Goal: Task Accomplishment & Management: Manage account settings

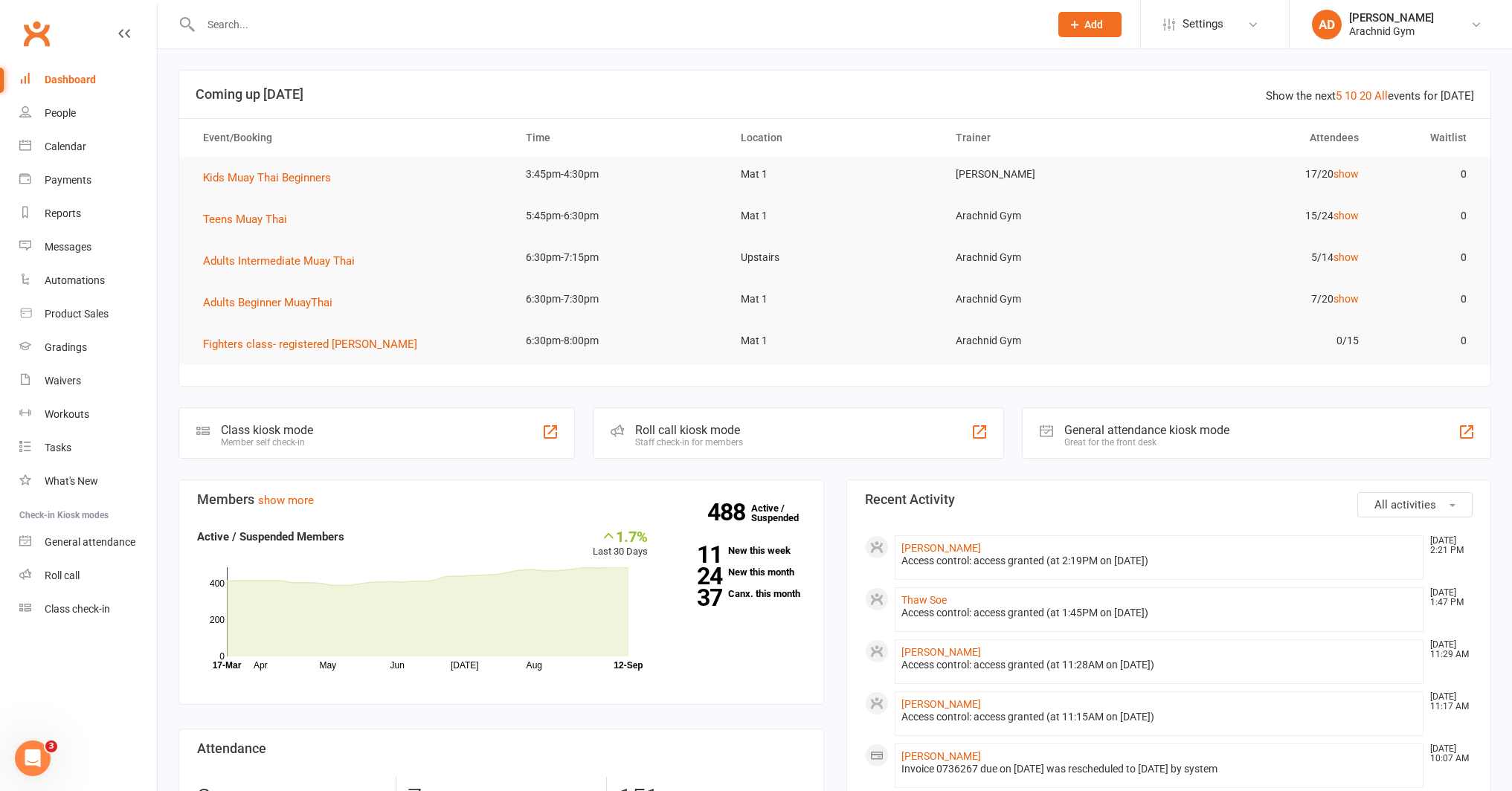
click at [235, 31] on input "text" at bounding box center [618, 24] width 844 height 21
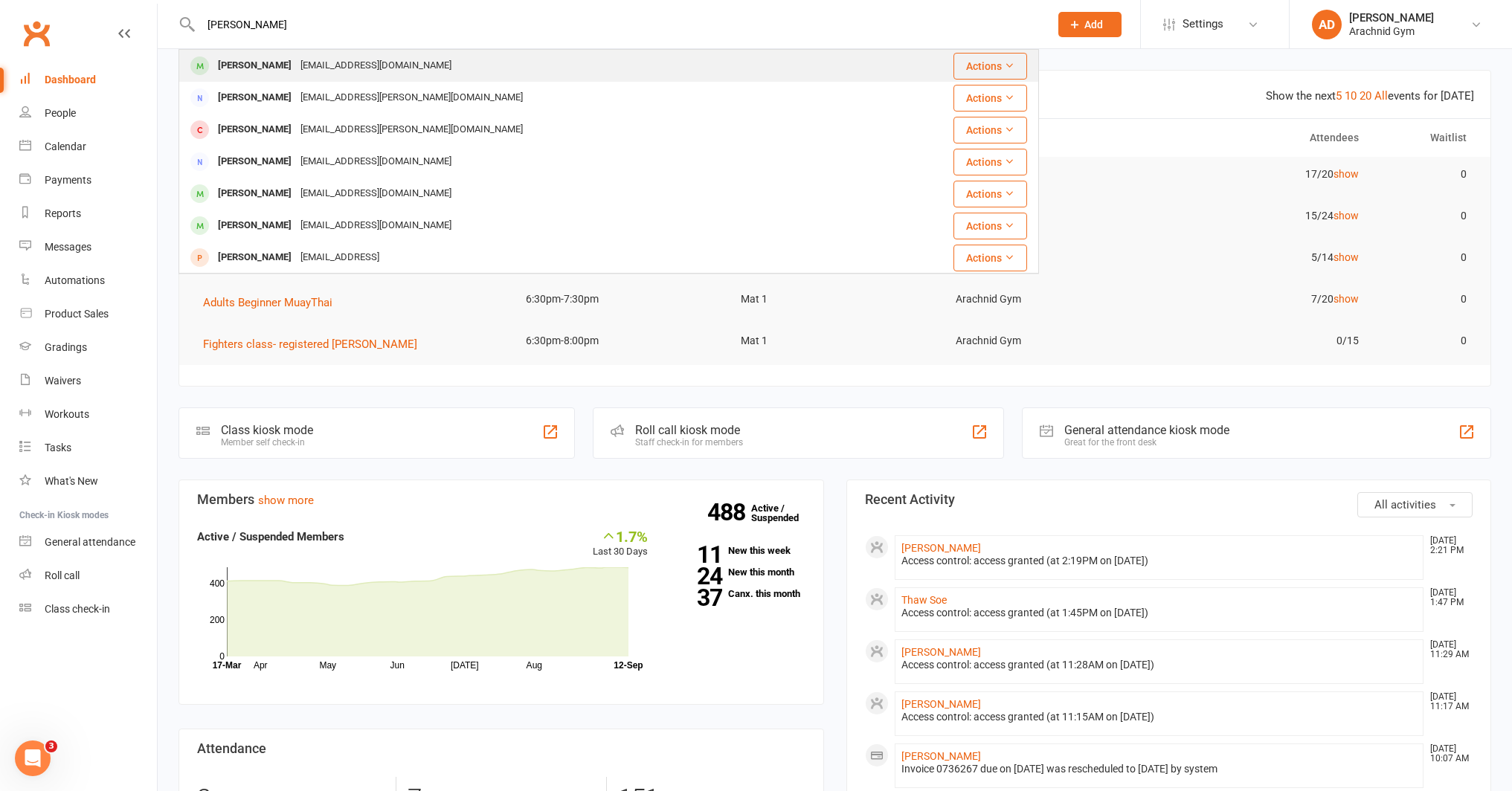
type input "caitlin murr"
click at [227, 62] on div "[PERSON_NAME]" at bounding box center [255, 66] width 83 height 22
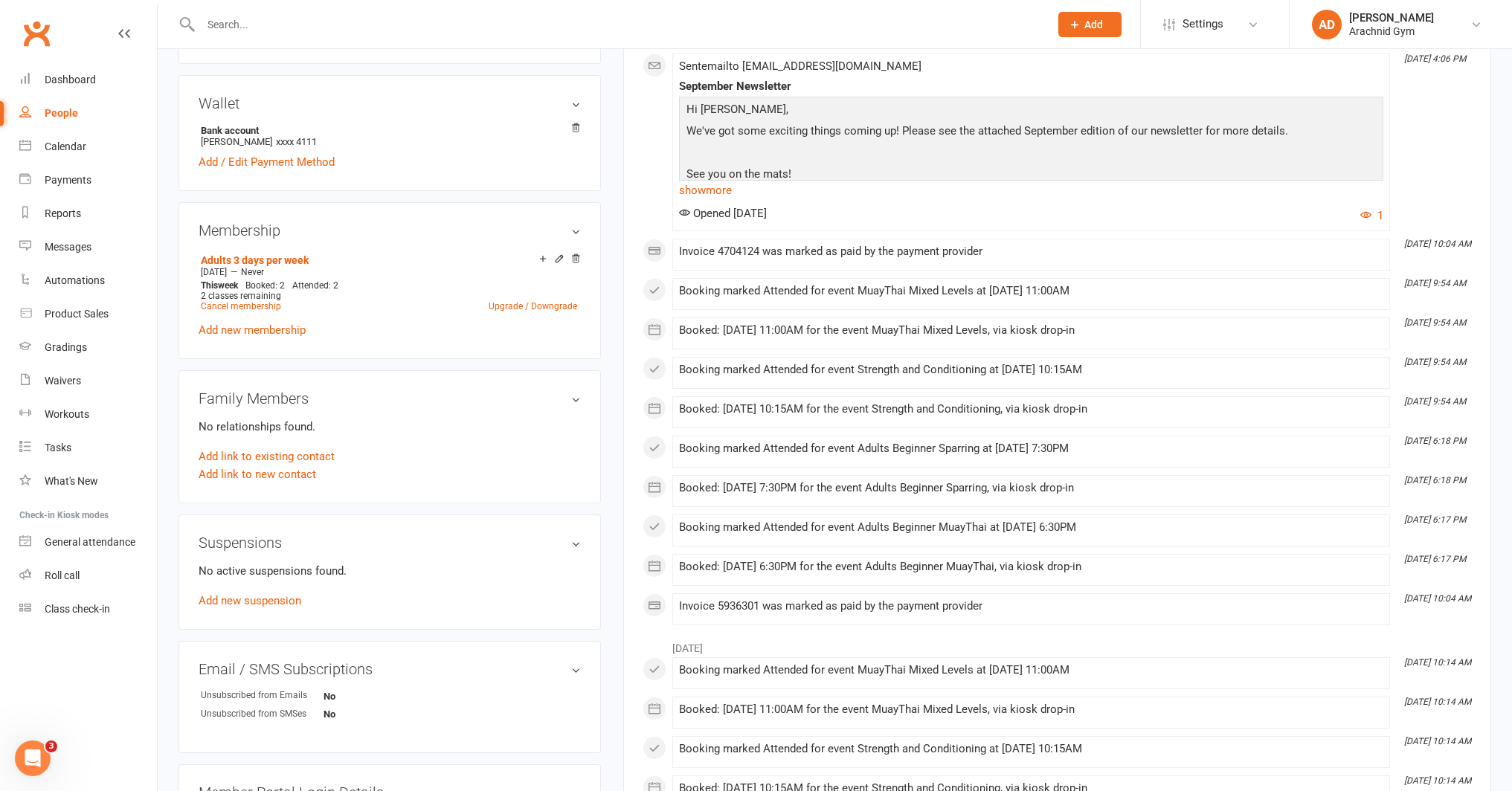
scroll to position [428, 0]
click at [281, 596] on link "Add new suspension" at bounding box center [250, 598] width 103 height 14
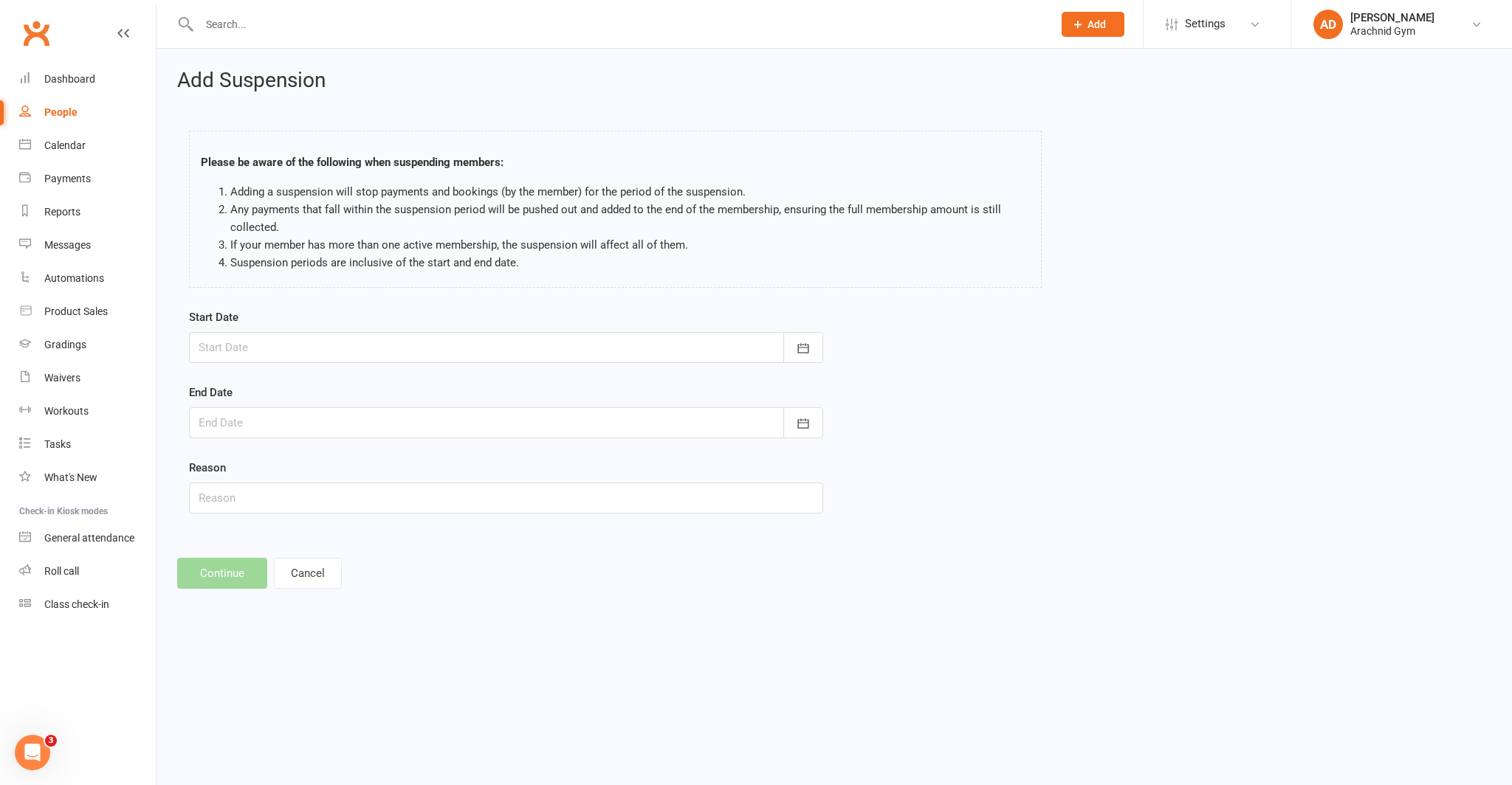
click at [262, 341] on div at bounding box center [506, 348] width 634 height 31
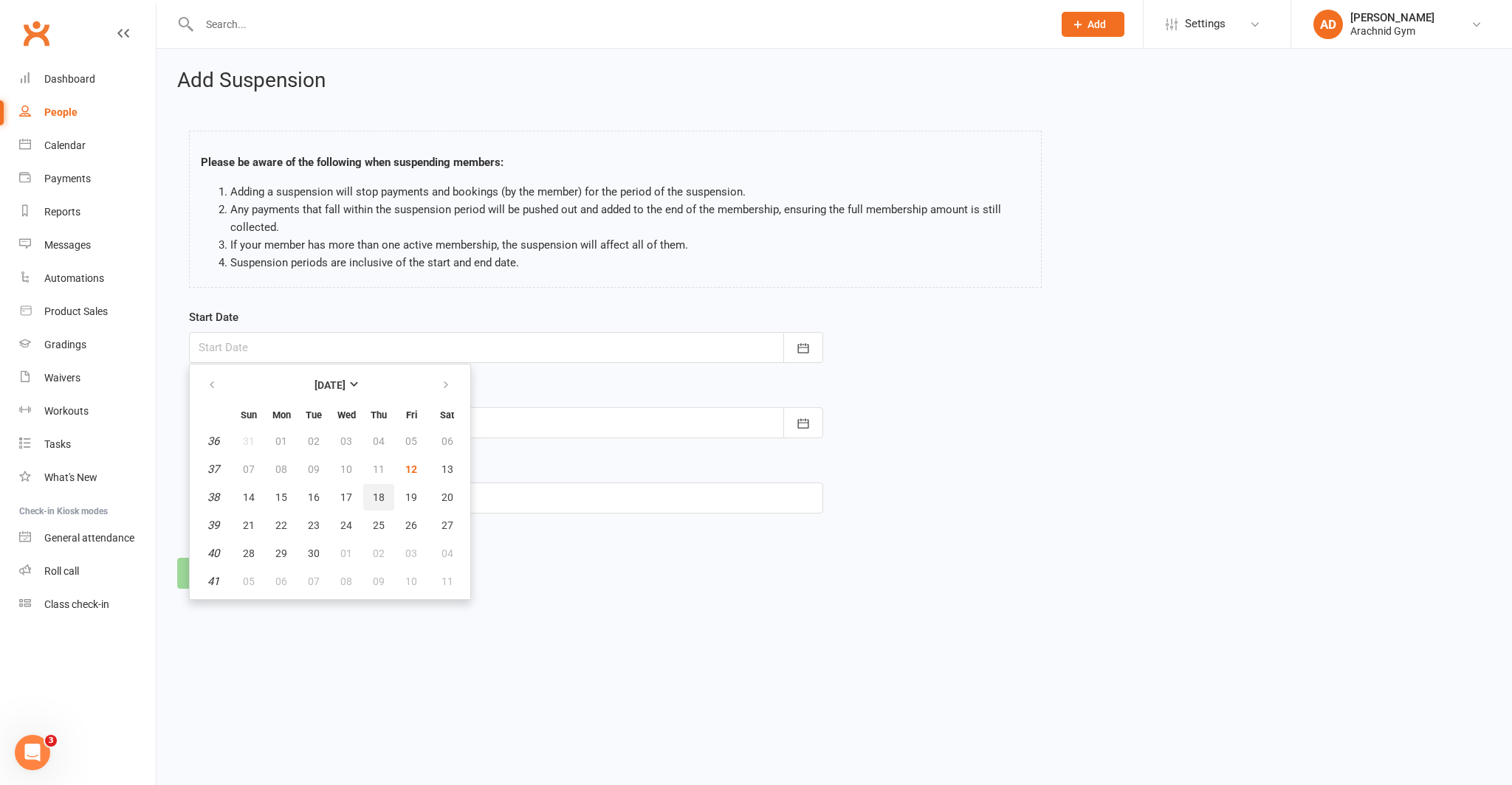
click at [375, 495] on span "18" at bounding box center [378, 498] width 12 height 12
type input "18 Sep 2025"
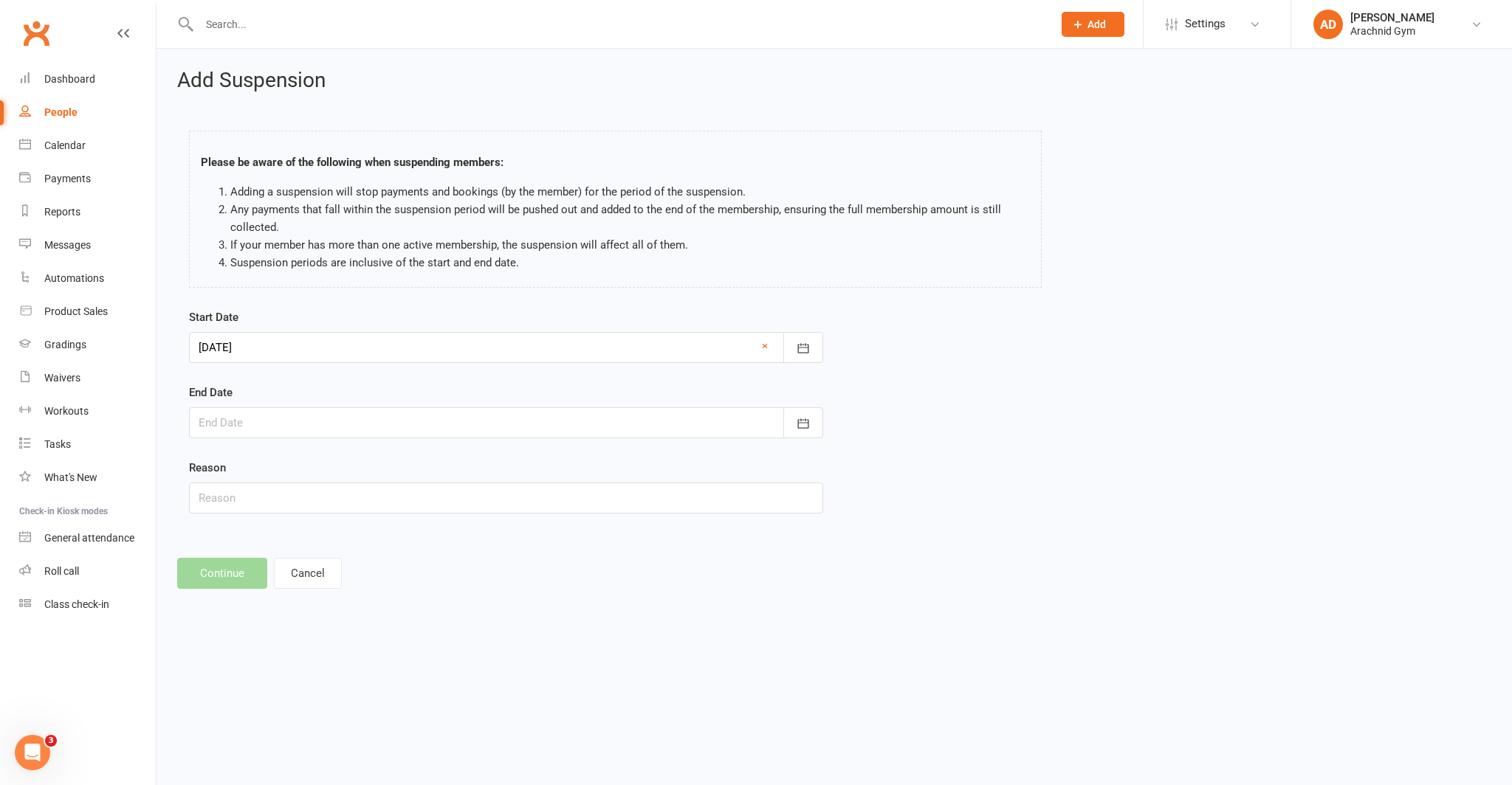
click at [364, 415] on div at bounding box center [506, 423] width 634 height 31
click at [432, 458] on button "button" at bounding box center [446, 461] width 31 height 27
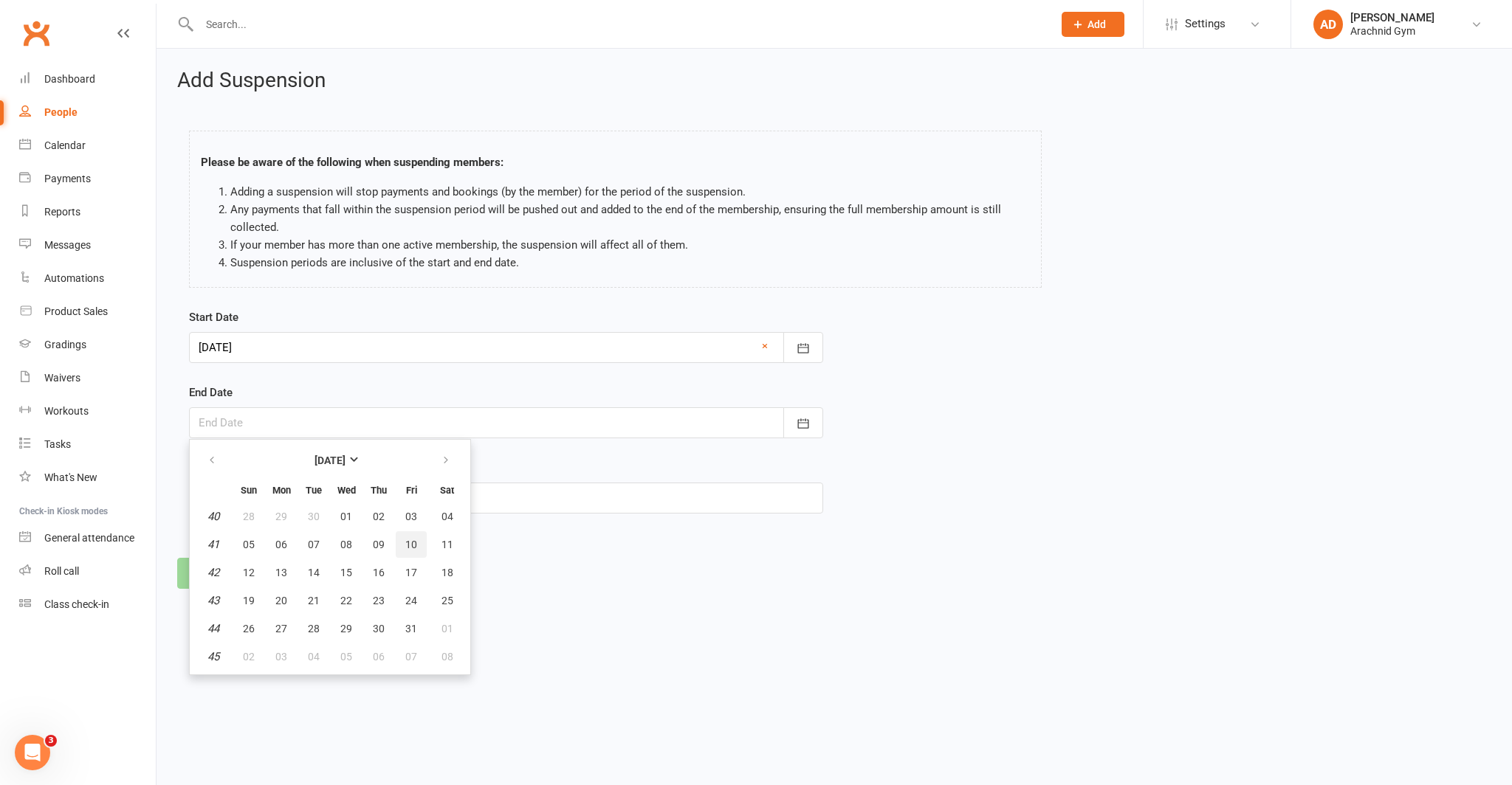
click at [407, 544] on span "10" at bounding box center [411, 544] width 12 height 12
type input "[DATE]"
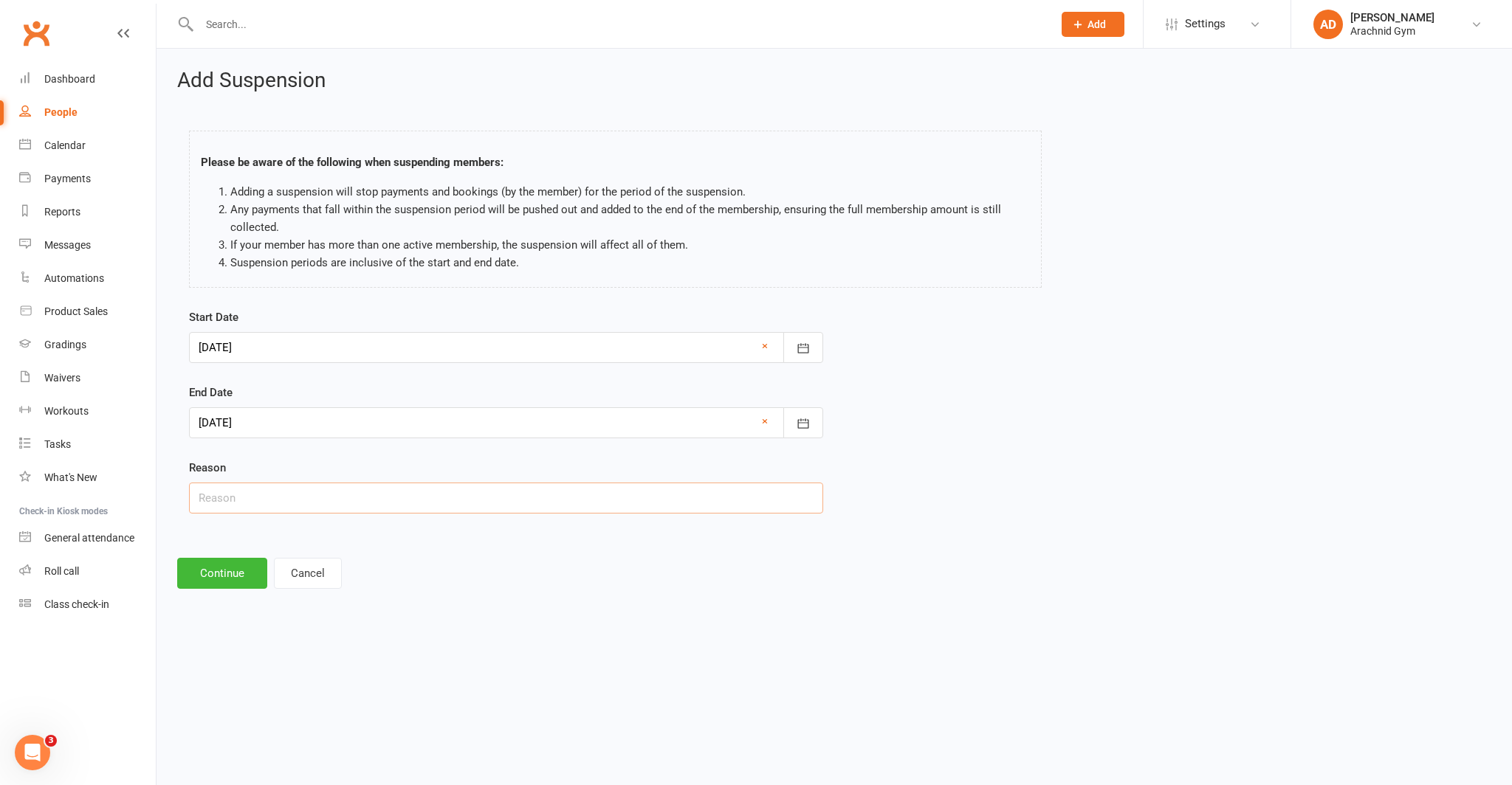
click at [236, 493] on input "text" at bounding box center [506, 498] width 634 height 31
type input "Holiday"
click at [228, 574] on button "Continue" at bounding box center [222, 573] width 90 height 31
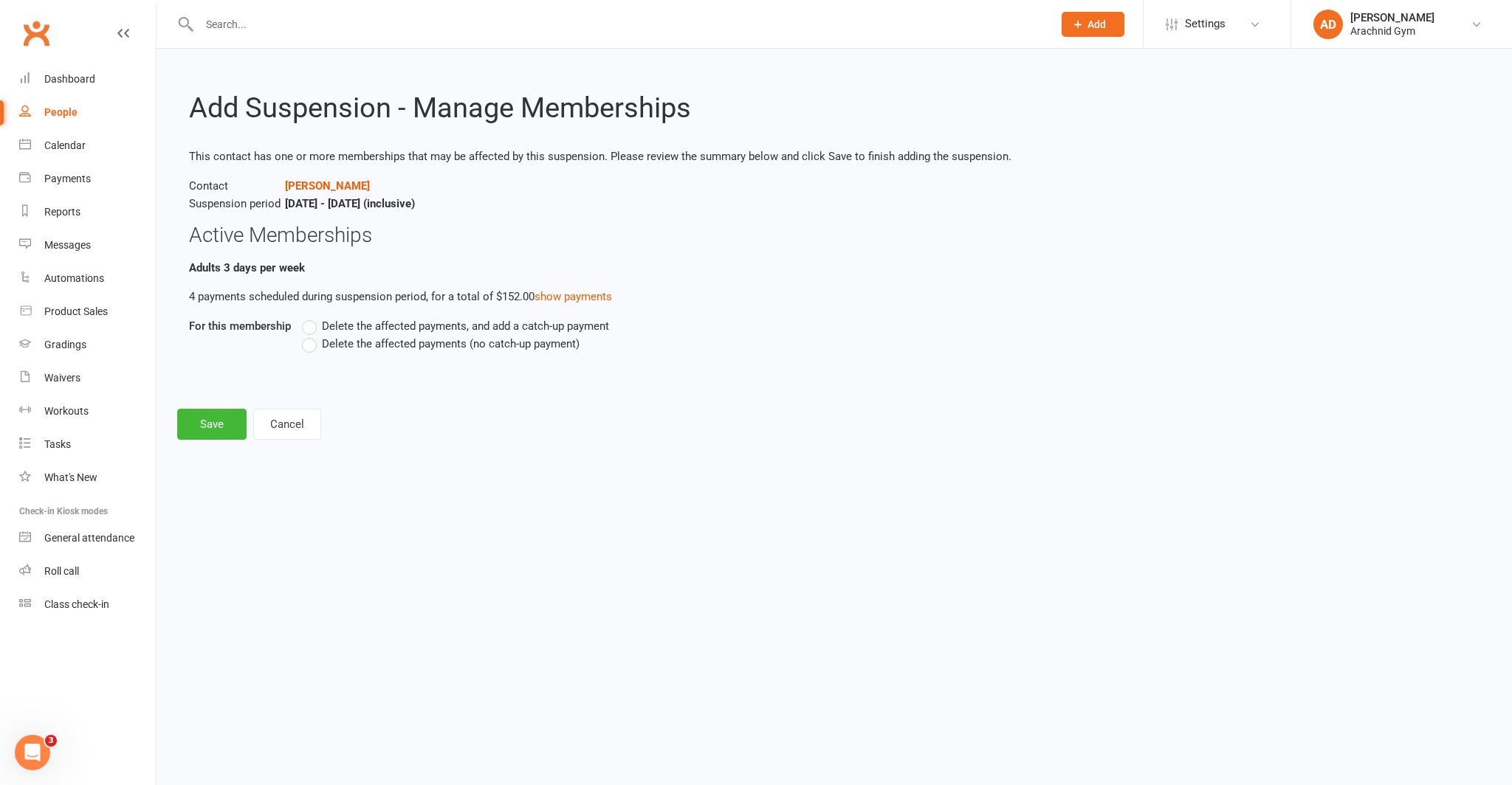
click at [366, 343] on span "Delete the affected payments (no catch-up payment)" at bounding box center [451, 342] width 258 height 15
click at [312, 335] on input "Delete the affected payments (no catch-up payment)" at bounding box center [307, 335] width 10 height 0
click at [207, 418] on button "Save" at bounding box center [212, 424] width 69 height 31
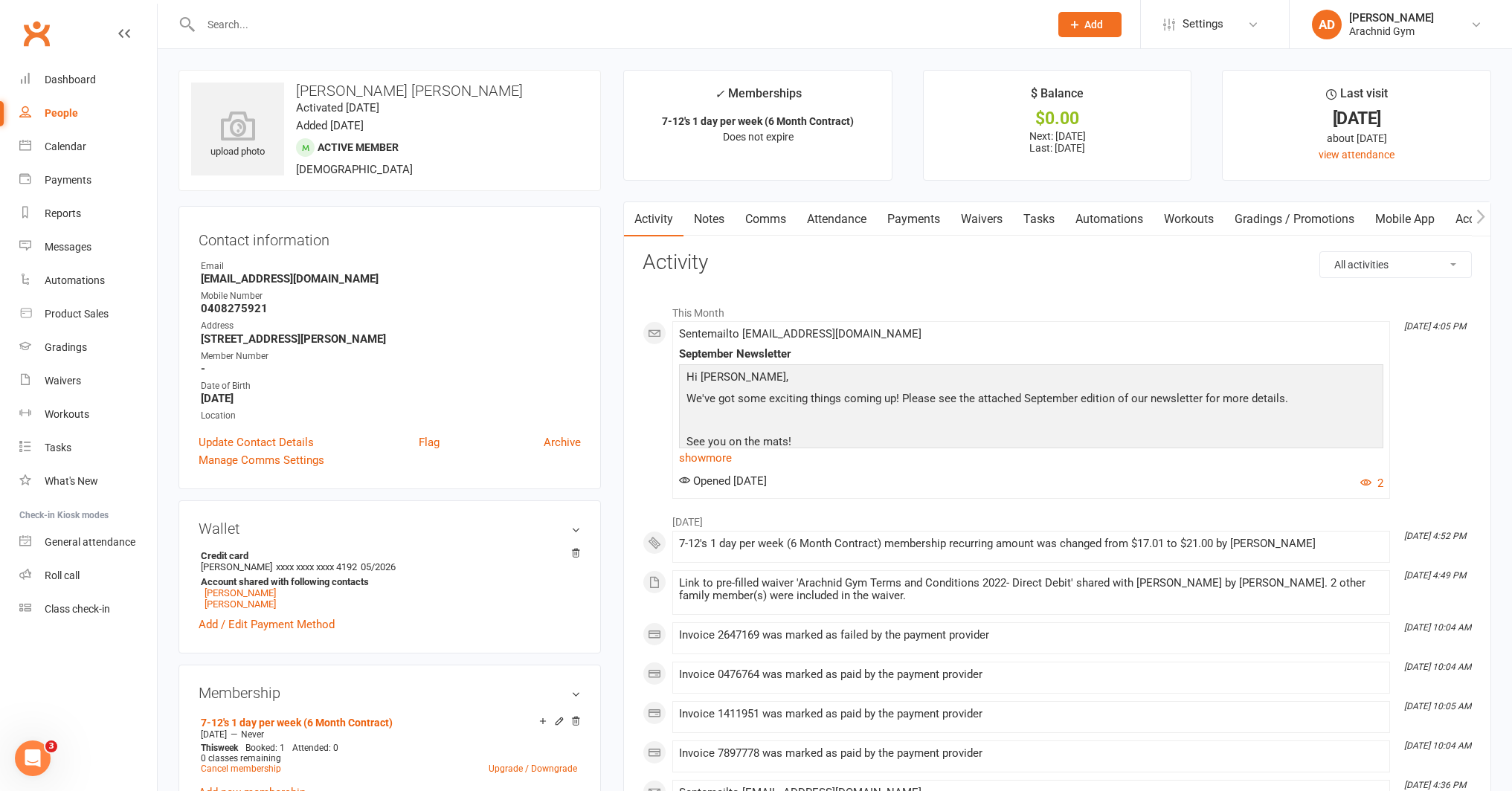
click at [929, 221] on link "Payments" at bounding box center [913, 219] width 74 height 34
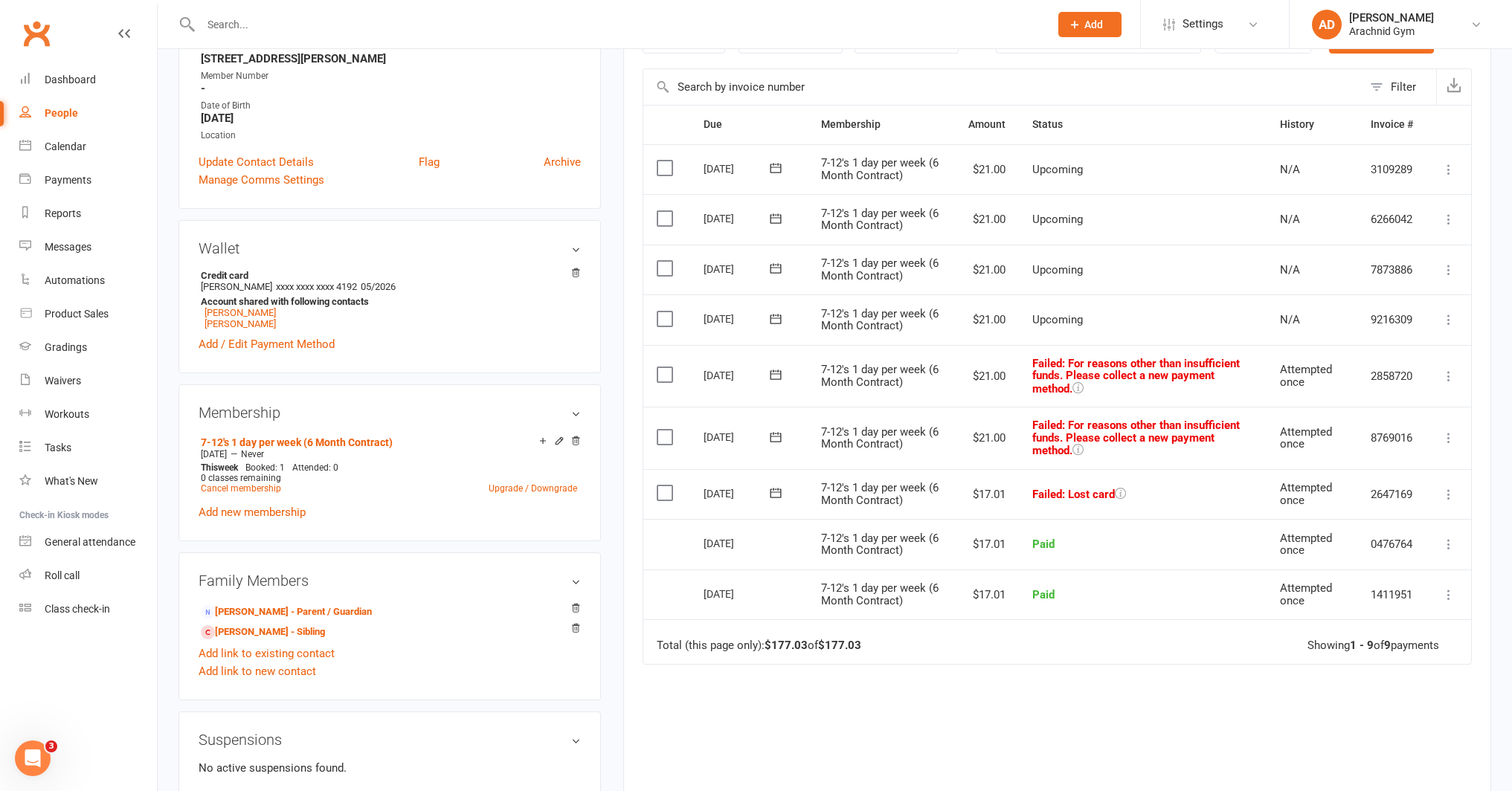
scroll to position [283, 0]
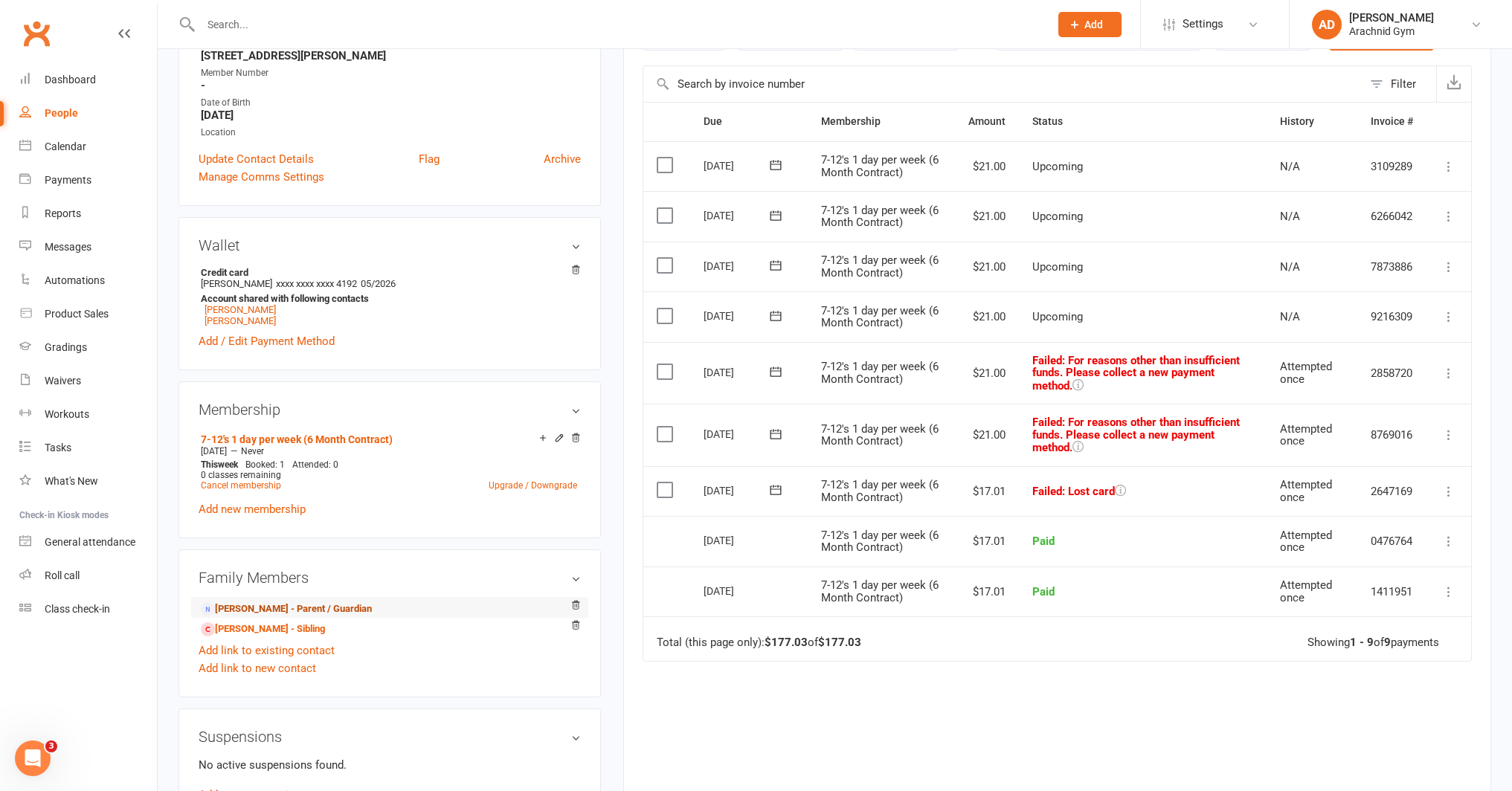
click at [342, 604] on link "[PERSON_NAME] - Parent / Guardian" at bounding box center [286, 609] width 171 height 15
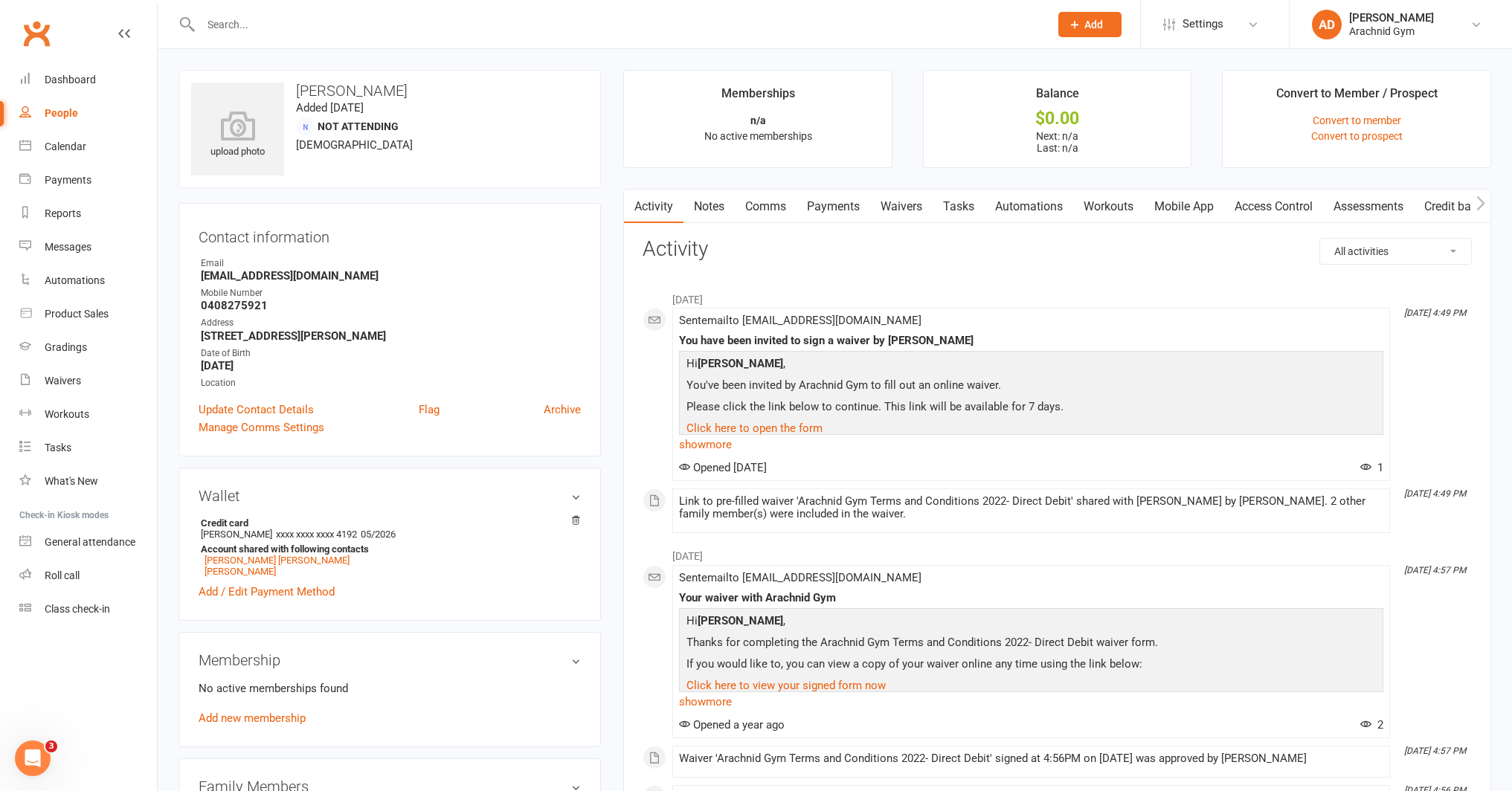
click at [323, 32] on input "text" at bounding box center [618, 24] width 844 height 21
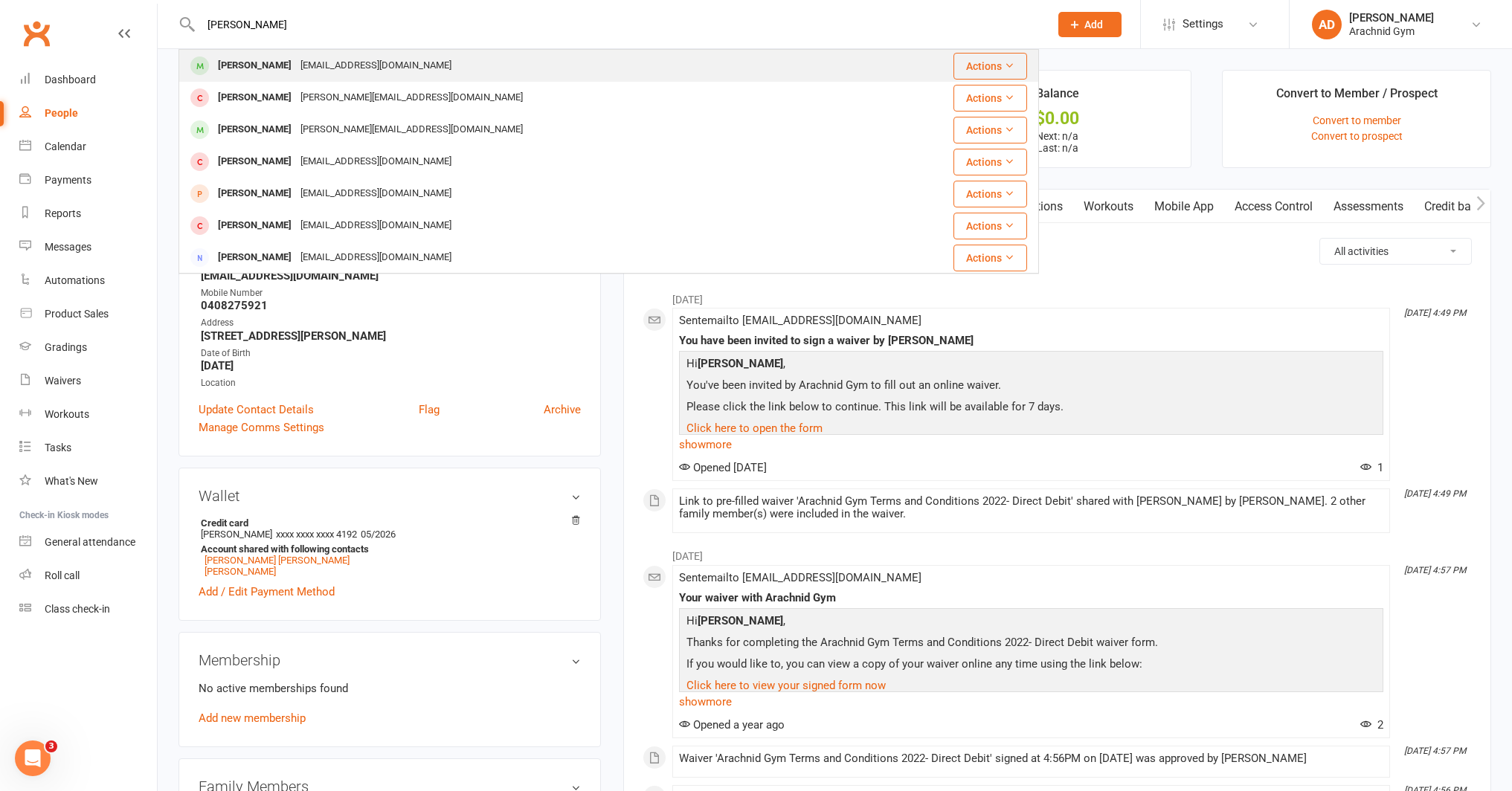
type input "jesse gor"
click at [256, 63] on div "Jesse Gorman" at bounding box center [255, 66] width 83 height 22
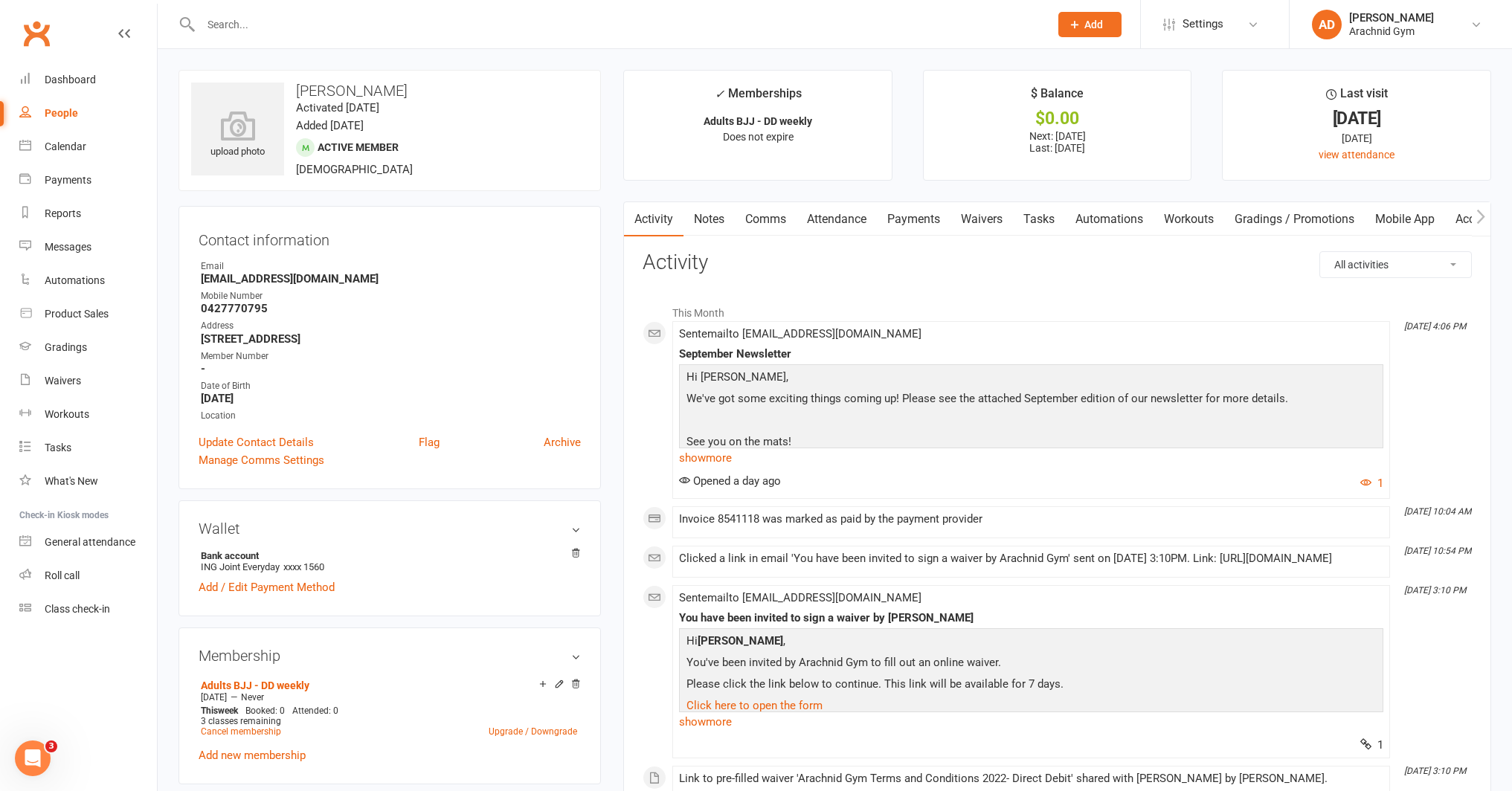
click at [917, 226] on link "Payments" at bounding box center [913, 219] width 74 height 34
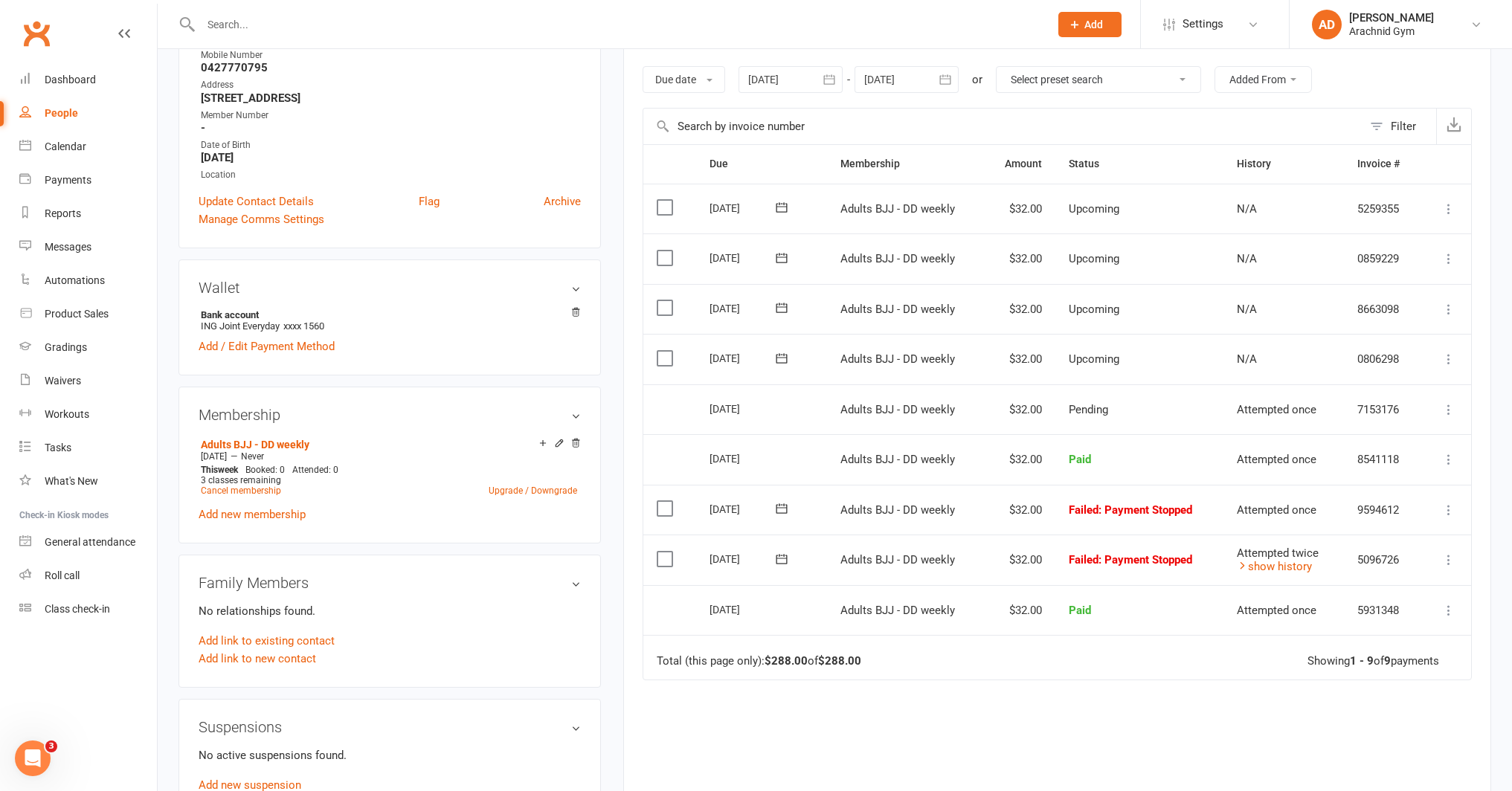
scroll to position [245, 0]
click at [1450, 505] on icon at bounding box center [1449, 506] width 15 height 15
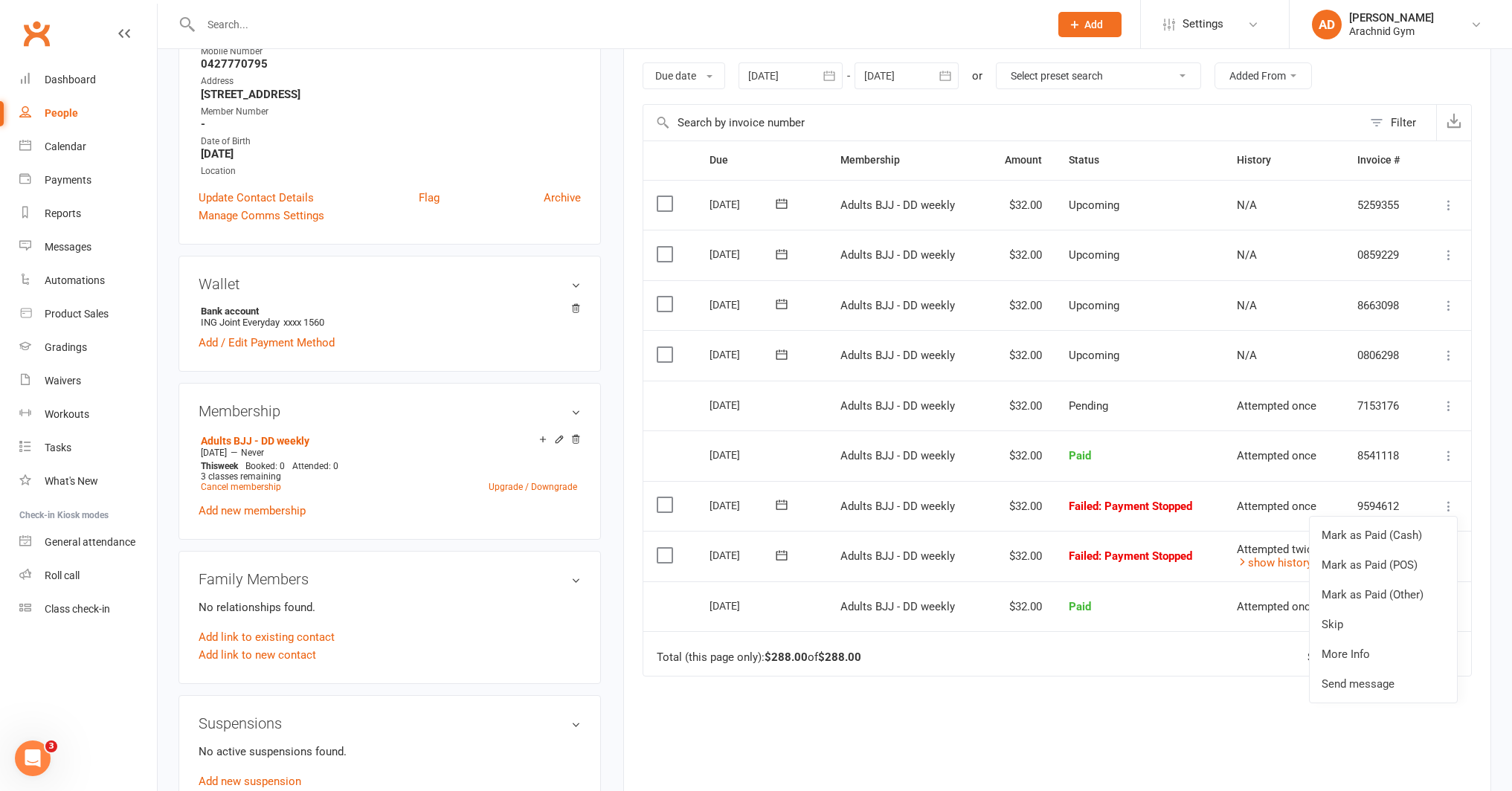
click at [780, 505] on icon at bounding box center [781, 505] width 15 height 15
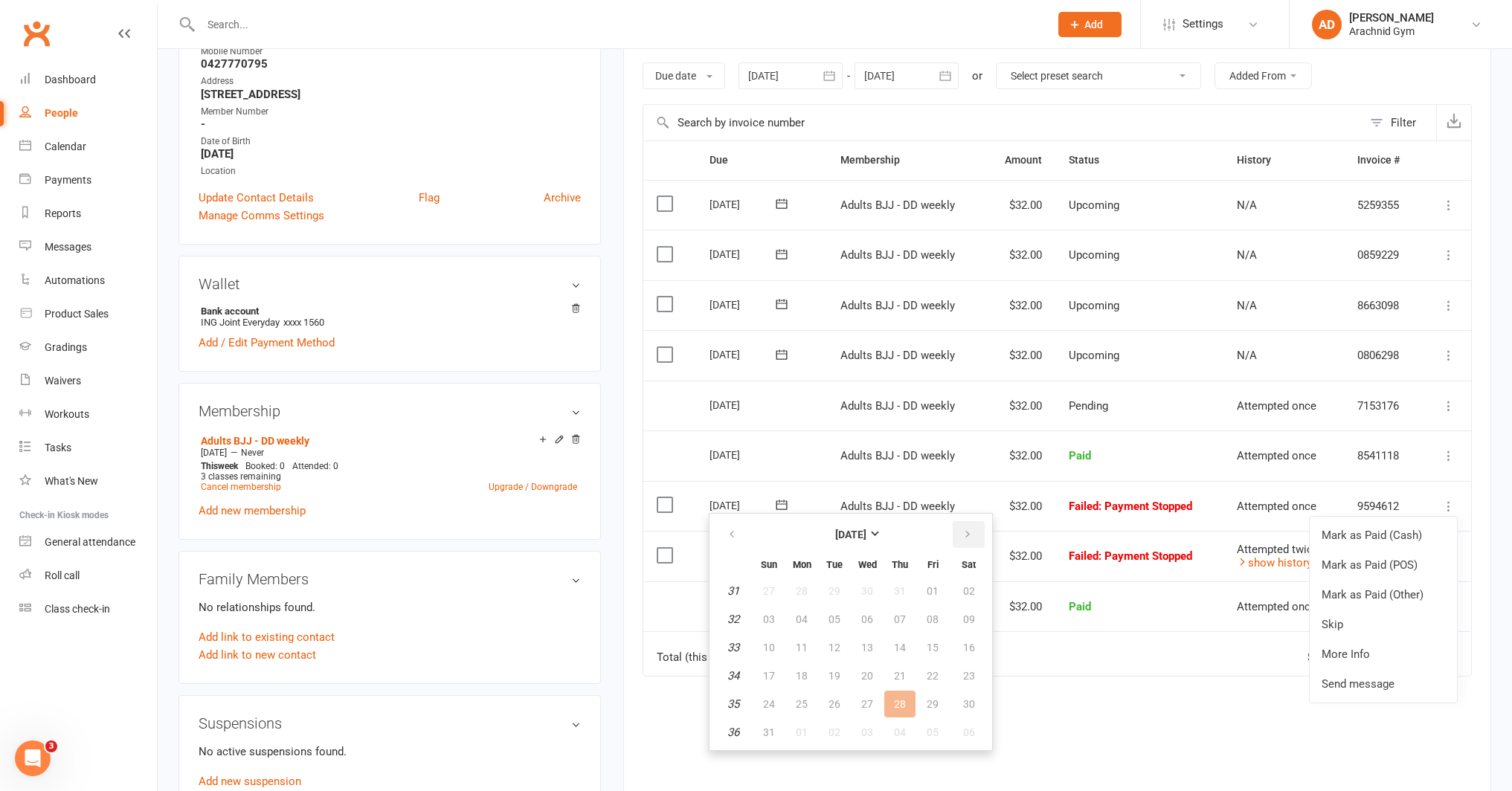
click at [964, 534] on icon "button" at bounding box center [967, 535] width 11 height 12
click at [896, 648] on span "18" at bounding box center [900, 647] width 12 height 12
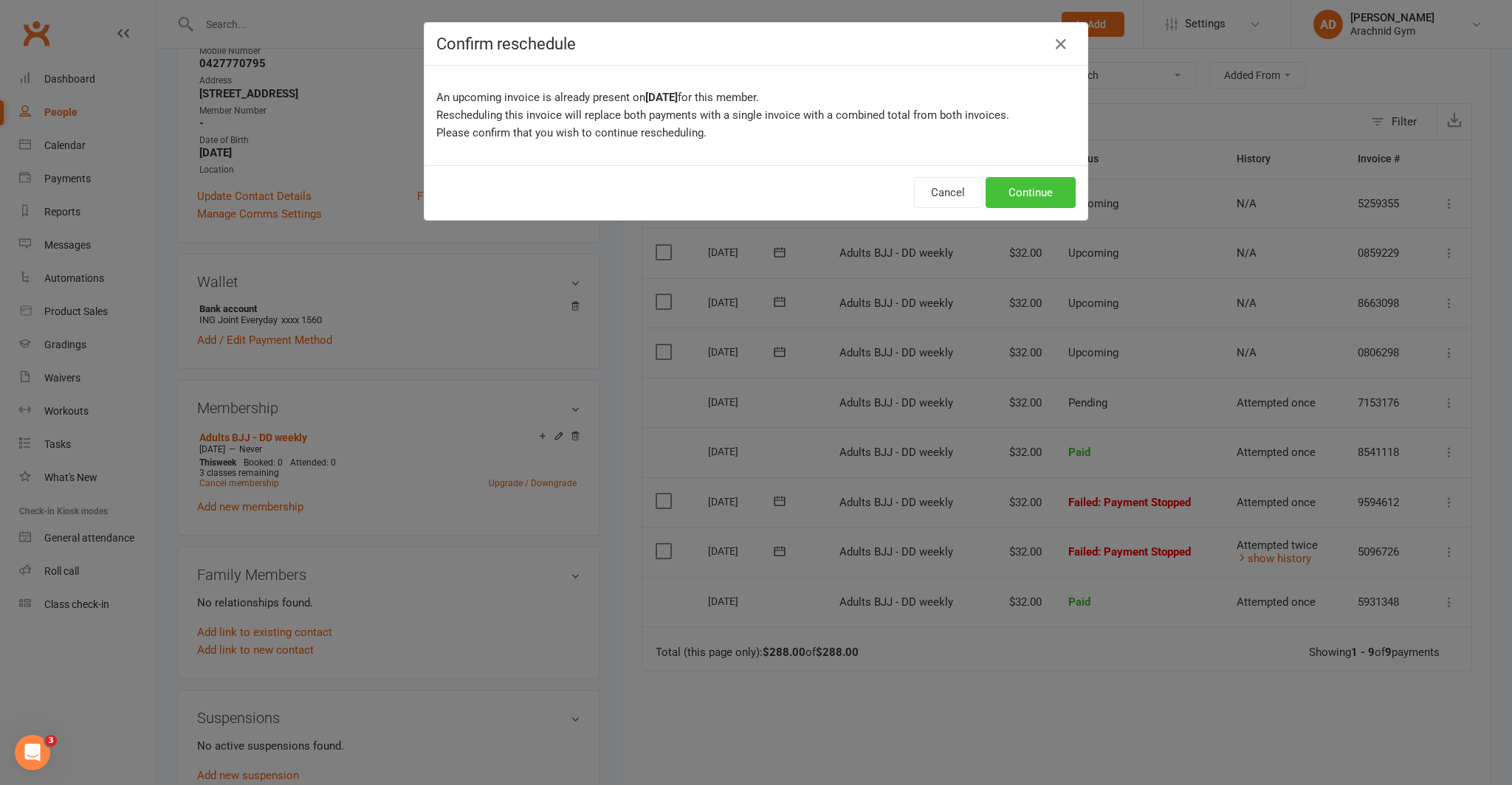
click at [1029, 191] on button "Continue" at bounding box center [1031, 192] width 90 height 31
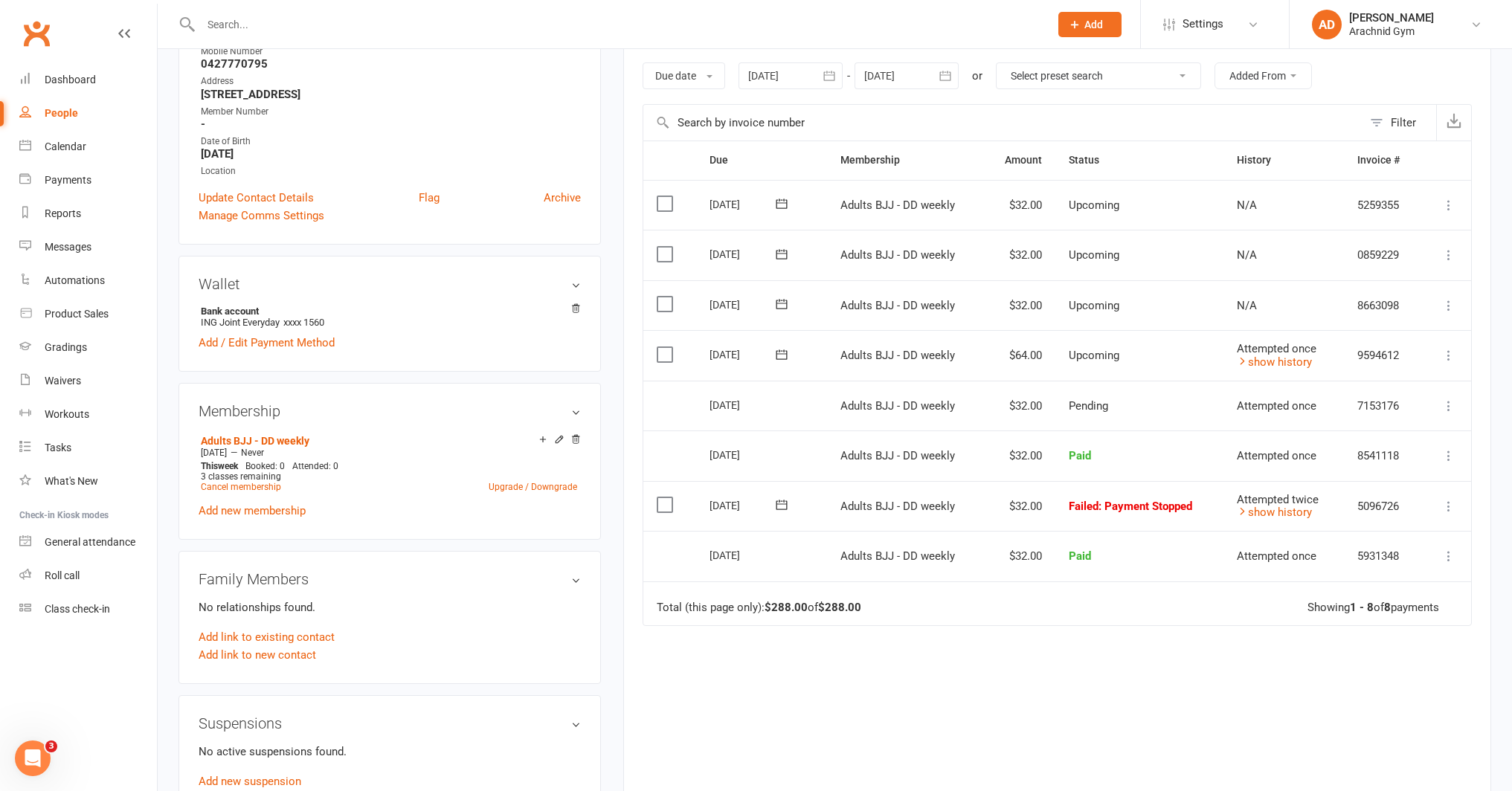
click at [782, 501] on icon at bounding box center [781, 505] width 15 height 15
click at [964, 527] on button "button" at bounding box center [968, 535] width 32 height 27
click at [905, 673] on button "25" at bounding box center [900, 676] width 32 height 27
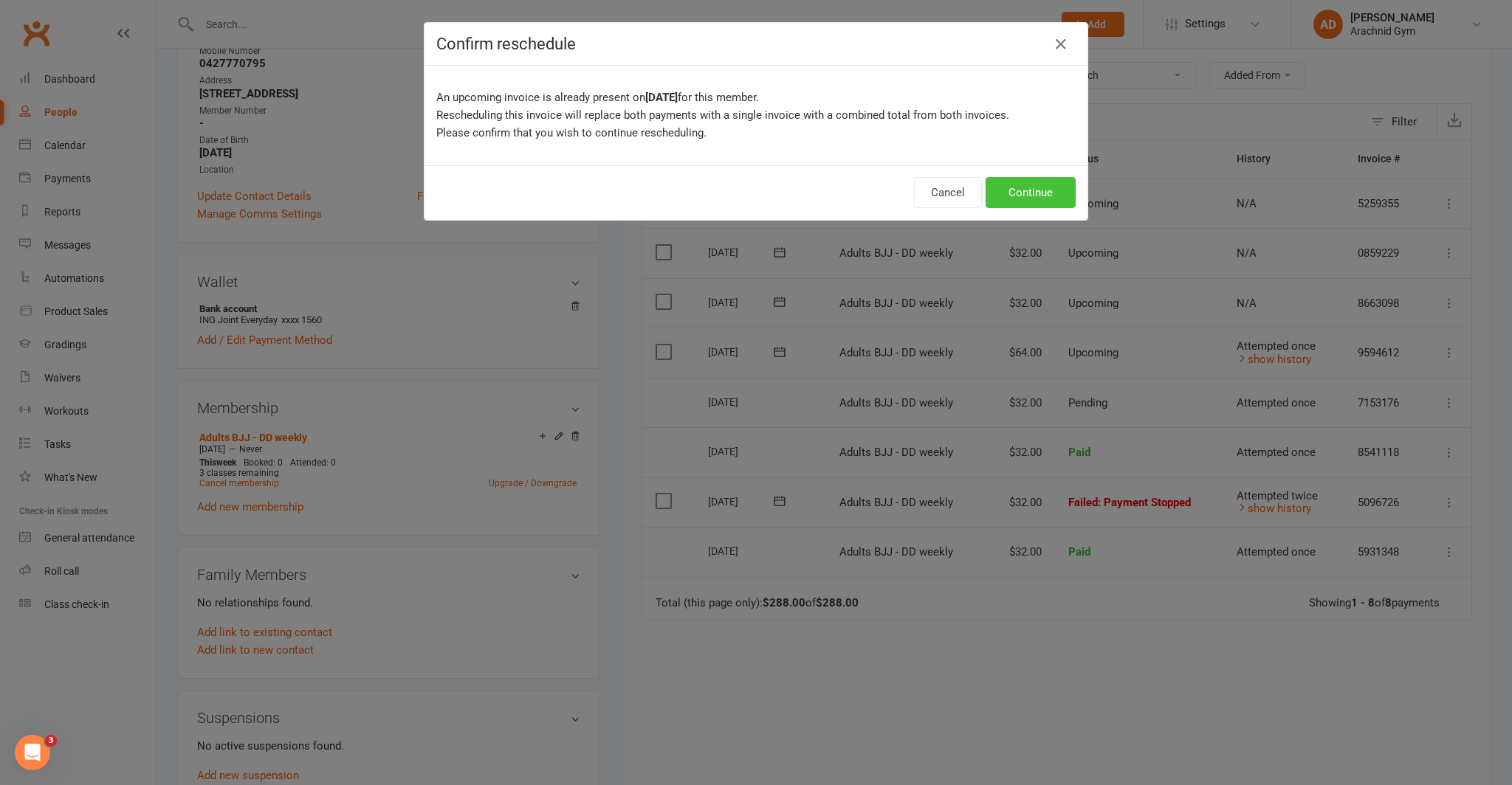
click at [999, 196] on button "Continue" at bounding box center [1031, 192] width 90 height 31
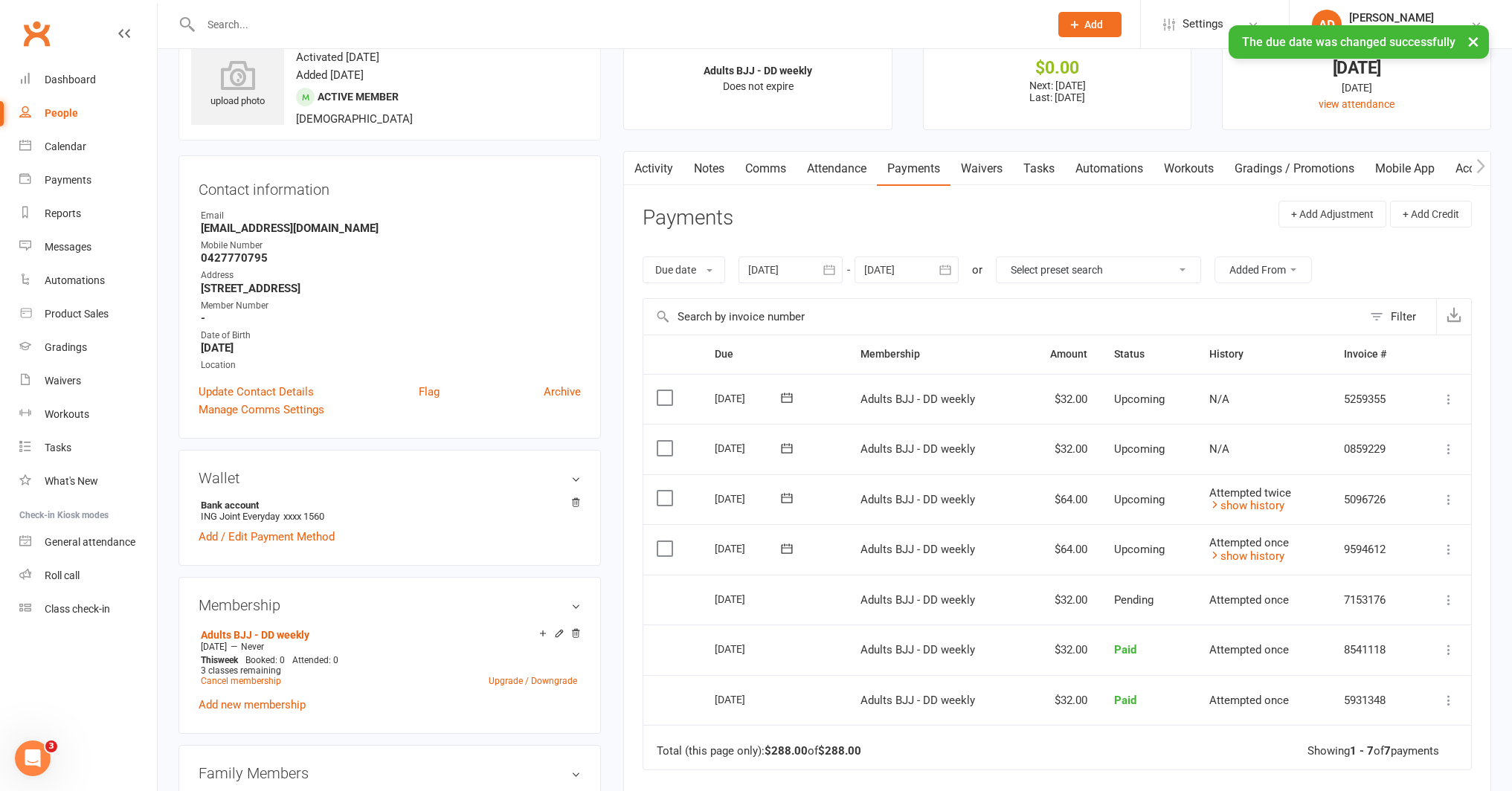
scroll to position [0, 0]
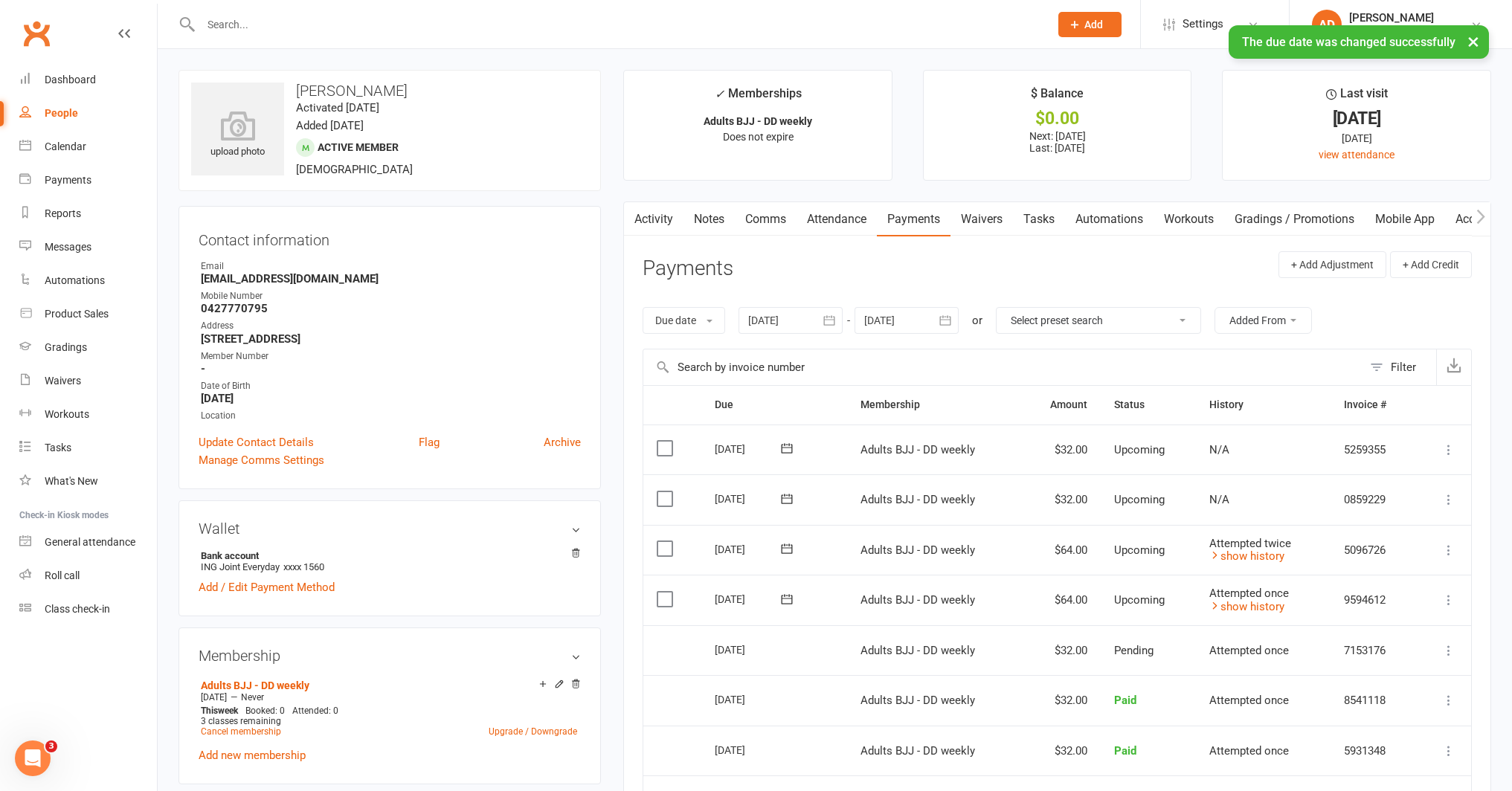
click at [719, 221] on link "Notes" at bounding box center [709, 219] width 51 height 34
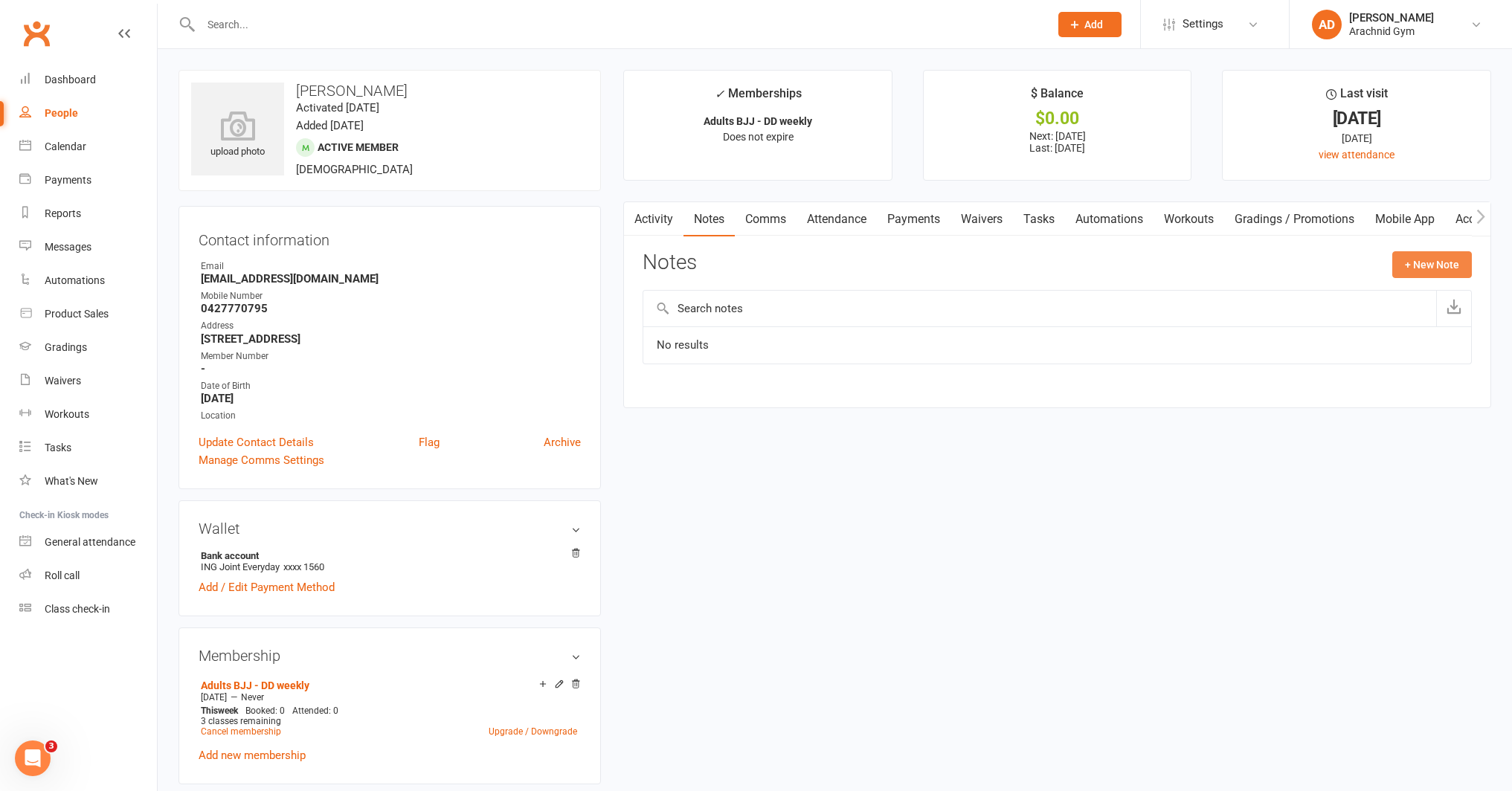
click at [1416, 262] on button "+ New Note" at bounding box center [1432, 264] width 79 height 27
click at [700, 331] on input "text" at bounding box center [1057, 325] width 829 height 32
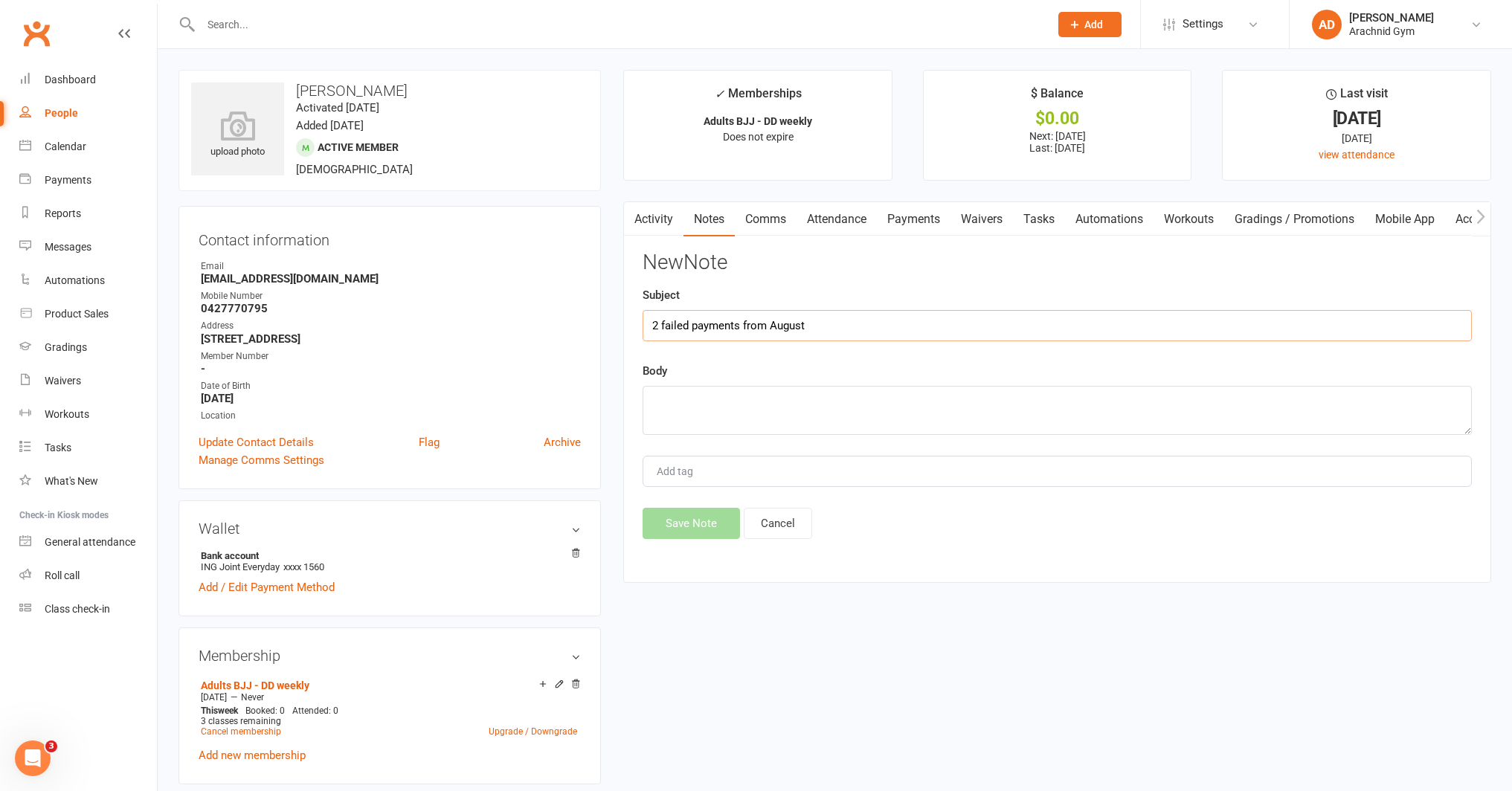
type input "2 failed payments from August"
click at [730, 399] on textarea "Rescheduled to September 18th & 25th payments." at bounding box center [1057, 411] width 829 height 49
type textarea "Rescheduled and added to September 18th & 25th payments."
click at [671, 522] on button "Save Note" at bounding box center [691, 523] width 97 height 32
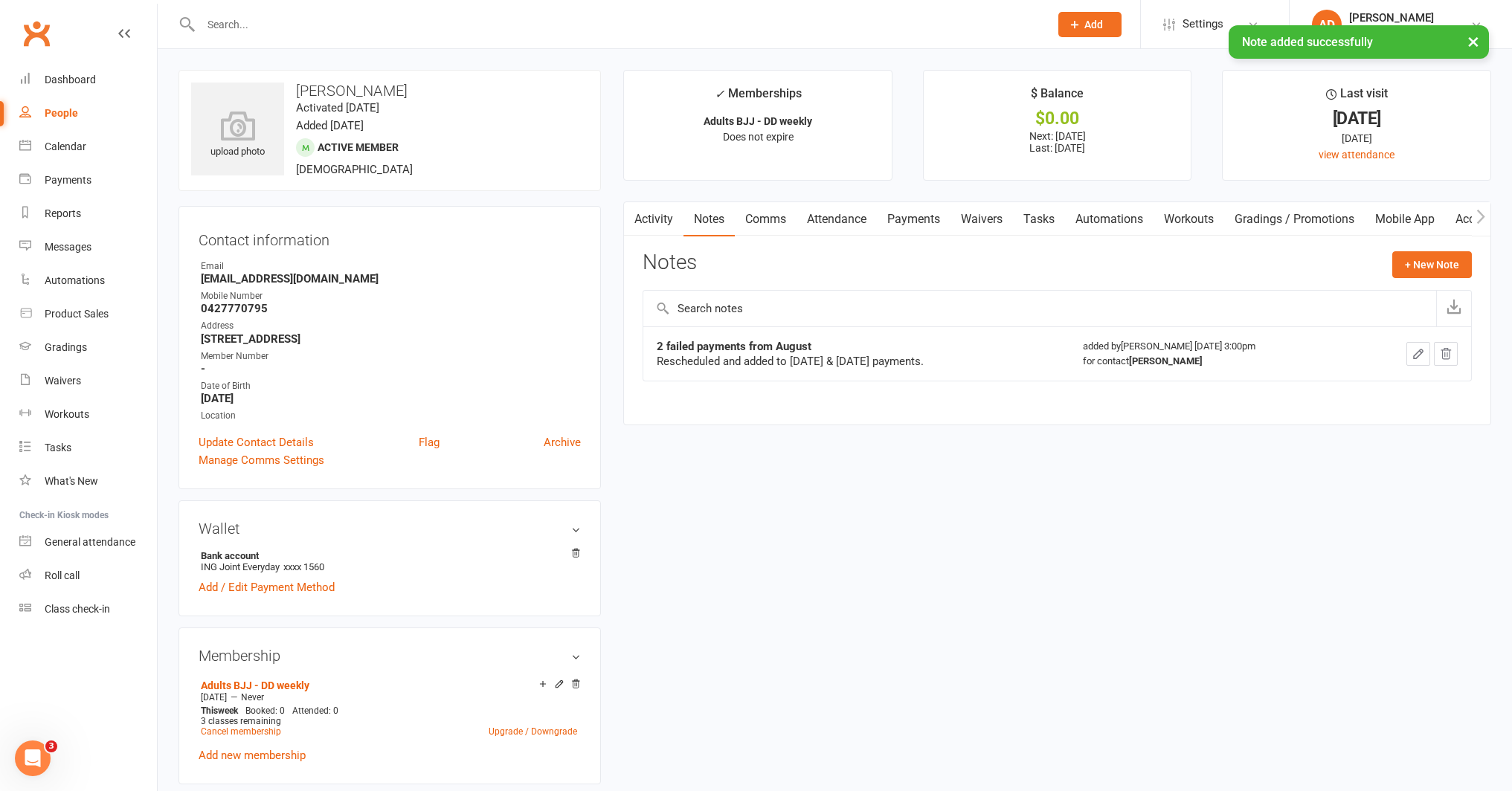
click at [919, 226] on link "Payments" at bounding box center [913, 219] width 74 height 34
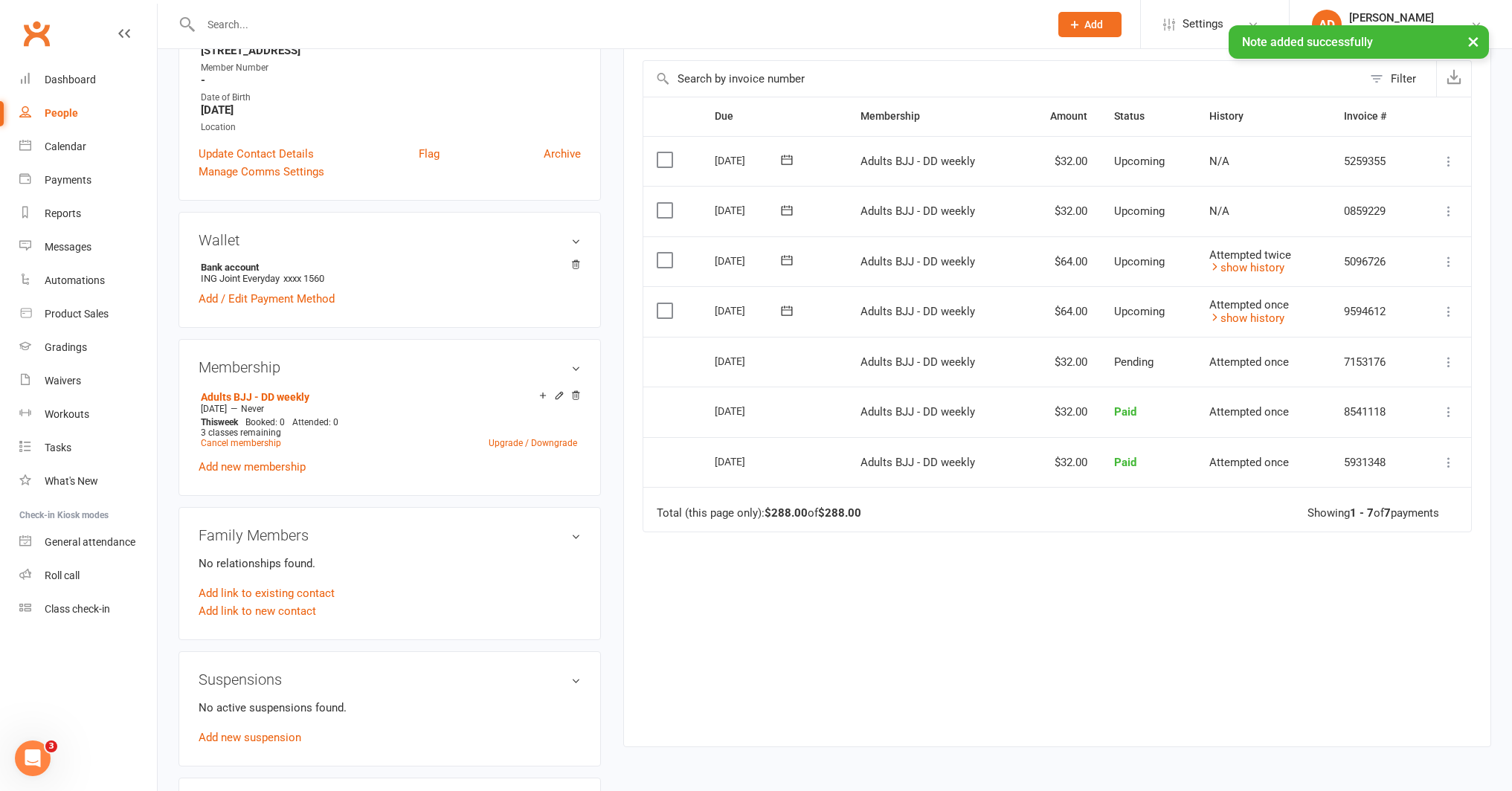
scroll to position [295, 0]
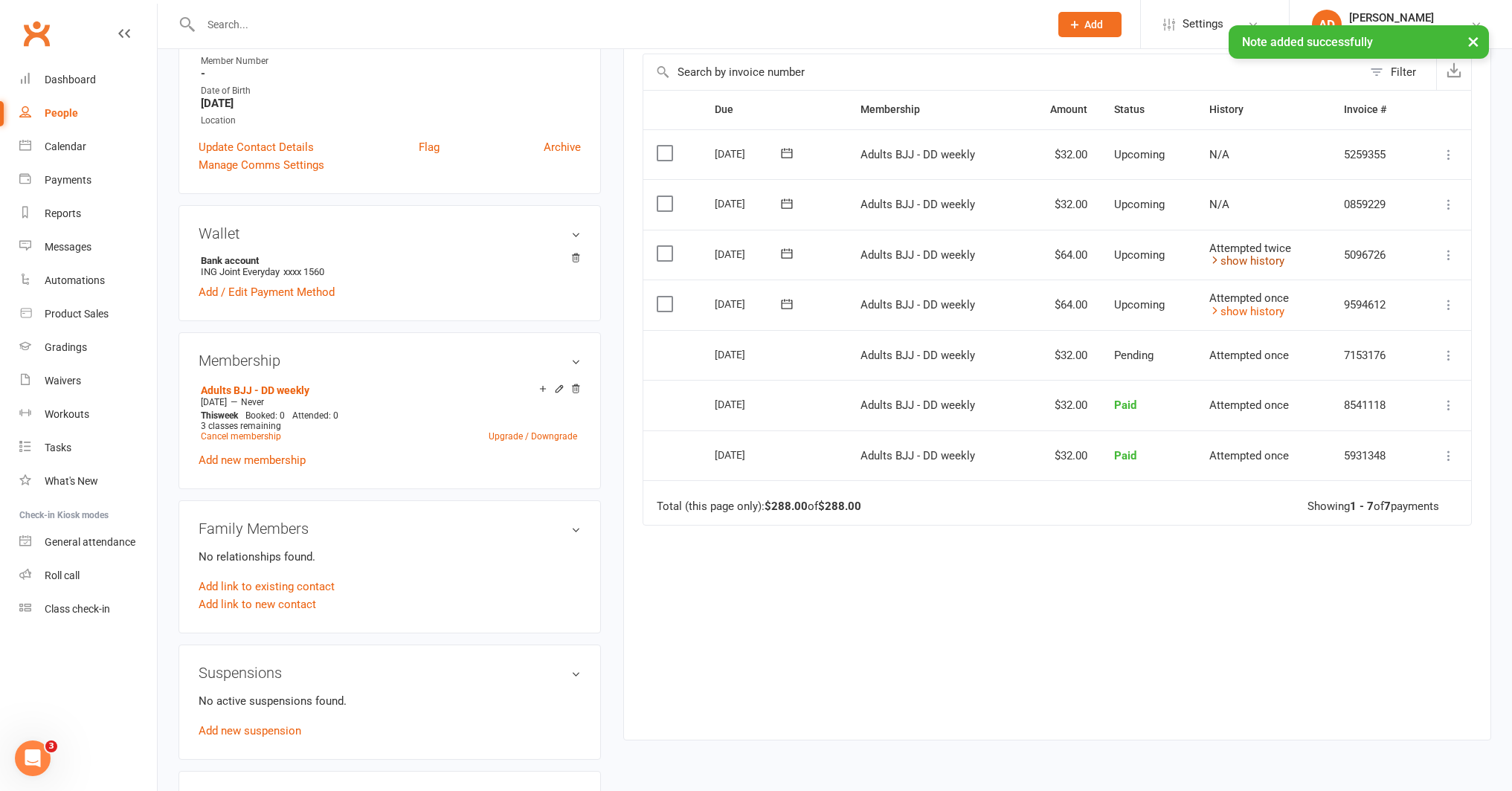
click at [1270, 264] on link "show history" at bounding box center [1247, 261] width 75 height 14
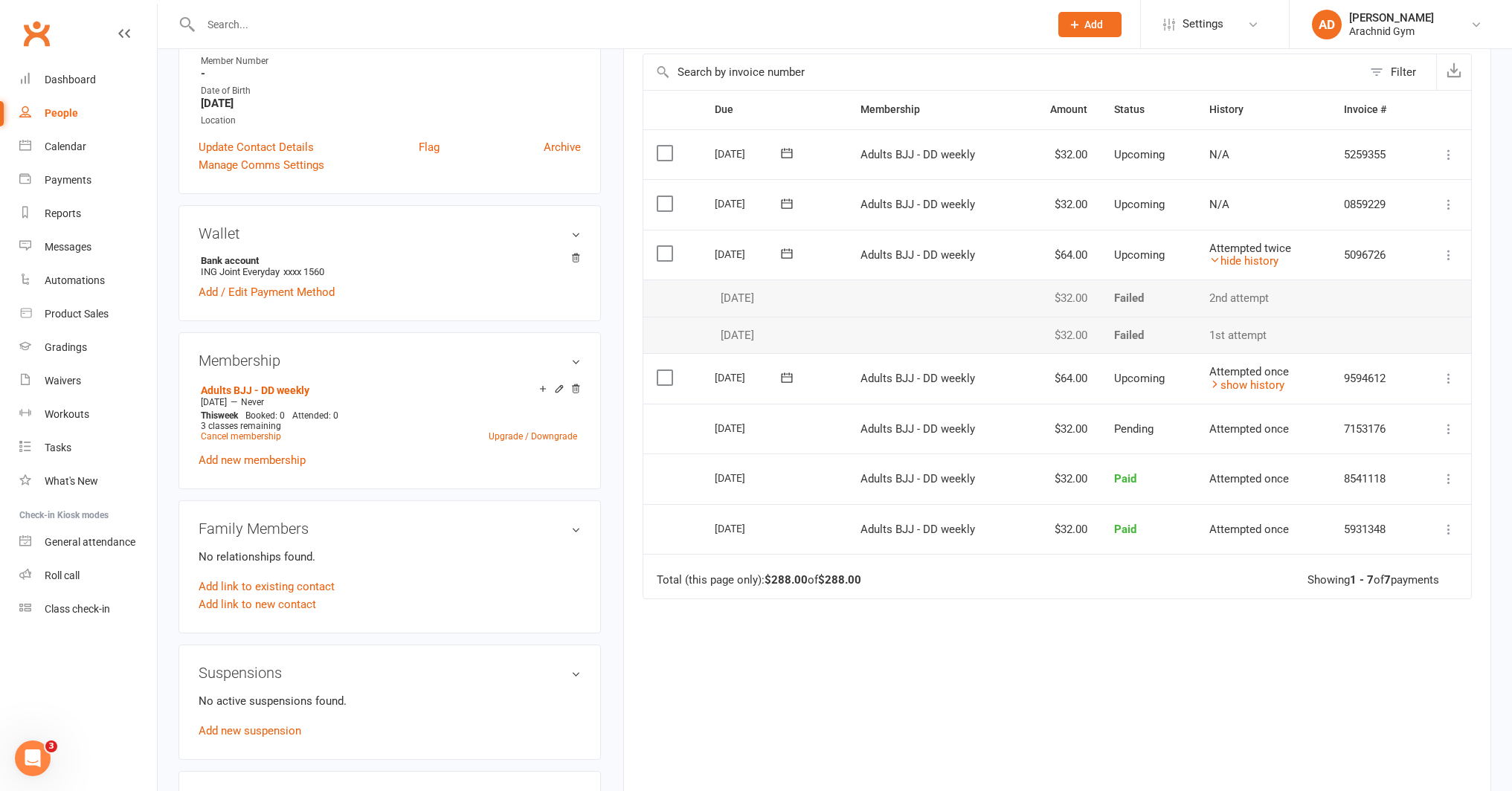
click at [1237, 393] on td "Attempted once show history" at bounding box center [1262, 378] width 134 height 50
click at [1246, 380] on link "show history" at bounding box center [1247, 385] width 75 height 14
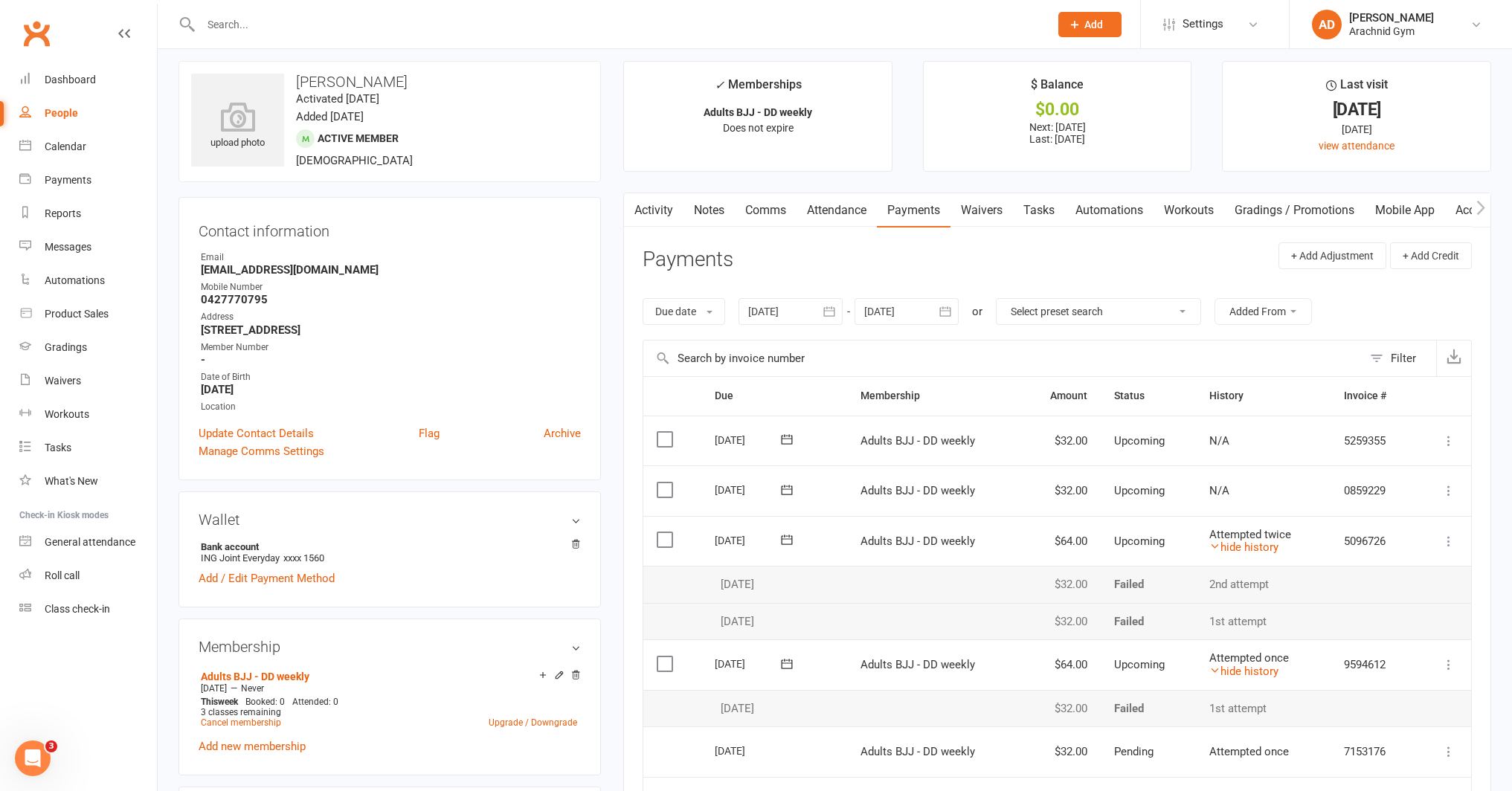
scroll to position [8, 0]
click at [101, 89] on link "Dashboard" at bounding box center [88, 80] width 138 height 33
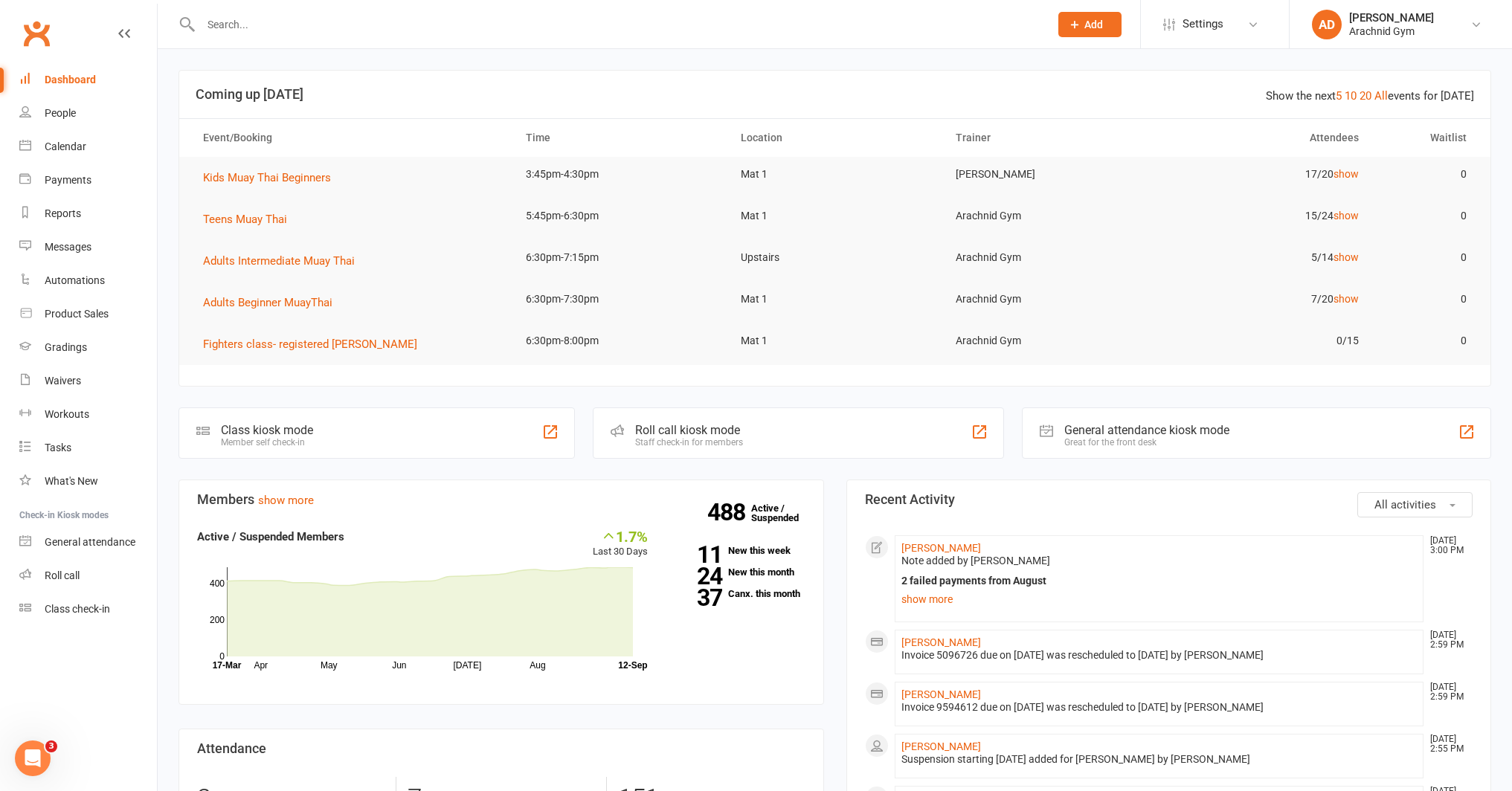
click at [261, 21] on input "text" at bounding box center [618, 24] width 844 height 21
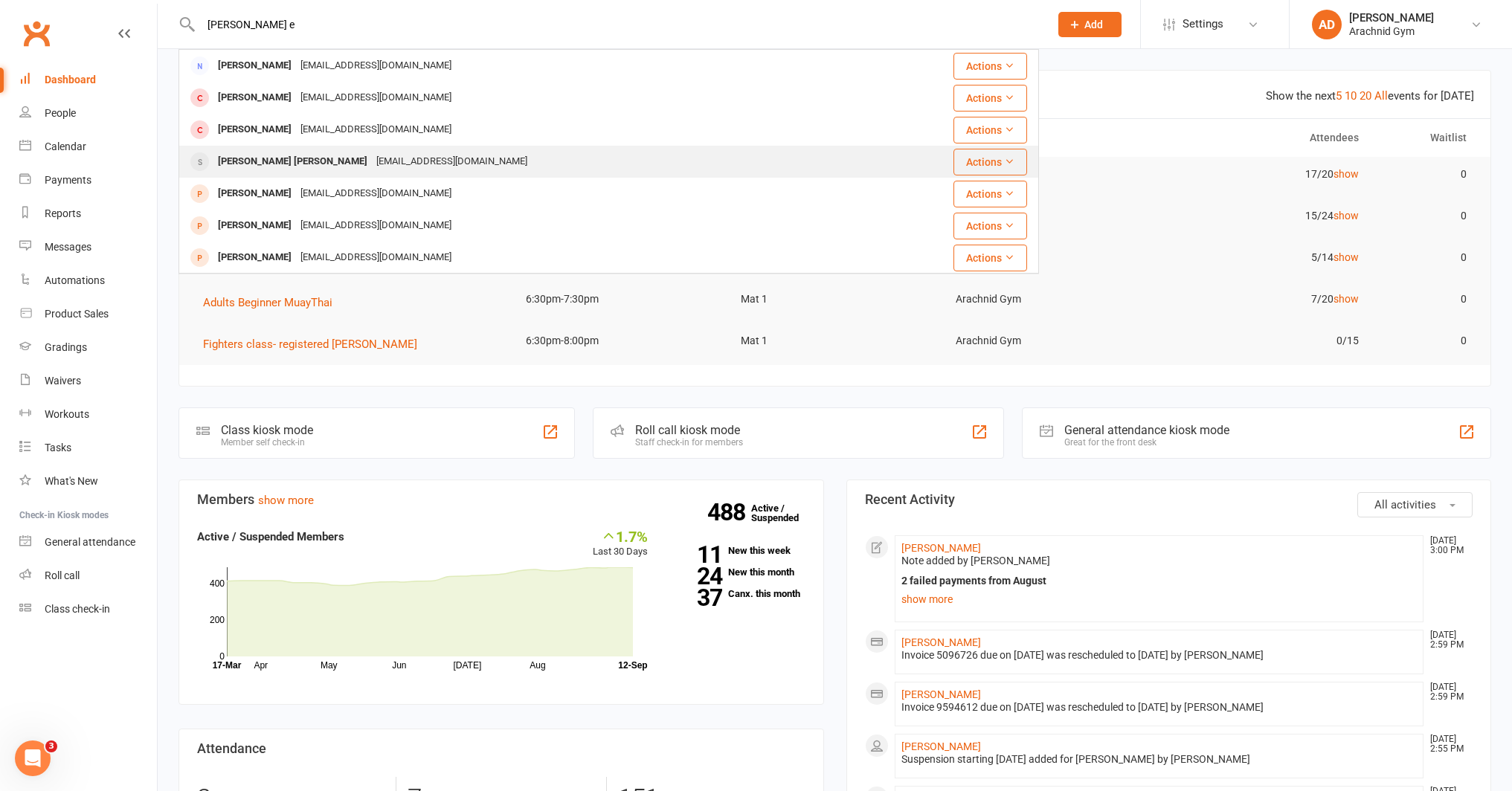
type input "jackson e"
click at [257, 158] on div "Jackson Evans" at bounding box center [292, 161] width 158 height 22
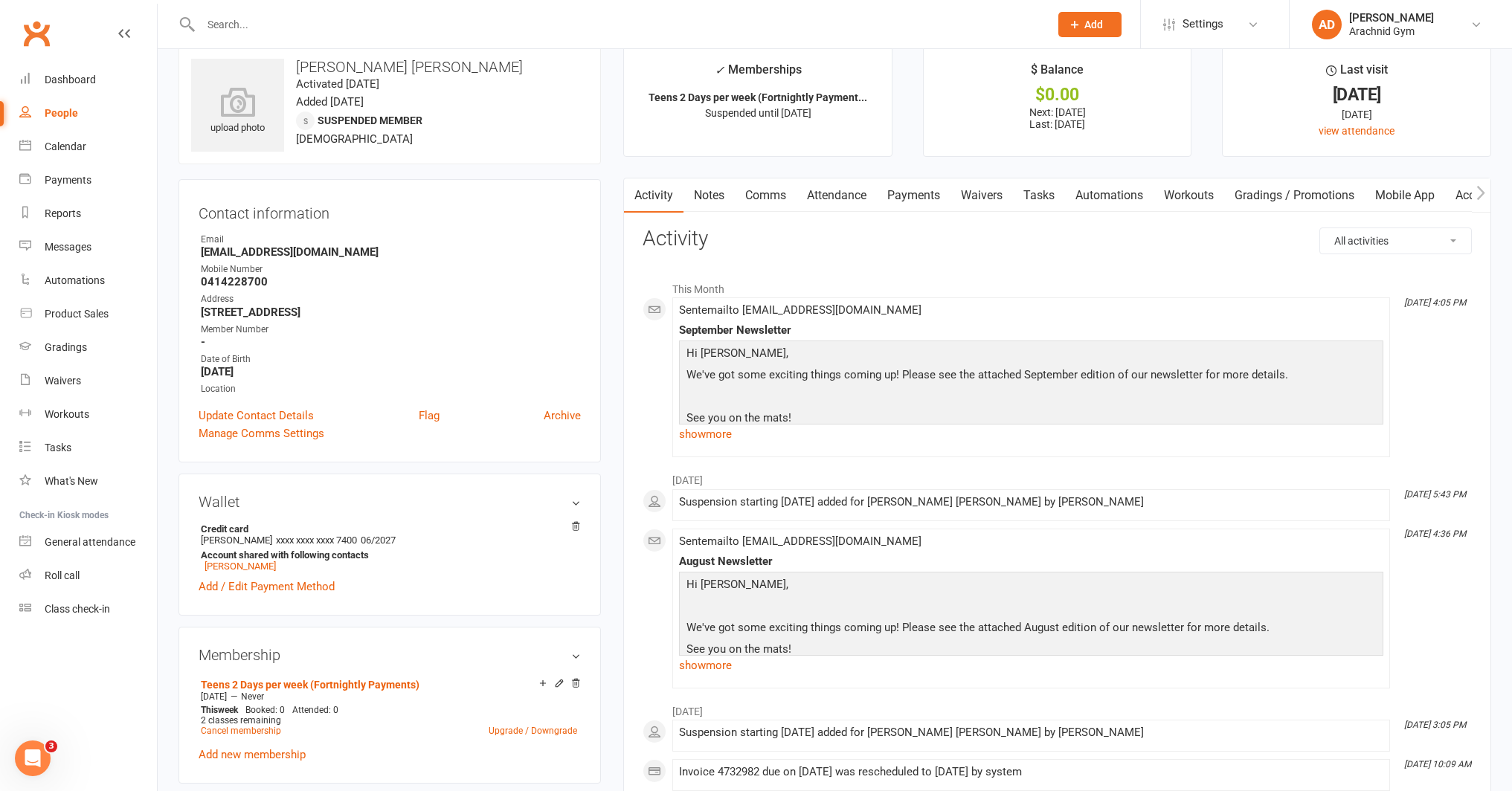
scroll to position [23, 0]
click at [931, 194] on link "Payments" at bounding box center [913, 197] width 74 height 34
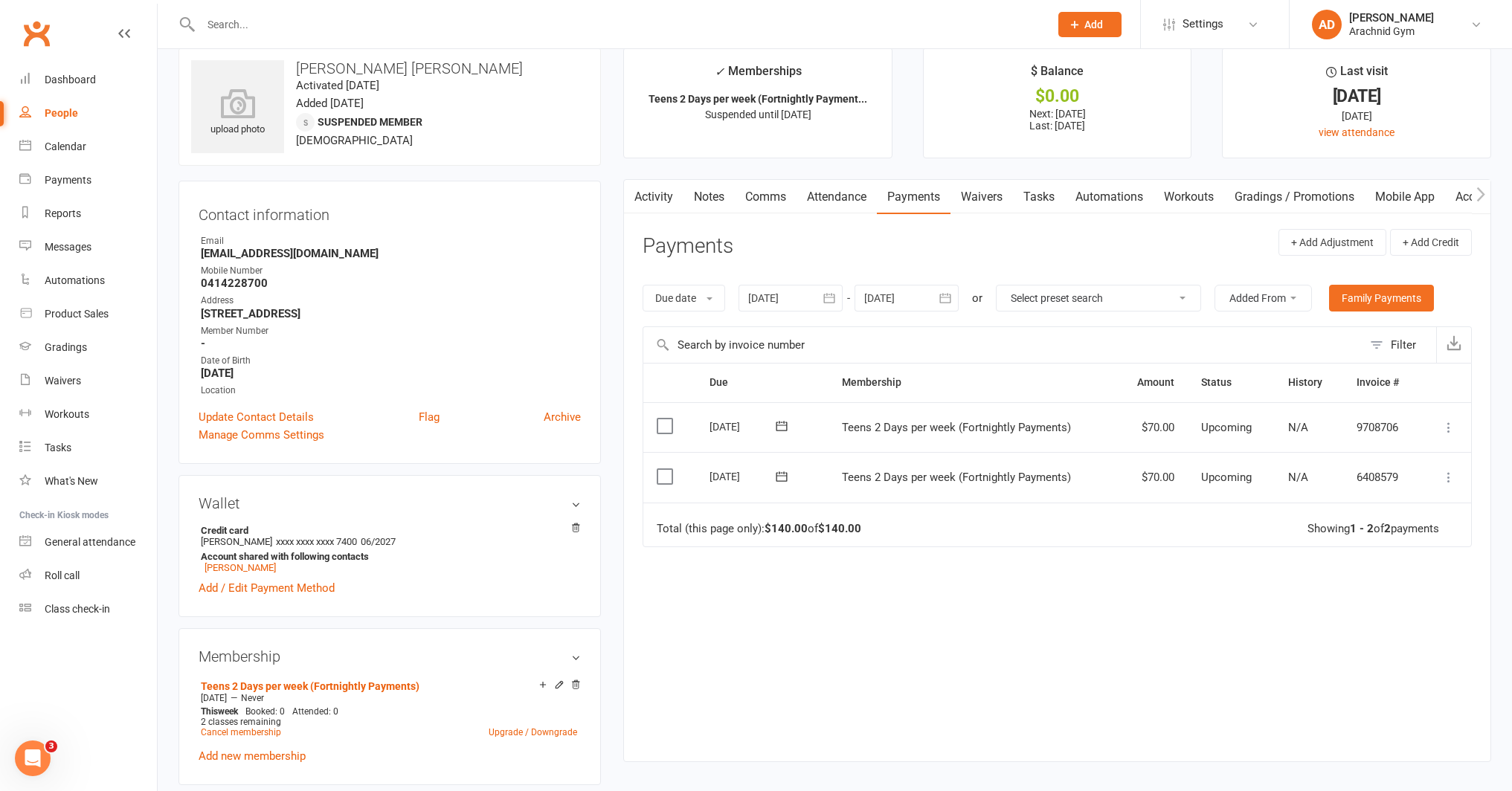
click at [761, 299] on div at bounding box center [790, 298] width 104 height 27
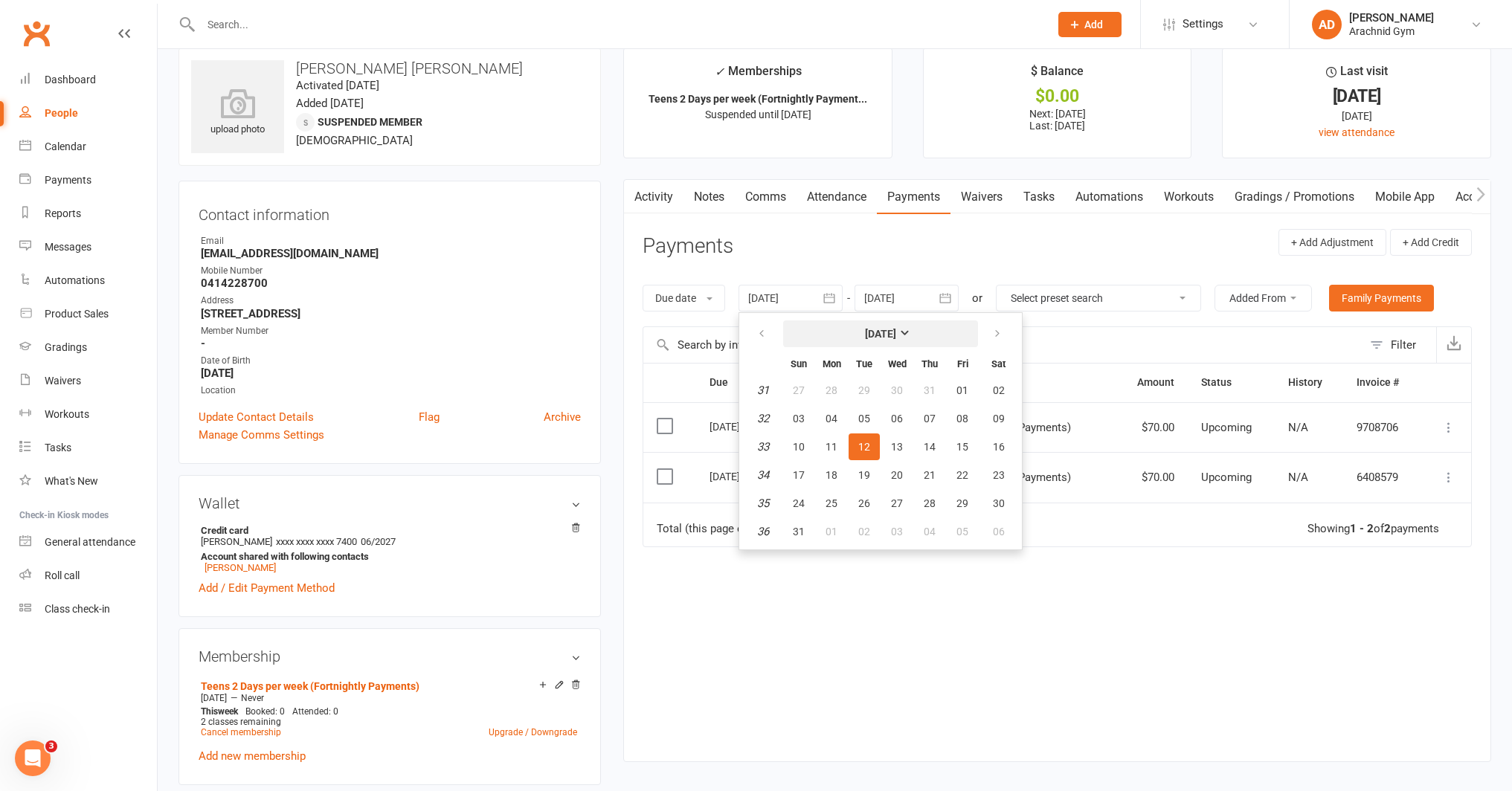
click at [831, 329] on button "August 2025" at bounding box center [880, 333] width 195 height 27
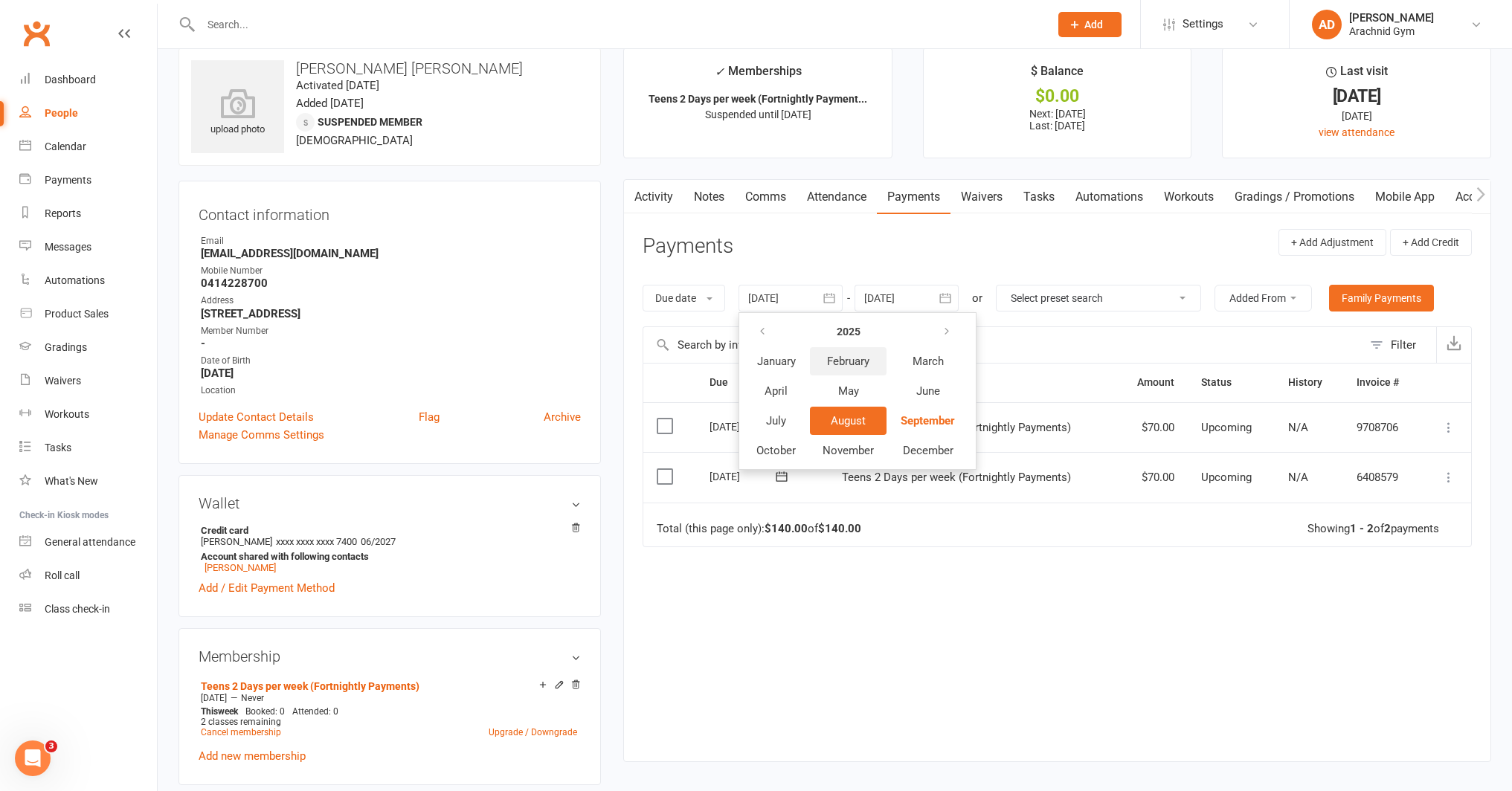
click at [837, 359] on span "February" at bounding box center [848, 361] width 42 height 14
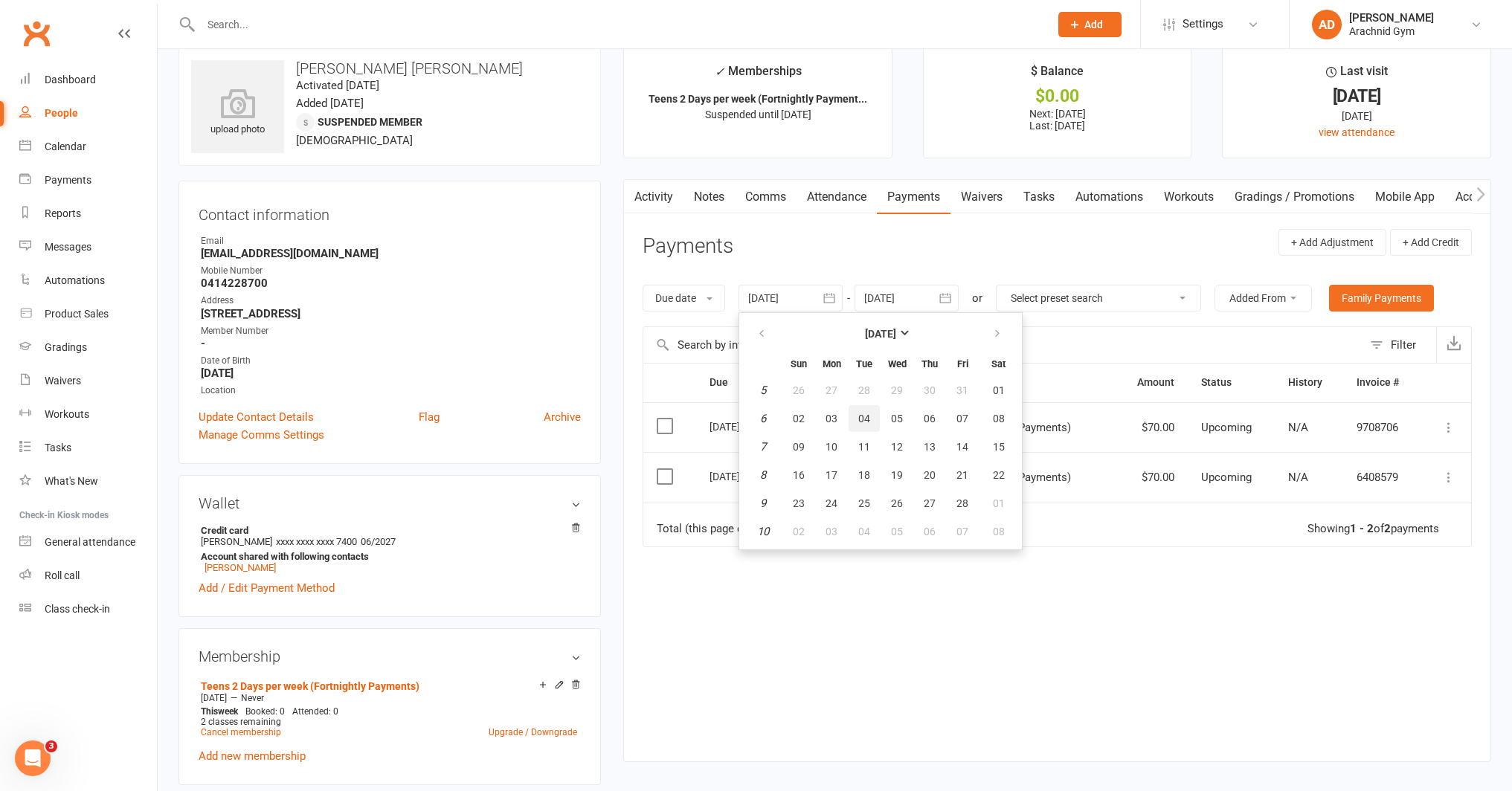
click at [867, 411] on button "04" at bounding box center [864, 419] width 32 height 27
type input "04 Feb 2025"
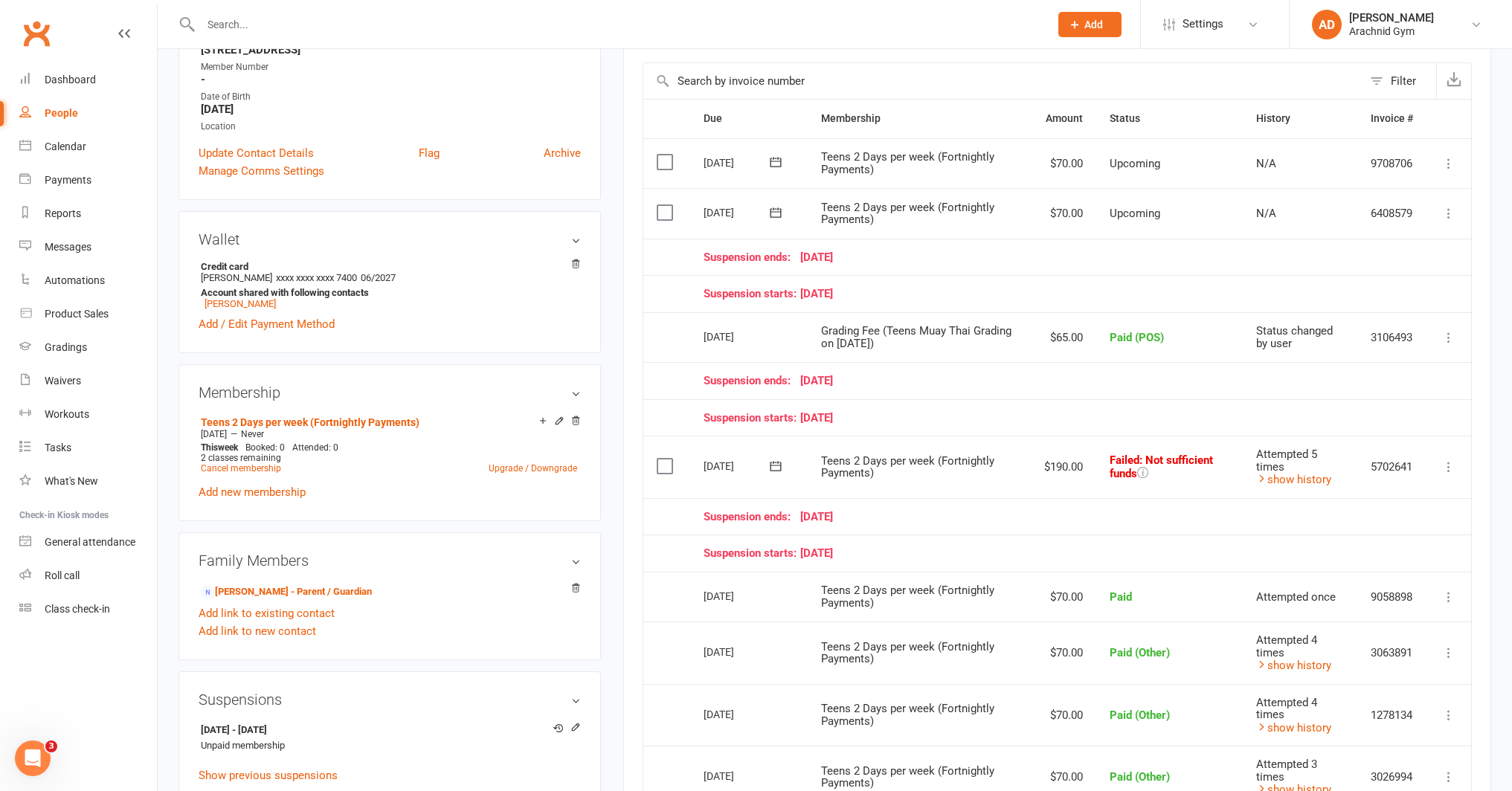
scroll to position [292, 0]
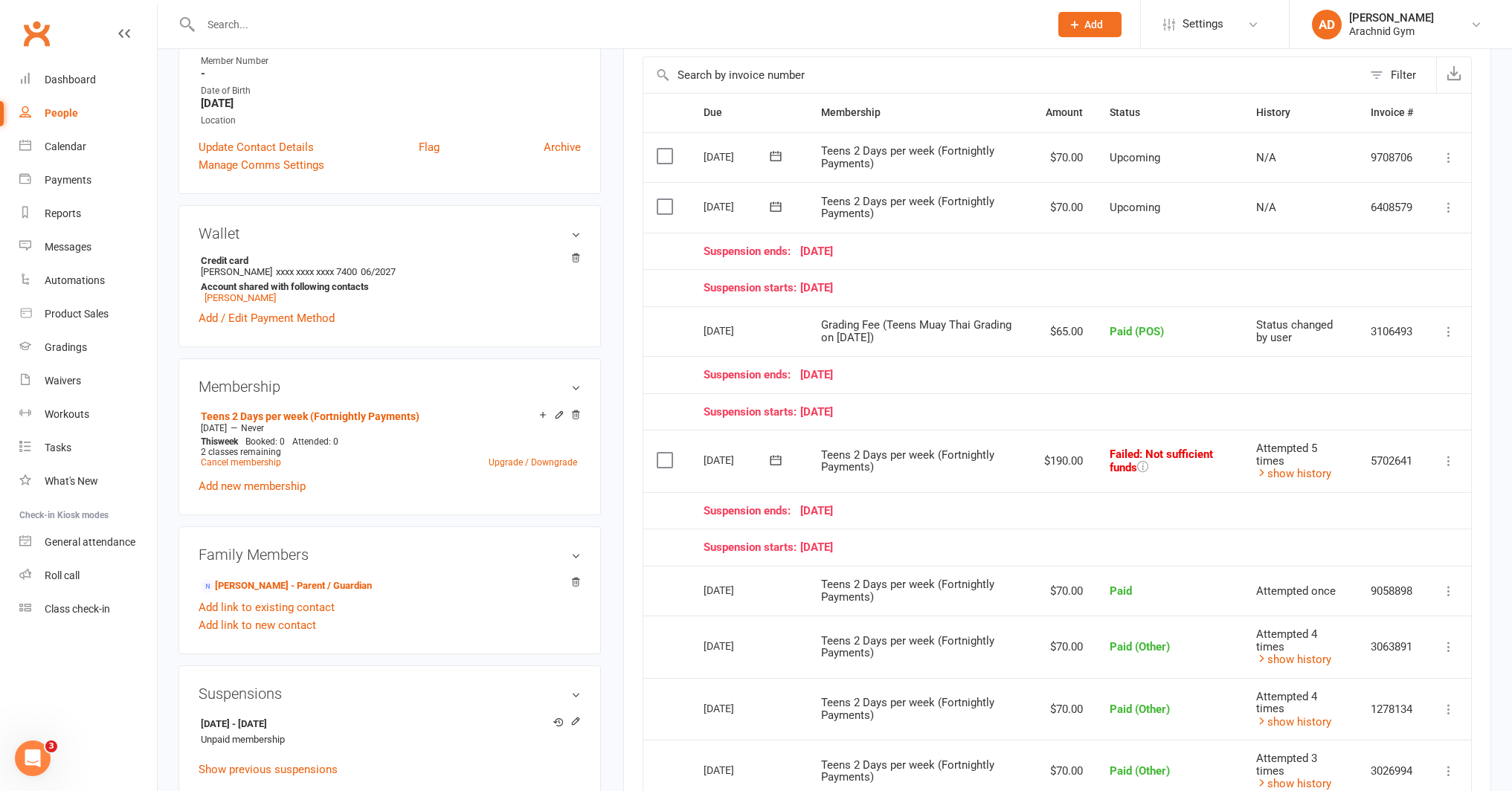
click at [1451, 458] on icon at bounding box center [1449, 461] width 15 height 15
click at [1371, 518] on link "Mark as Paid (POS)" at bounding box center [1383, 519] width 148 height 30
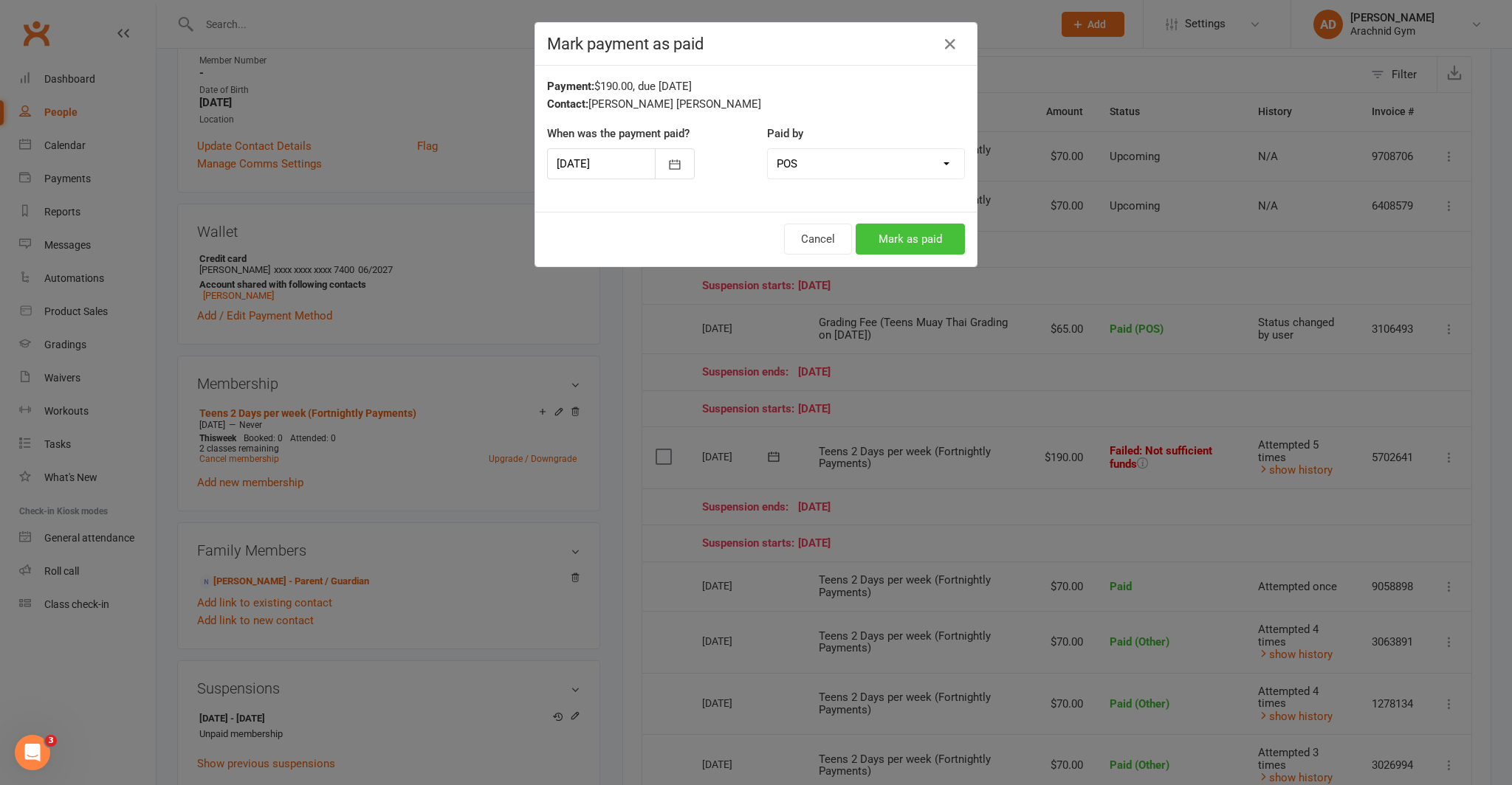
click at [892, 242] on button "Mark as paid" at bounding box center [911, 239] width 109 height 31
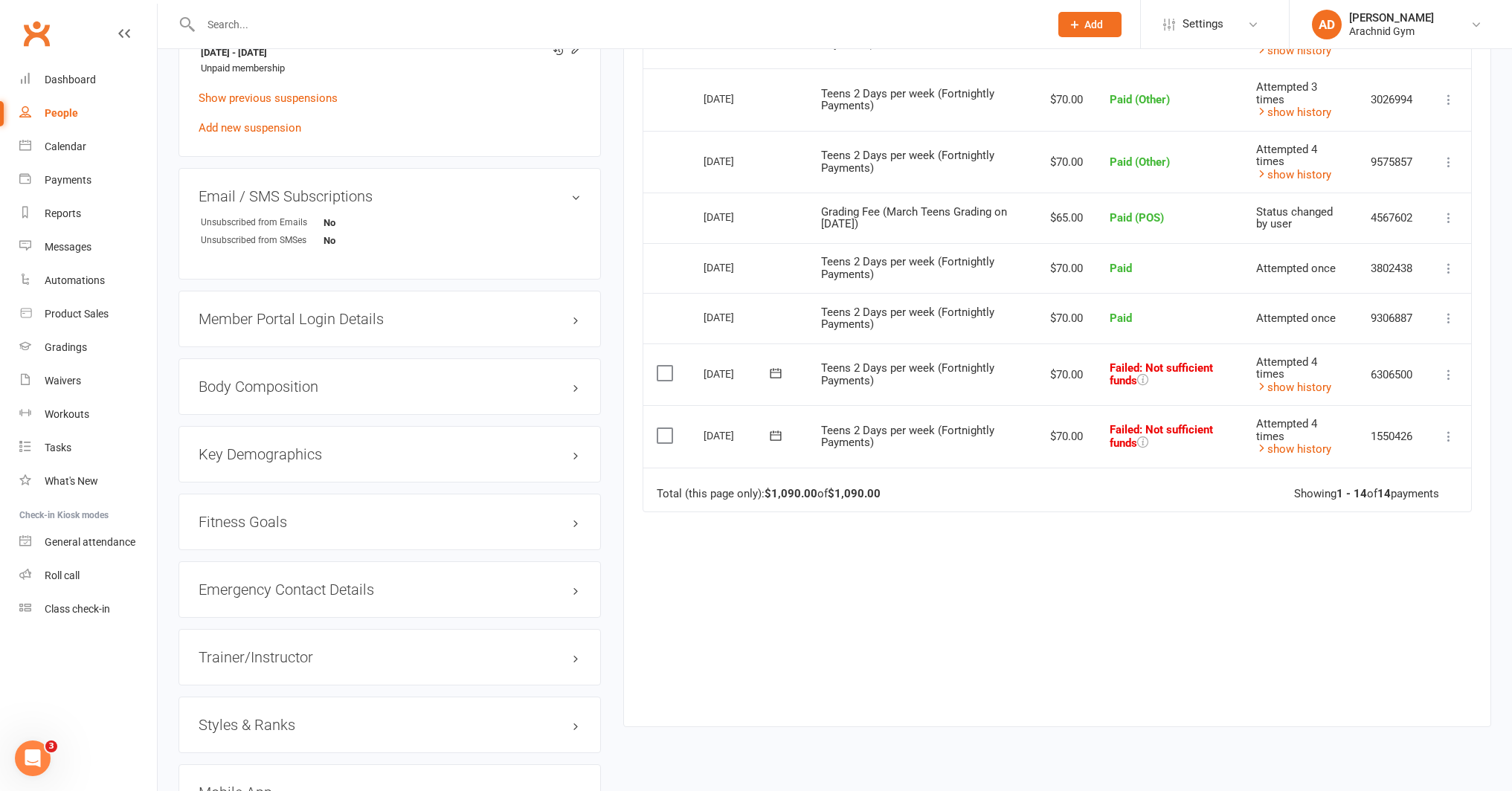
scroll to position [980, 0]
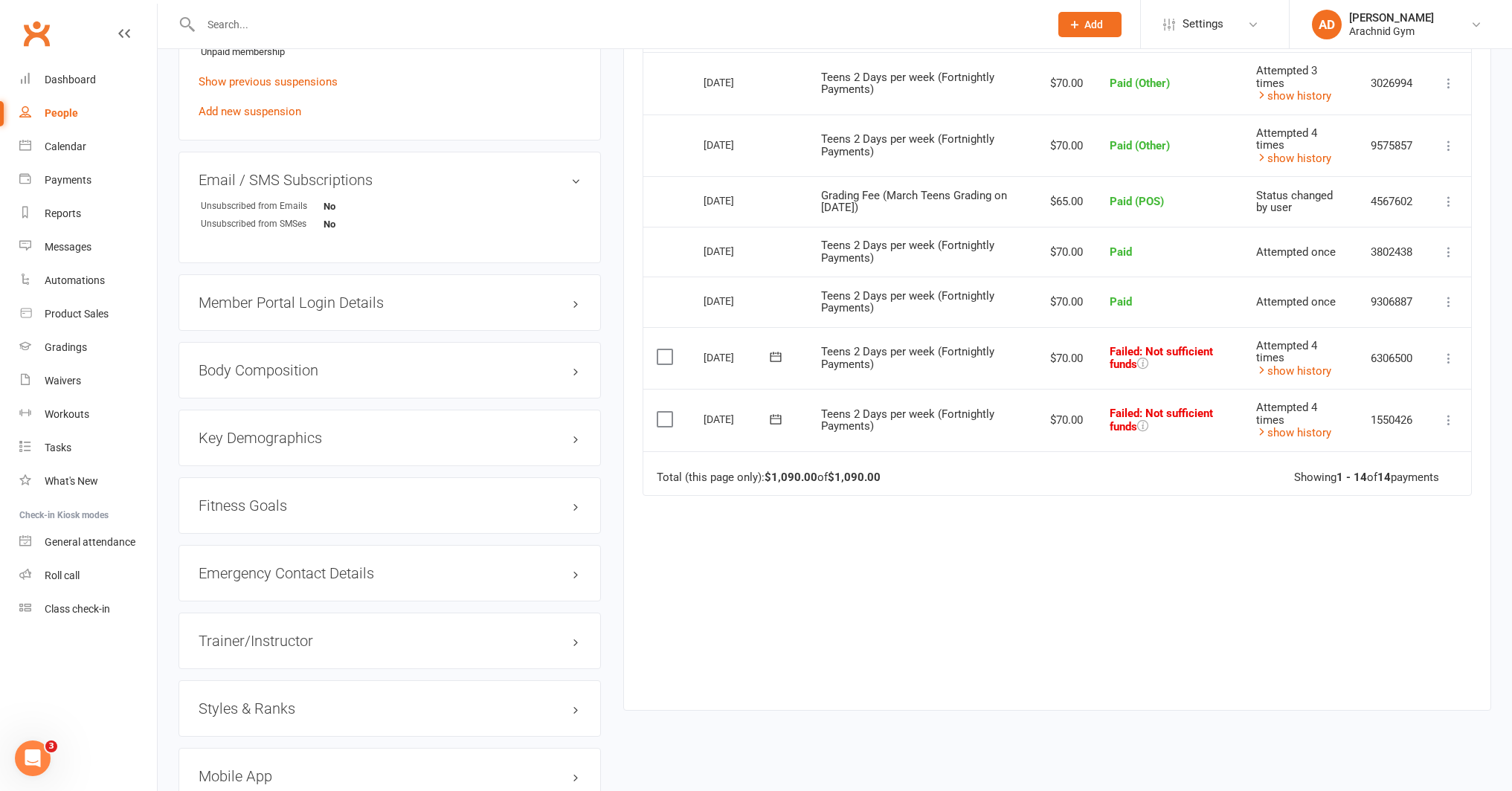
click at [318, 703] on h3 "Styles & Ranks" at bounding box center [389, 709] width 382 height 16
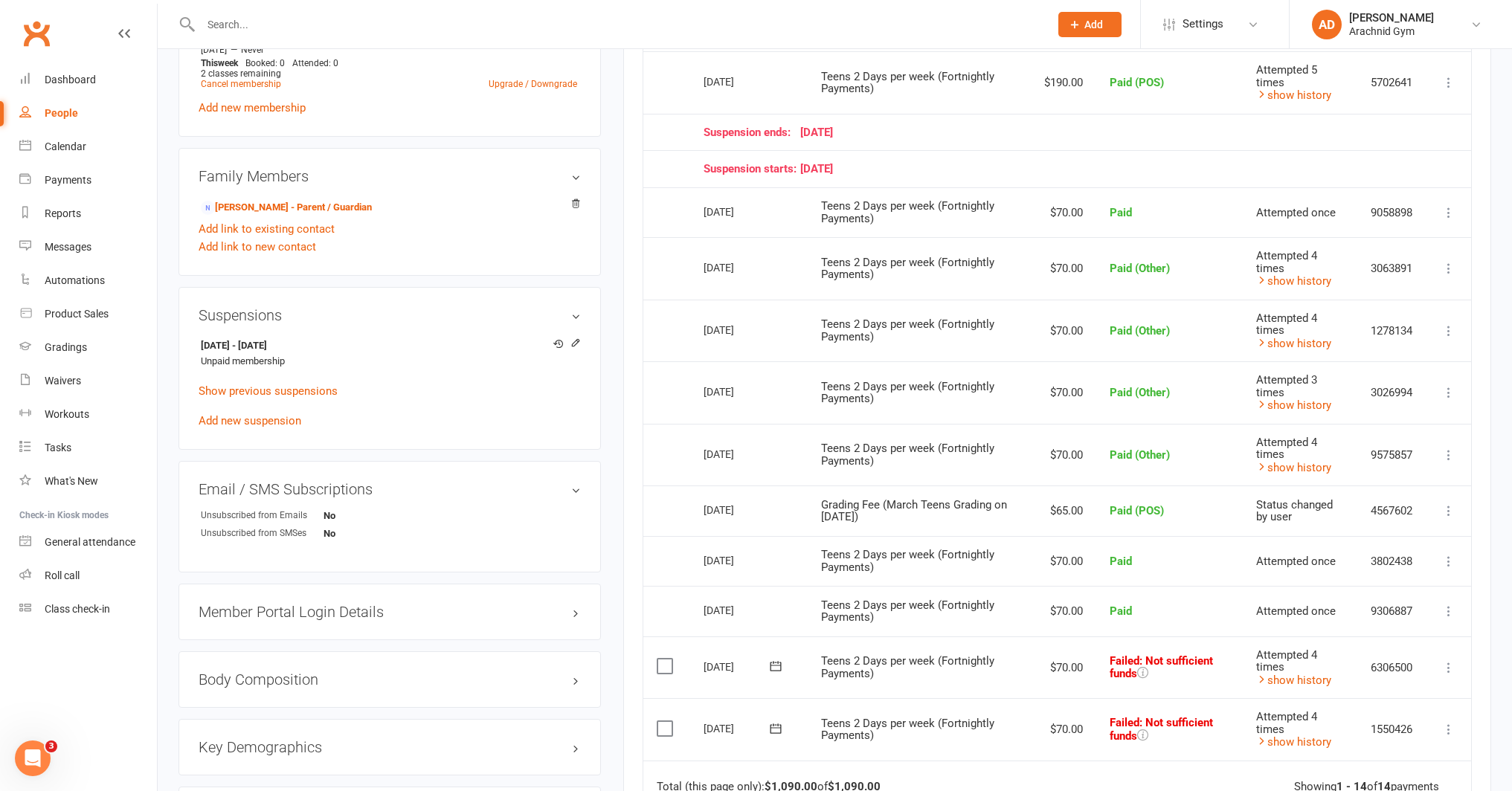
scroll to position [668, 0]
click at [578, 340] on icon at bounding box center [575, 345] width 11 height 11
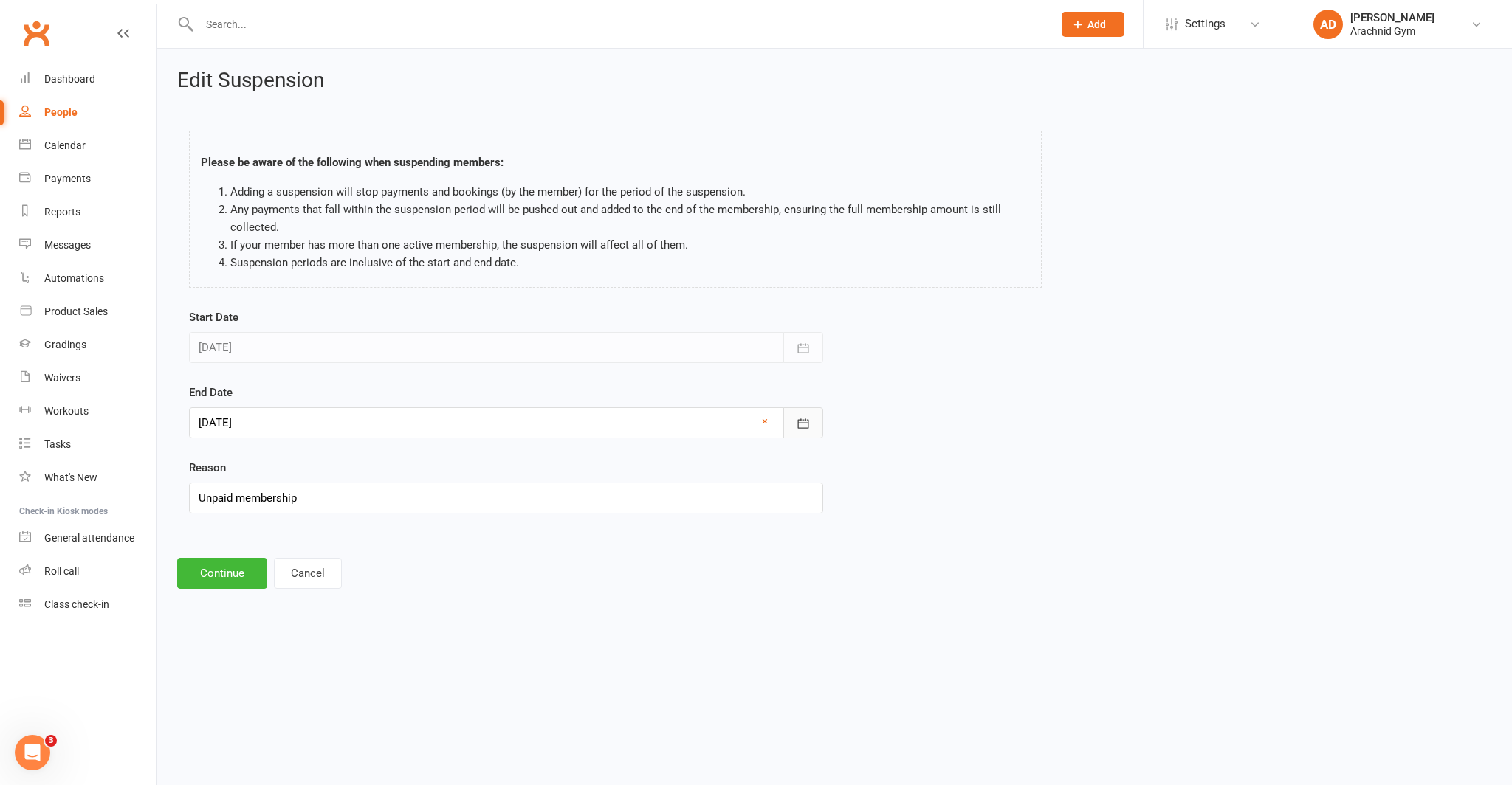
click at [788, 419] on button "button" at bounding box center [804, 423] width 40 height 31
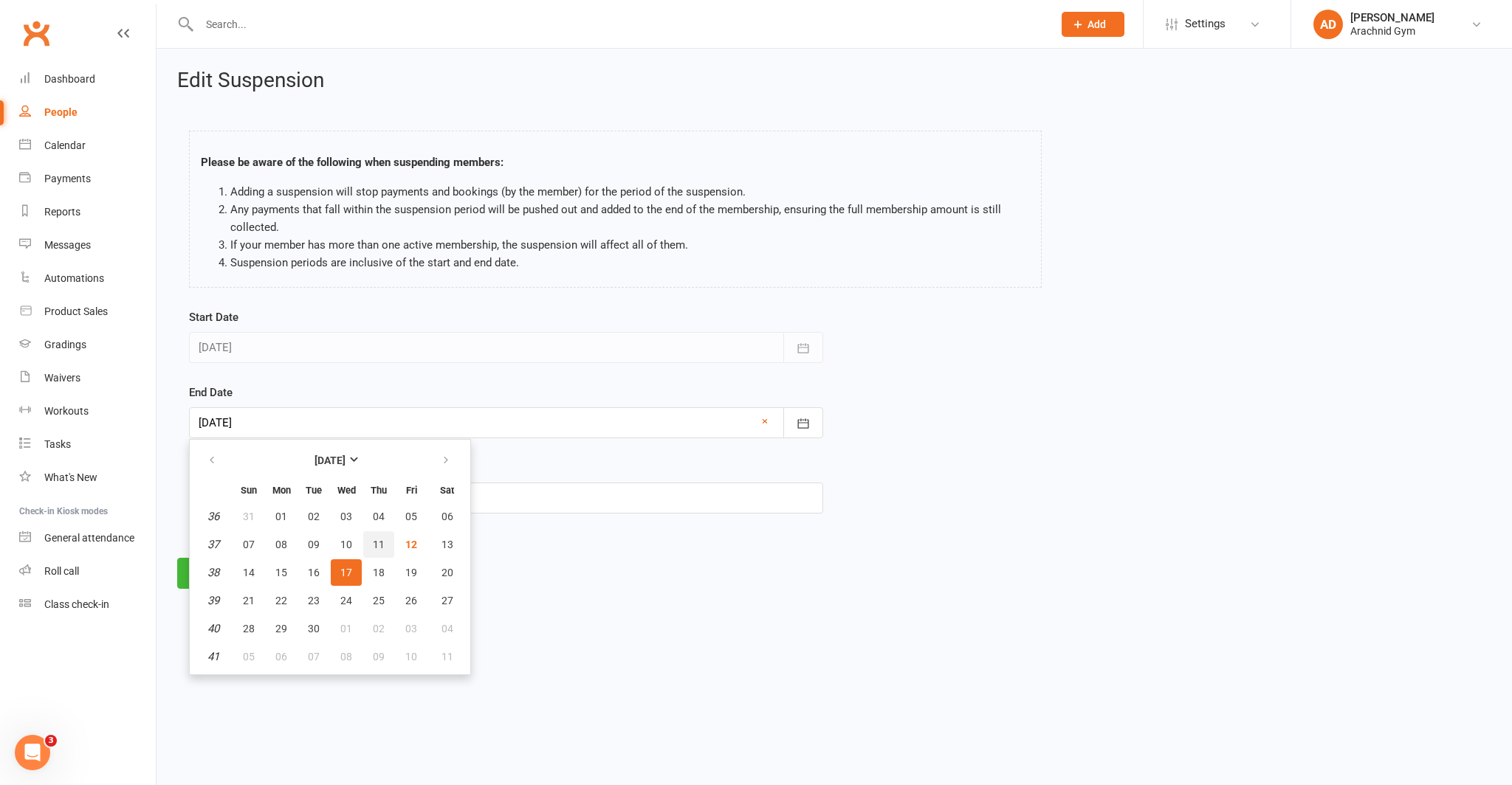
click at [386, 544] on button "11" at bounding box center [378, 544] width 31 height 27
type input "11 Sep 2025"
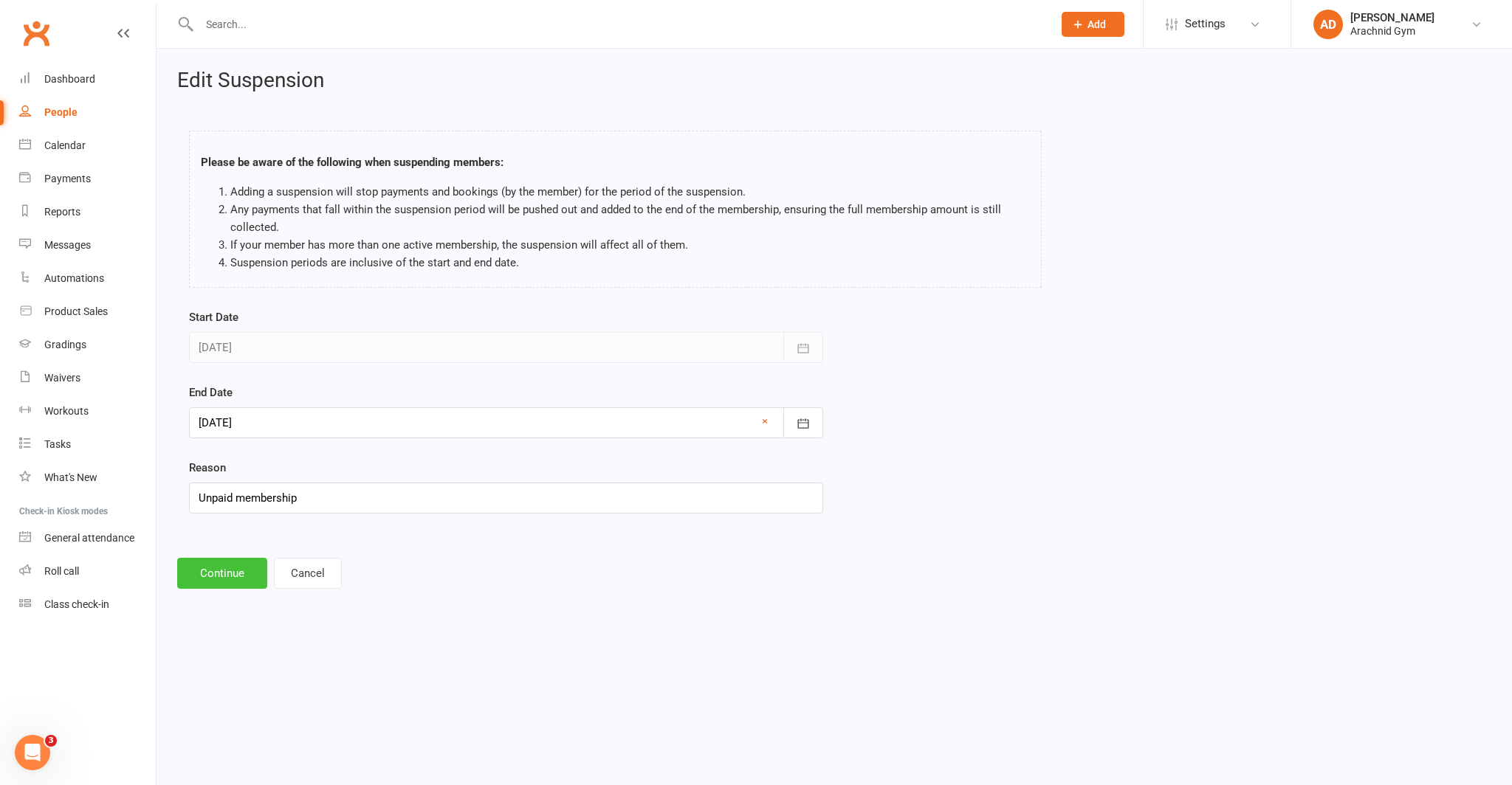
click at [220, 572] on button "Continue" at bounding box center [222, 573] width 90 height 31
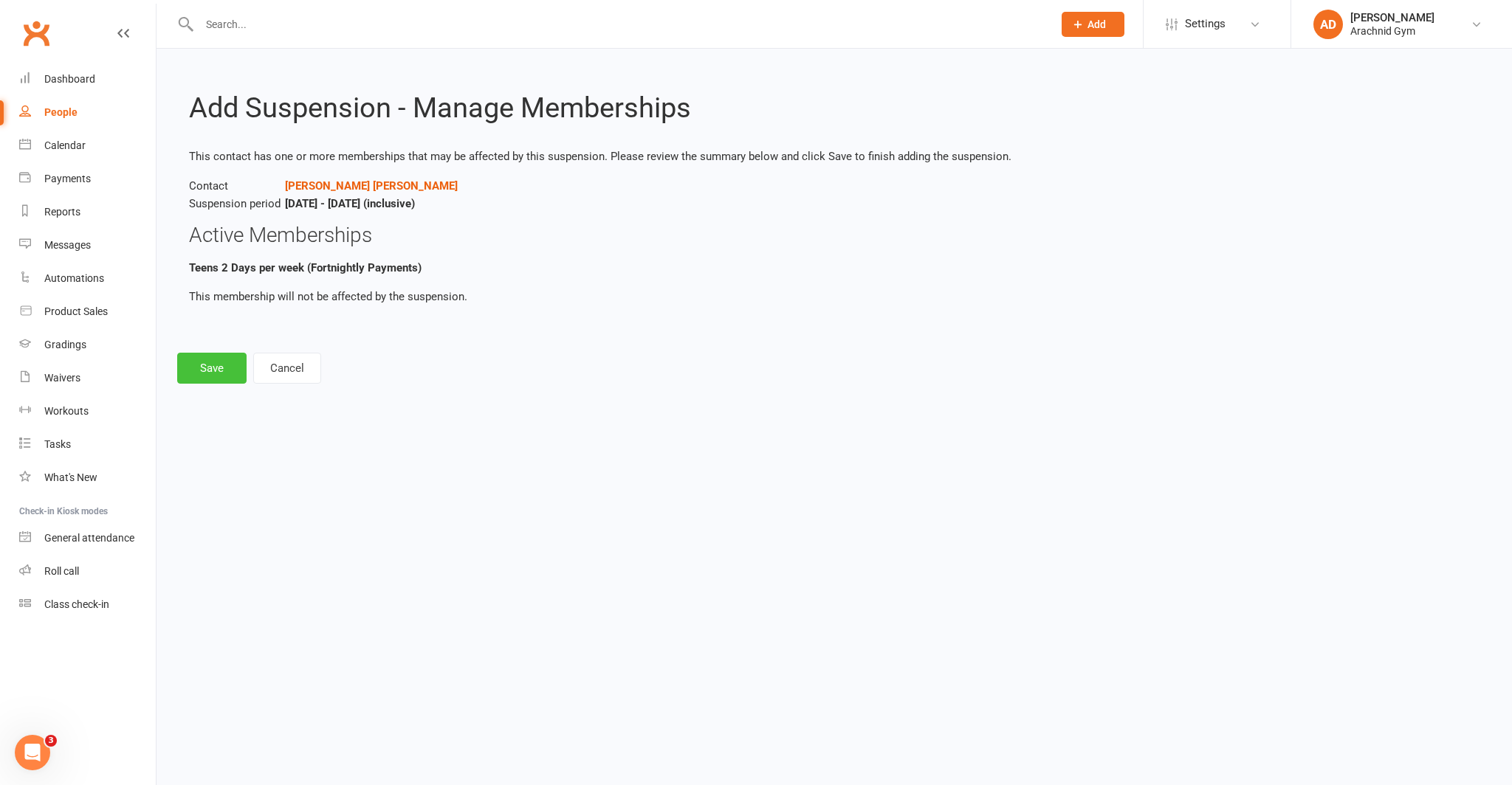
click at [221, 374] on button "Save" at bounding box center [212, 368] width 69 height 31
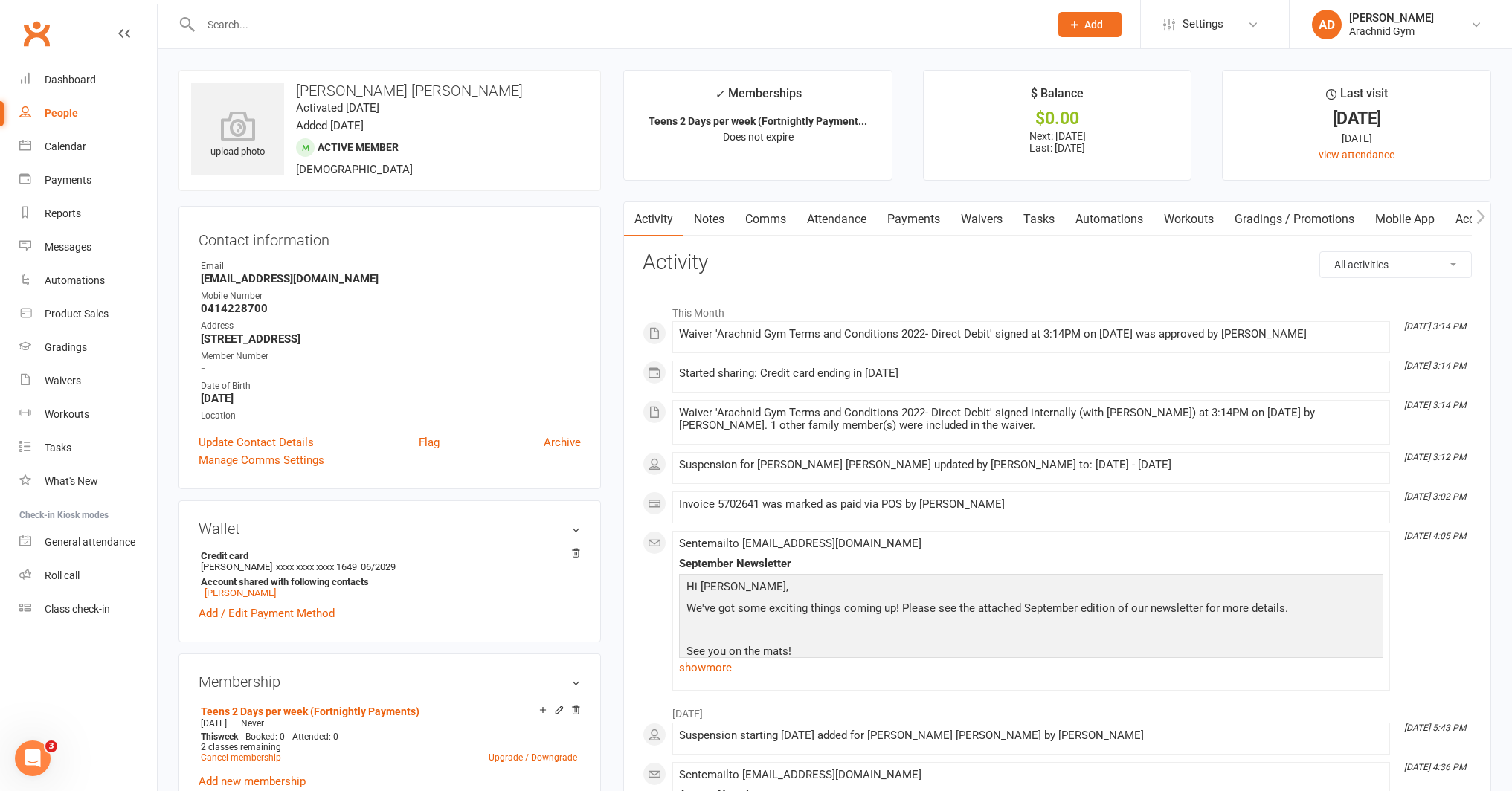
click at [908, 215] on link "Payments" at bounding box center [913, 219] width 74 height 34
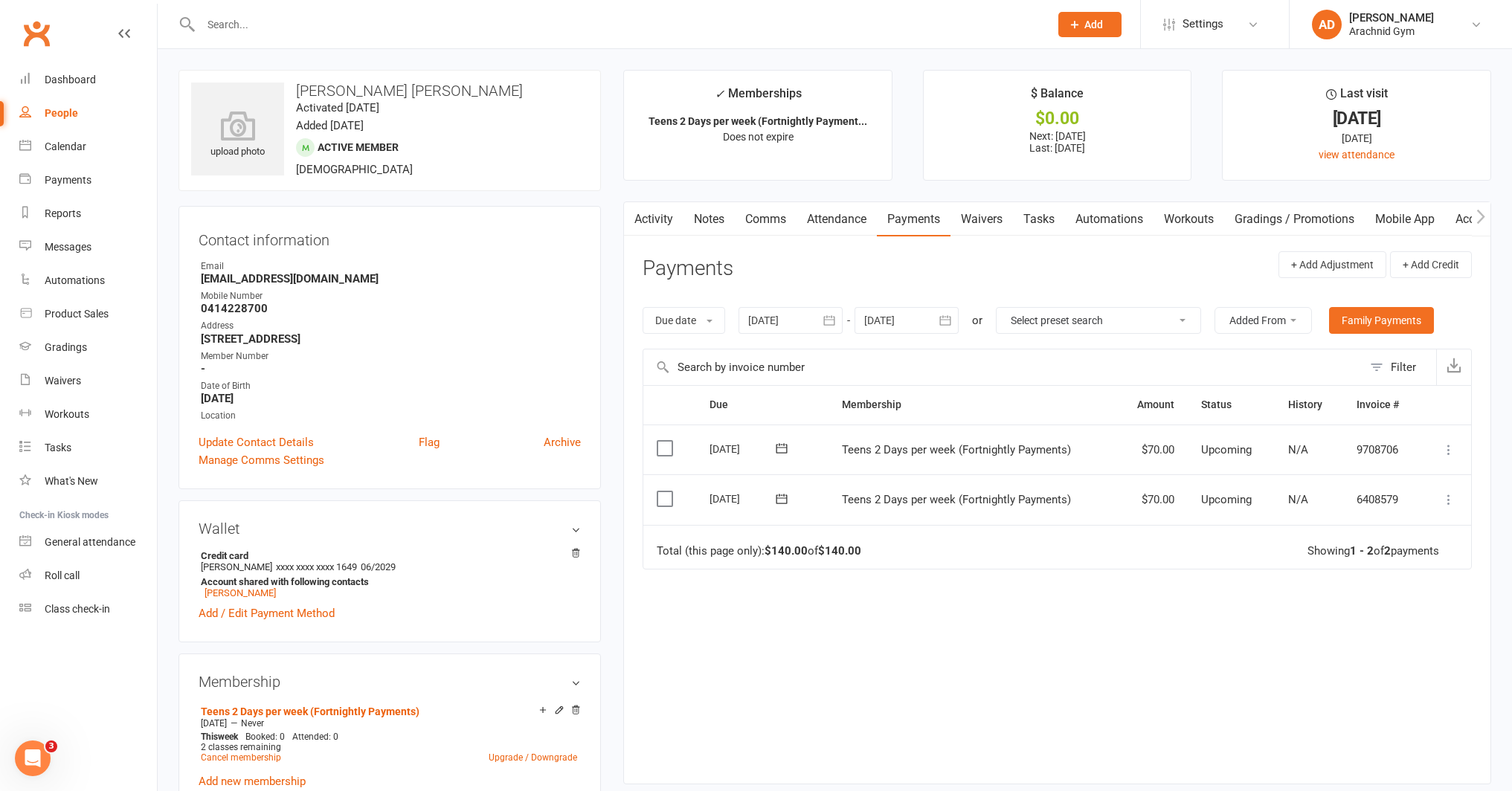
click at [788, 496] on icon at bounding box center [781, 499] width 15 height 15
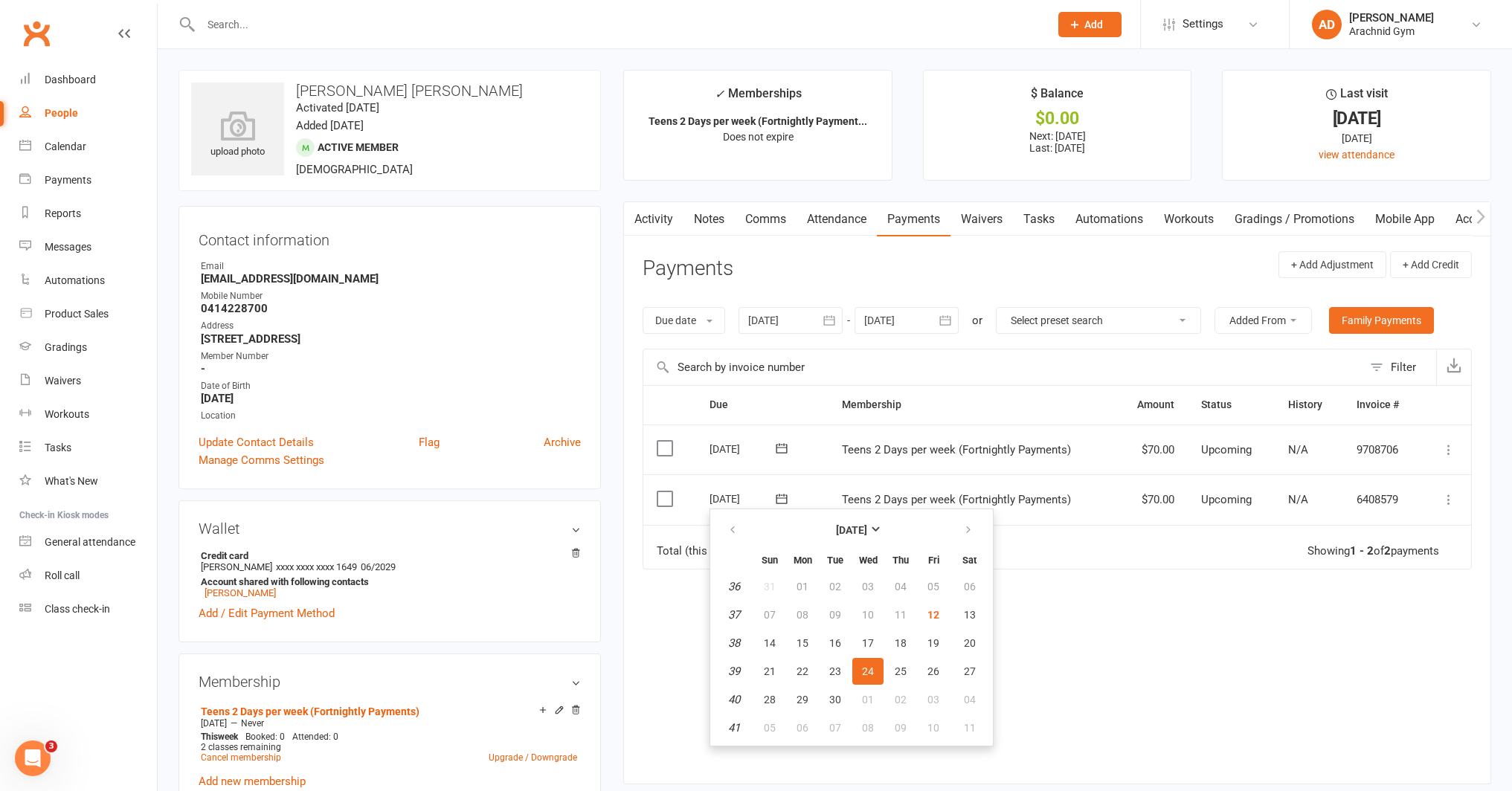
click at [1444, 496] on icon at bounding box center [1449, 500] width 15 height 15
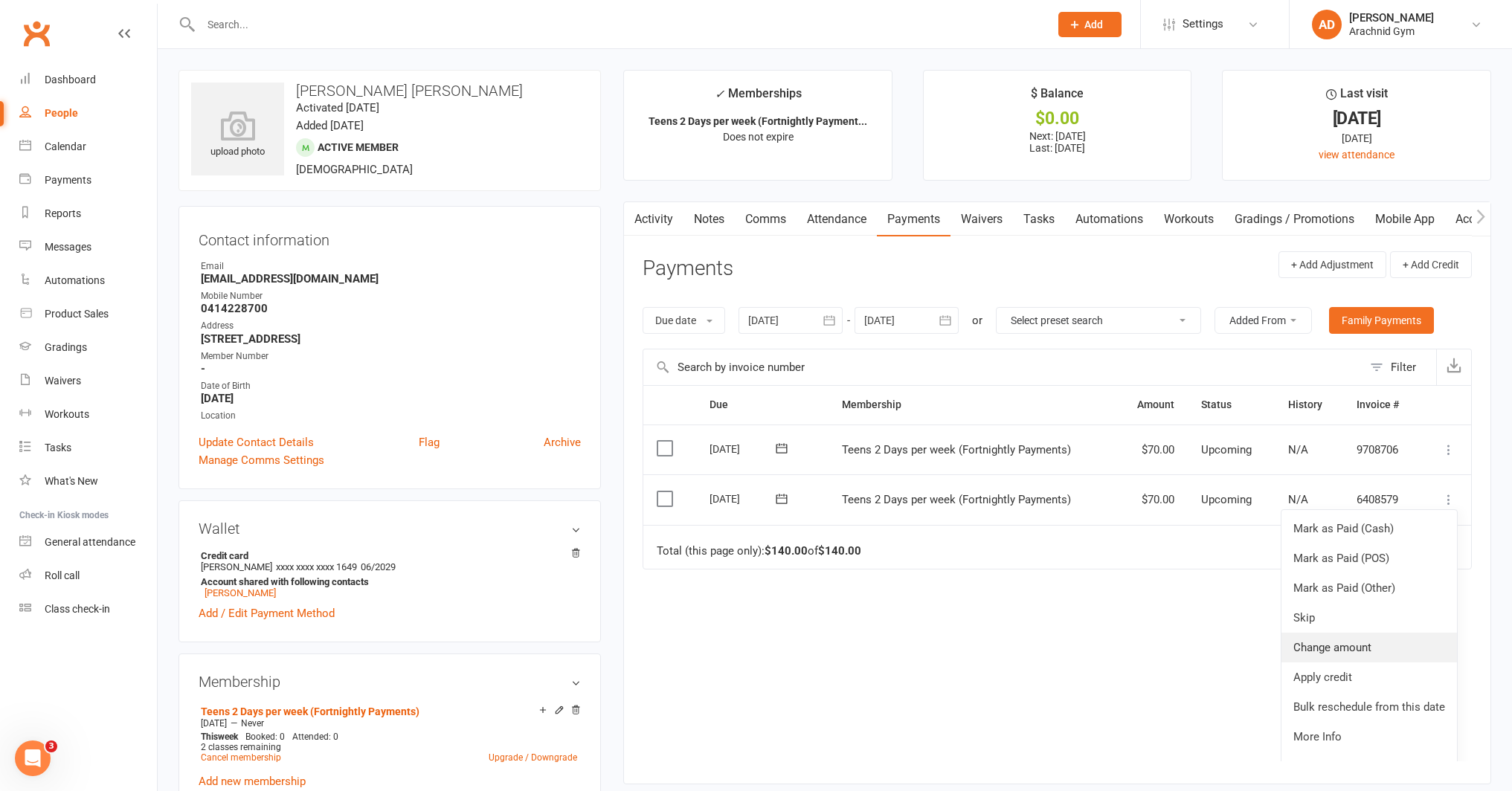
scroll to position [24, 0]
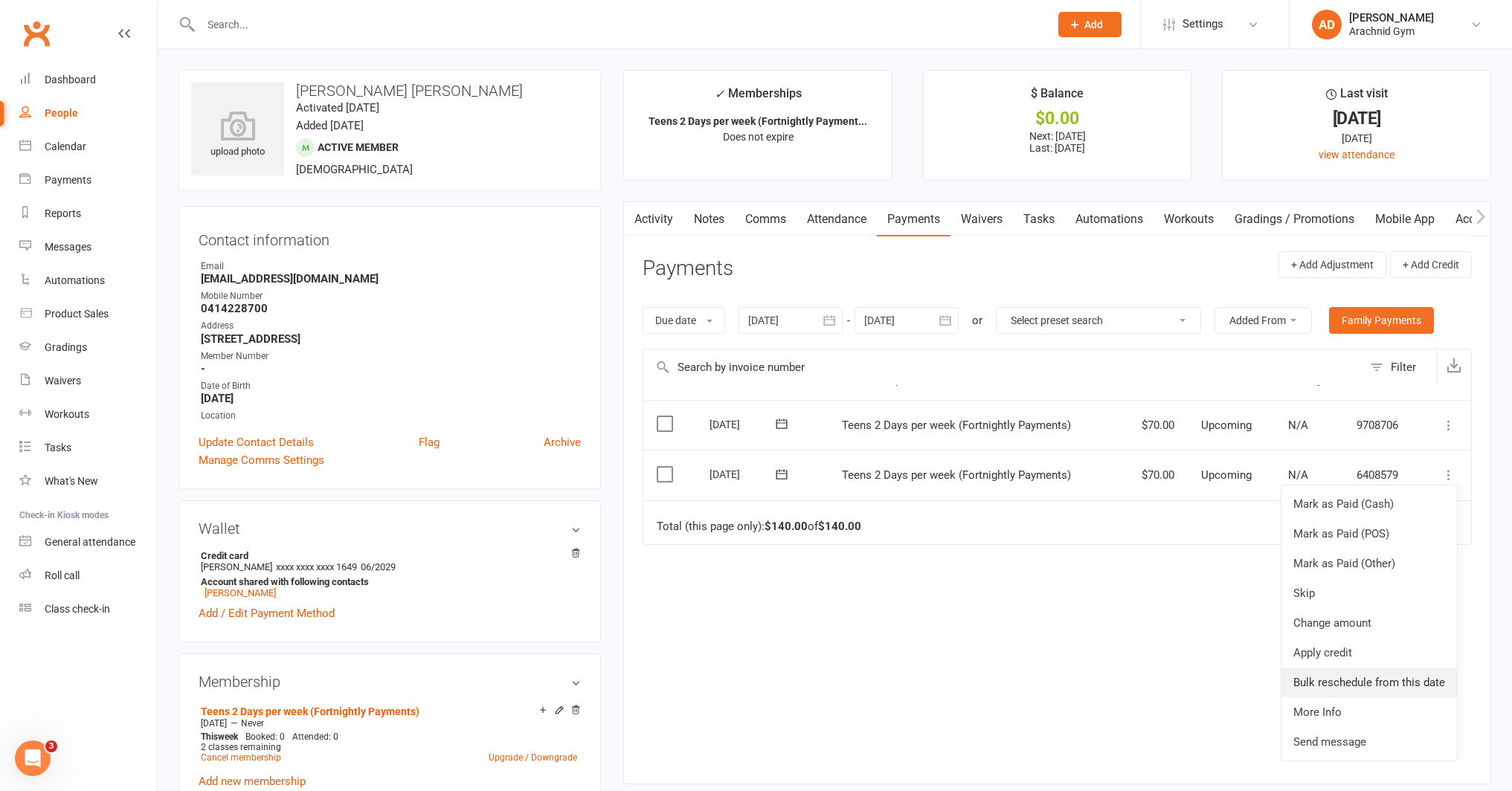
click at [1372, 673] on link "Bulk reschedule from this date" at bounding box center [1369, 682] width 175 height 30
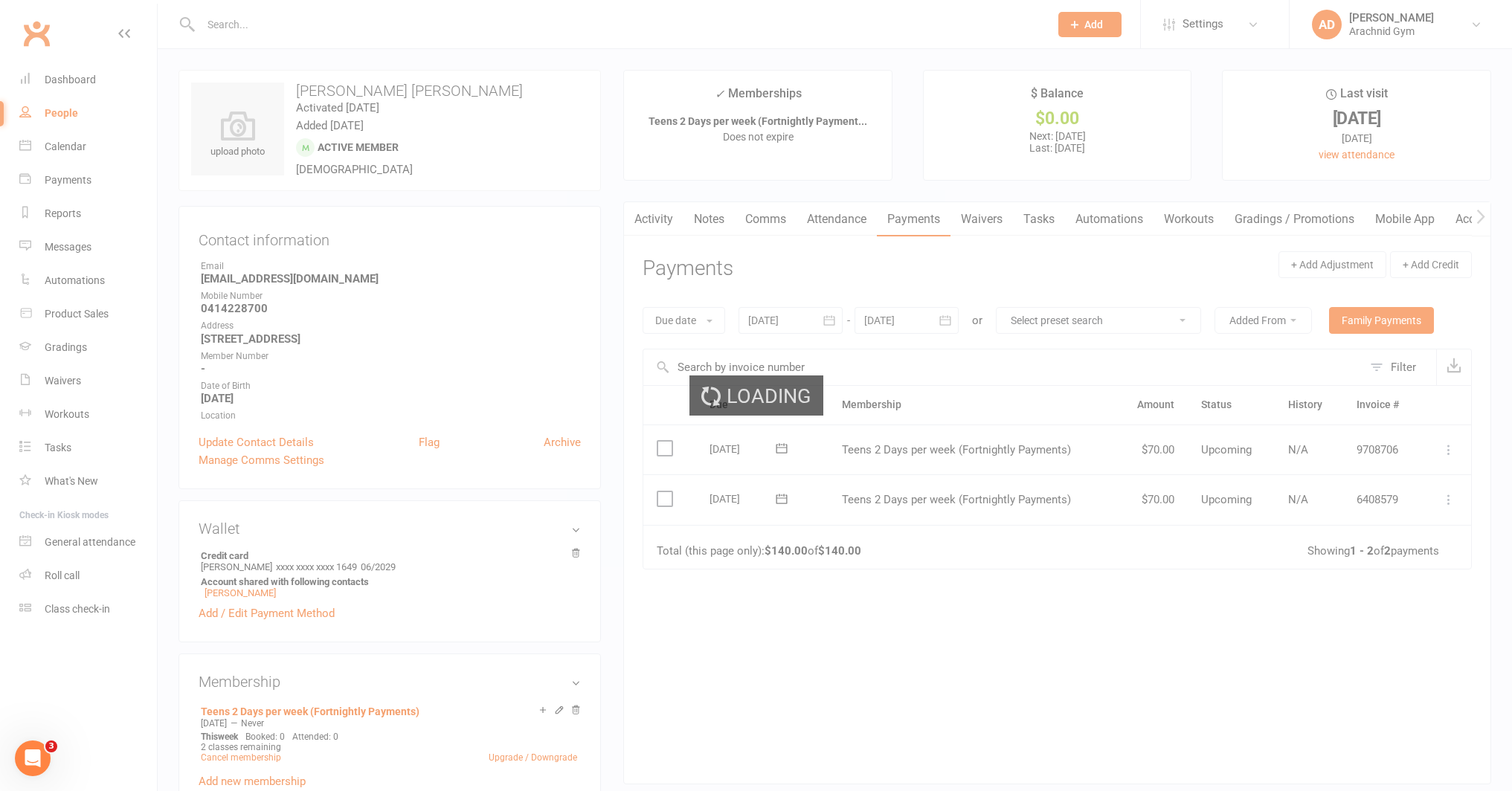
scroll to position [0, 0]
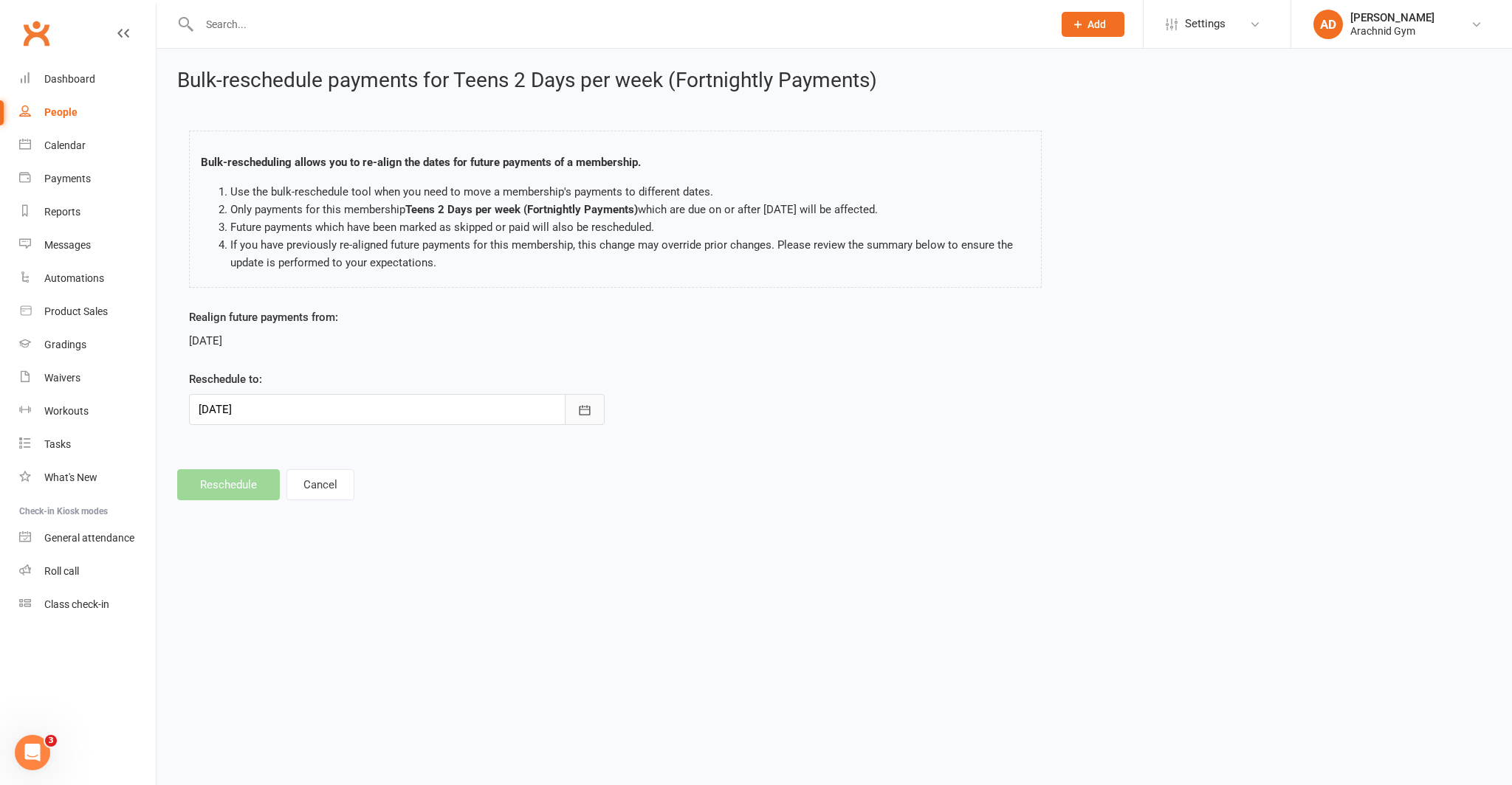
click at [593, 408] on button "button" at bounding box center [585, 410] width 40 height 31
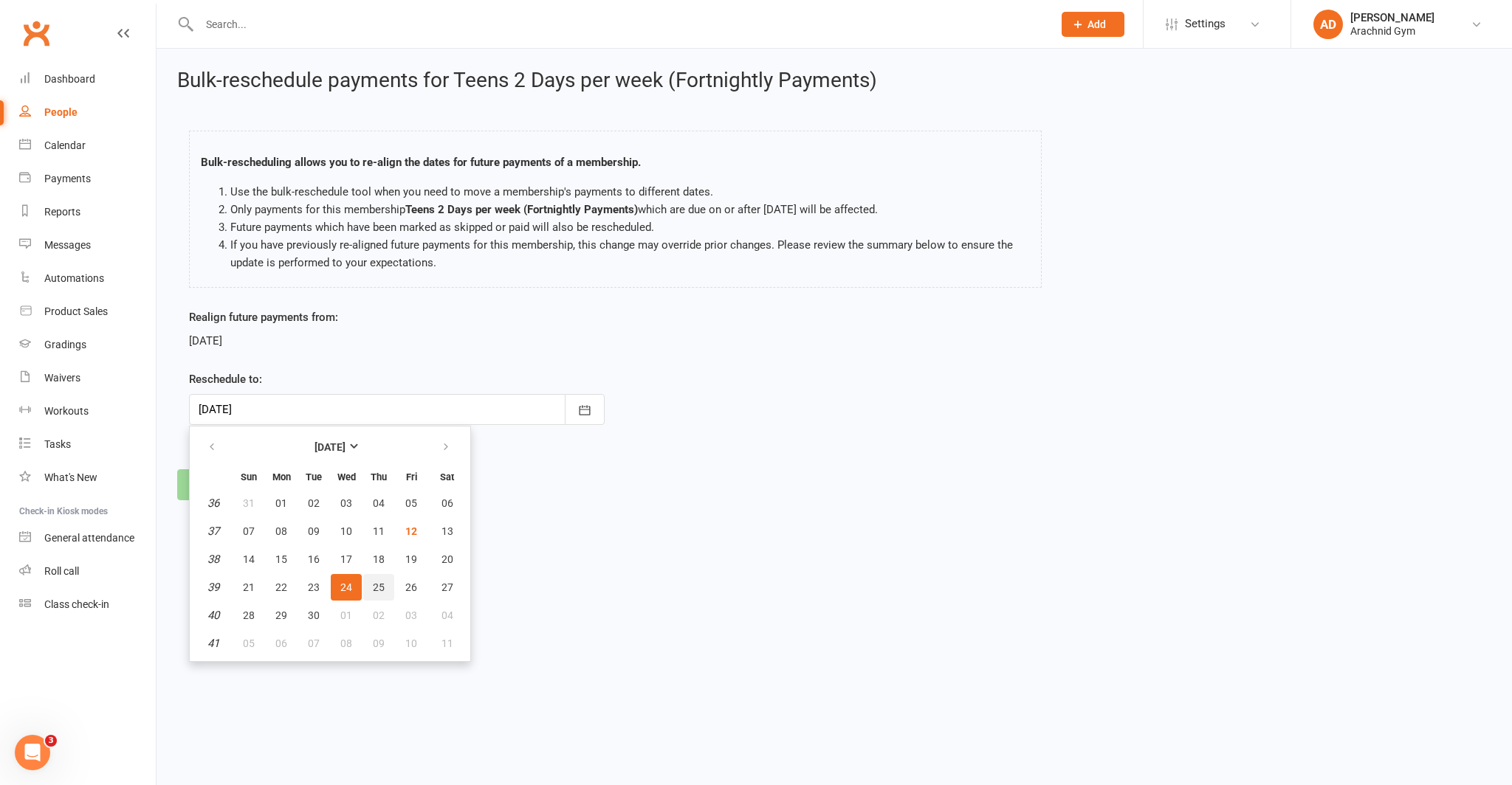
click at [383, 581] on span "25" at bounding box center [378, 587] width 12 height 12
type input "[DATE]"
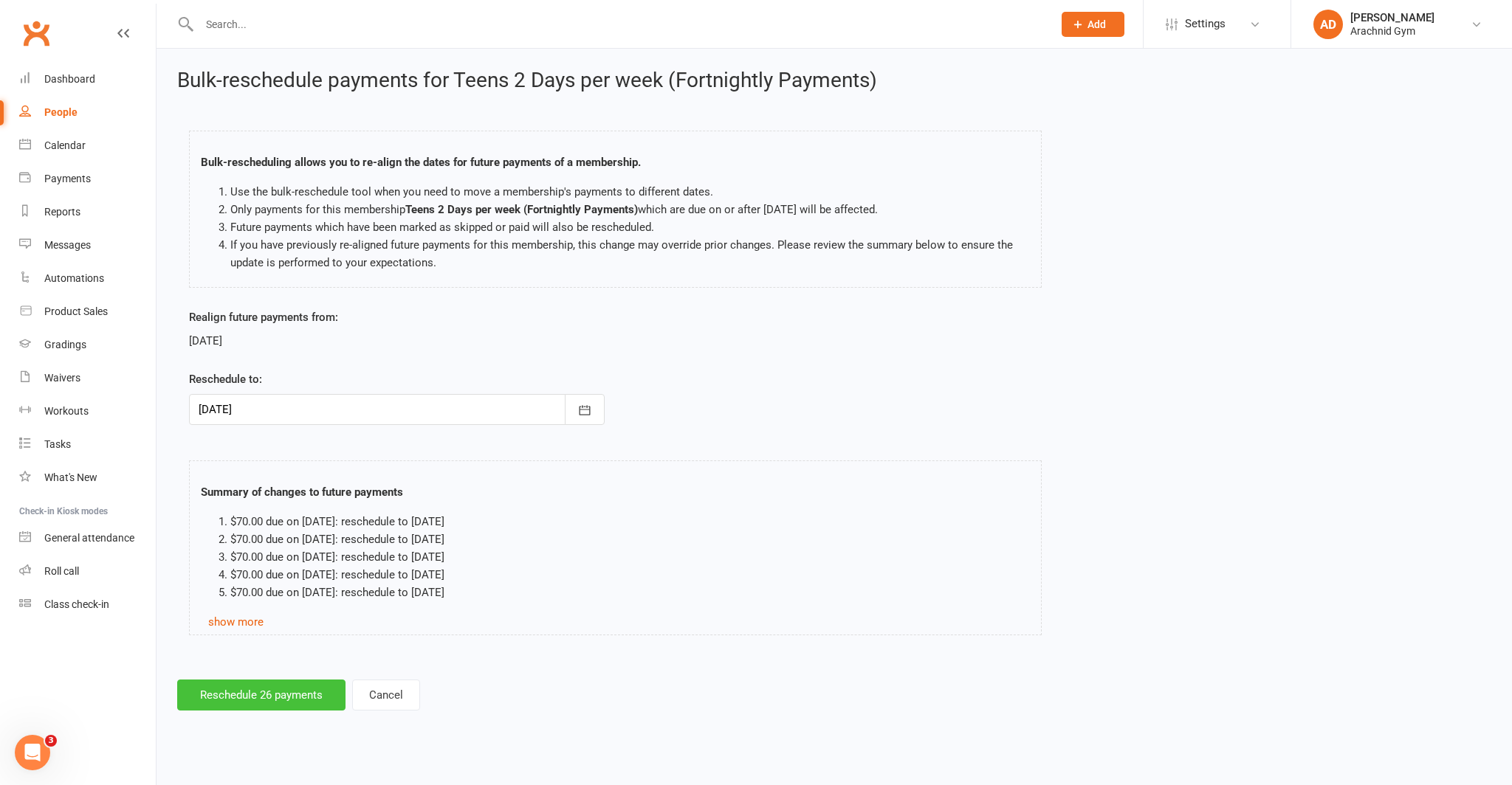
click at [267, 692] on button "Reschedule 26 payments" at bounding box center [261, 695] width 168 height 31
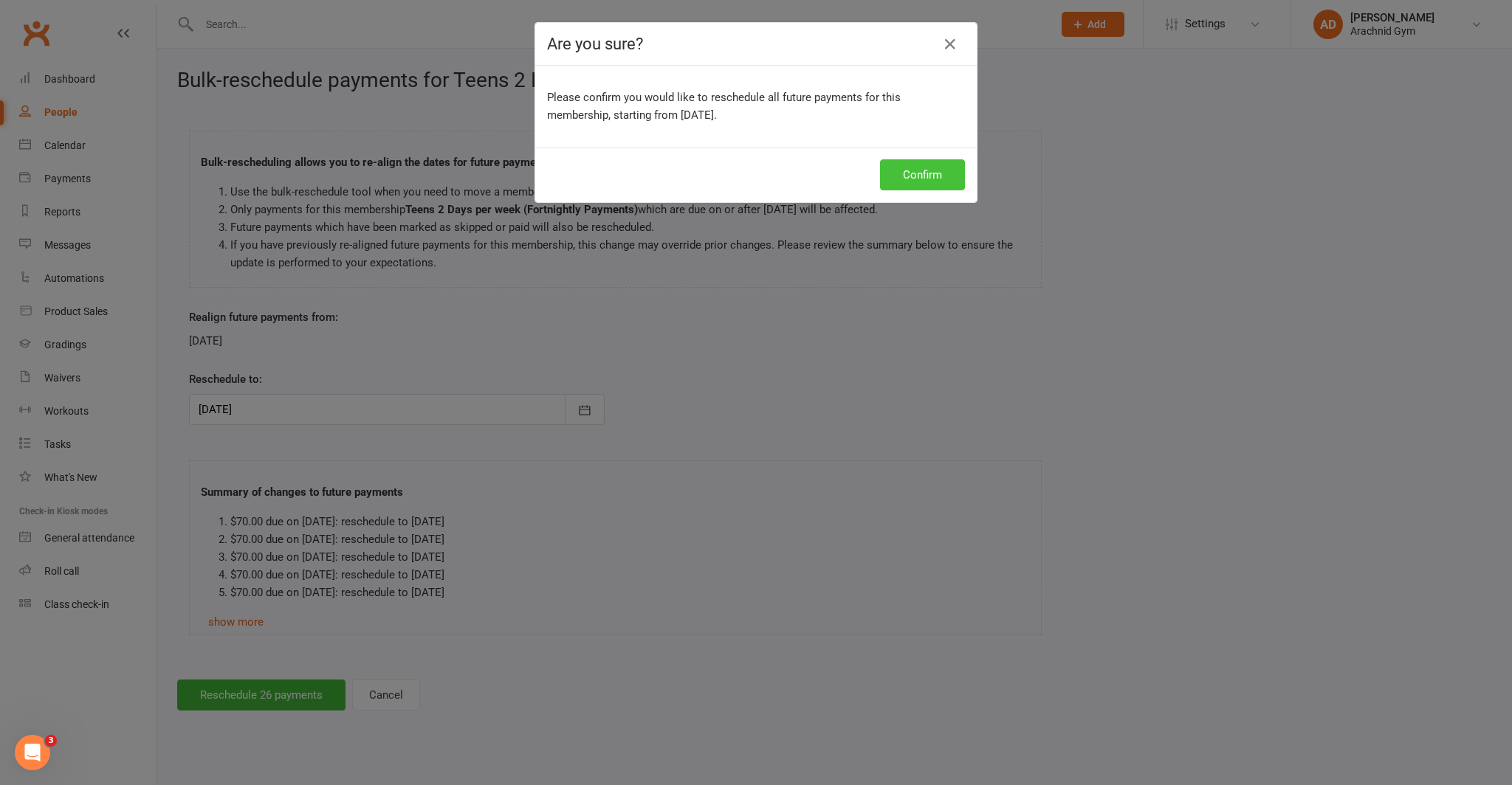
click at [936, 171] on button "Confirm" at bounding box center [922, 175] width 85 height 31
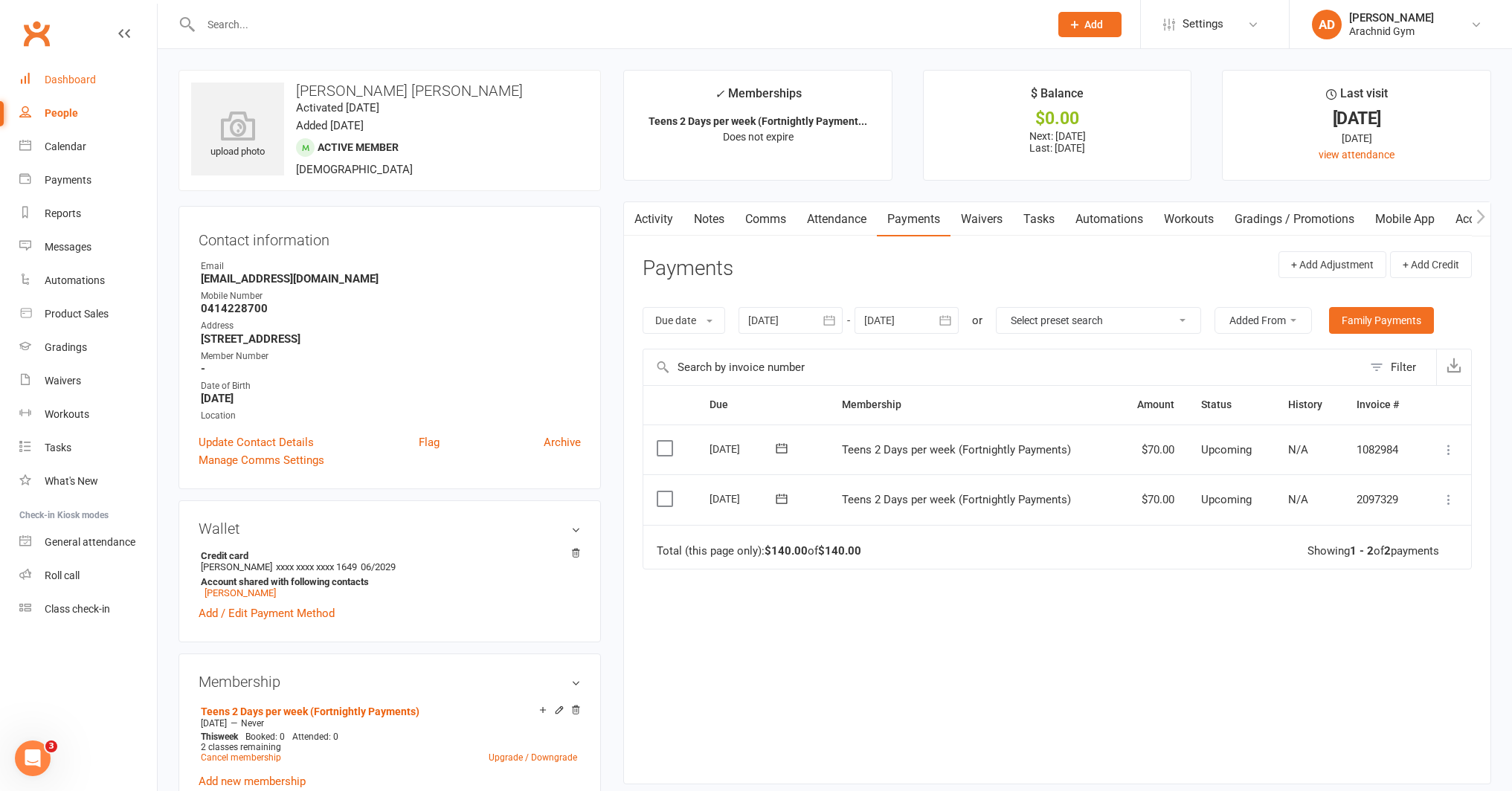
click at [85, 86] on link "Dashboard" at bounding box center [88, 80] width 138 height 33
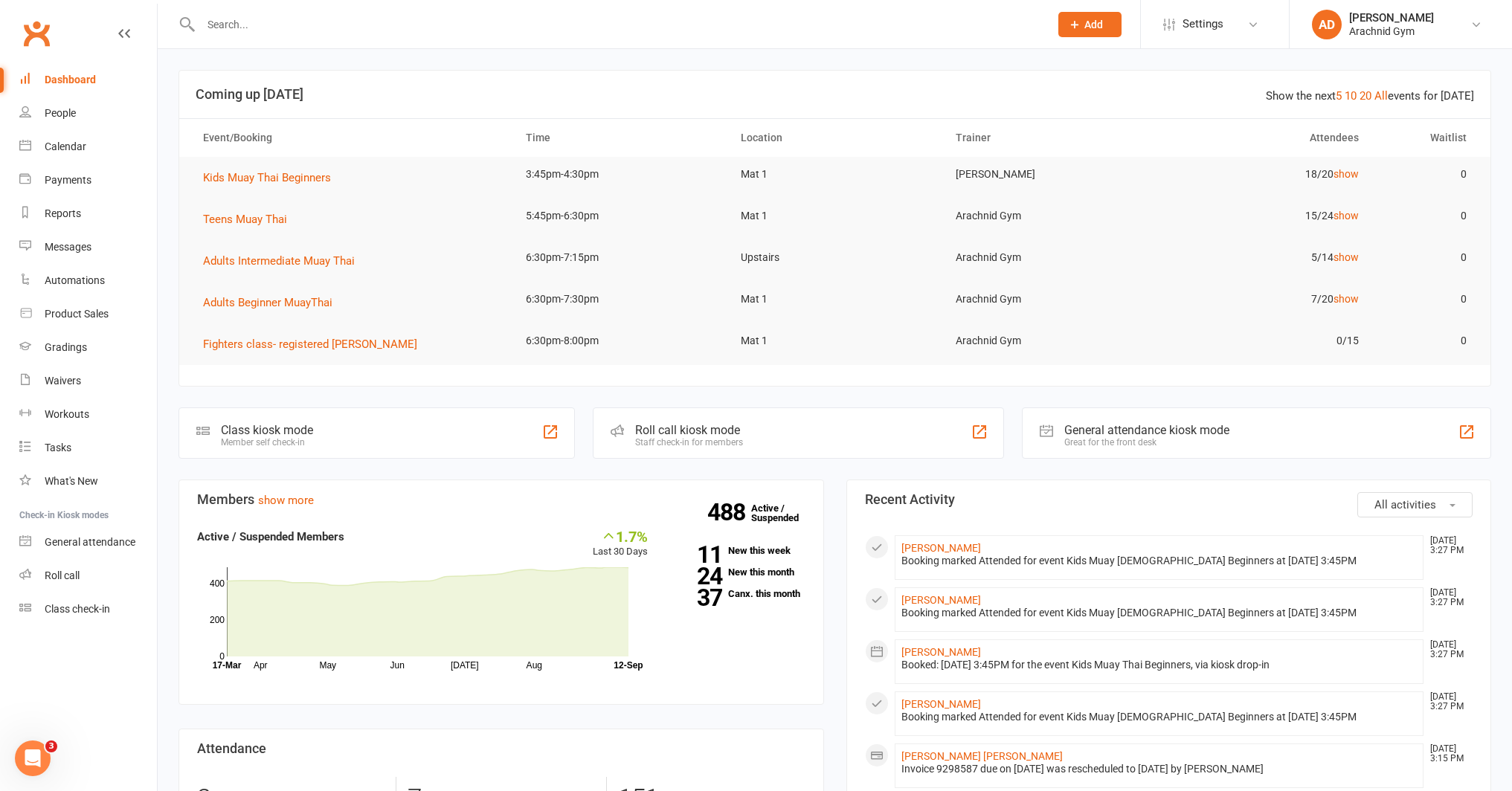
click at [243, 36] on div at bounding box center [608, 24] width 861 height 49
click at [252, 19] on input "text" at bounding box center [618, 24] width 844 height 21
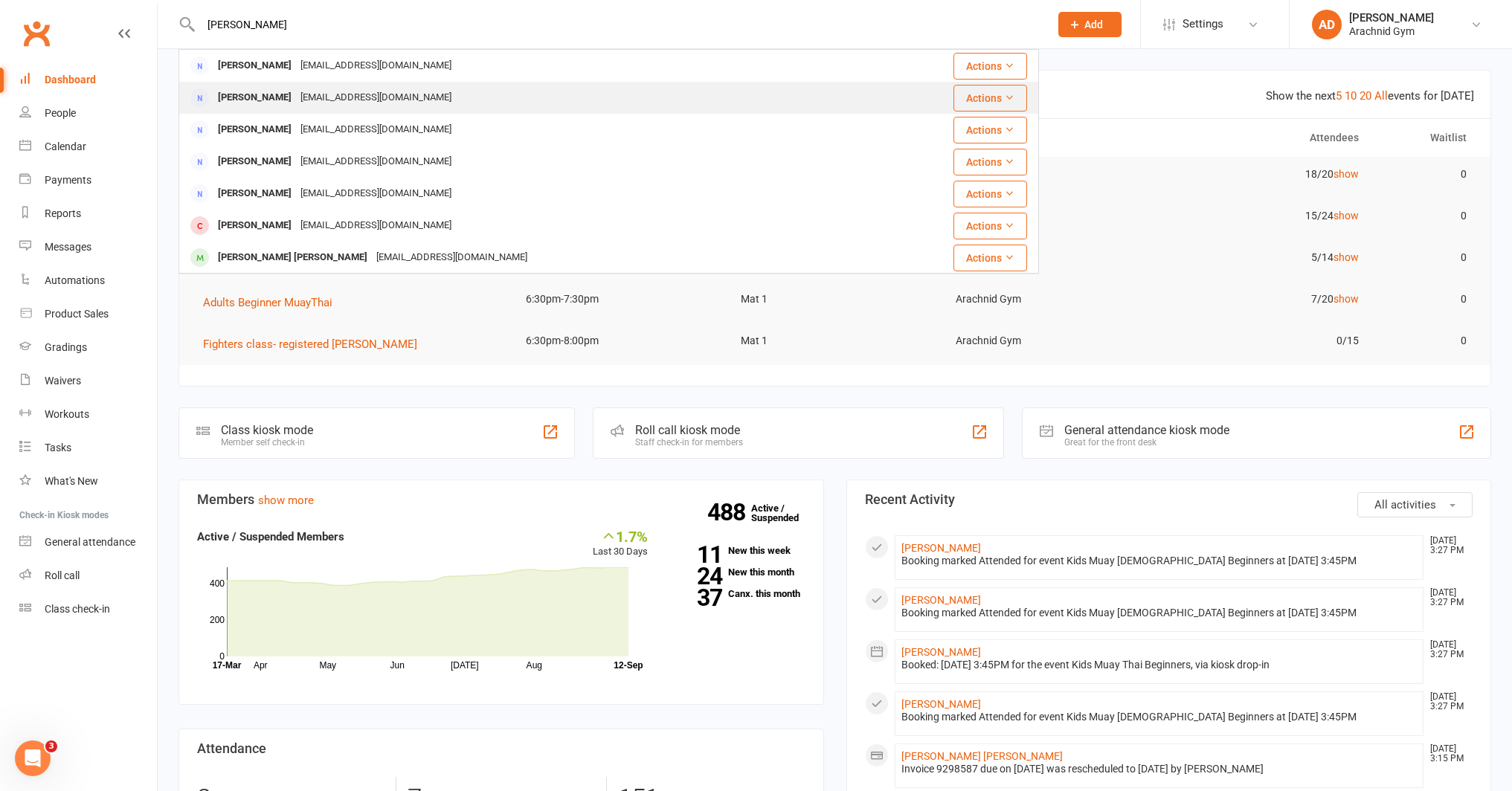
type input "[PERSON_NAME]"
click at [258, 105] on div "[PERSON_NAME]" at bounding box center [255, 97] width 83 height 22
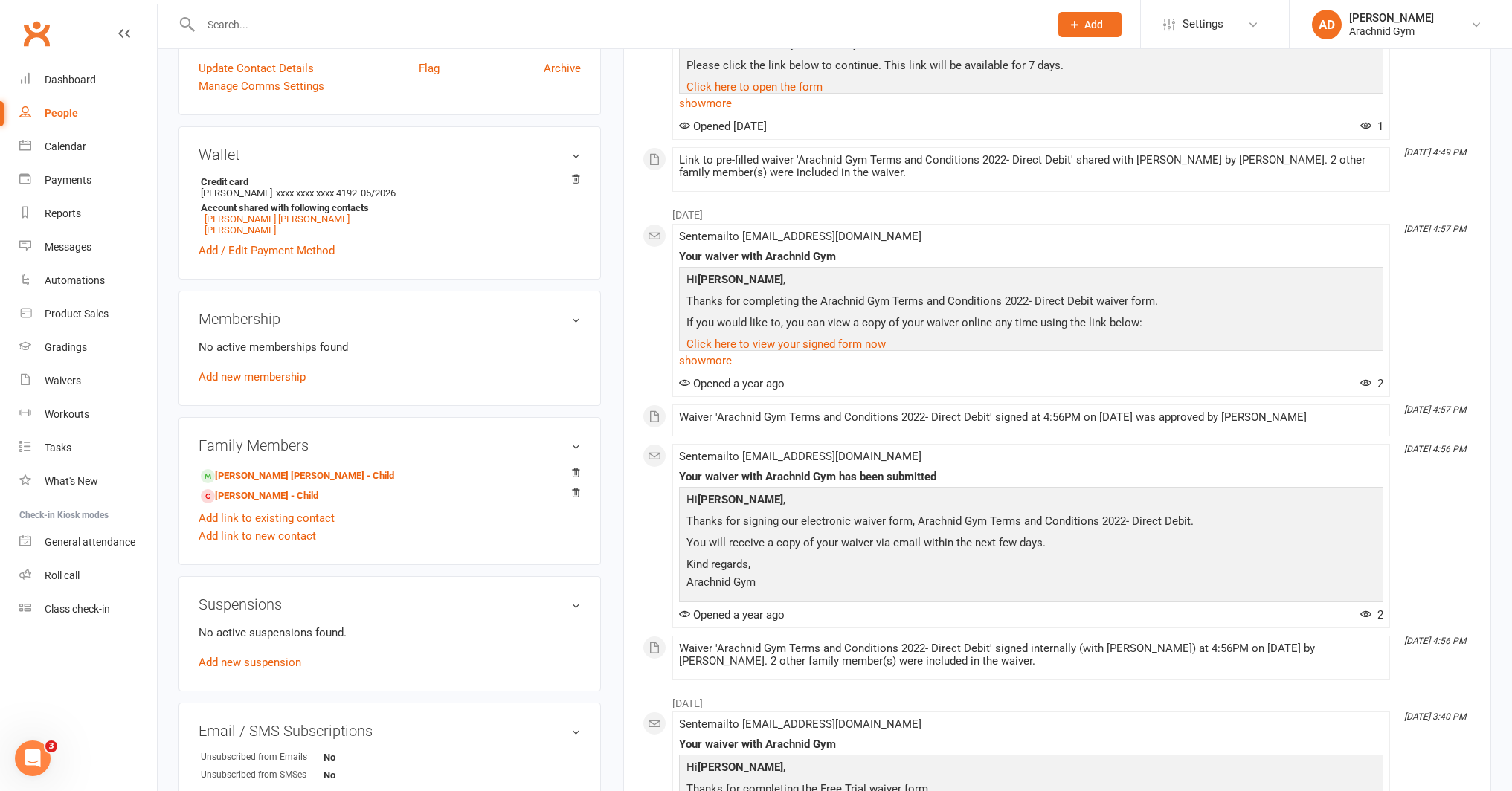
scroll to position [343, 0]
click at [281, 479] on link "[PERSON_NAME] [PERSON_NAME] - Child" at bounding box center [298, 475] width 193 height 15
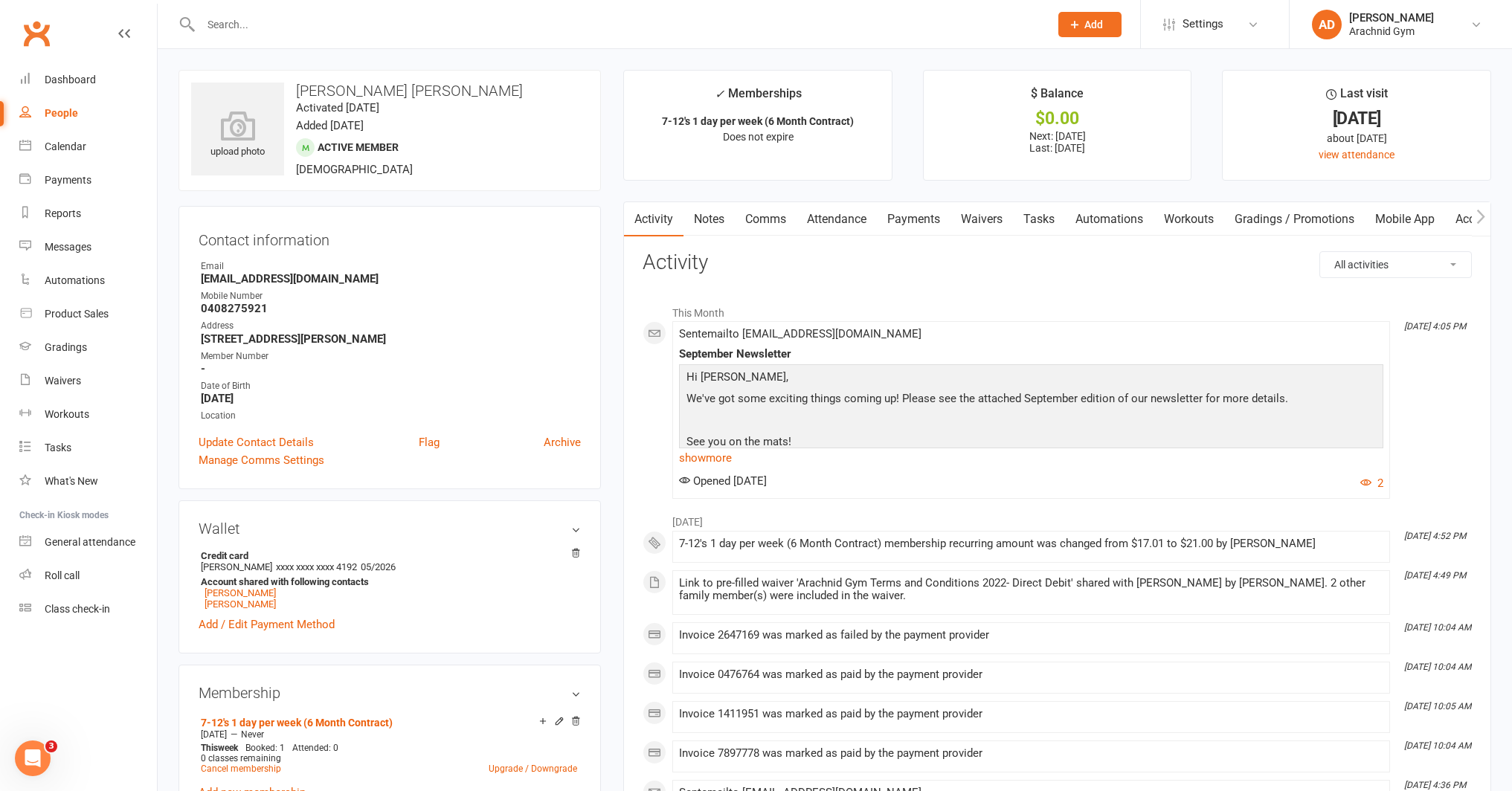
click at [907, 226] on link "Payments" at bounding box center [913, 219] width 74 height 34
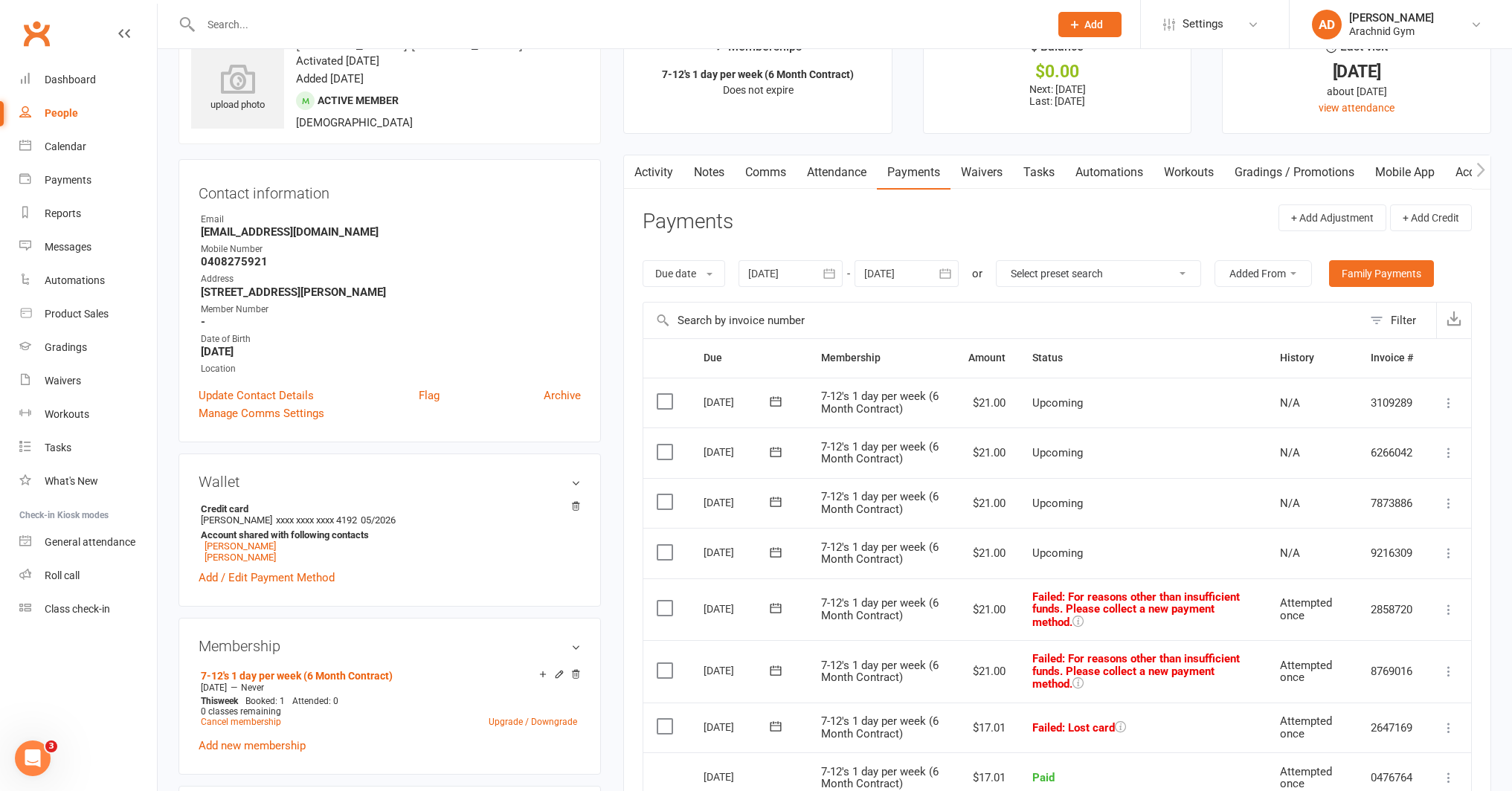
scroll to position [48, 0]
click at [835, 174] on link "Attendance" at bounding box center [836, 172] width 80 height 34
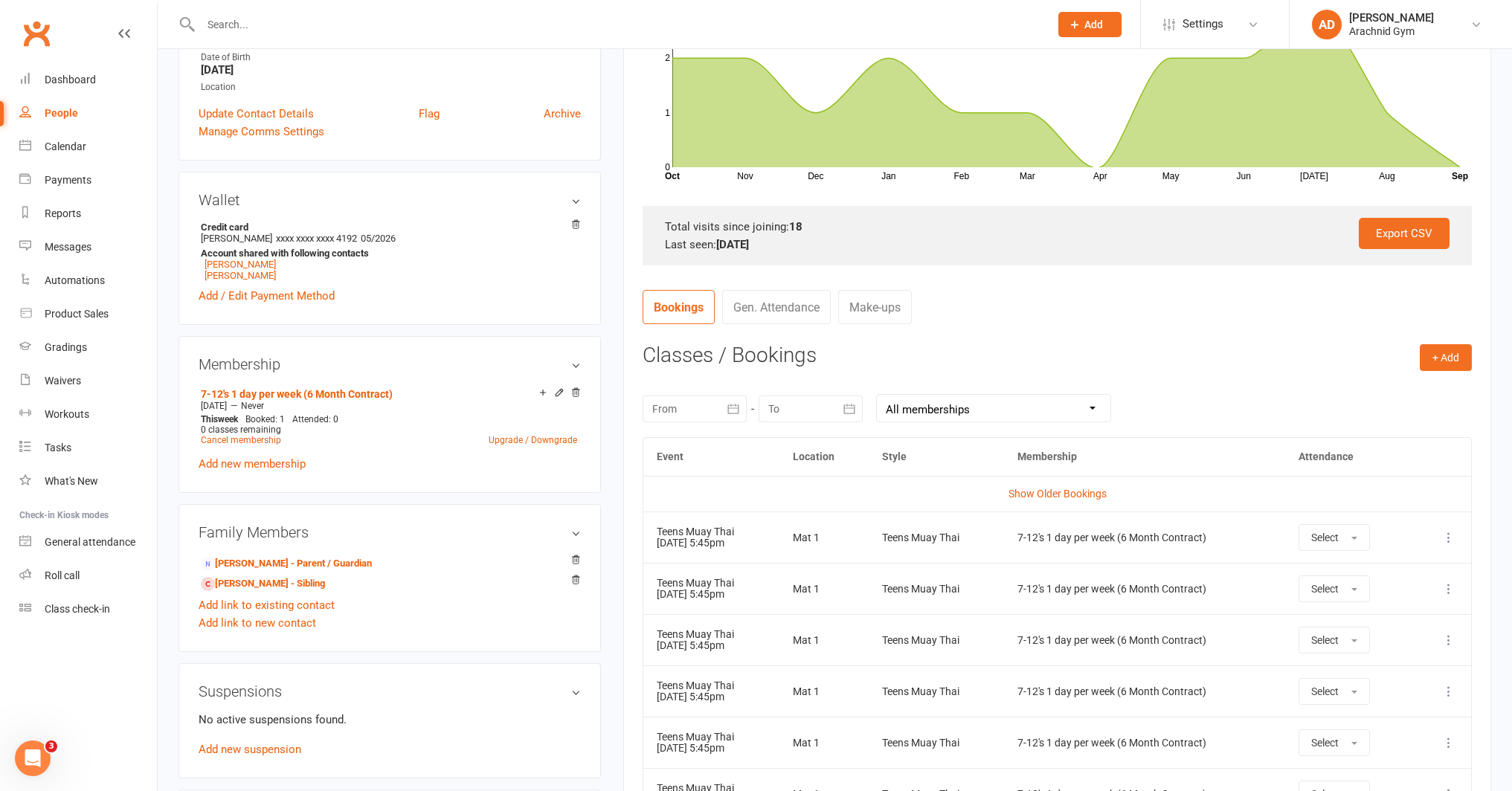
scroll to position [327, 0]
click at [733, 414] on icon "button" at bounding box center [733, 411] width 15 height 15
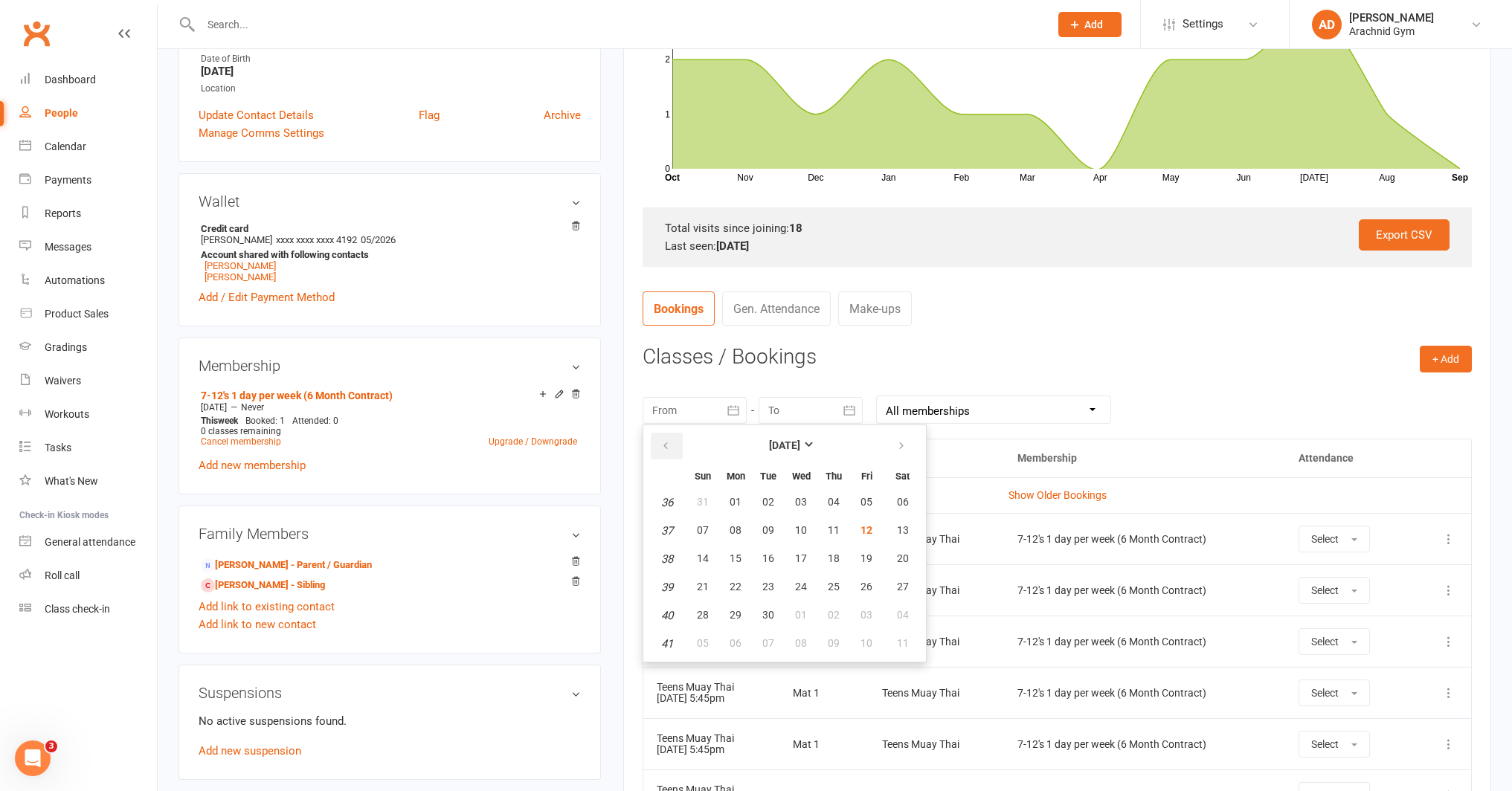
click at [671, 442] on icon "button" at bounding box center [665, 446] width 11 height 12
click at [659, 442] on button "button" at bounding box center [666, 446] width 32 height 27
click at [777, 499] on button "01" at bounding box center [768, 502] width 32 height 27
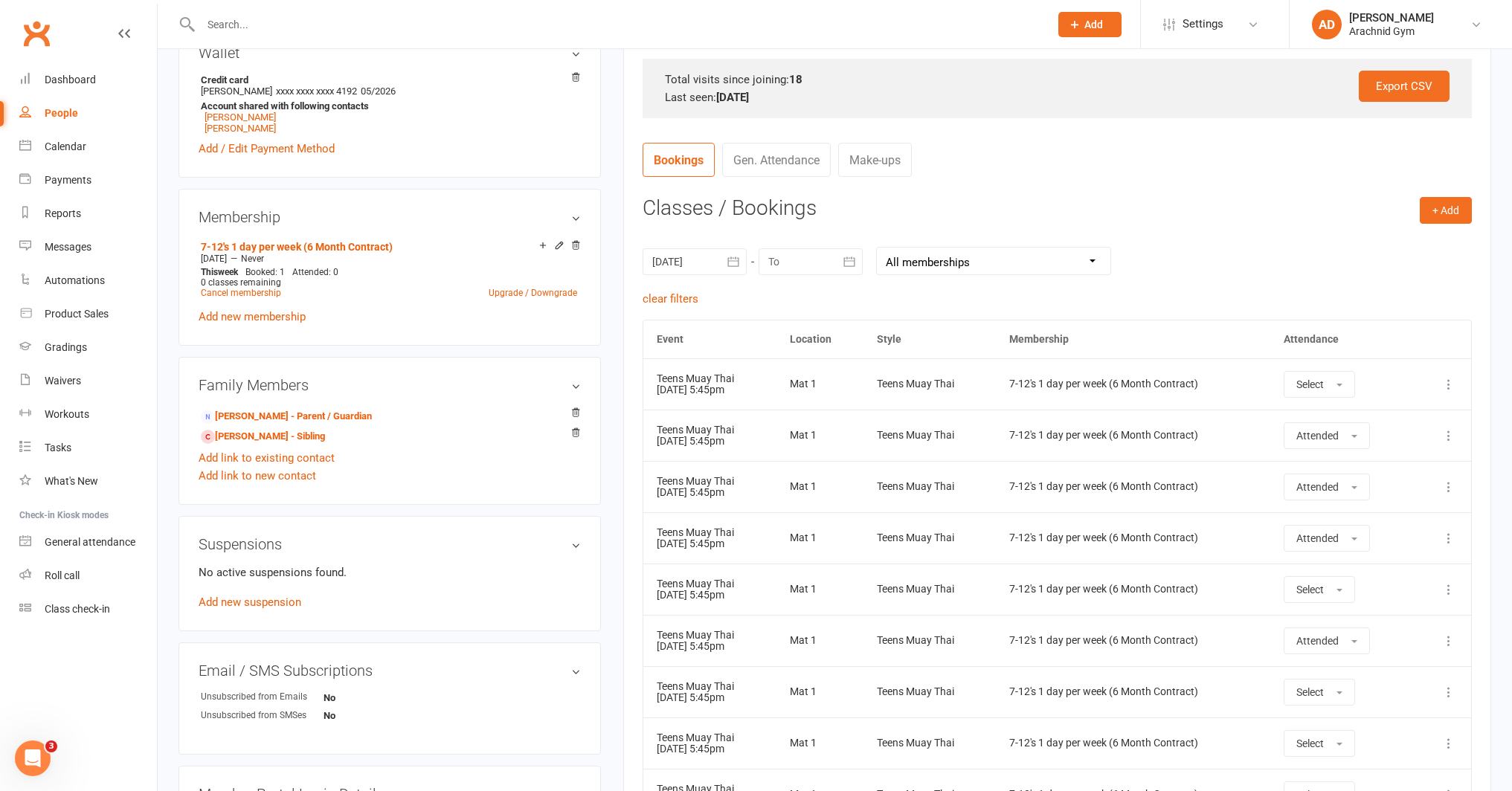
scroll to position [478, 0]
click at [728, 254] on icon "button" at bounding box center [733, 260] width 15 height 15
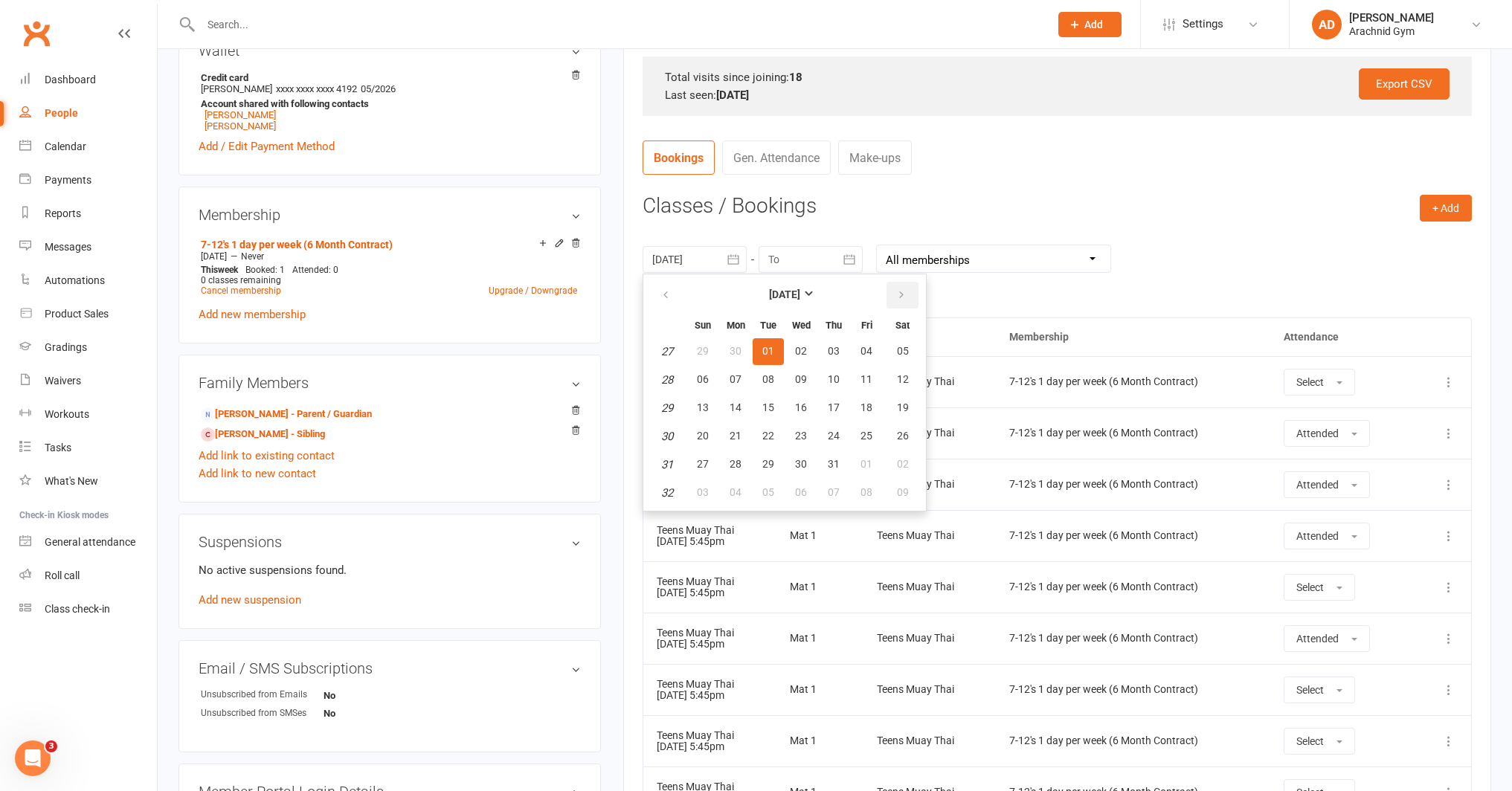
click at [899, 290] on icon "button" at bounding box center [901, 295] width 11 height 12
click at [897, 291] on icon "button" at bounding box center [901, 295] width 11 height 12
click at [864, 376] on span "12" at bounding box center [866, 379] width 12 height 12
type input "12 Sep 2025"
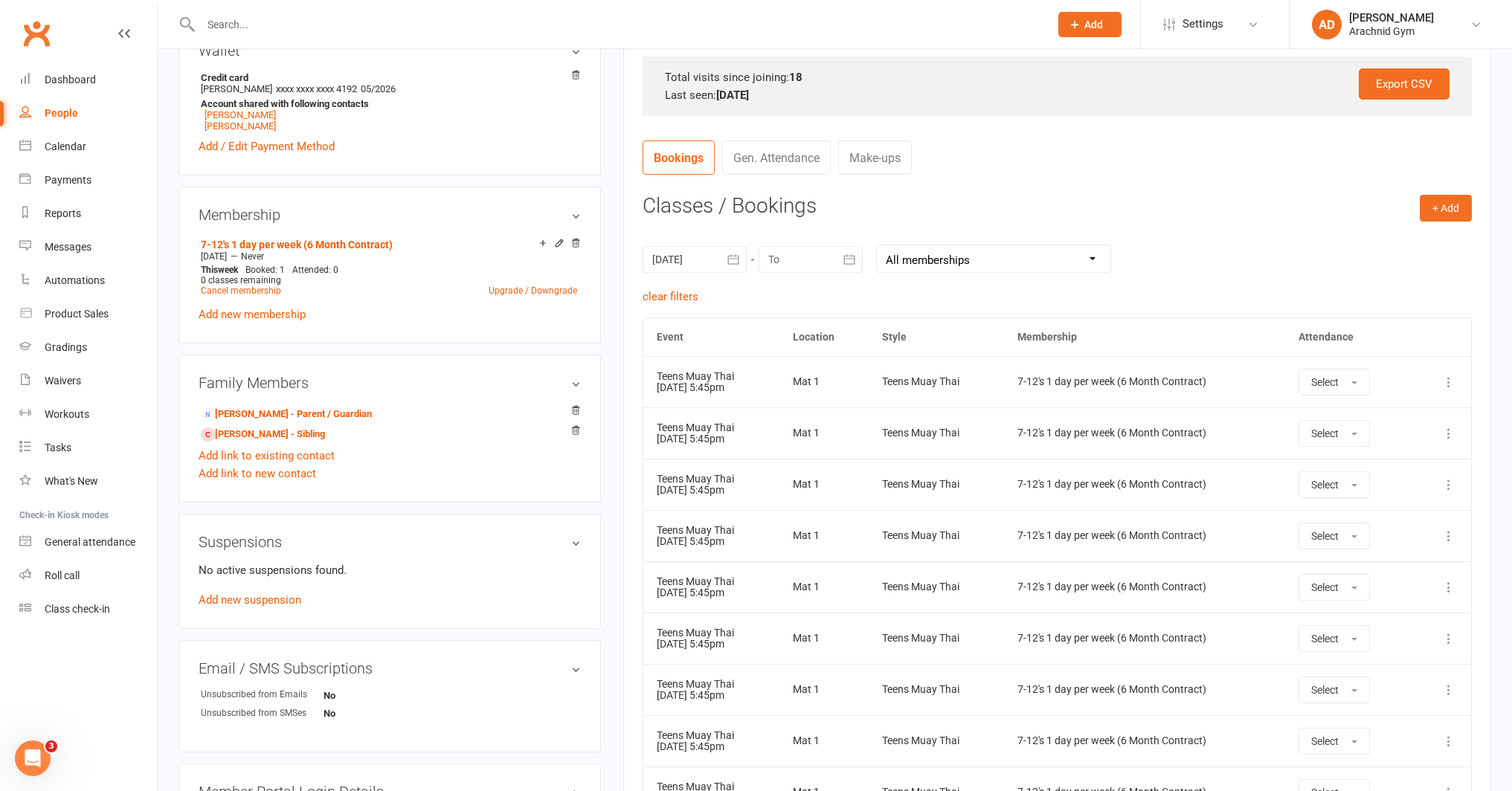
click at [1445, 383] on icon at bounding box center [1449, 382] width 15 height 15
click at [1378, 466] on link "Remove booking" at bounding box center [1383, 471] width 148 height 30
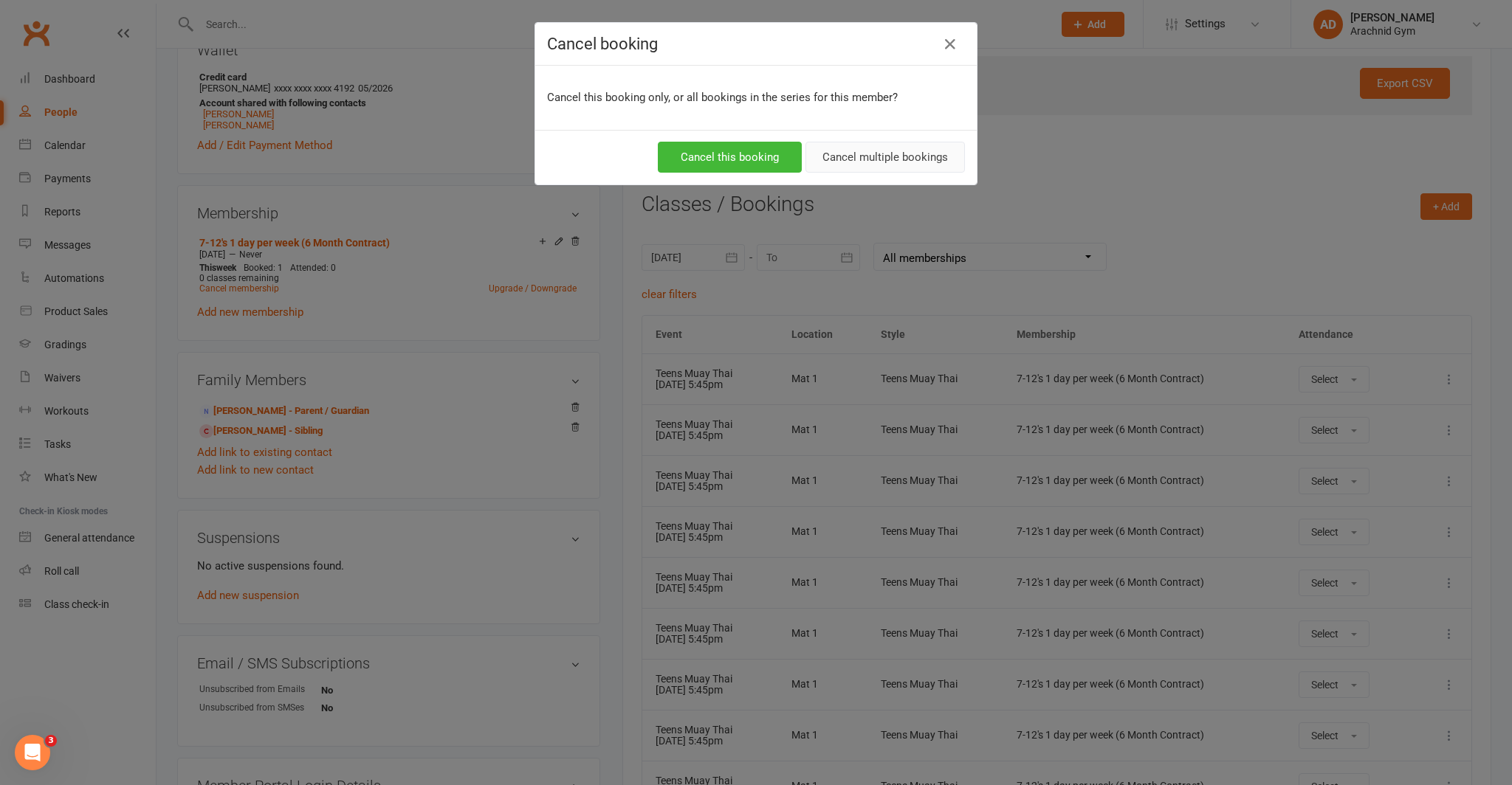
click at [858, 159] on button "Cancel multiple bookings" at bounding box center [885, 157] width 159 height 31
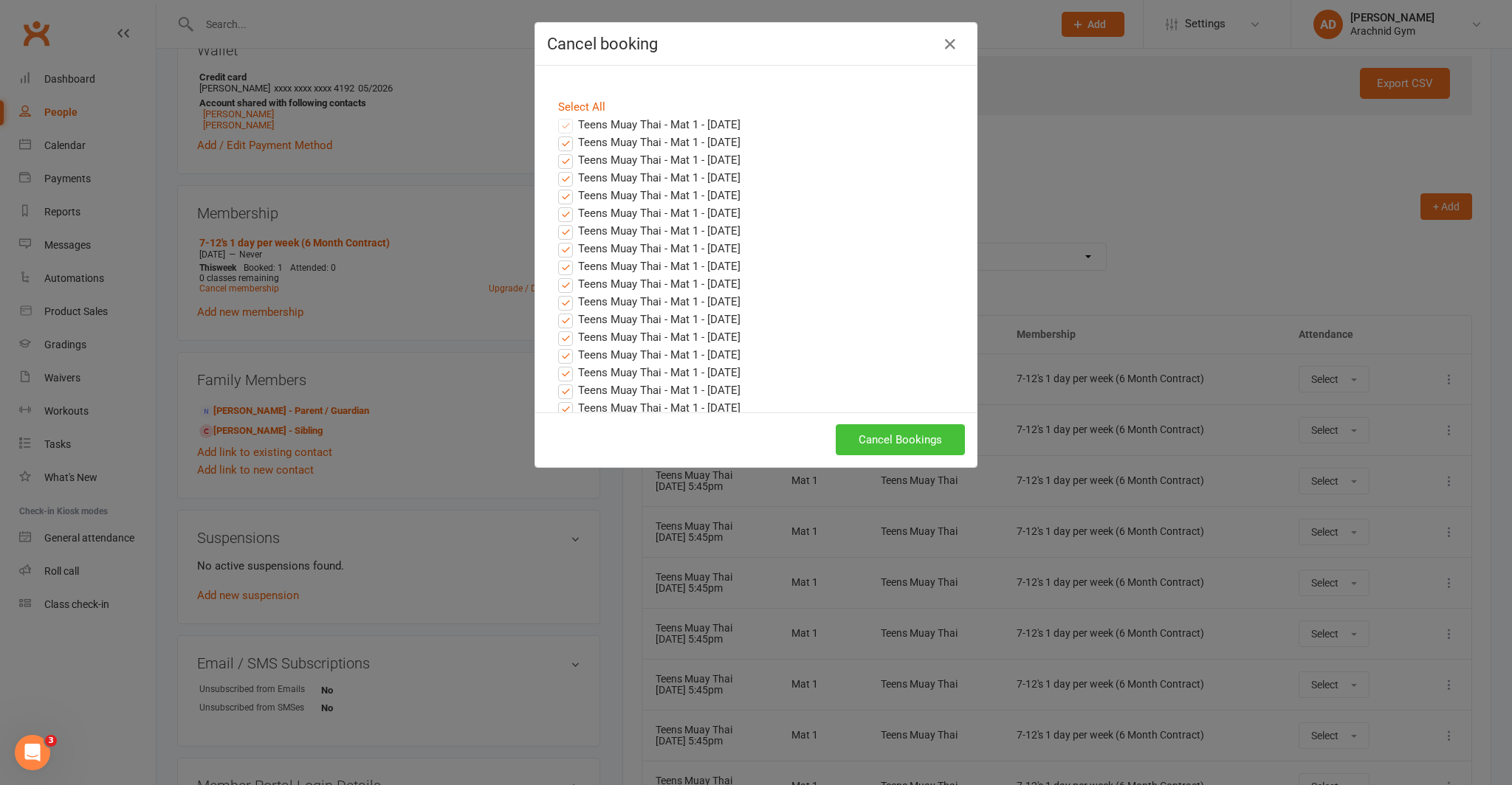
click at [932, 441] on button "Cancel Bookings" at bounding box center [900, 440] width 129 height 31
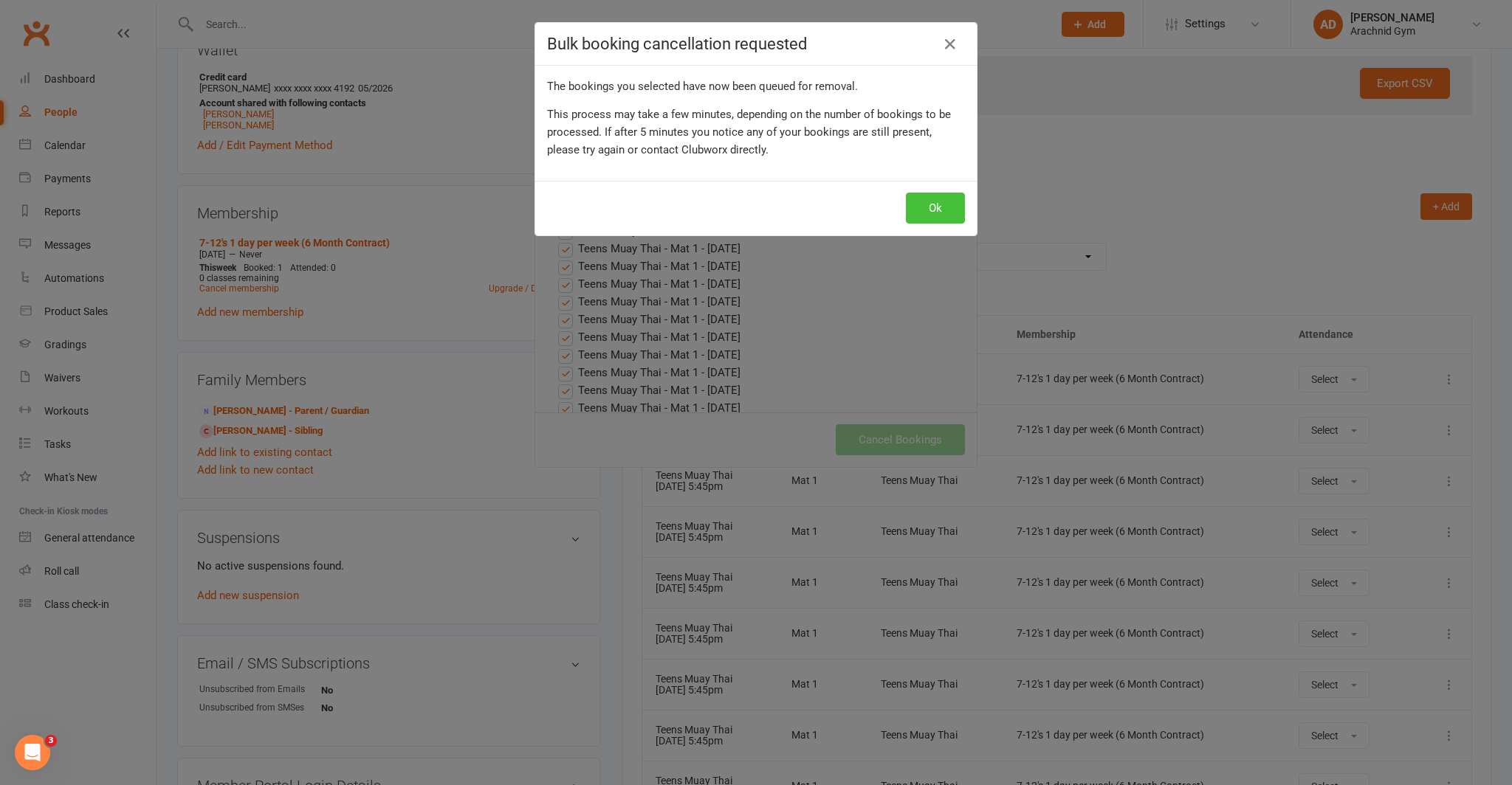
click at [906, 209] on button "Ok" at bounding box center [935, 208] width 59 height 31
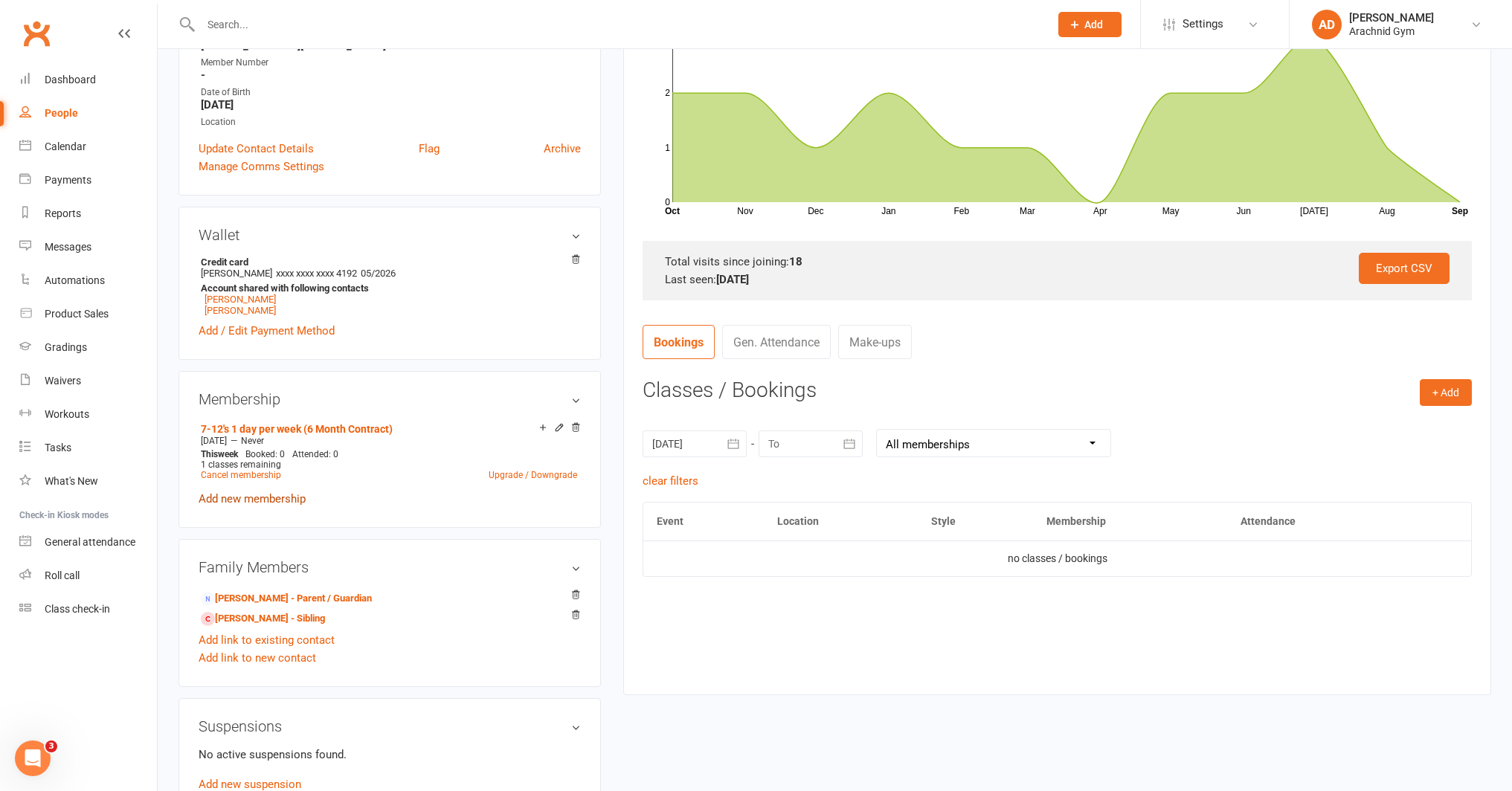
scroll to position [294, 0]
click at [261, 475] on link "Cancel membership" at bounding box center [241, 474] width 80 height 11
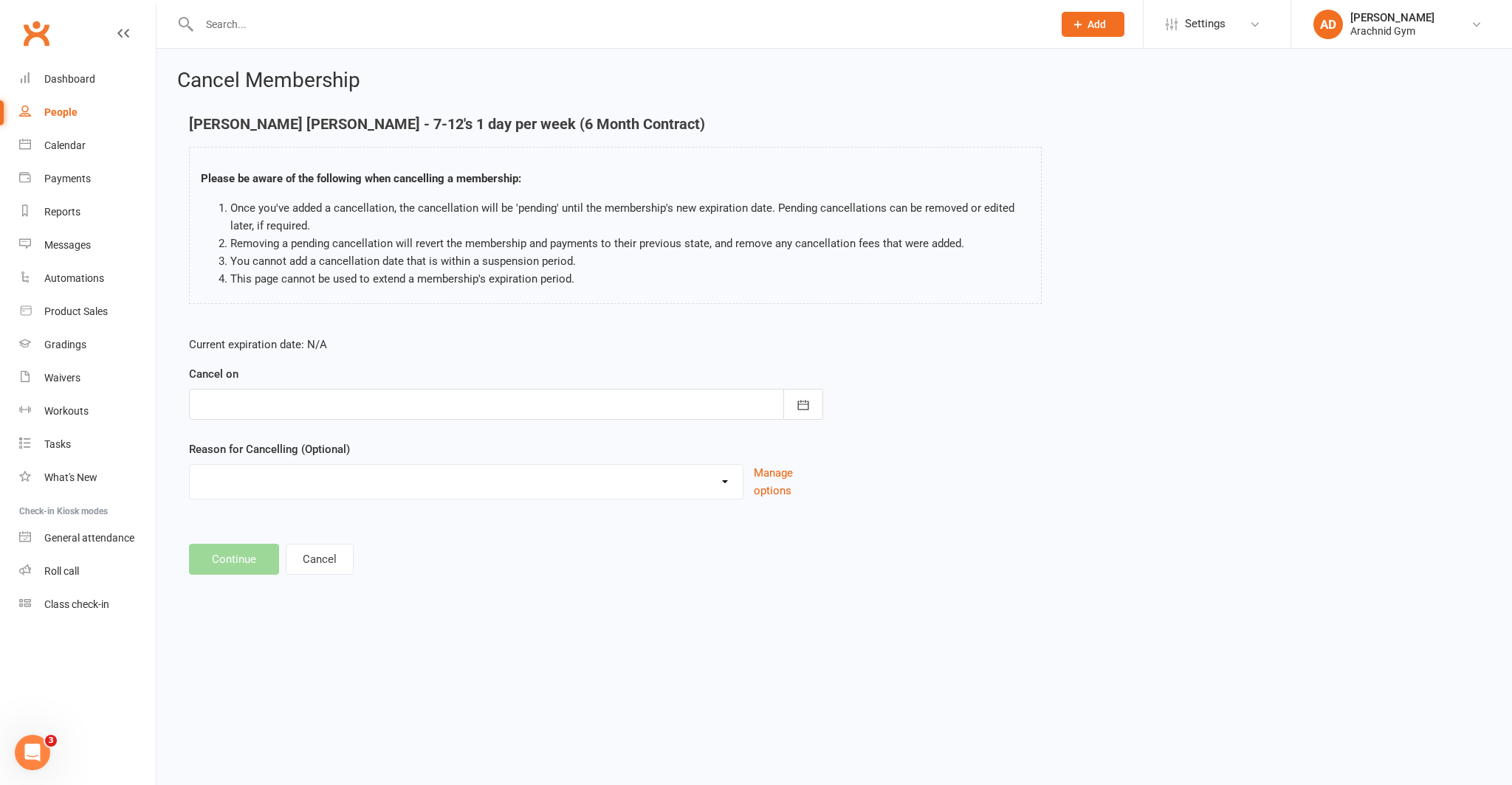
click at [560, 395] on div at bounding box center [506, 404] width 634 height 31
drag, startPoint x: 421, startPoint y: 530, endPoint x: 411, endPoint y: 530, distance: 10.0
click at [421, 530] on button "12" at bounding box center [411, 526] width 31 height 27
type input "12 Sep 2025"
click at [316, 479] on select "Holiday Injury Other reason" at bounding box center [466, 480] width 553 height 30
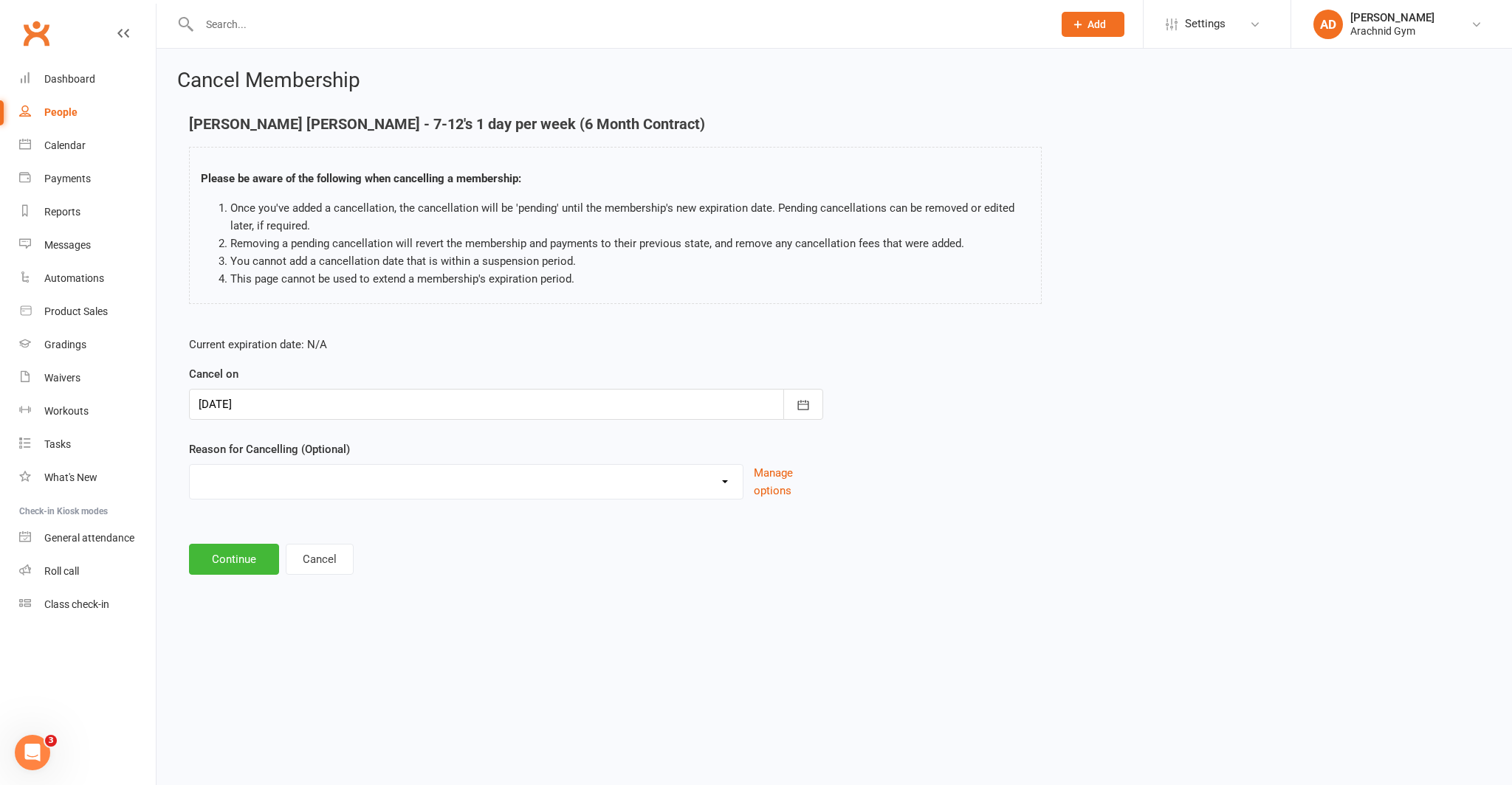
select select "2"
click at [190, 465] on select "Holiday Injury Other reason" at bounding box center [466, 480] width 553 height 30
click at [241, 554] on input at bounding box center [506, 560] width 634 height 31
type input "failed payments"
click at [237, 623] on button "Continue" at bounding box center [234, 634] width 90 height 31
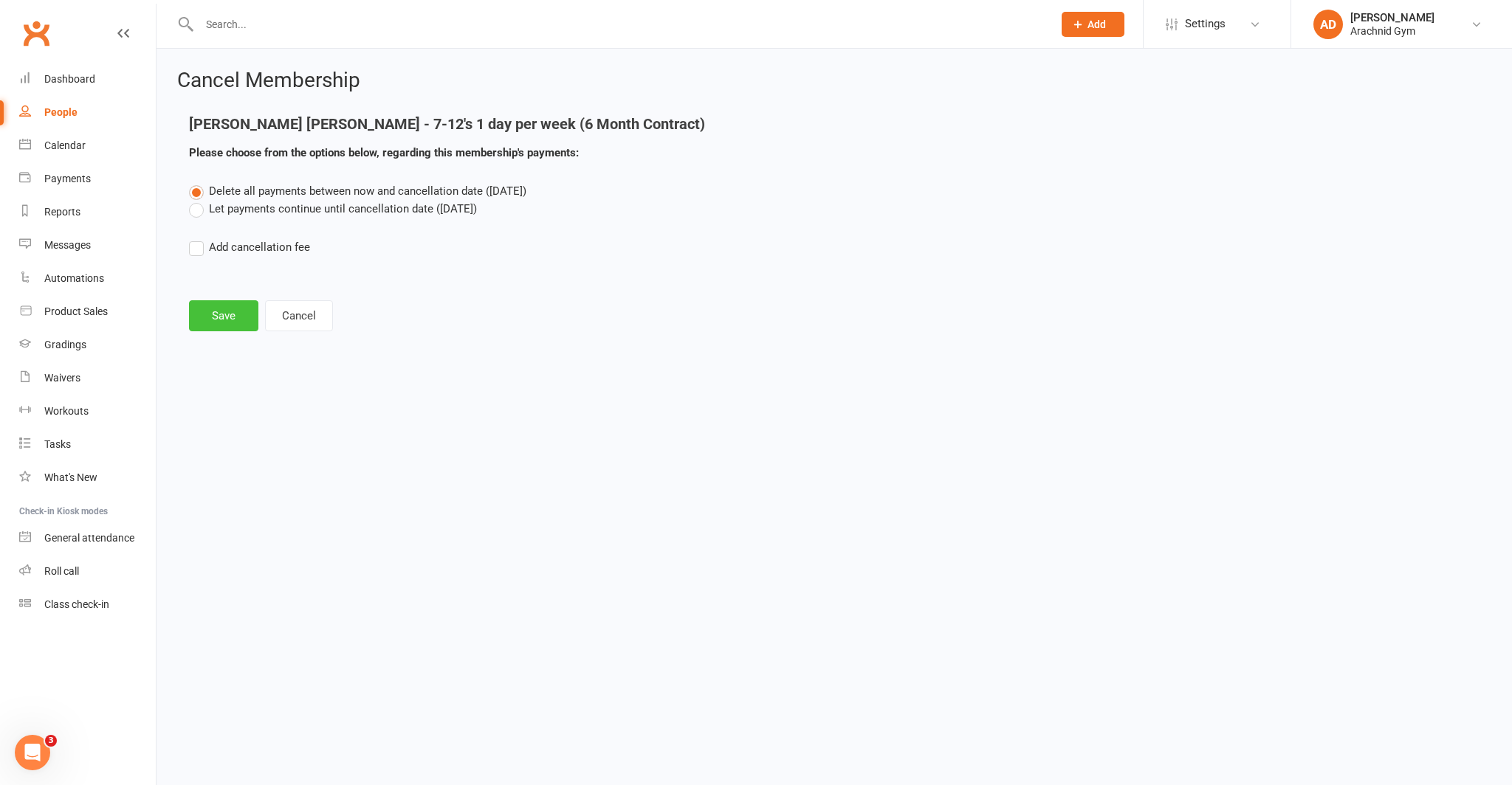
click at [223, 320] on button "Save" at bounding box center [224, 316] width 69 height 31
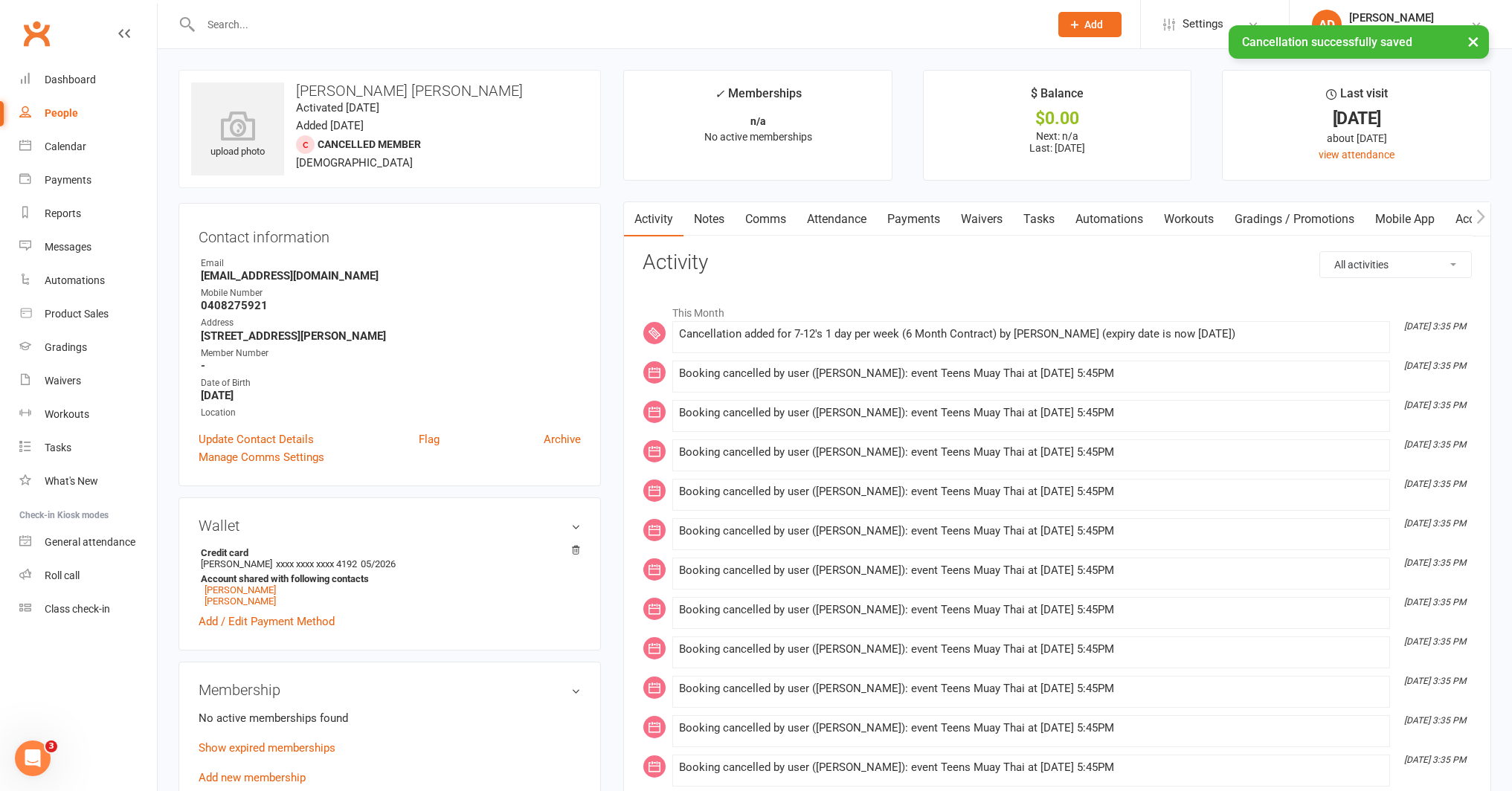
click at [912, 217] on link "Payments" at bounding box center [913, 219] width 74 height 34
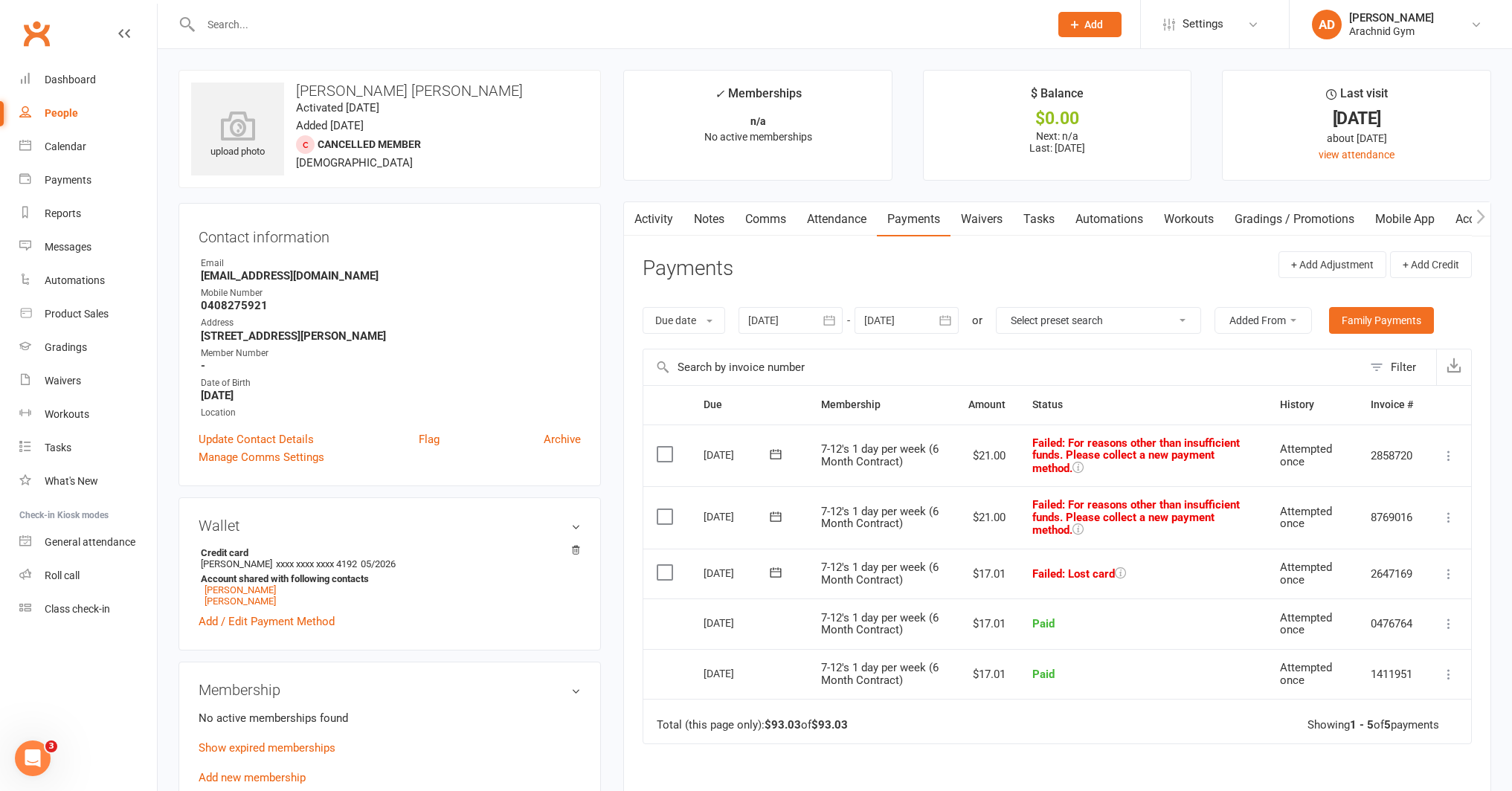
click at [370, 27] on input "text" at bounding box center [618, 24] width 844 height 21
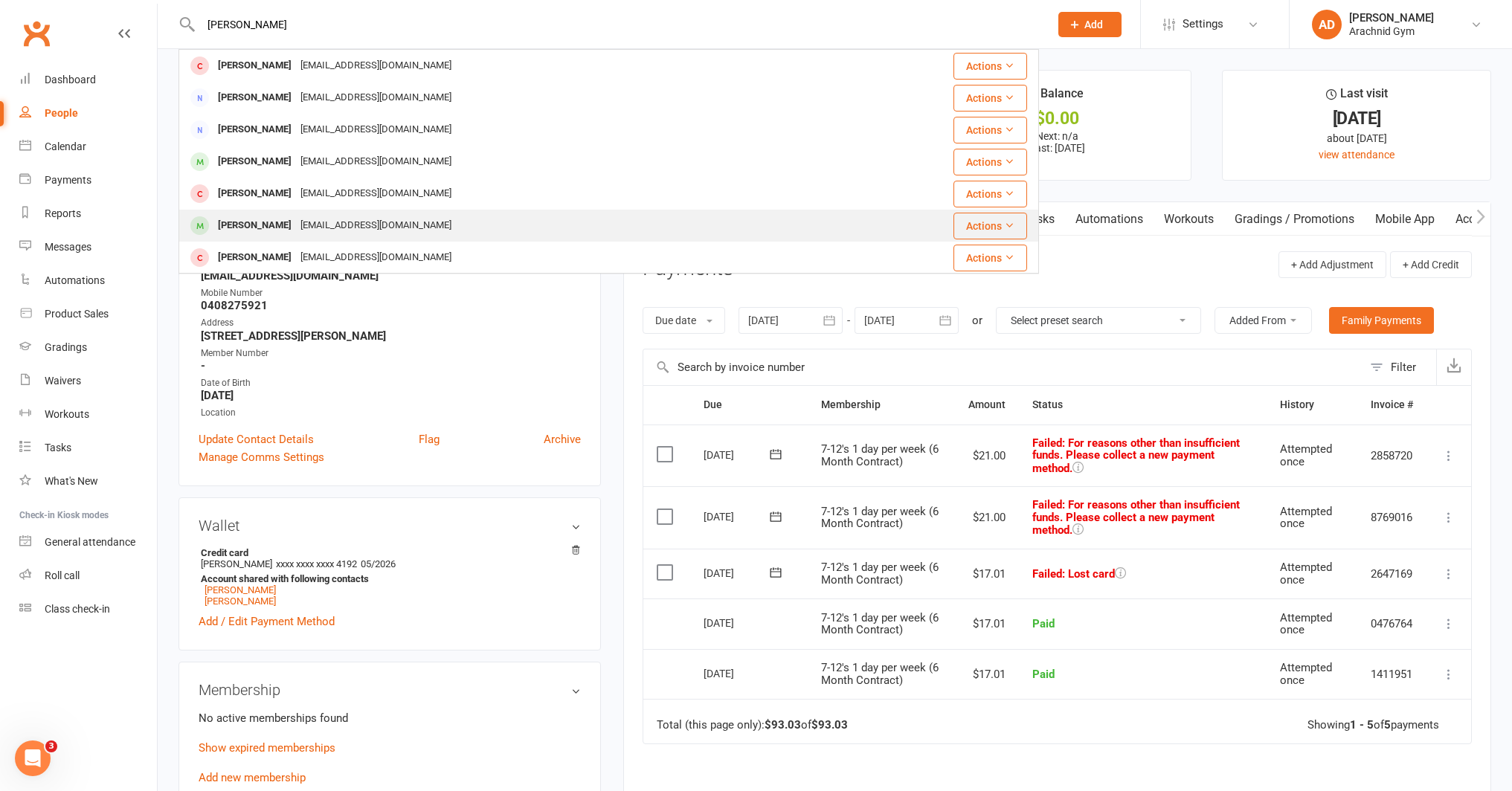
type input "keenan"
click at [286, 228] on div "Keenan Simpson" at bounding box center [255, 226] width 83 height 22
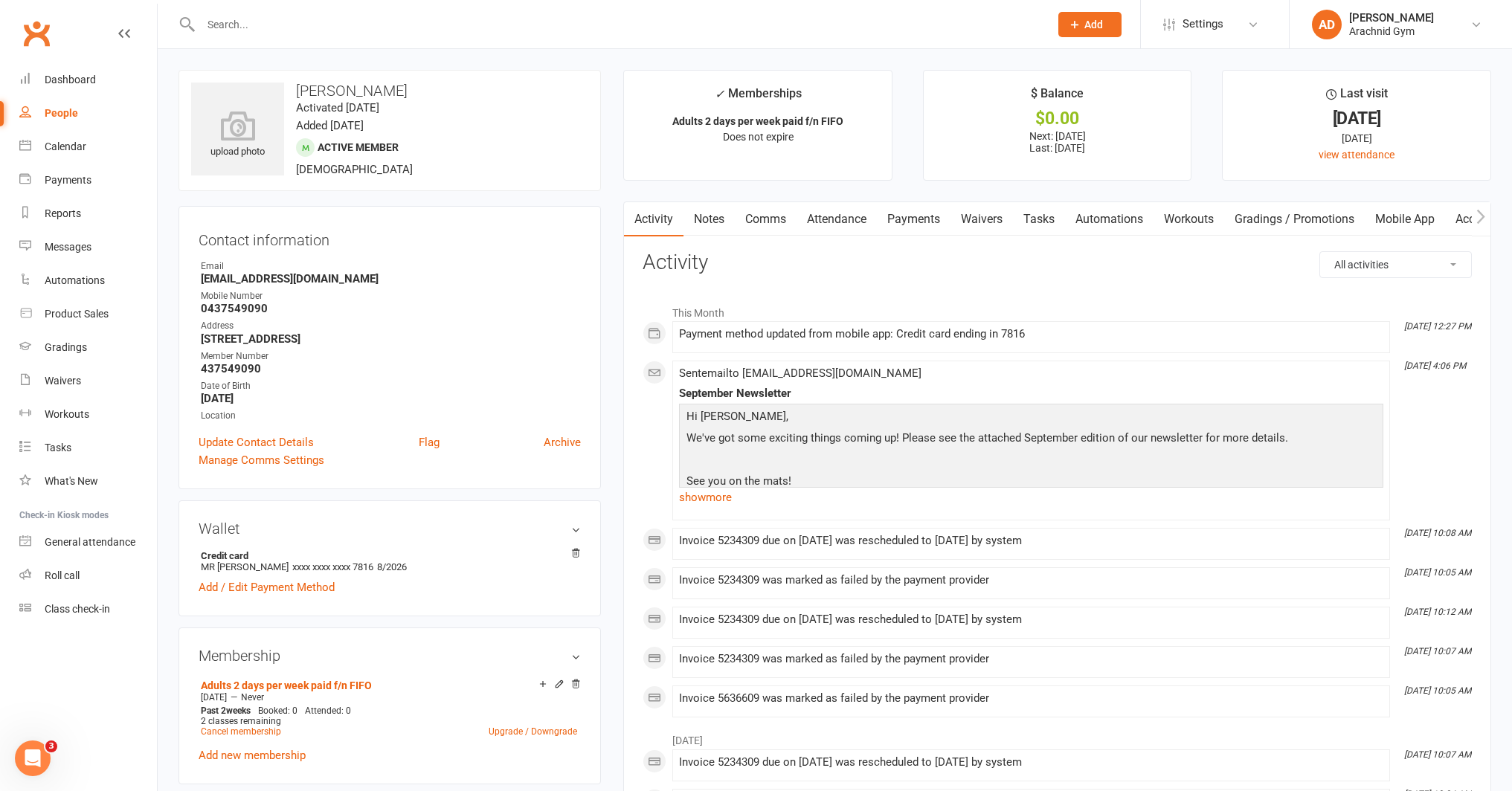
click at [926, 226] on link "Payments" at bounding box center [913, 219] width 74 height 34
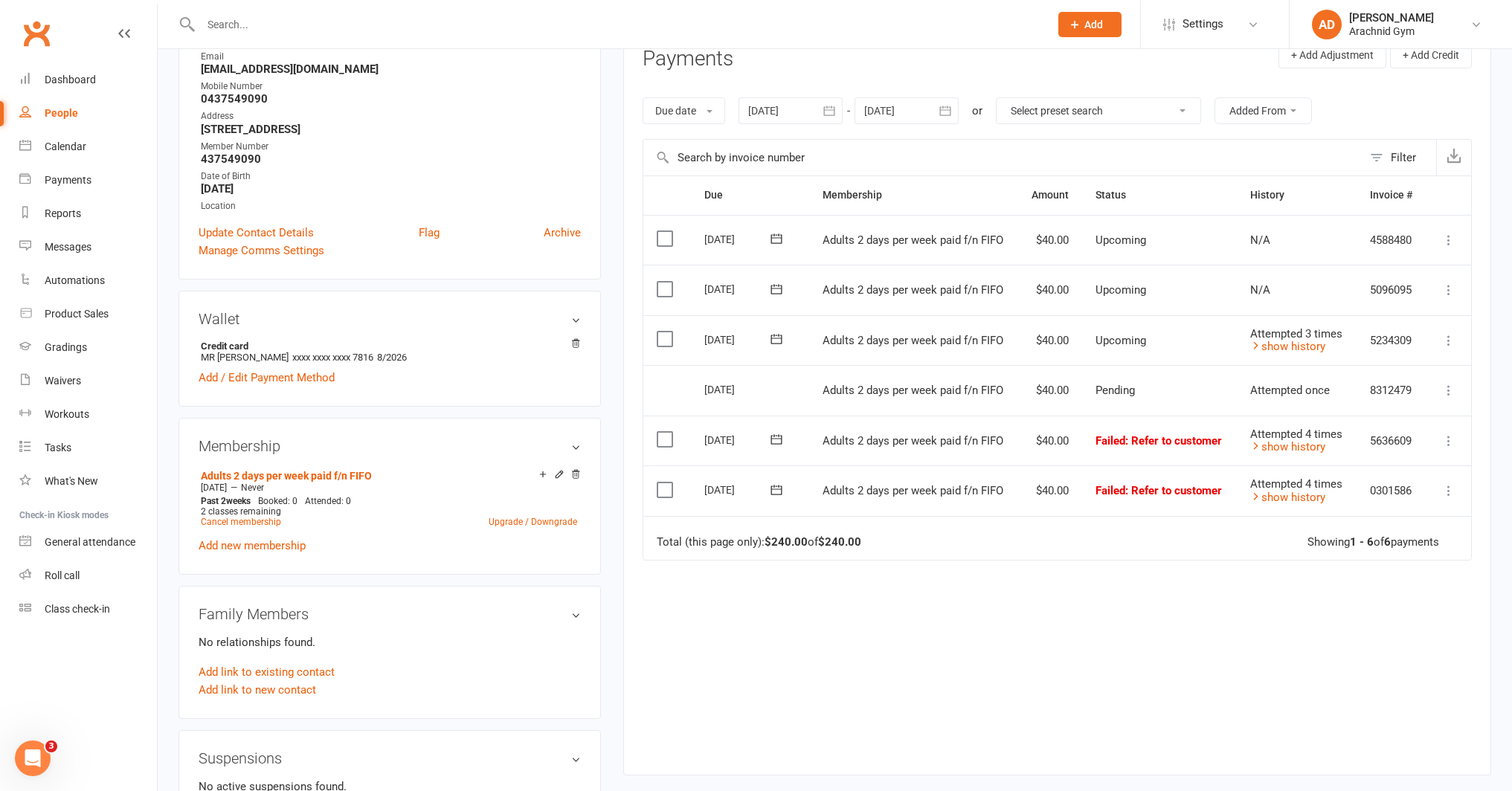
scroll to position [213, 0]
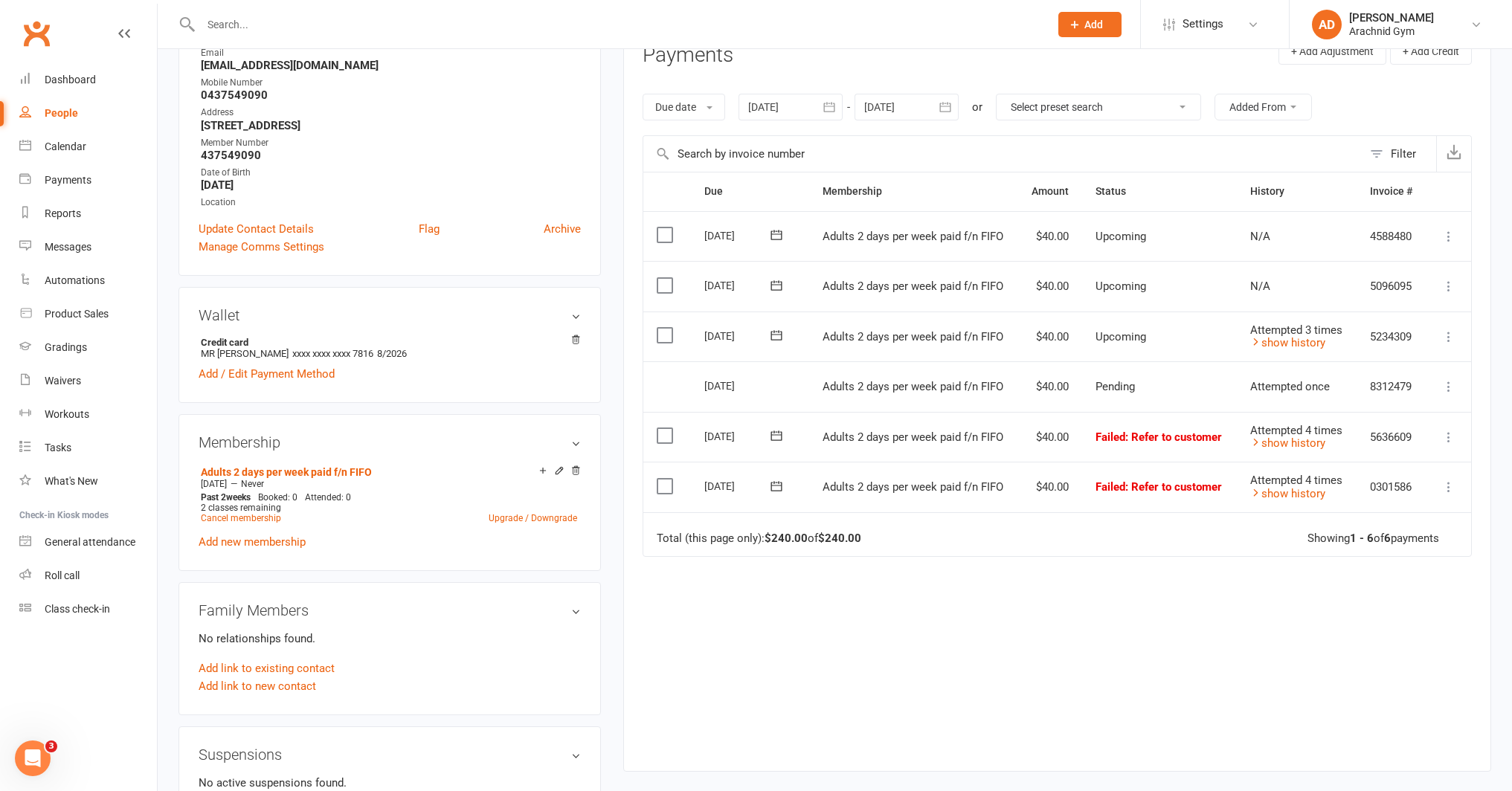
click at [827, 110] on icon "button" at bounding box center [829, 107] width 15 height 15
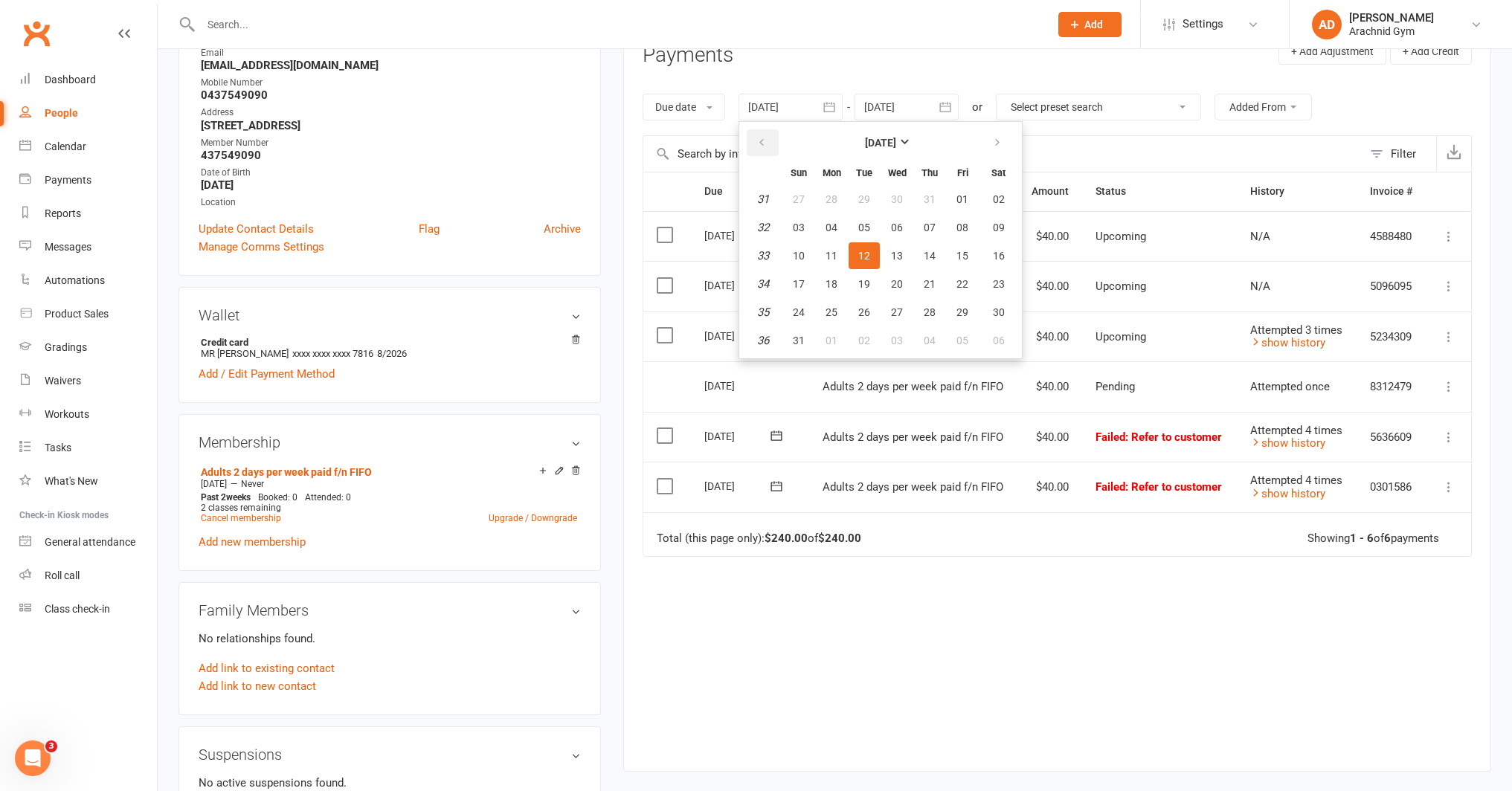
click at [770, 149] on button "button" at bounding box center [762, 143] width 32 height 27
click at [908, 201] on button "04" at bounding box center [896, 199] width 32 height 27
type input "04 Jun 2025"
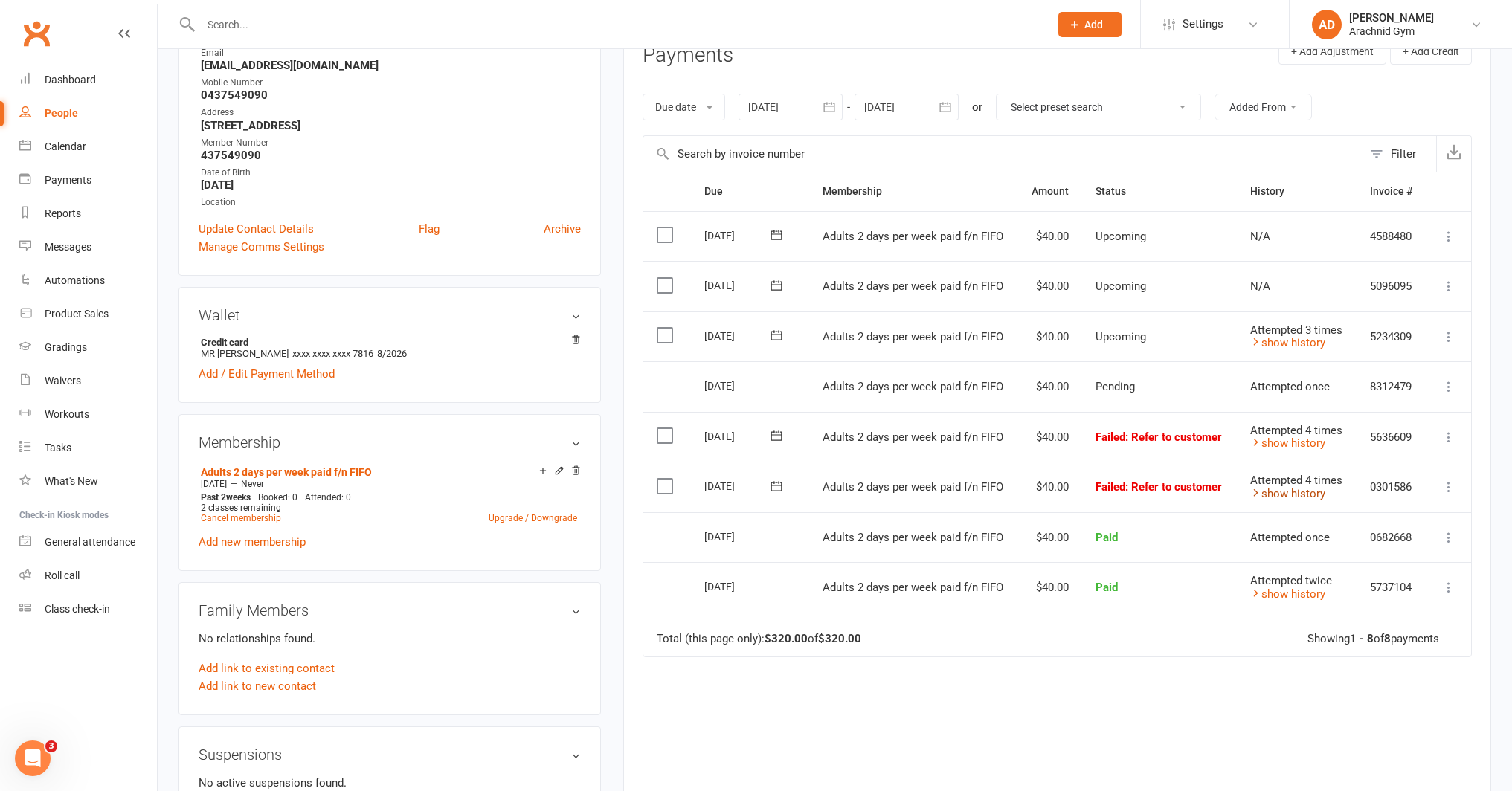
click at [1268, 489] on link "show history" at bounding box center [1287, 493] width 75 height 14
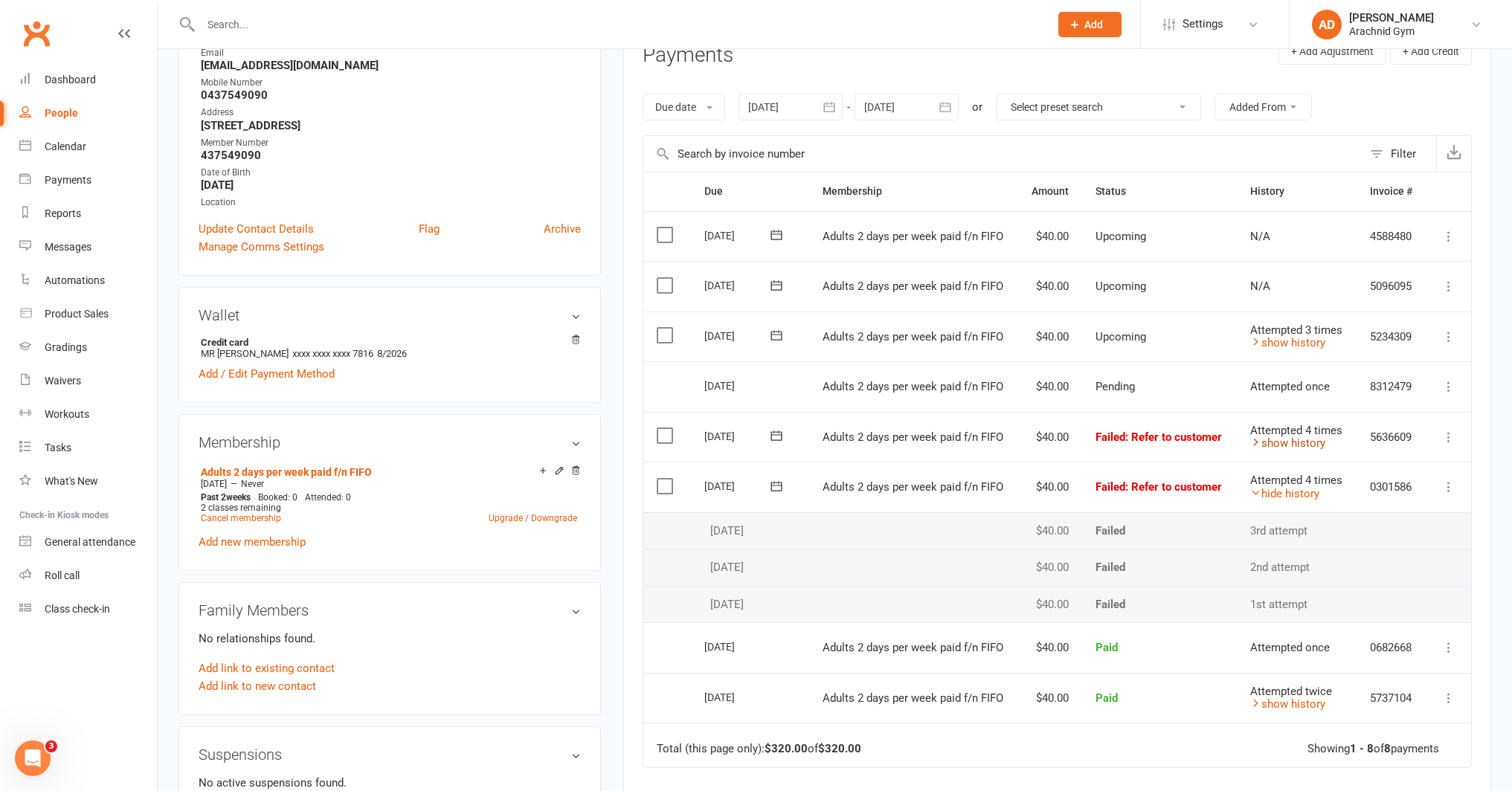
click at [1300, 440] on link "show history" at bounding box center [1287, 443] width 75 height 14
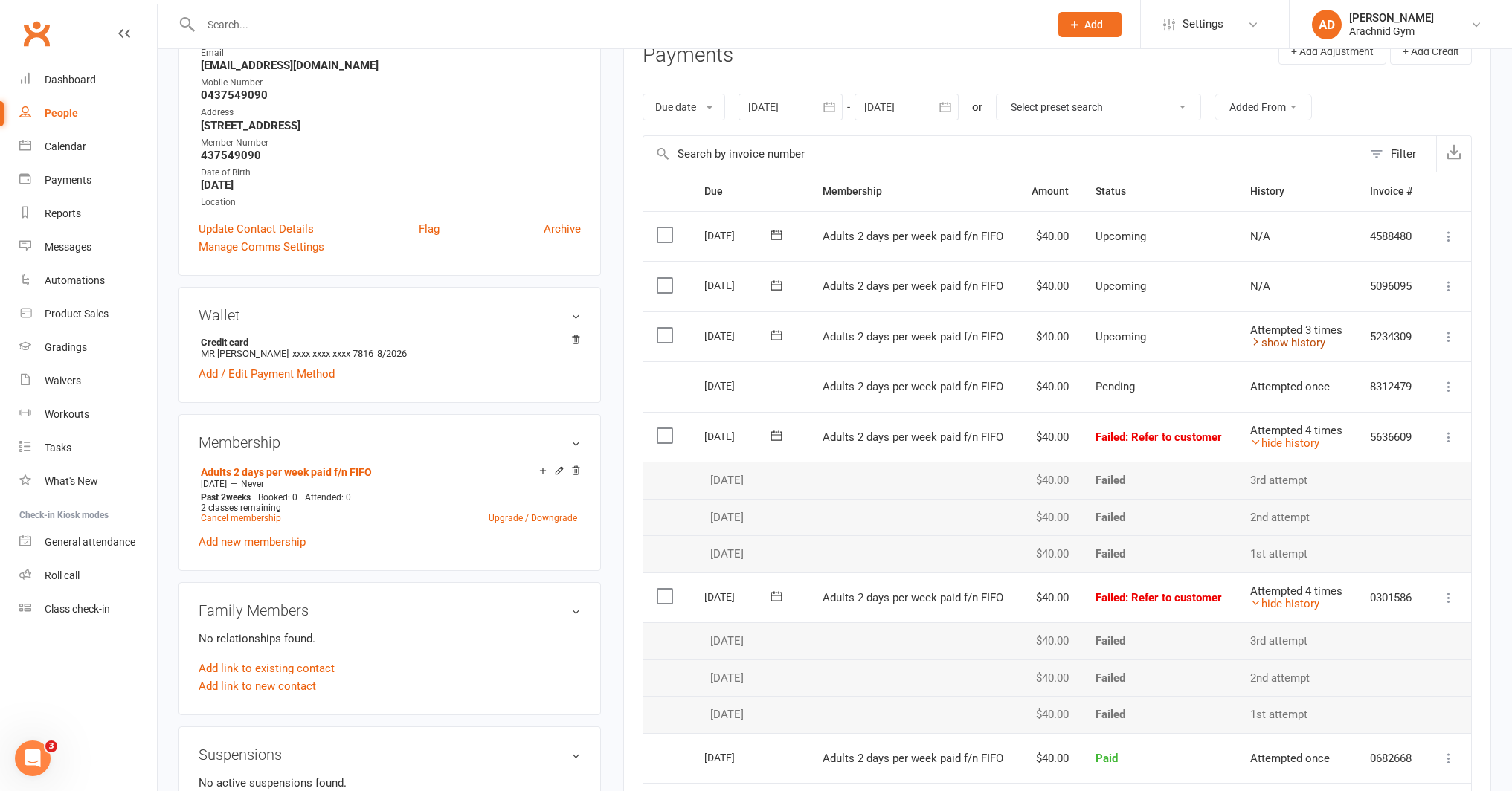
click at [1299, 346] on link "show history" at bounding box center [1287, 342] width 75 height 14
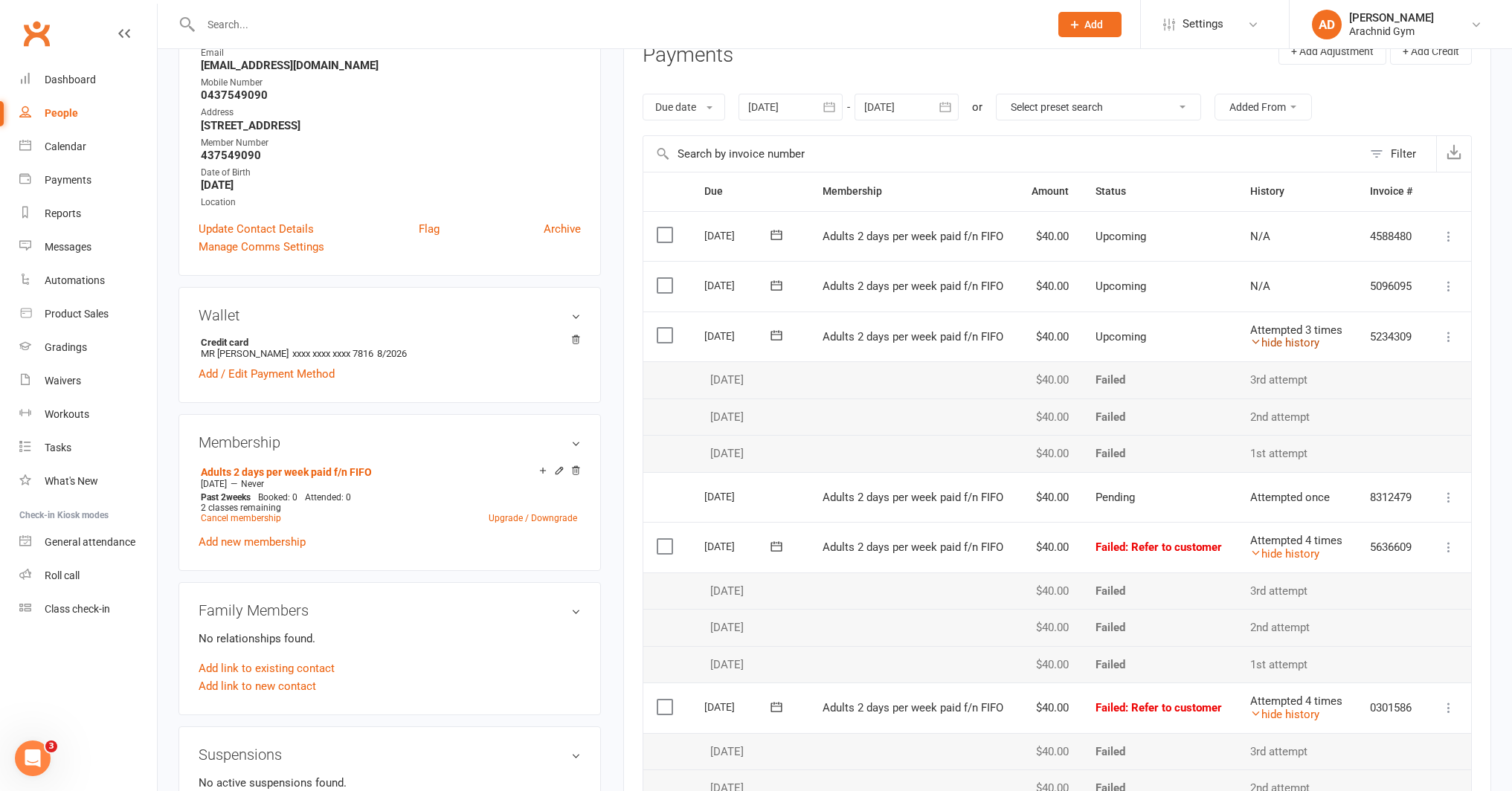
click at [1301, 344] on link "hide history" at bounding box center [1284, 342] width 69 height 14
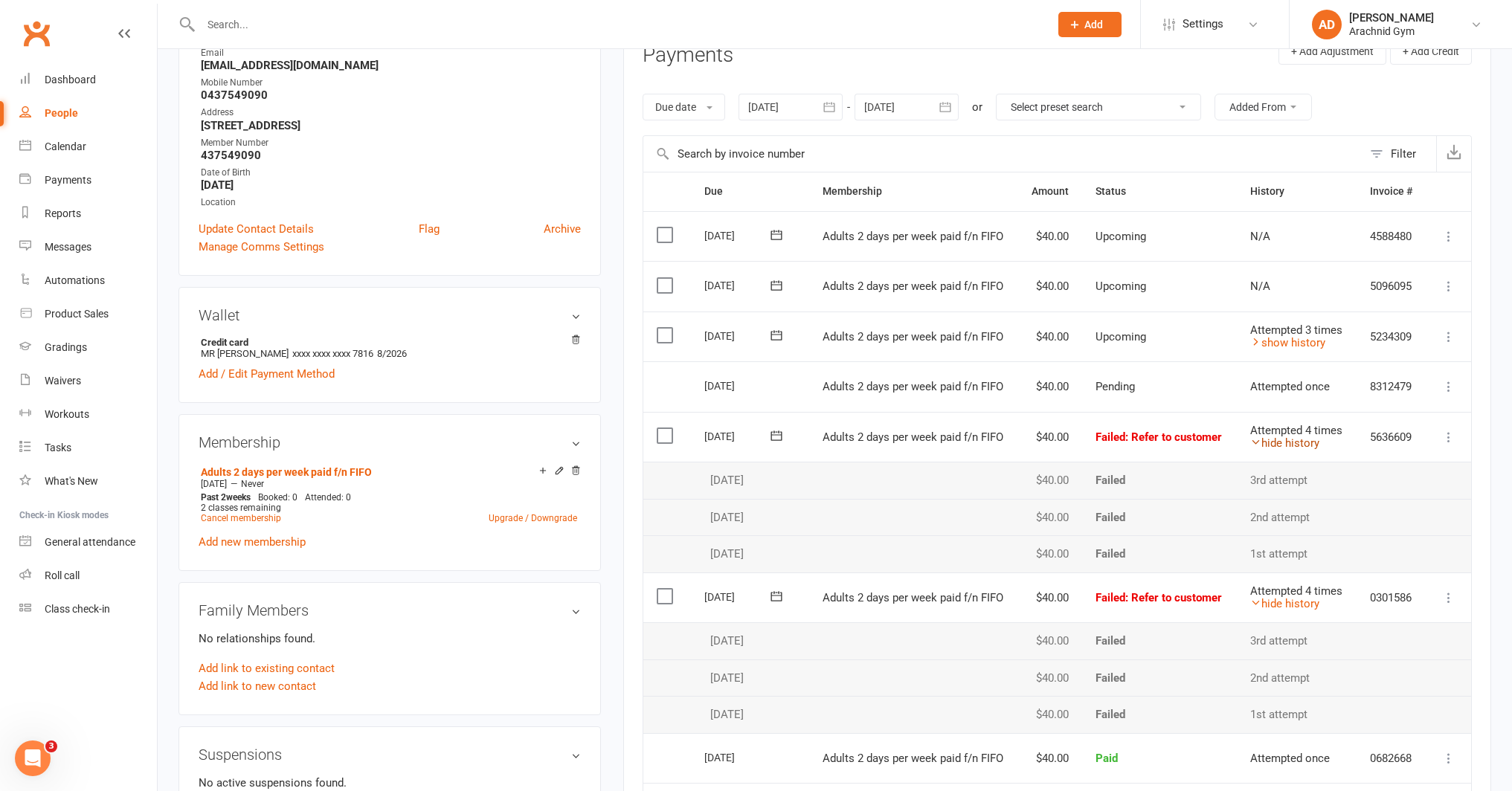
click at [1274, 441] on link "hide history" at bounding box center [1284, 443] width 69 height 14
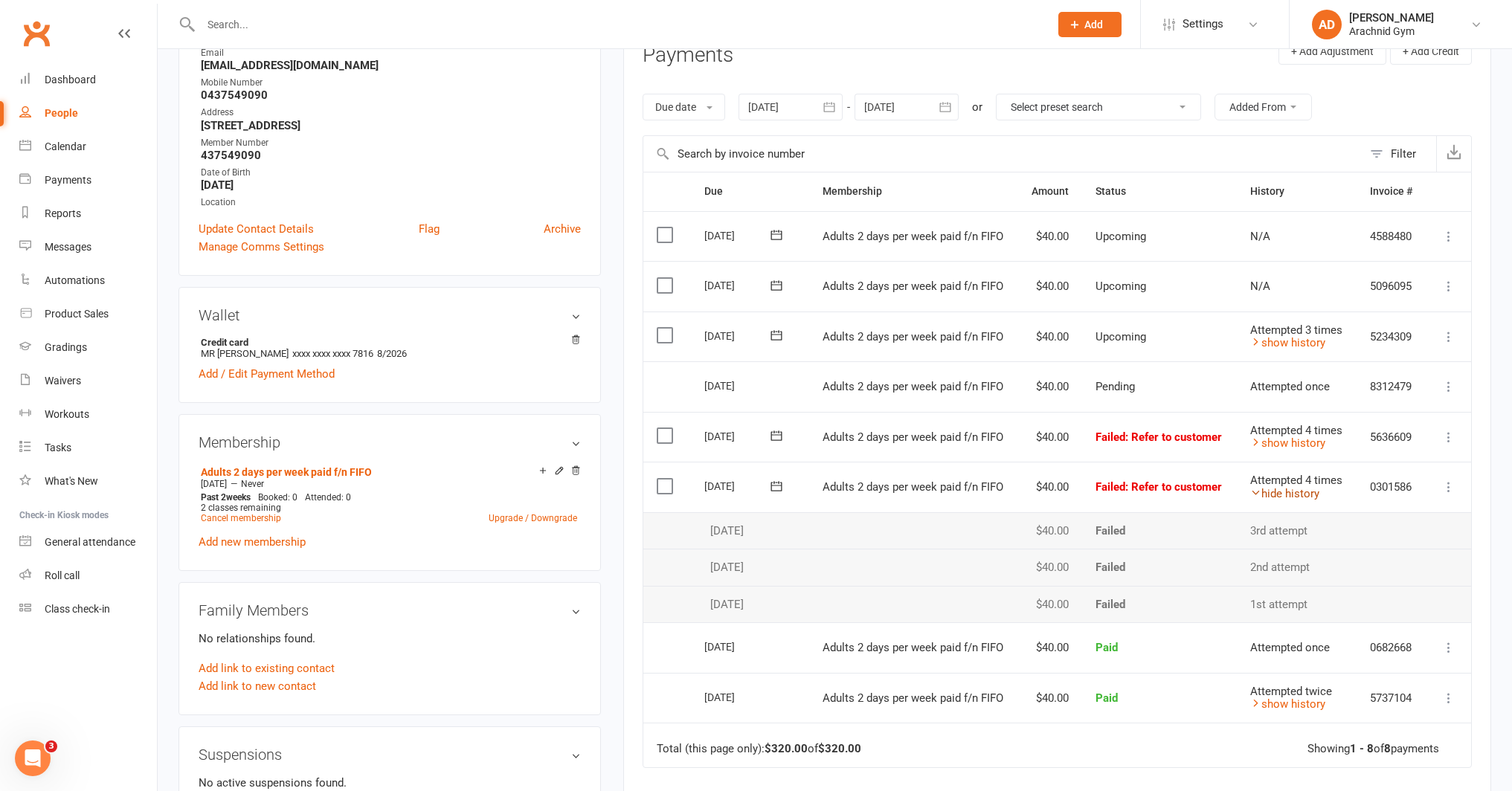
click at [1295, 488] on link "hide history" at bounding box center [1284, 493] width 69 height 14
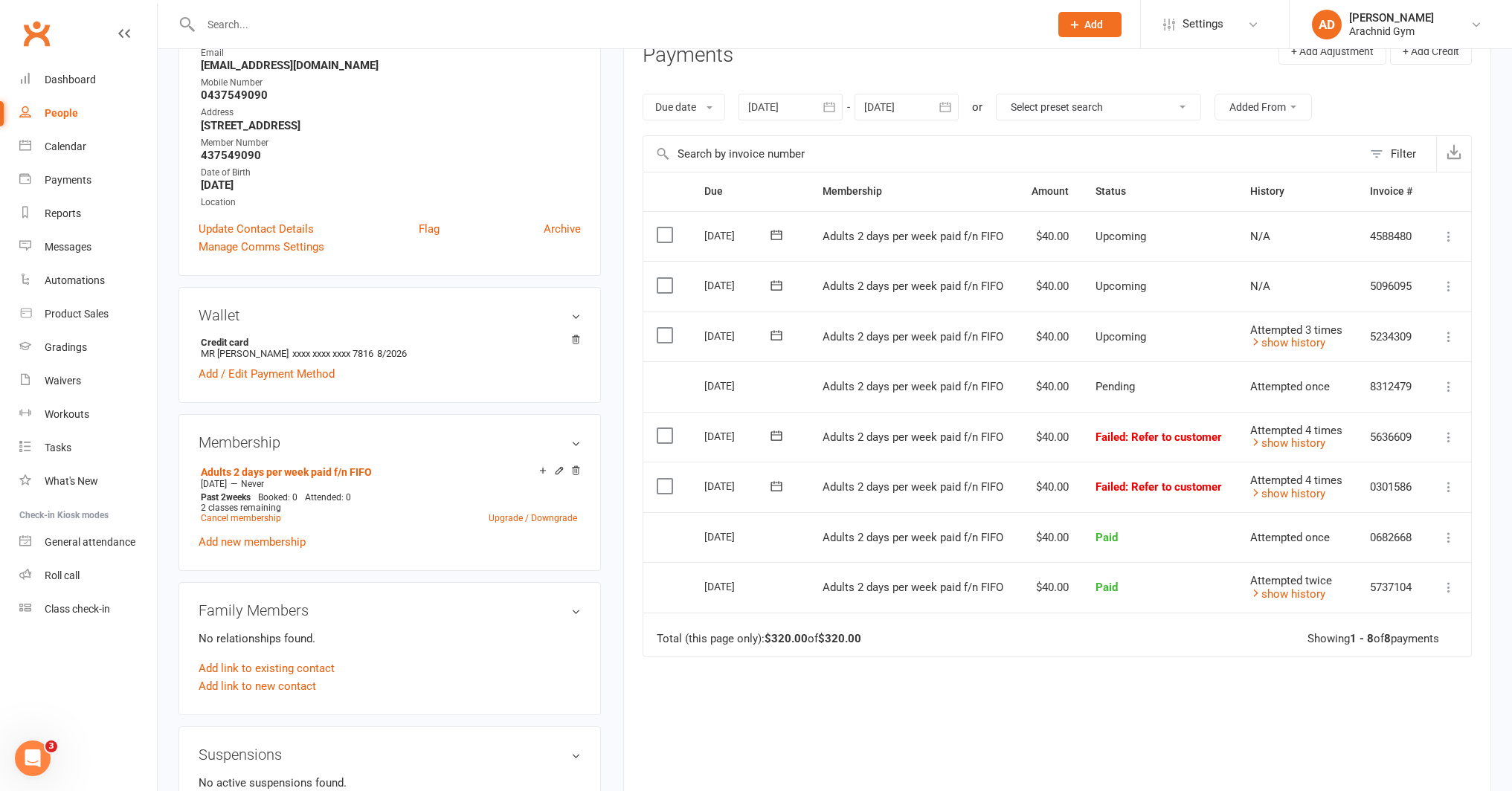
click at [782, 286] on icon at bounding box center [776, 286] width 15 height 15
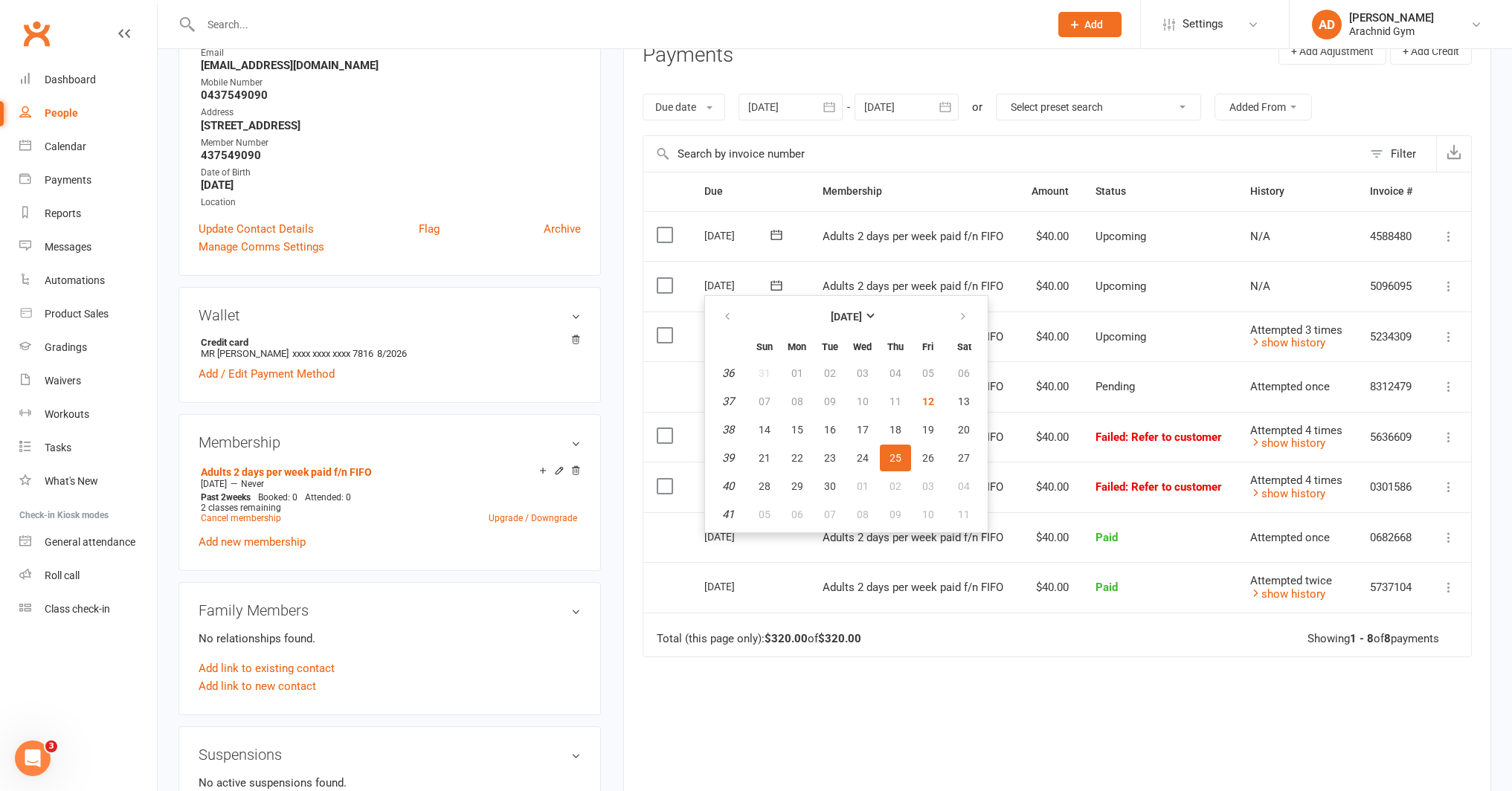
click at [782, 286] on icon at bounding box center [776, 286] width 15 height 15
click at [798, 270] on td "25 Sep 2025 2025-09-25" at bounding box center [750, 286] width 118 height 50
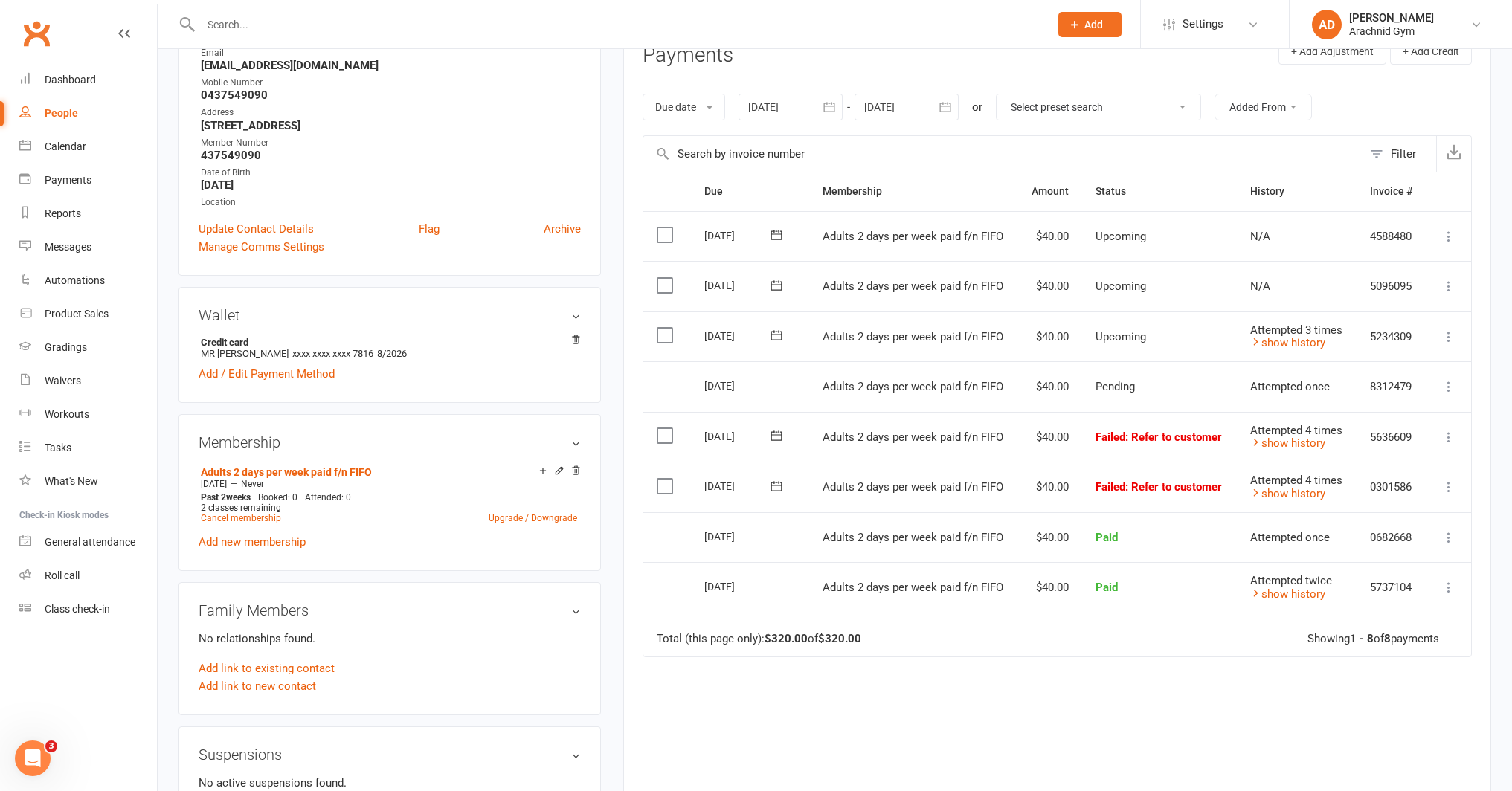
click at [1450, 331] on icon at bounding box center [1449, 337] width 15 height 15
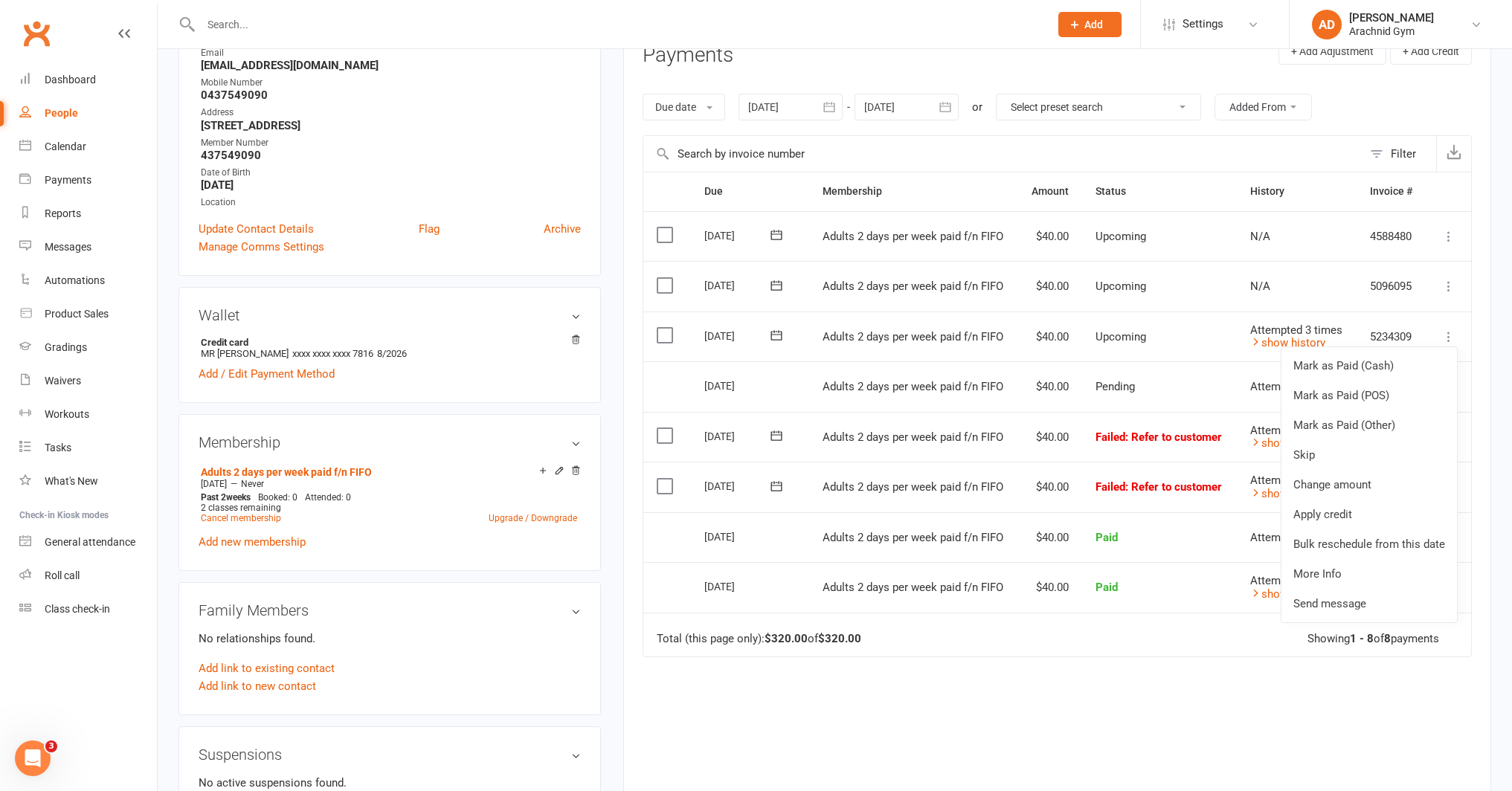
click at [775, 335] on icon at bounding box center [776, 335] width 15 height 15
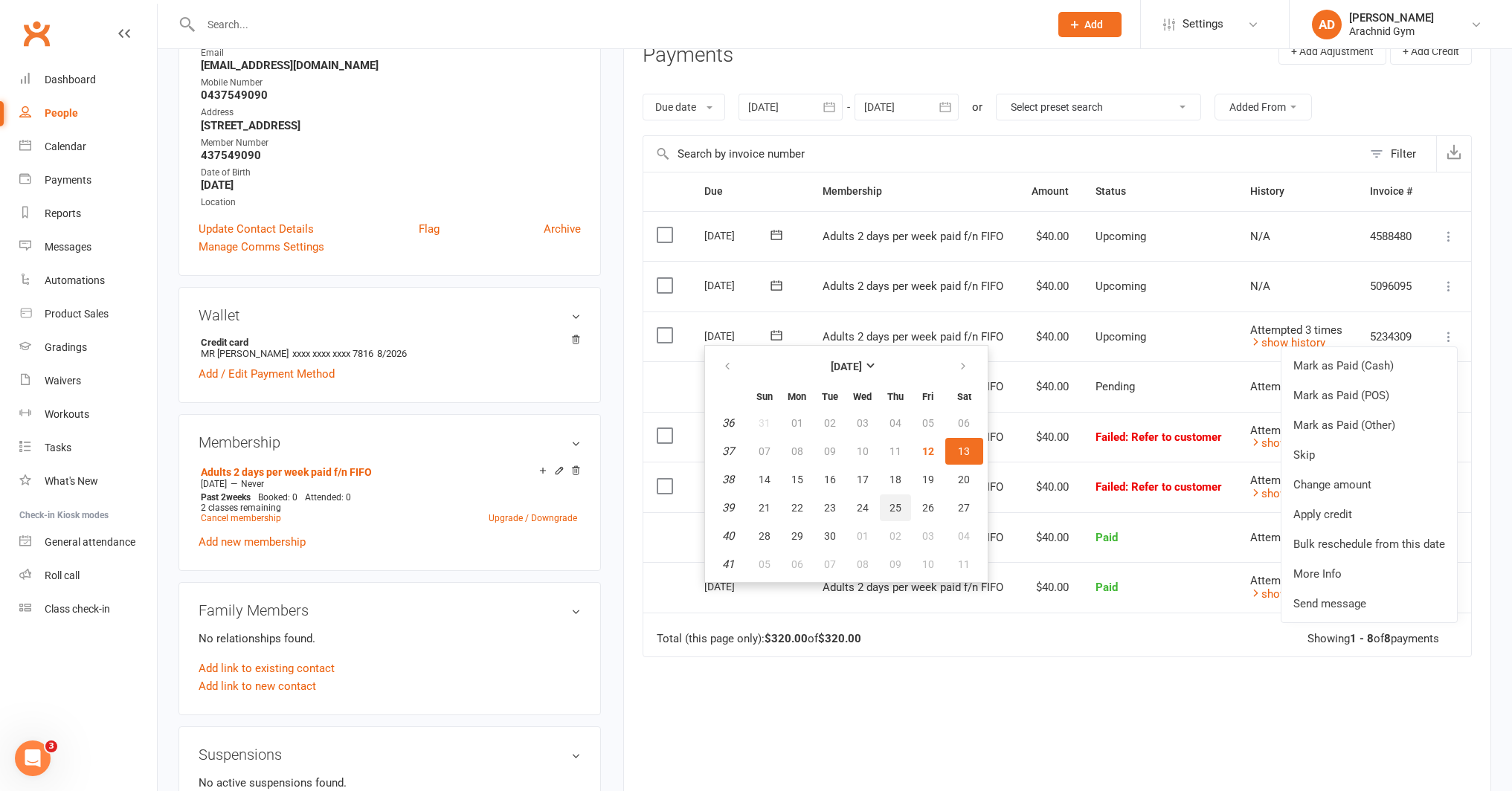
click at [897, 510] on span "25" at bounding box center [895, 508] width 12 height 12
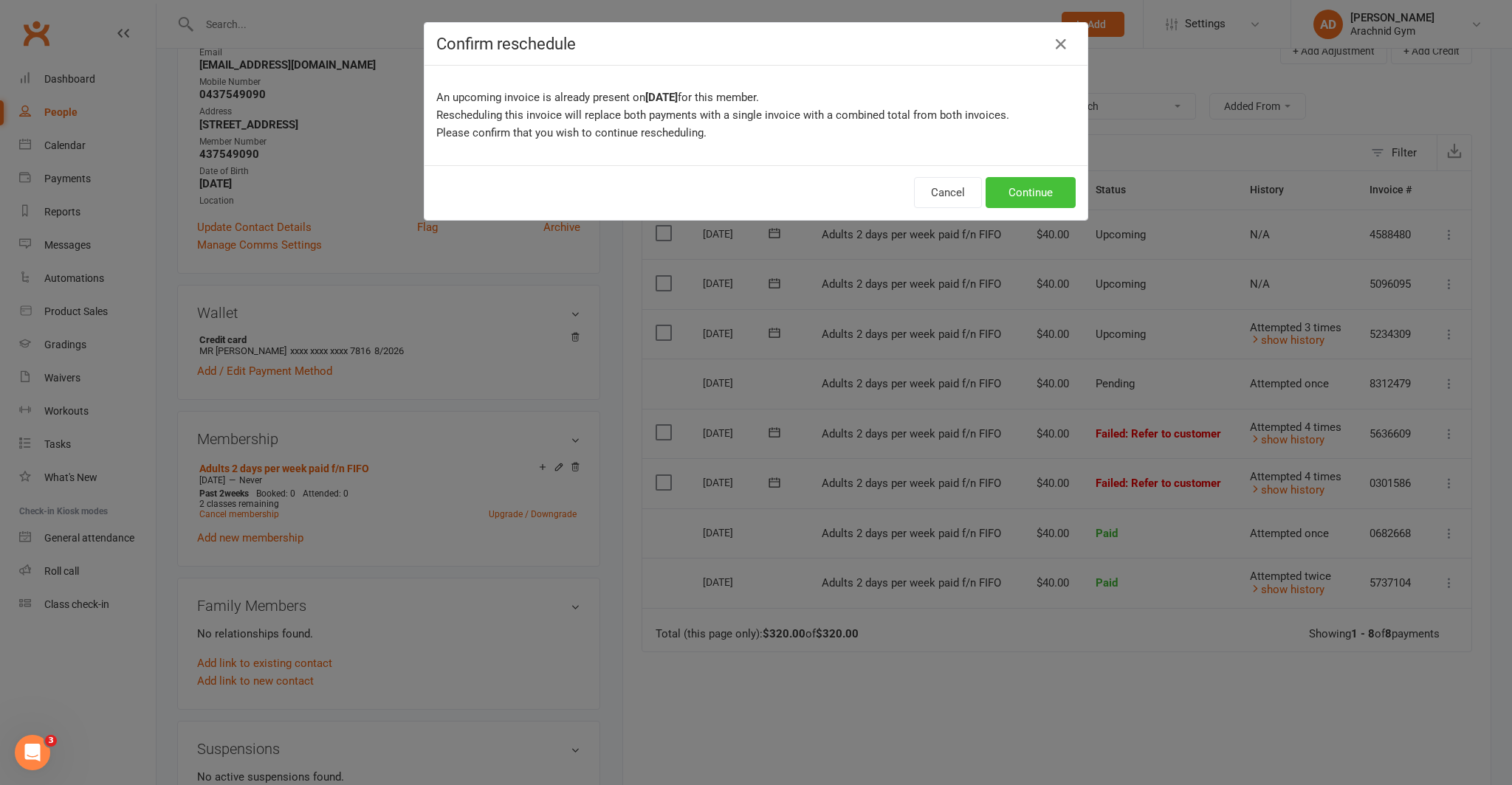
click at [1015, 193] on button "Continue" at bounding box center [1031, 192] width 90 height 31
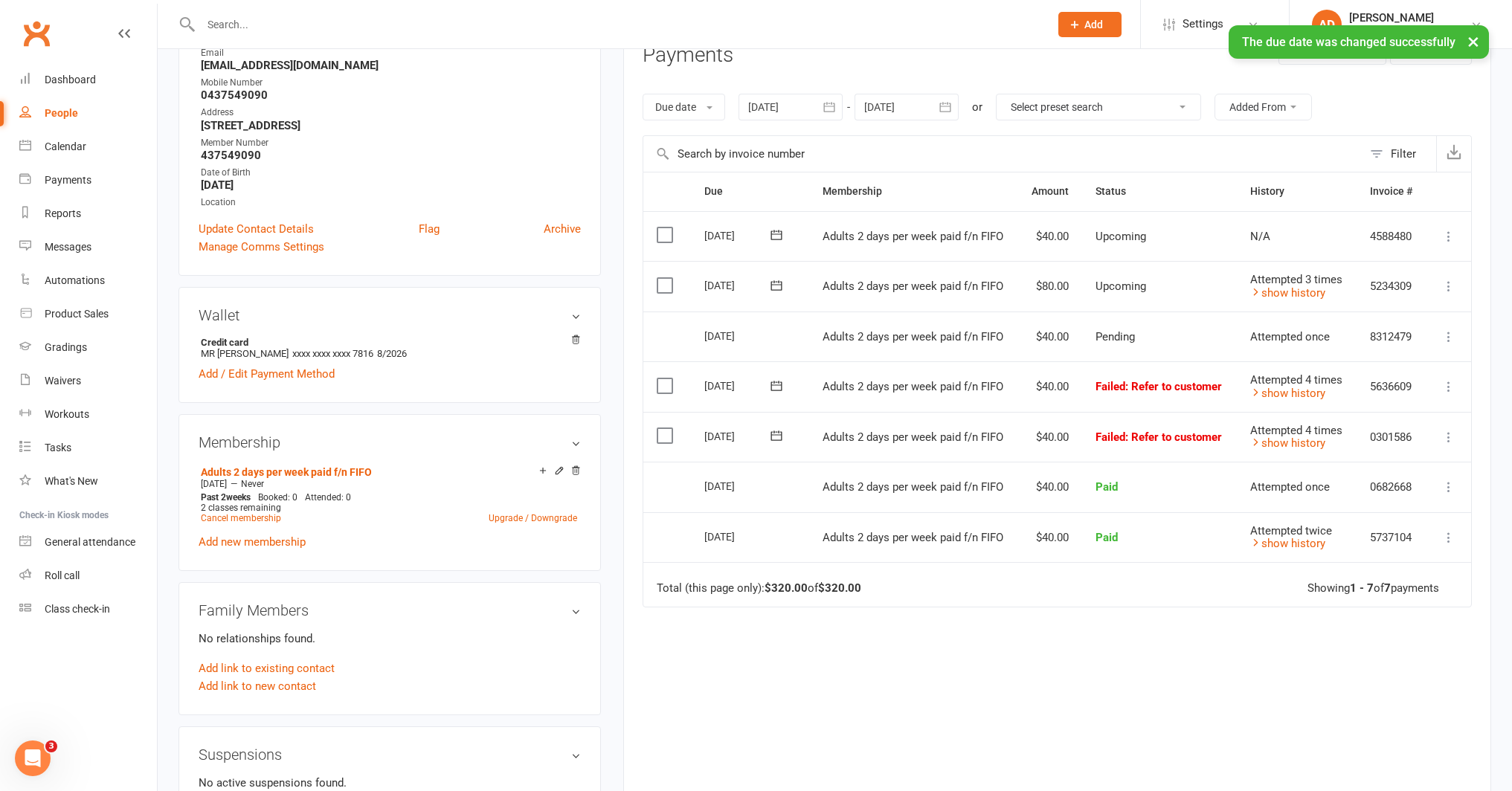
click at [777, 432] on icon at bounding box center [776, 436] width 15 height 15
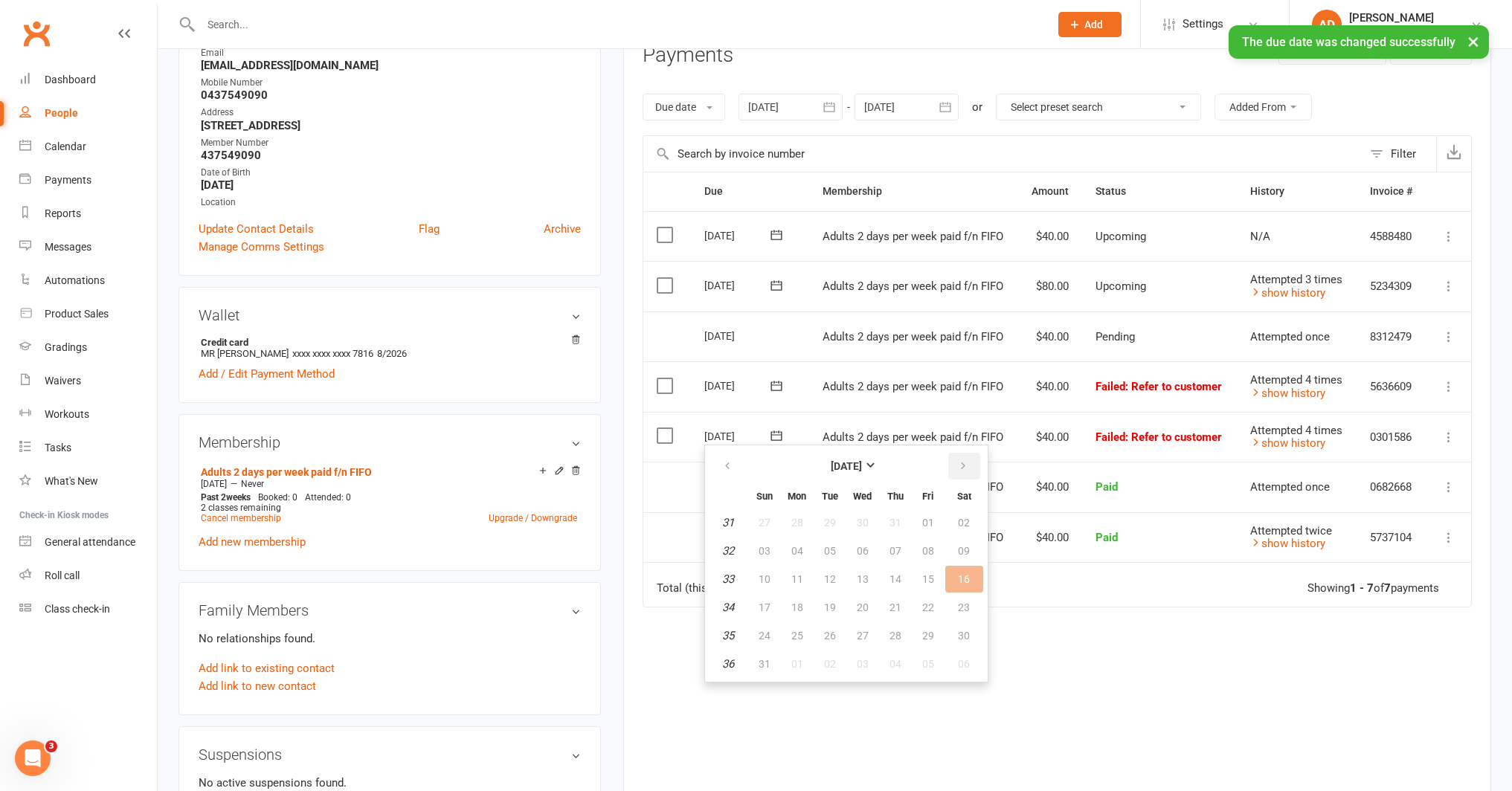
click at [966, 458] on button "button" at bounding box center [964, 466] width 32 height 27
click at [900, 607] on button "25" at bounding box center [896, 607] width 32 height 27
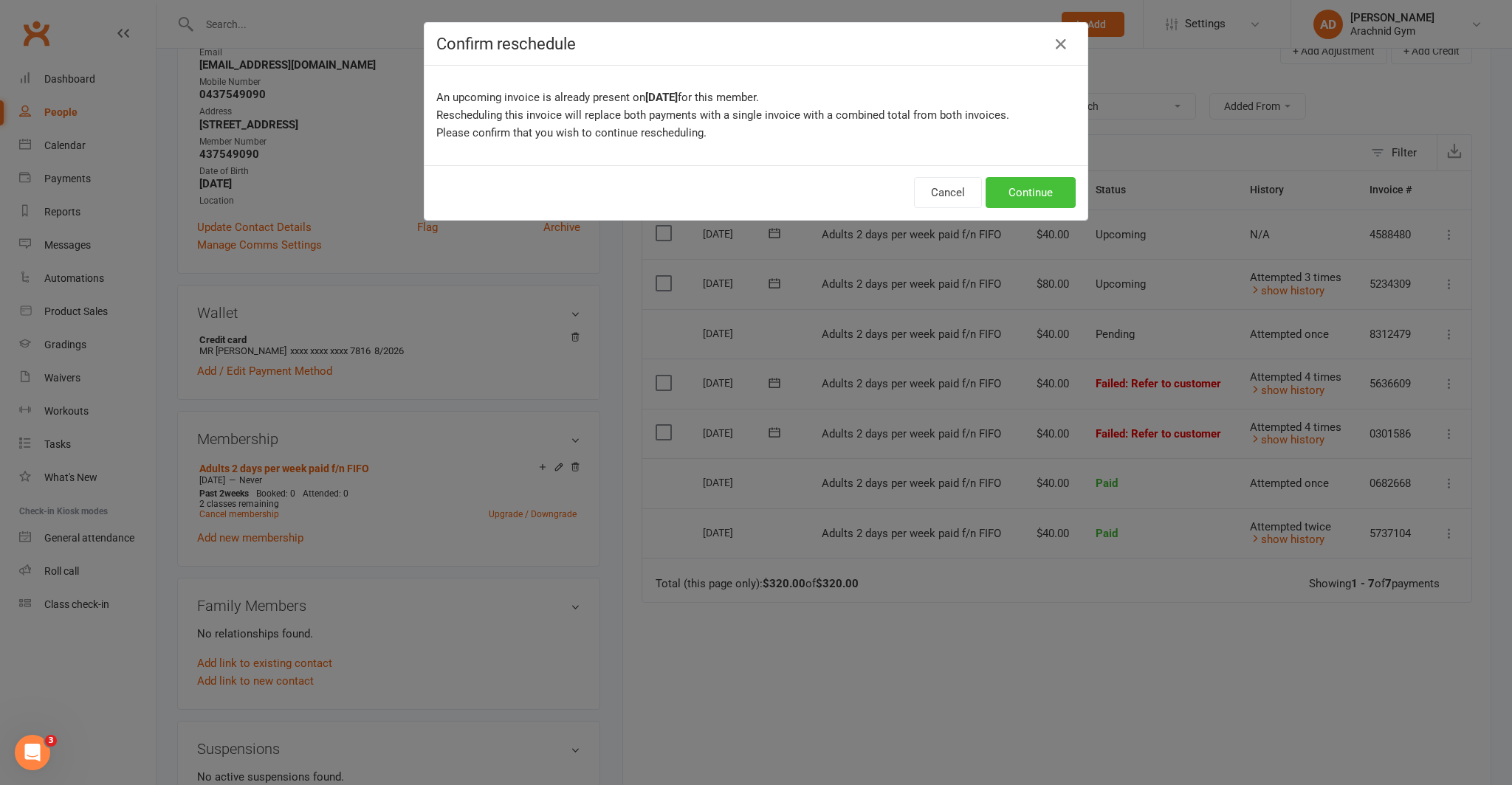
click at [1037, 191] on button "Continue" at bounding box center [1031, 192] width 90 height 31
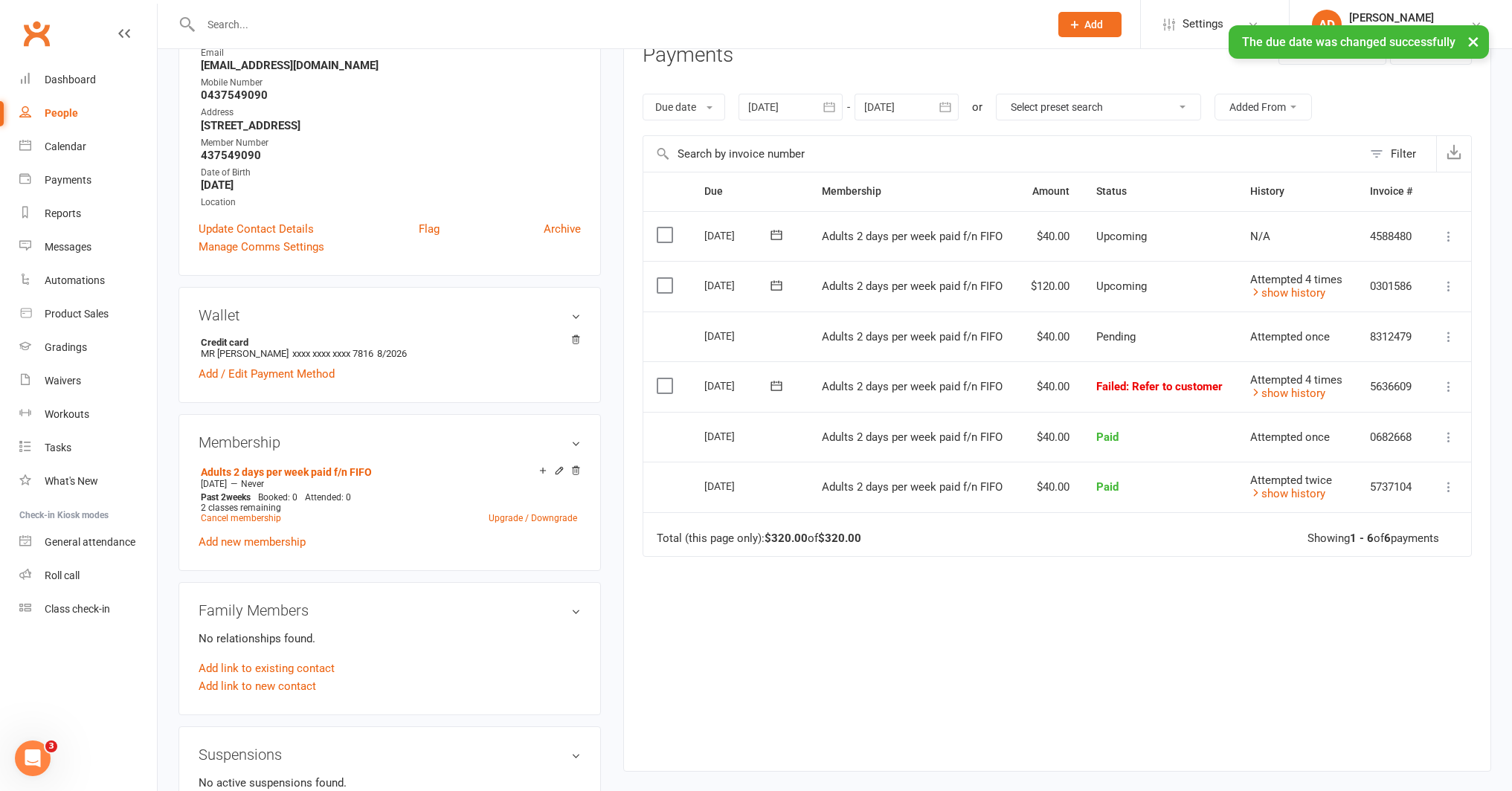
click at [780, 387] on icon at bounding box center [776, 385] width 11 height 10
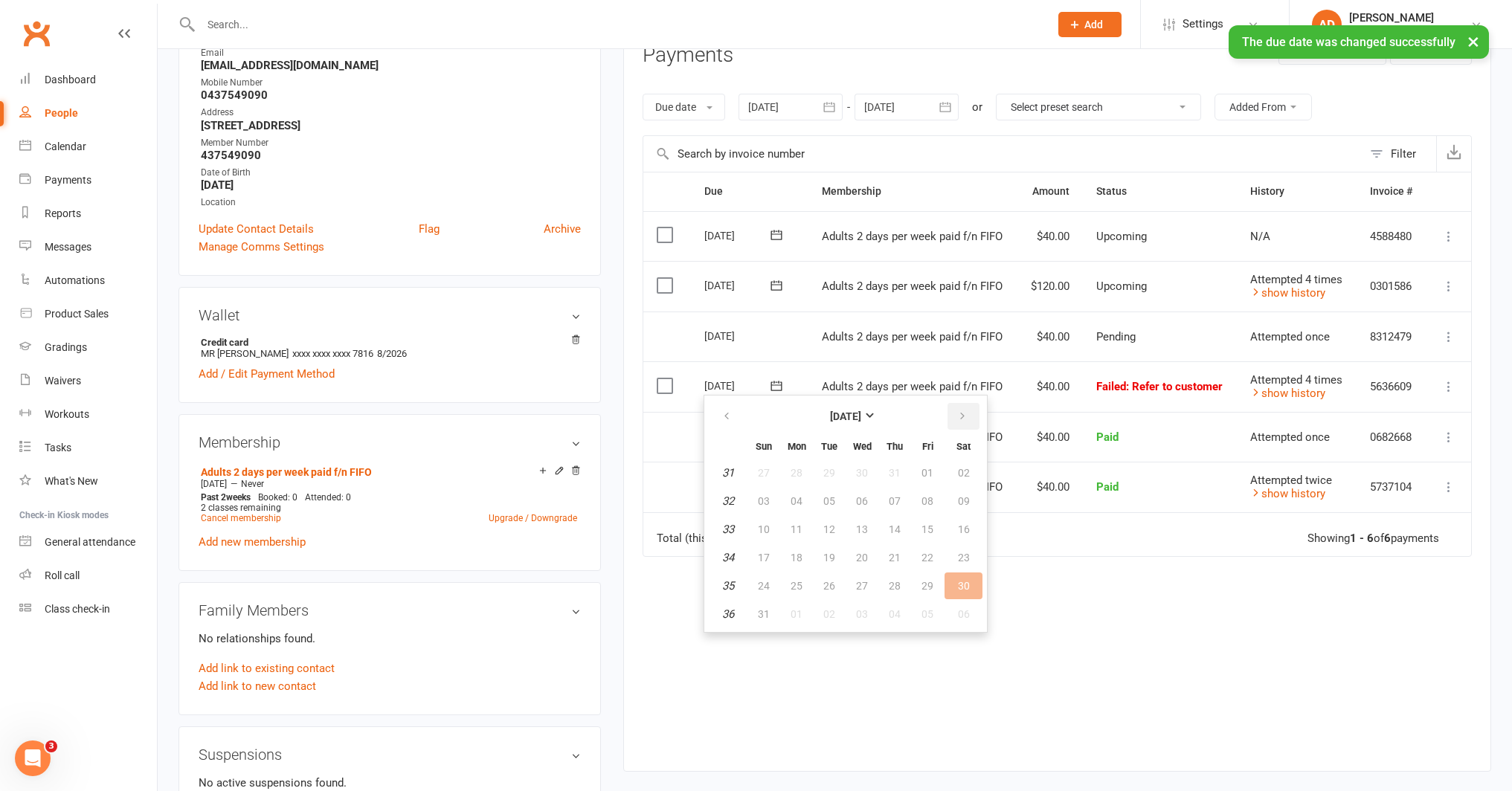
click at [964, 414] on icon "button" at bounding box center [962, 416] width 11 height 12
click at [896, 553] on span "25" at bounding box center [895, 557] width 12 height 12
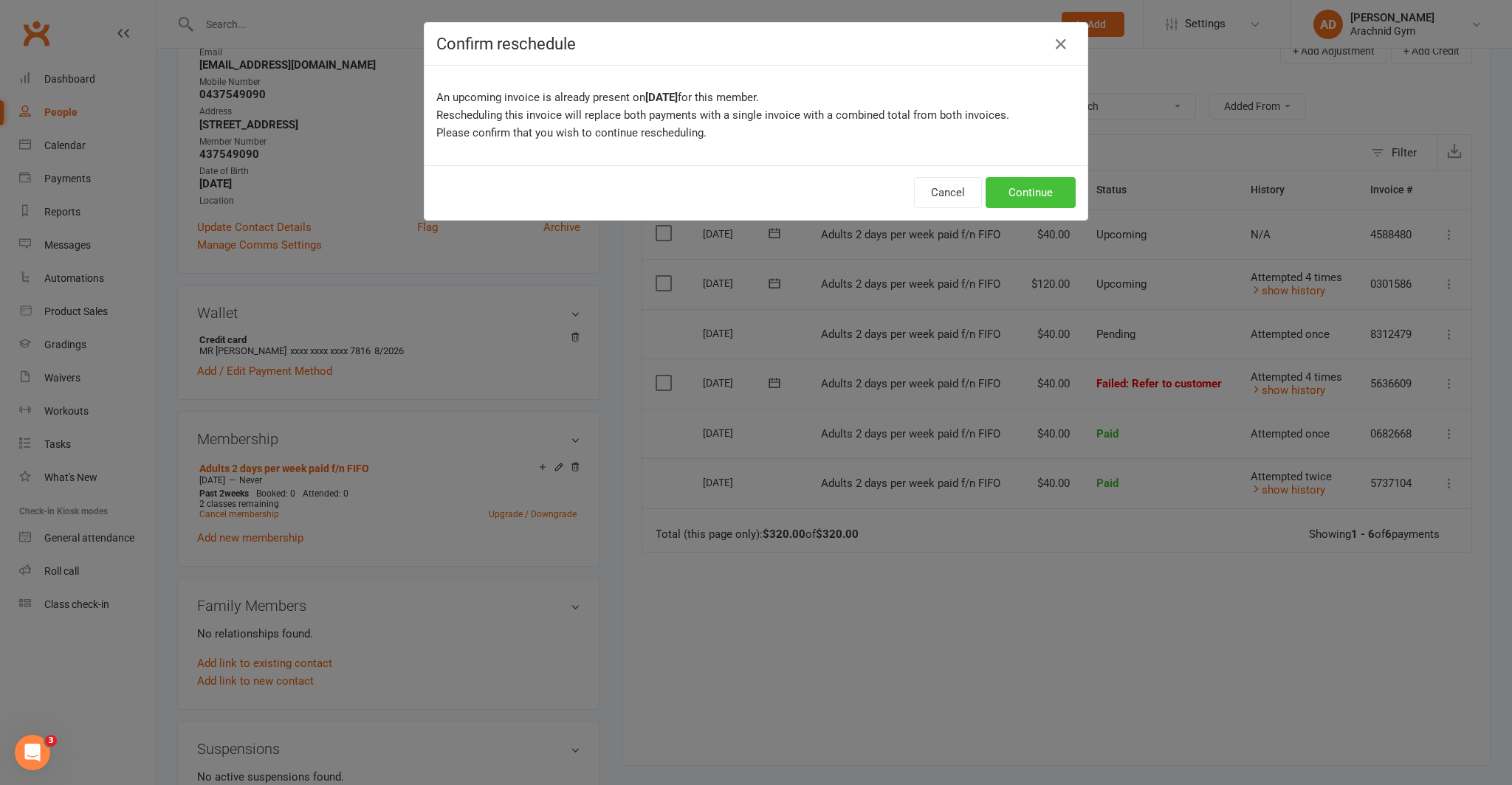
click at [1024, 188] on button "Continue" at bounding box center [1031, 192] width 90 height 31
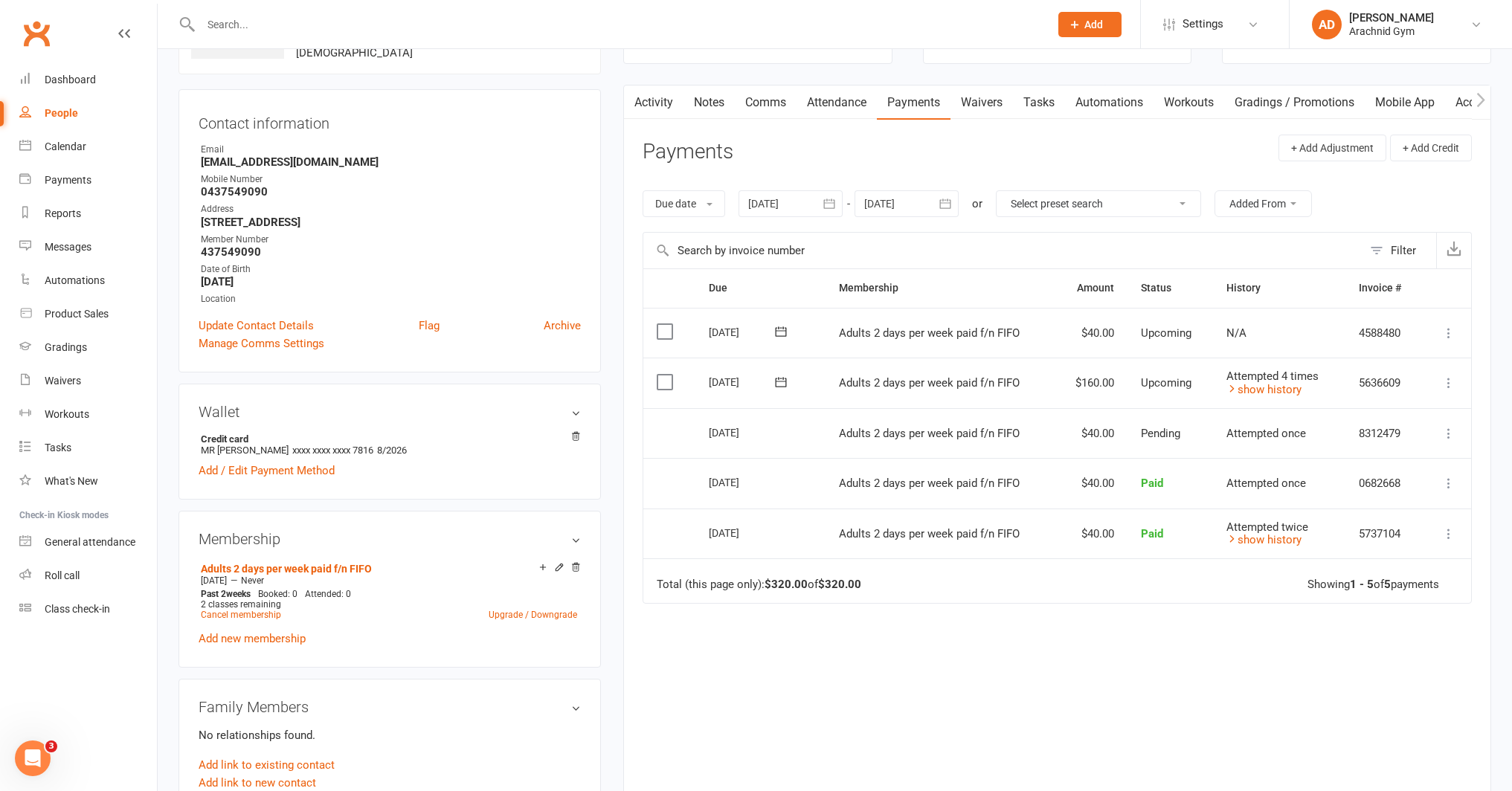
scroll to position [0, 0]
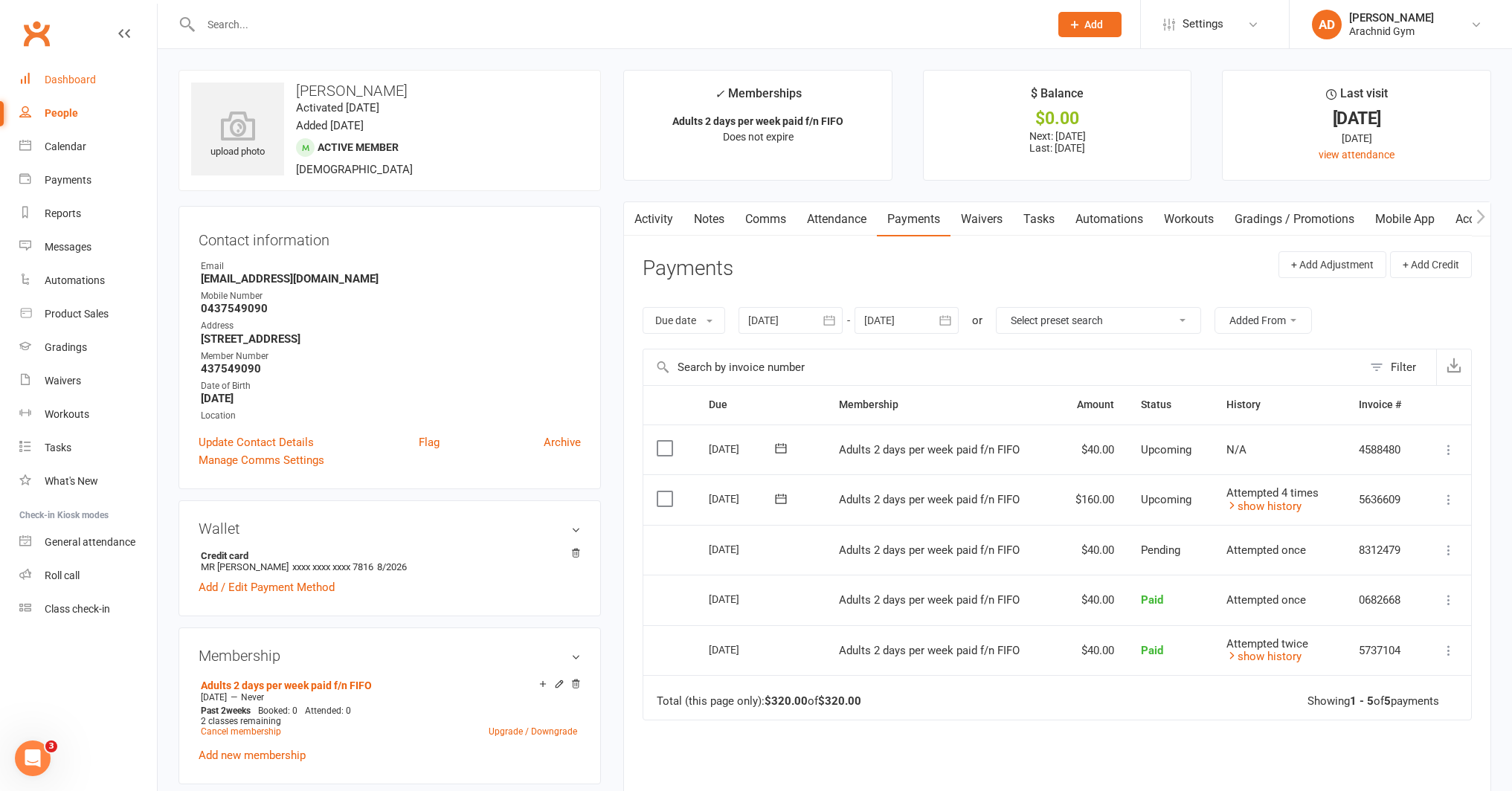
click at [88, 80] on div "Dashboard" at bounding box center [70, 80] width 51 height 12
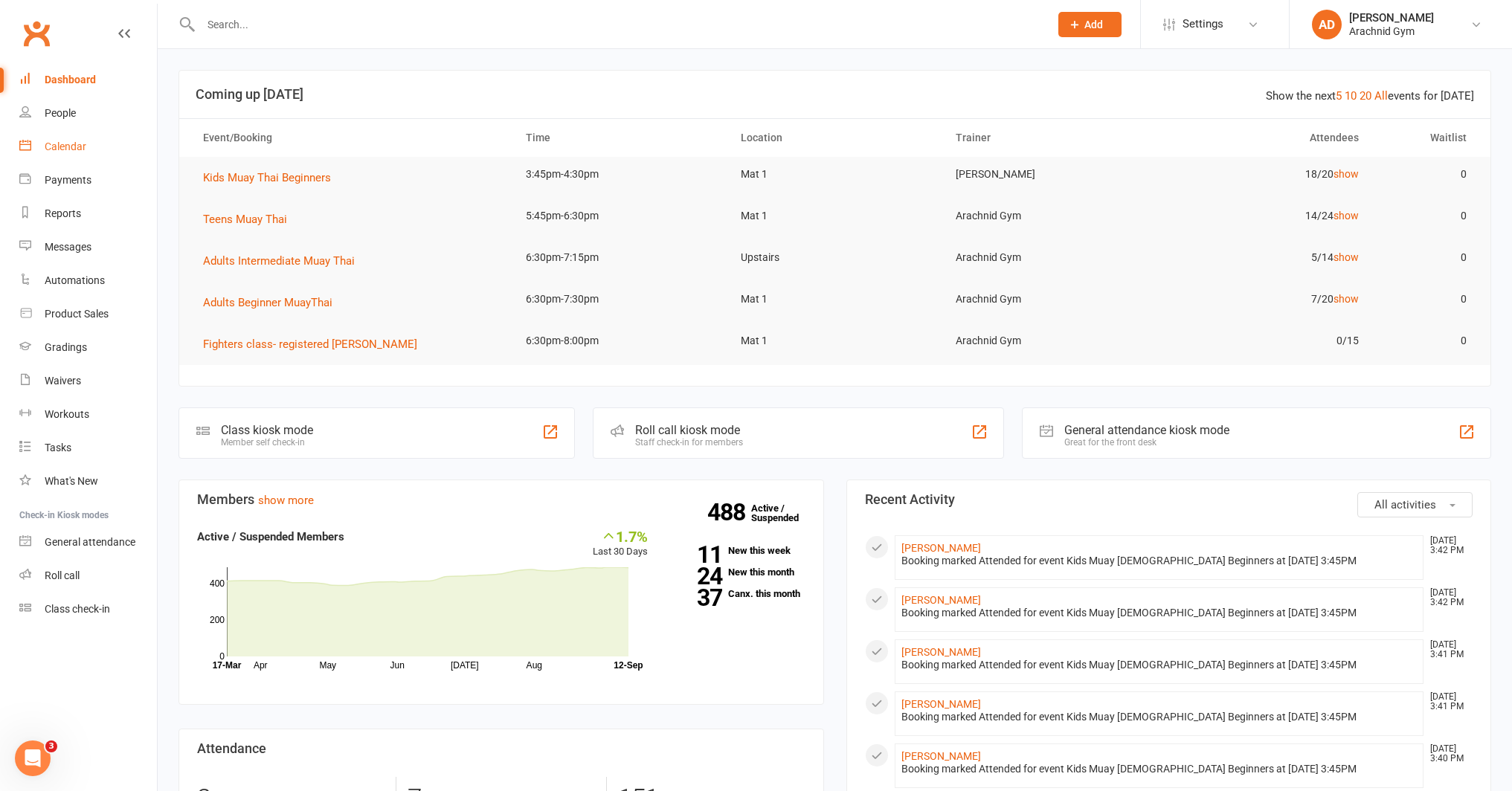
click at [79, 157] on link "Calendar" at bounding box center [88, 146] width 138 height 33
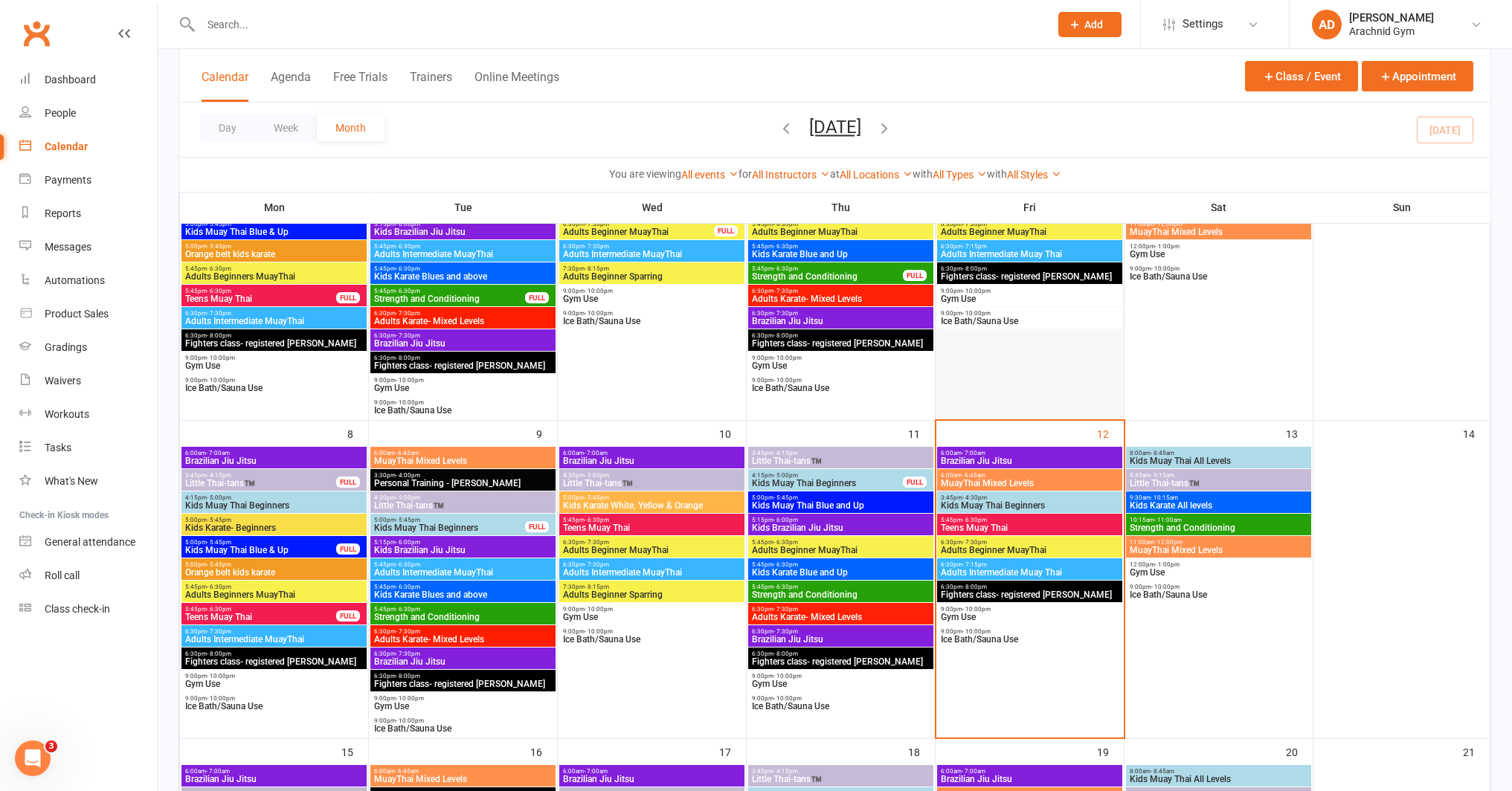
scroll to position [224, 0]
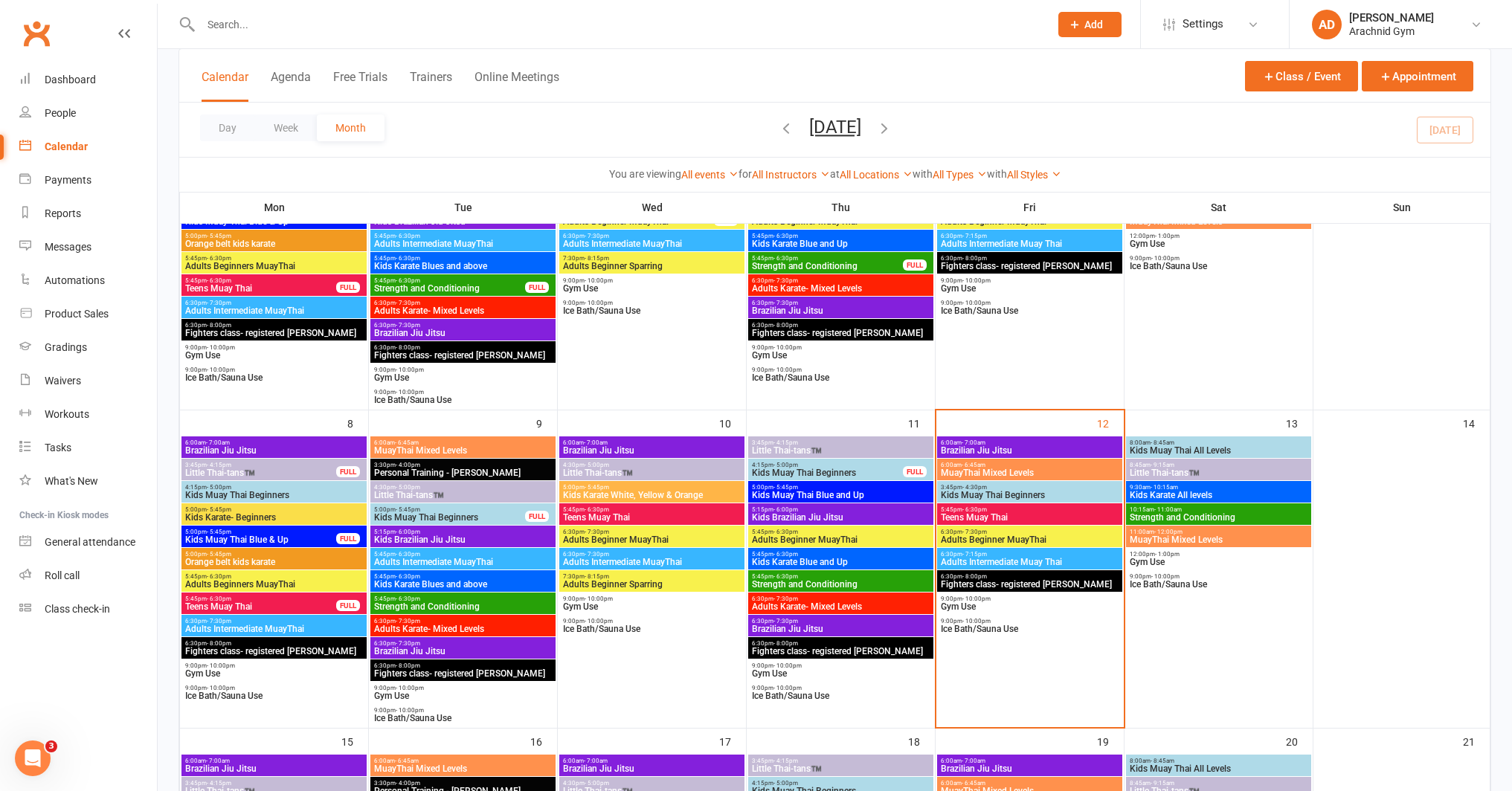
click at [1007, 500] on div "3:45pm - 4:30pm Kids Muay Thai Beginners" at bounding box center [1029, 492] width 185 height 22
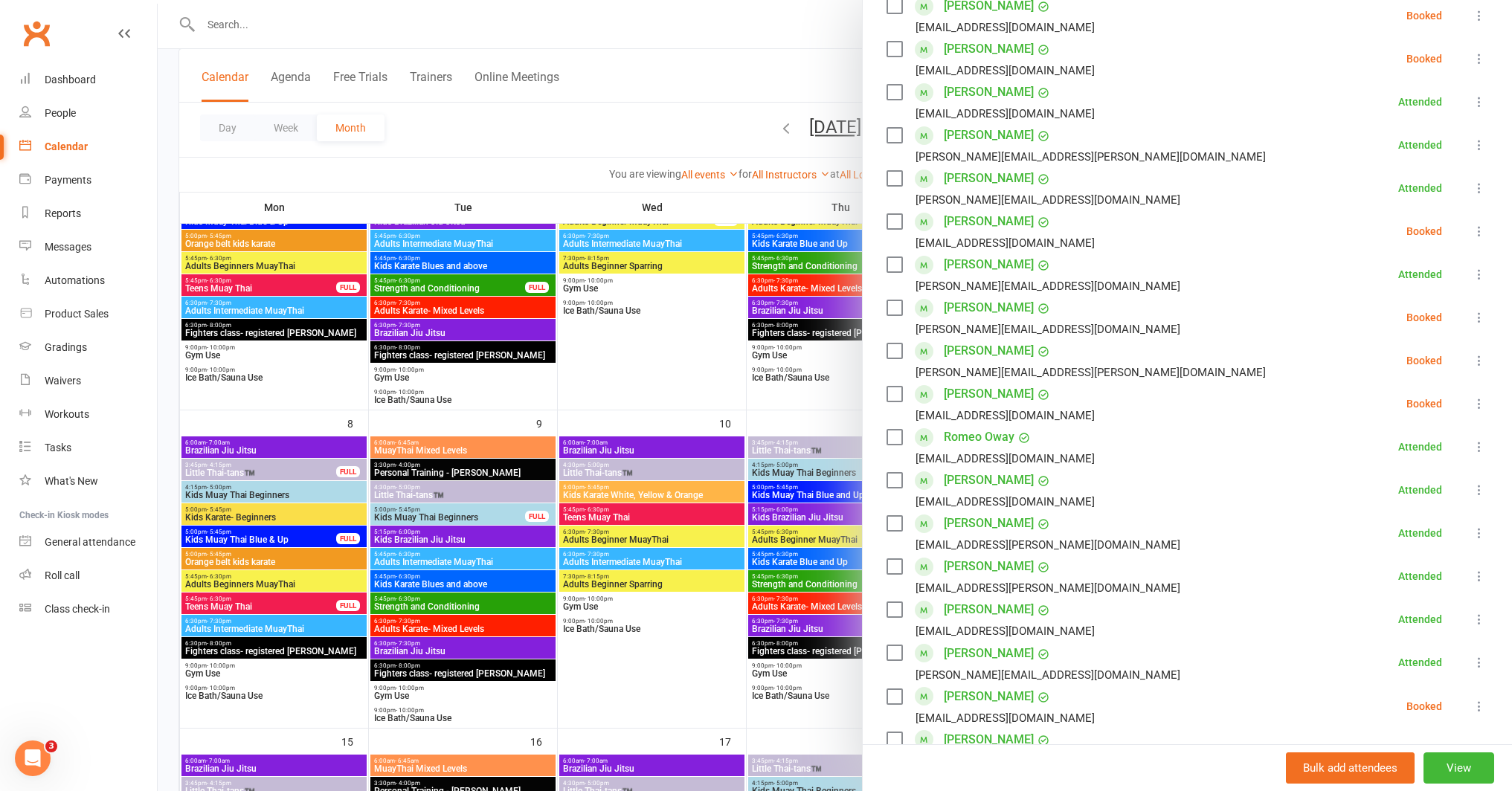
scroll to position [576, 0]
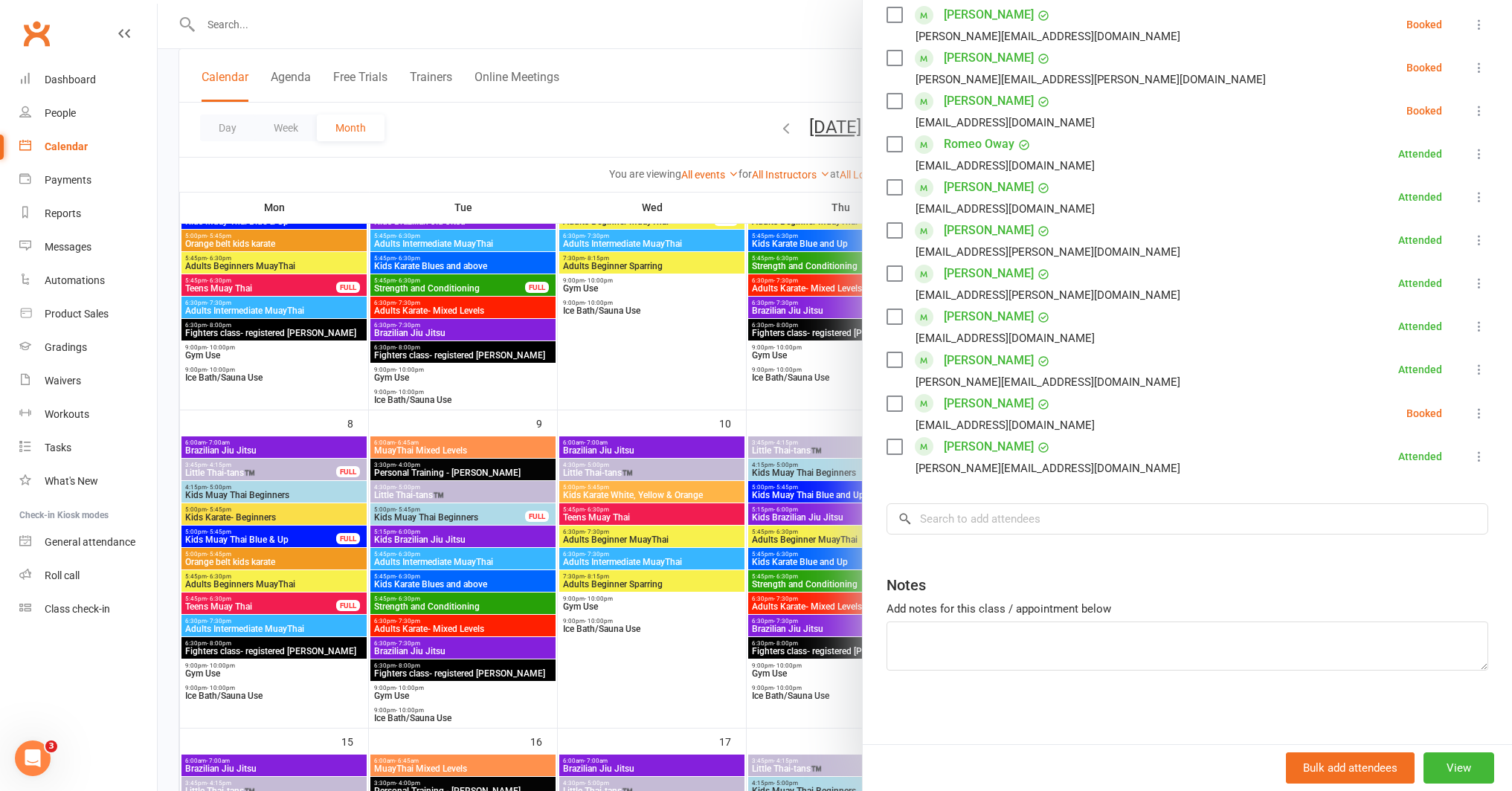
click at [675, 570] on div at bounding box center [834, 395] width 1354 height 791
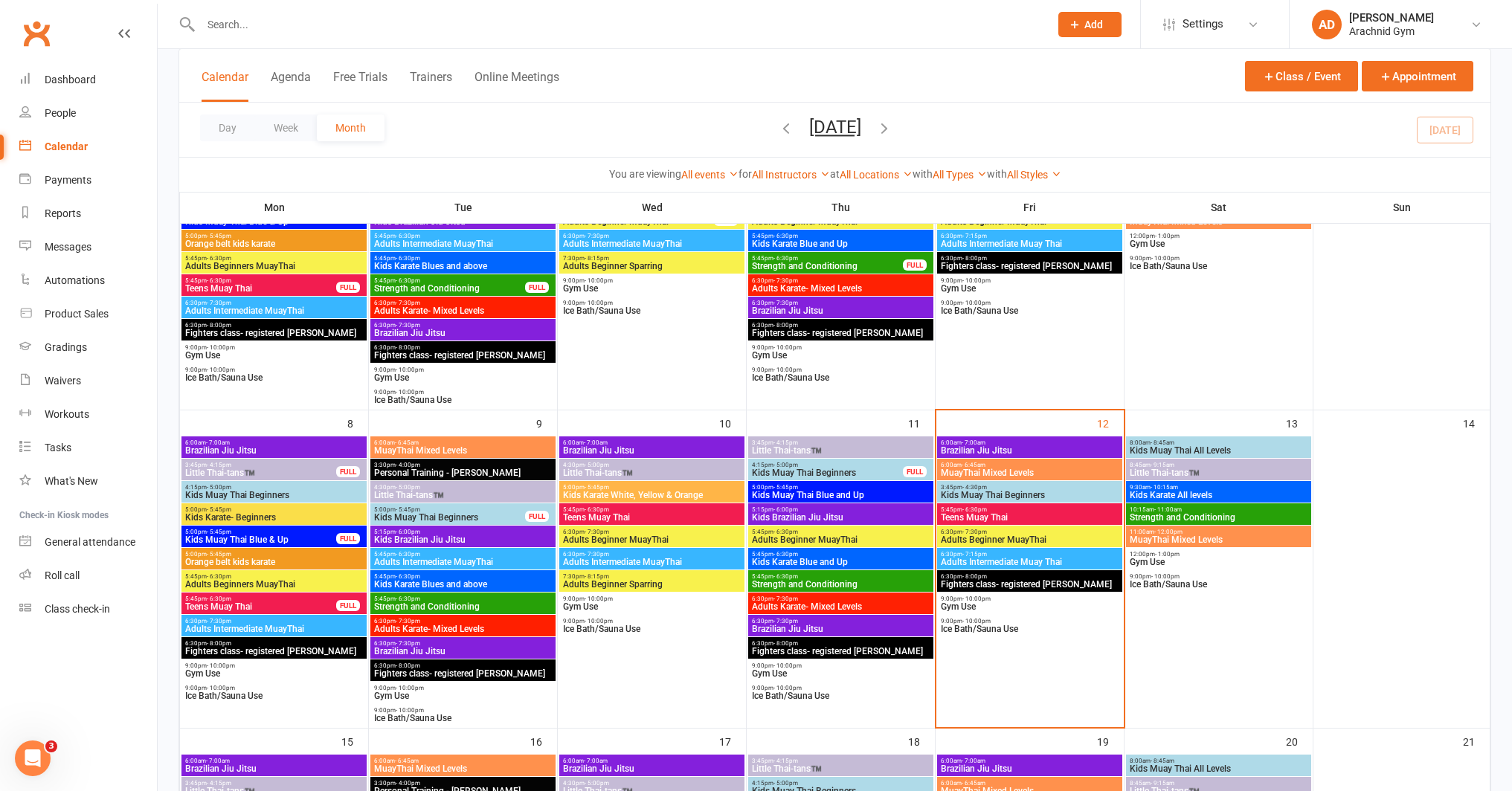
click at [660, 538] on span "Adults Beginner MuayThai" at bounding box center [651, 540] width 179 height 9
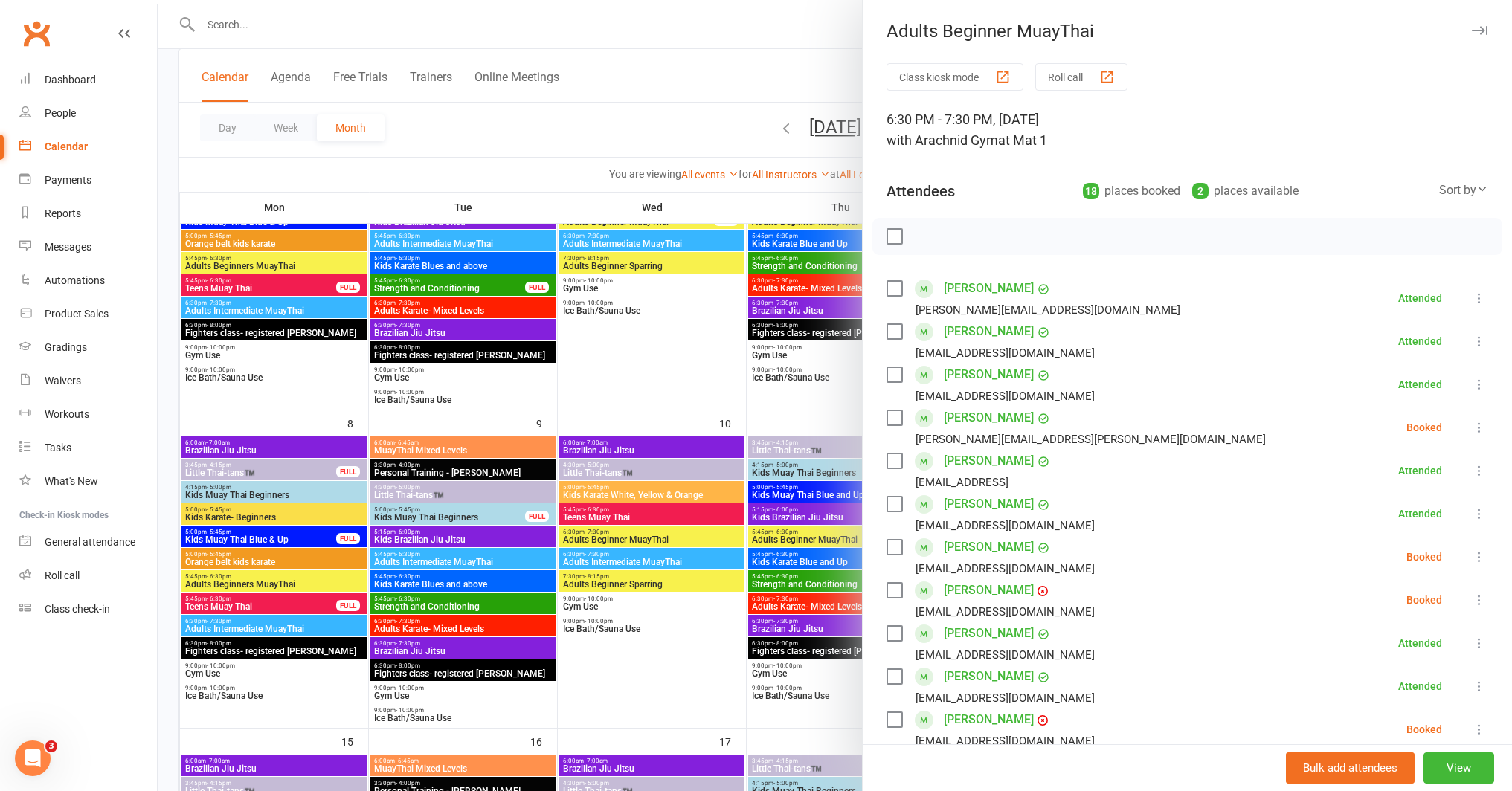
click at [572, 552] on div at bounding box center [834, 395] width 1354 height 791
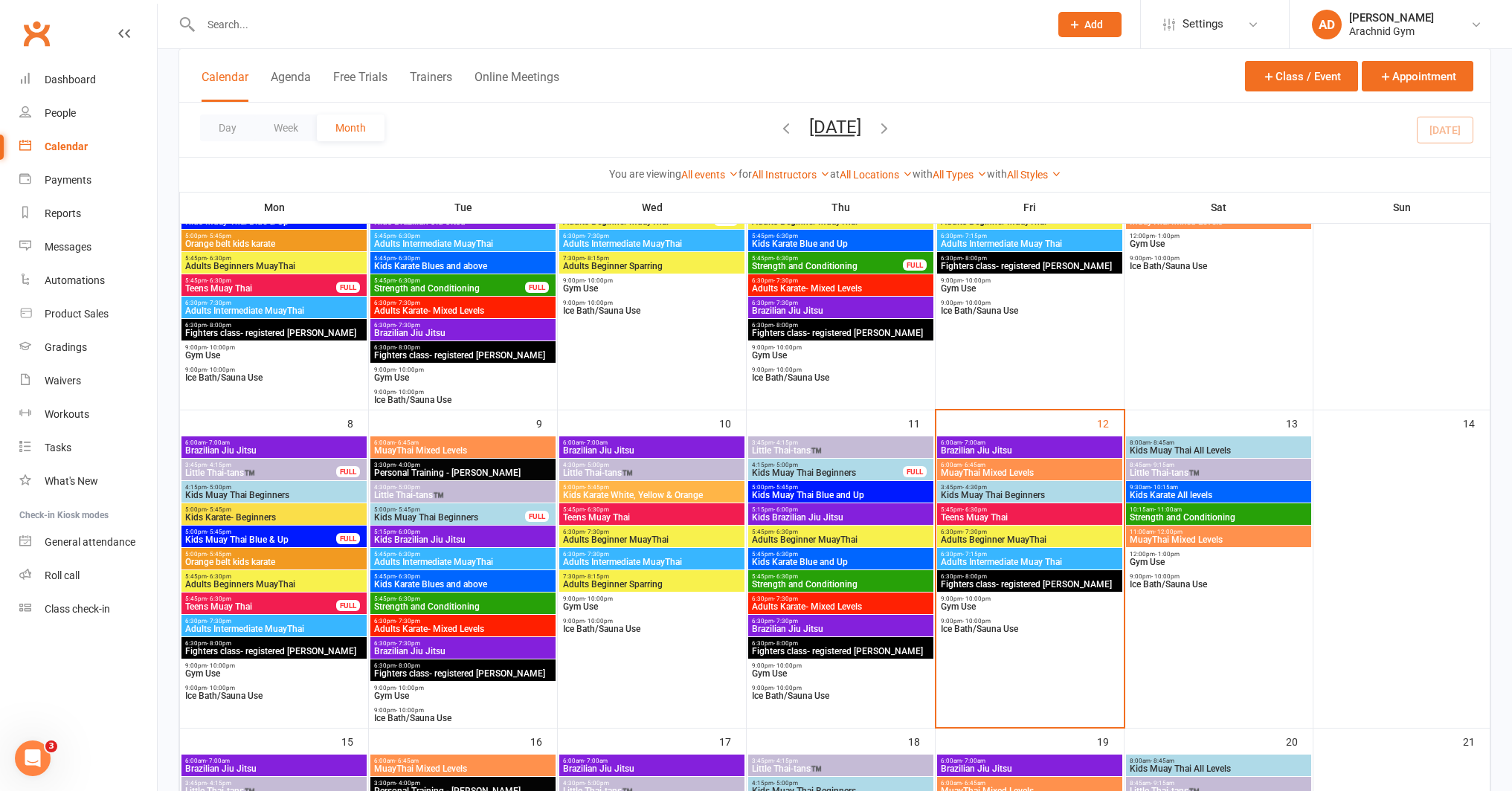
click at [793, 470] on span "Kids Muay Thai Beginners" at bounding box center [827, 473] width 152 height 9
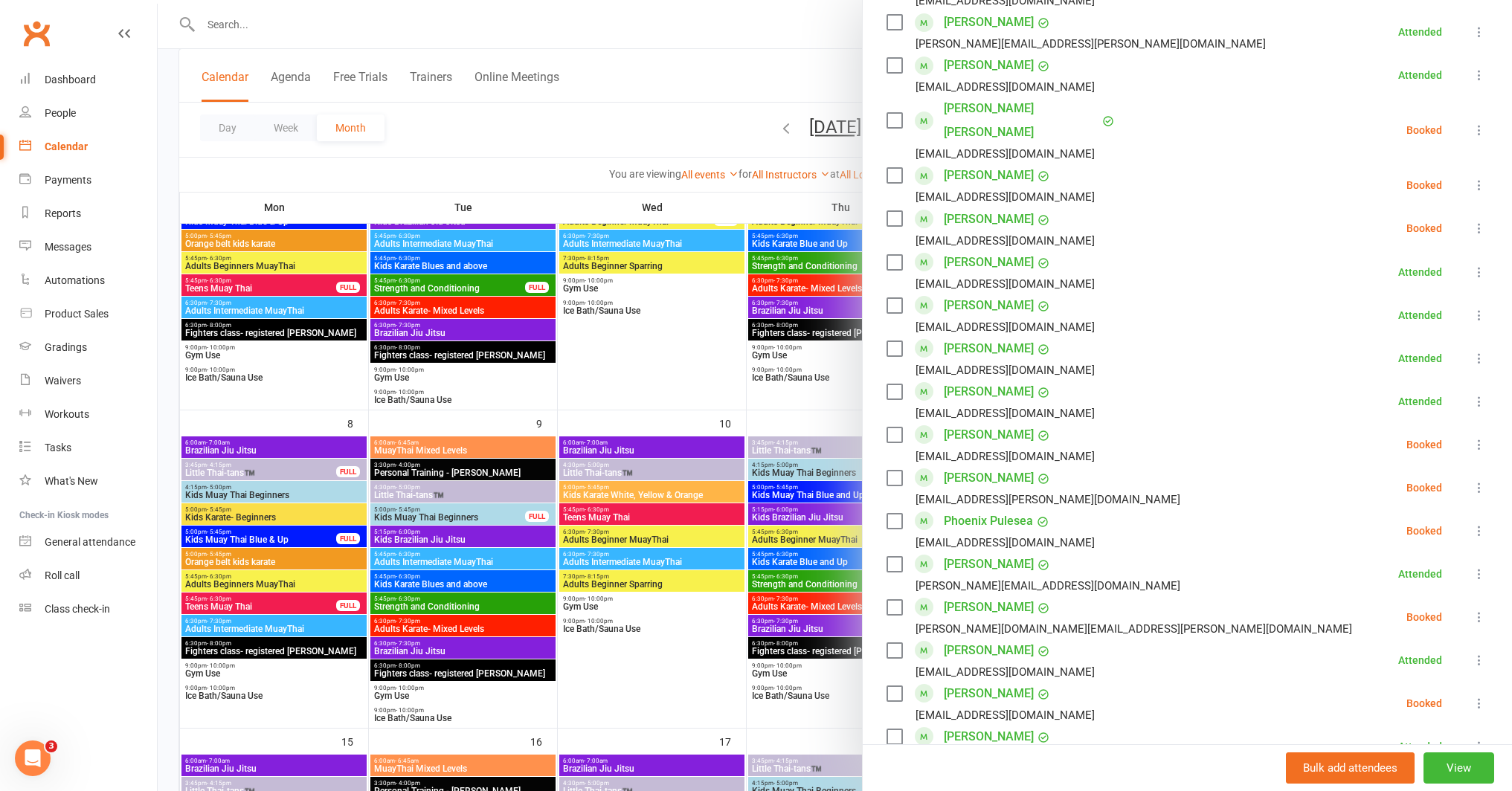
scroll to position [1078, 0]
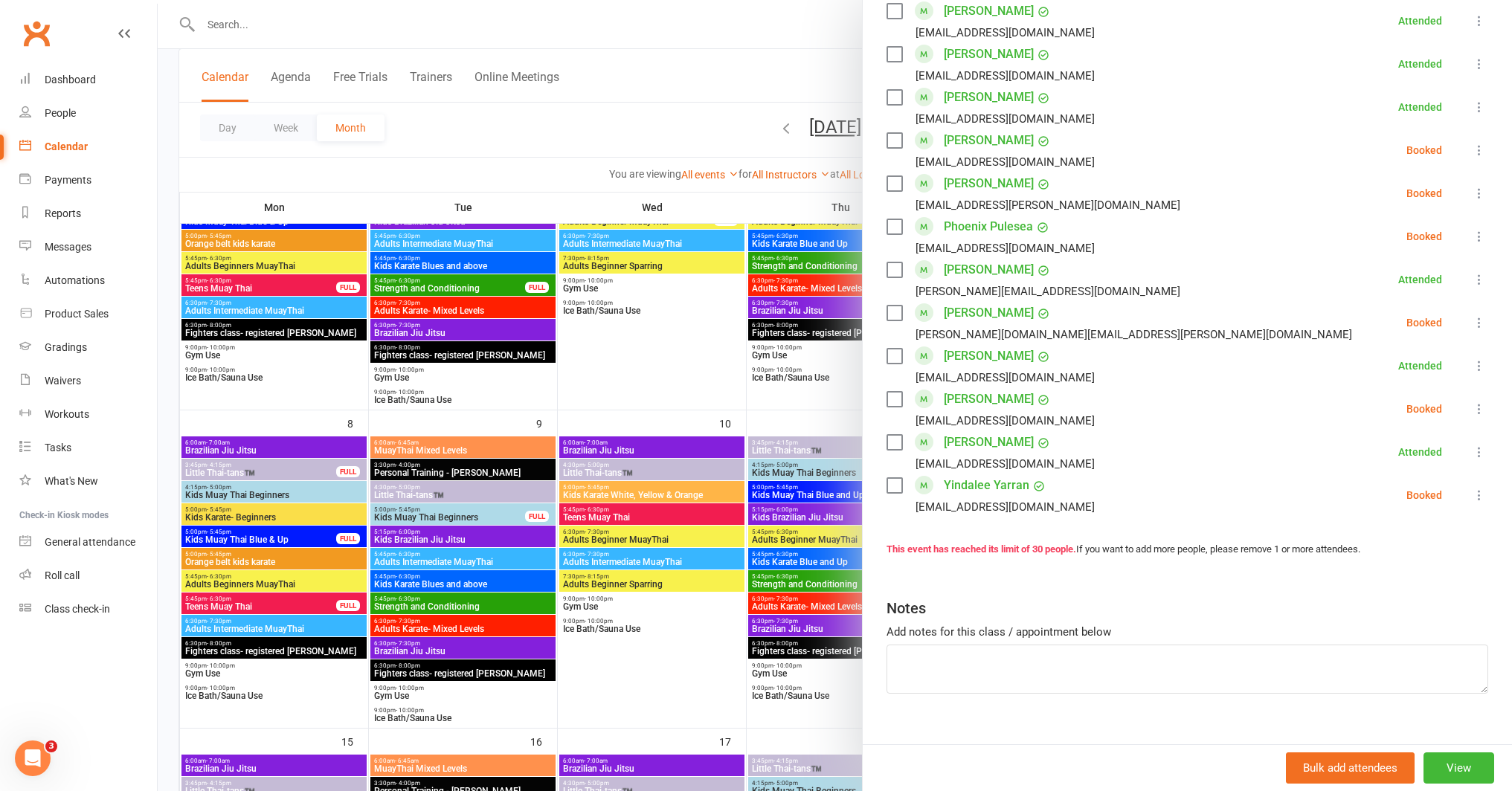
click at [1471, 488] on icon at bounding box center [1479, 495] width 15 height 15
click at [1361, 540] on link "Remove" at bounding box center [1407, 554] width 160 height 30
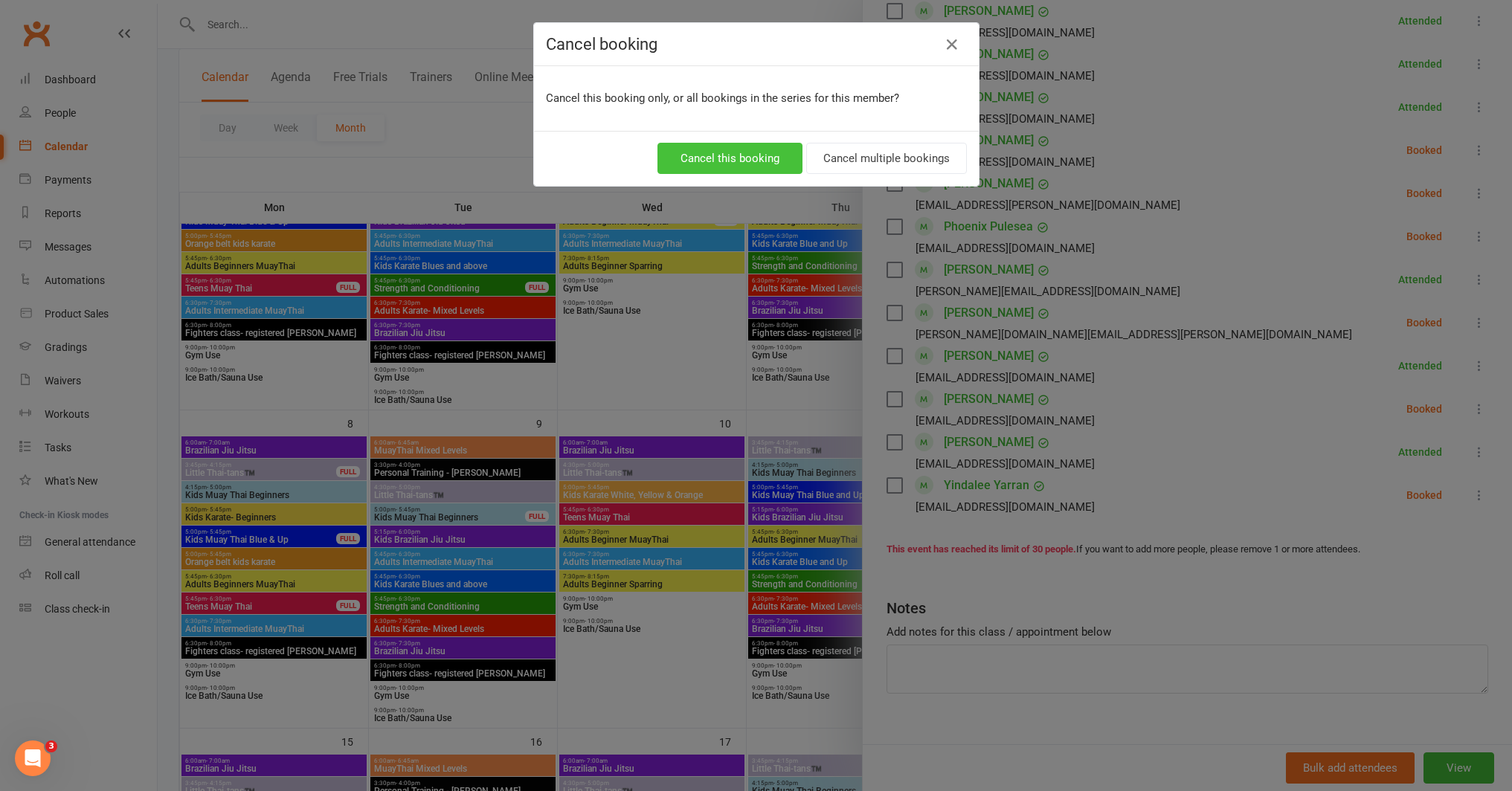
click at [742, 166] on button "Cancel this booking" at bounding box center [729, 158] width 145 height 32
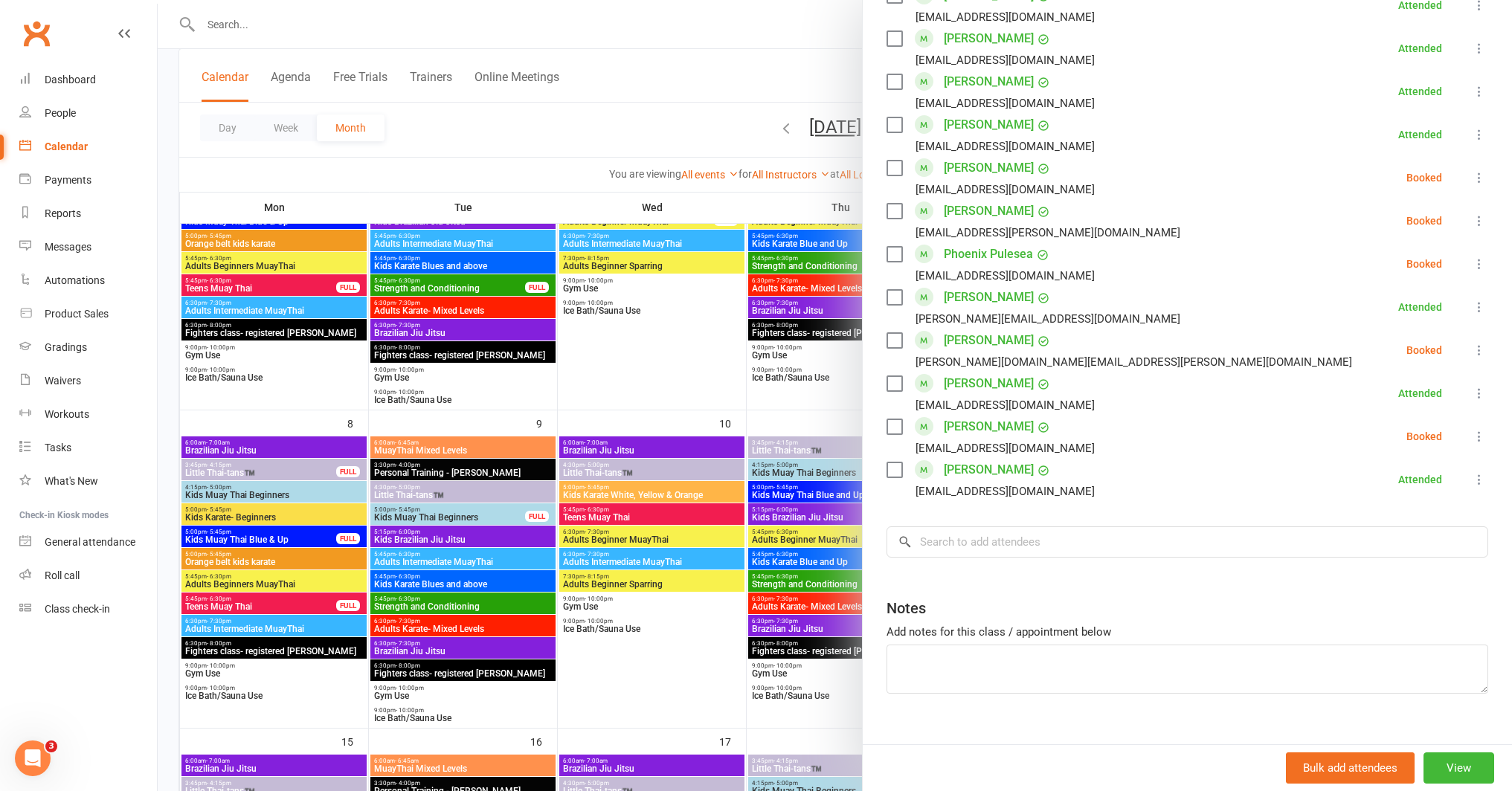
click at [770, 398] on div at bounding box center [834, 395] width 1354 height 791
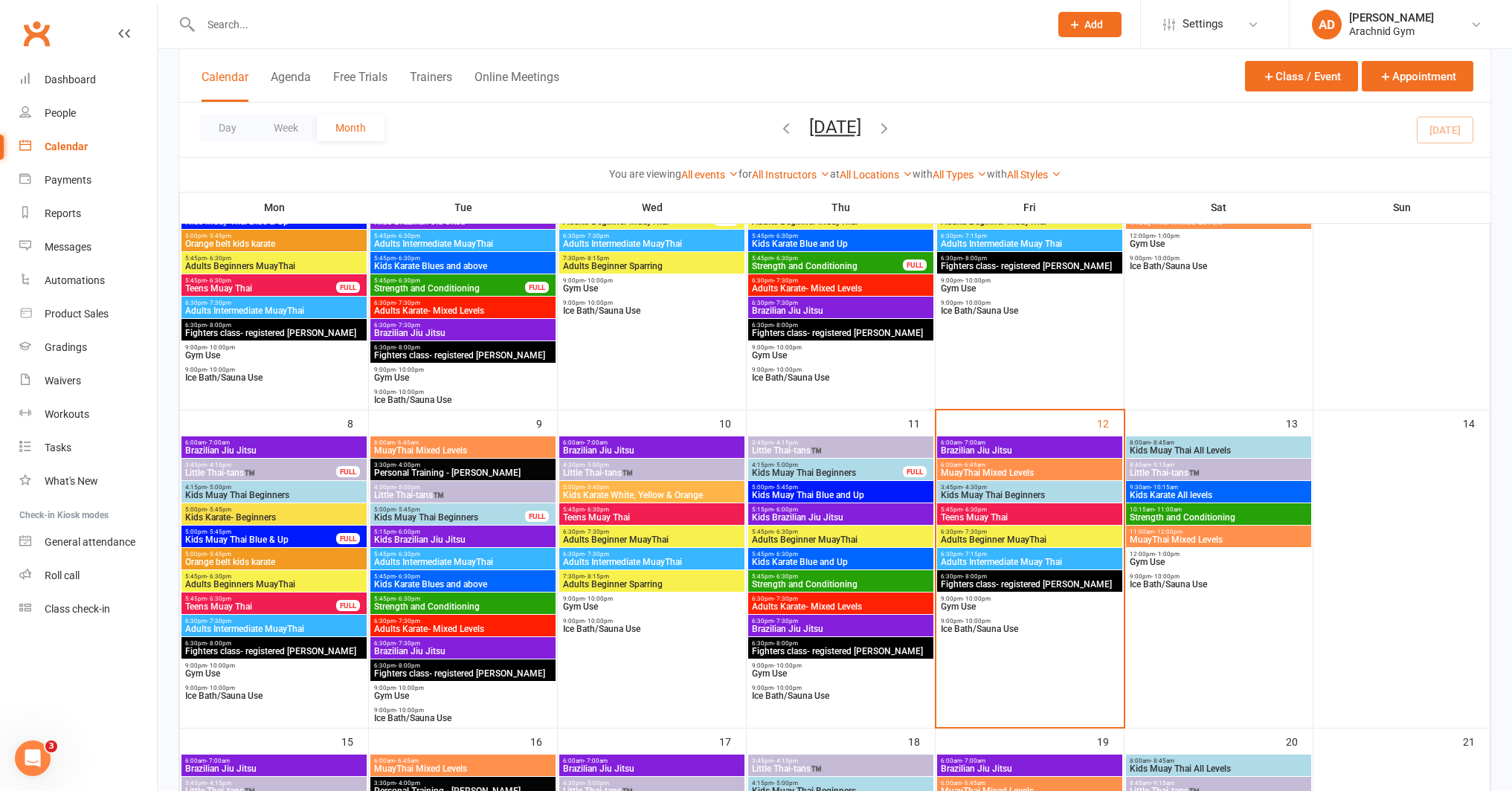
click at [1180, 450] on span "Kids Muay Thai All Levels" at bounding box center [1218, 450] width 179 height 9
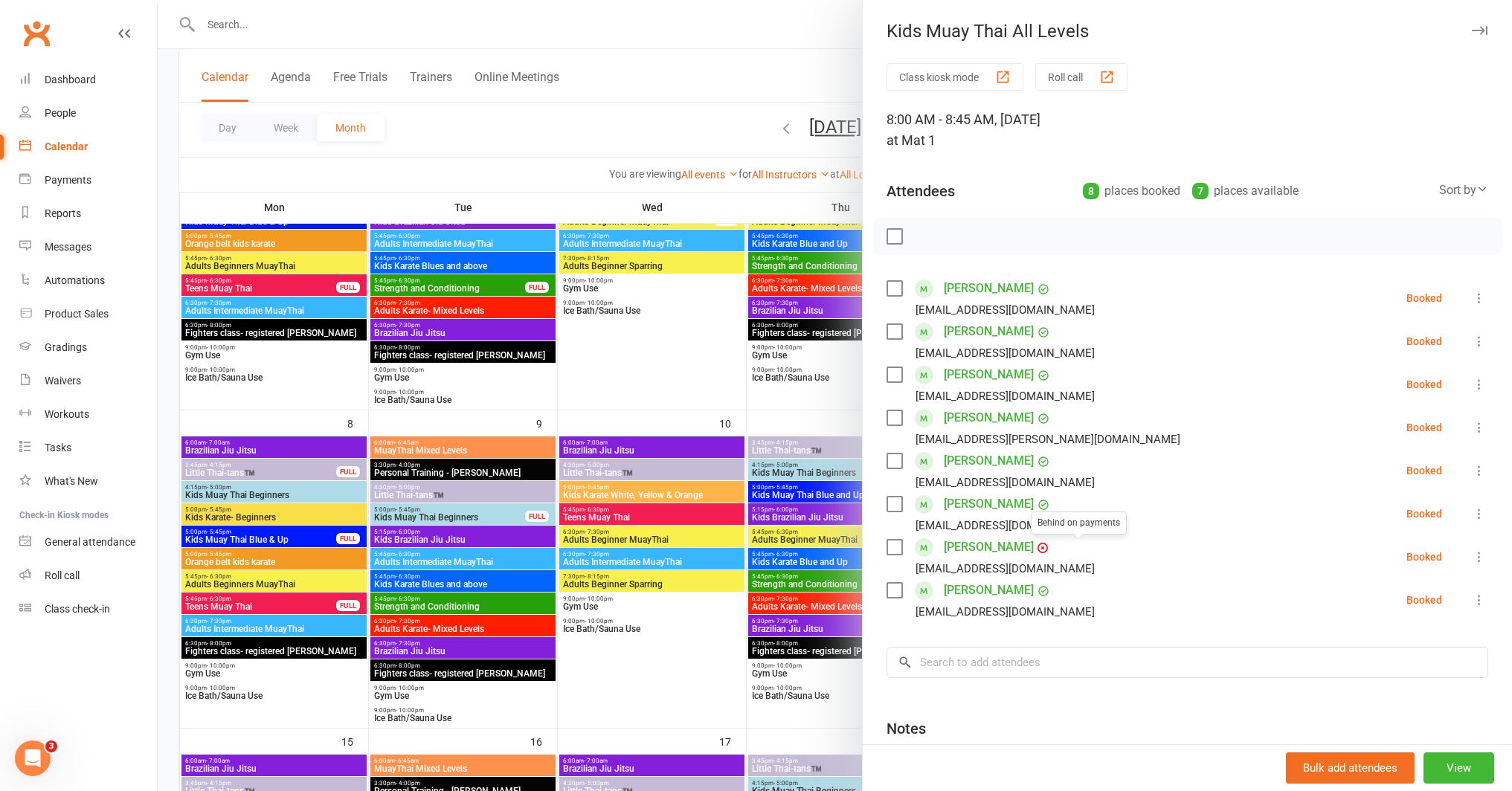
click at [711, 538] on div at bounding box center [834, 395] width 1354 height 791
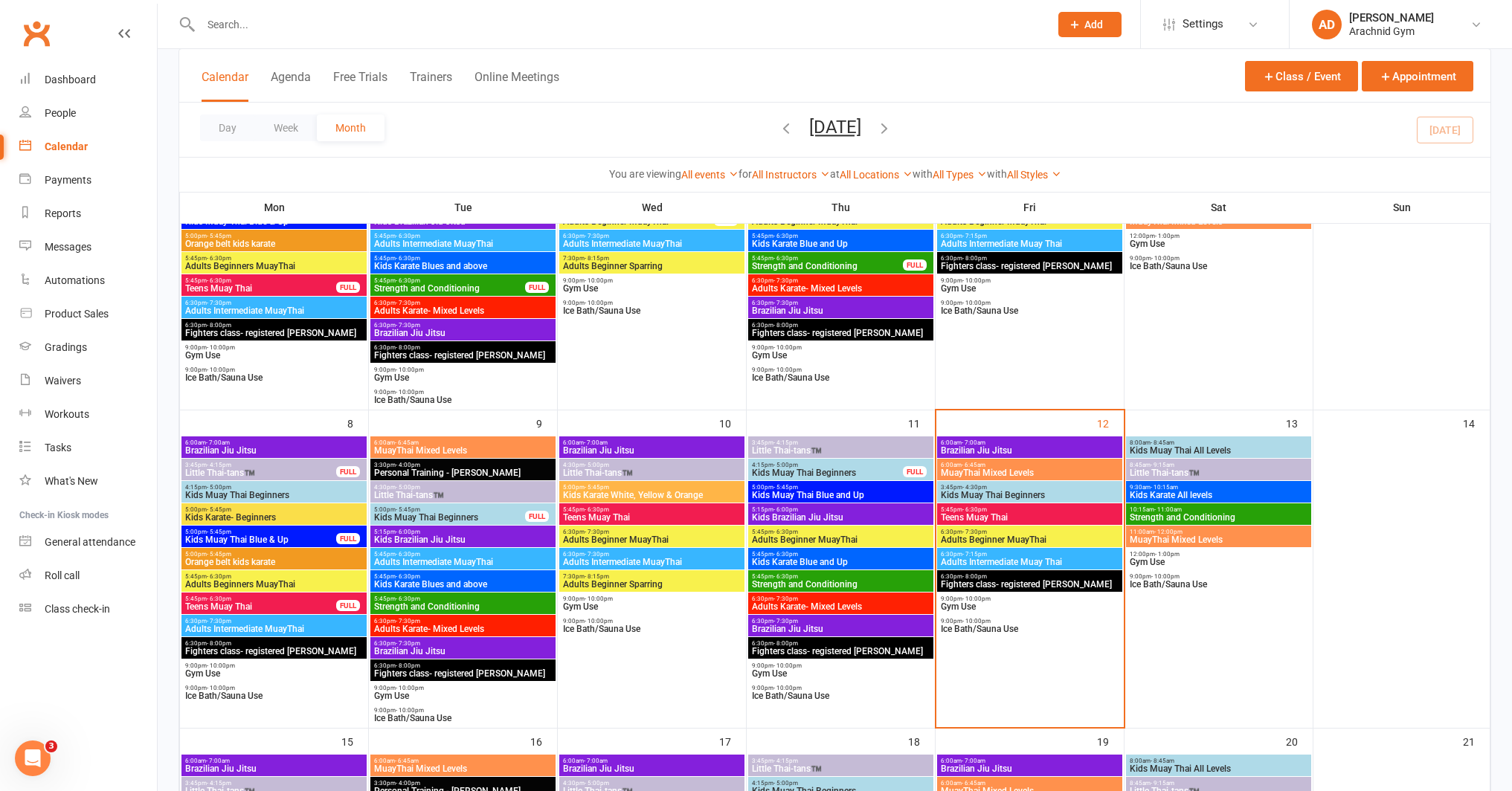
click at [1103, 497] on span "Kids Muay Thai Beginners" at bounding box center [1029, 495] width 179 height 9
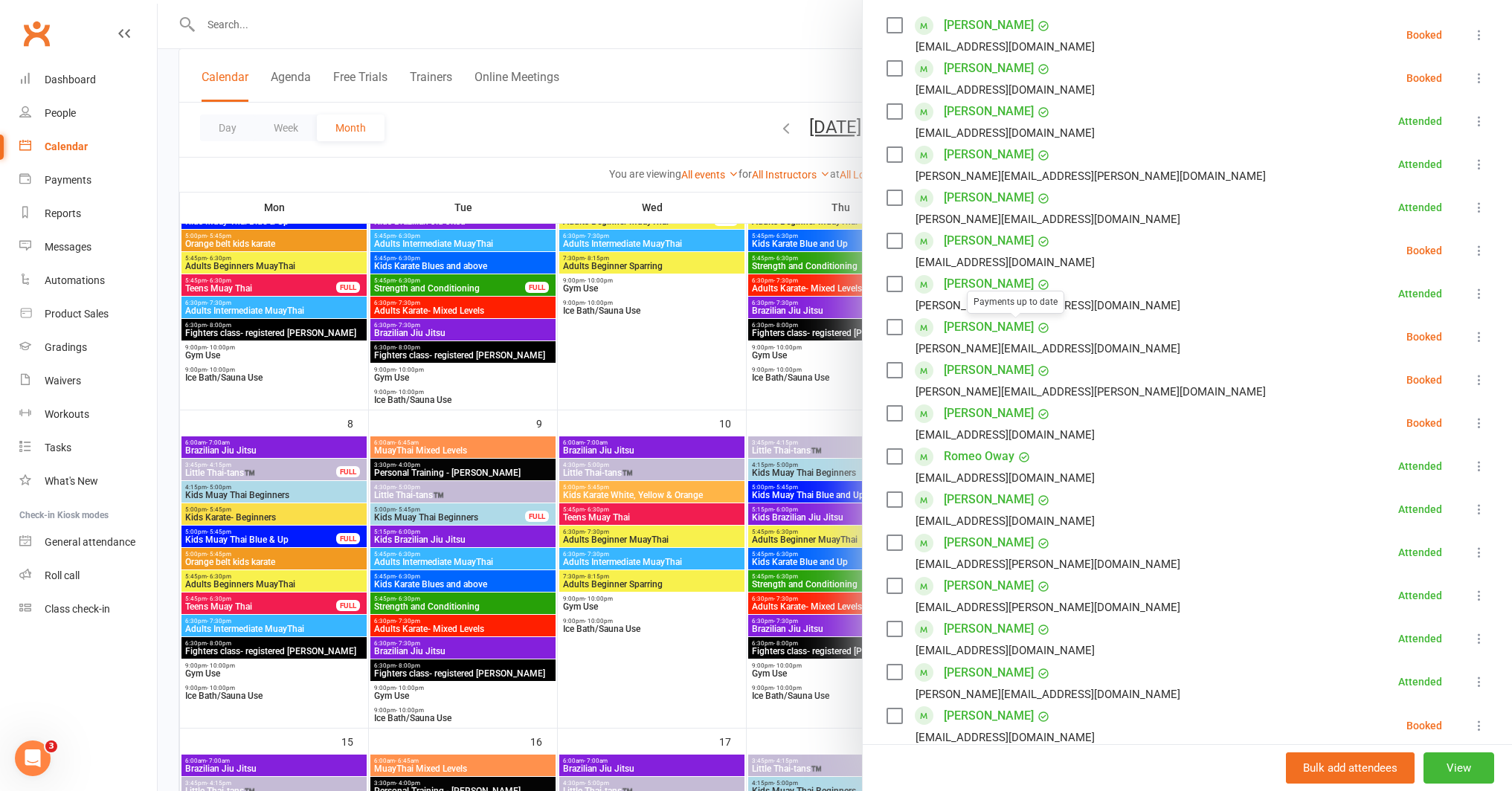
scroll to position [576, 0]
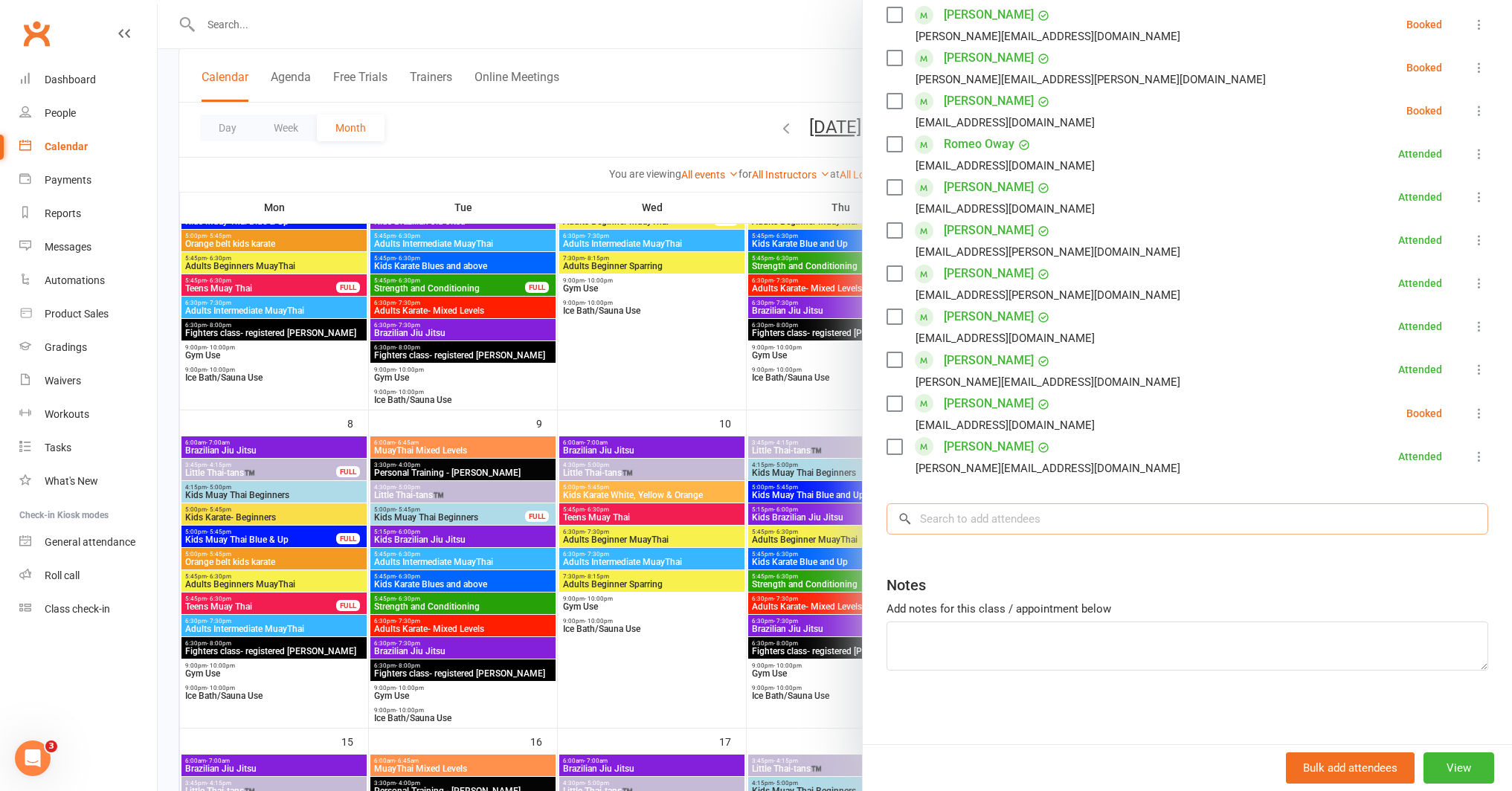
click at [1038, 522] on input "search" at bounding box center [1188, 519] width 602 height 32
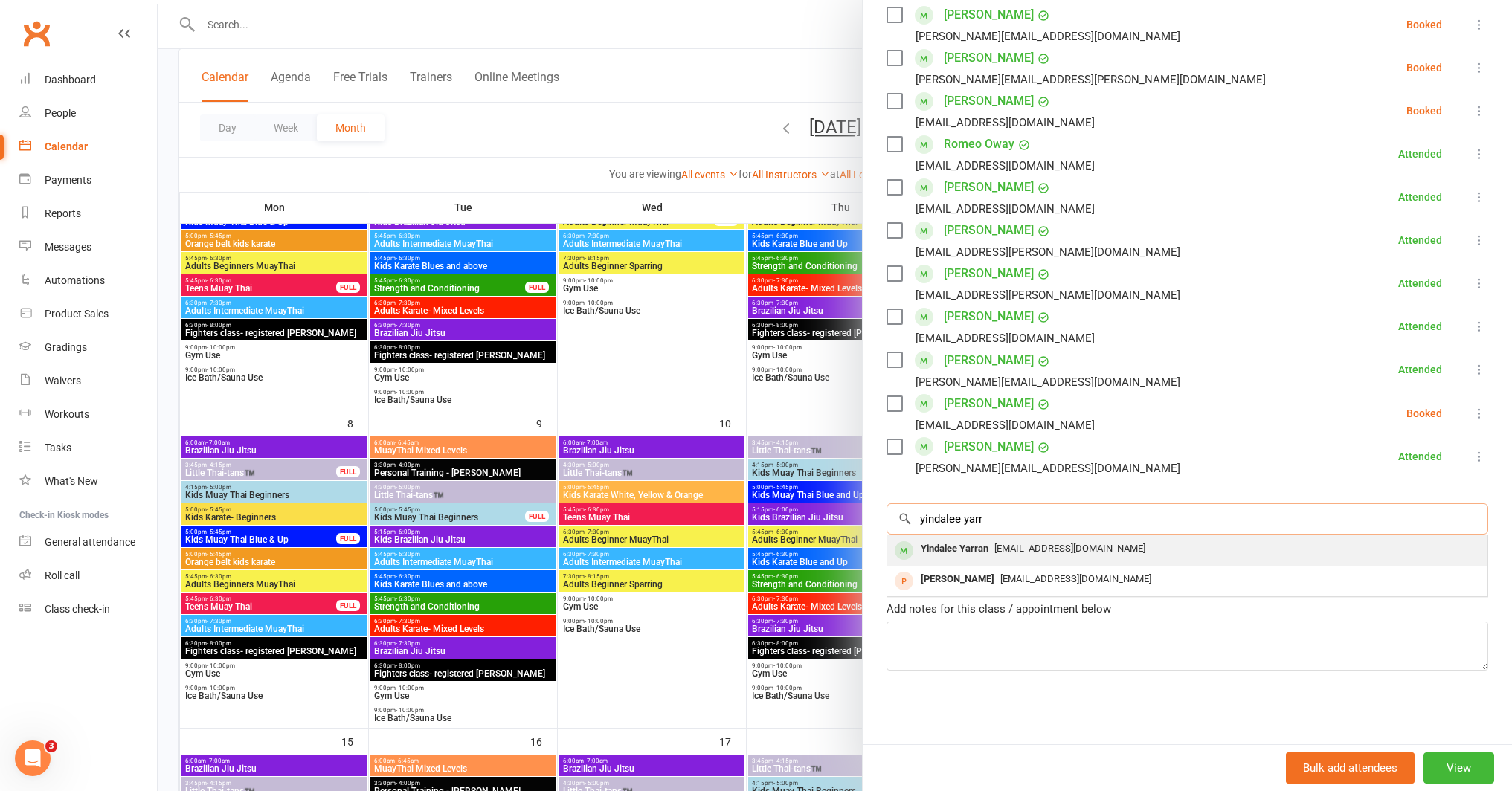
type input "yindalee yarr"
click at [1072, 548] on span "cyarran70@gmail.com" at bounding box center [1070, 548] width 151 height 11
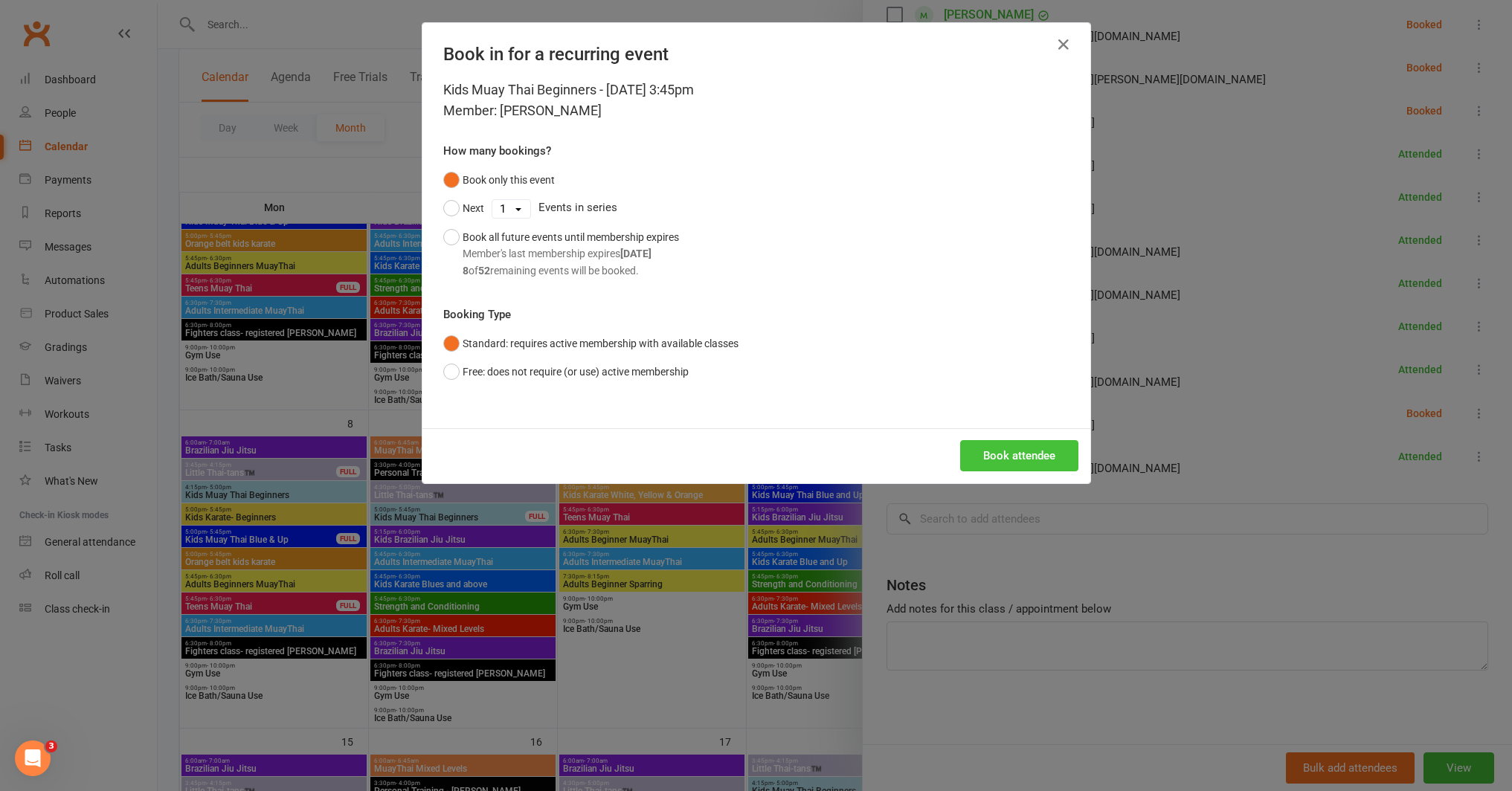
click at [1024, 455] on button "Book attendee" at bounding box center [1020, 456] width 118 height 32
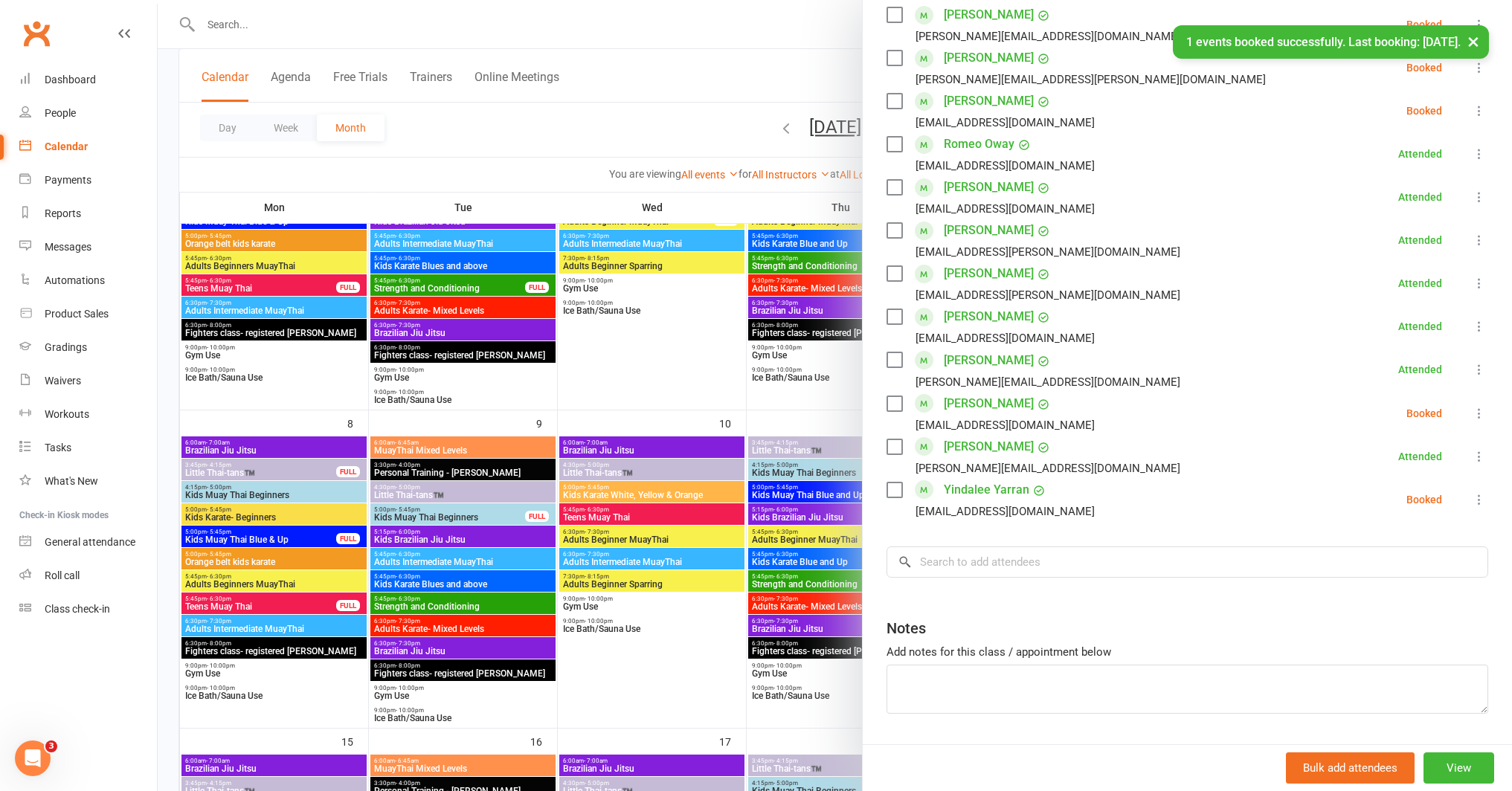
click at [1471, 496] on icon at bounding box center [1479, 500] width 15 height 15
click at [1402, 579] on link "Check in" at bounding box center [1407, 588] width 160 height 30
click at [809, 537] on div at bounding box center [834, 395] width 1354 height 791
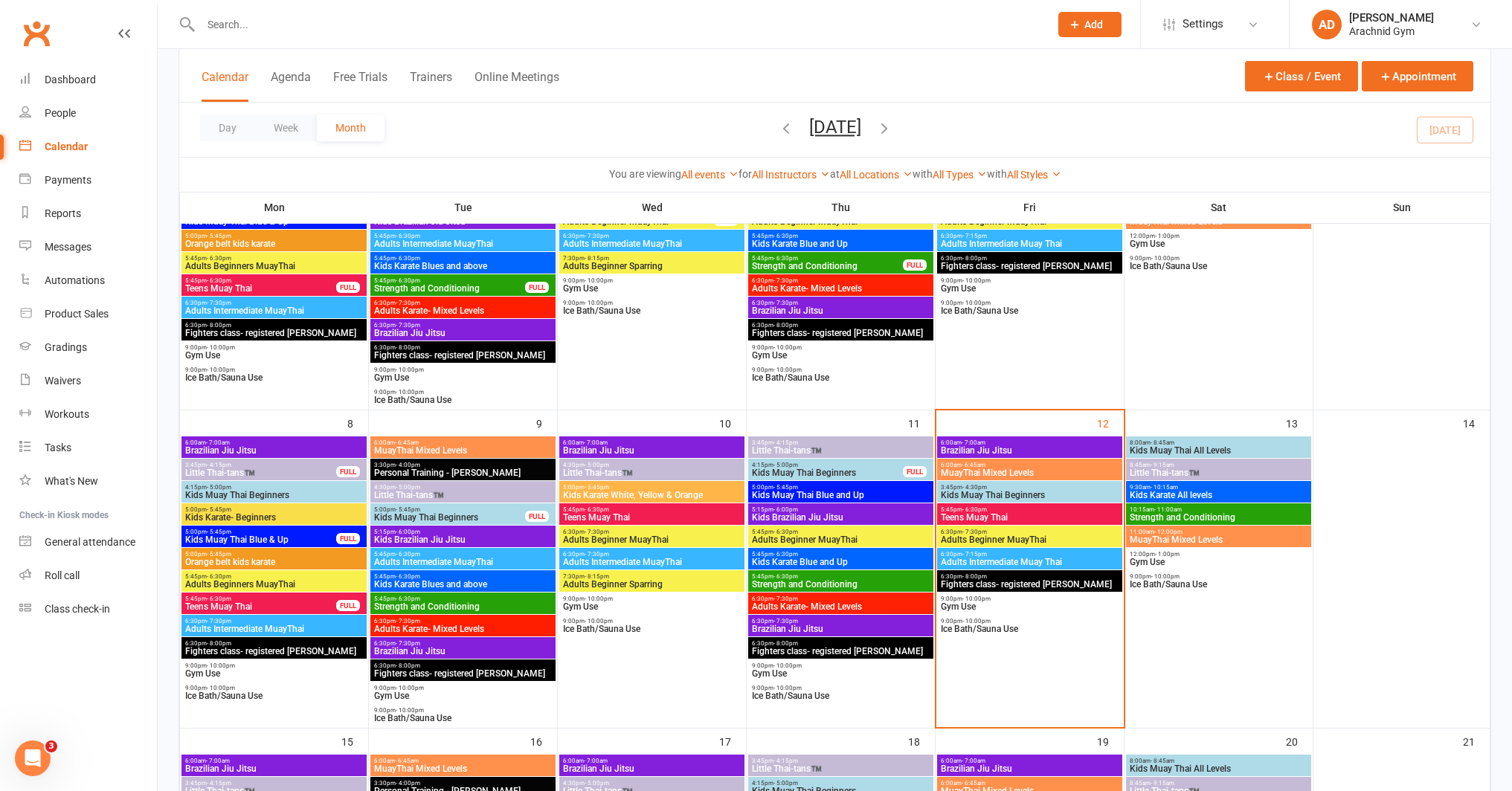
click at [809, 472] on span "Kids Muay Thai Beginners" at bounding box center [827, 473] width 152 height 9
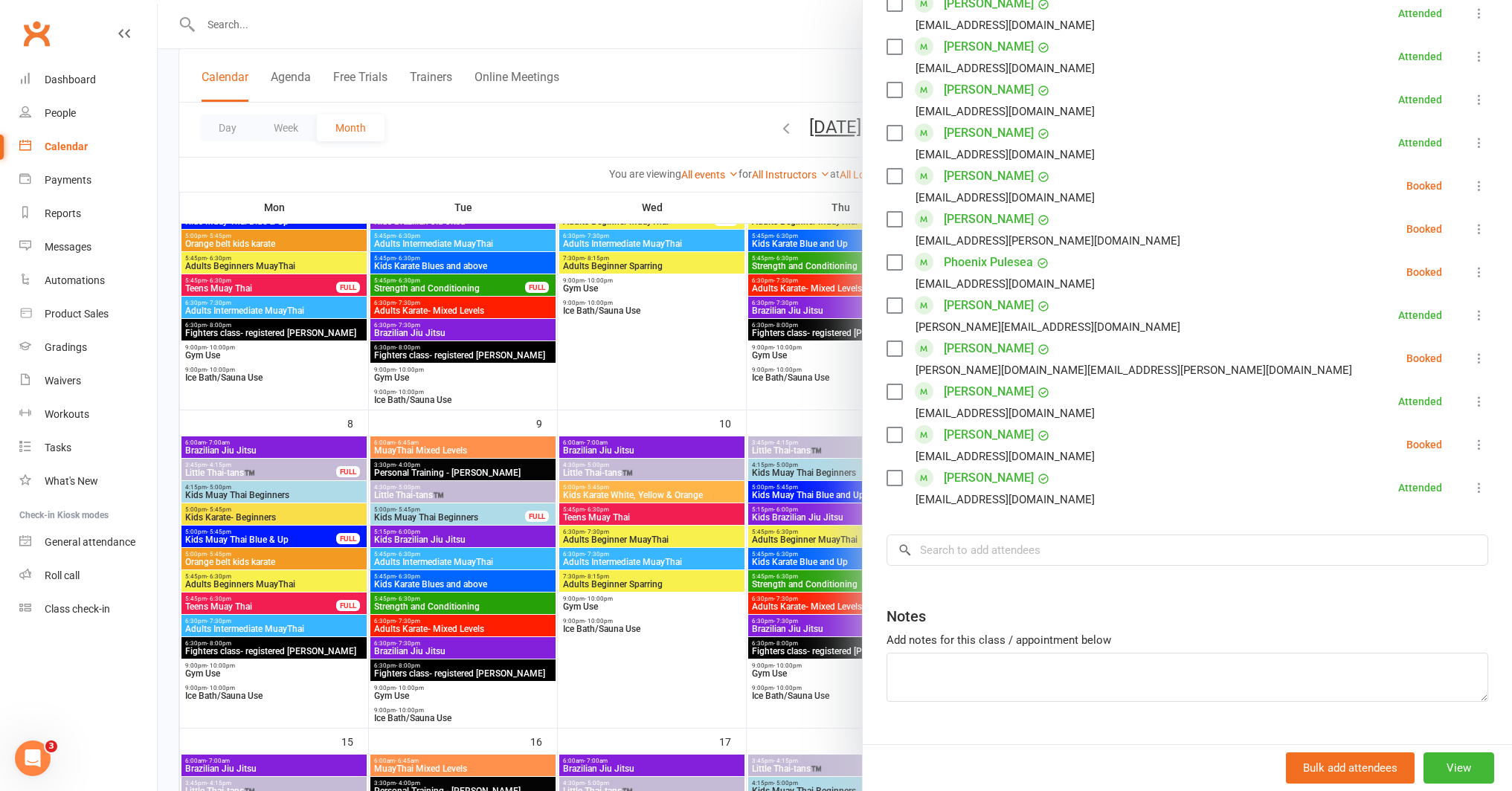
scroll to position [1051, 0]
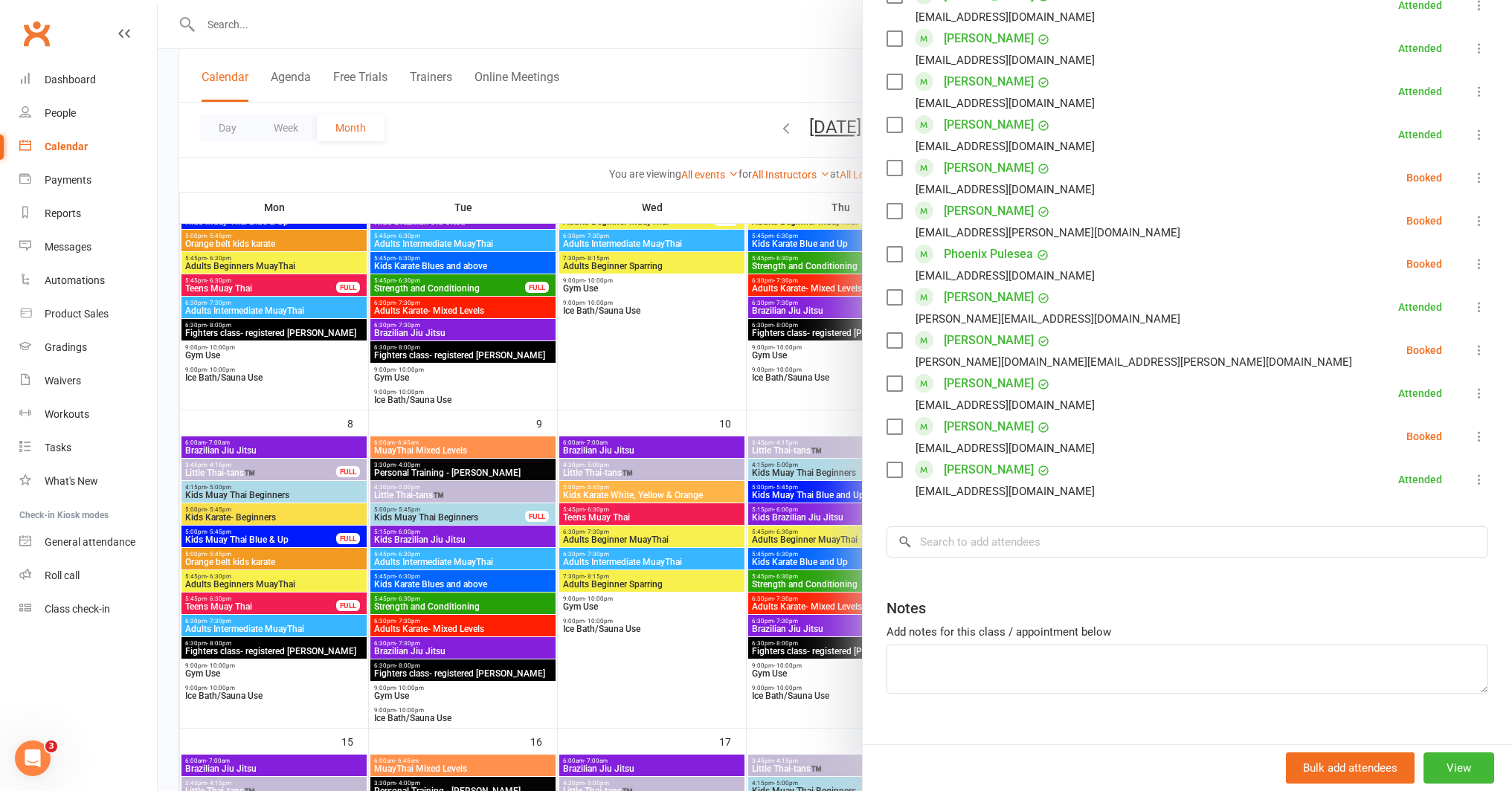
click at [816, 532] on div at bounding box center [834, 395] width 1354 height 791
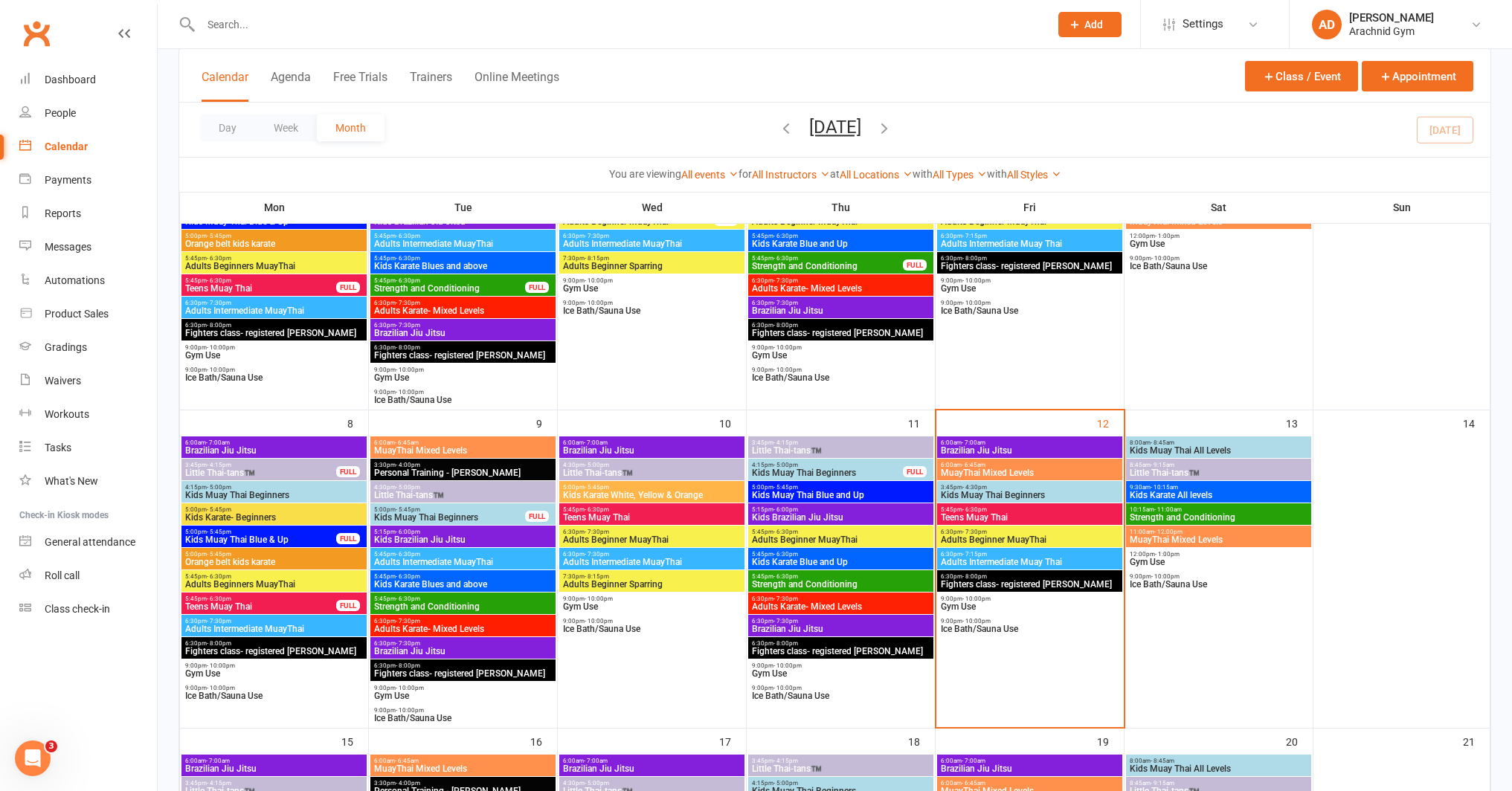
click at [1016, 487] on span "3:45pm - 4:30pm" at bounding box center [1029, 488] width 179 height 6
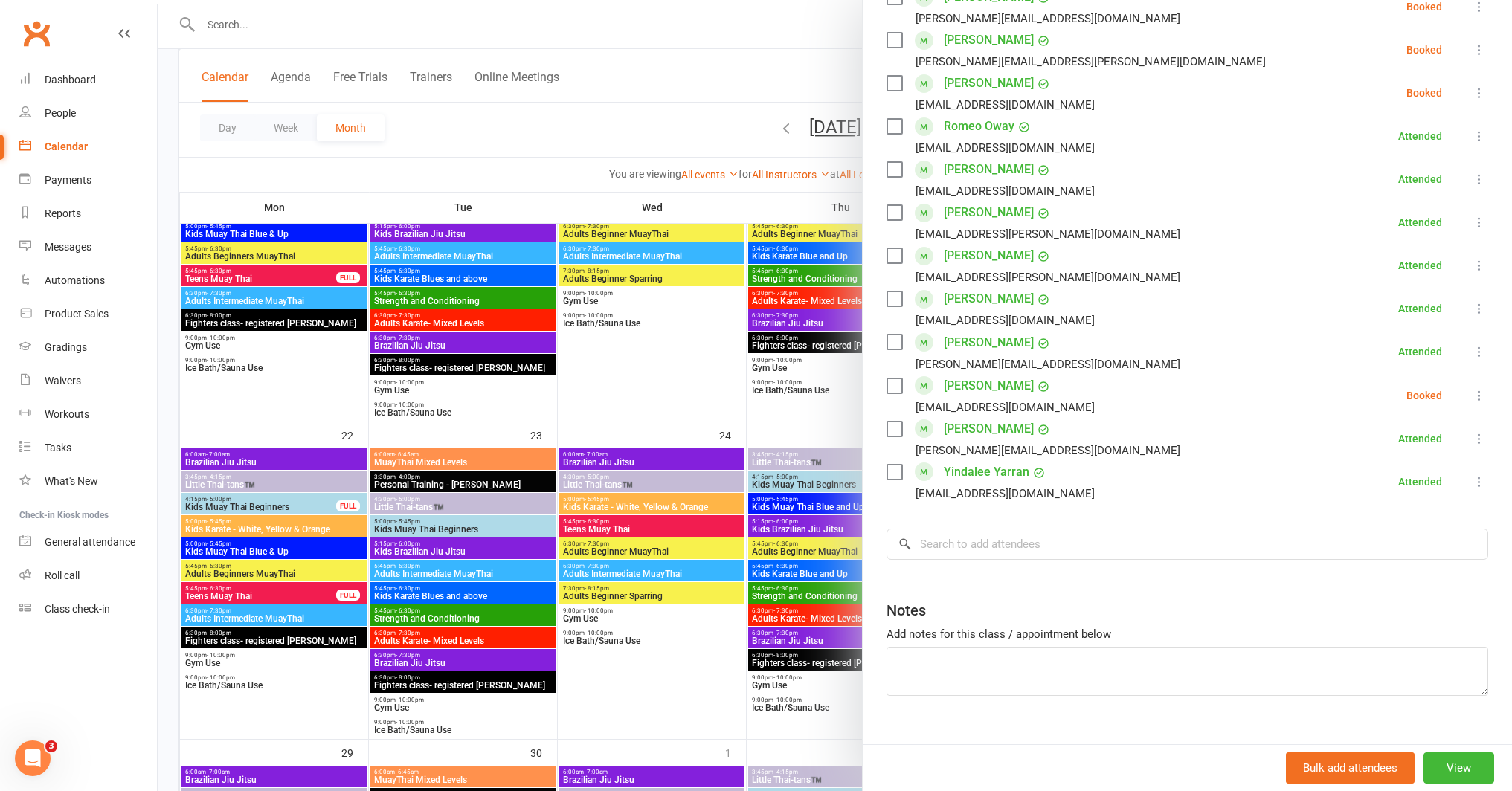
scroll to position [619, 0]
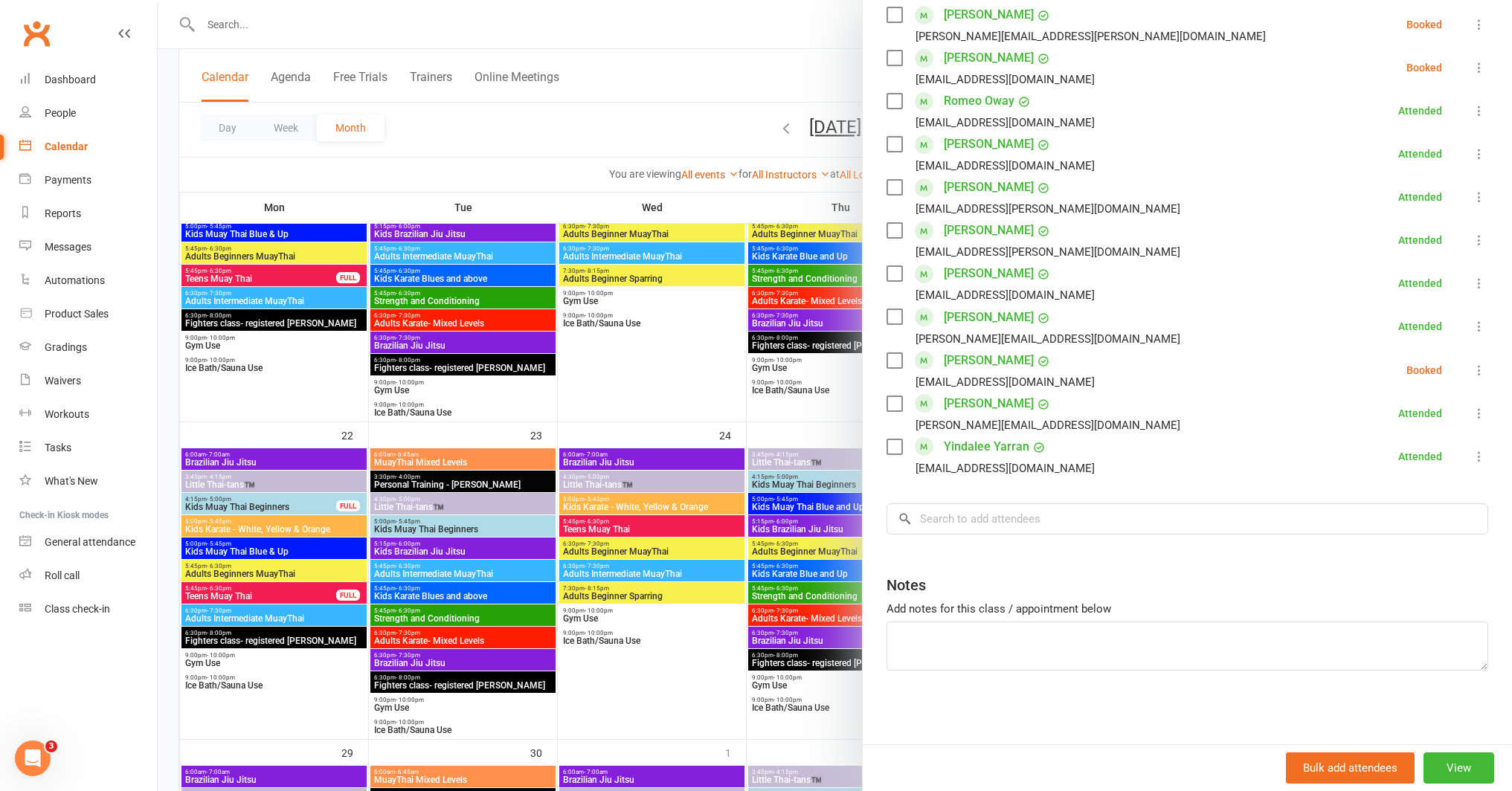
click at [987, 444] on link "Yindalee Yarran" at bounding box center [986, 446] width 85 height 24
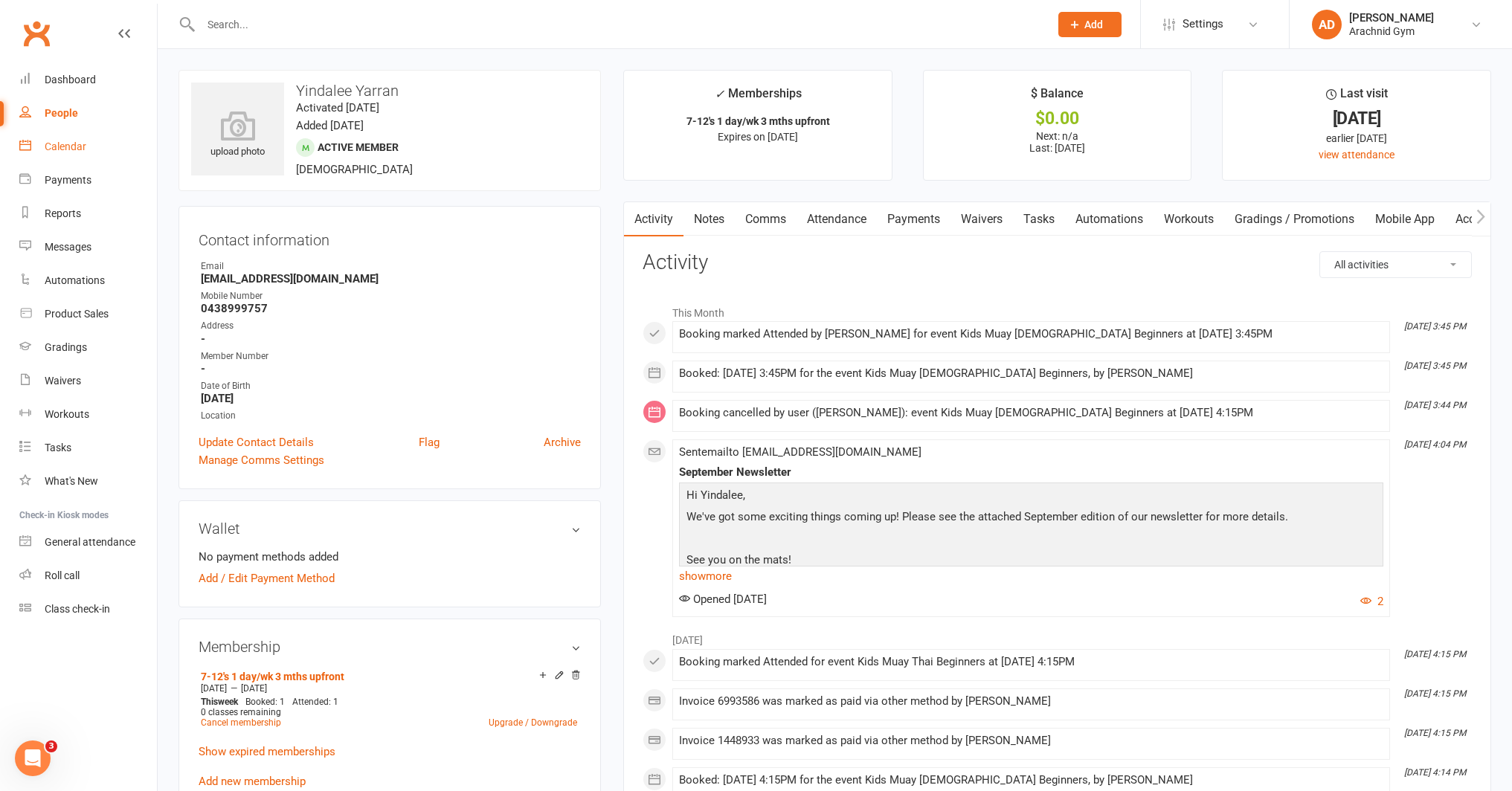
click at [41, 146] on link "Calendar" at bounding box center [88, 146] width 138 height 33
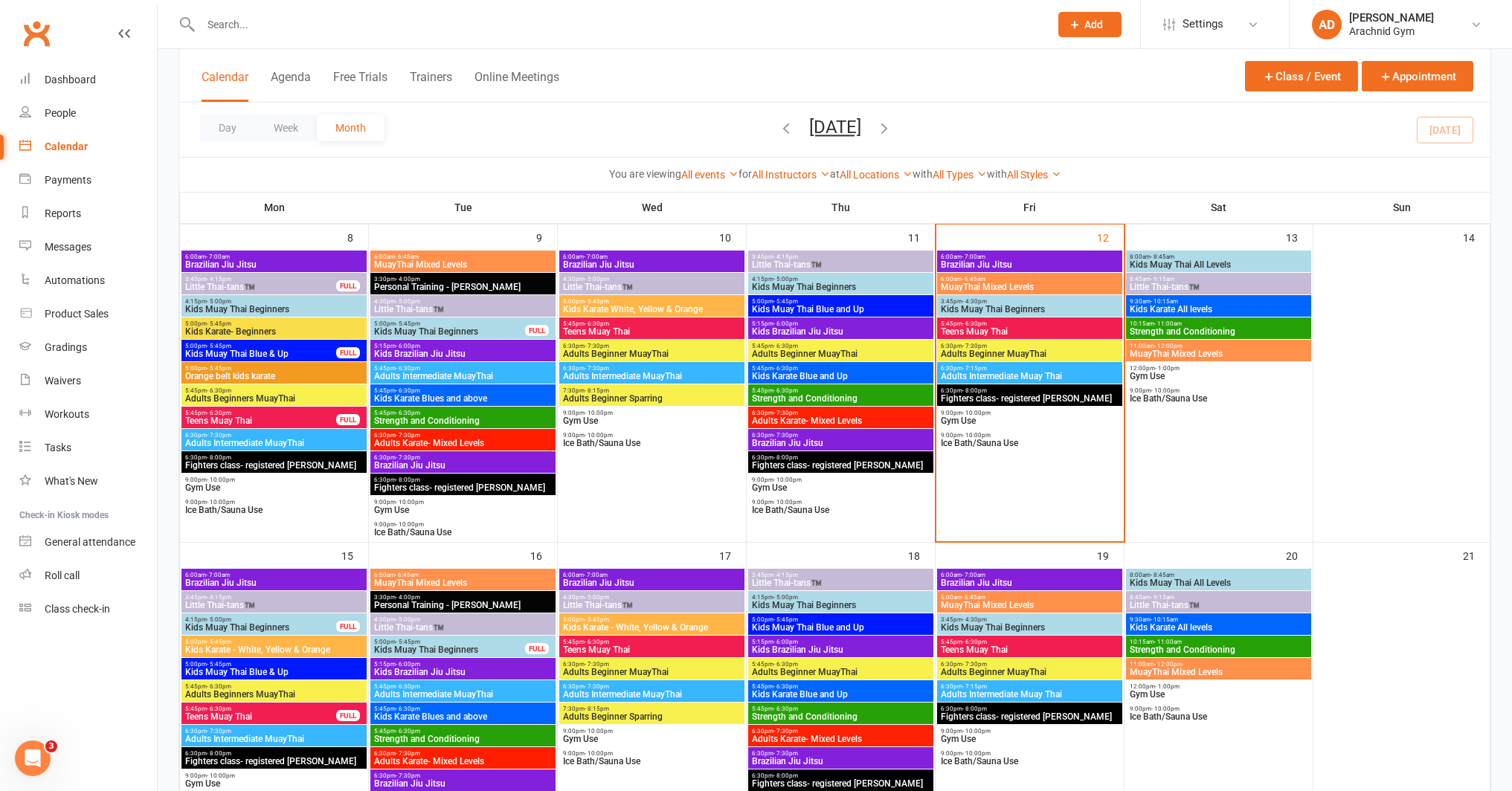
scroll to position [414, 0]
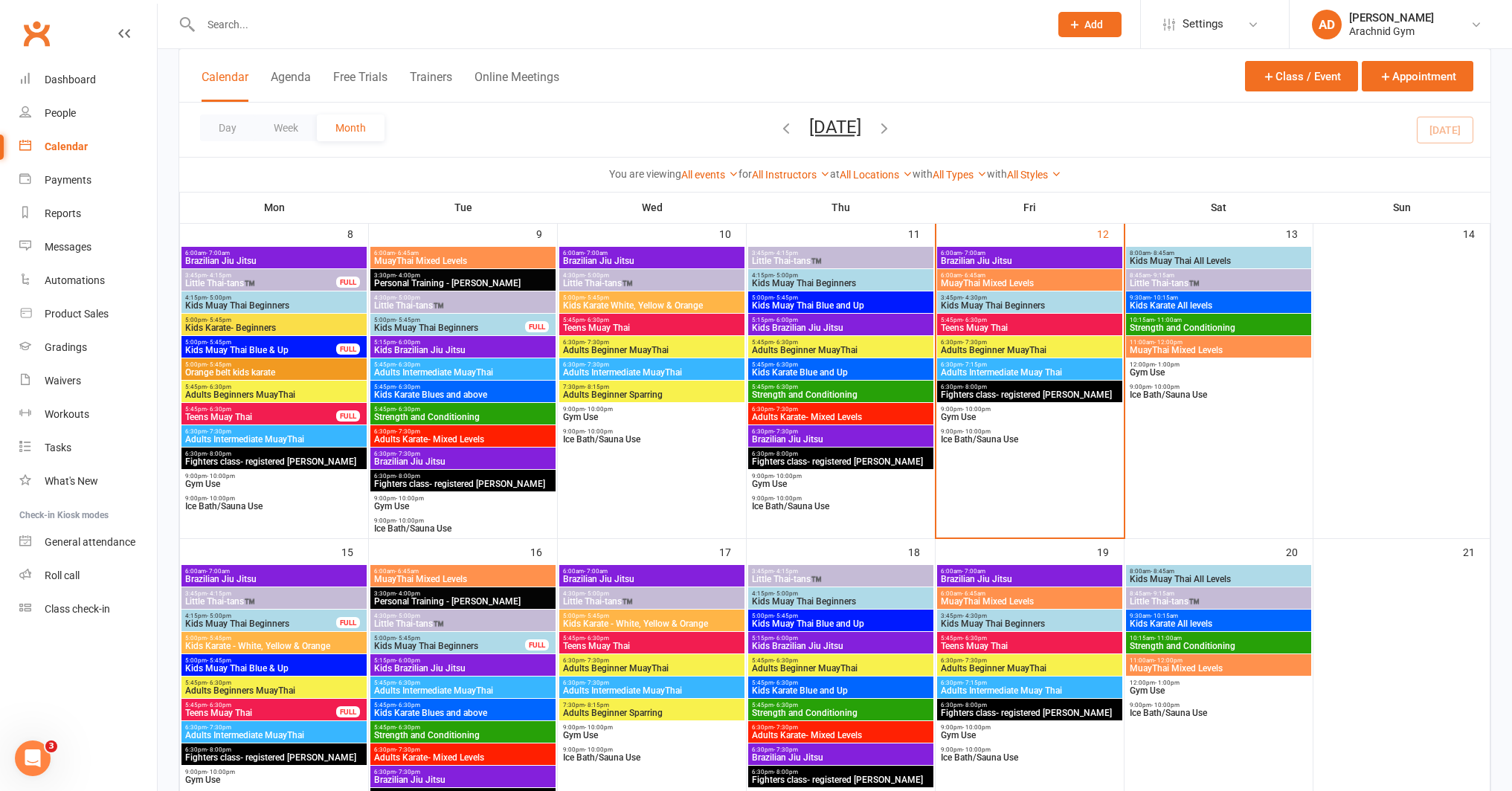
click at [908, 595] on span "4:15pm - 5:00pm" at bounding box center [840, 594] width 179 height 6
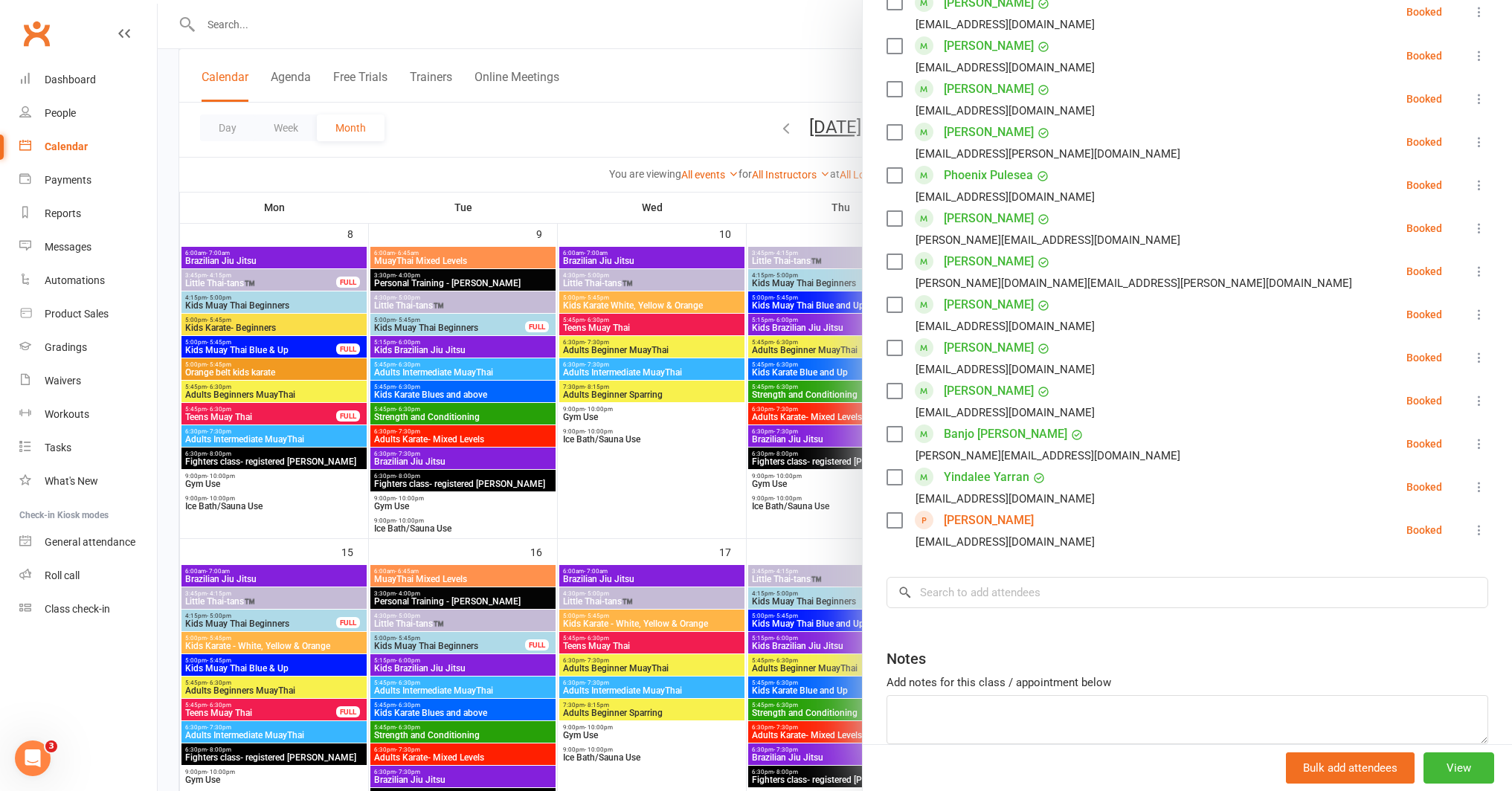
scroll to position [1051, 0]
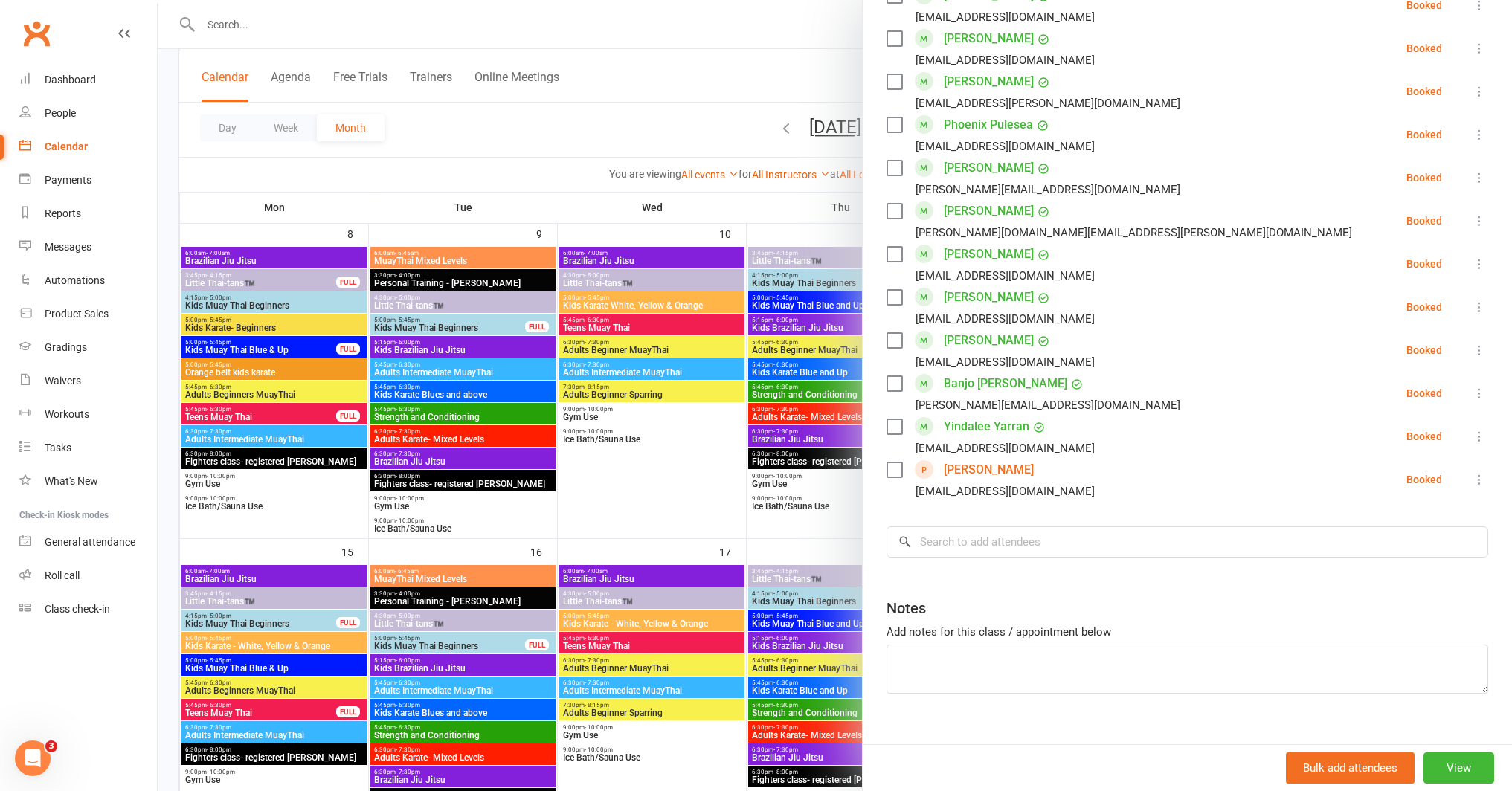
click at [1471, 429] on icon at bounding box center [1479, 436] width 15 height 15
click at [1399, 480] on link "Remove" at bounding box center [1407, 495] width 160 height 30
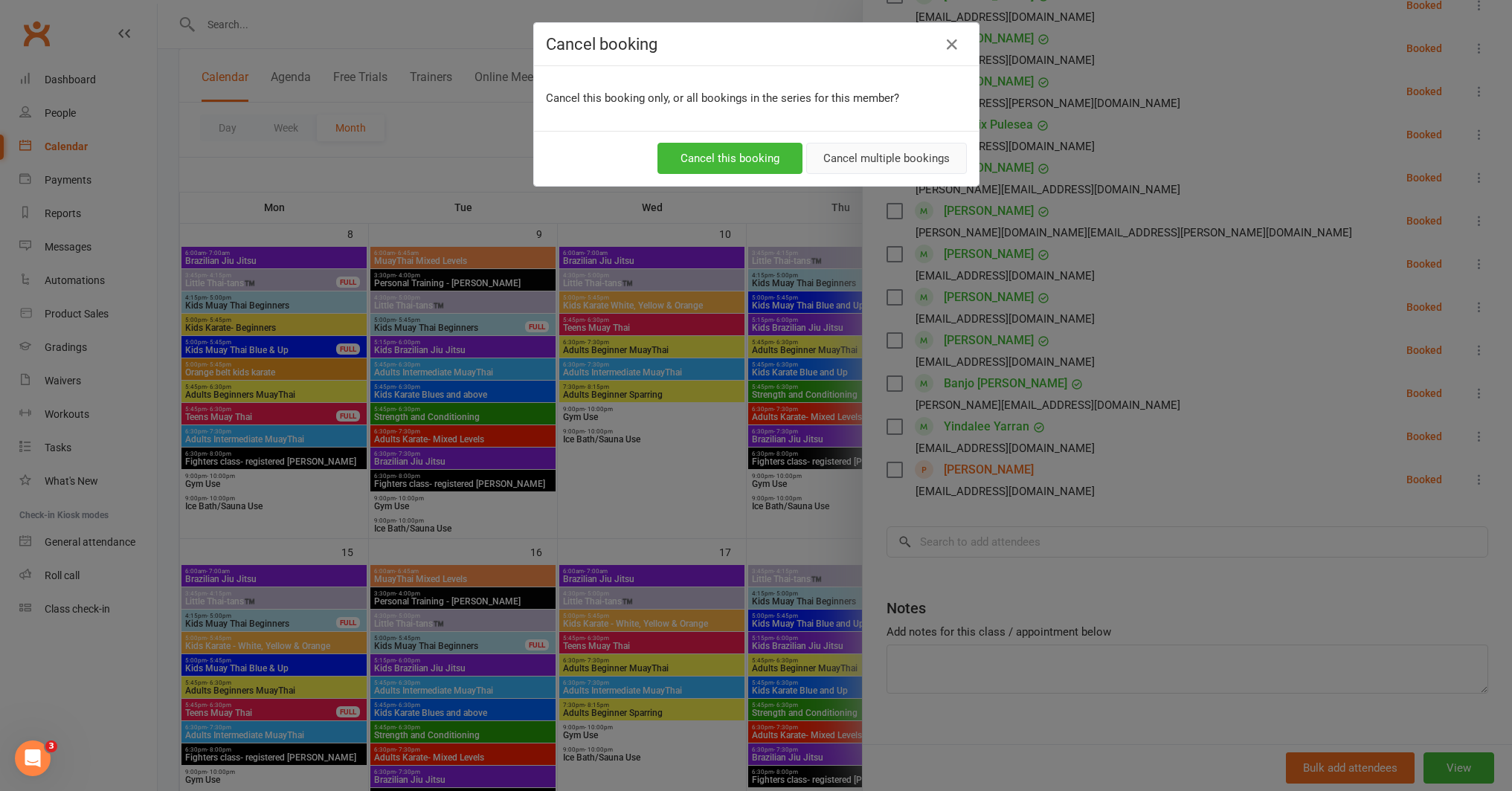
click at [883, 159] on button "Cancel multiple bookings" at bounding box center [887, 158] width 161 height 32
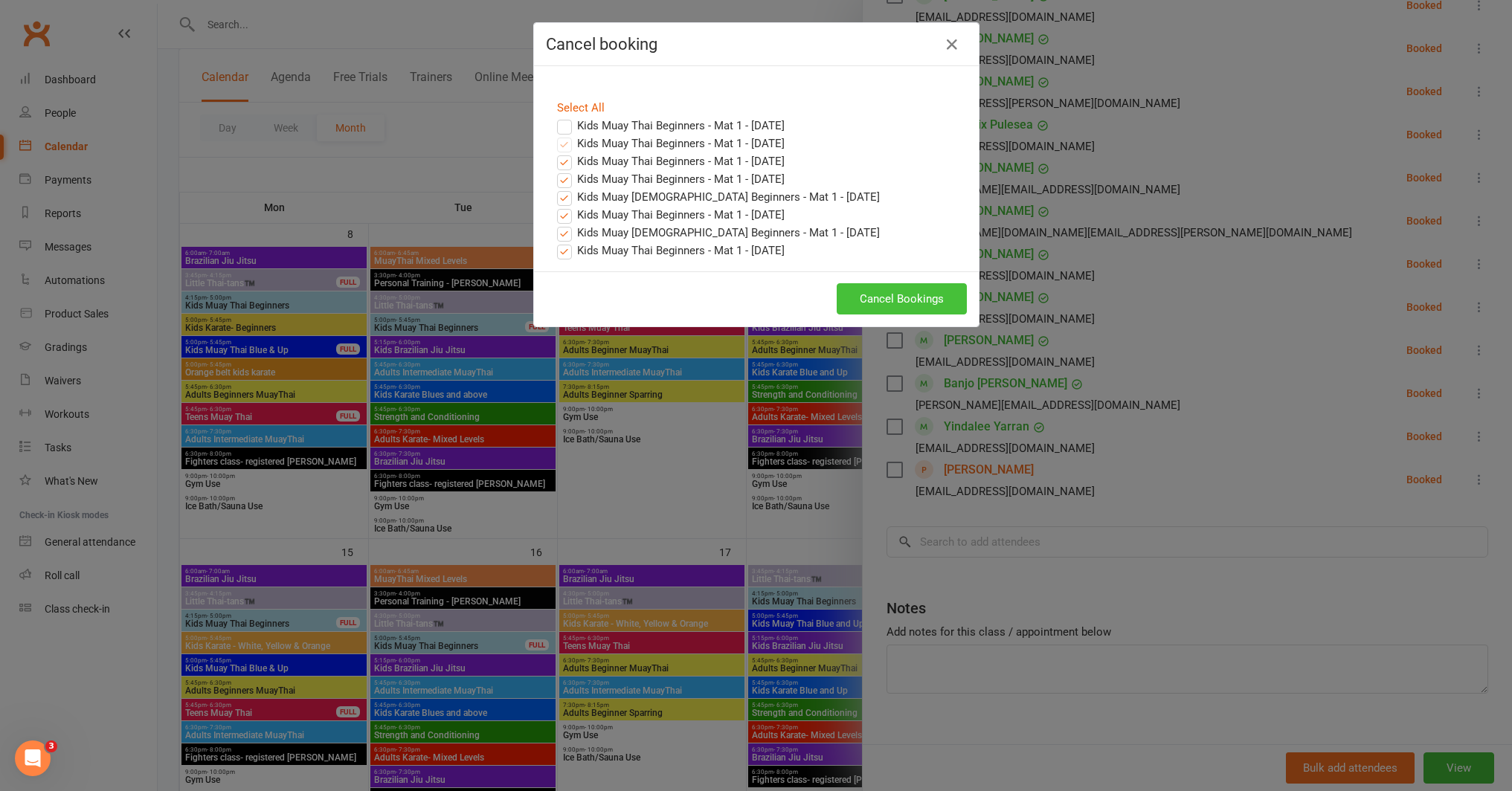
click at [883, 303] on button "Cancel Bookings" at bounding box center [901, 299] width 130 height 32
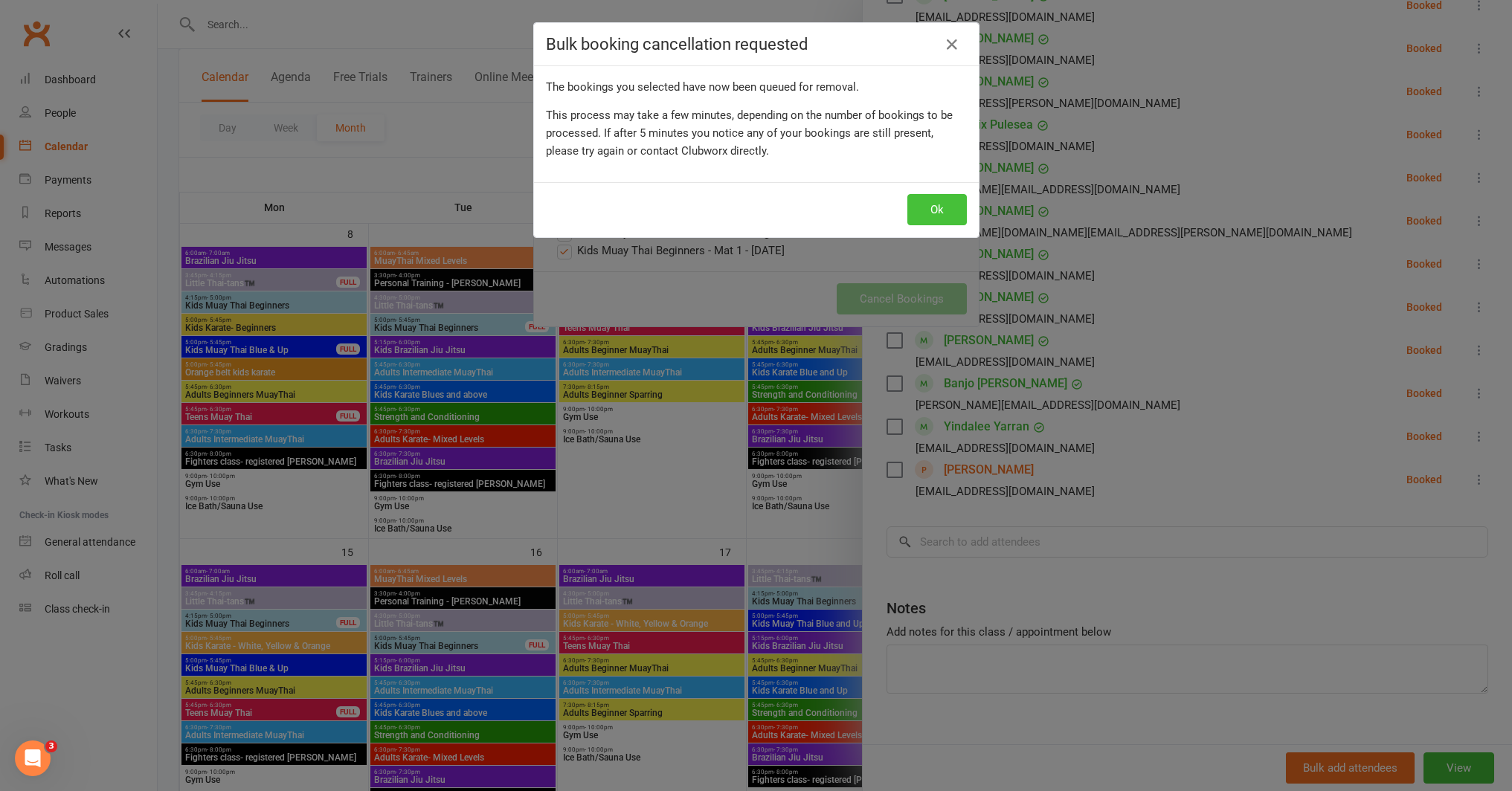
click at [943, 203] on button "Ok" at bounding box center [936, 209] width 59 height 32
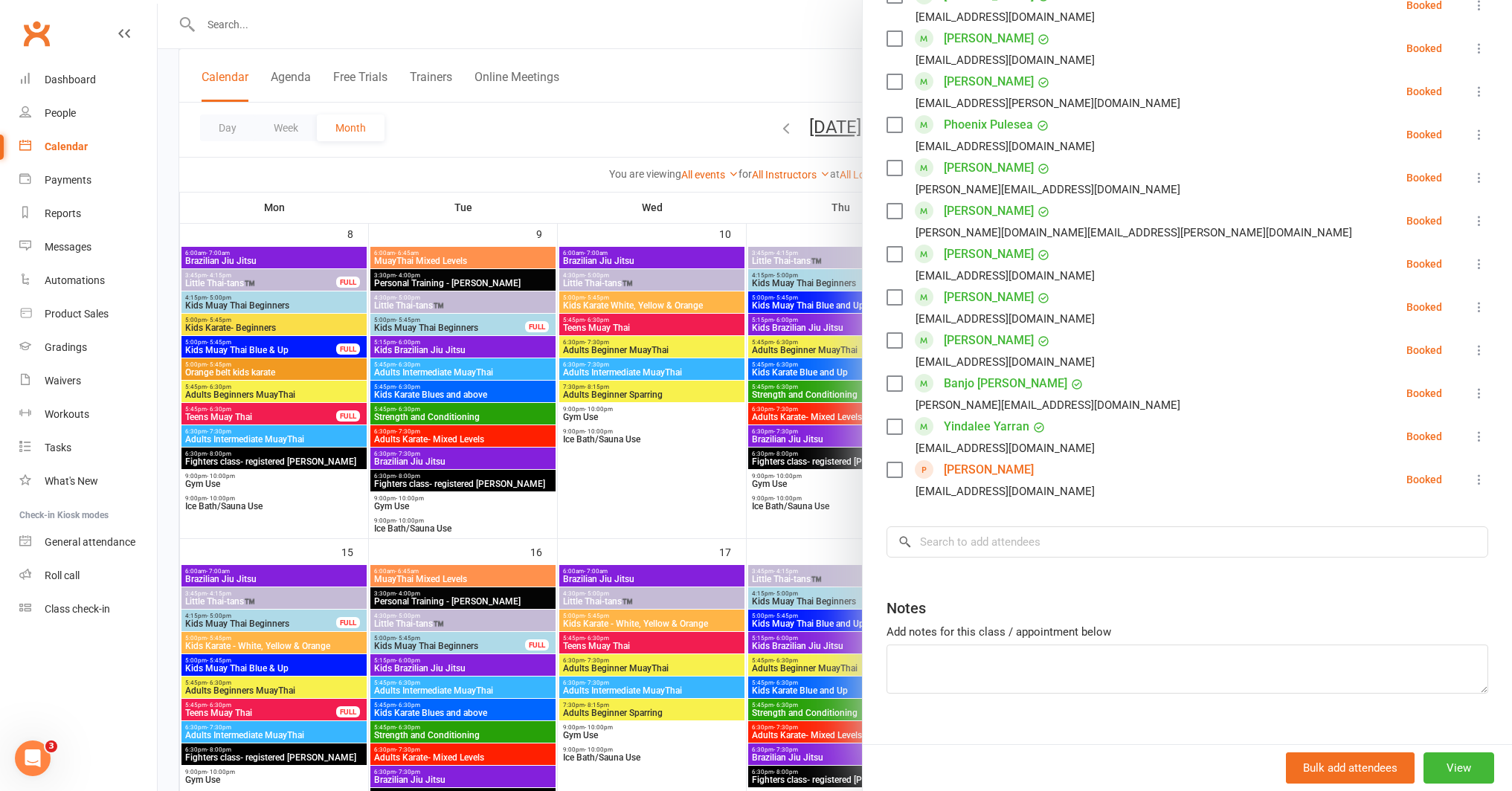
scroll to position [415, 0]
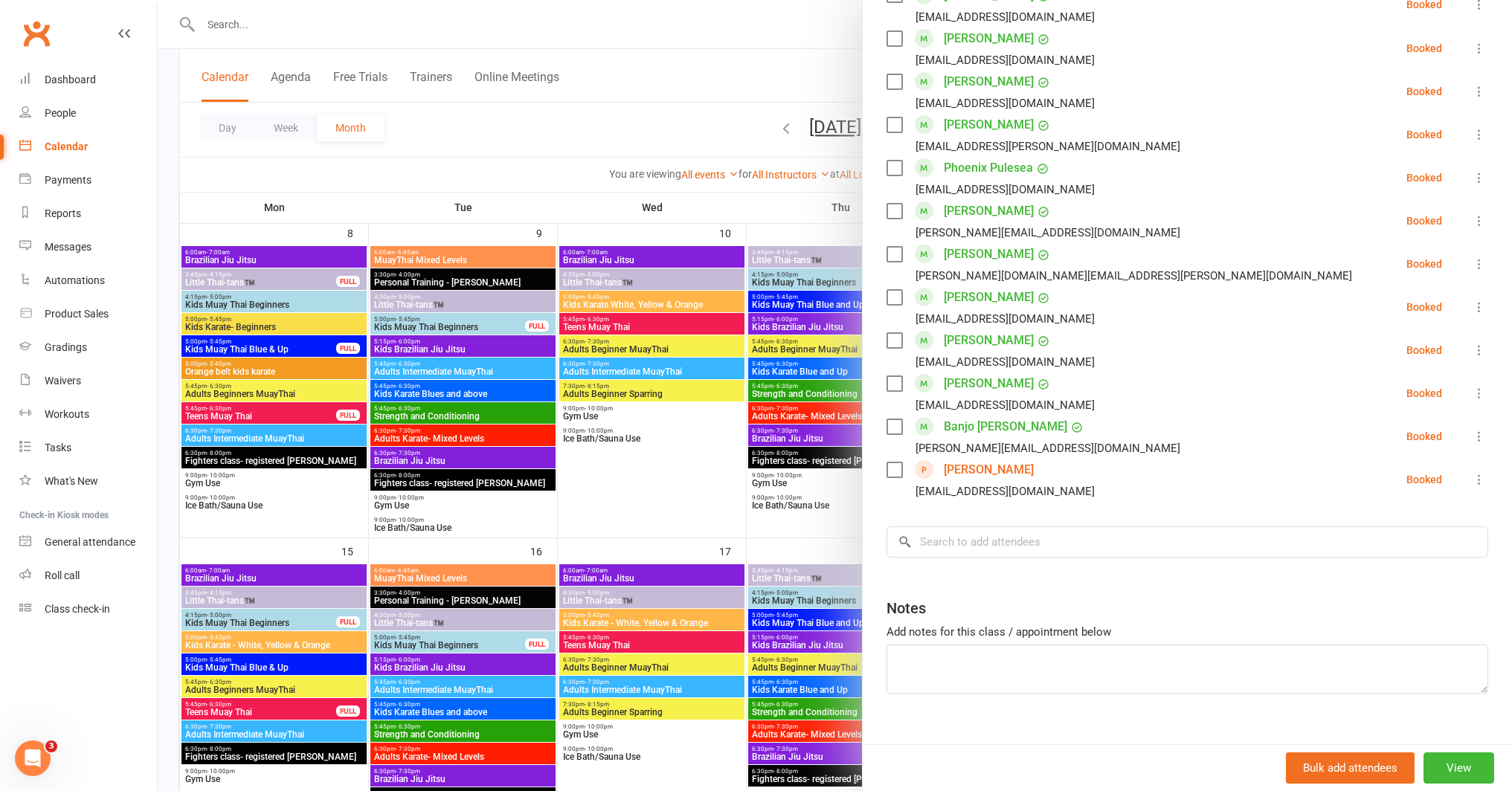
click at [643, 438] on div at bounding box center [834, 395] width 1354 height 791
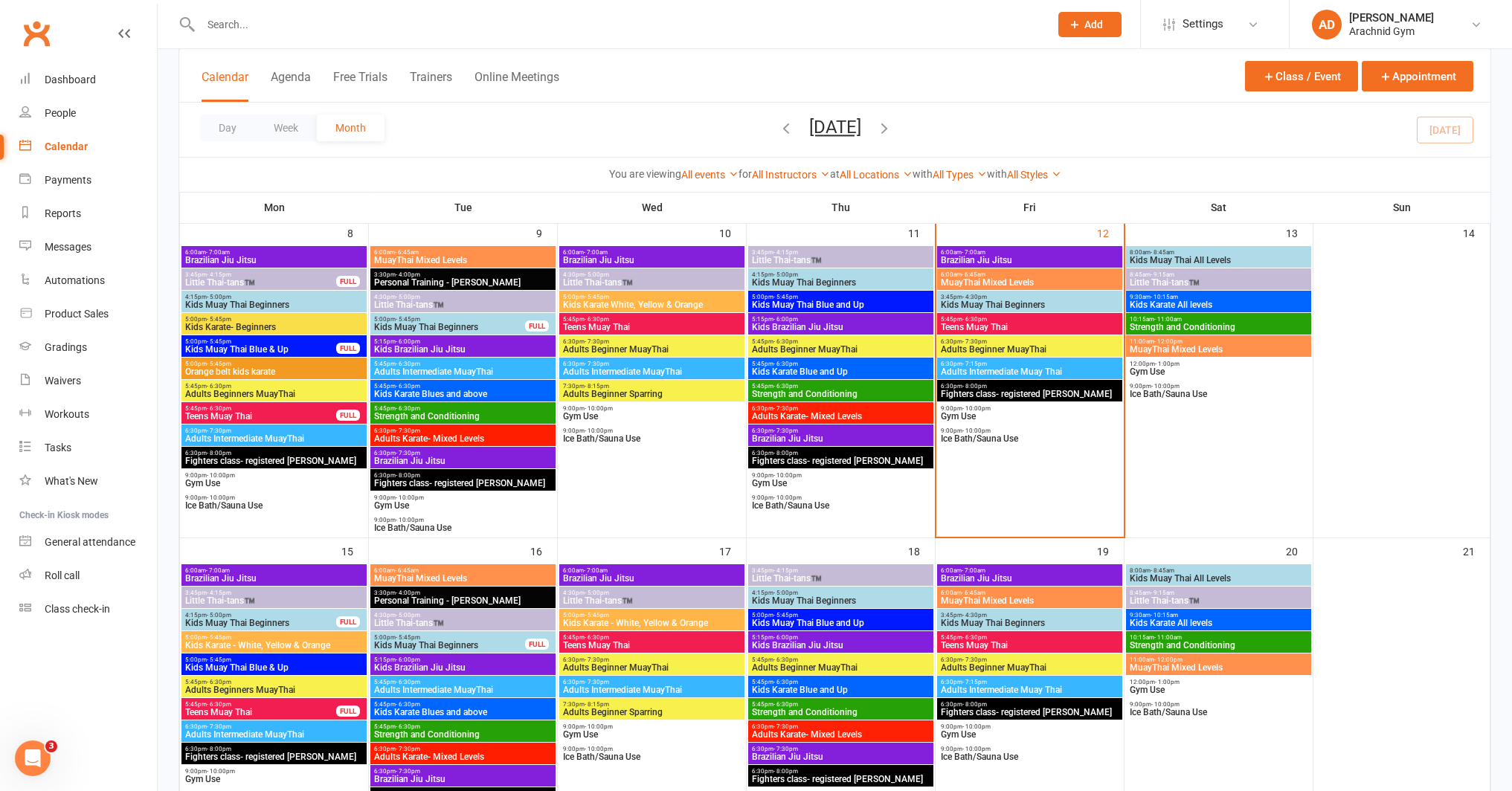
click at [1023, 614] on span "3:45pm - 4:30pm" at bounding box center [1029, 615] width 179 height 6
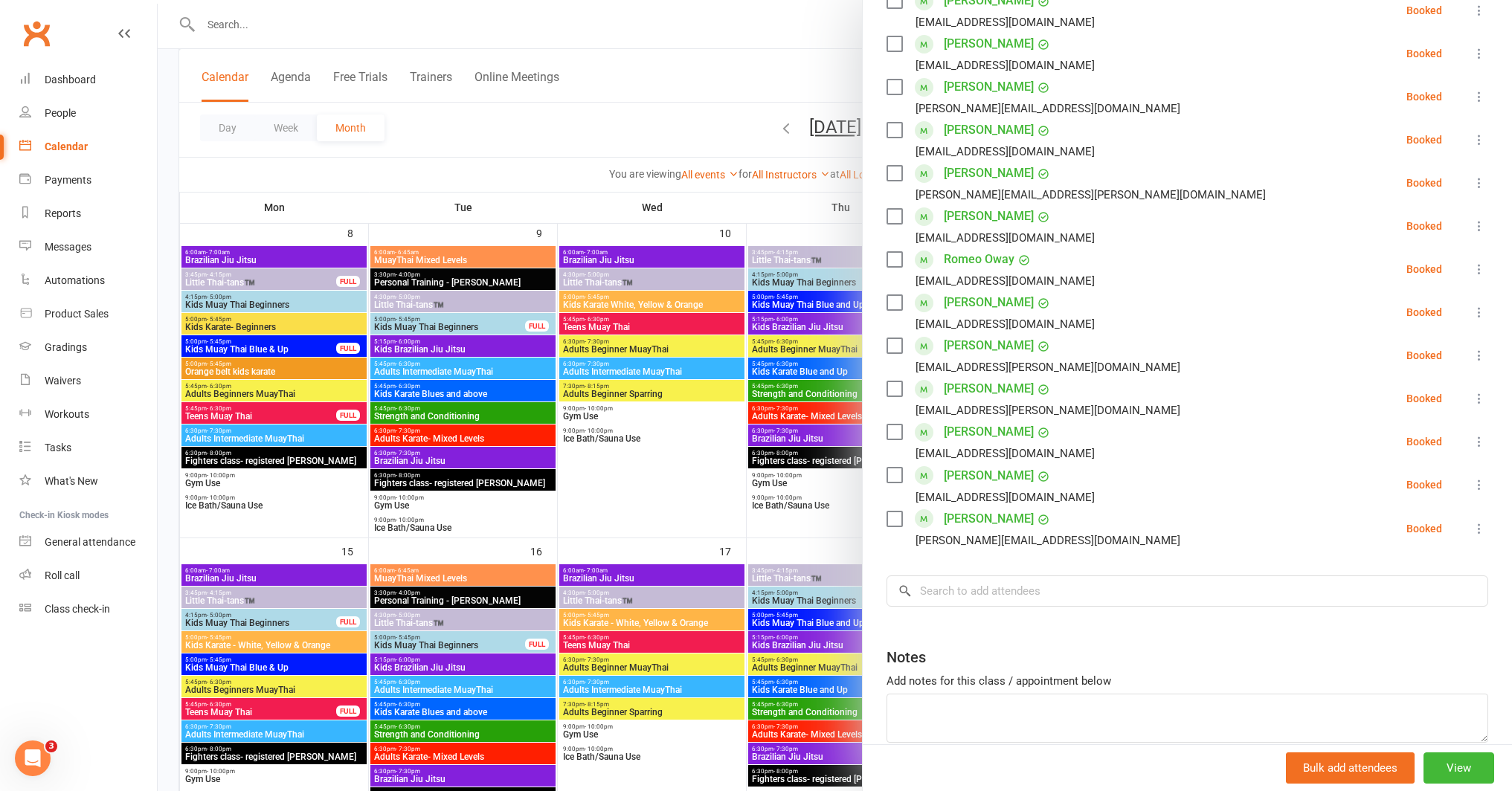
scroll to position [532, 0]
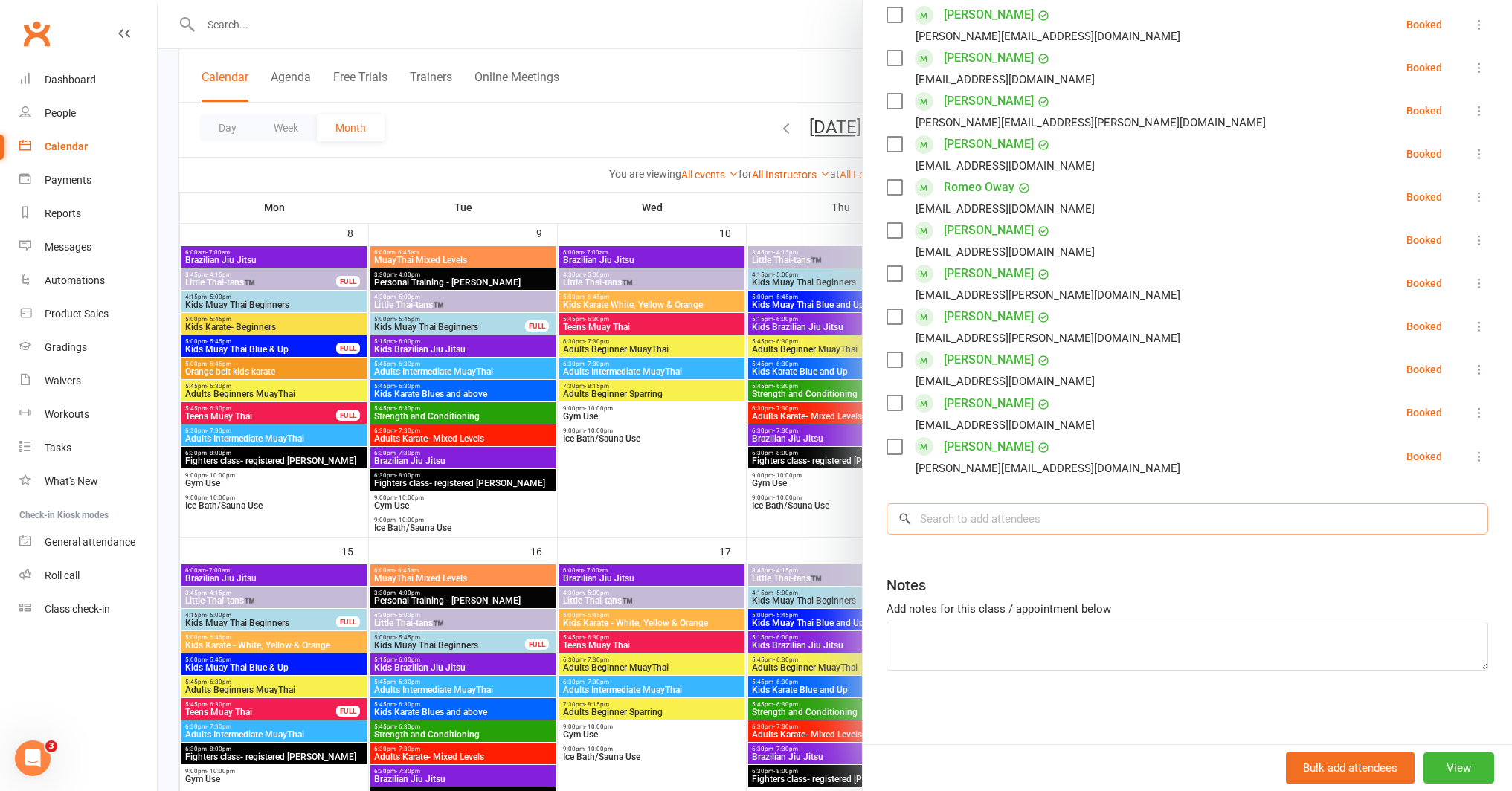
click at [1017, 520] on input "search" at bounding box center [1188, 519] width 602 height 32
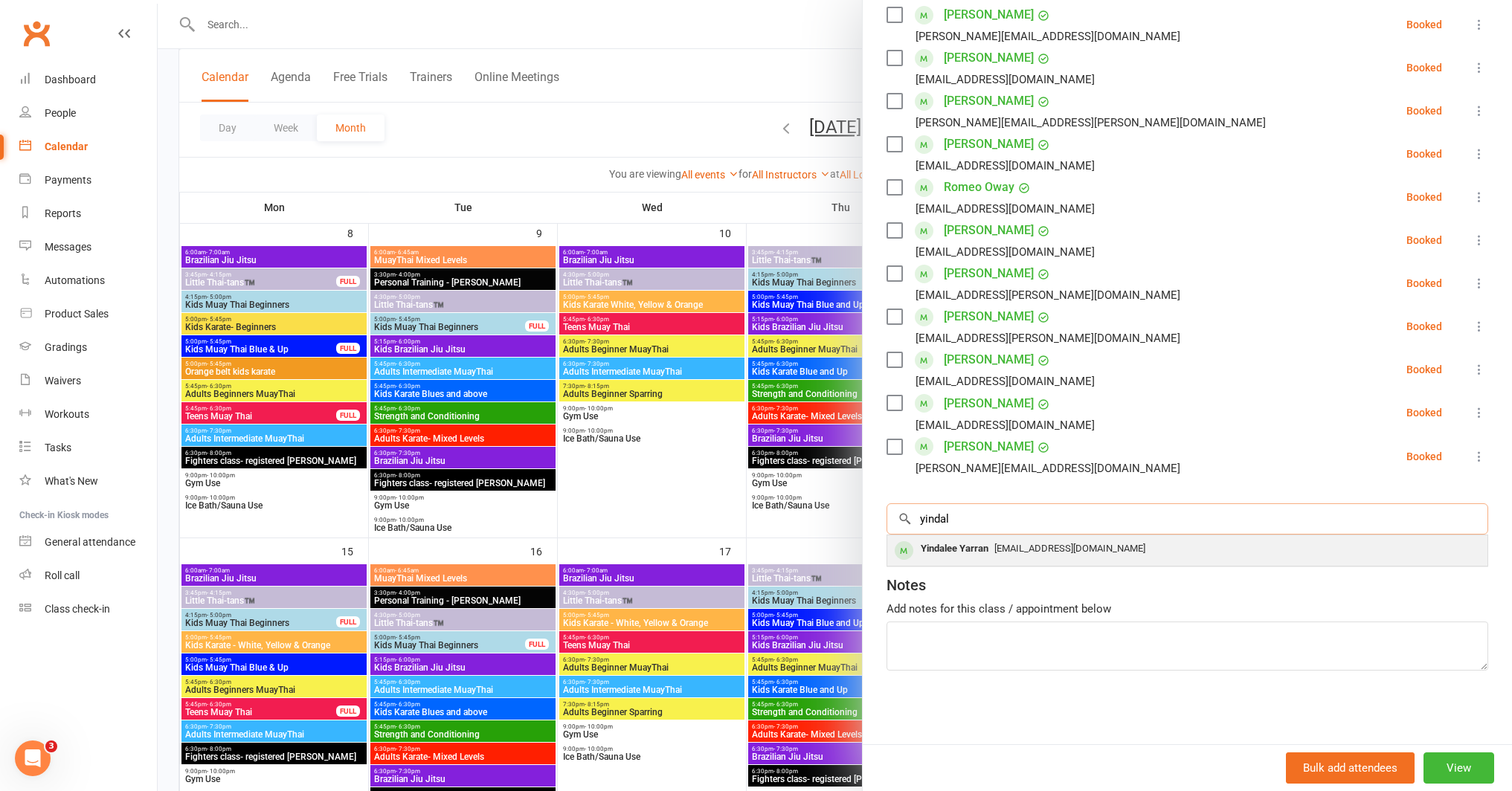
type input "yindal"
click at [1060, 557] on div "cyarran70@gmail.com" at bounding box center [1187, 549] width 588 height 22
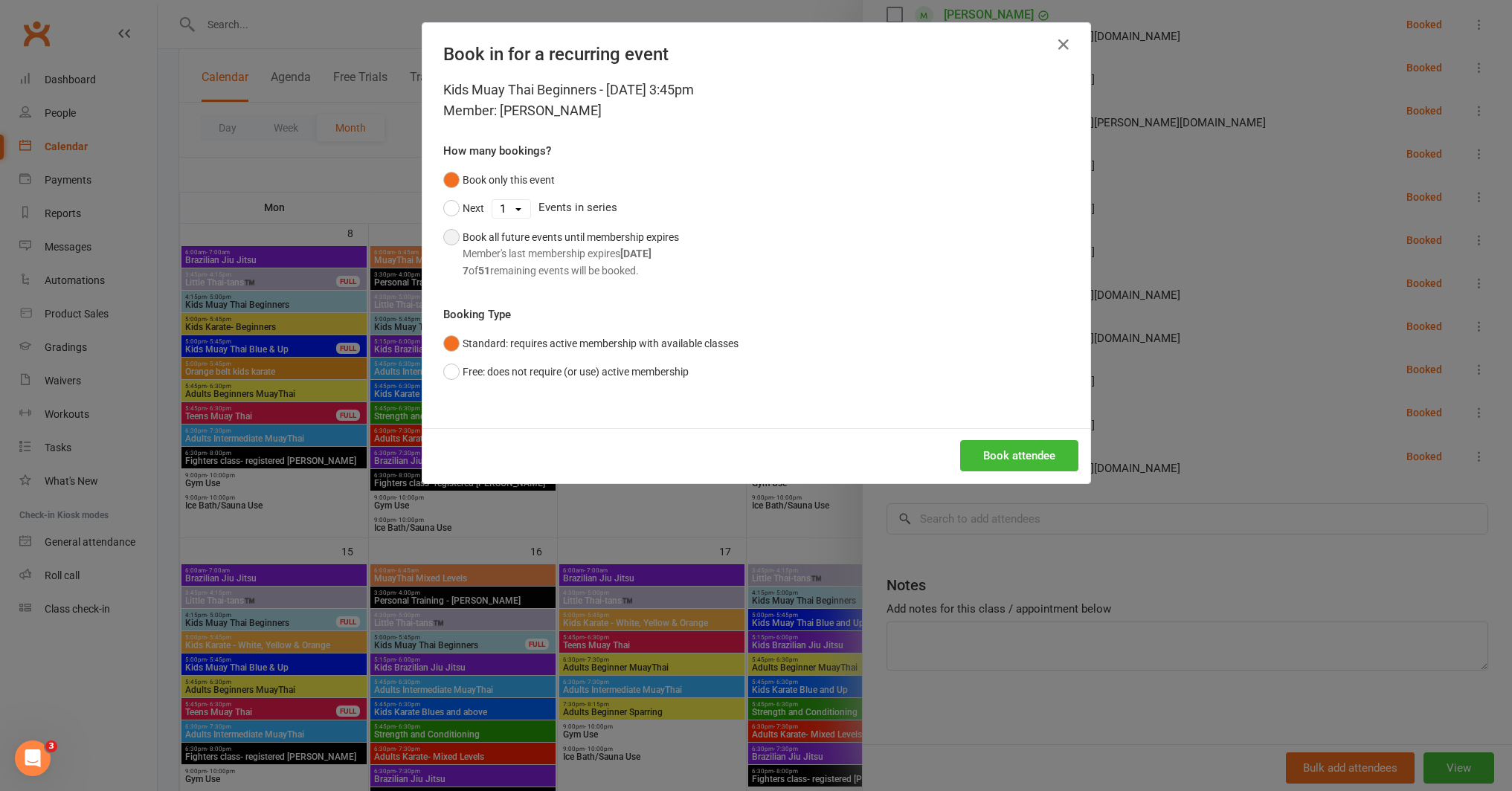
click at [632, 270] on div "7 of 51 remaining events will be booked." at bounding box center [570, 271] width 217 height 16
click at [1003, 450] on button "Book attendee" at bounding box center [1020, 456] width 118 height 32
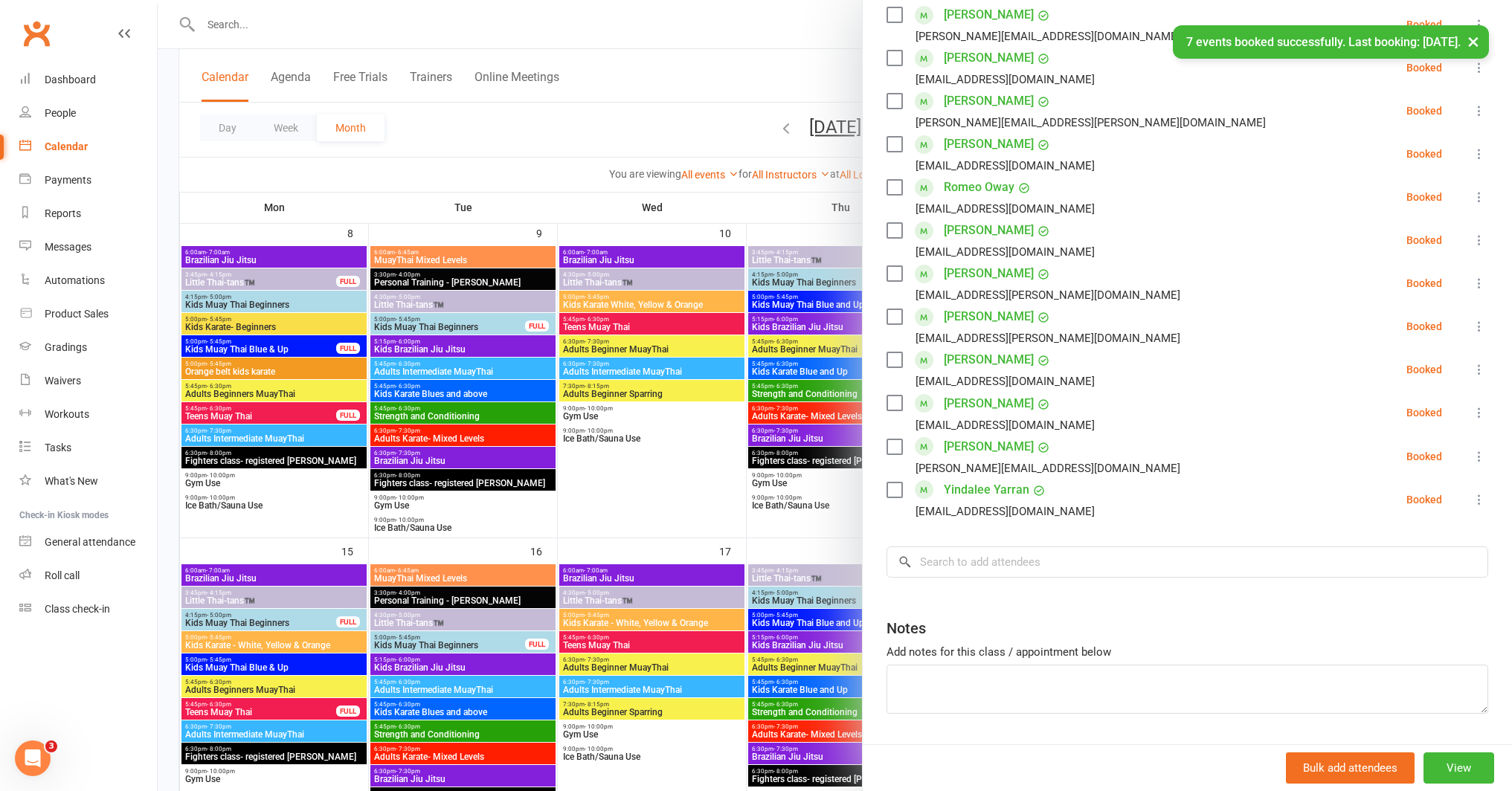
click at [745, 511] on div at bounding box center [834, 395] width 1354 height 791
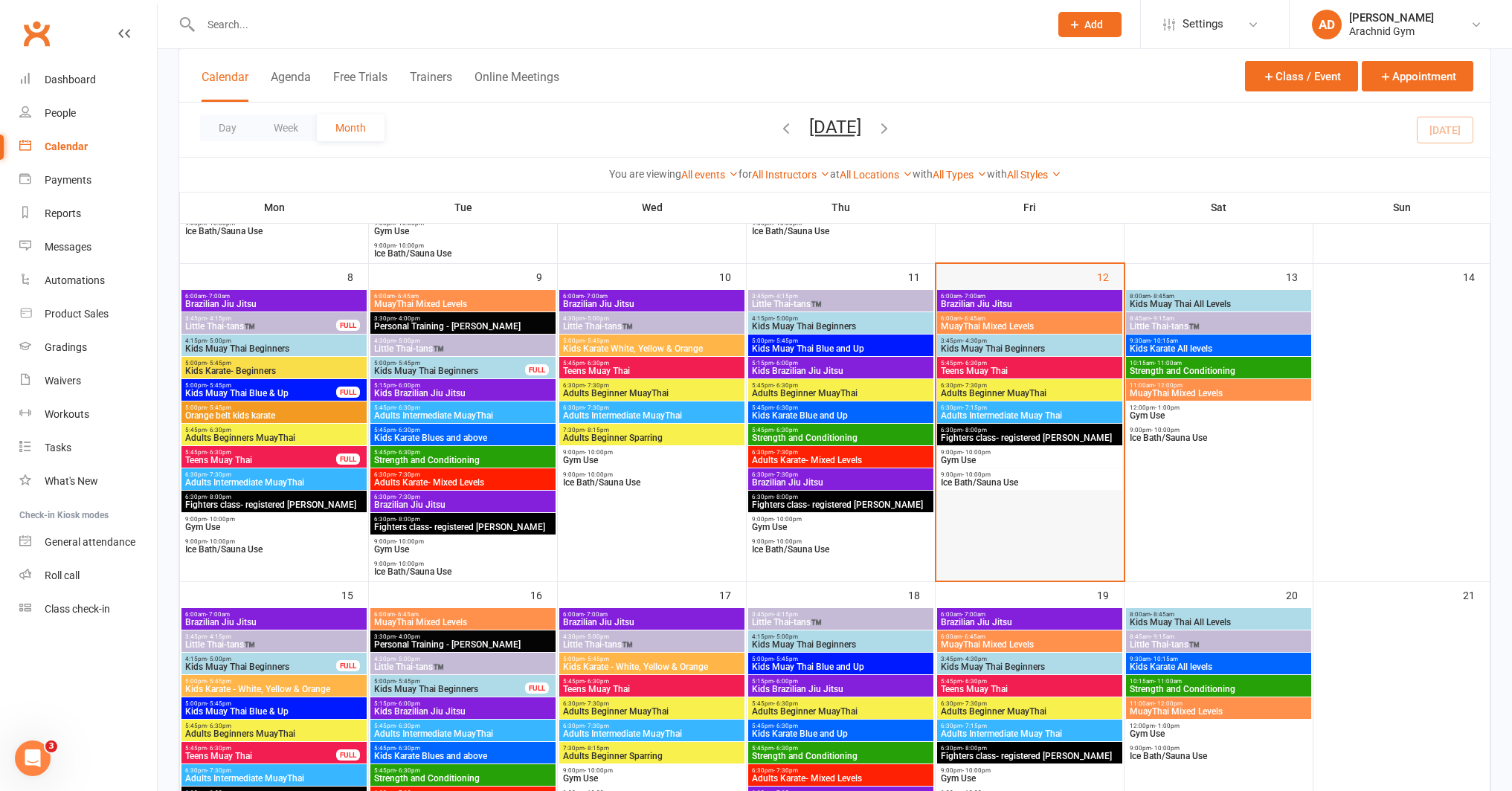
scroll to position [365, 0]
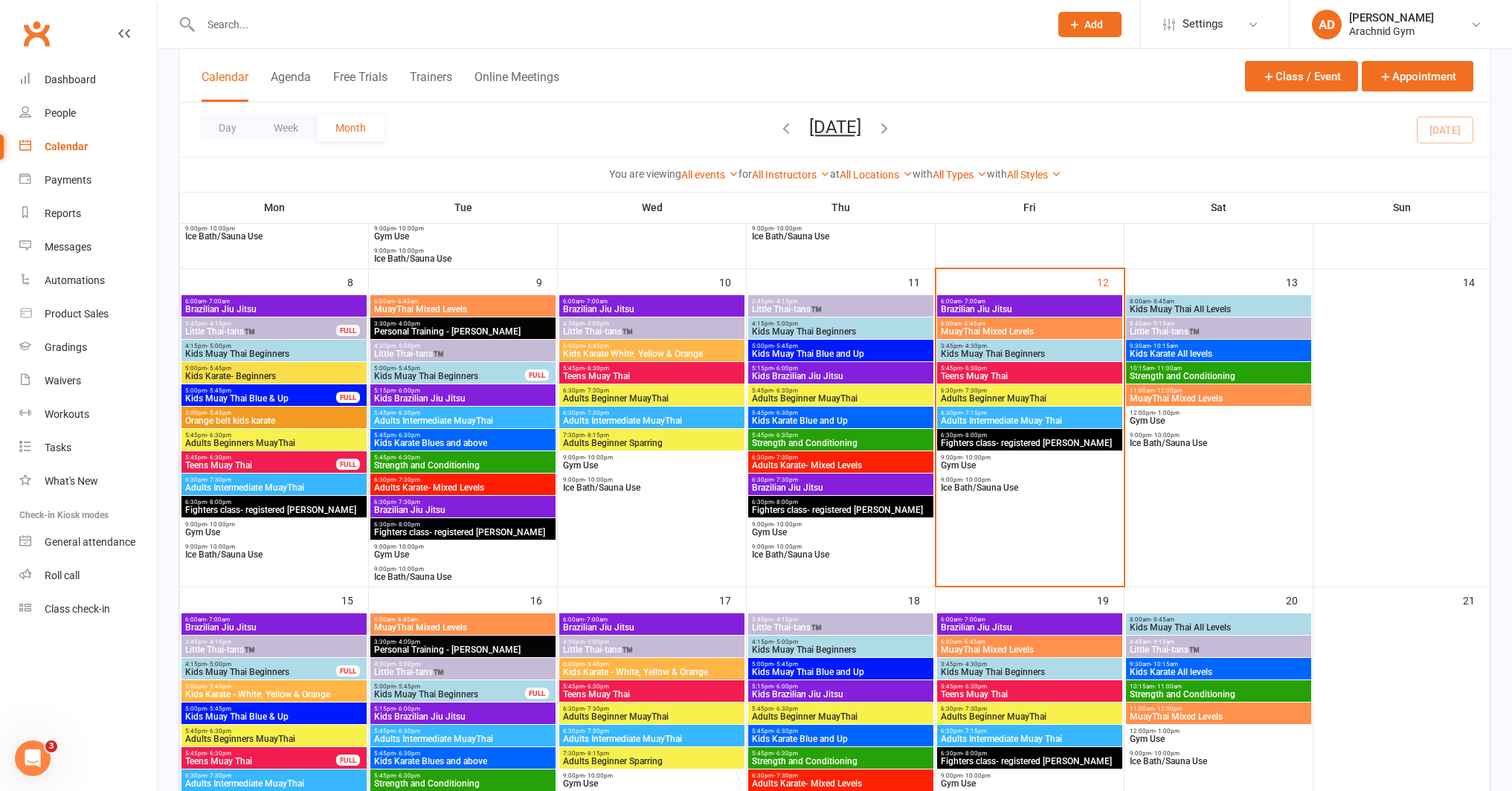
click at [1012, 353] on span "Kids Muay Thai Beginners" at bounding box center [1029, 354] width 179 height 9
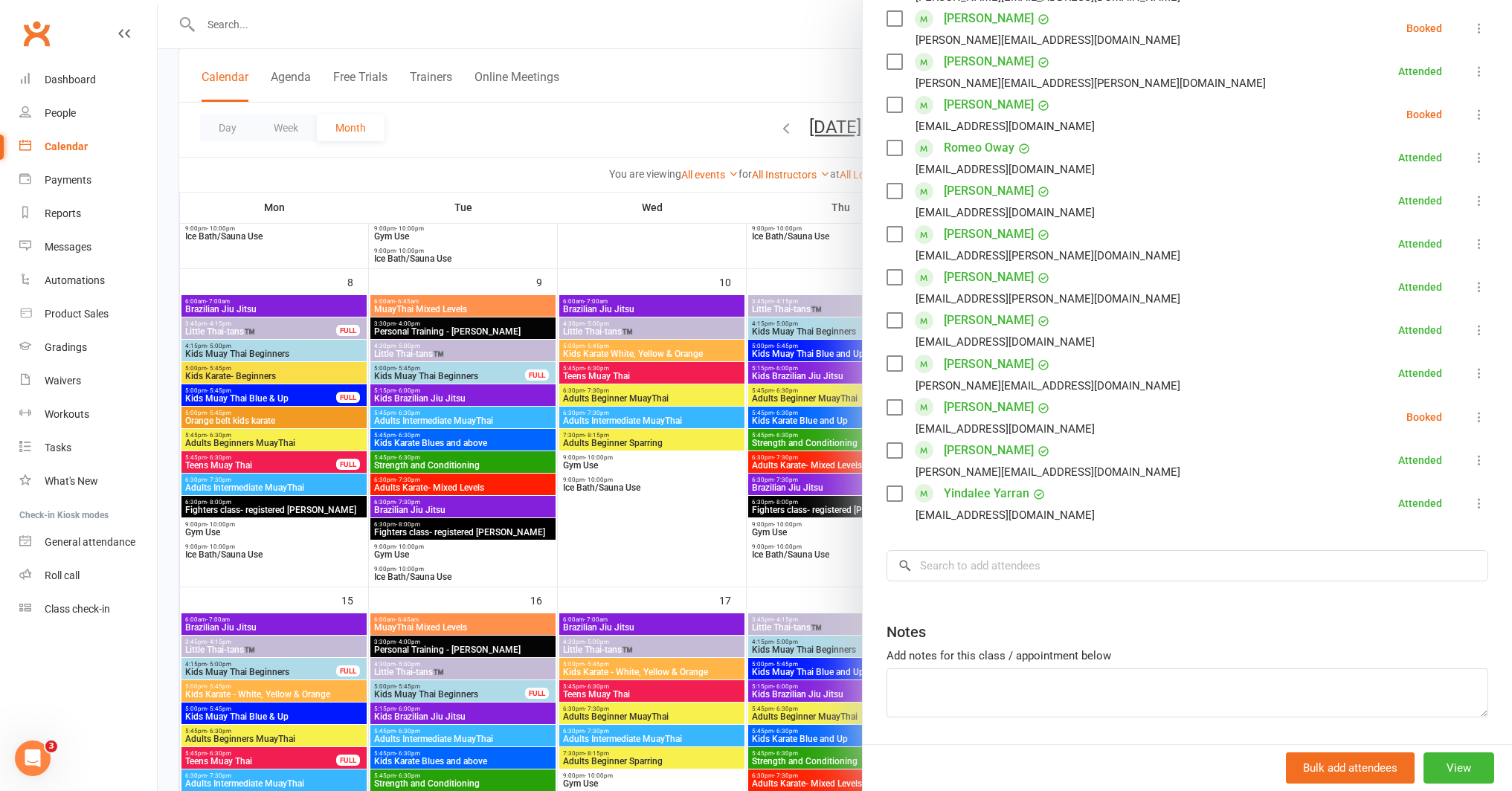
scroll to position [576, 0]
click at [1185, 552] on input "search" at bounding box center [1188, 562] width 602 height 32
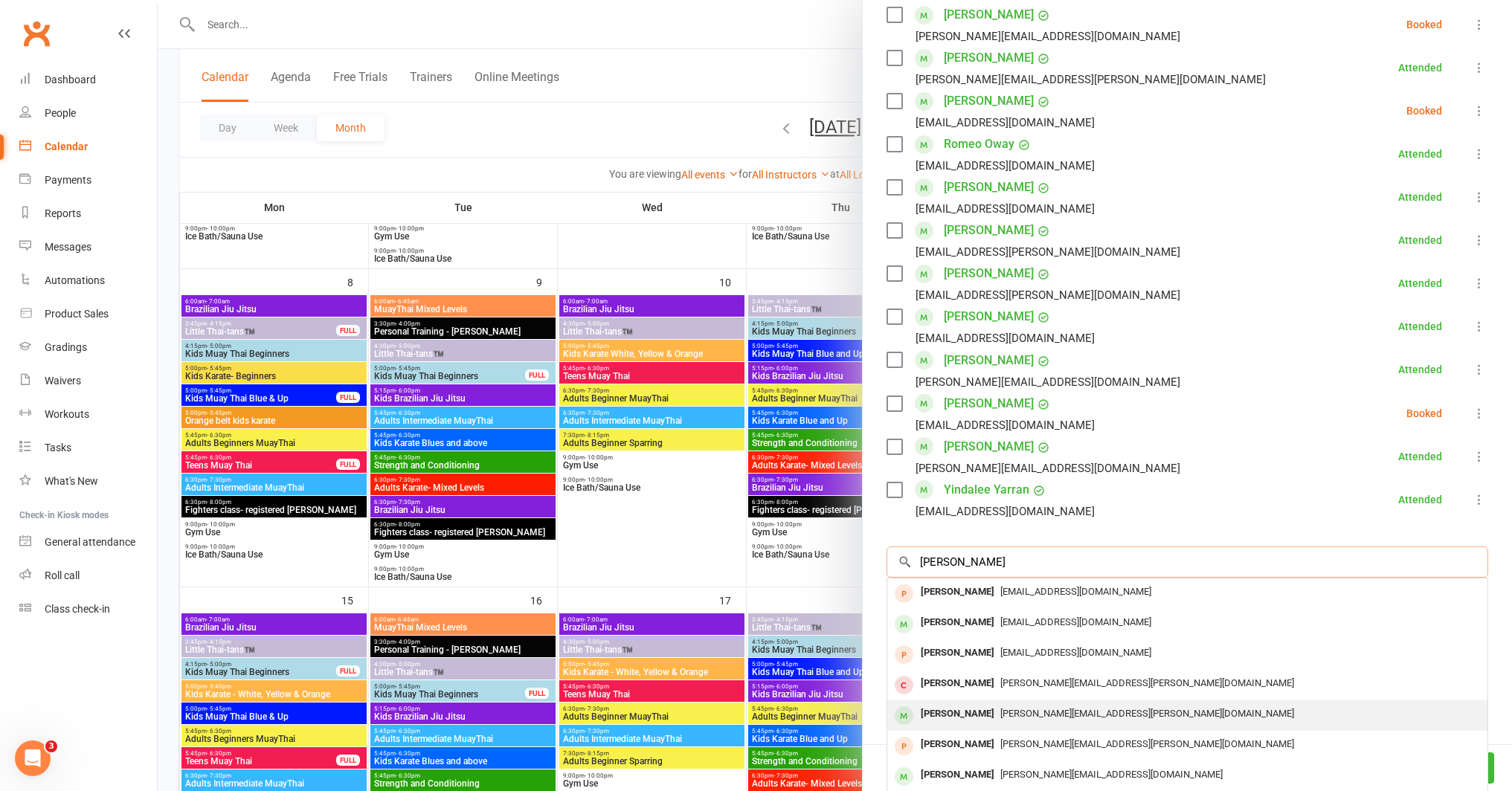
type input "elijah"
click at [1085, 725] on div "Rebecca.dilena@gmail.com" at bounding box center [1187, 714] width 588 height 22
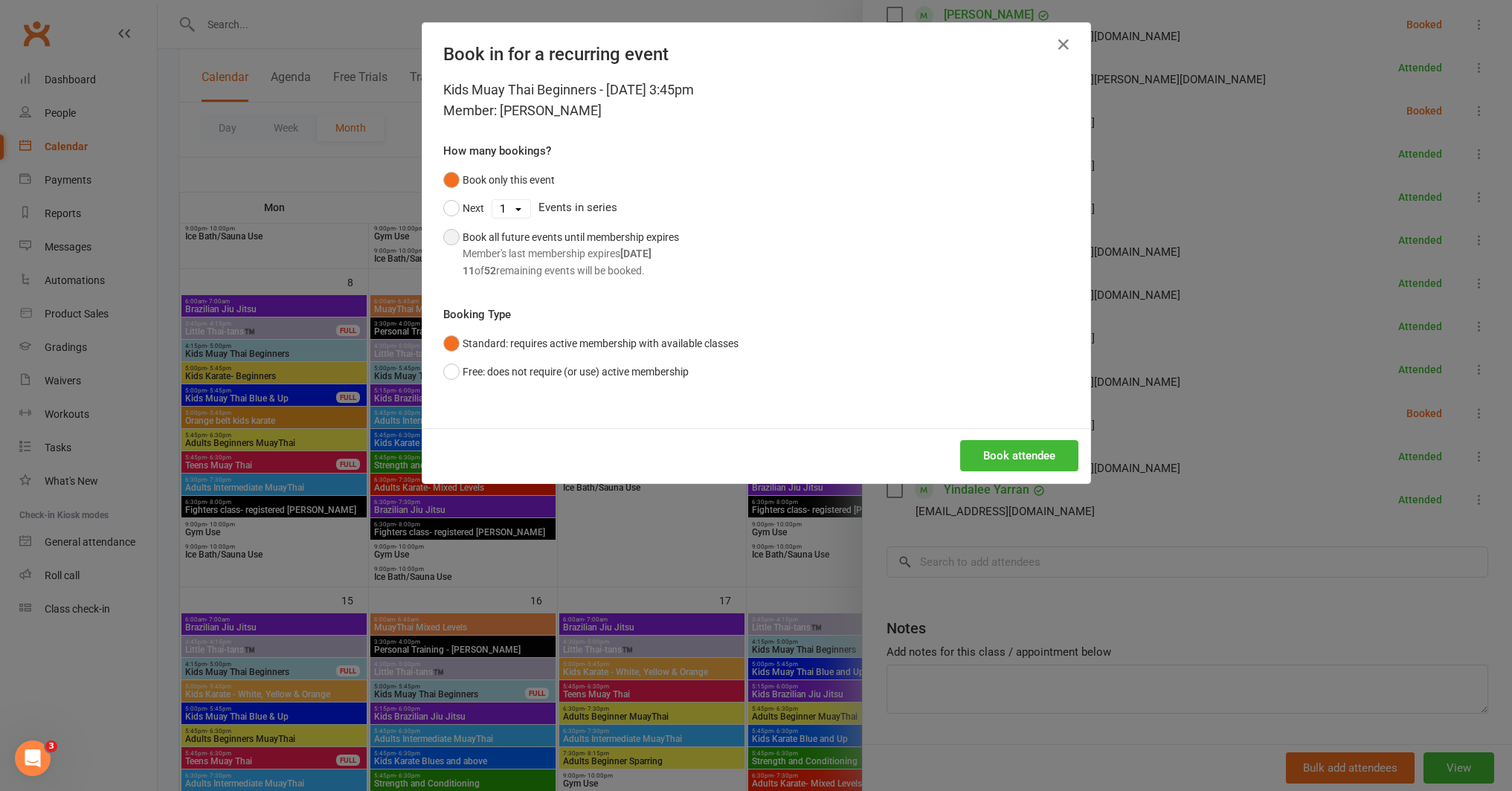
click at [613, 252] on div "Member's last membership expires Nov 21, 2025" at bounding box center [570, 254] width 217 height 16
click at [991, 462] on button "Book attendee" at bounding box center [1020, 456] width 118 height 32
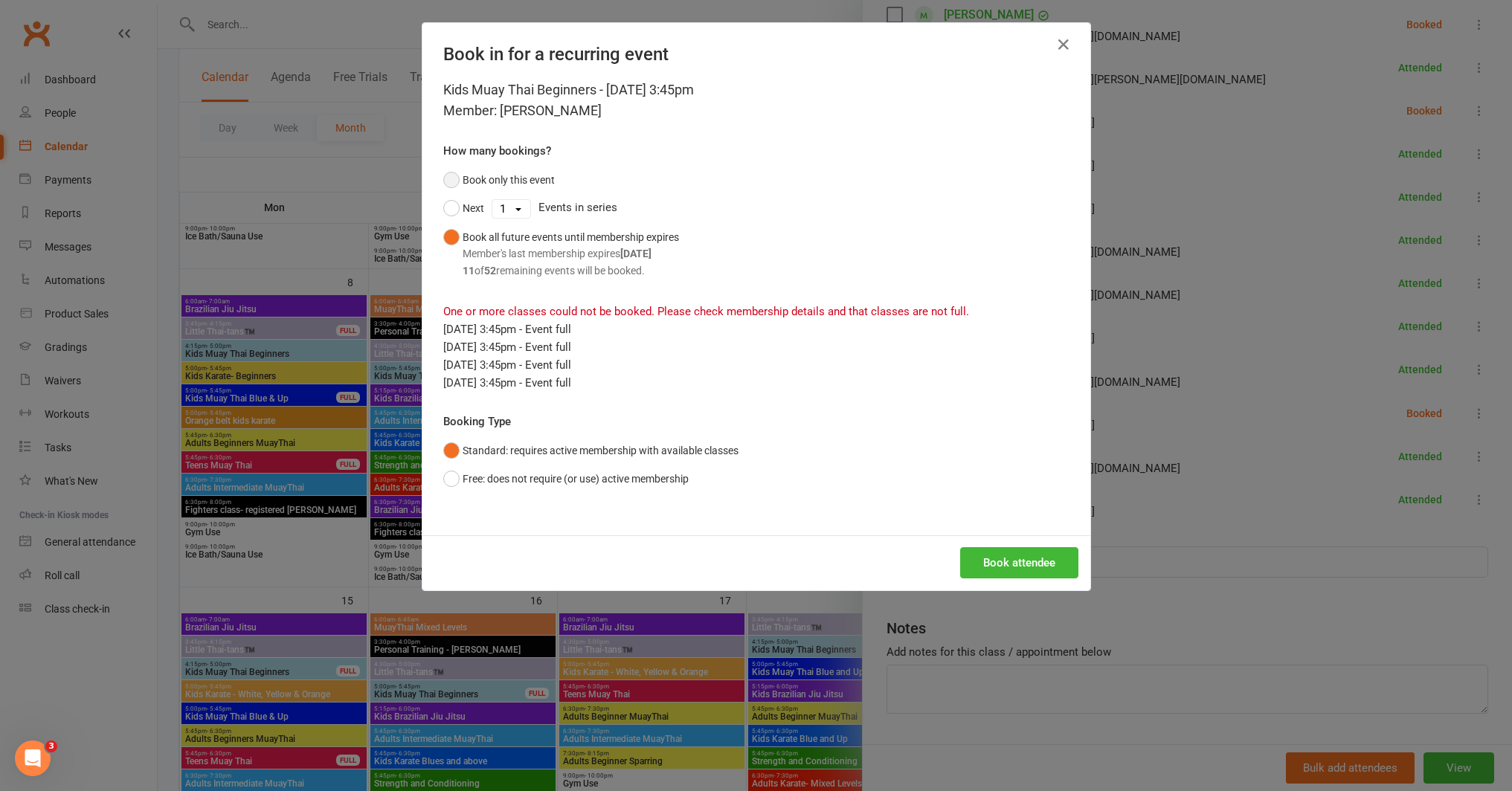
click at [493, 173] on button "Book only this event" at bounding box center [499, 179] width 112 height 28
click at [987, 556] on button "Book attendee" at bounding box center [1020, 563] width 118 height 32
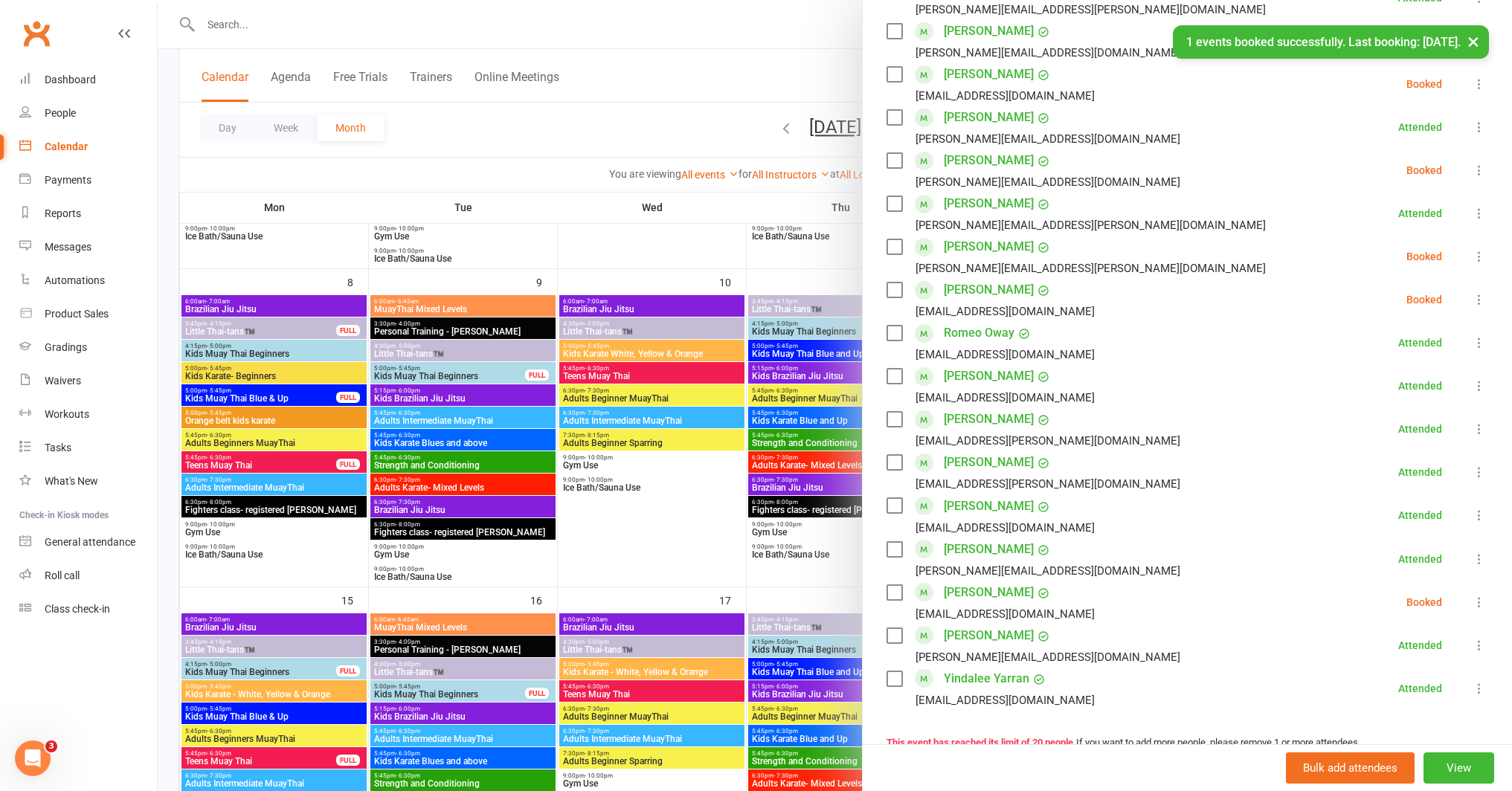
scroll to position [425, 0]
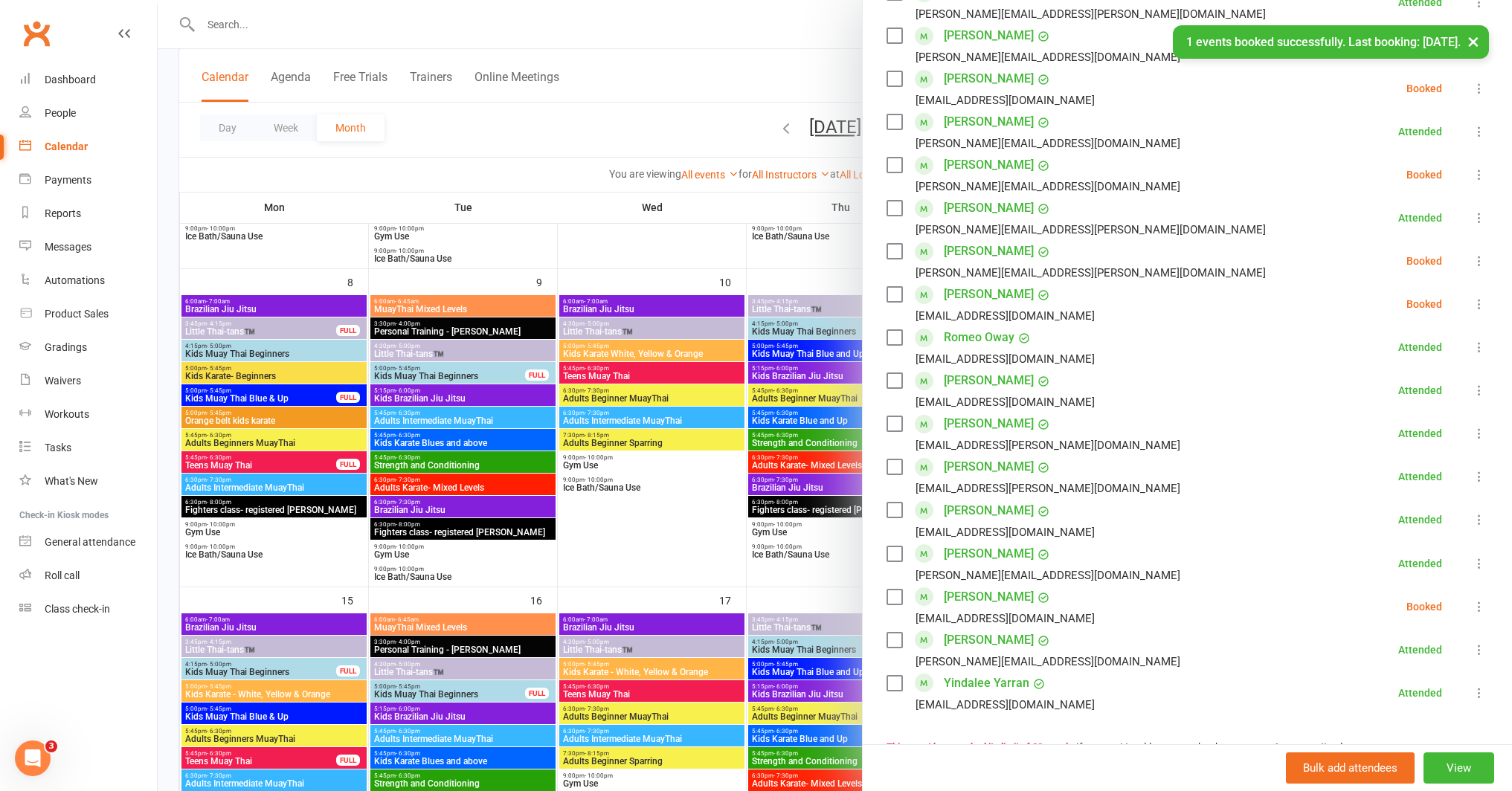
click at [1471, 259] on icon at bounding box center [1479, 261] width 15 height 15
click at [1390, 344] on link "Check in" at bounding box center [1407, 350] width 160 height 30
click at [714, 393] on div at bounding box center [834, 395] width 1354 height 791
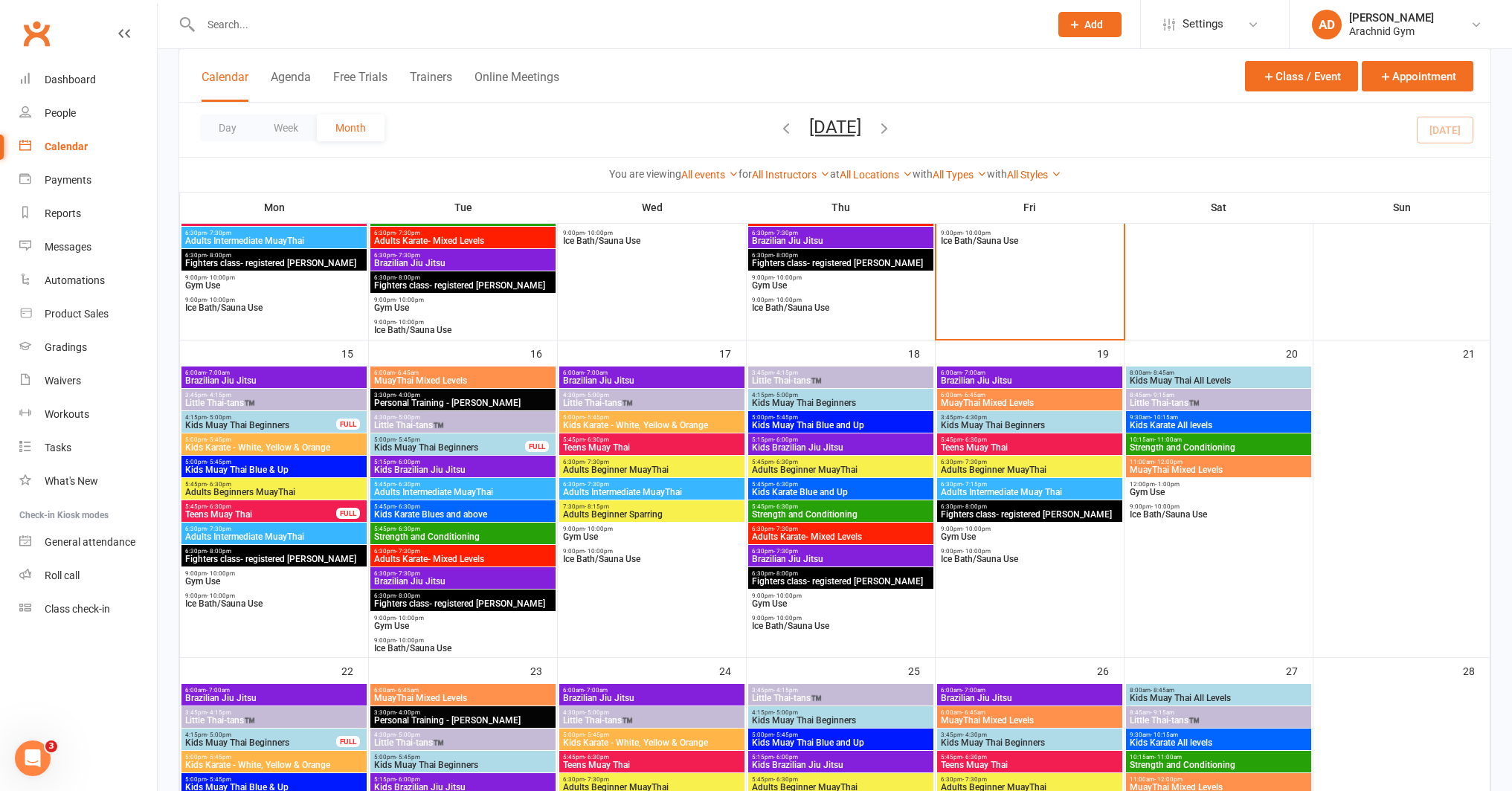
scroll to position [608, 0]
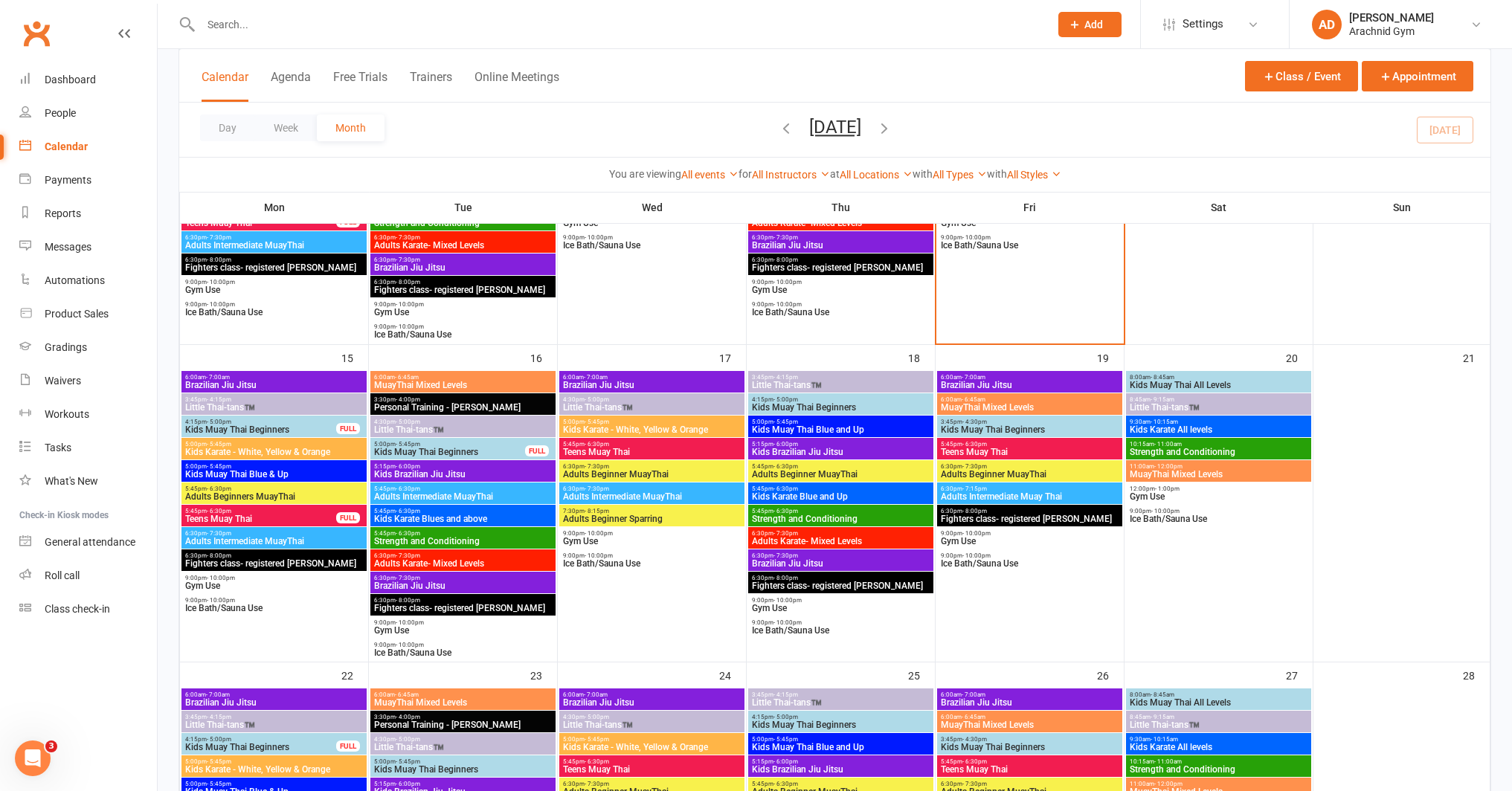
click at [1065, 429] on span "Kids Muay Thai Beginners" at bounding box center [1029, 429] width 179 height 9
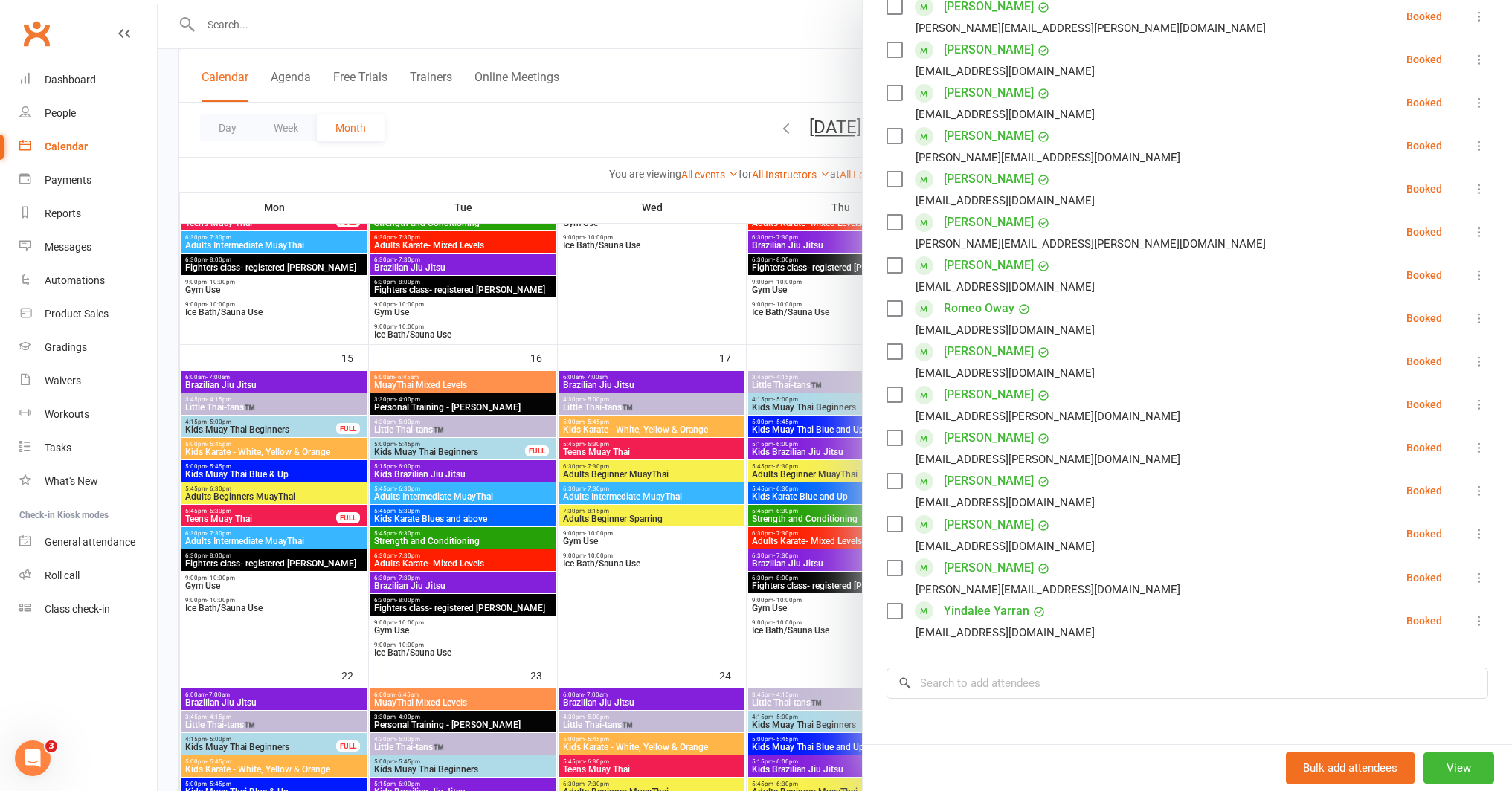
scroll to position [412, 0]
click at [731, 320] on div at bounding box center [834, 395] width 1354 height 791
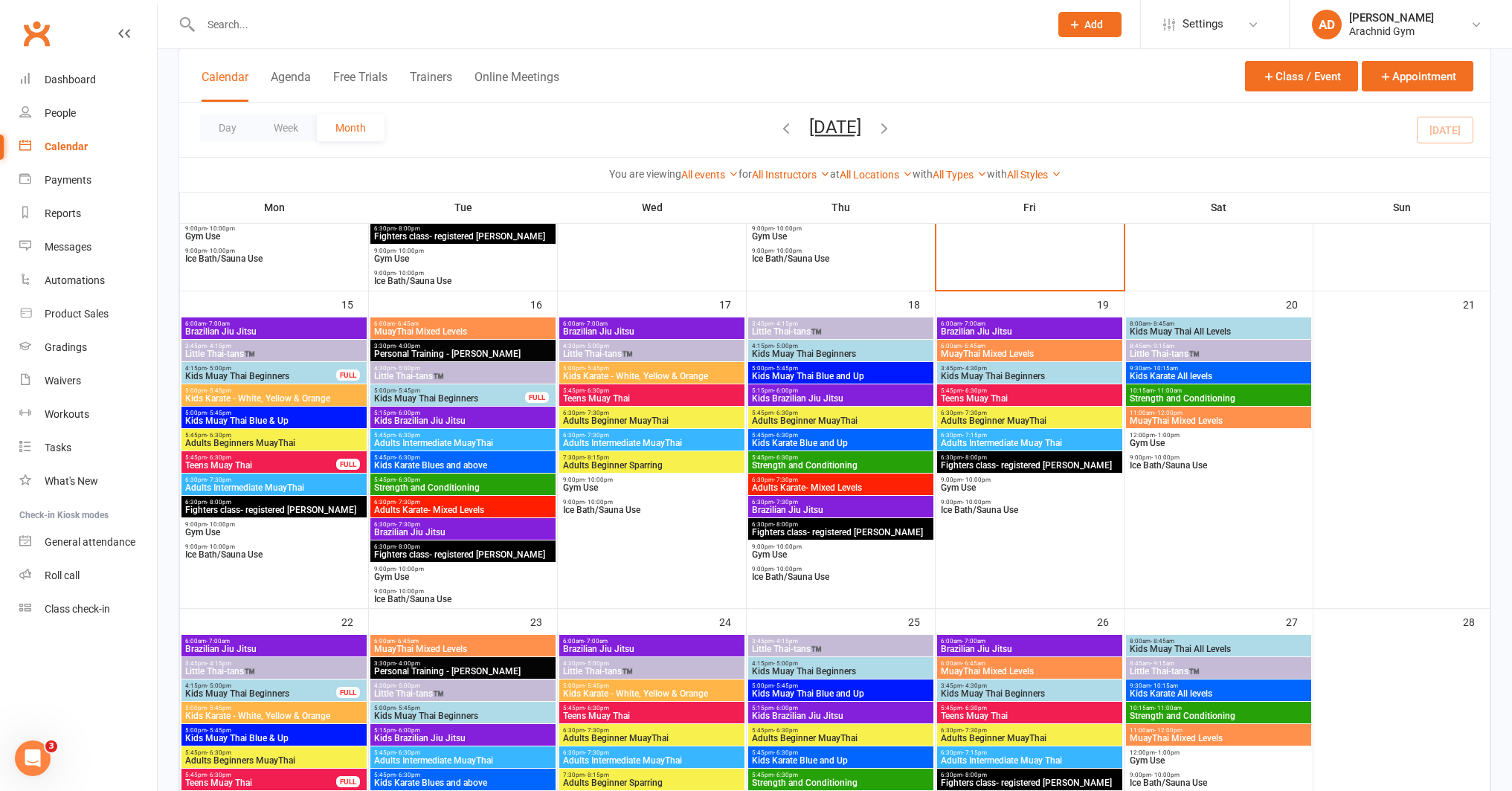
scroll to position [668, 0]
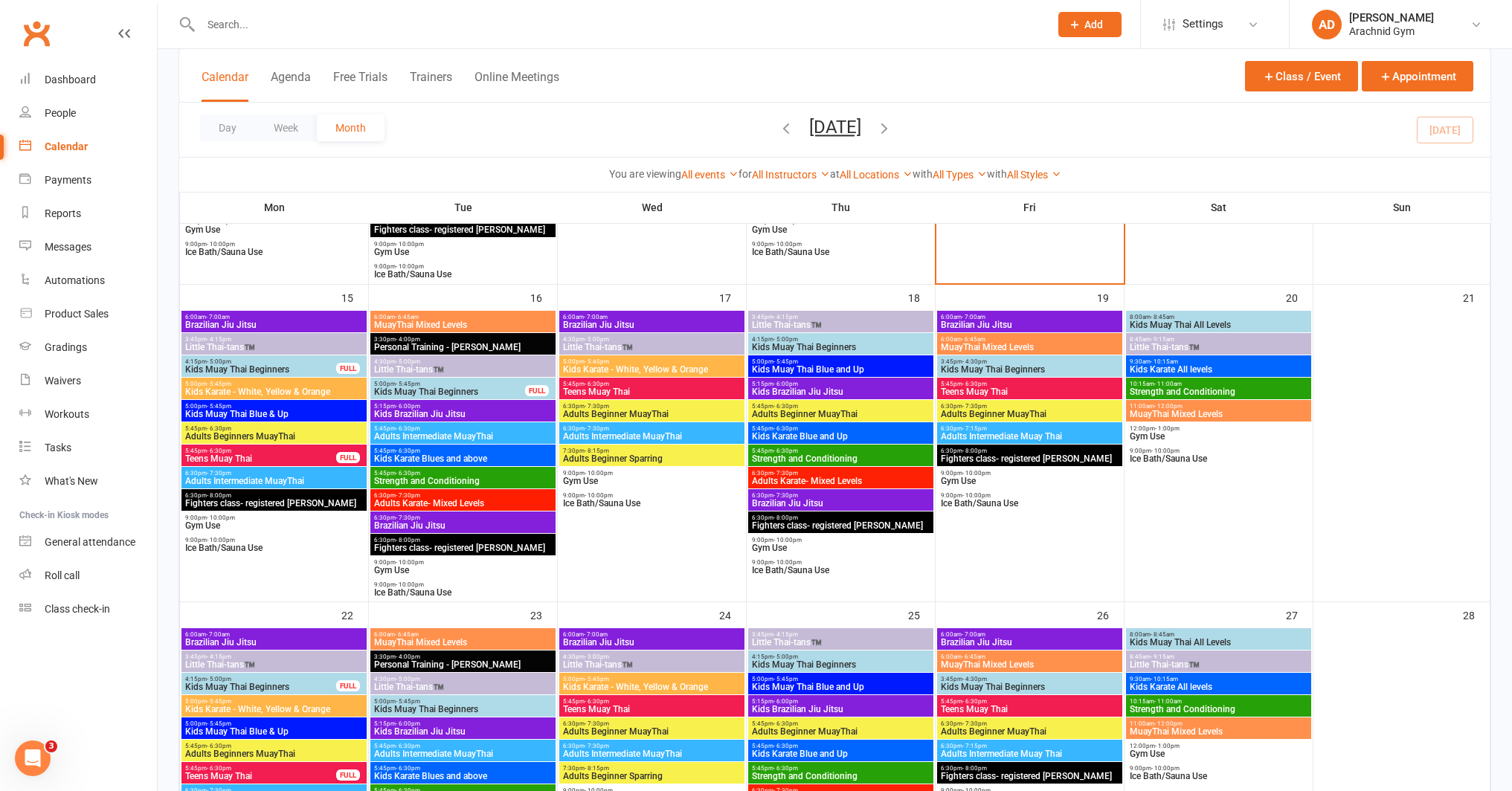
click at [308, 684] on span "Kids Muay Thai Beginners" at bounding box center [260, 687] width 152 height 9
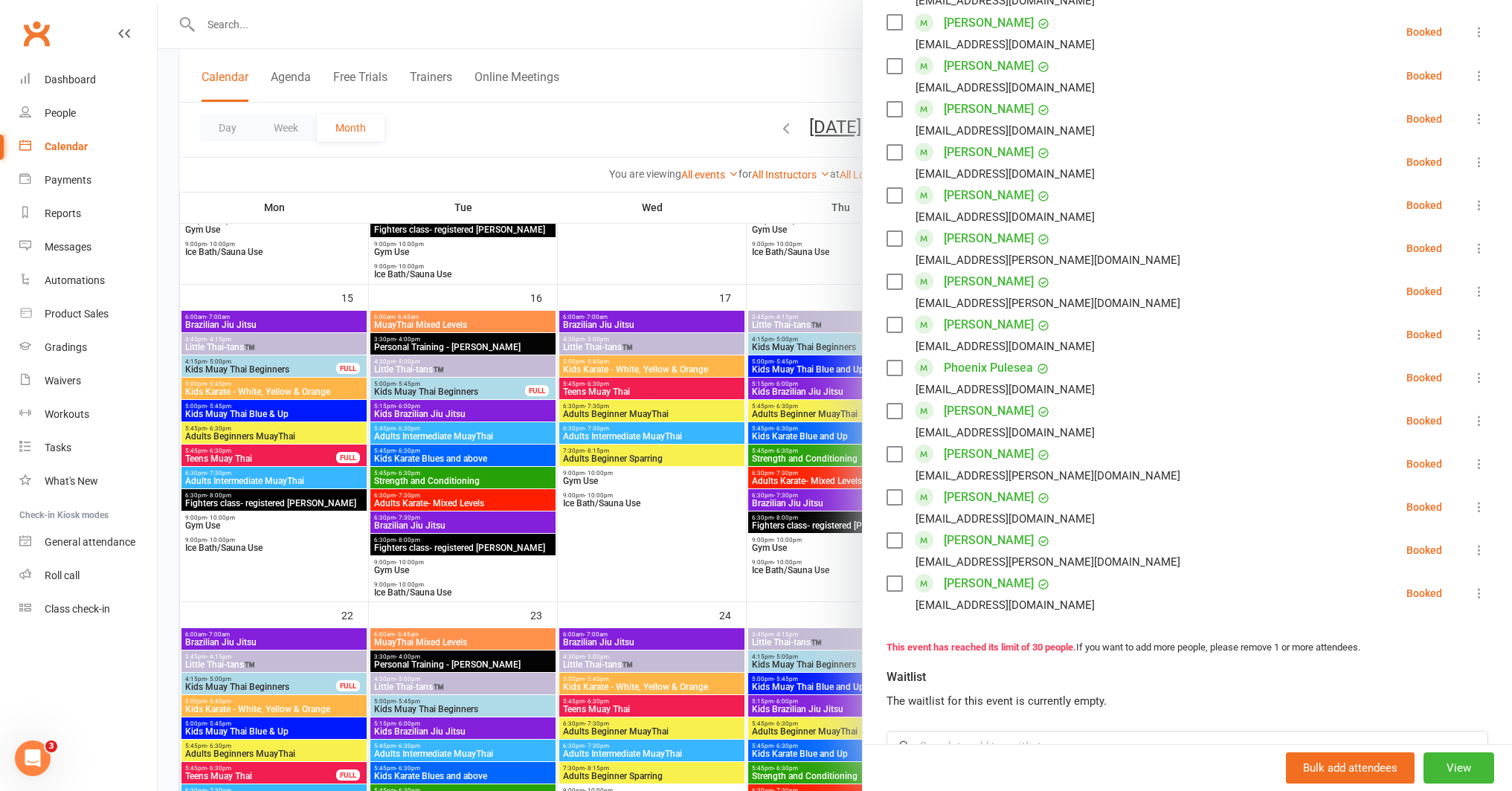
scroll to position [987, 0]
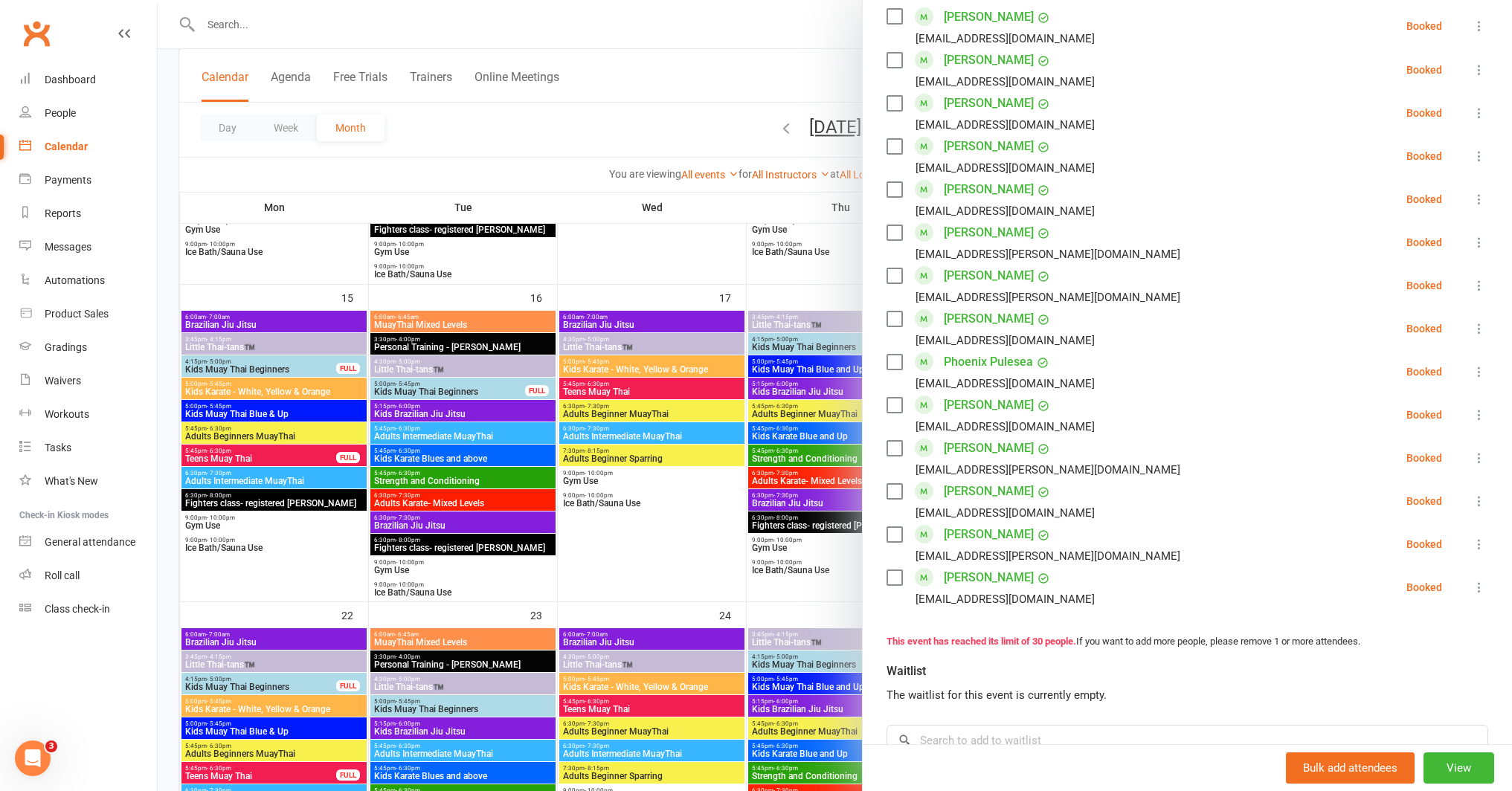
click at [664, 578] on div at bounding box center [834, 395] width 1354 height 791
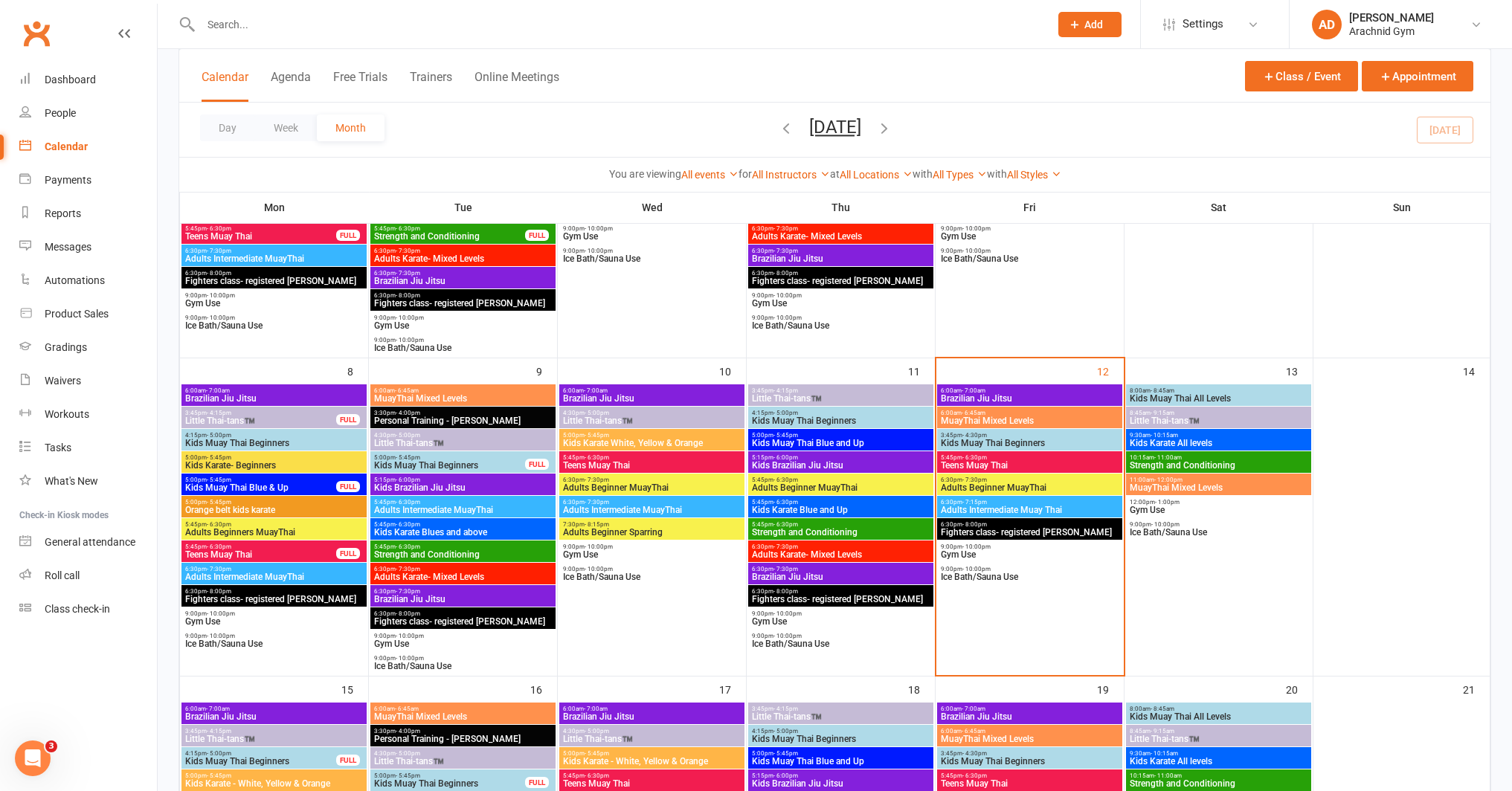
scroll to position [275, 0]
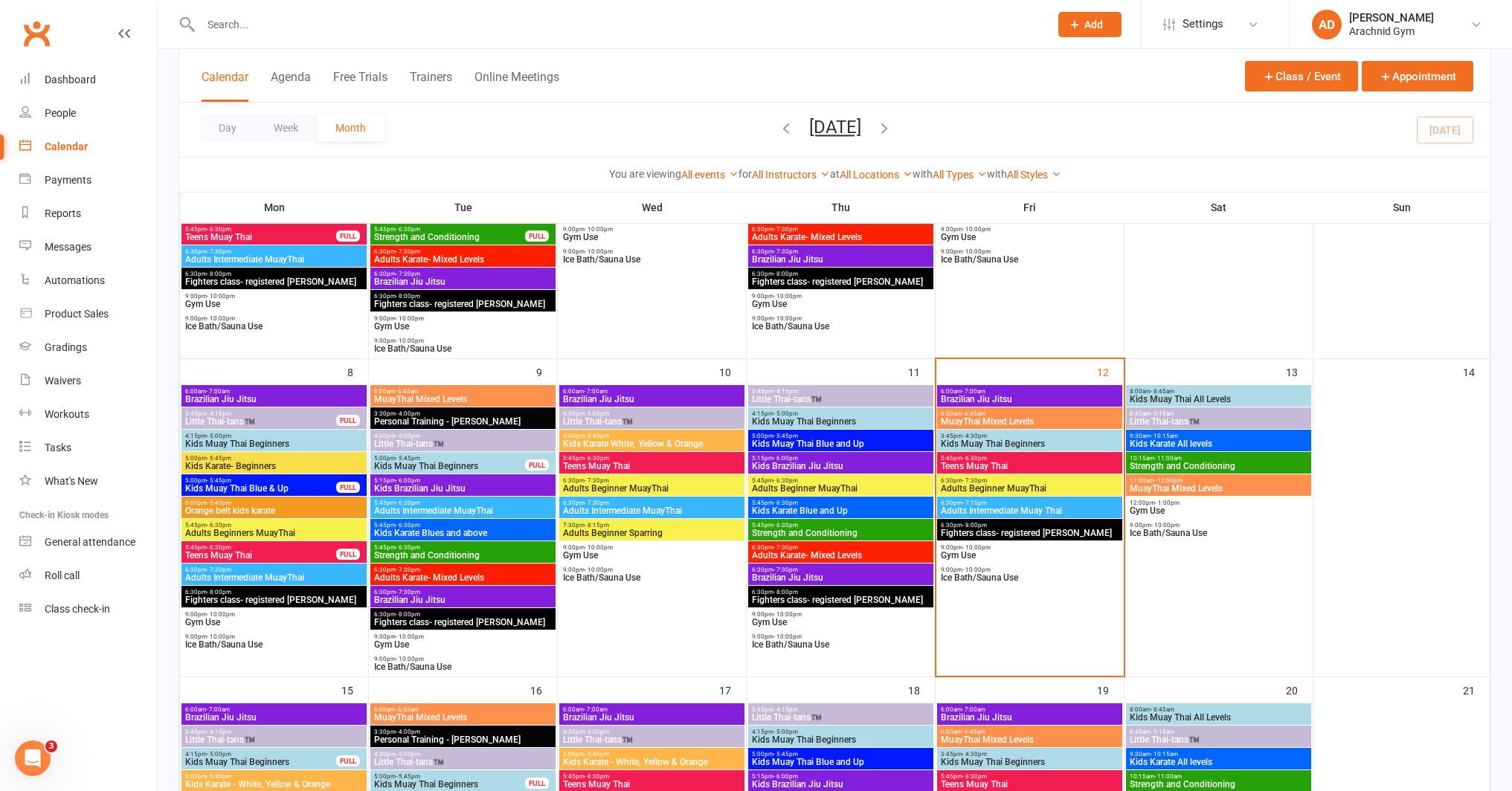
click at [1033, 440] on span "Kids Muay Thai Beginners" at bounding box center [1029, 444] width 179 height 9
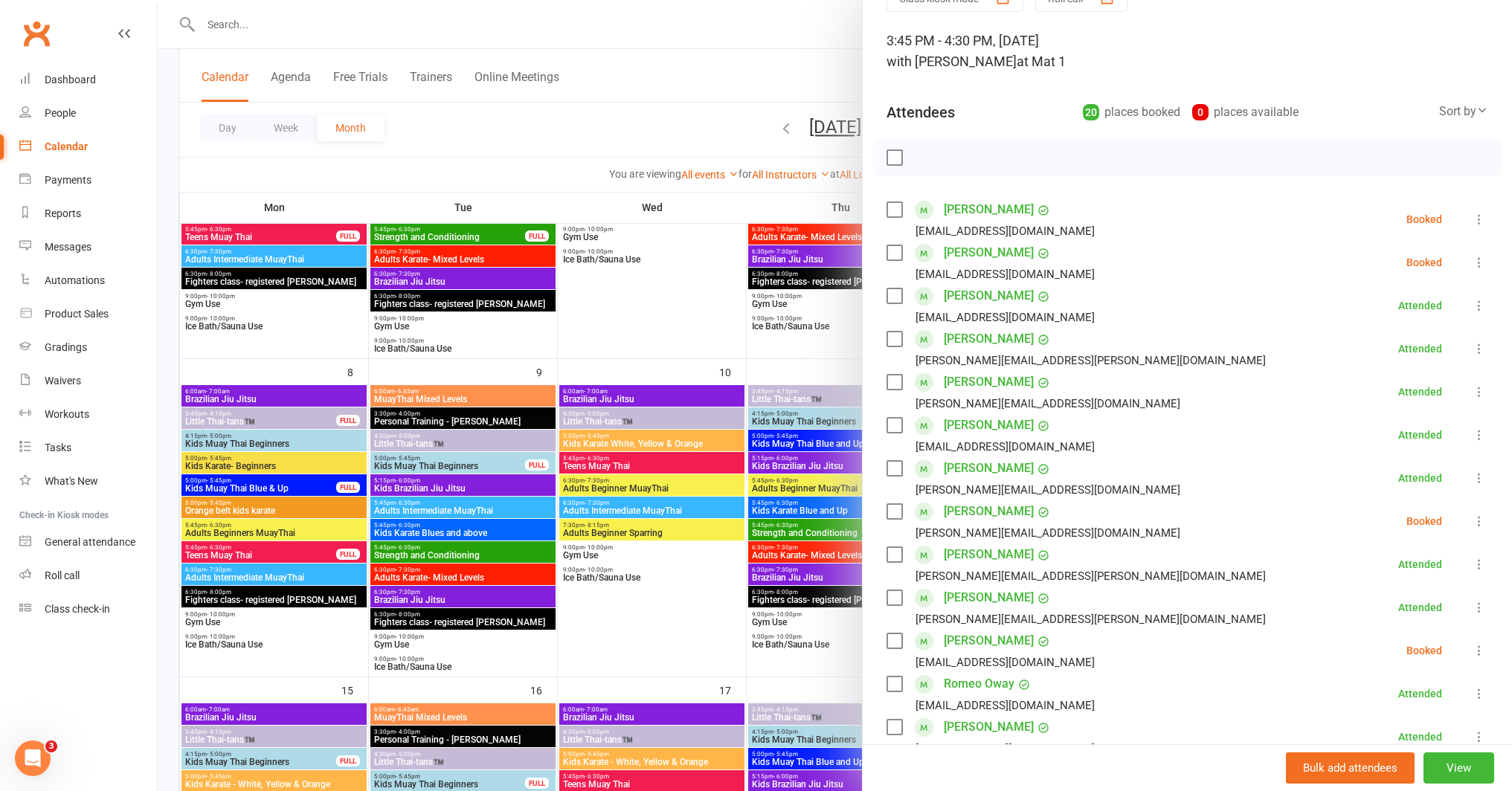
scroll to position [92, 0]
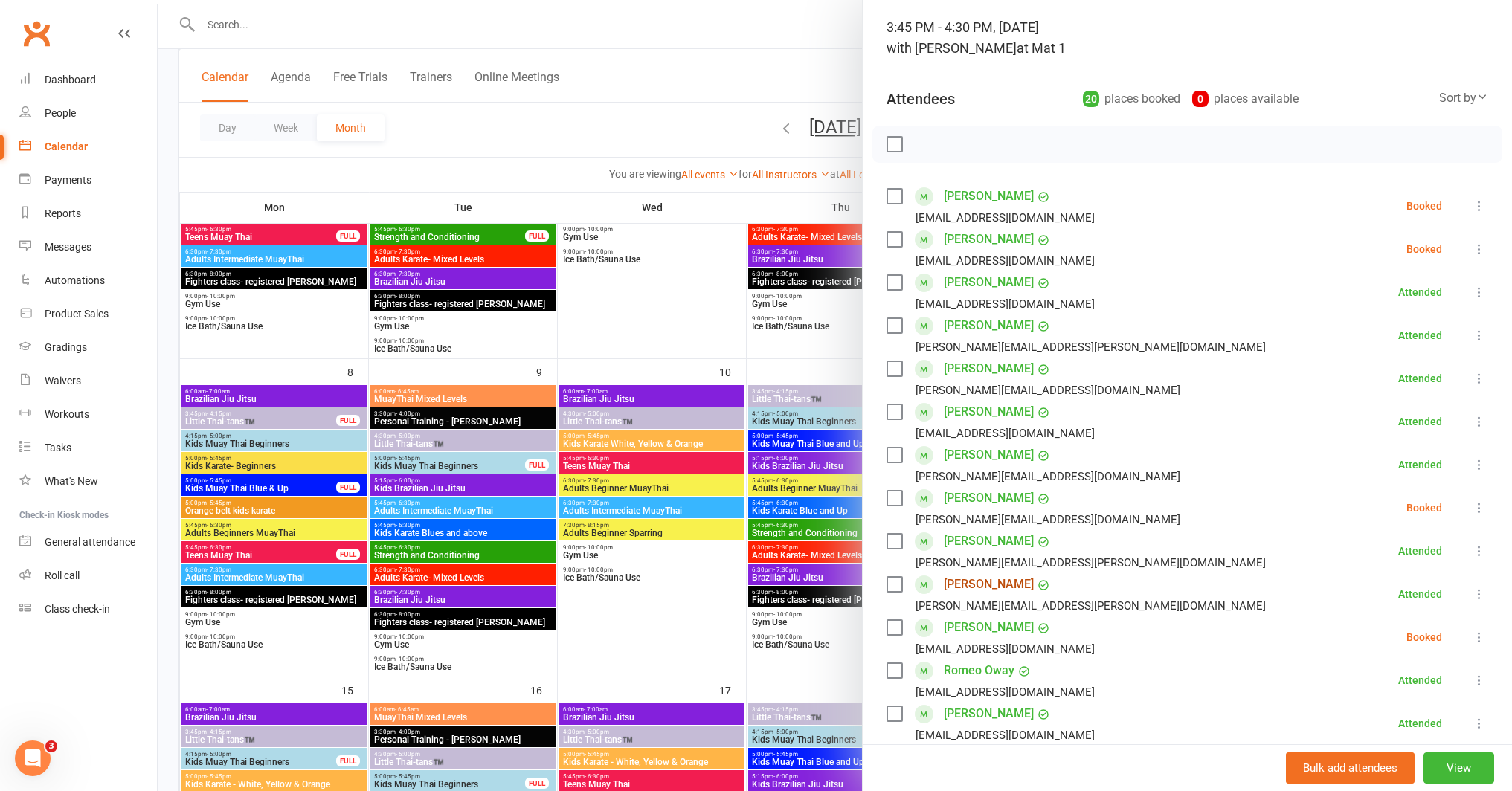
click at [984, 583] on link "[PERSON_NAME]" at bounding box center [988, 584] width 90 height 24
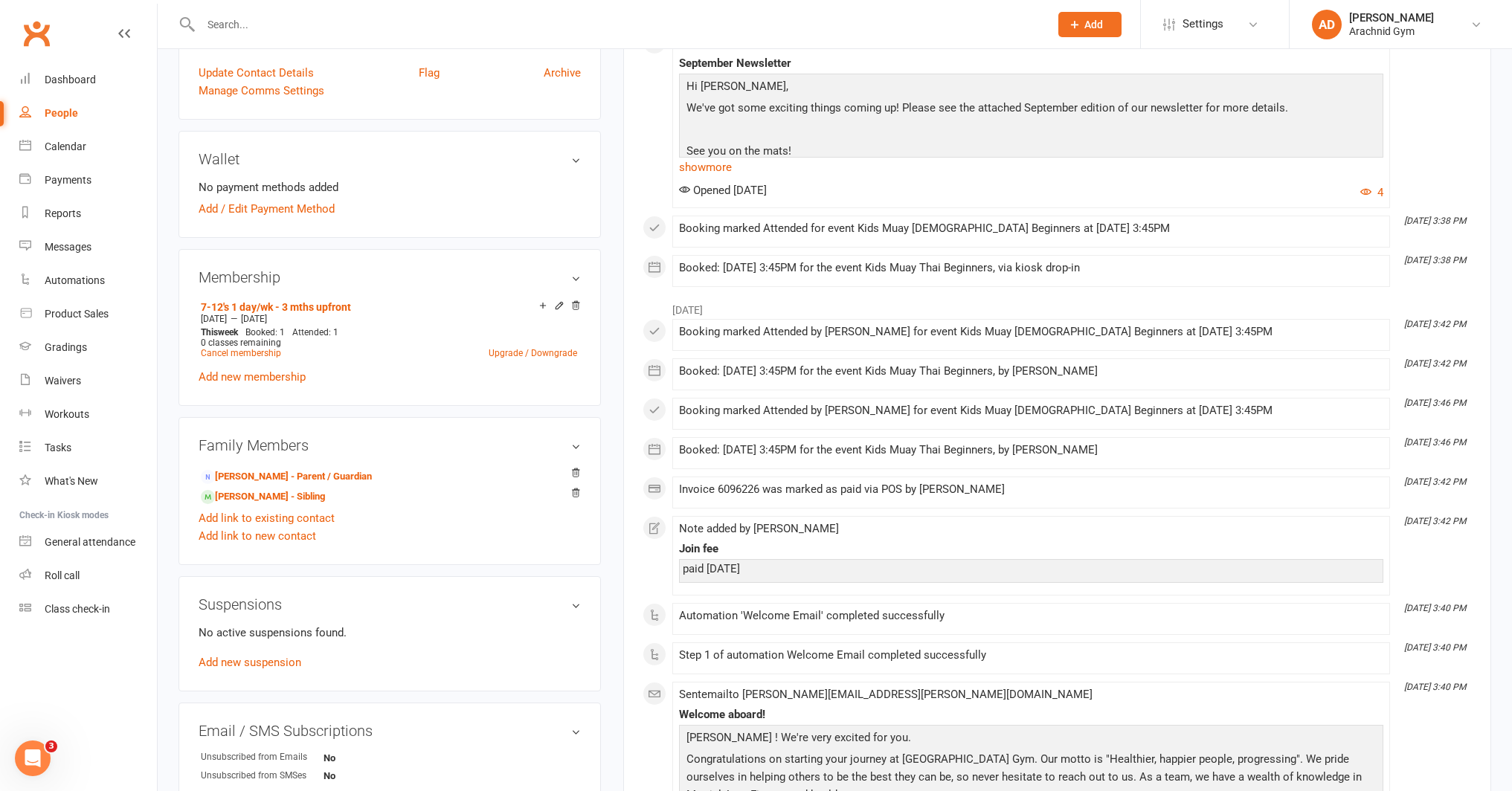
scroll to position [375, 0]
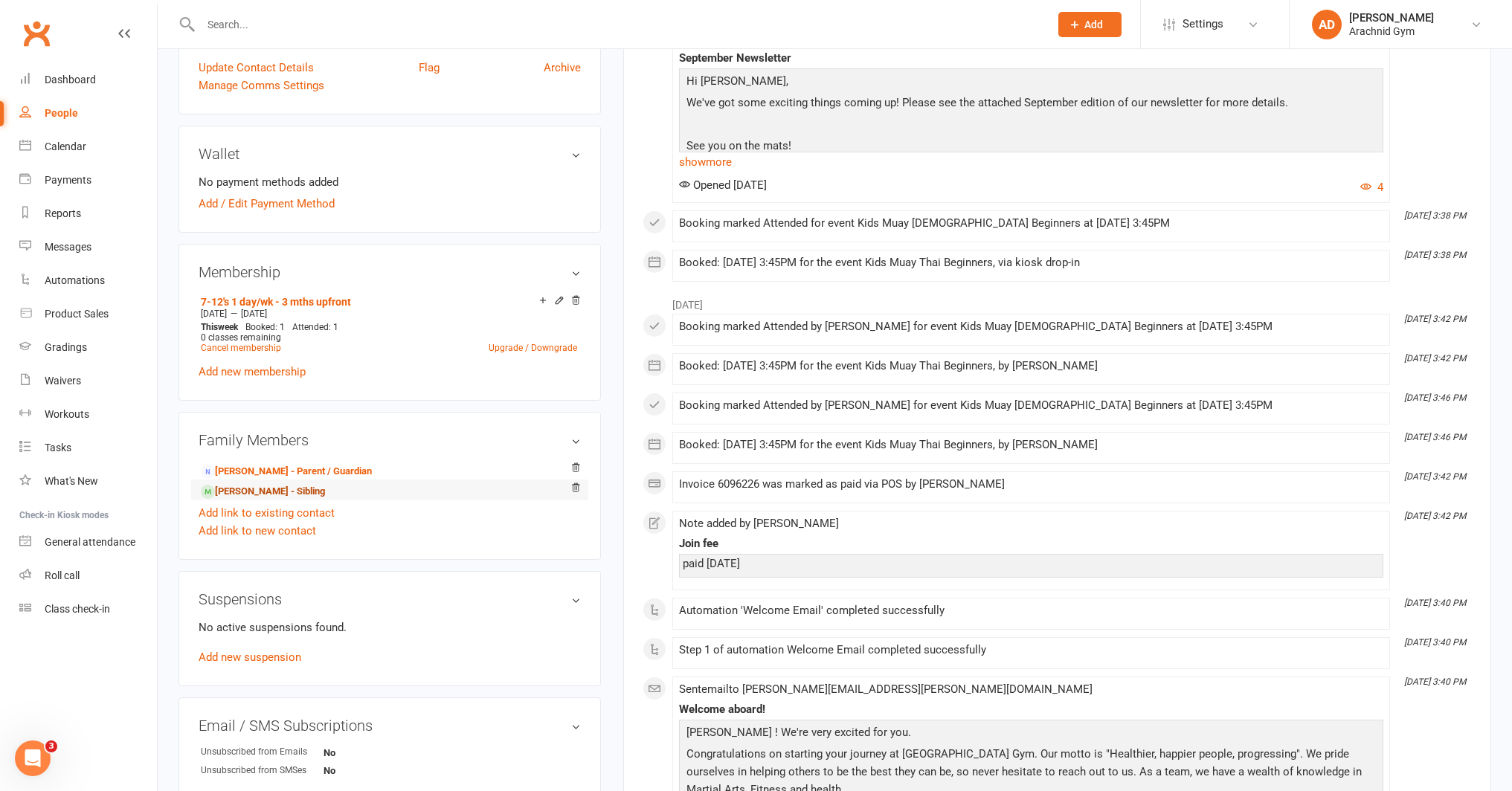
click at [268, 491] on link "Dominic Nelson - Sibling" at bounding box center [263, 492] width 124 height 15
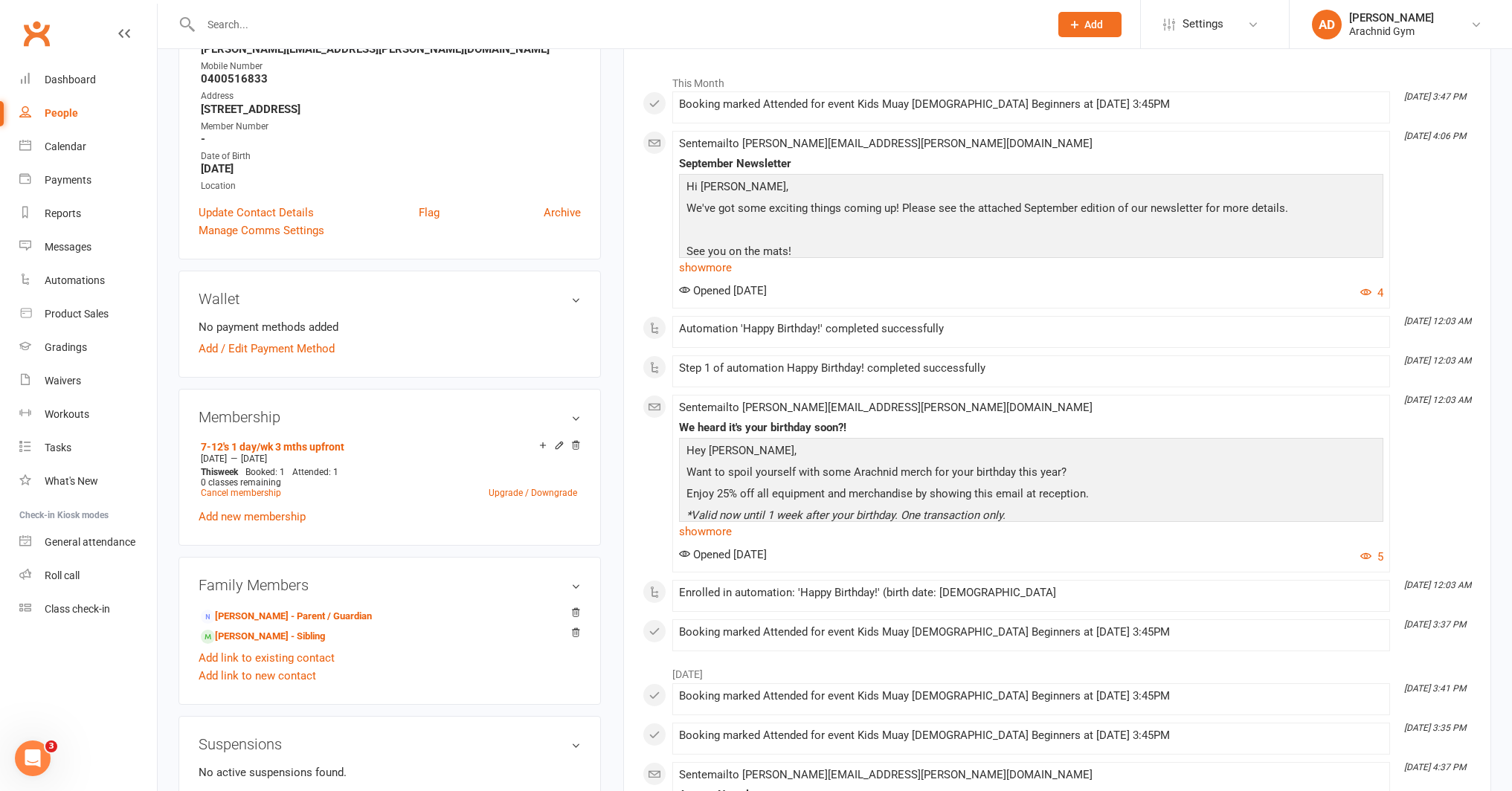
scroll to position [232, 0]
click at [89, 150] on link "Calendar" at bounding box center [88, 146] width 138 height 33
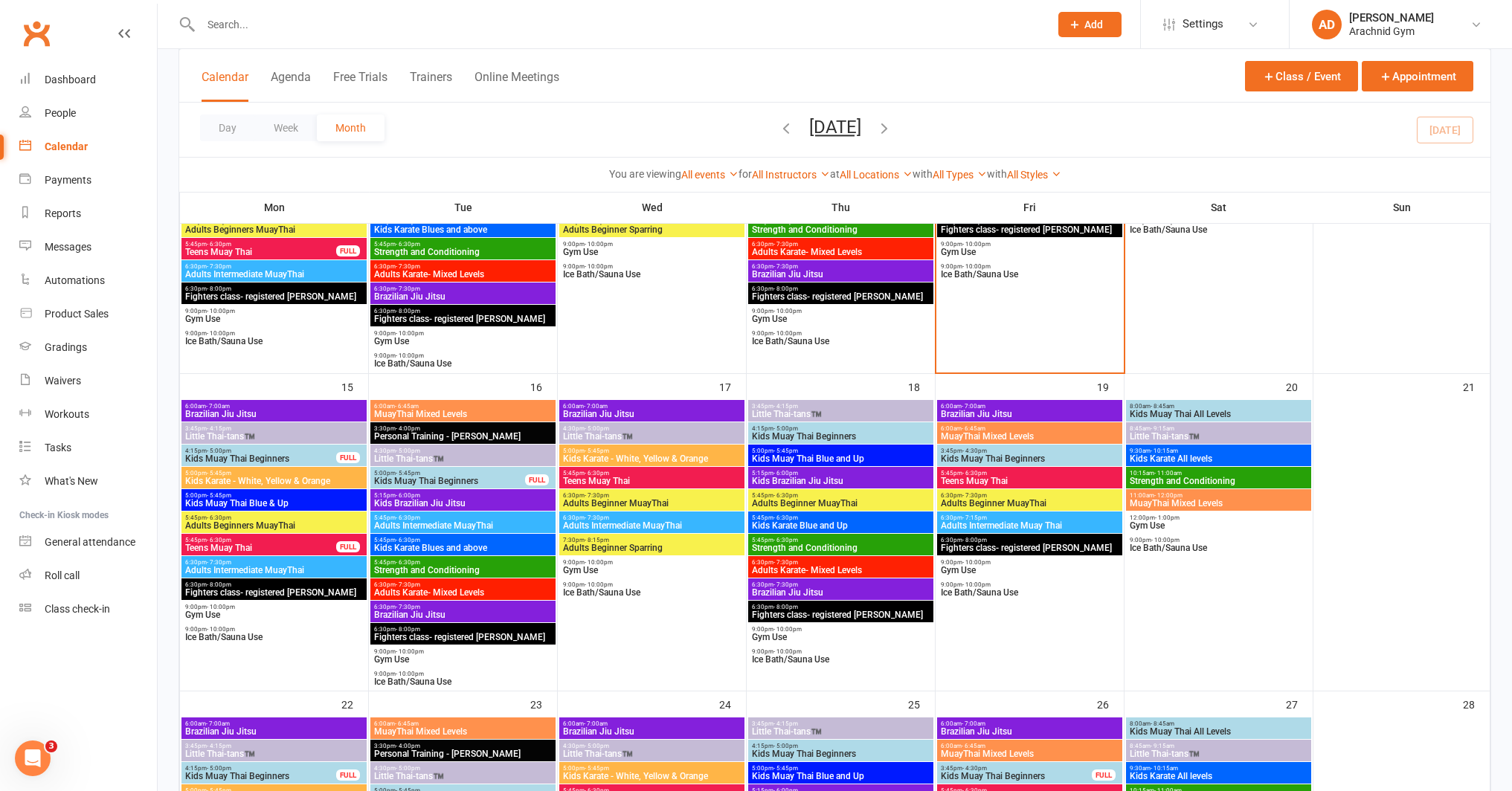
scroll to position [576, 0]
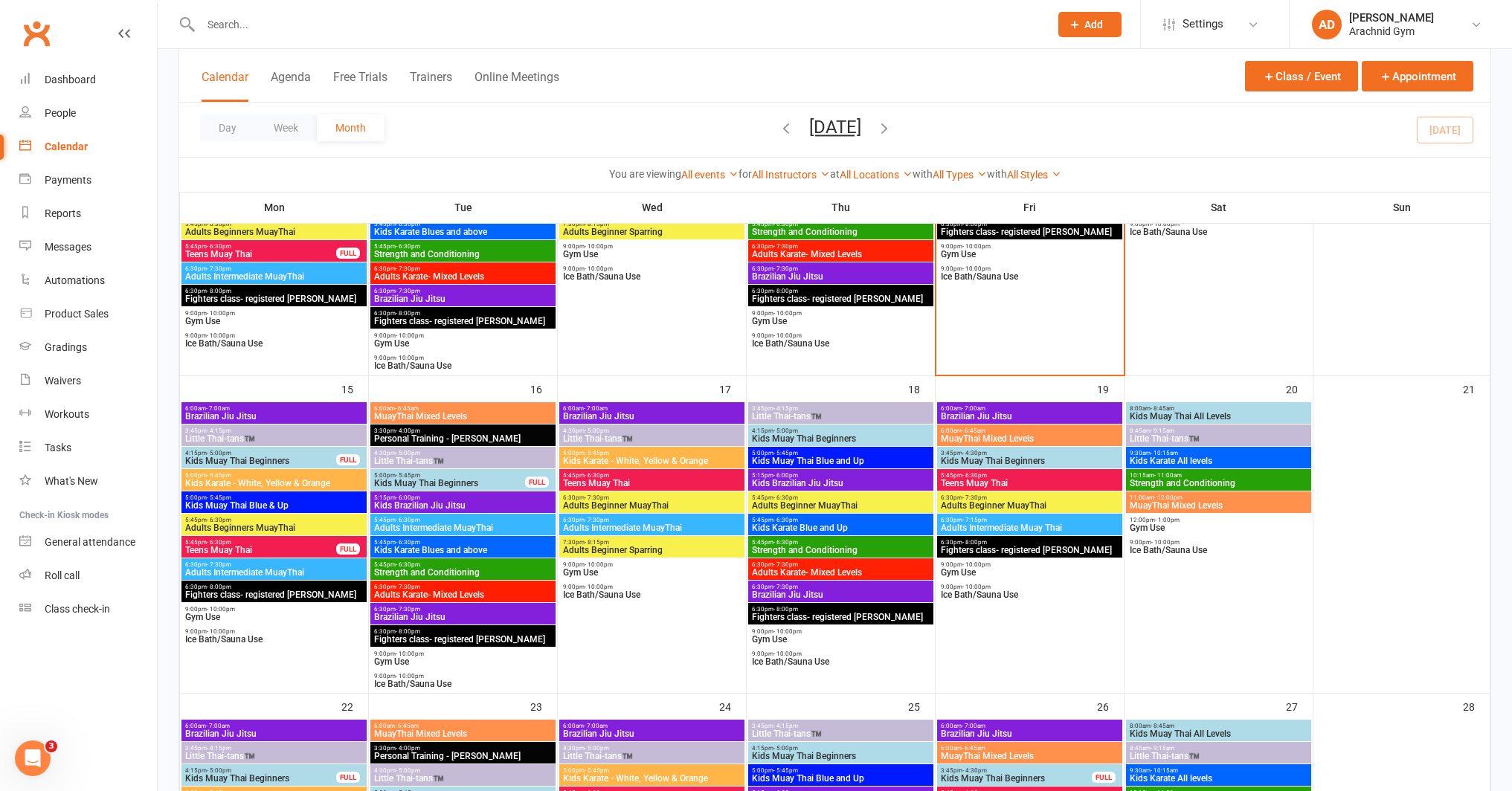
click at [987, 459] on span "Kids Muay Thai Beginners" at bounding box center [1029, 461] width 179 height 9
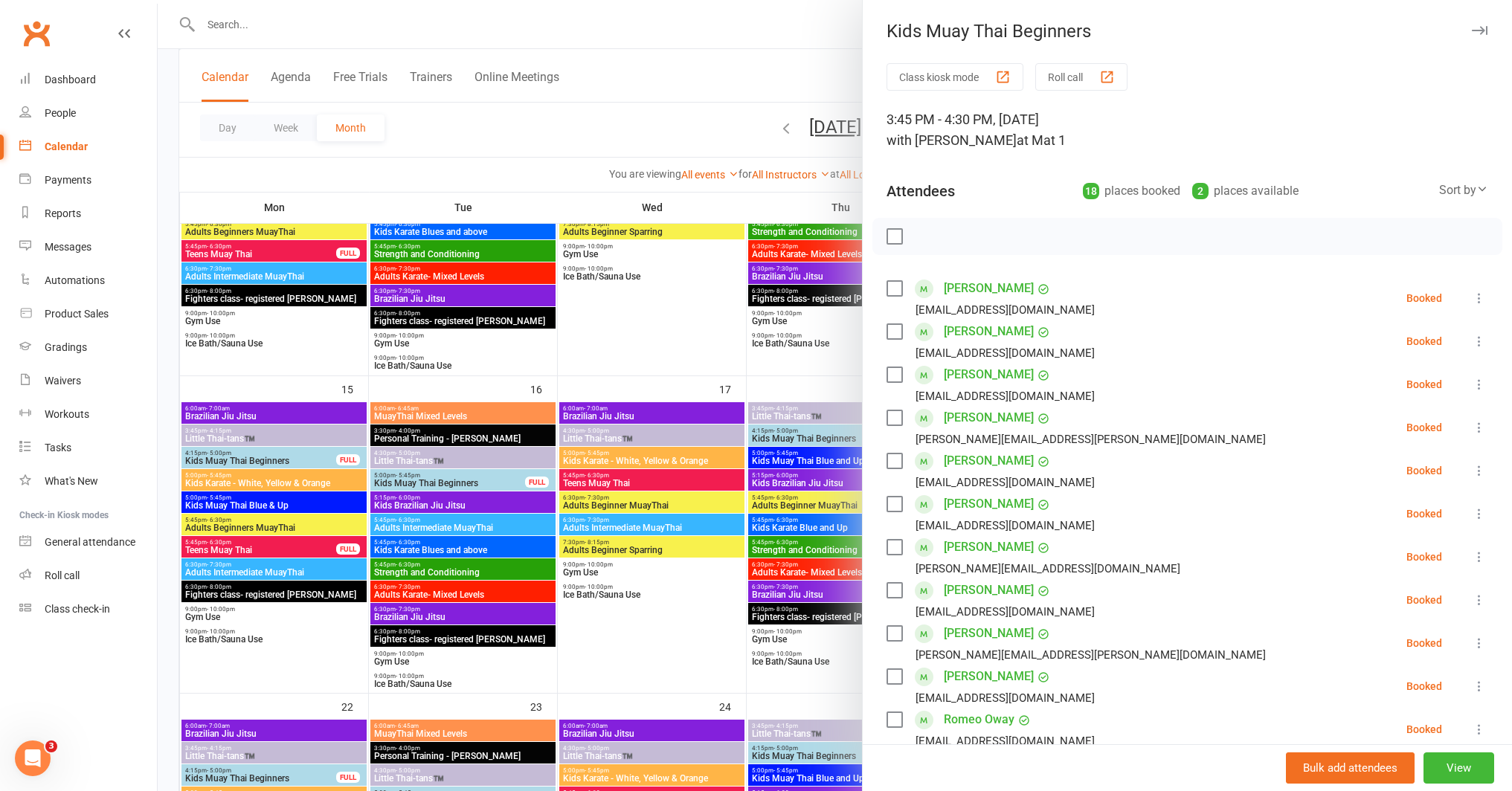
click at [1471, 640] on icon at bounding box center [1479, 643] width 15 height 15
click at [1378, 695] on link "Remove" at bounding box center [1407, 702] width 160 height 30
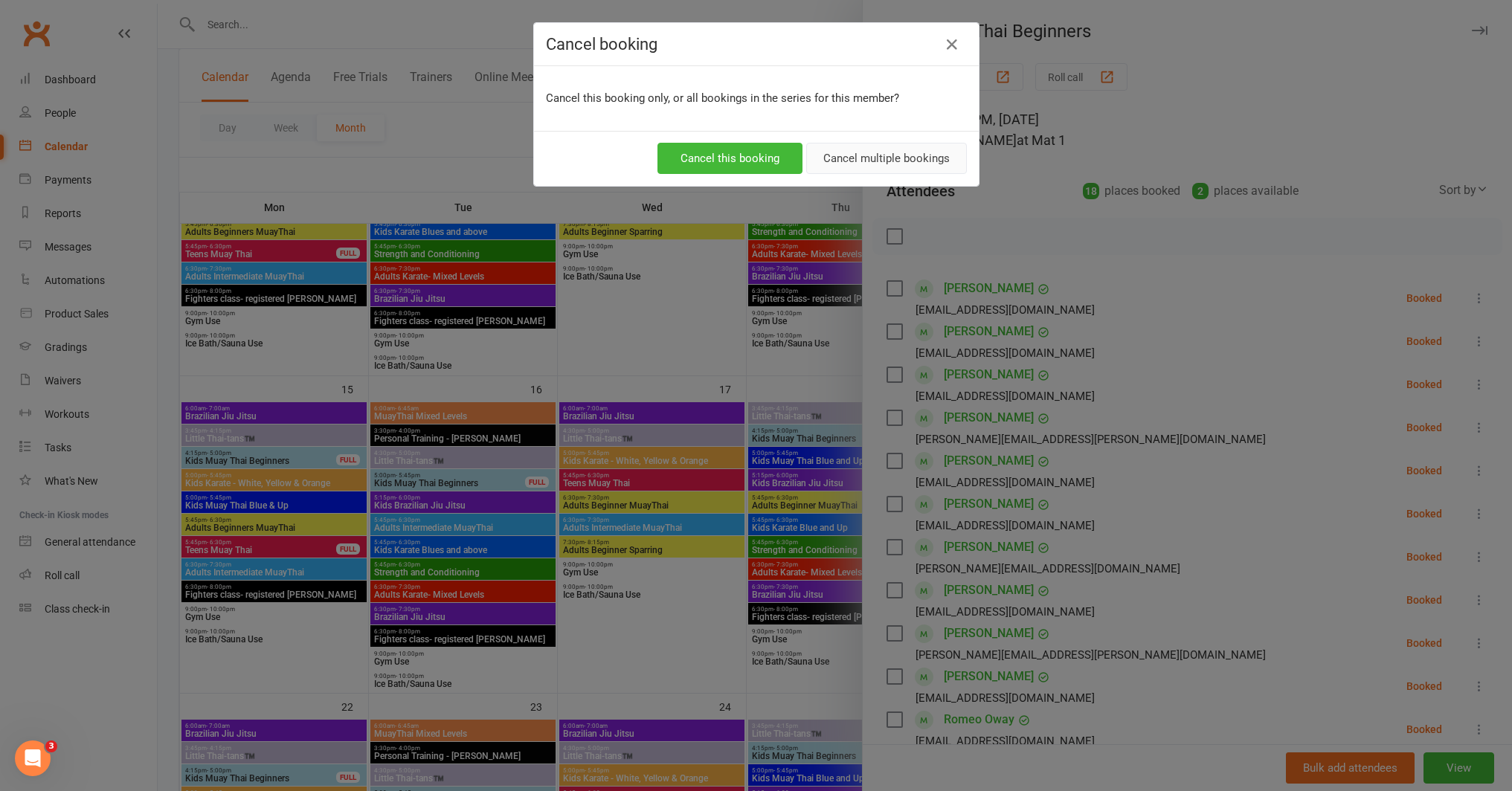
click at [870, 166] on button "Cancel multiple bookings" at bounding box center [887, 158] width 161 height 32
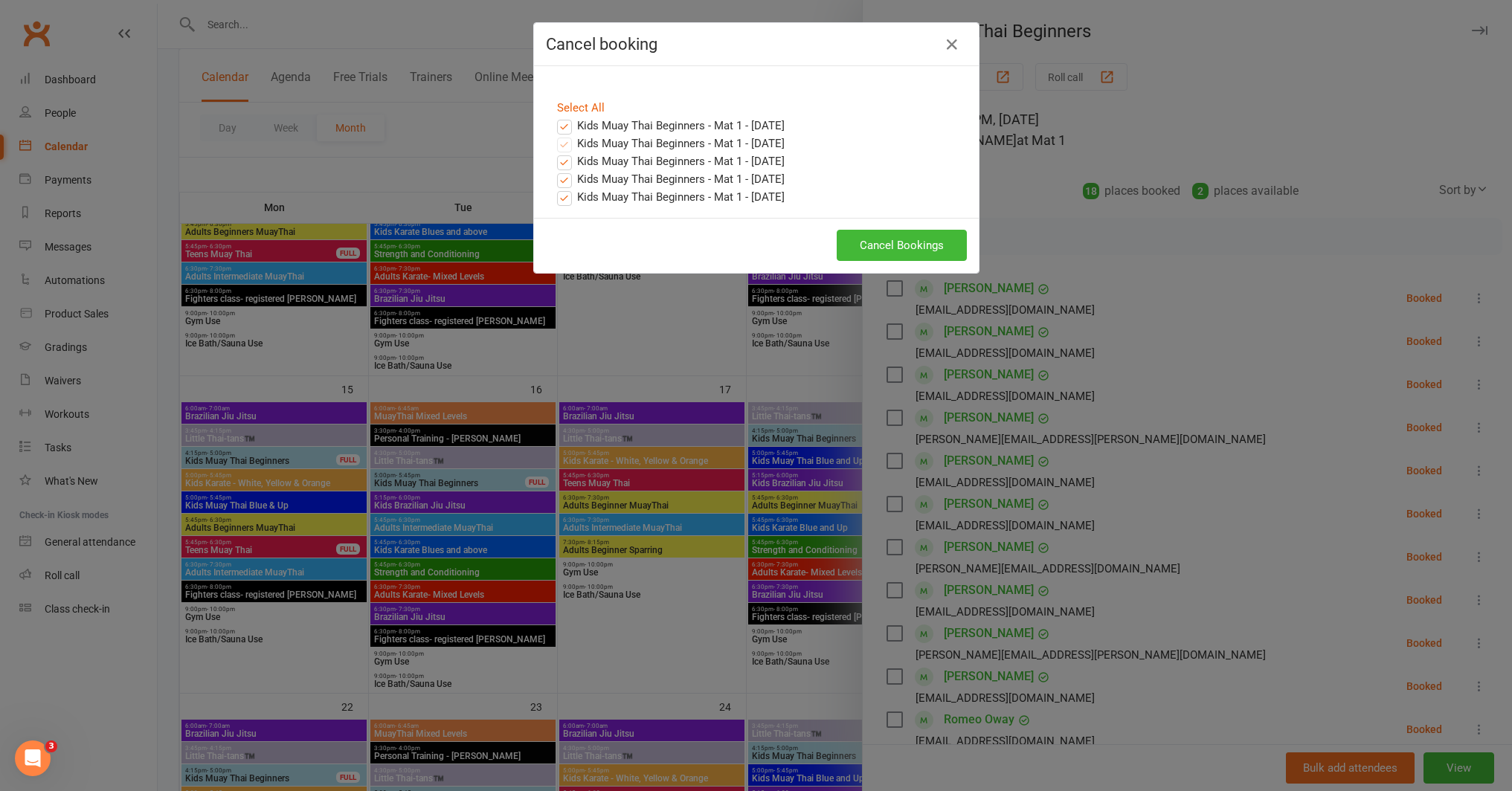
click at [563, 127] on label "Kids Muay Thai Beginners - Mat 1 - Sep 12, 2025" at bounding box center [671, 126] width 228 height 18
click at [556, 117] on input "Kids Muay Thai Beginners - Mat 1 - Sep 12, 2025" at bounding box center [551, 117] width 10 height 0
click at [857, 243] on button "Cancel Bookings" at bounding box center [901, 245] width 130 height 32
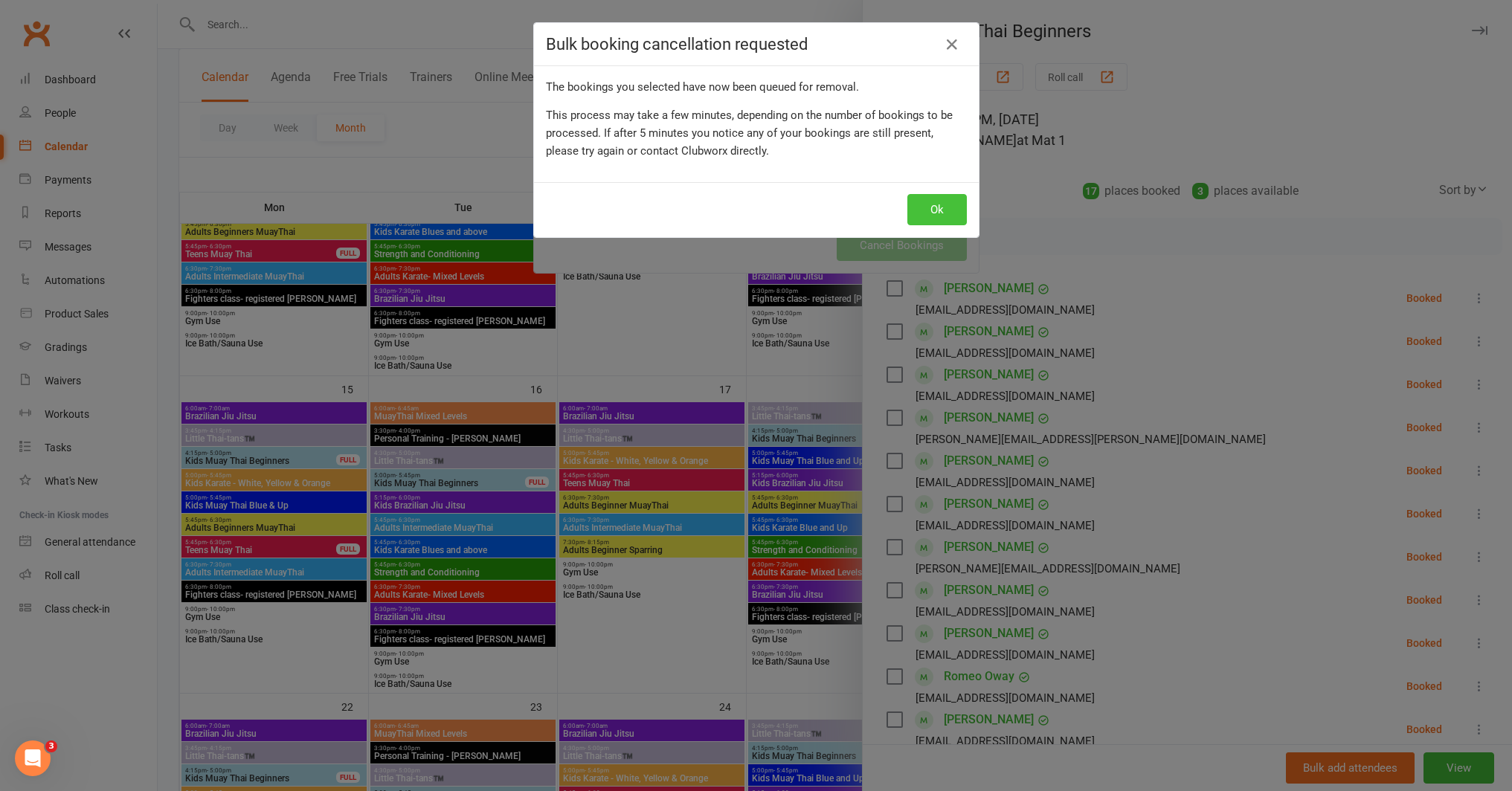
click at [916, 217] on button "Ok" at bounding box center [936, 209] width 59 height 32
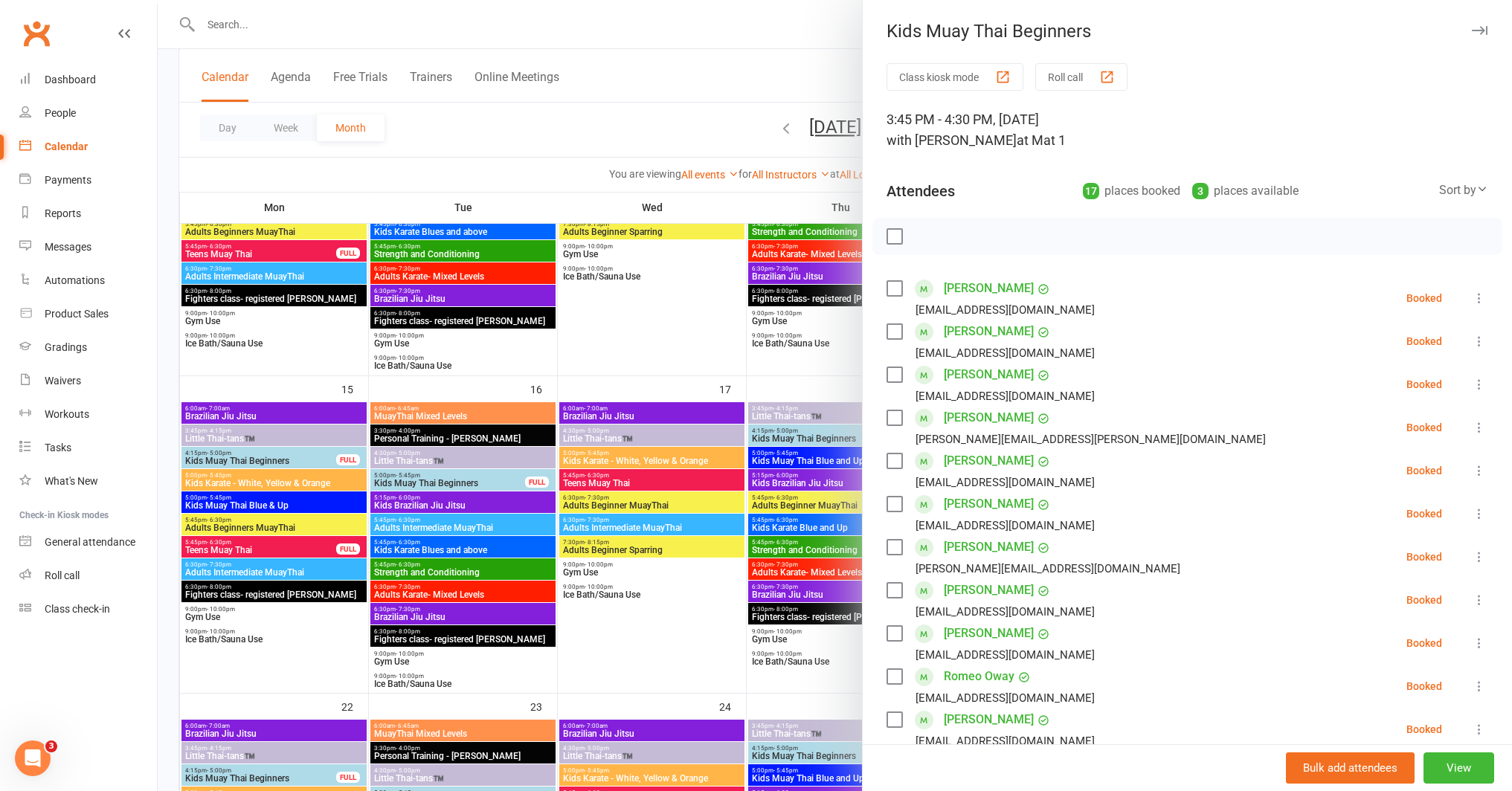
click at [730, 365] on div at bounding box center [834, 395] width 1354 height 791
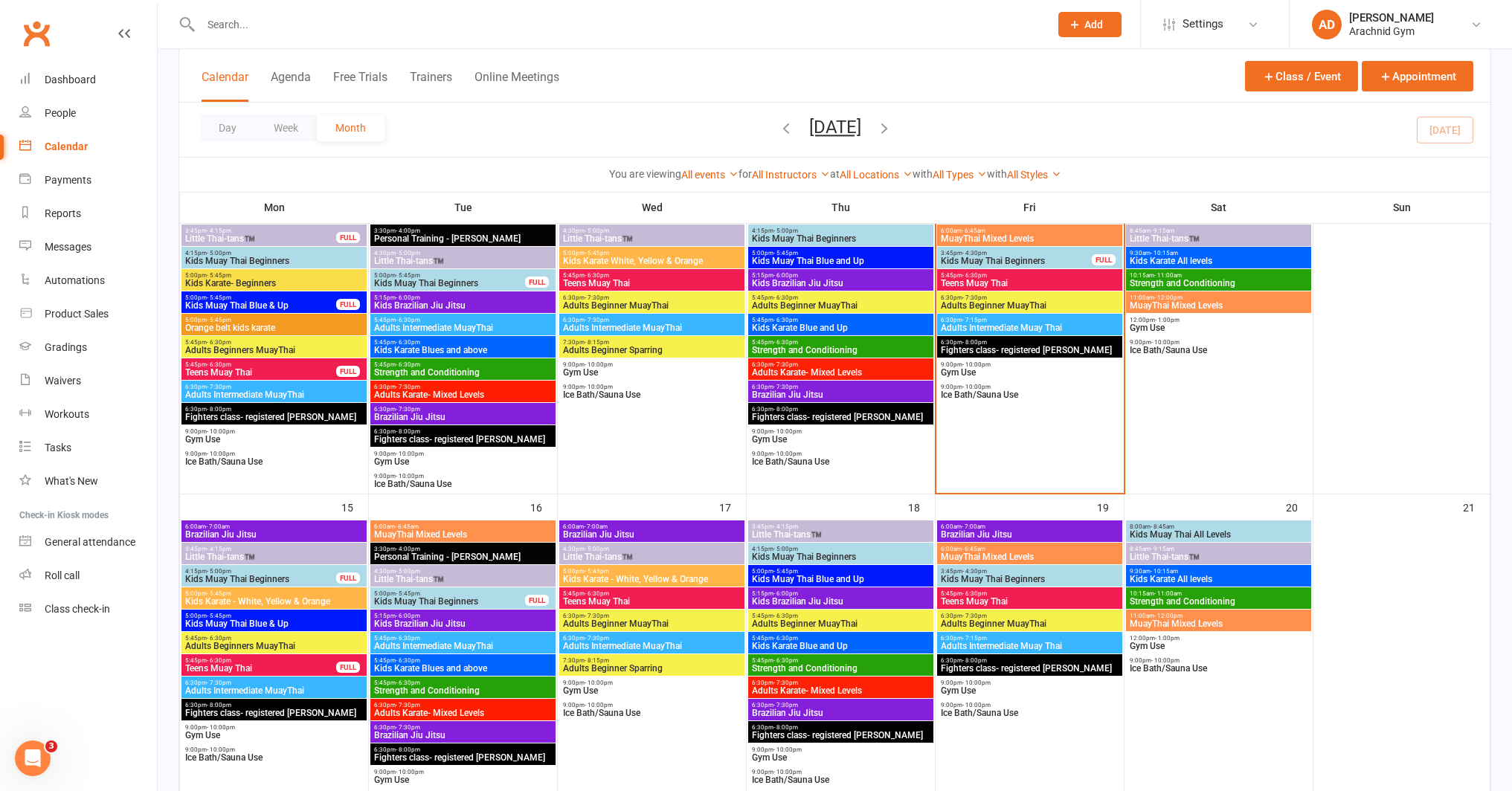
scroll to position [450, 0]
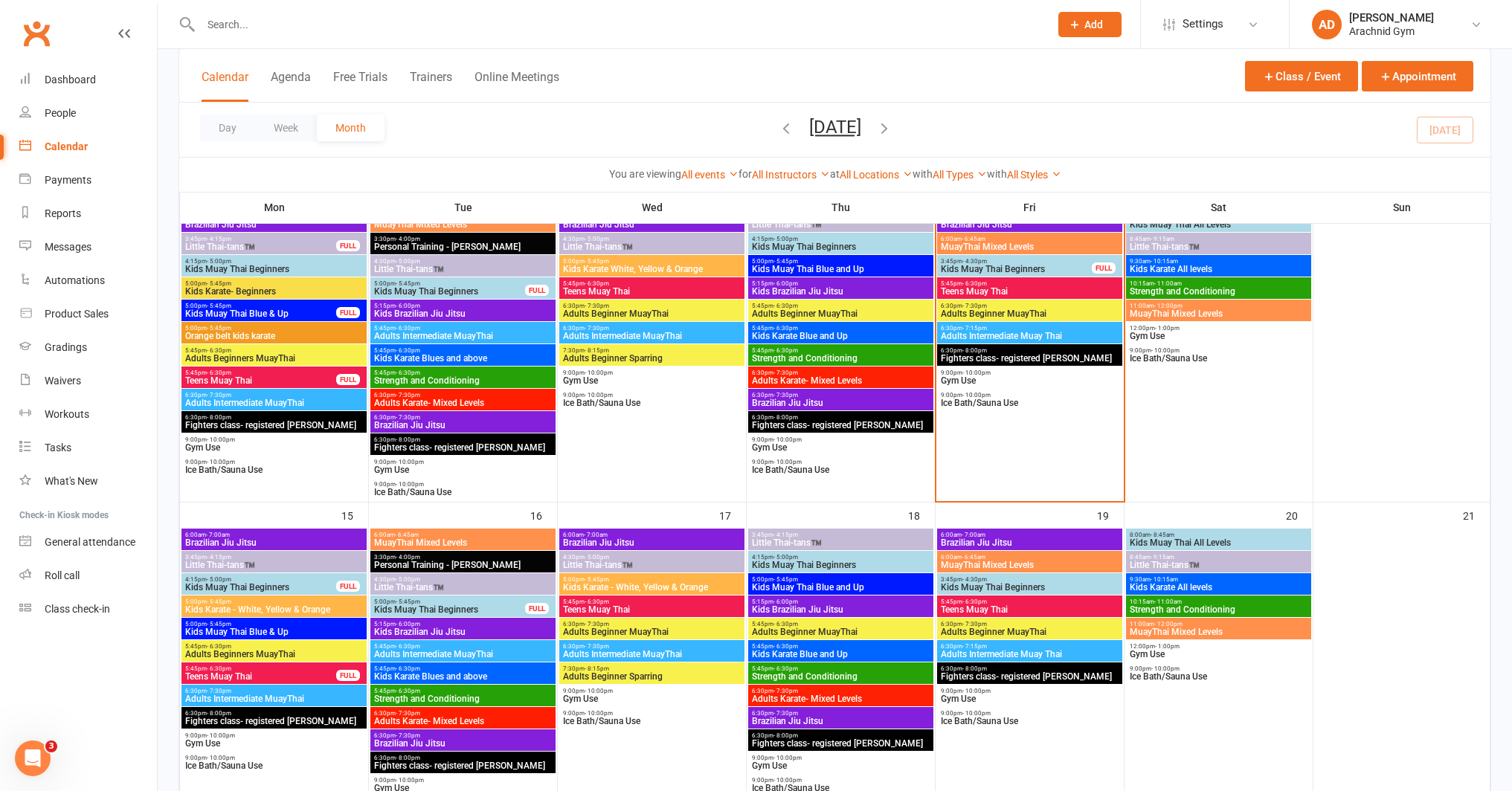
click at [1000, 268] on span "Kids Muay Thai Beginners" at bounding box center [1016, 269] width 152 height 9
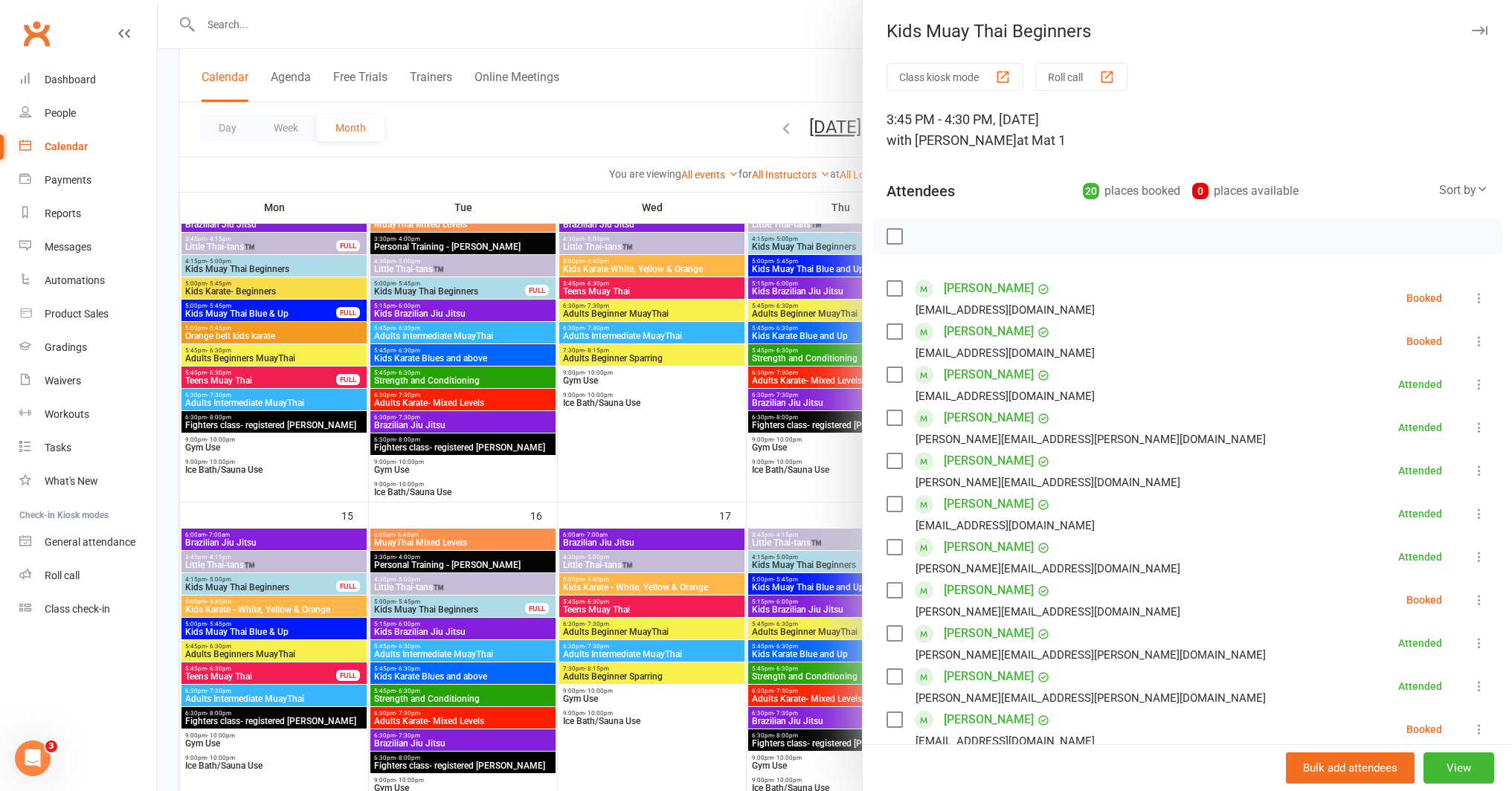
drag, startPoint x: 800, startPoint y: 416, endPoint x: 812, endPoint y: 419, distance: 12.4
click at [802, 418] on div at bounding box center [834, 395] width 1354 height 791
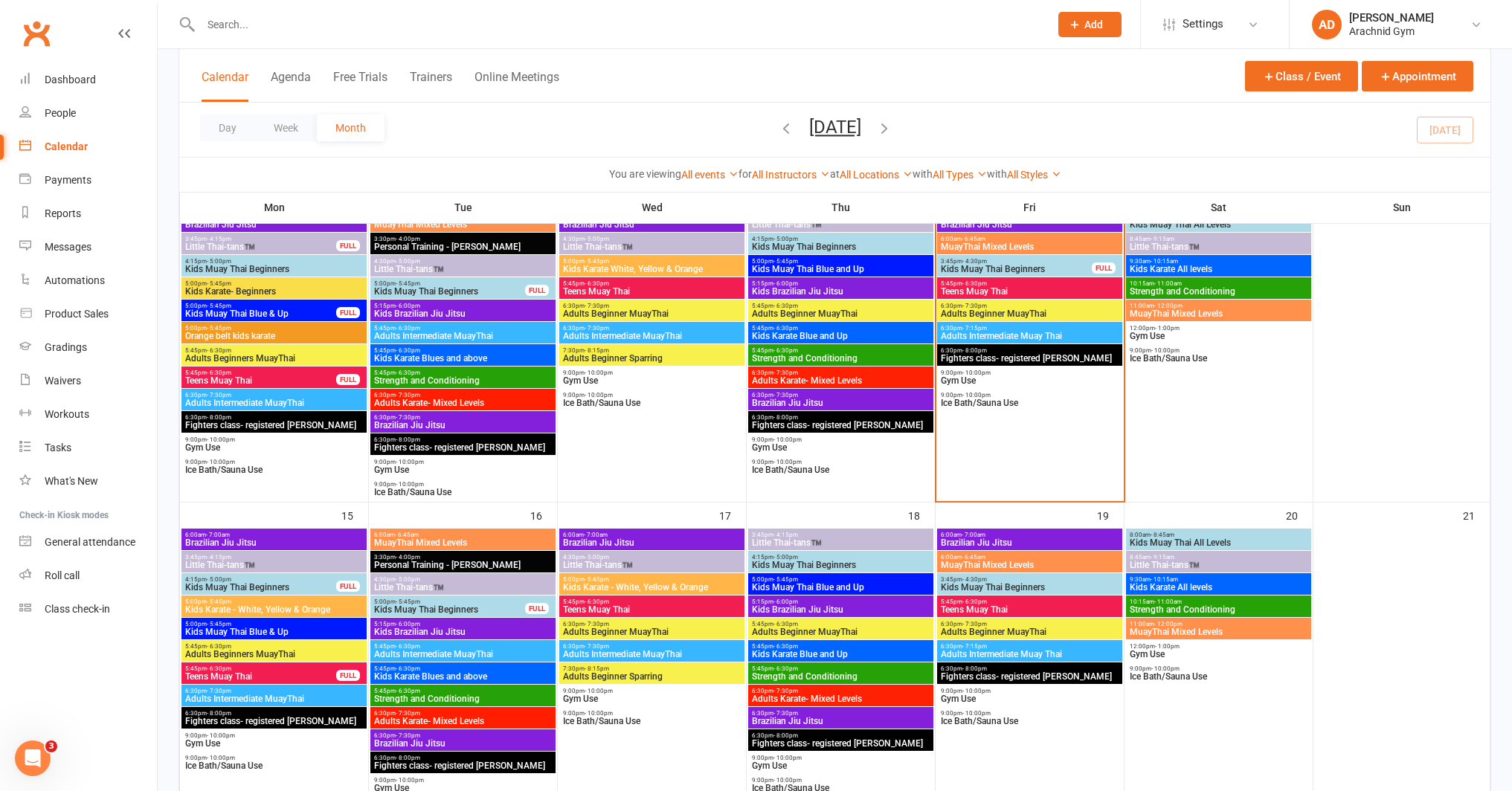
click at [1228, 541] on span "Kids Muay Thai All Levels" at bounding box center [1218, 543] width 179 height 9
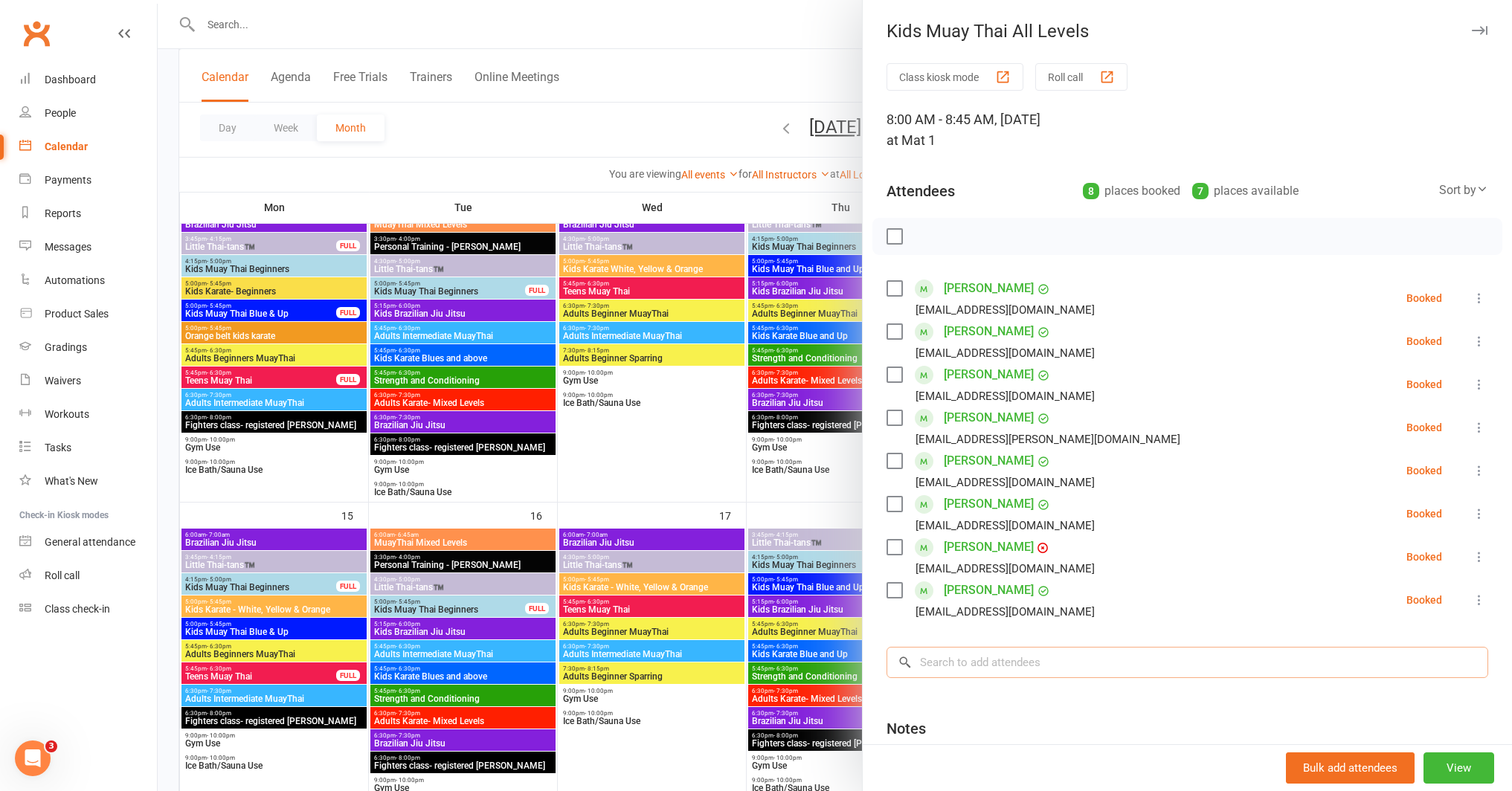
click at [1045, 665] on input "search" at bounding box center [1188, 663] width 602 height 32
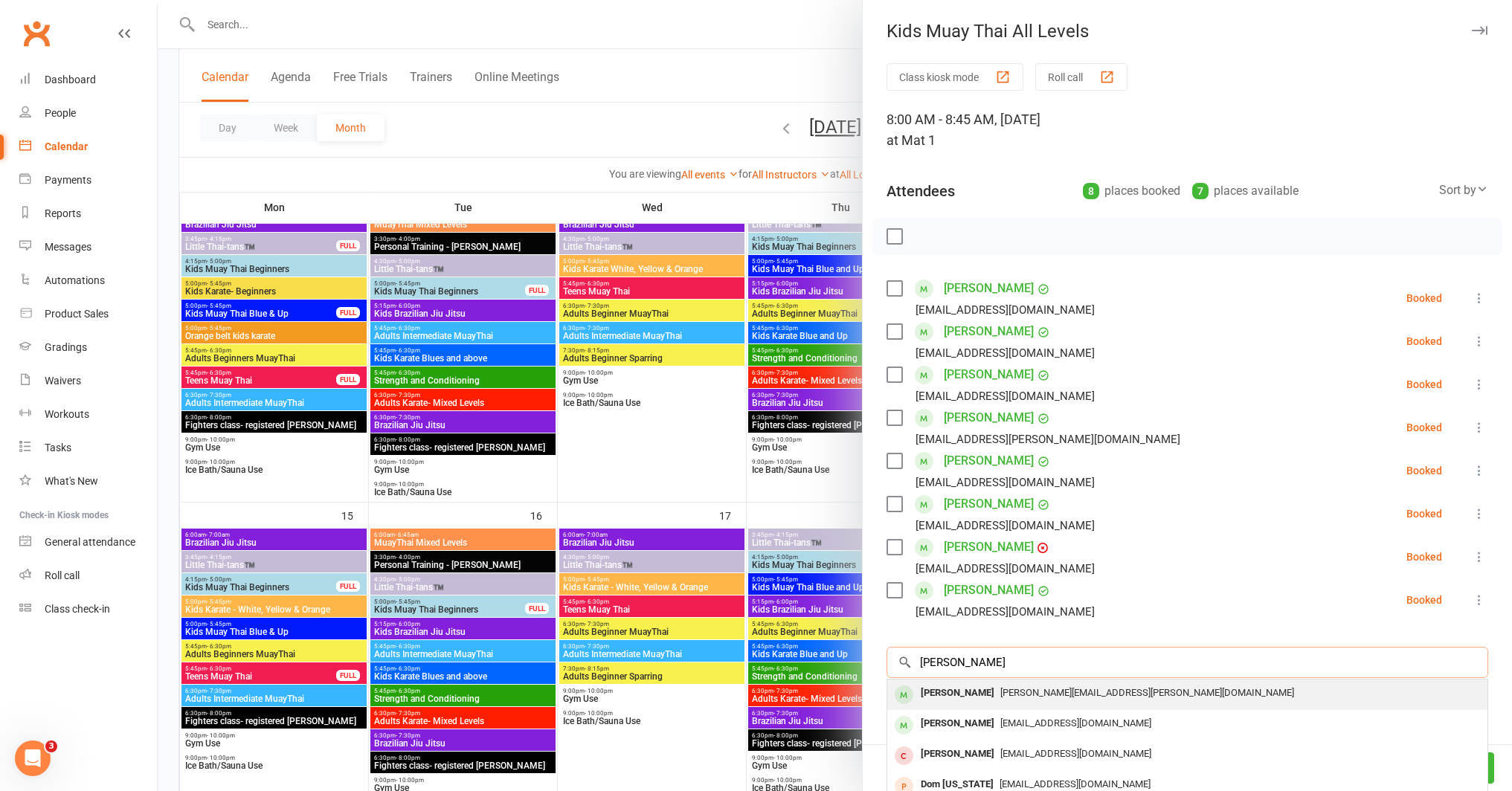
type input "dominic nel"
click at [980, 693] on div "[PERSON_NAME]" at bounding box center [957, 694] width 85 height 22
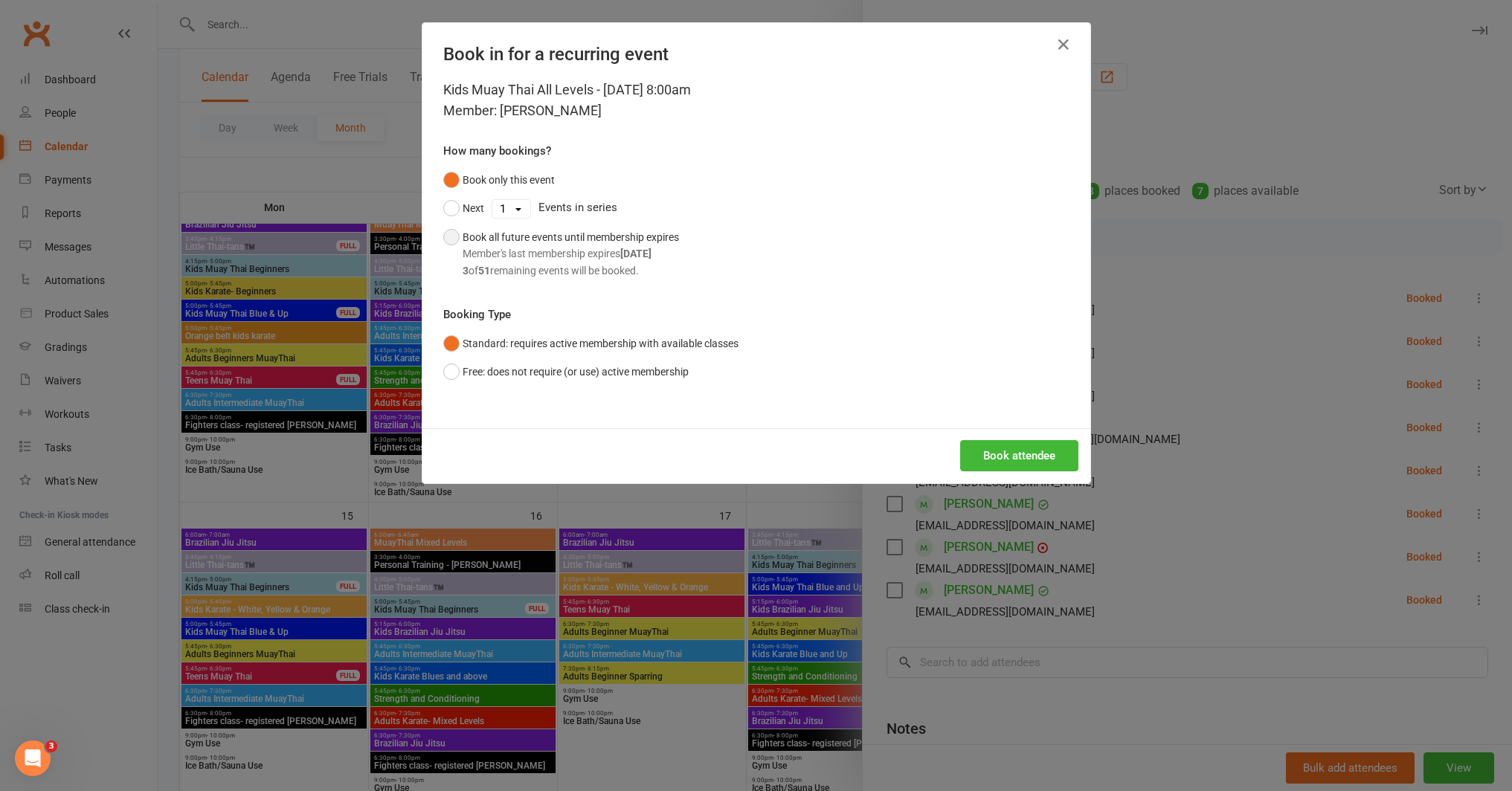
click at [537, 243] on div "Book all future events until membership expires Member's last membership expire…" at bounding box center [570, 253] width 217 height 49
click at [980, 451] on button "Book attendee" at bounding box center [1020, 456] width 118 height 32
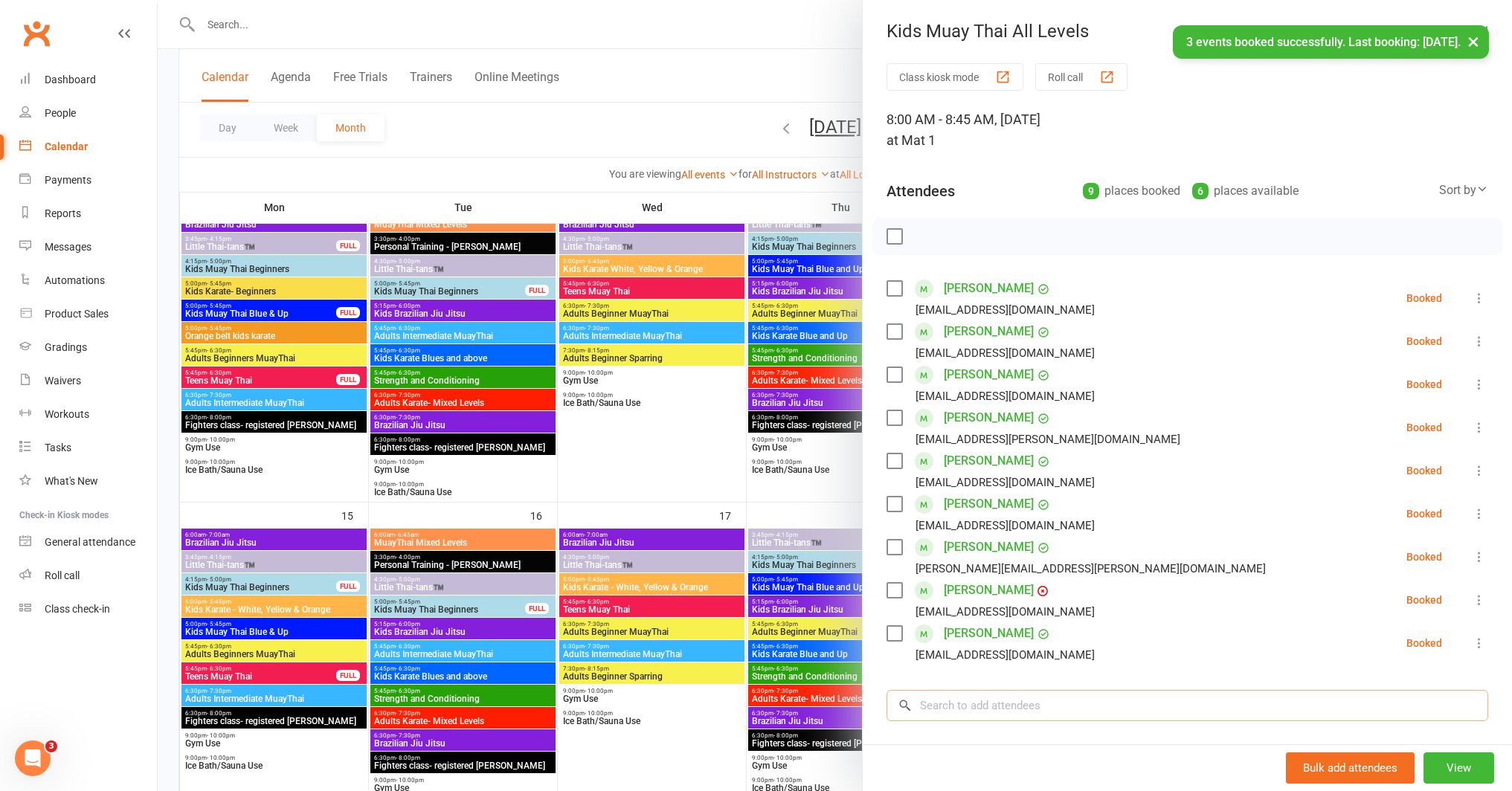
click at [1067, 717] on input "search" at bounding box center [1188, 706] width 602 height 32
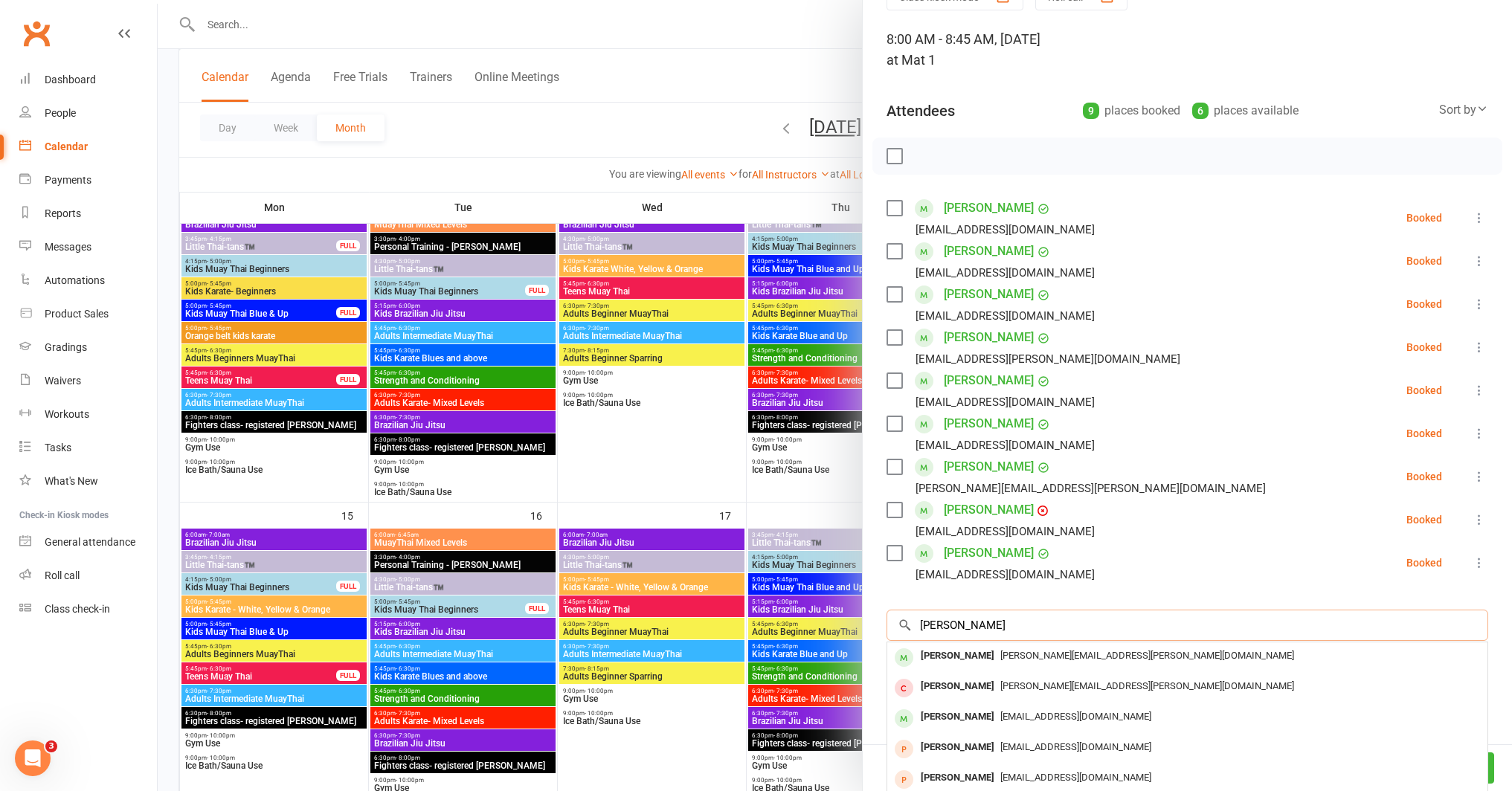
scroll to position [93, 0]
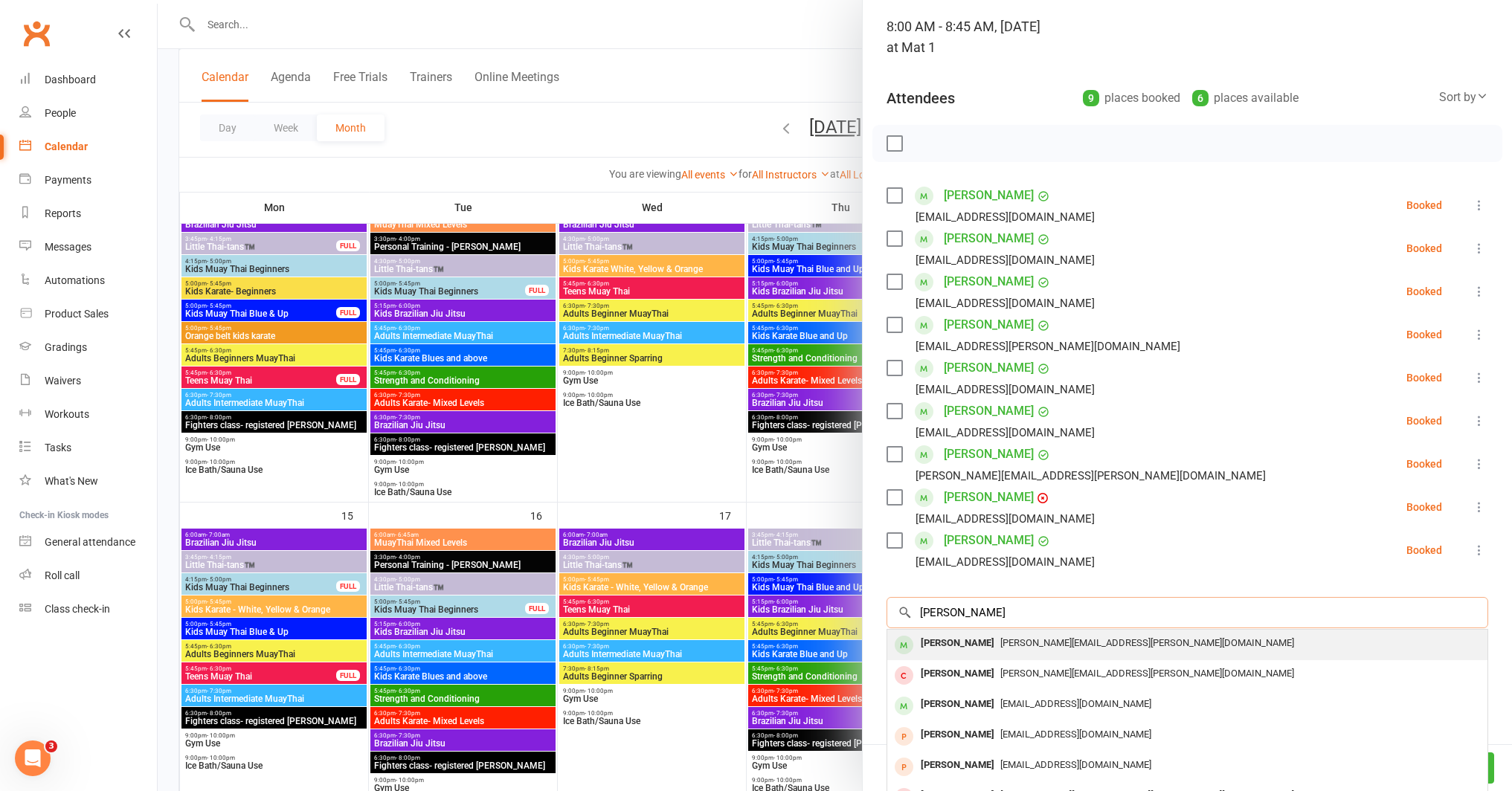
type input "elijah ne"
click at [1011, 653] on div "Rebecca.dilena@gmail.com" at bounding box center [1187, 643] width 588 height 22
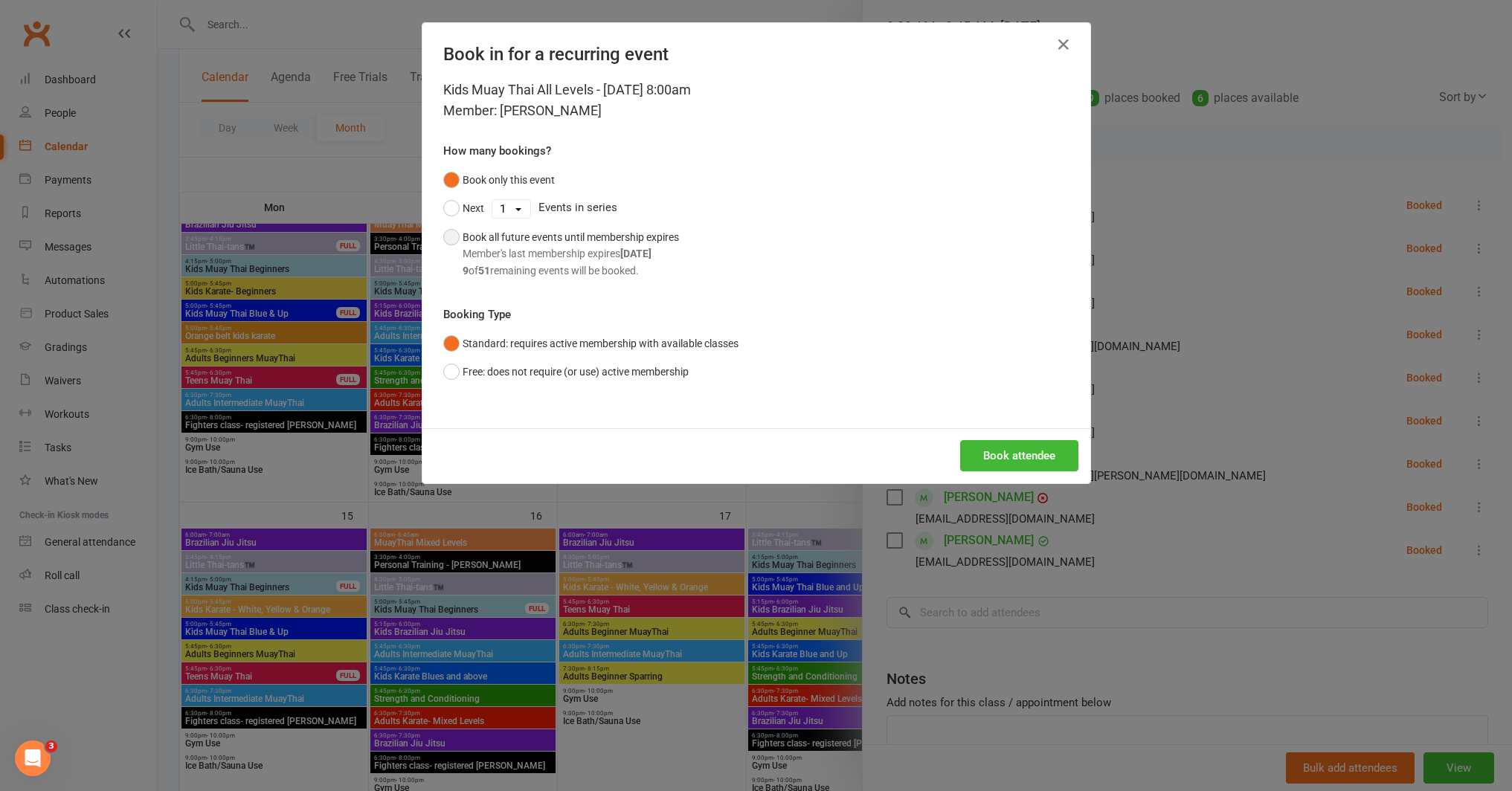
click at [599, 261] on div "Book all future events until membership expires Member's last membership expire…" at bounding box center [570, 253] width 217 height 49
click at [1023, 455] on button "Book attendee" at bounding box center [1020, 456] width 118 height 32
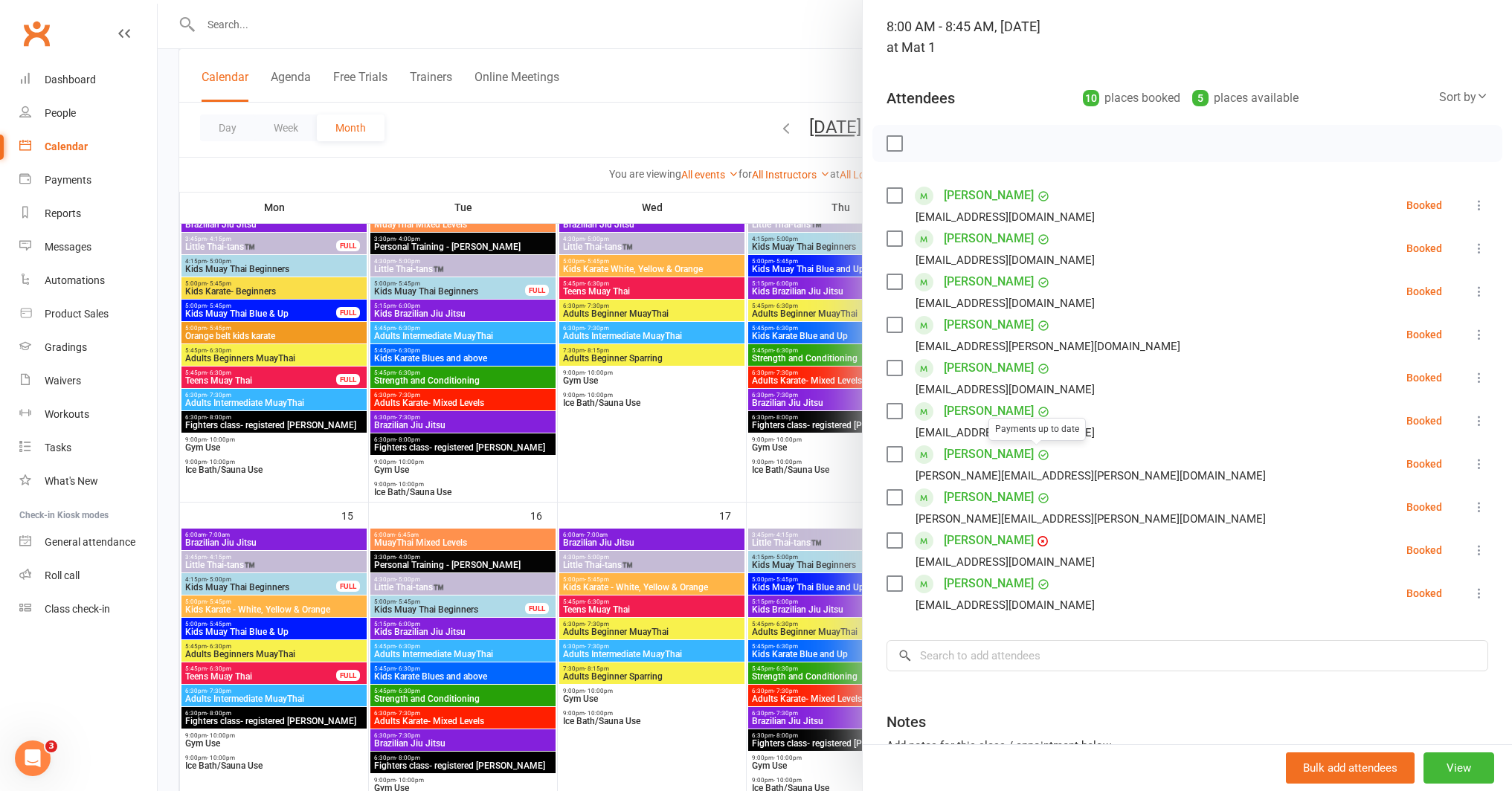
click at [707, 470] on div at bounding box center [834, 395] width 1354 height 791
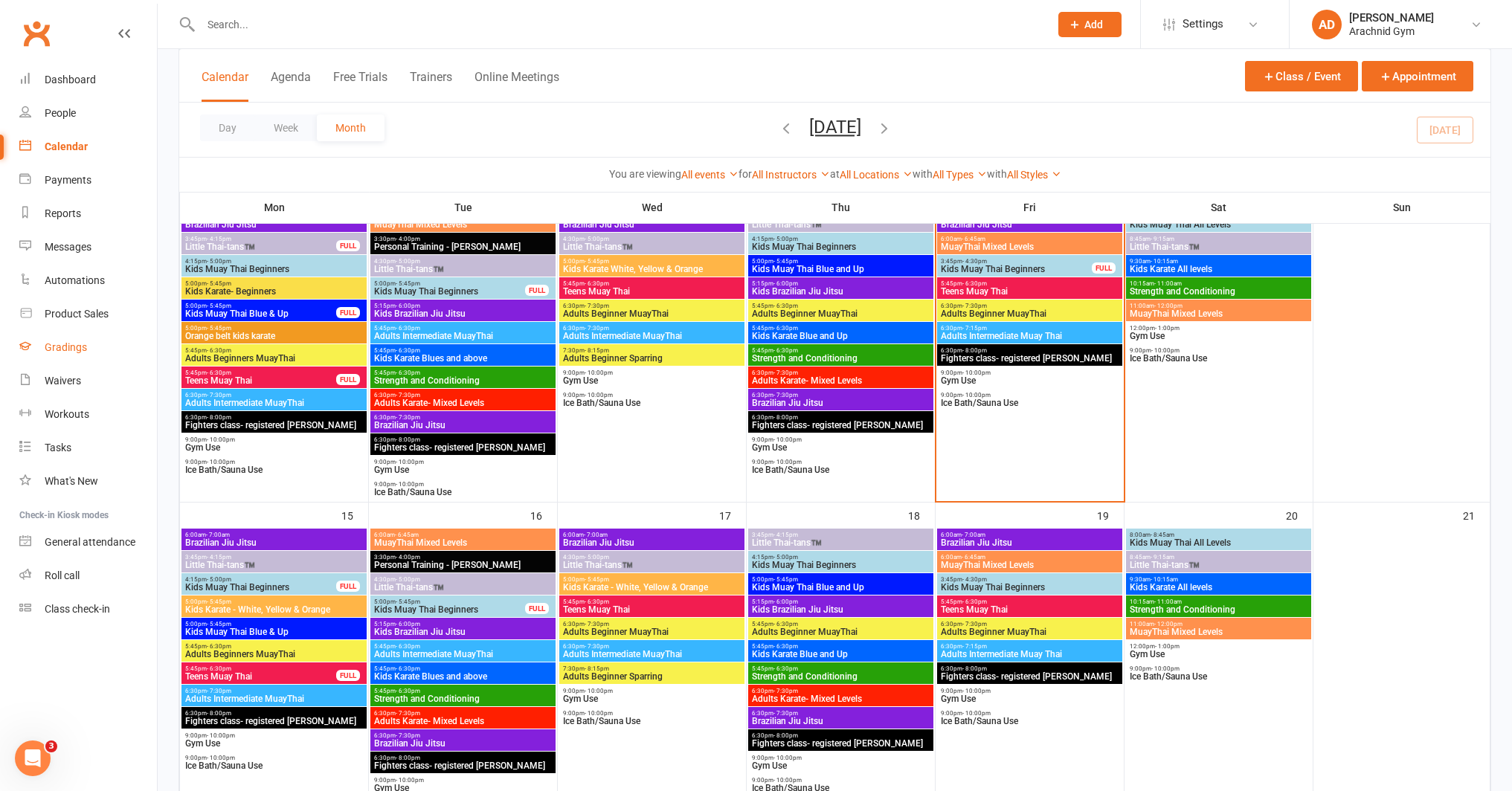
click at [82, 351] on div "Gradings" at bounding box center [66, 347] width 42 height 12
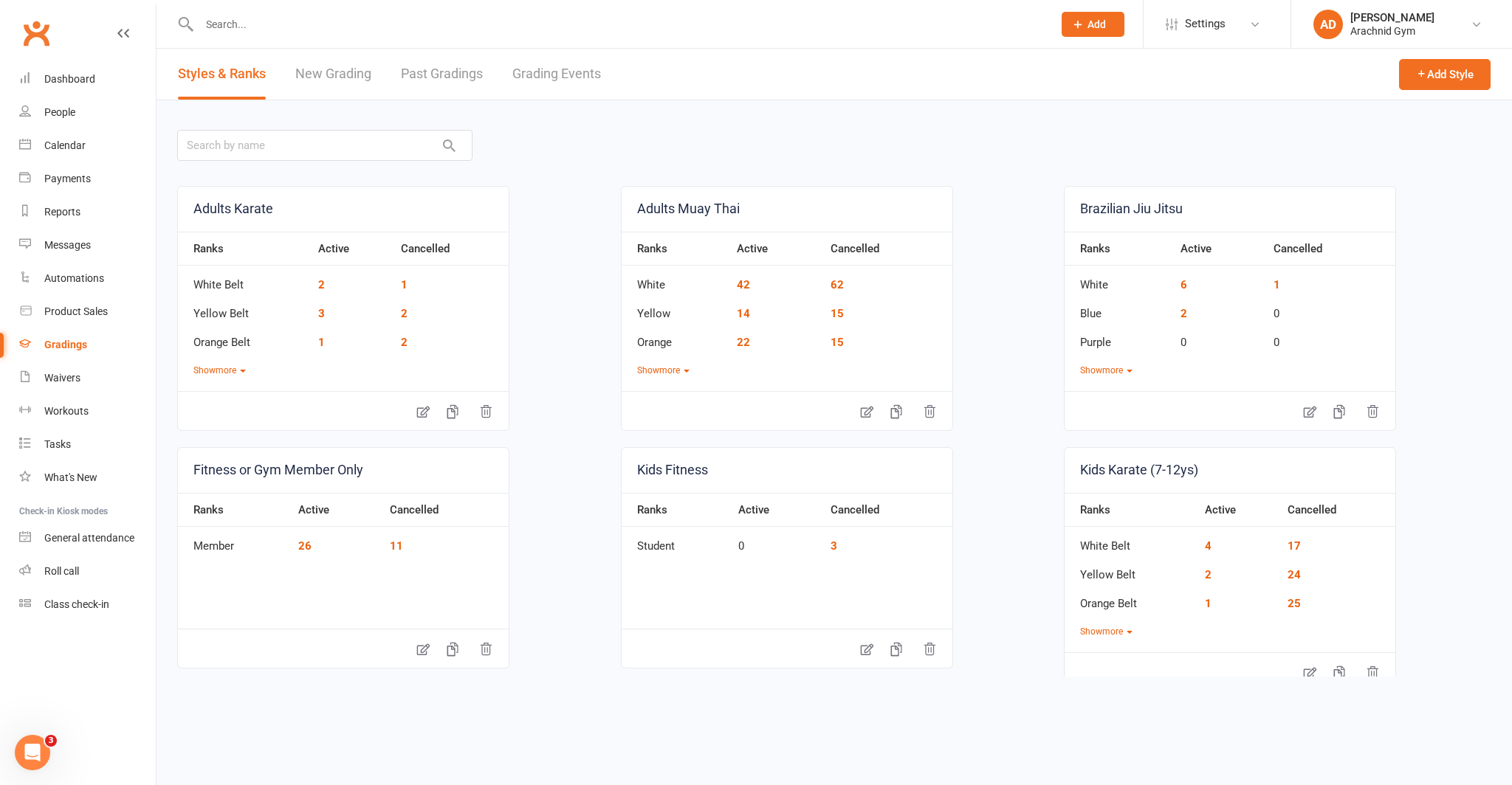
click at [529, 81] on link "Grading Events" at bounding box center [556, 74] width 89 height 51
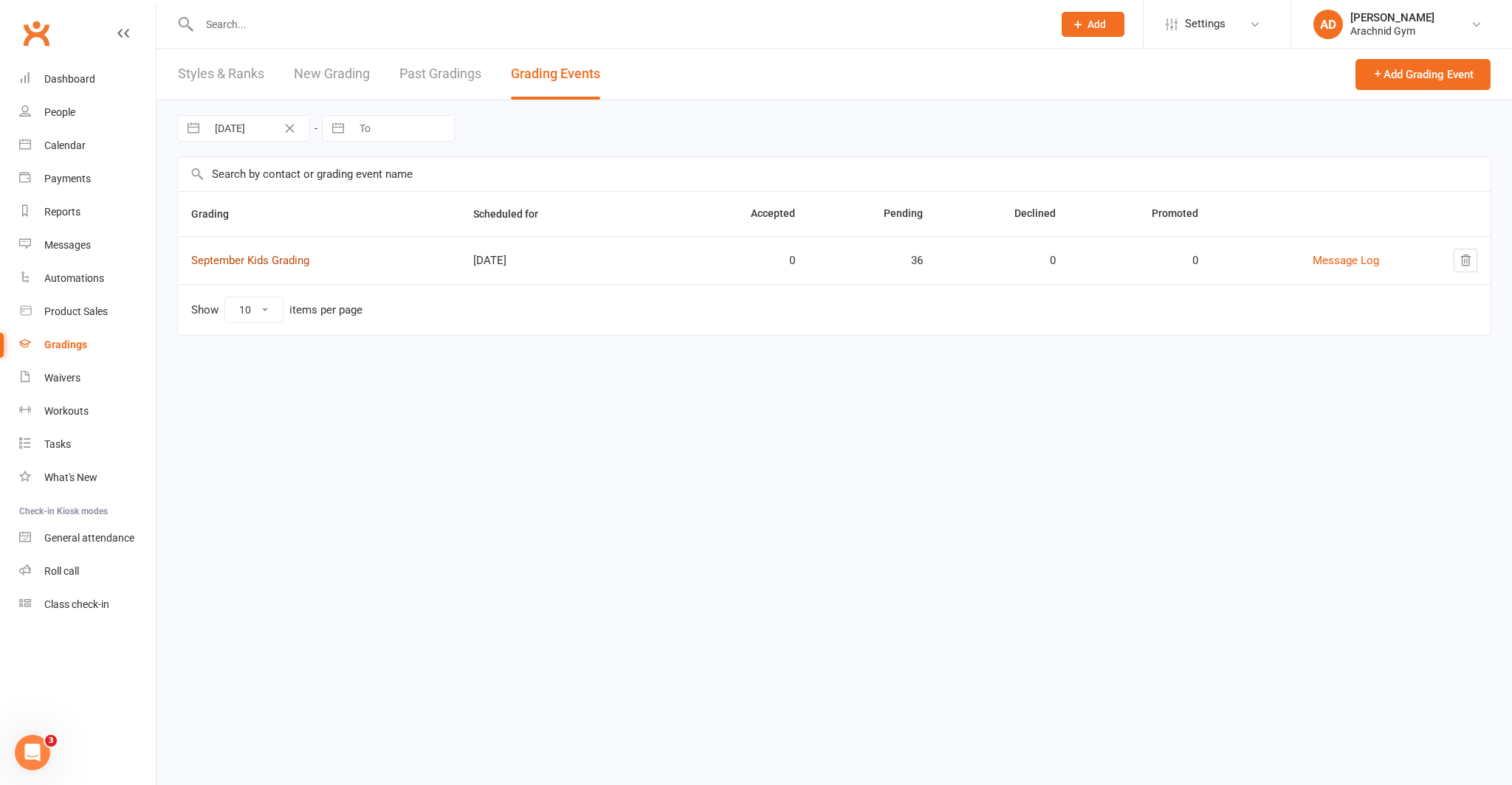
click at [251, 259] on link "September Kids Grading" at bounding box center [250, 260] width 118 height 14
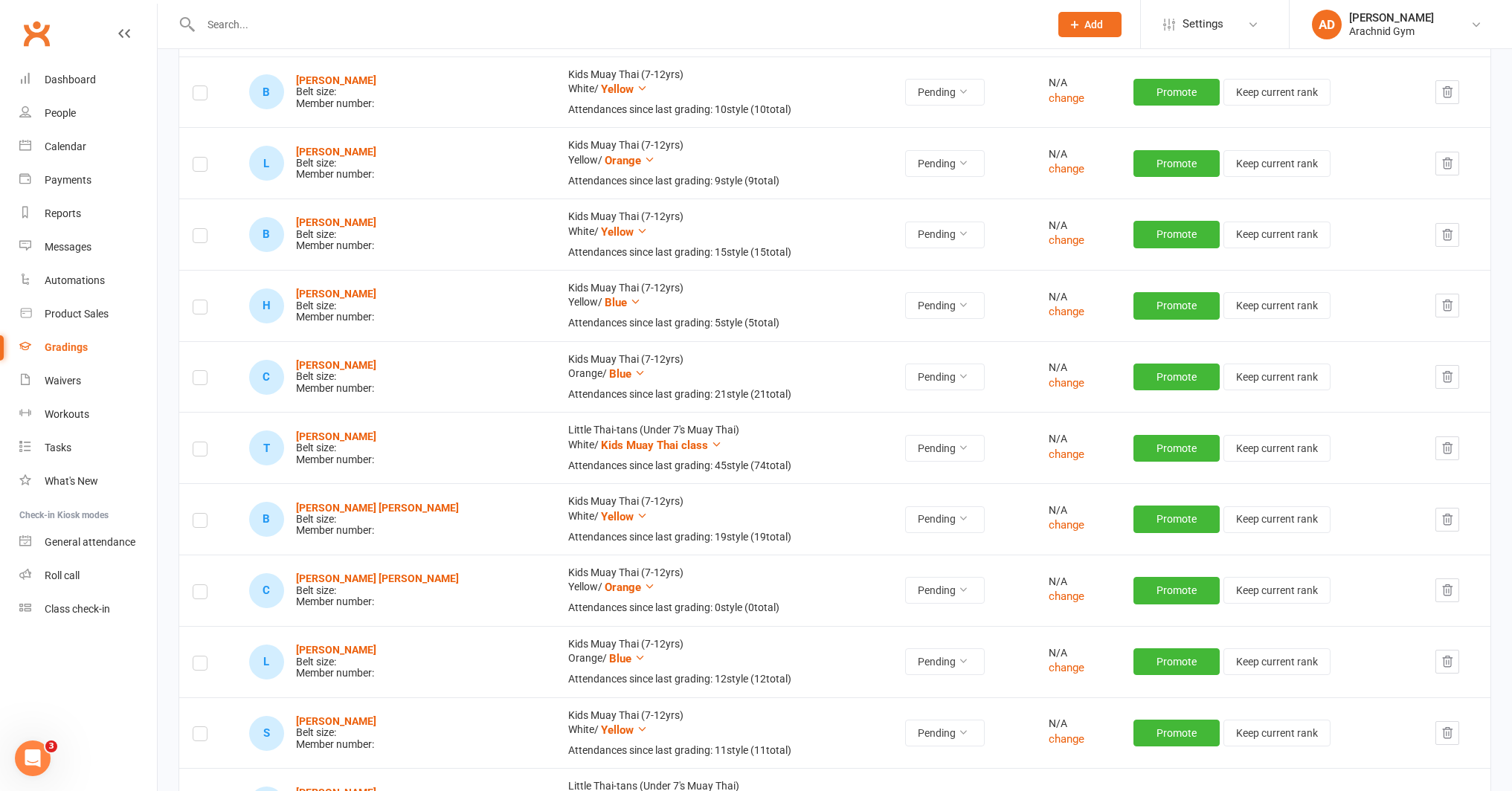
scroll to position [1173, 0]
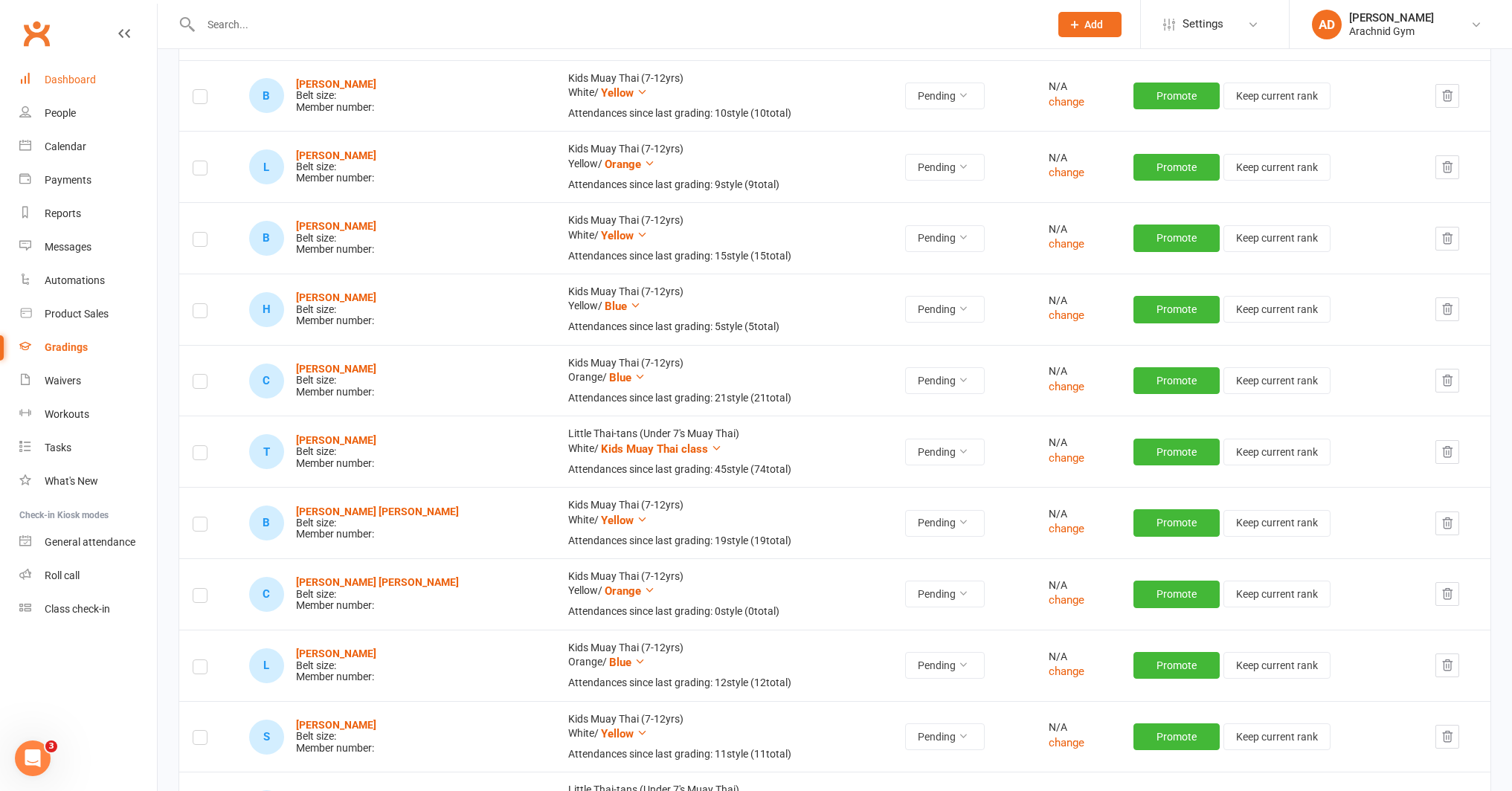
click at [61, 84] on div "Dashboard" at bounding box center [70, 80] width 51 height 12
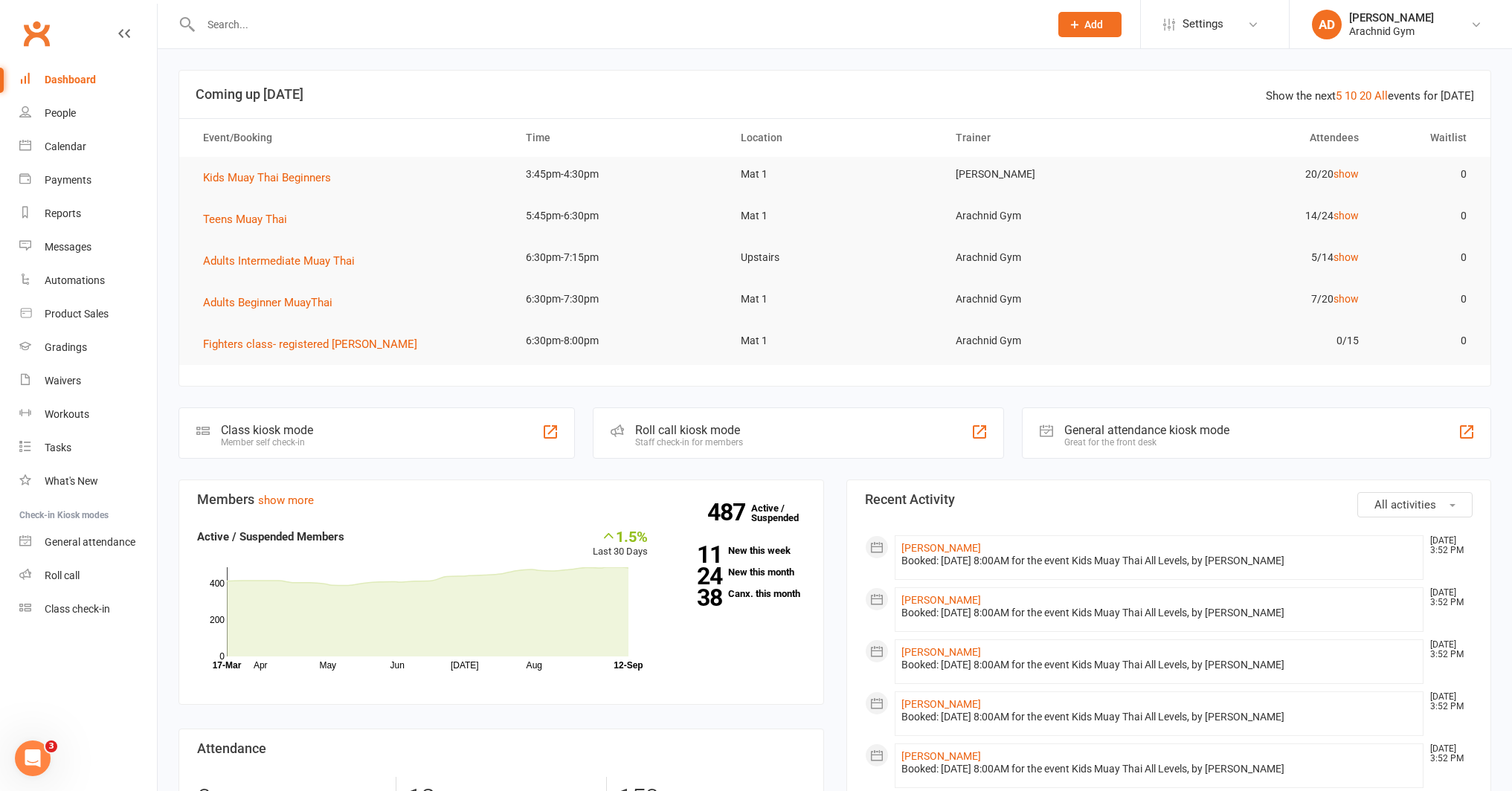
click at [261, 28] on input "text" at bounding box center [618, 24] width 844 height 21
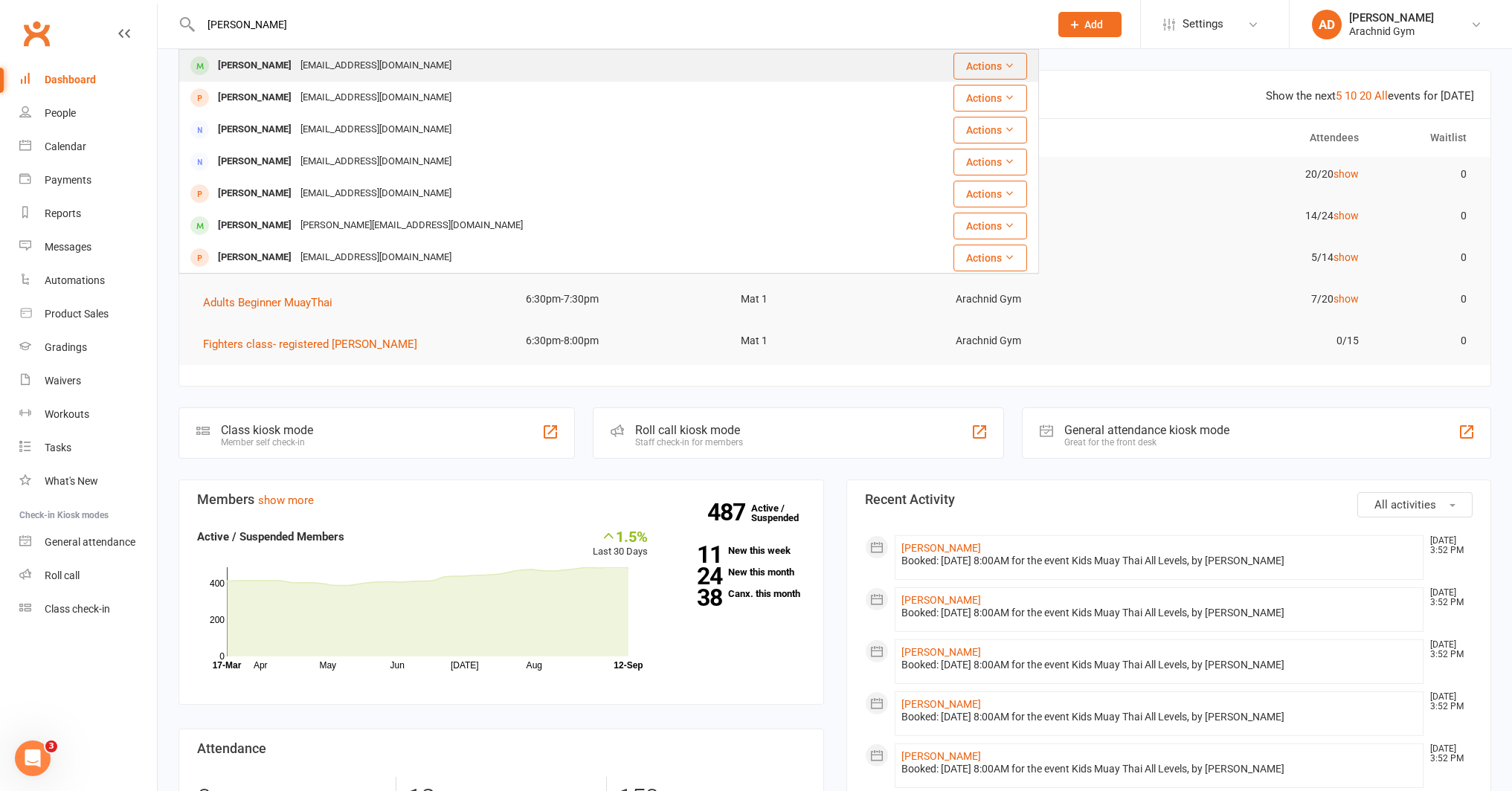
type input "te thom"
click at [237, 63] on div "Te Thompson" at bounding box center [255, 66] width 83 height 22
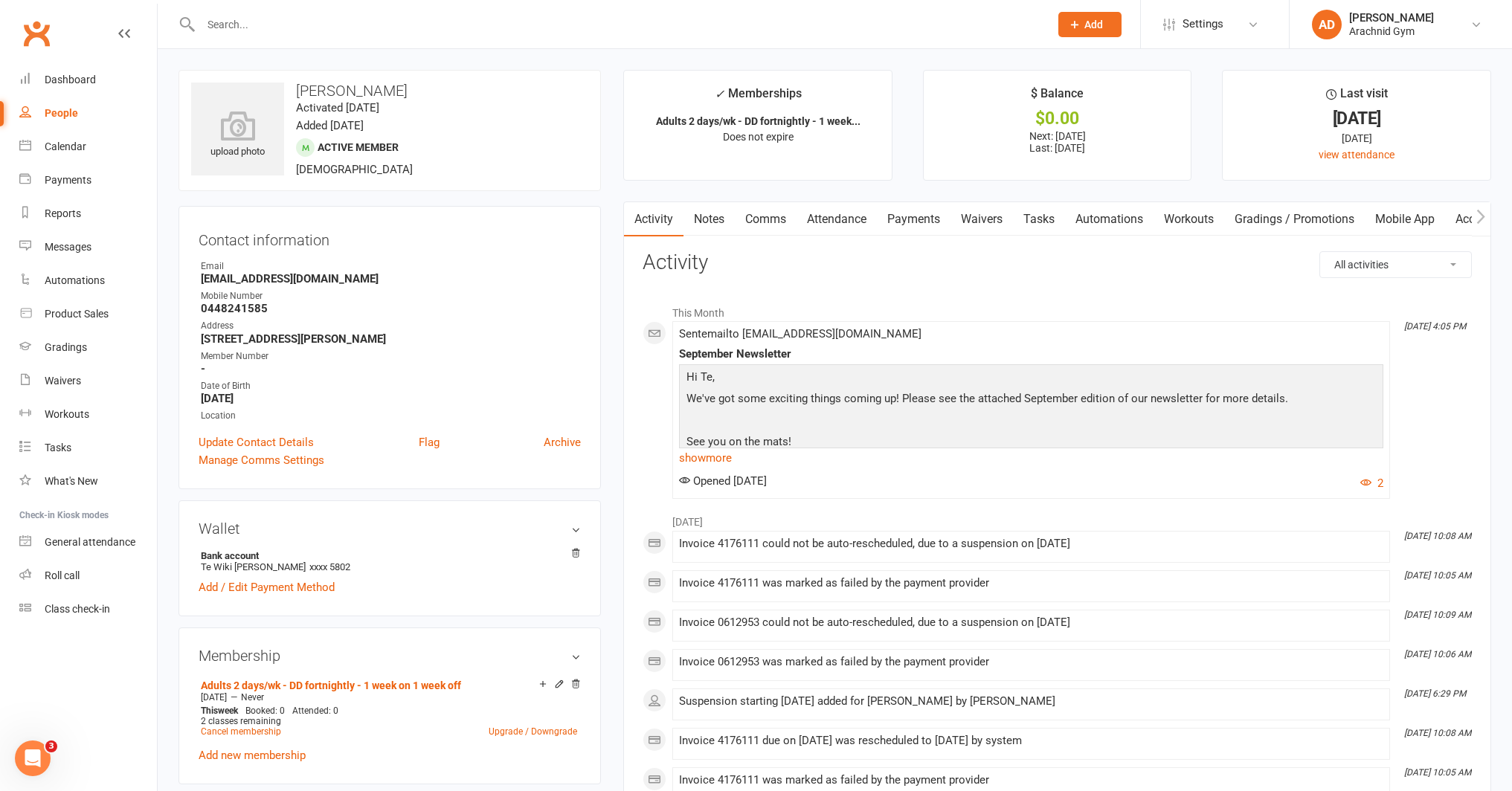
click at [907, 225] on link "Payments" at bounding box center [913, 219] width 74 height 34
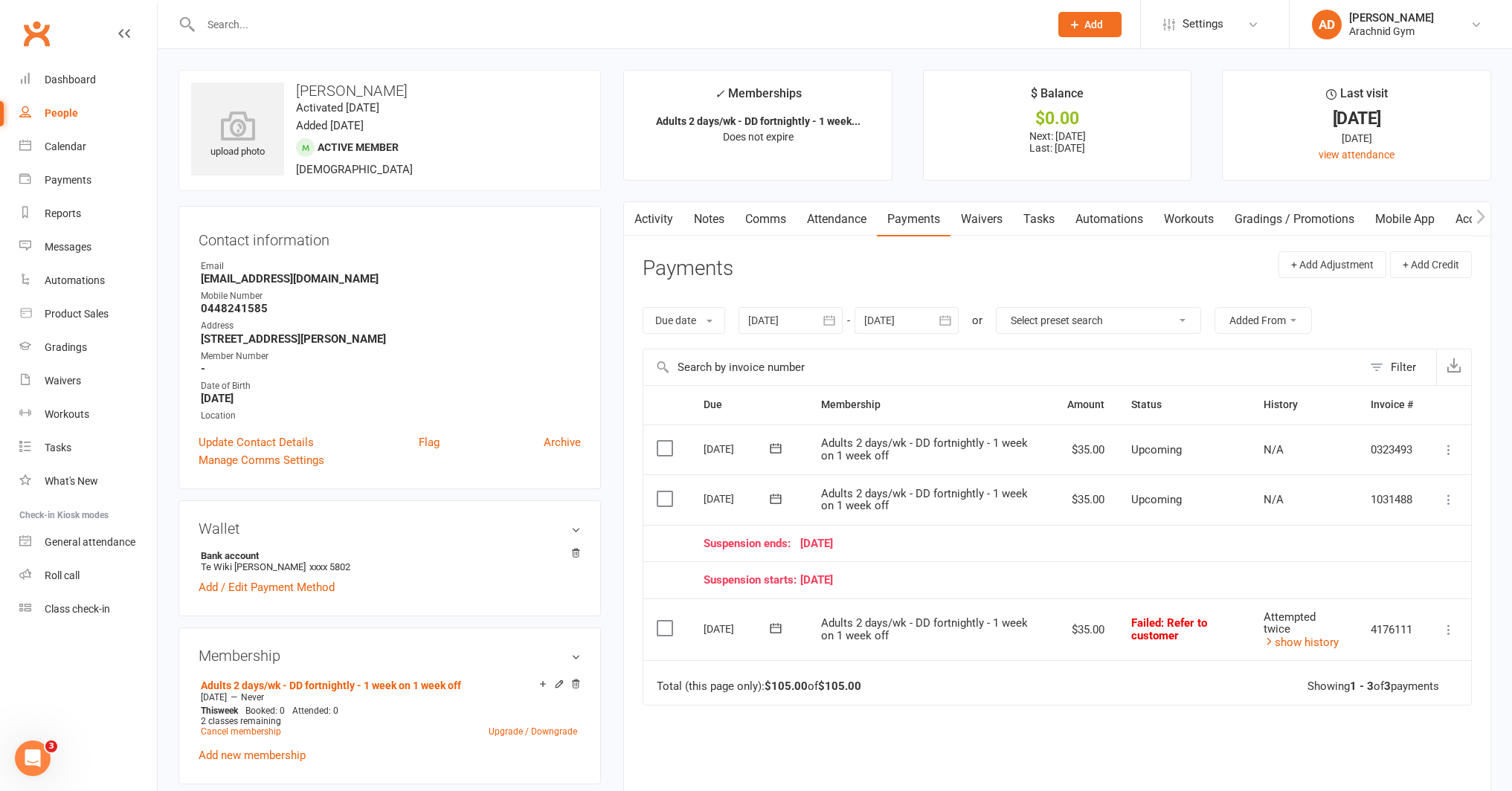
click at [835, 323] on icon "button" at bounding box center [829, 320] width 11 height 10
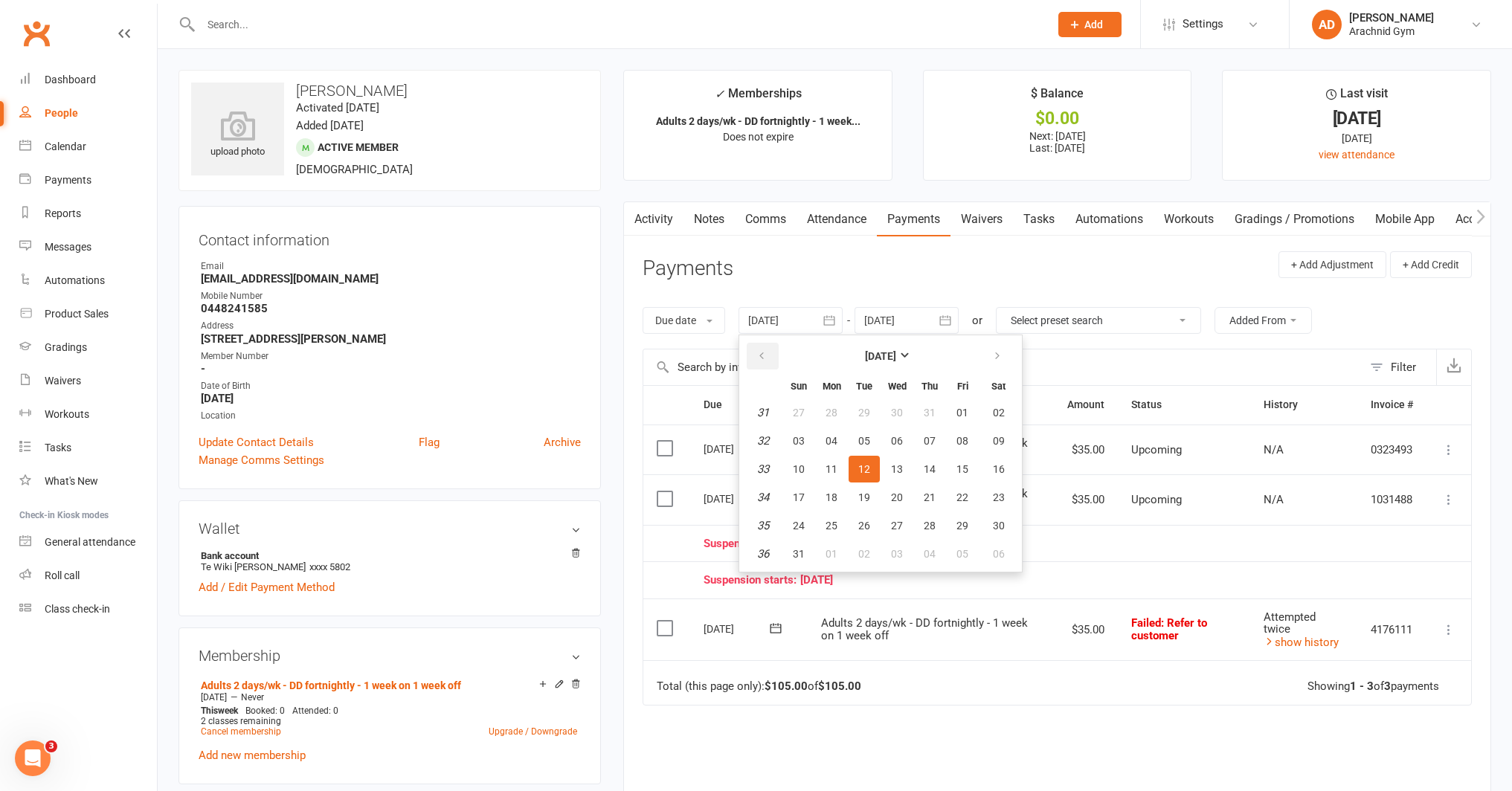
click at [779, 362] on button "button" at bounding box center [762, 356] width 32 height 27
click at [896, 445] on span "11" at bounding box center [896, 441] width 12 height 12
type input "11 Jun 2025"
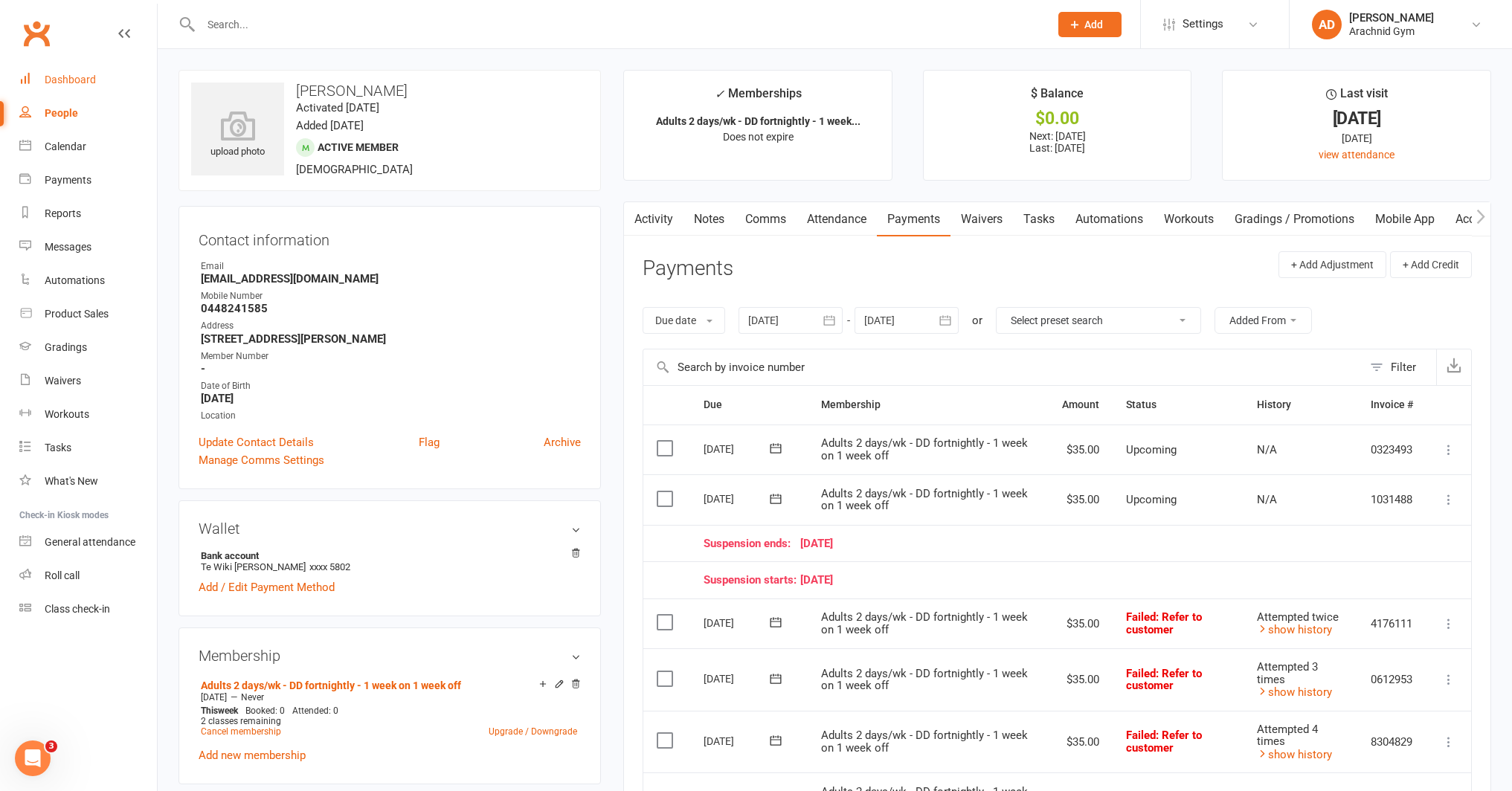
click at [92, 84] on div "Dashboard" at bounding box center [70, 80] width 51 height 12
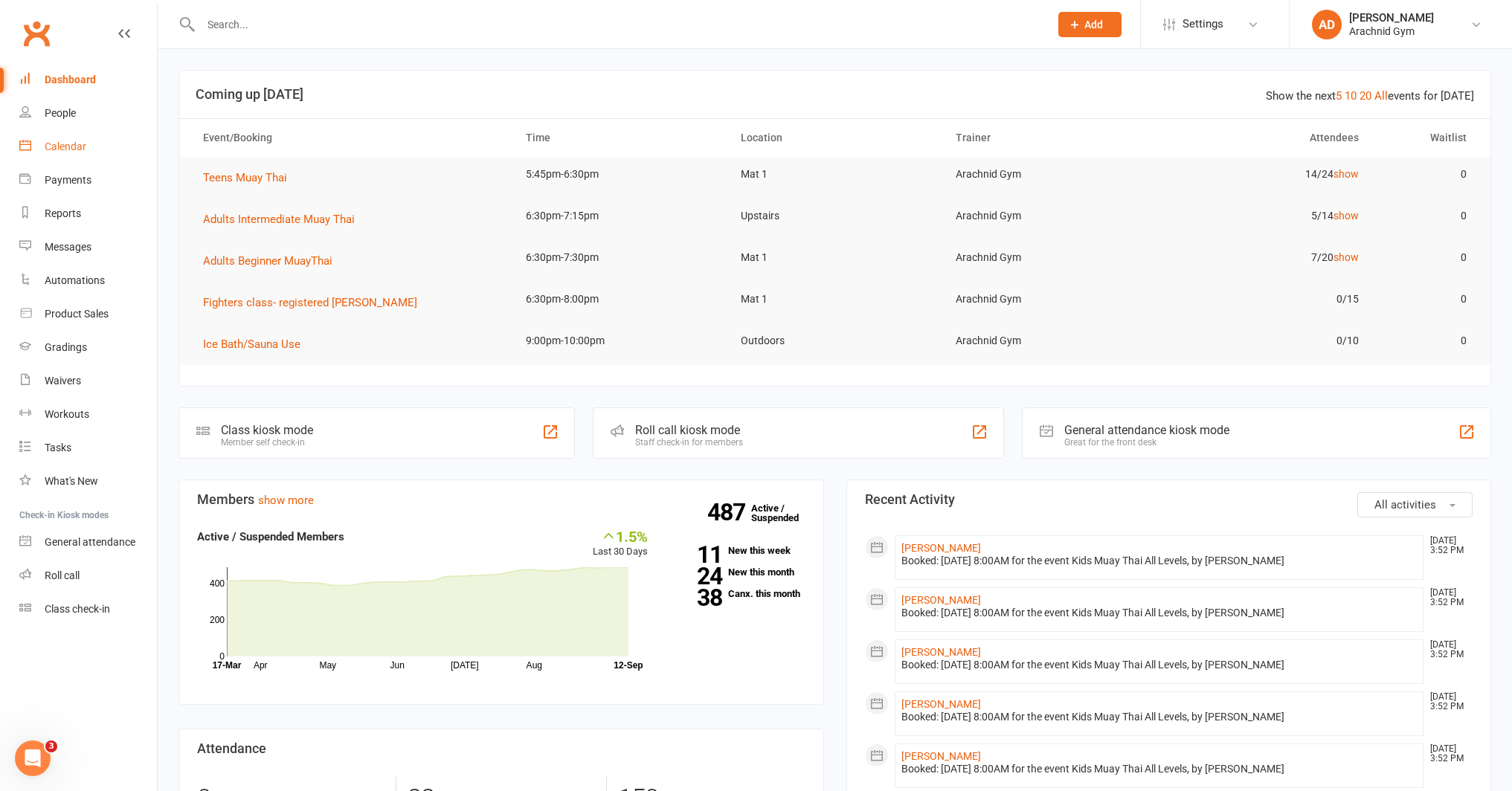
click at [88, 149] on link "Calendar" at bounding box center [88, 146] width 138 height 33
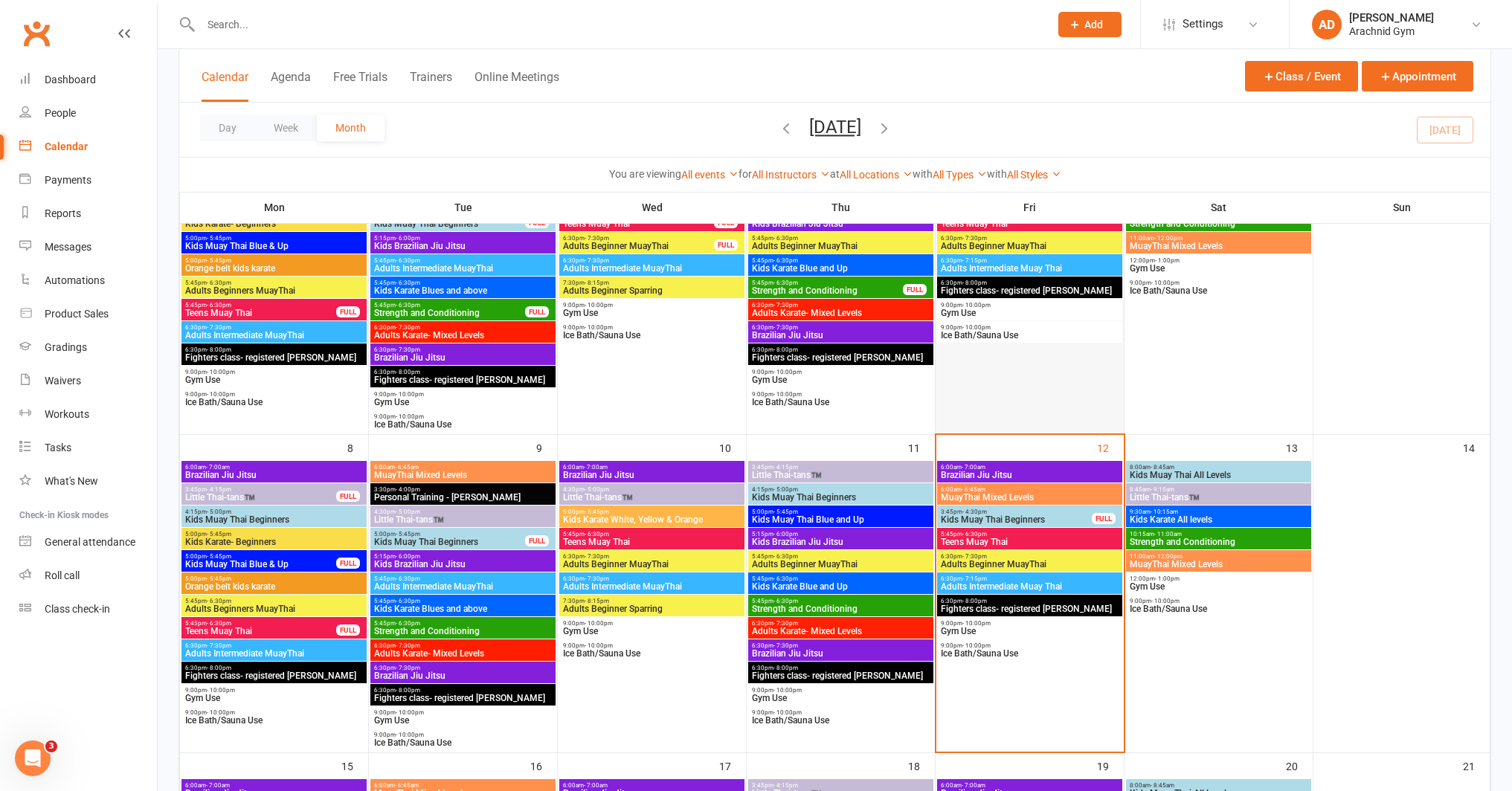
scroll to position [225, 0]
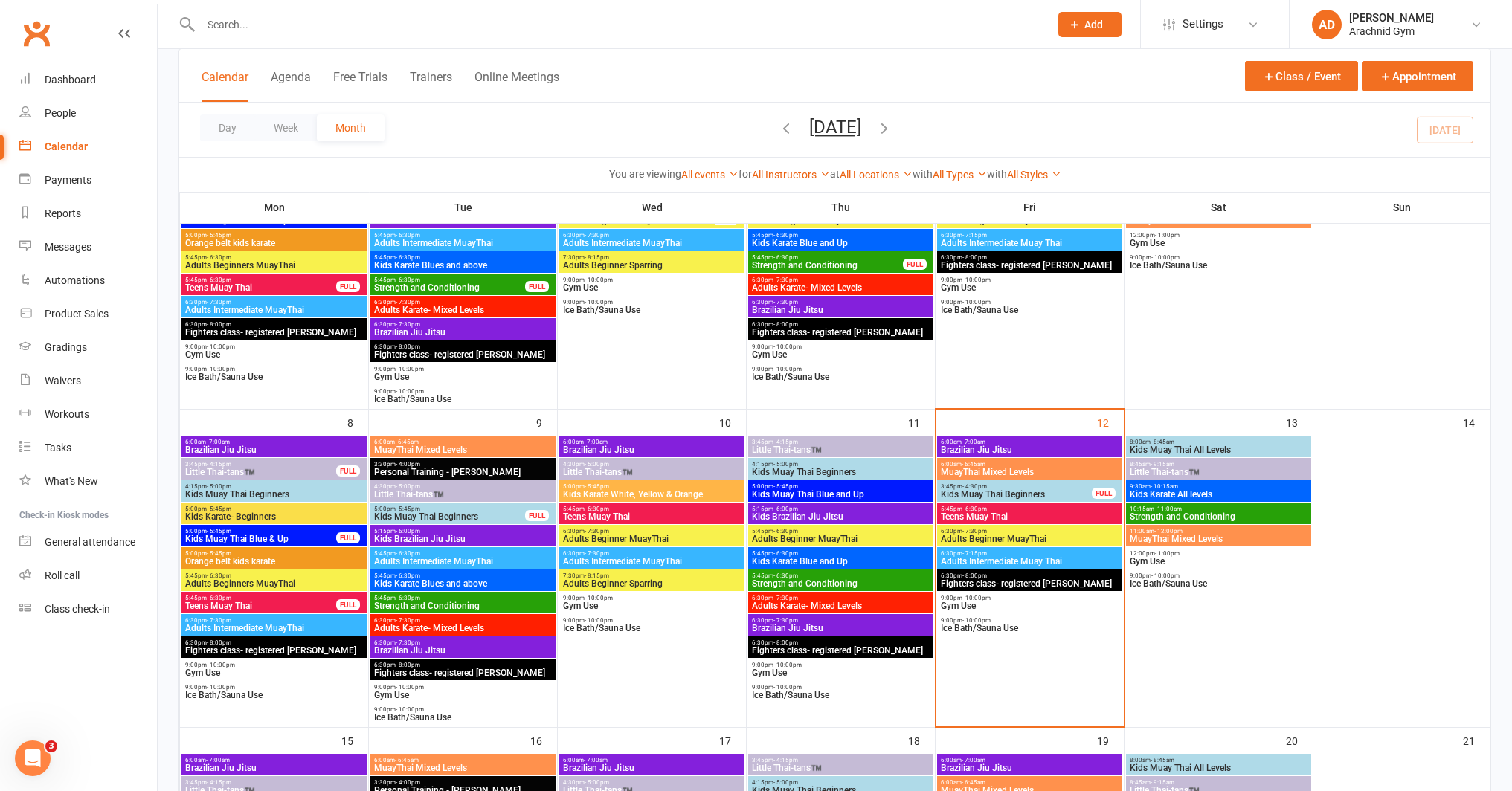
click at [997, 514] on span "Teens Muay Thai" at bounding box center [1029, 517] width 179 height 9
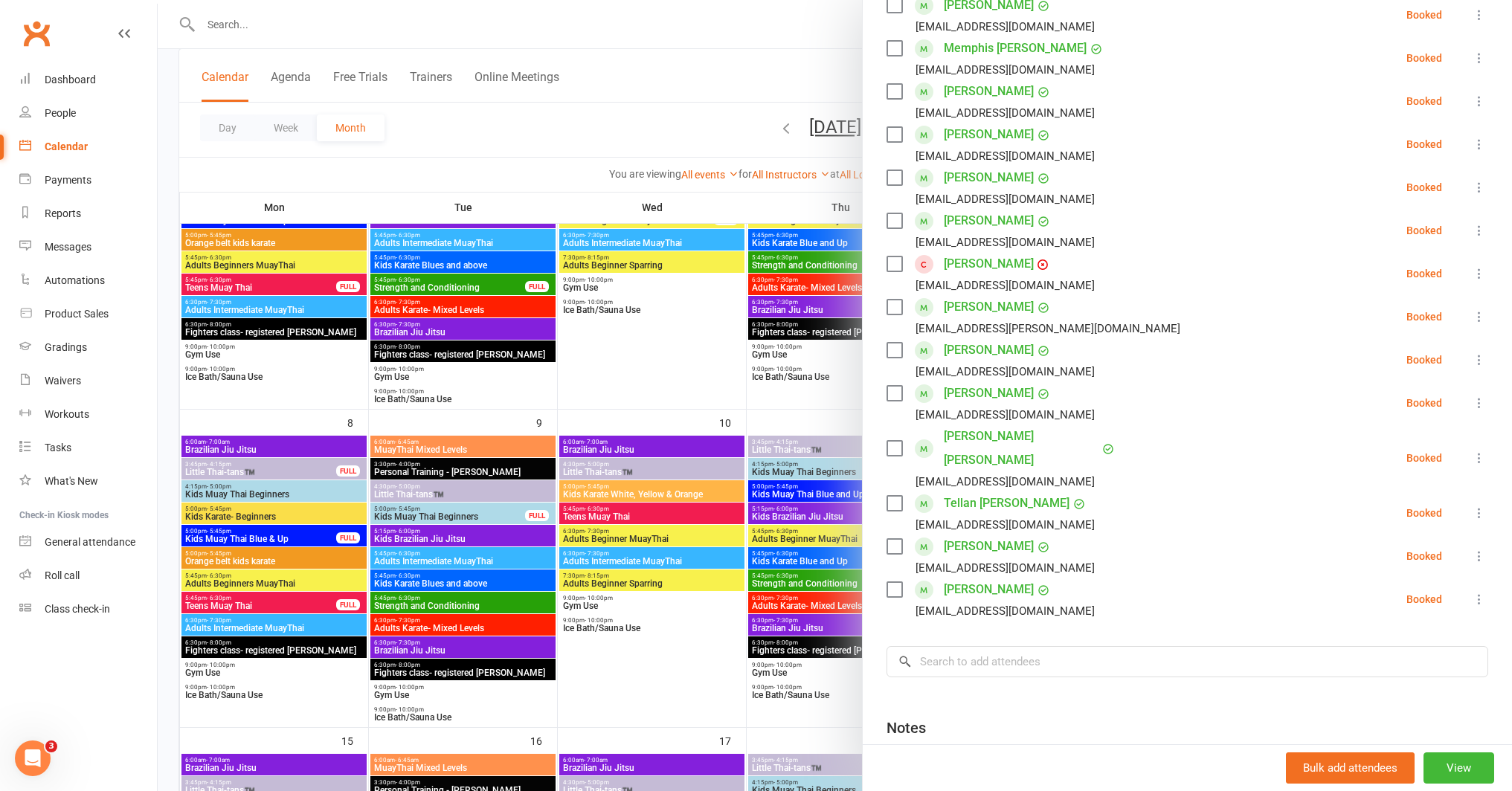
scroll to position [287, 0]
click at [1020, 643] on input "search" at bounding box center [1188, 658] width 602 height 32
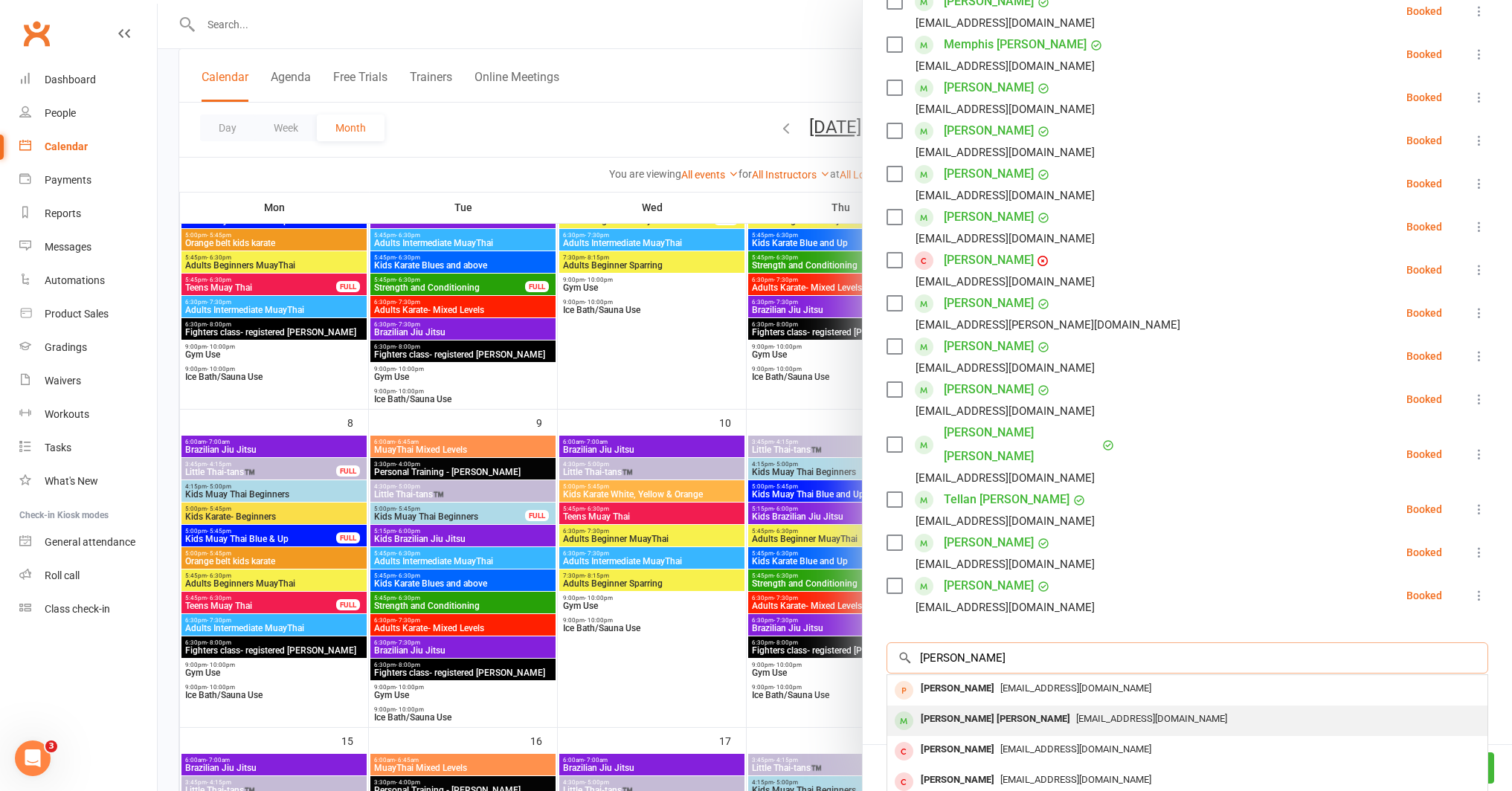
type input "jackson ev"
click at [1076, 713] on span "hayleyjaneevans@outlook.com" at bounding box center [1152, 719] width 151 height 11
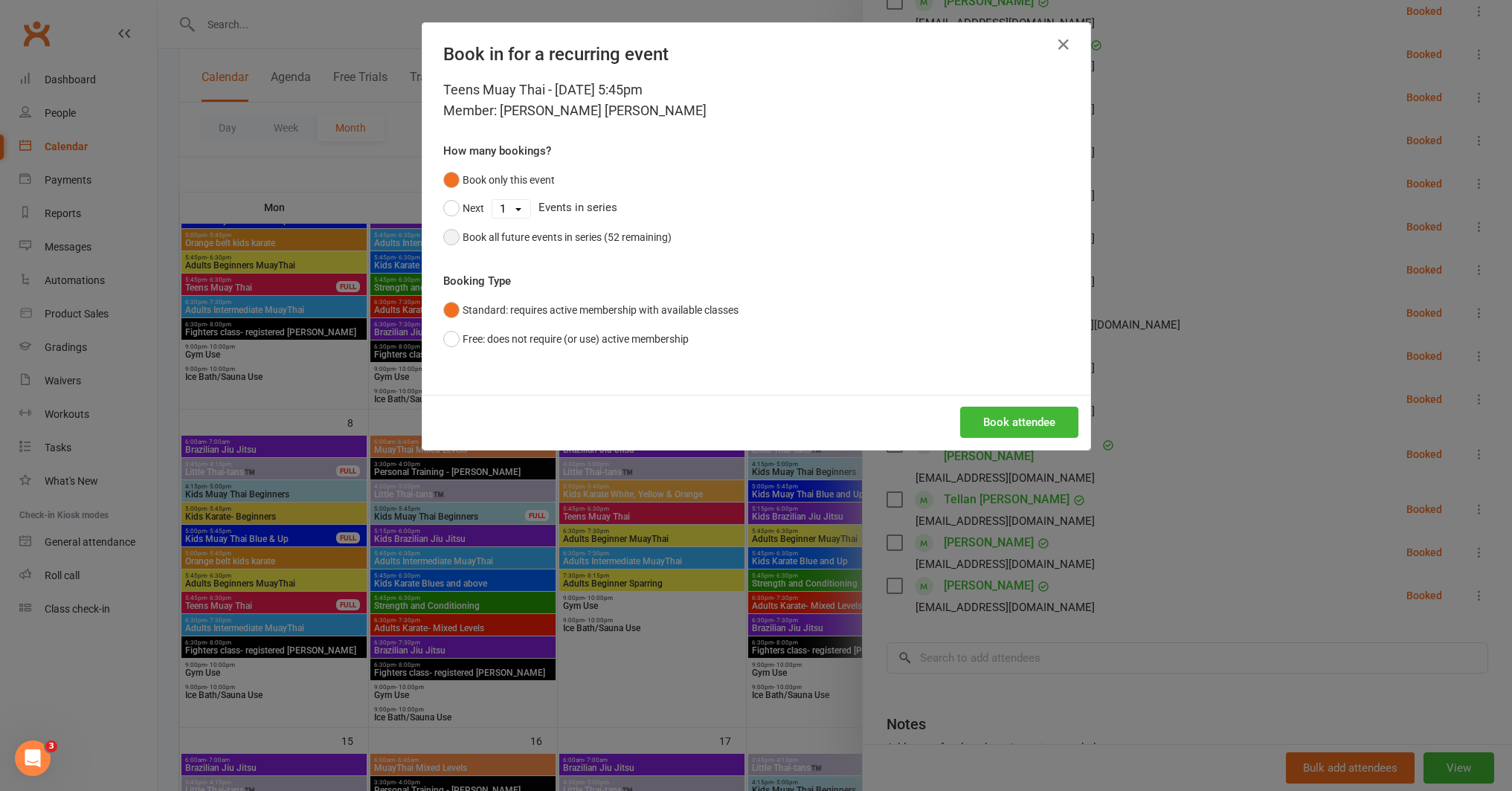
click at [638, 239] on div "Book all future events in series (52 remaining)" at bounding box center [567, 237] width 209 height 16
click at [1012, 418] on button "Book attendee" at bounding box center [1020, 422] width 118 height 32
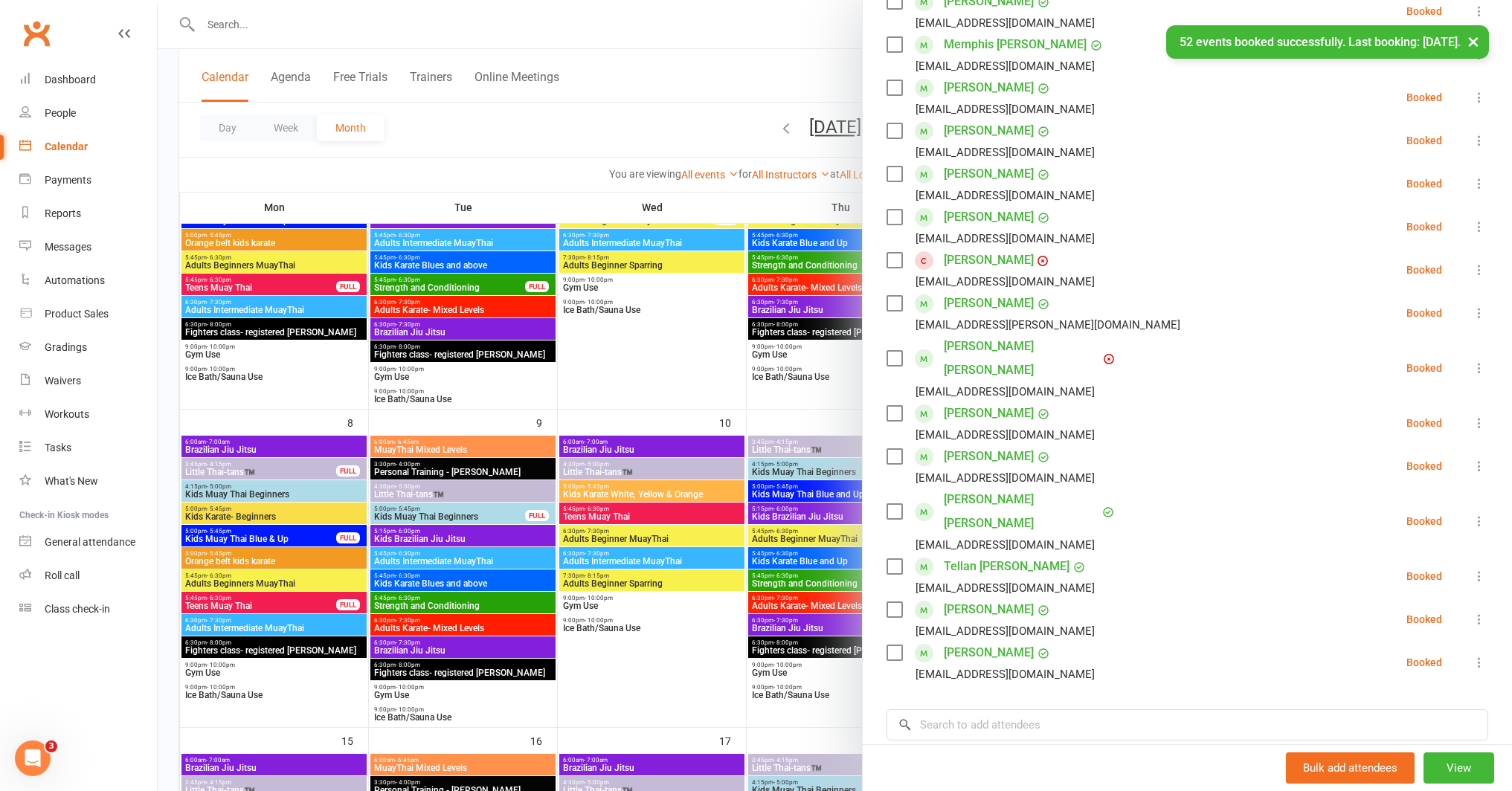
click at [1471, 271] on icon at bounding box center [1479, 270] width 15 height 15
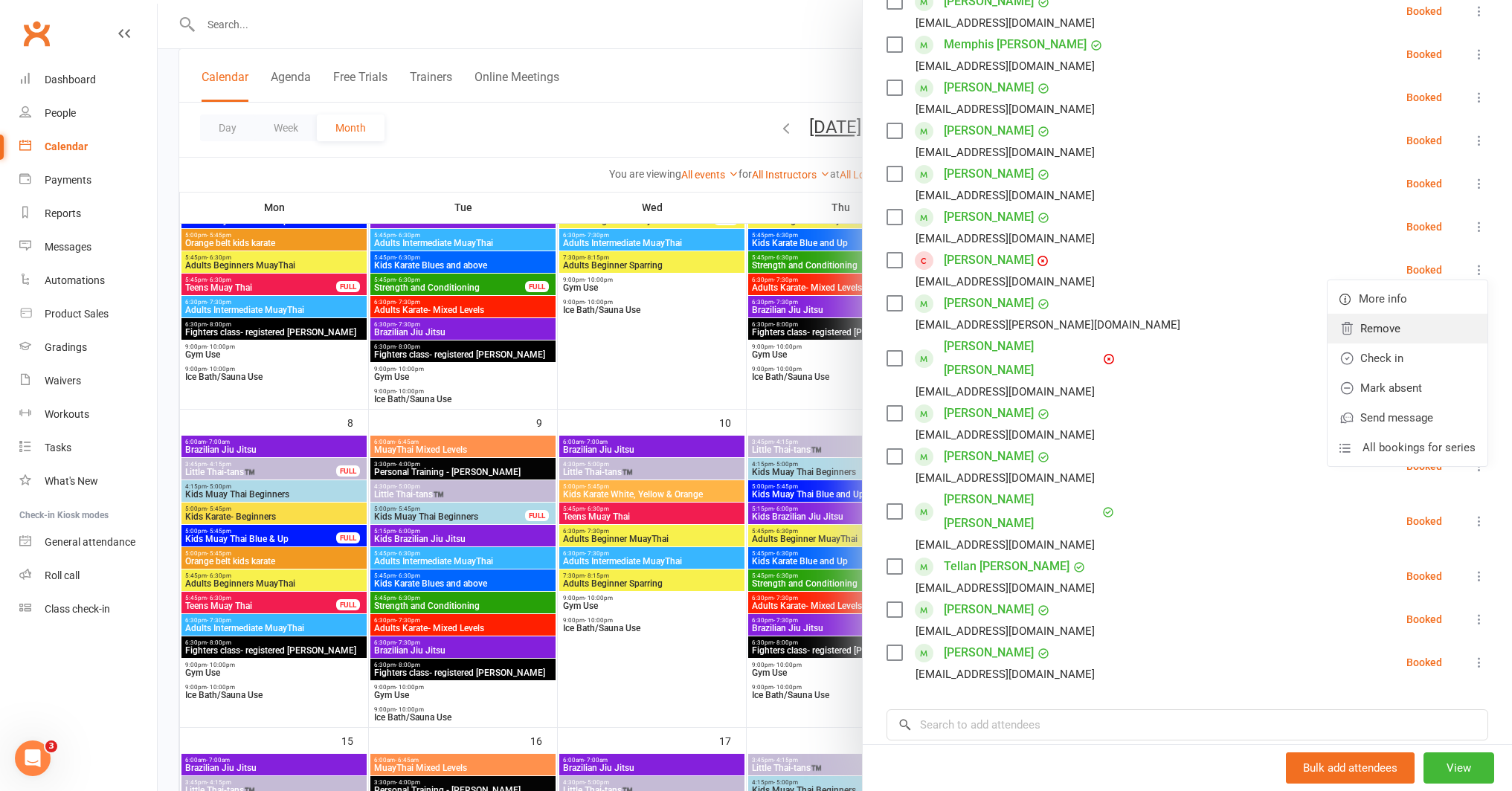
click at [1385, 336] on link "Remove" at bounding box center [1407, 329] width 160 height 30
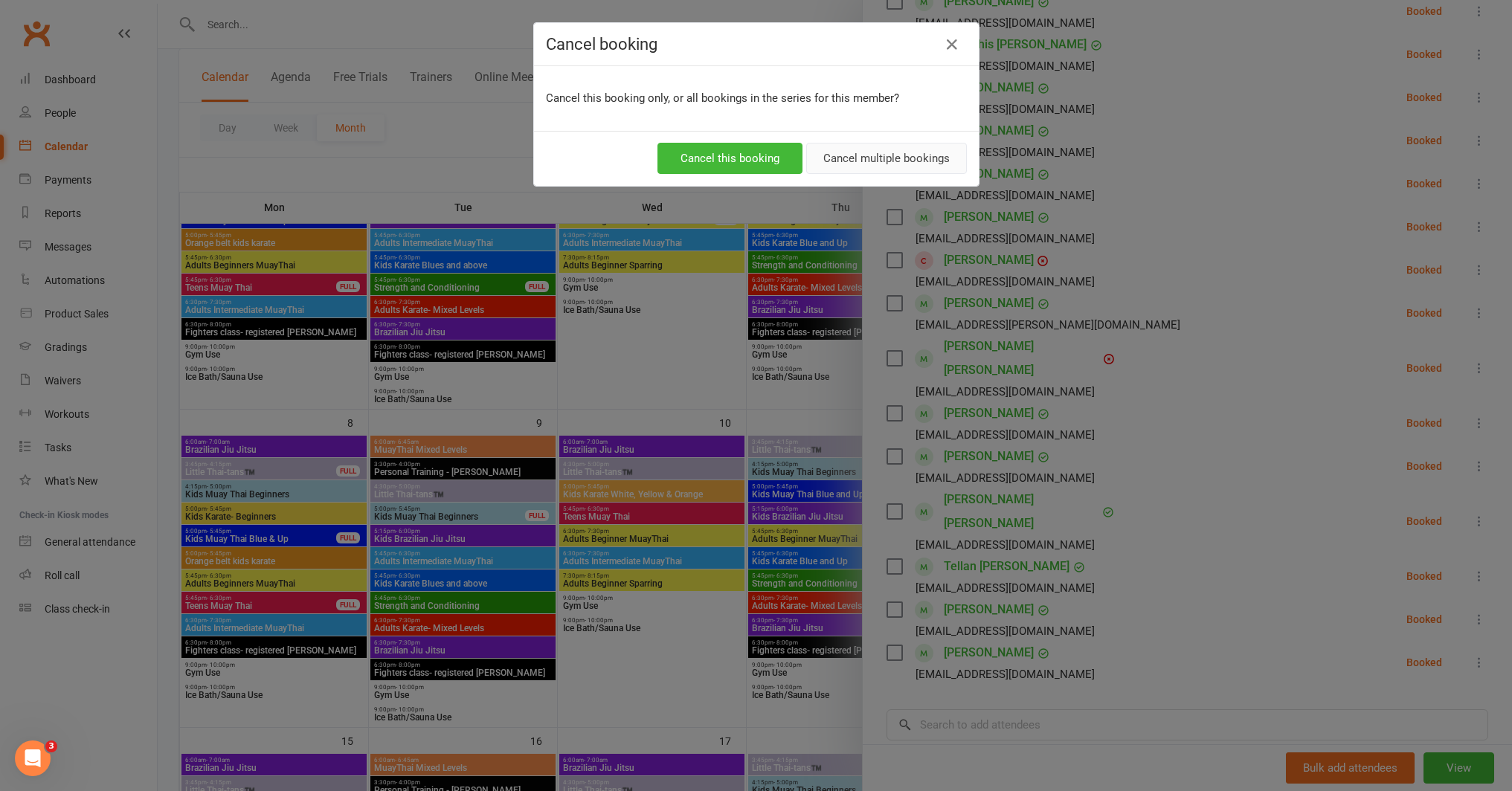
click at [852, 169] on button "Cancel multiple bookings" at bounding box center [887, 158] width 161 height 32
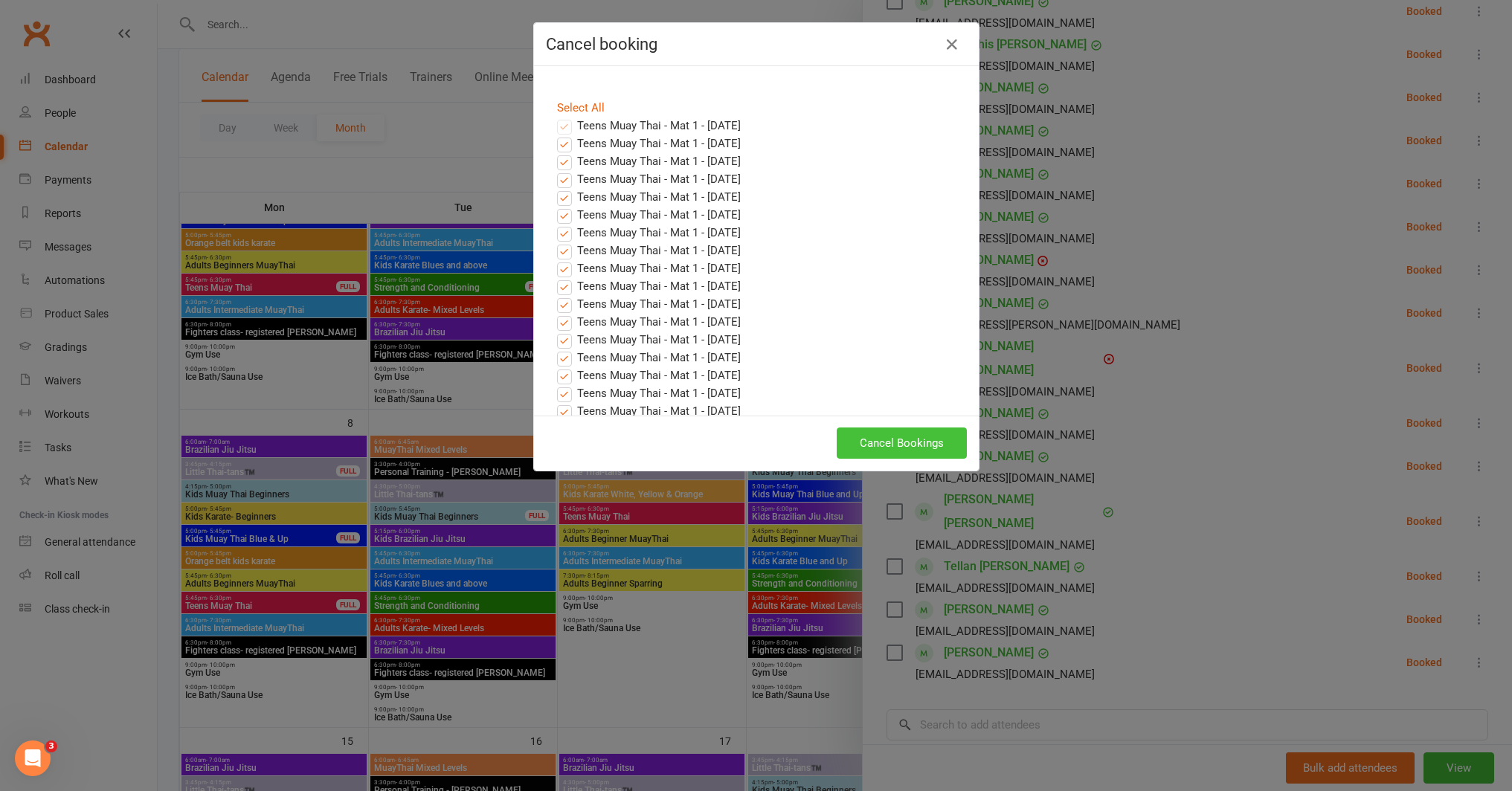
click at [882, 442] on button "Cancel Bookings" at bounding box center [901, 443] width 130 height 32
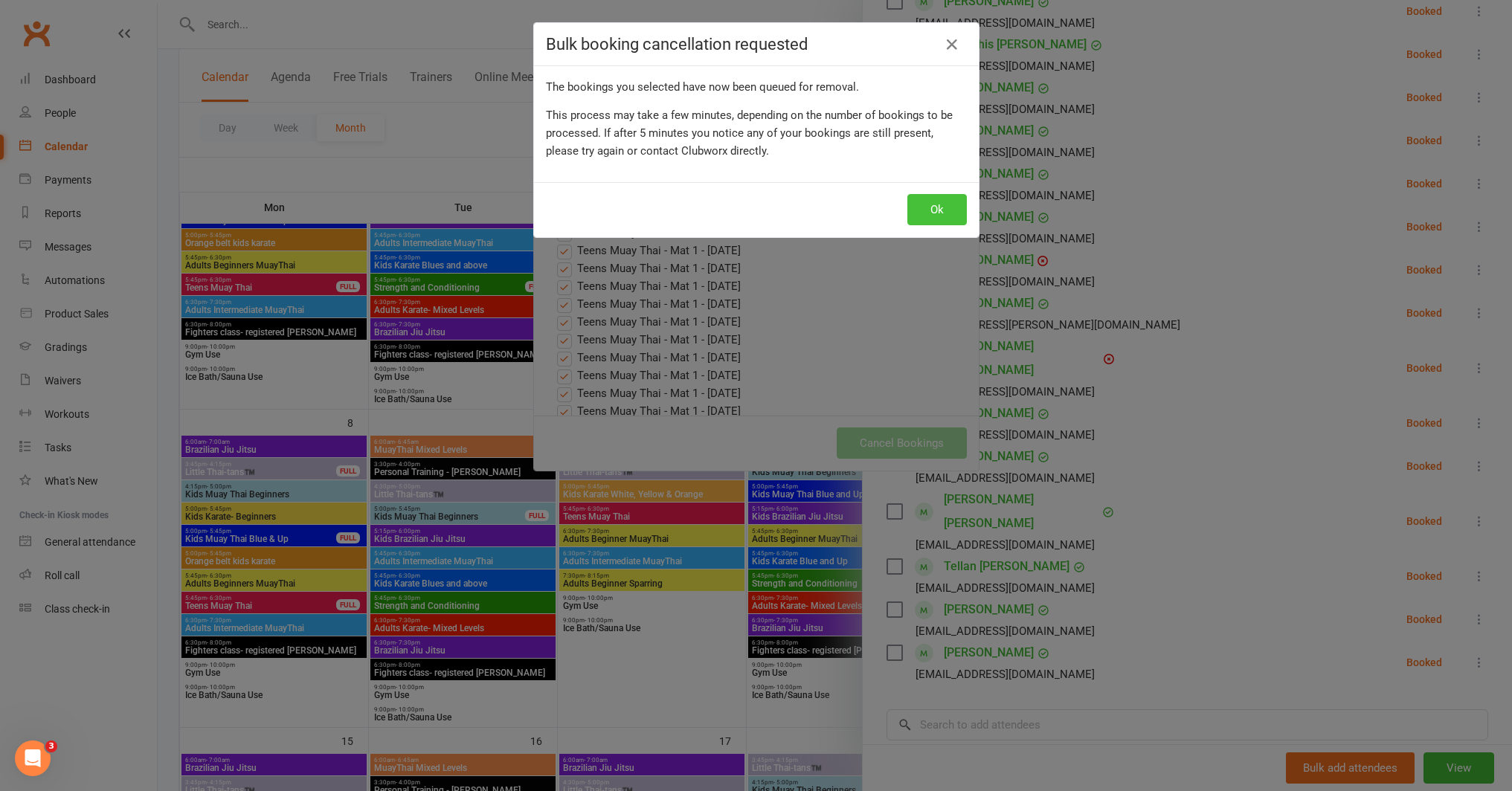
click at [930, 209] on button "Ok" at bounding box center [936, 209] width 59 height 32
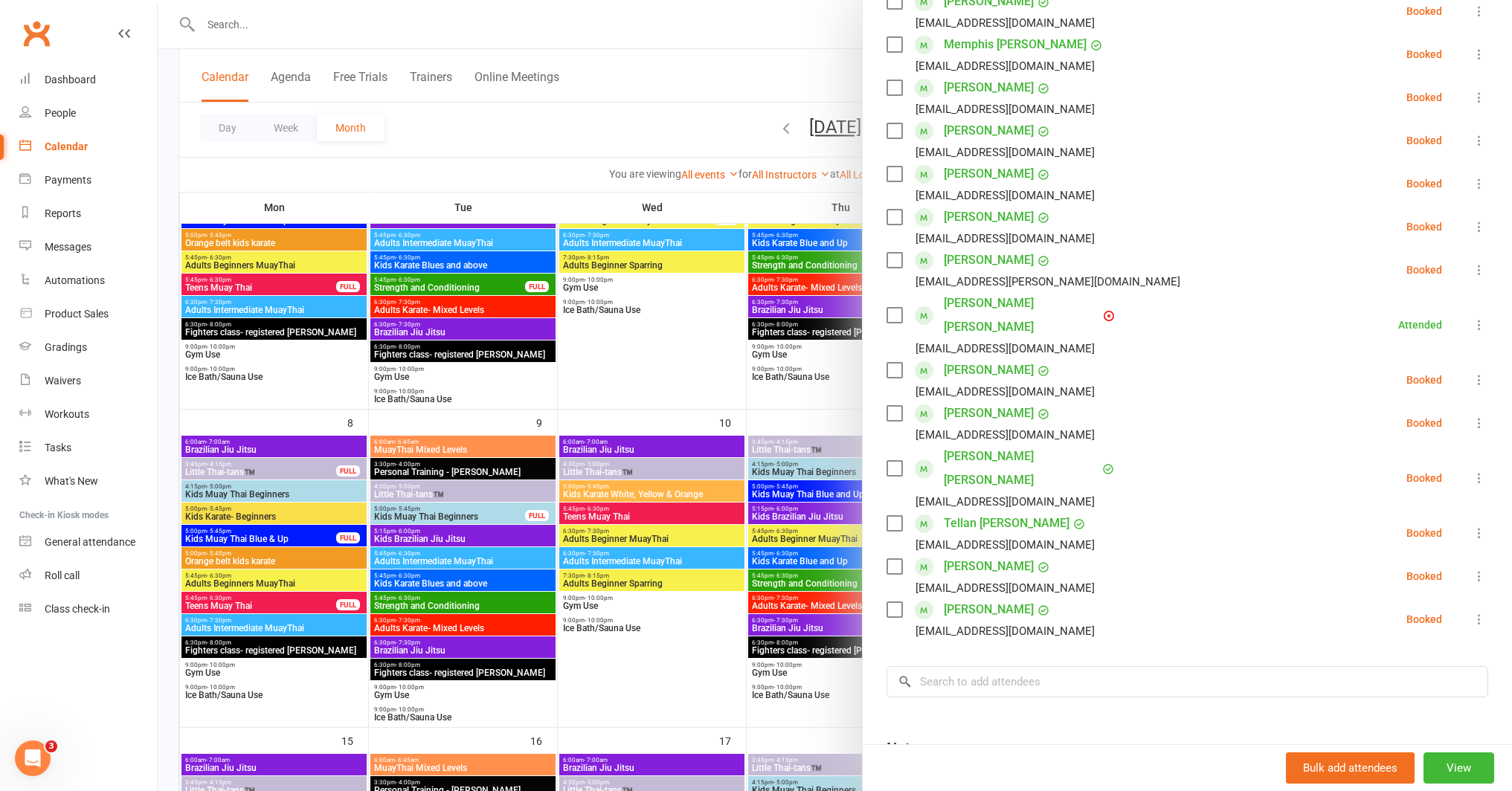
click at [560, 568] on div at bounding box center [834, 395] width 1354 height 791
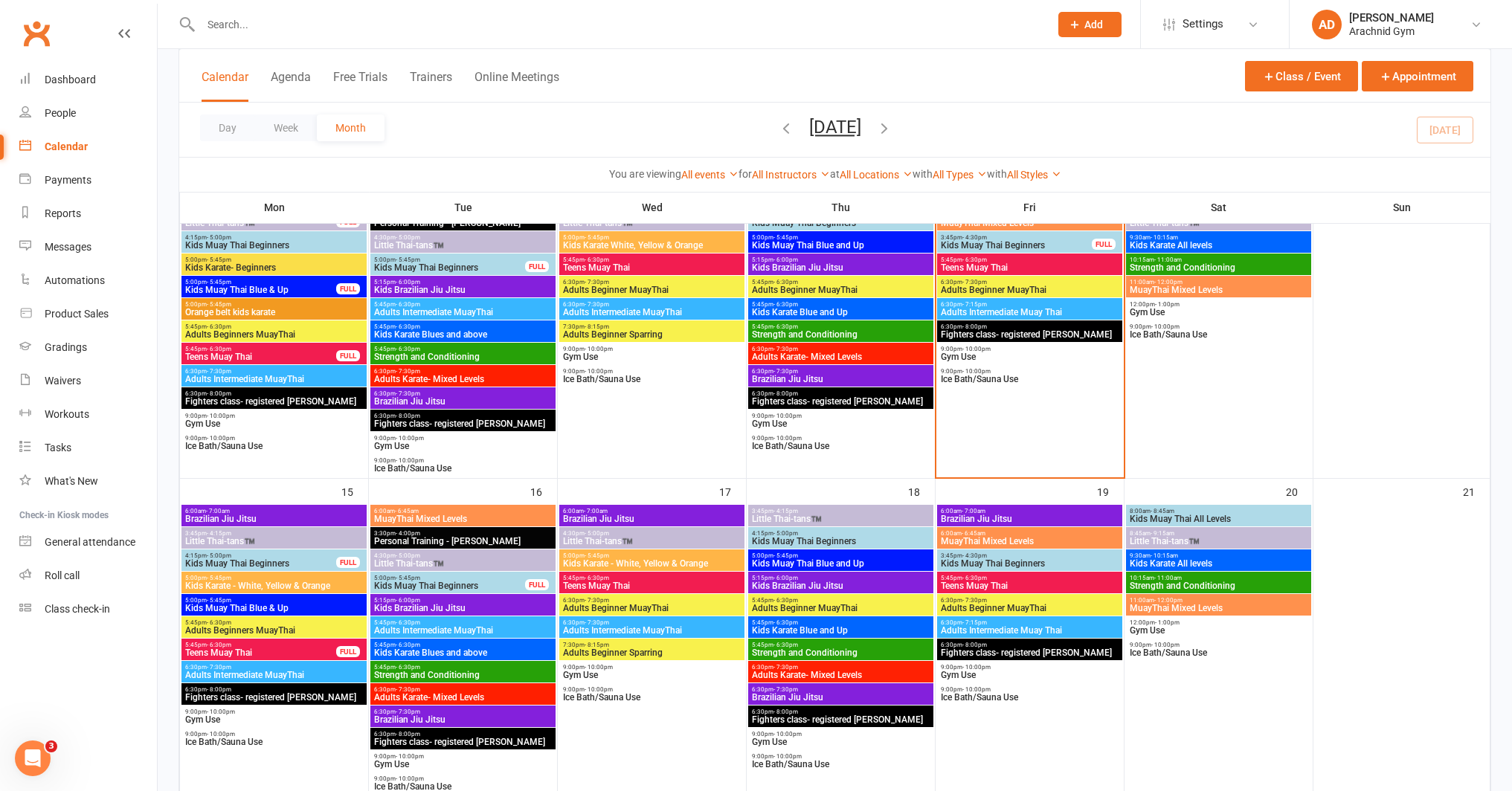
scroll to position [477, 0]
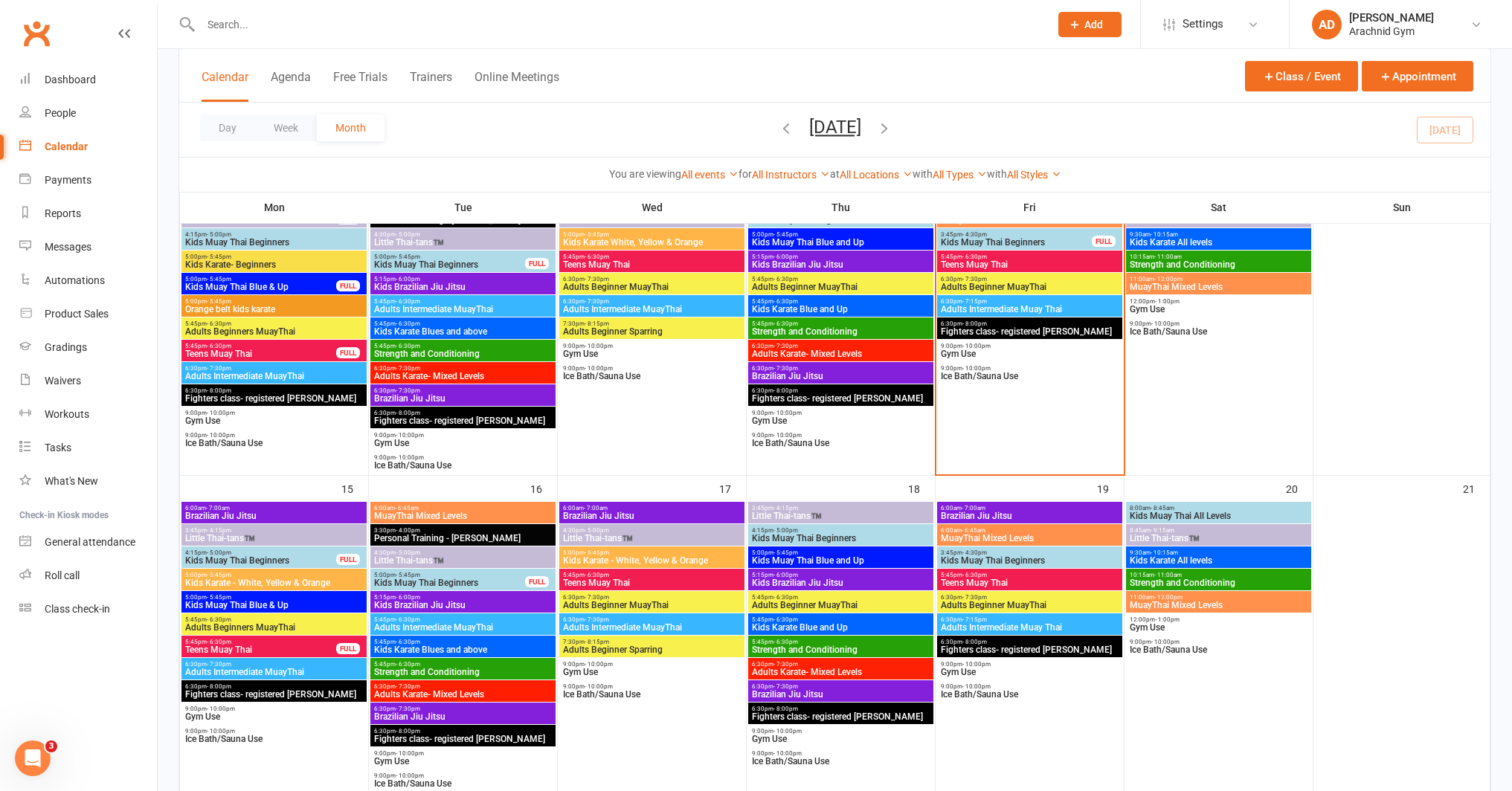
click at [694, 587] on div "5:45pm - 6:30pm Teens Muay Thai" at bounding box center [651, 579] width 185 height 22
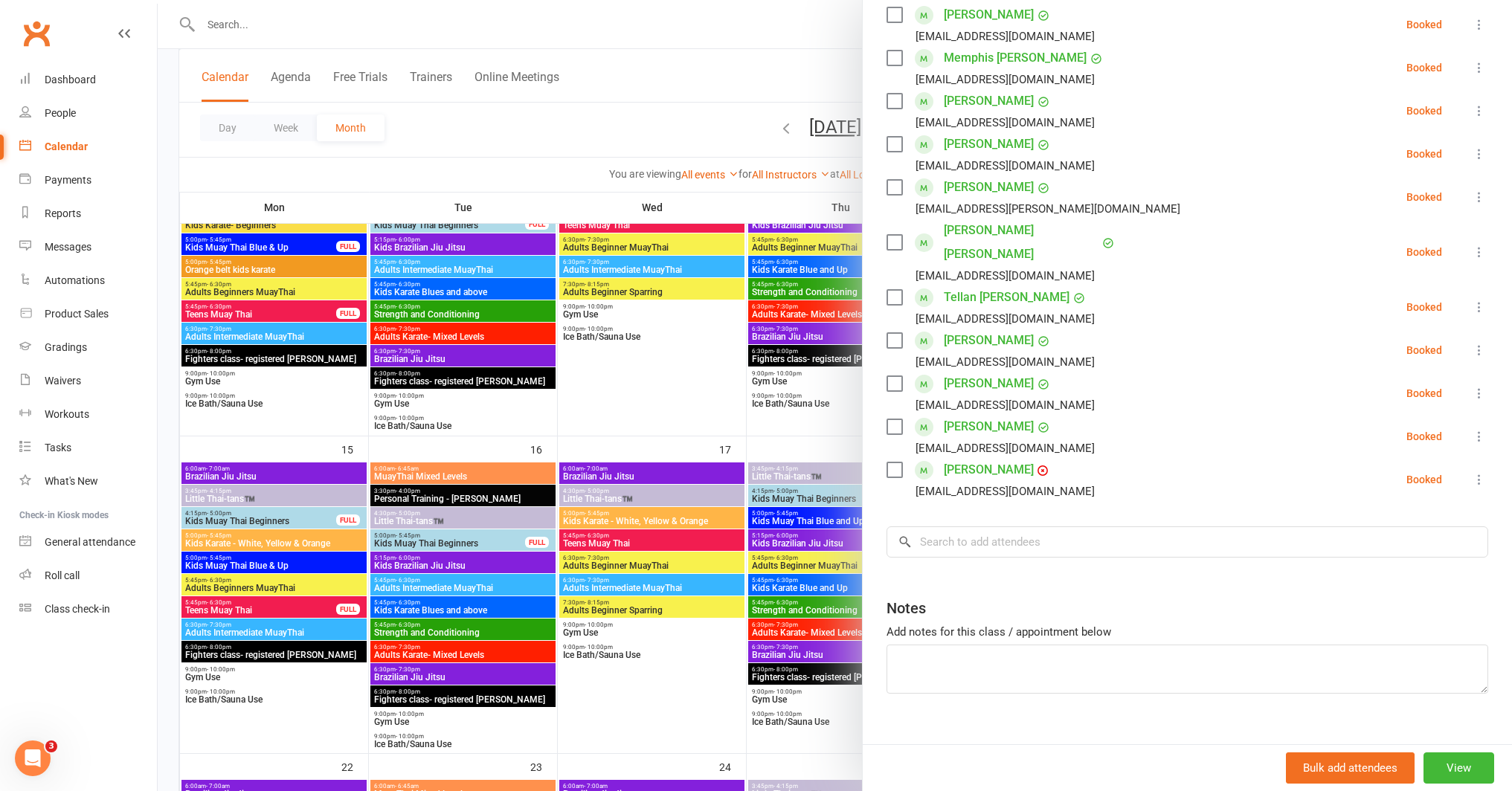
scroll to position [527, 0]
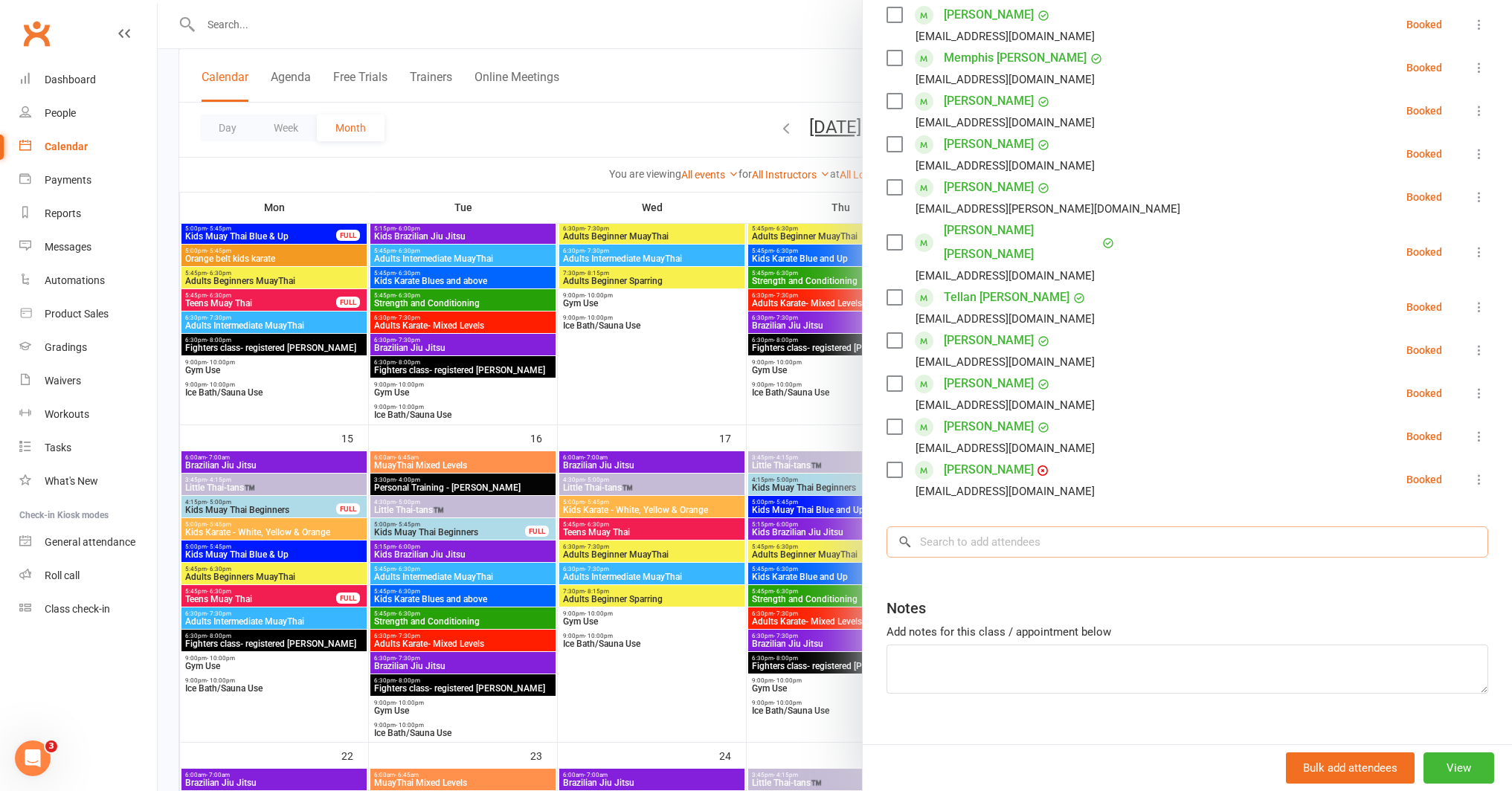
click at [984, 527] on input "search" at bounding box center [1188, 542] width 602 height 32
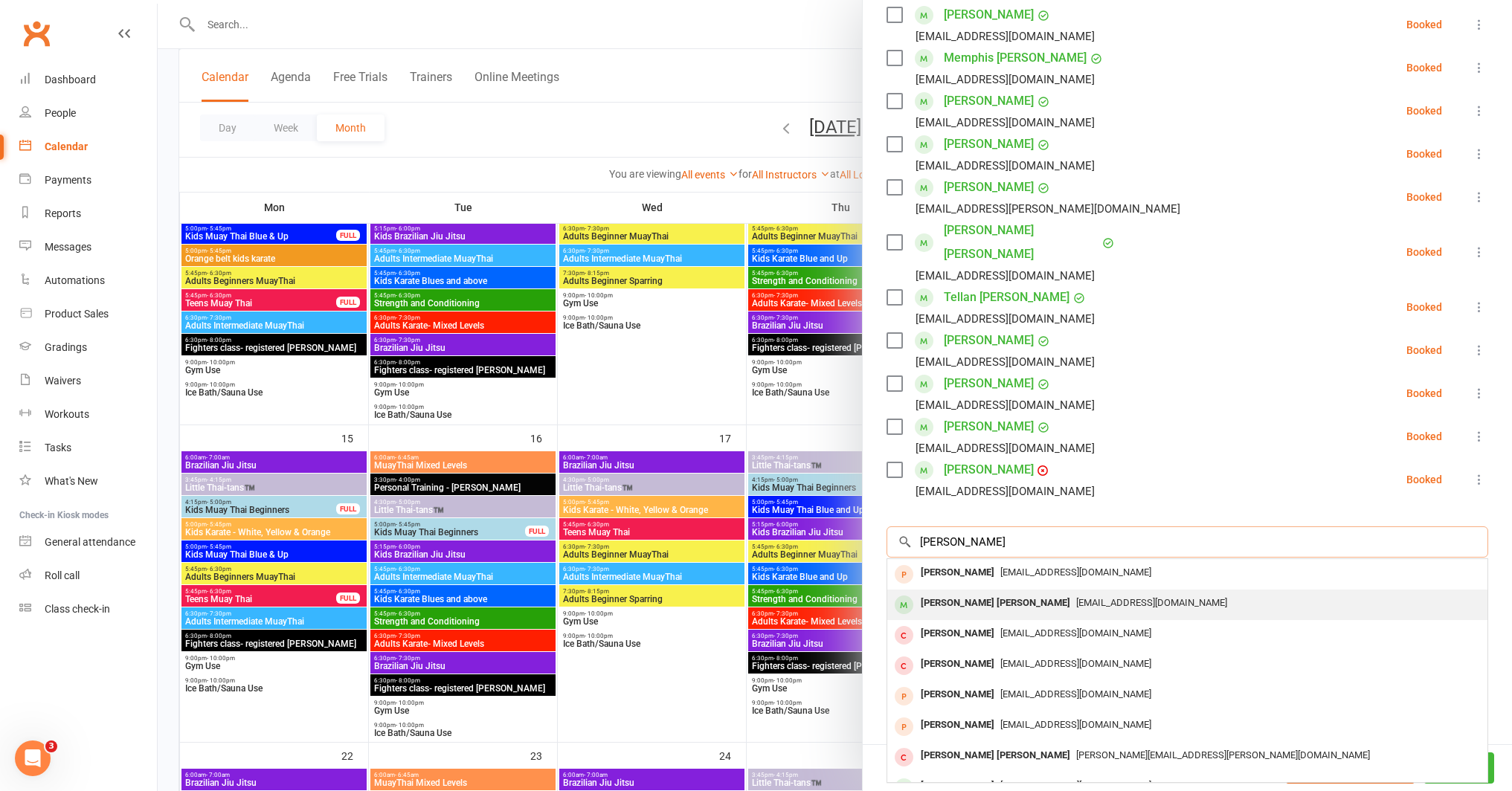
type input "jackson ev"
click at [1076, 597] on span "hayleyjaneevans@outlook.com" at bounding box center [1152, 603] width 151 height 11
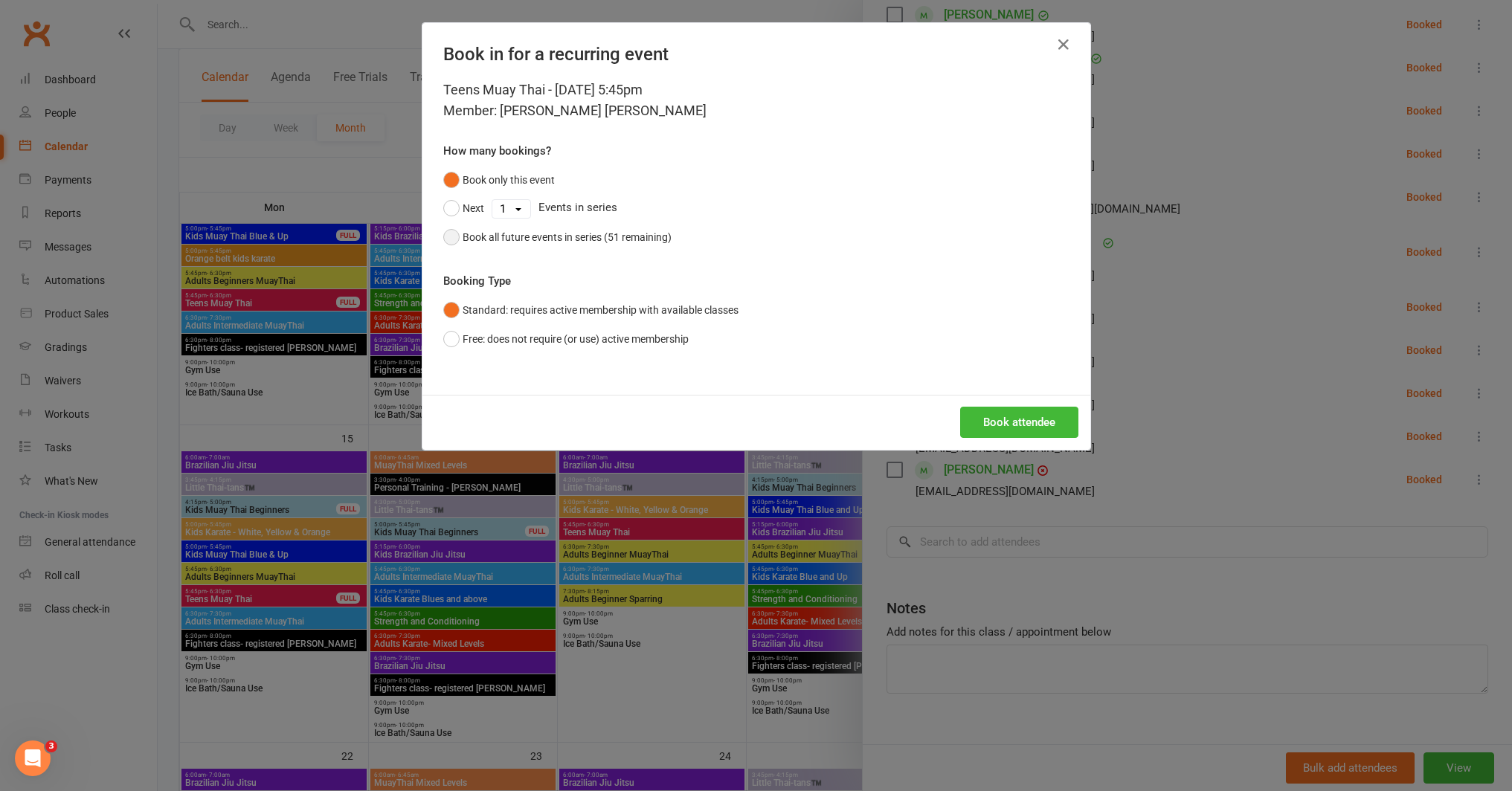
click at [638, 238] on div "Book all future events in series (51 remaining)" at bounding box center [567, 237] width 209 height 16
click at [991, 420] on button "Book attendee" at bounding box center [1020, 422] width 118 height 32
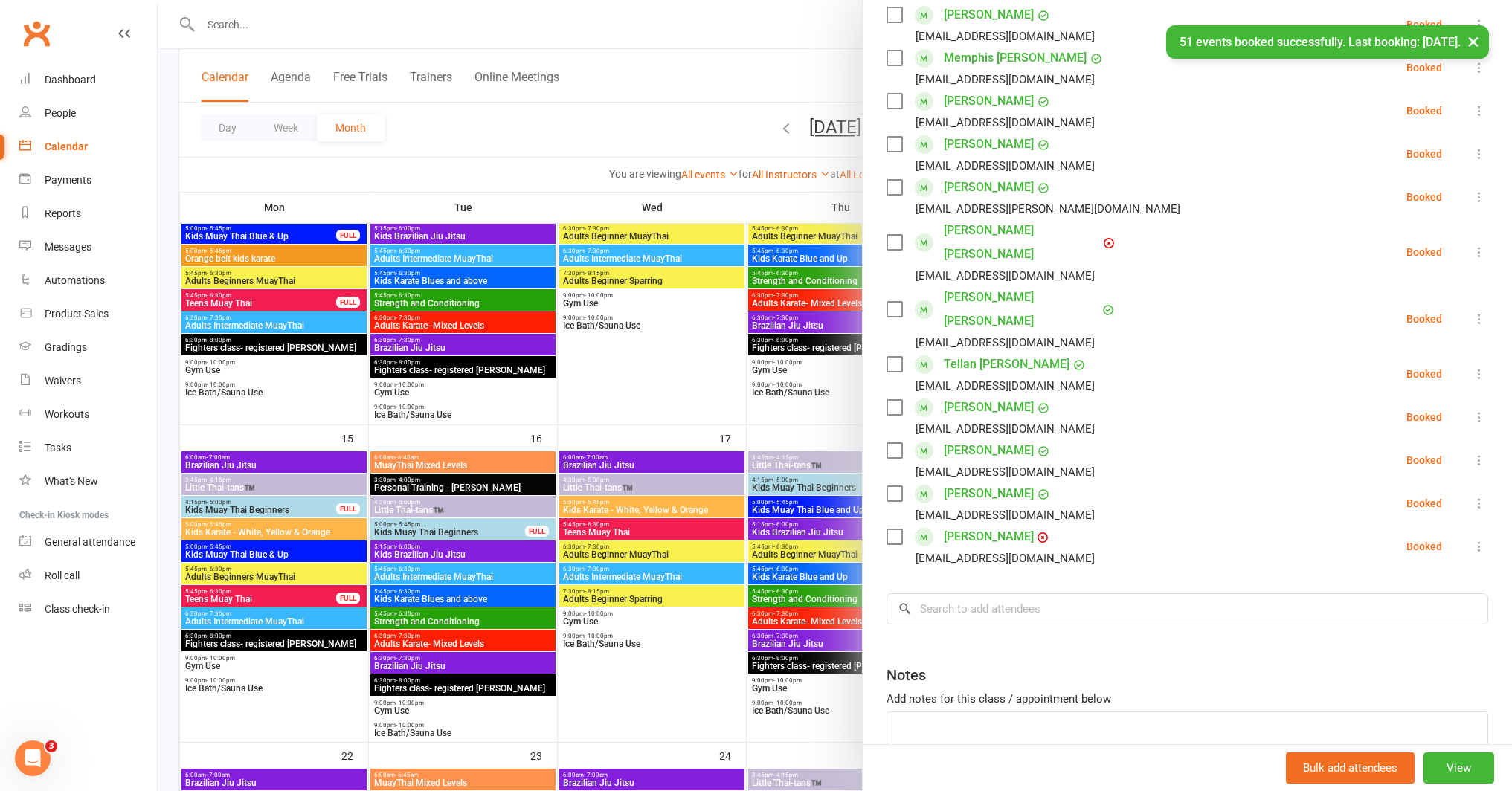
click at [702, 389] on div at bounding box center [834, 395] width 1354 height 791
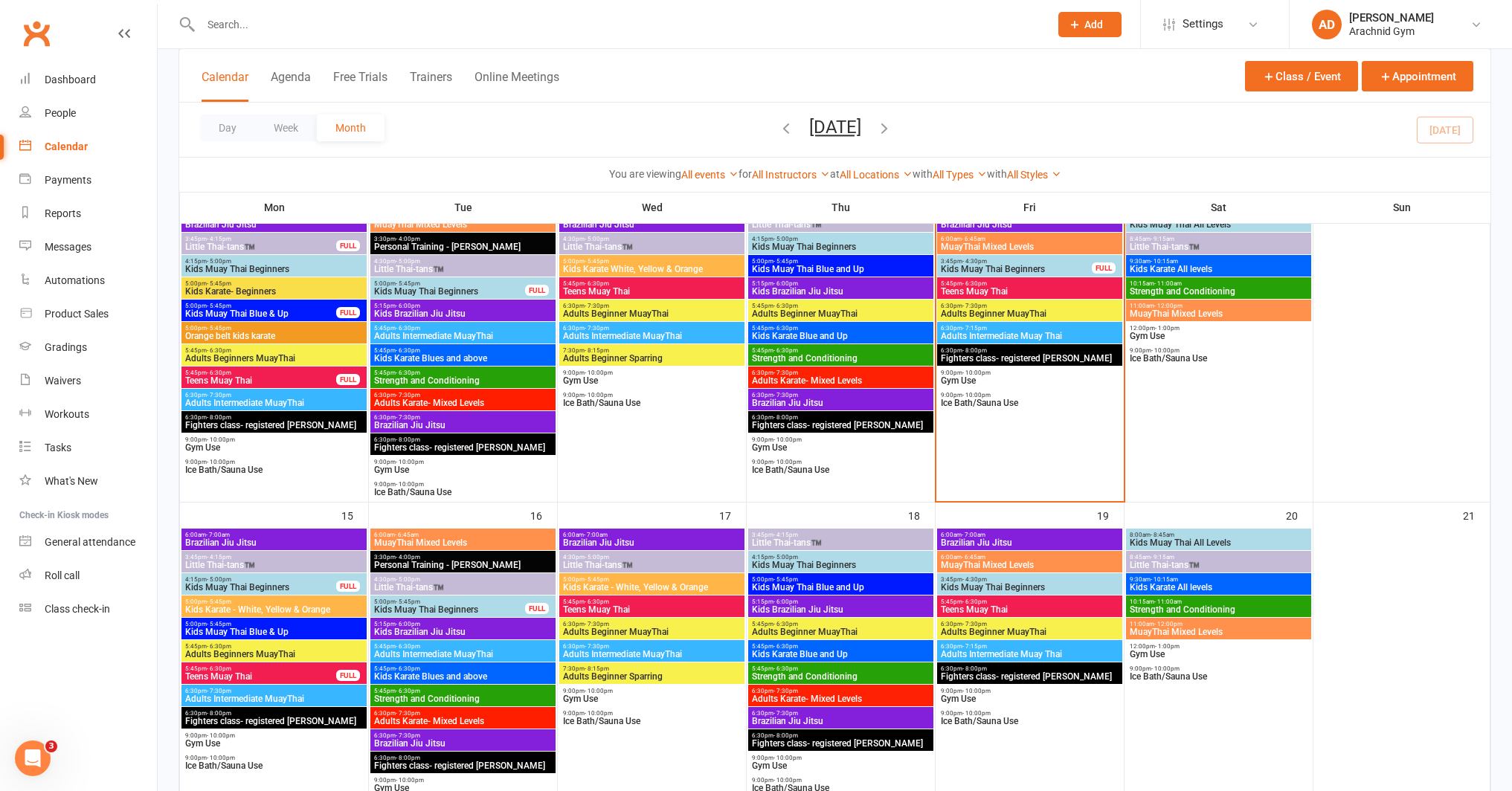
scroll to position [448, 0]
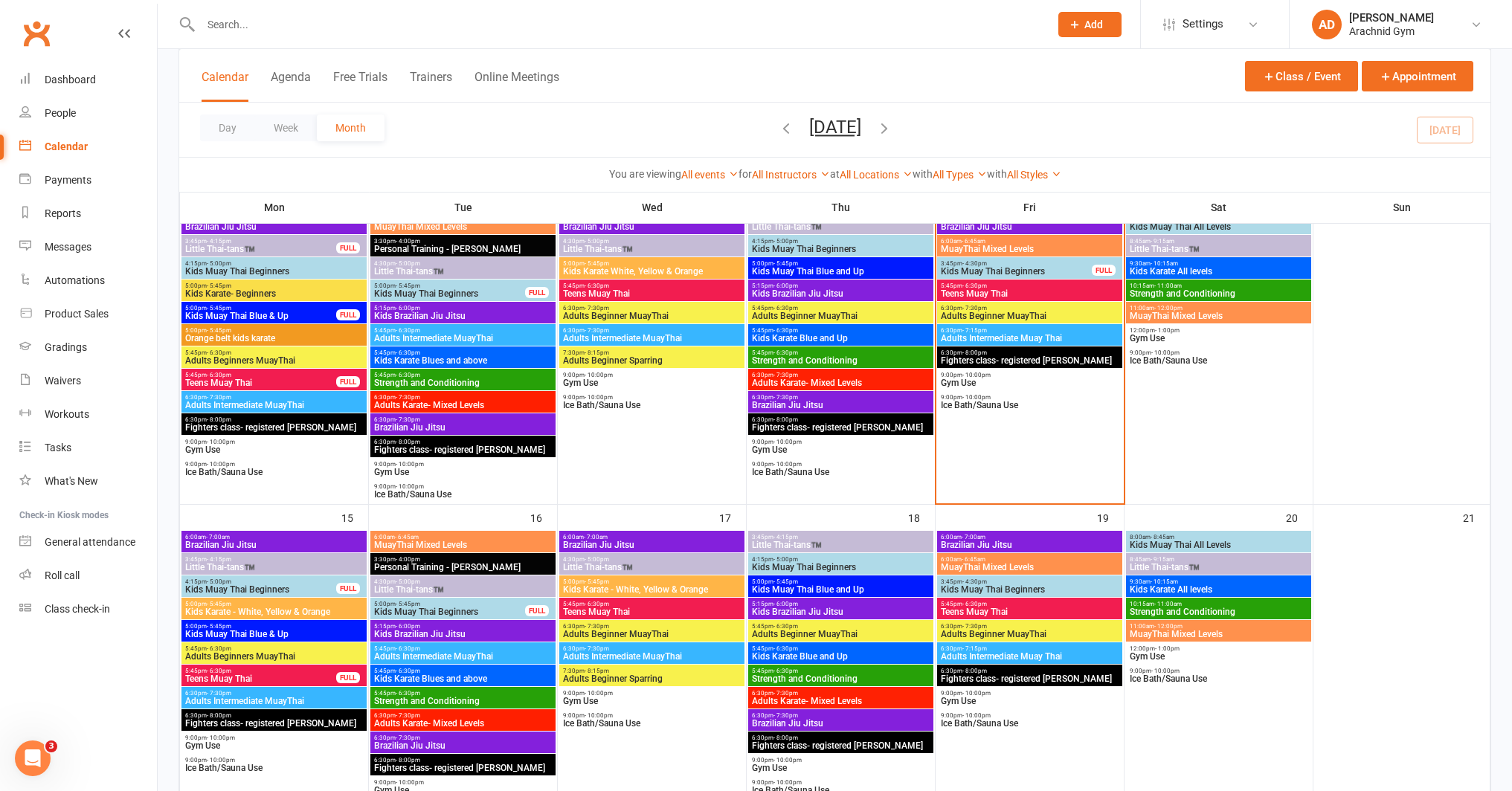
click at [405, 14] on input "text" at bounding box center [618, 24] width 844 height 21
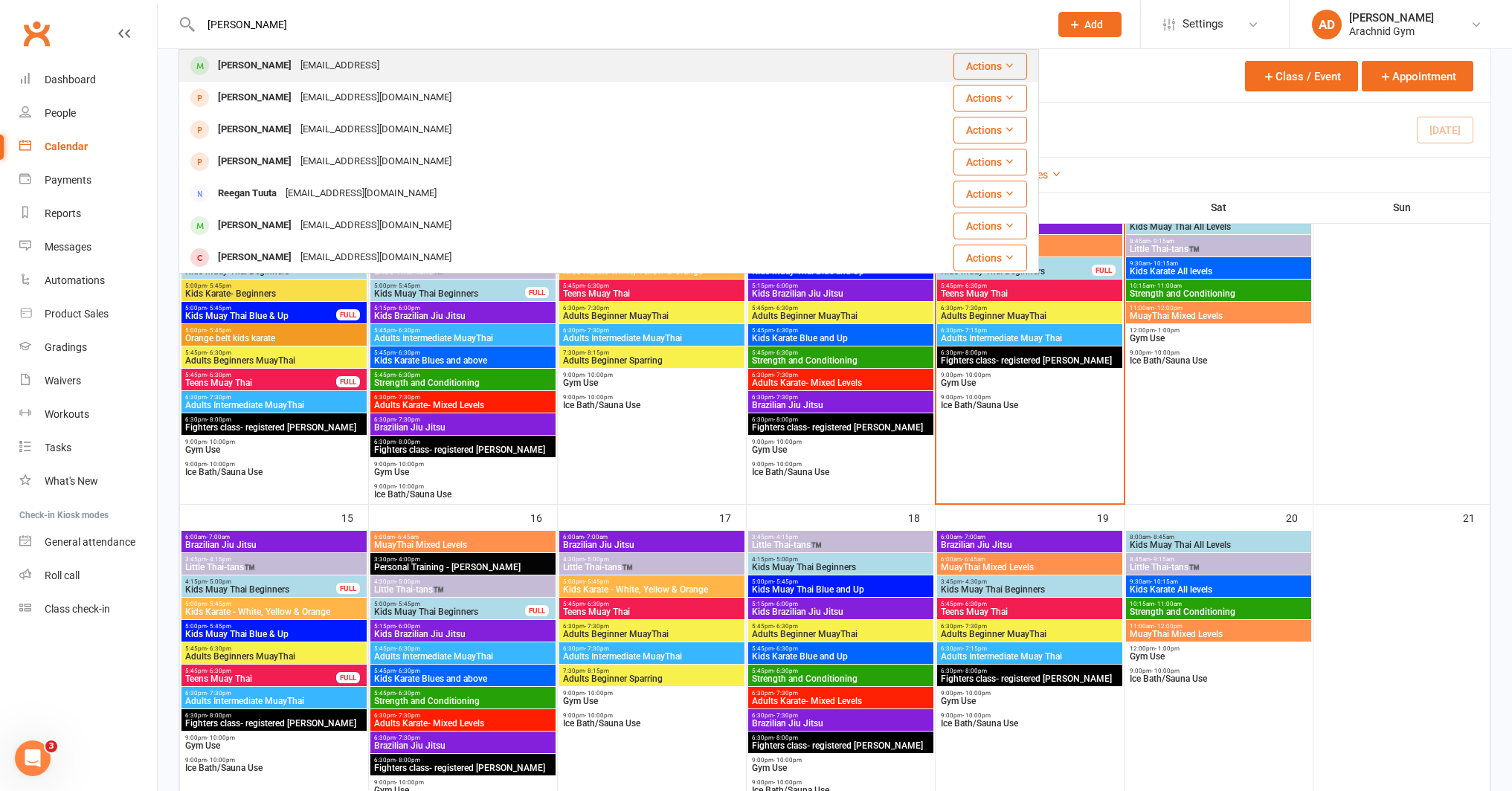
type input "reece"
click at [312, 72] on div "ellefsen1@bigpond.con" at bounding box center [340, 66] width 88 height 22
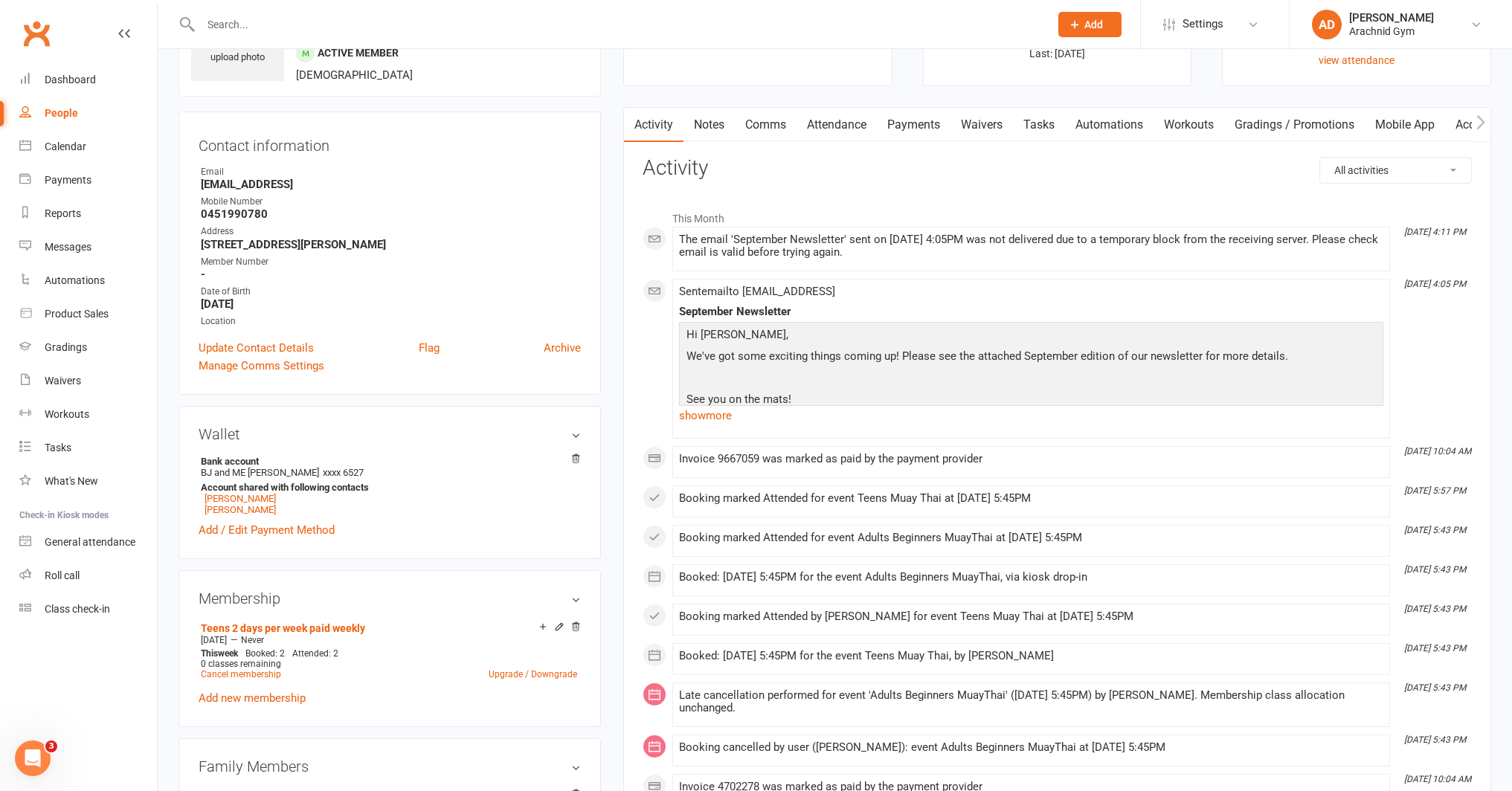
scroll to position [97, 0]
click at [849, 126] on link "Attendance" at bounding box center [836, 122] width 80 height 34
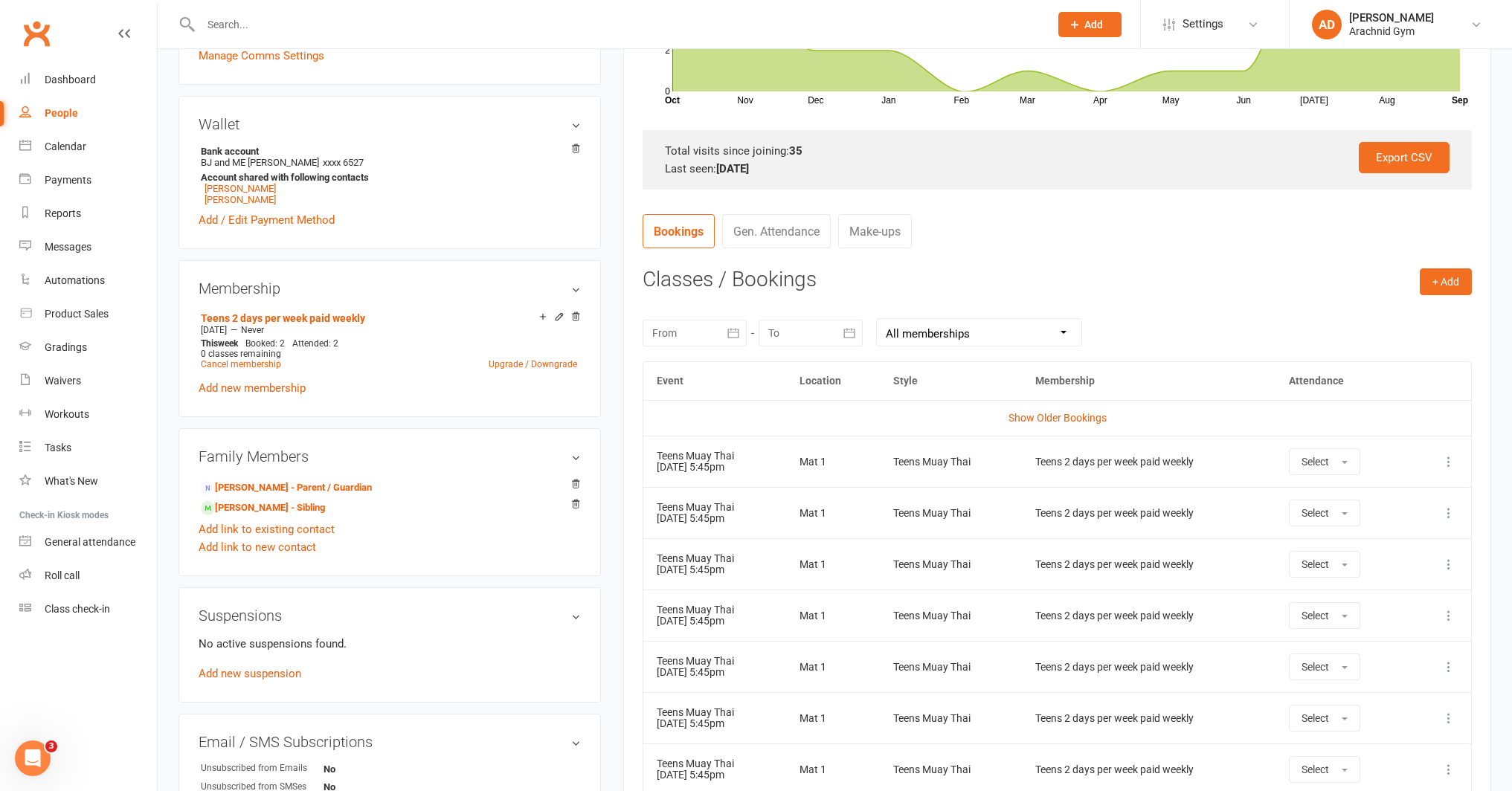
scroll to position [410, 0]
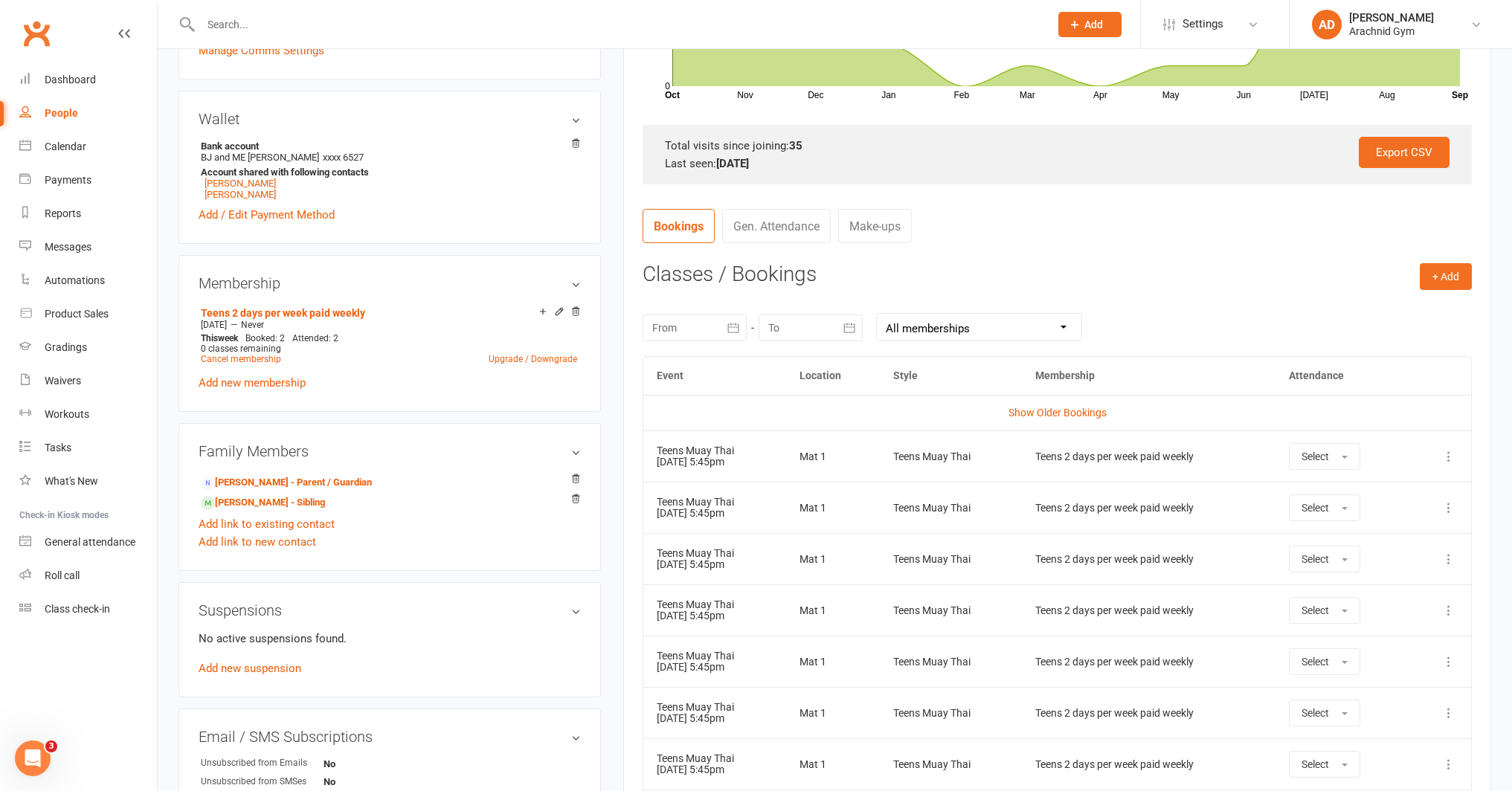
click at [715, 324] on div at bounding box center [694, 328] width 104 height 27
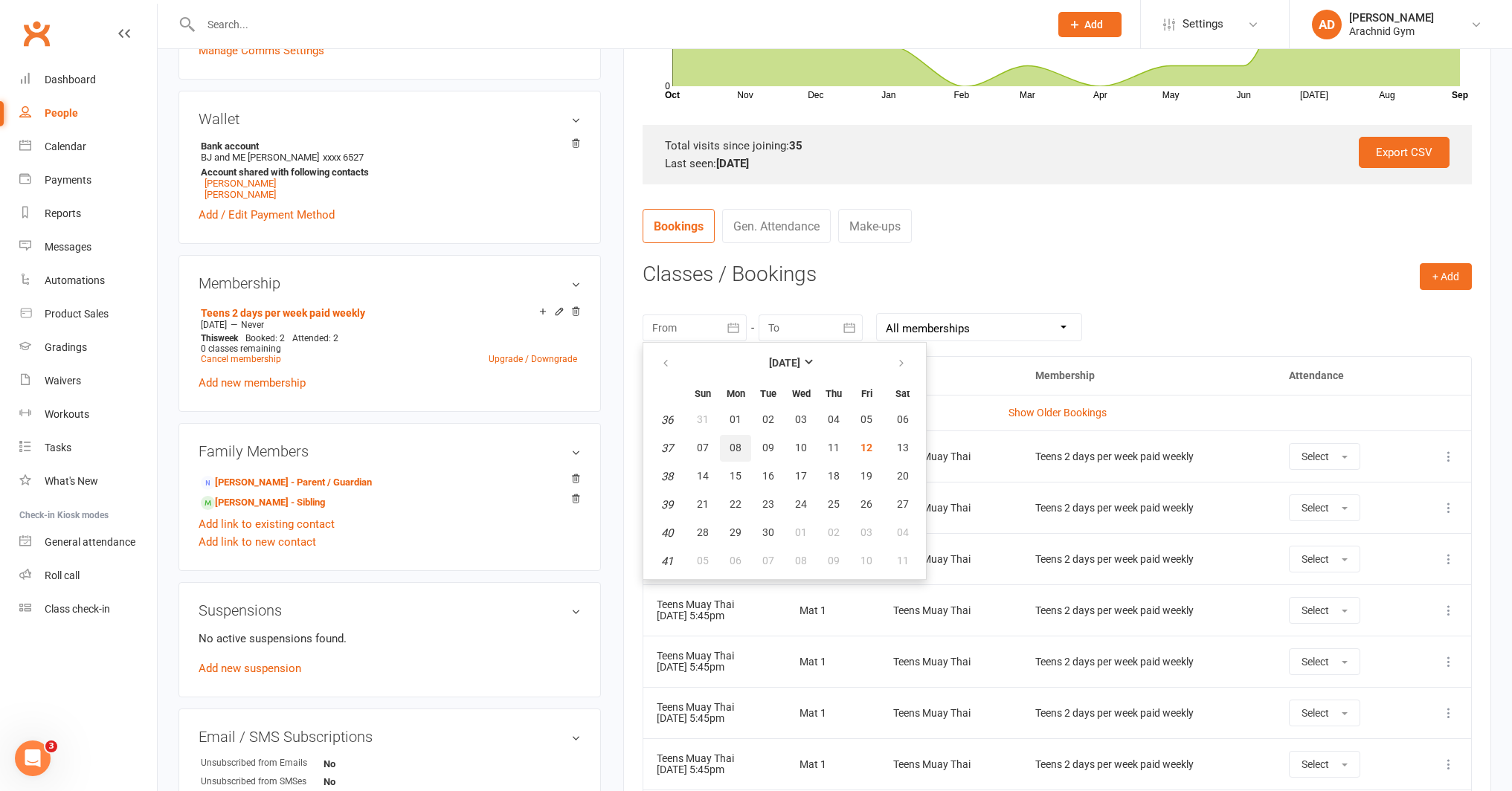
click at [729, 445] on span "08" at bounding box center [735, 448] width 12 height 12
type input "08 Sep 2025"
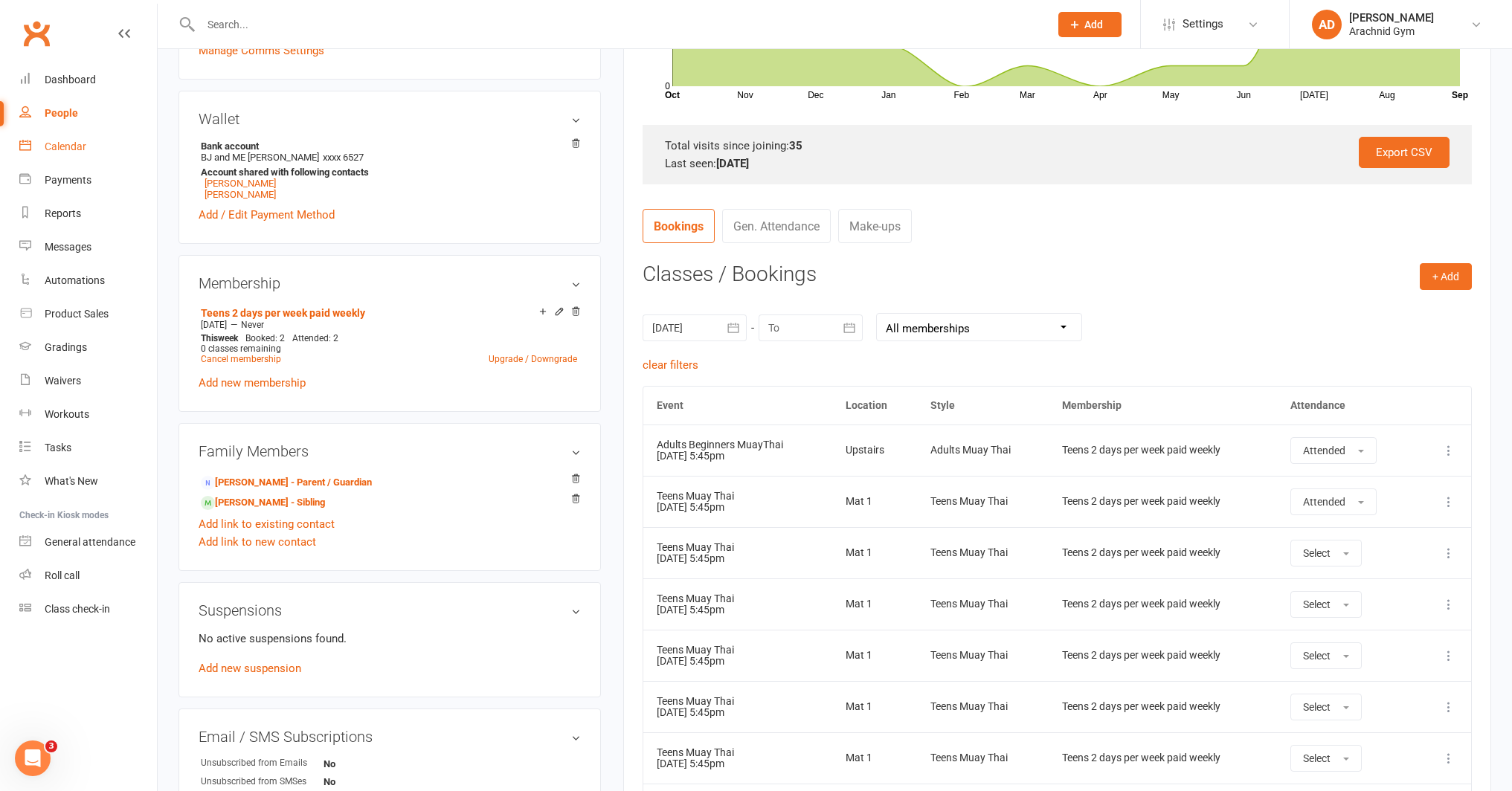
click at [62, 147] on div "Calendar" at bounding box center [65, 146] width 41 height 12
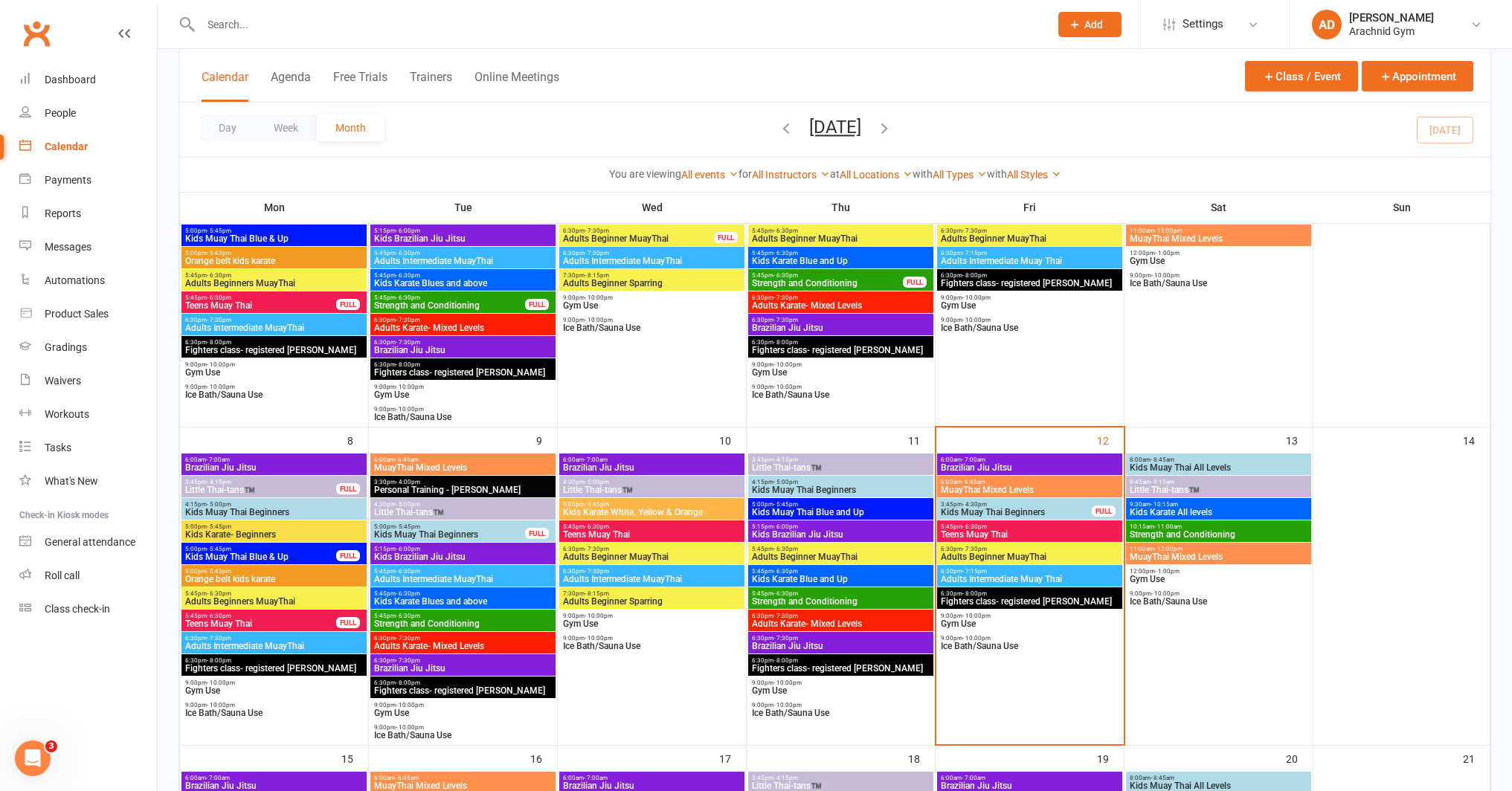
scroll to position [210, 0]
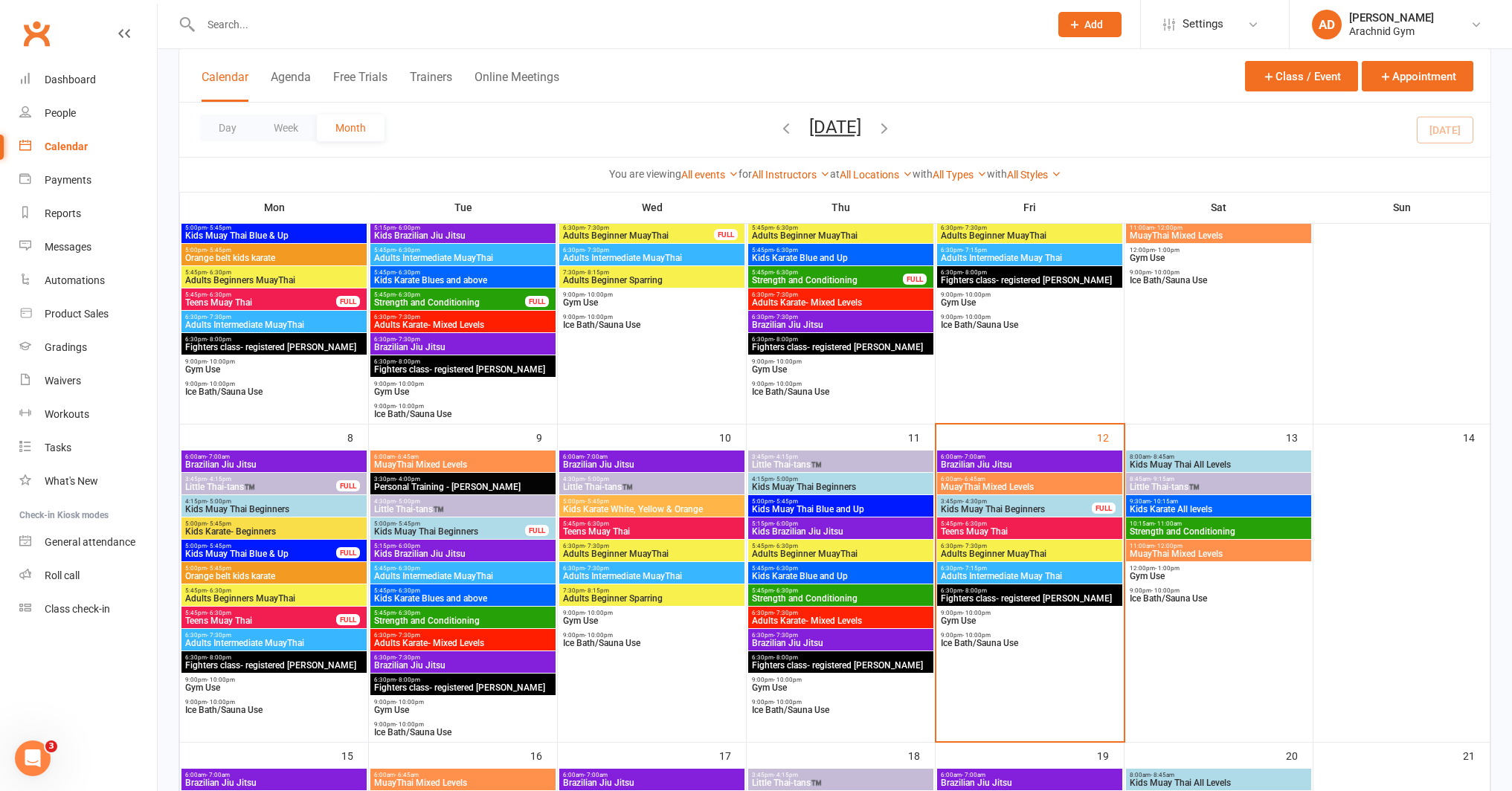
click at [995, 528] on span "Teens Muay Thai" at bounding box center [1029, 531] width 179 height 9
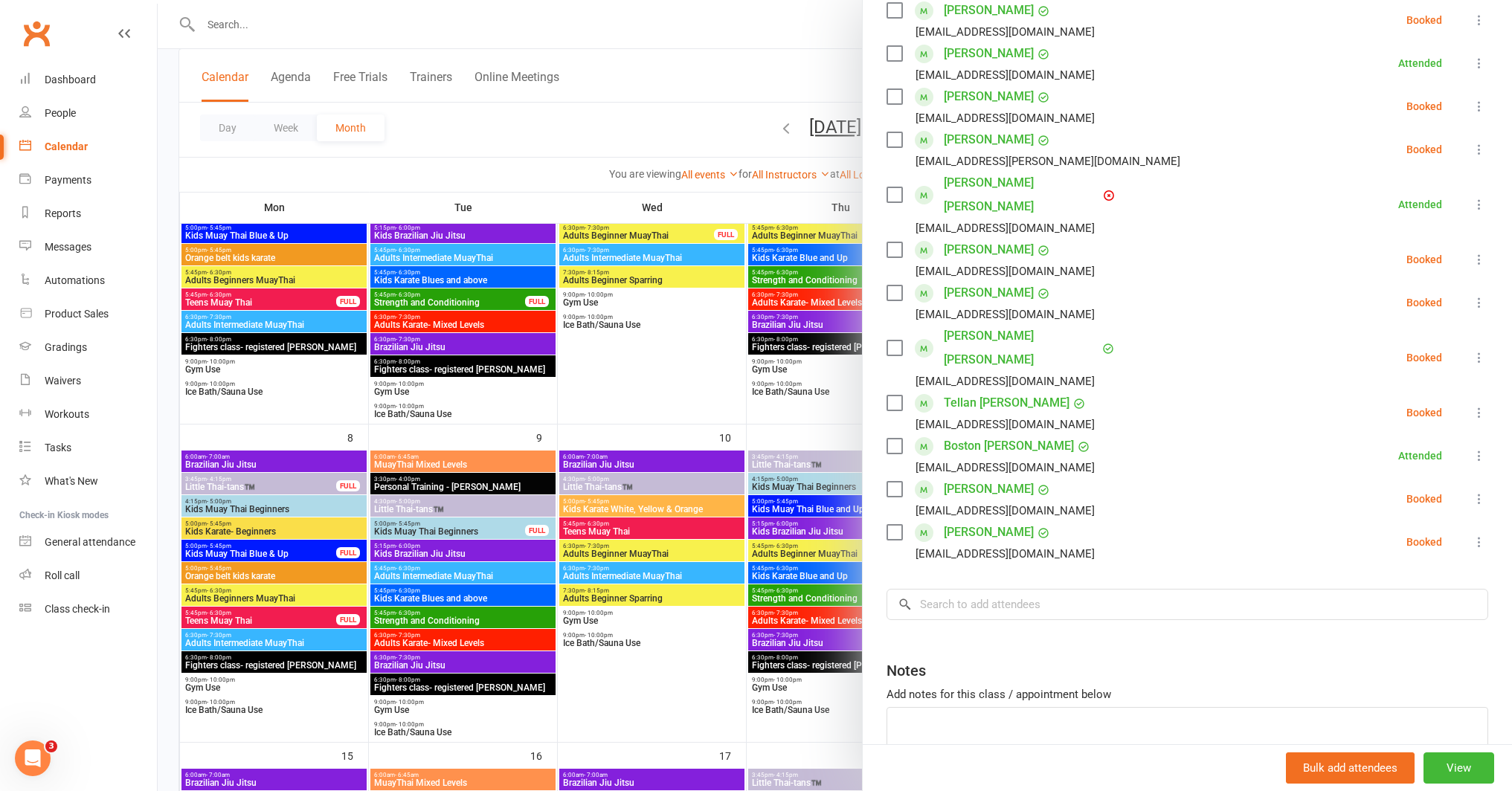
scroll to position [411, 0]
click at [981, 586] on input "search" at bounding box center [1188, 601] width 602 height 32
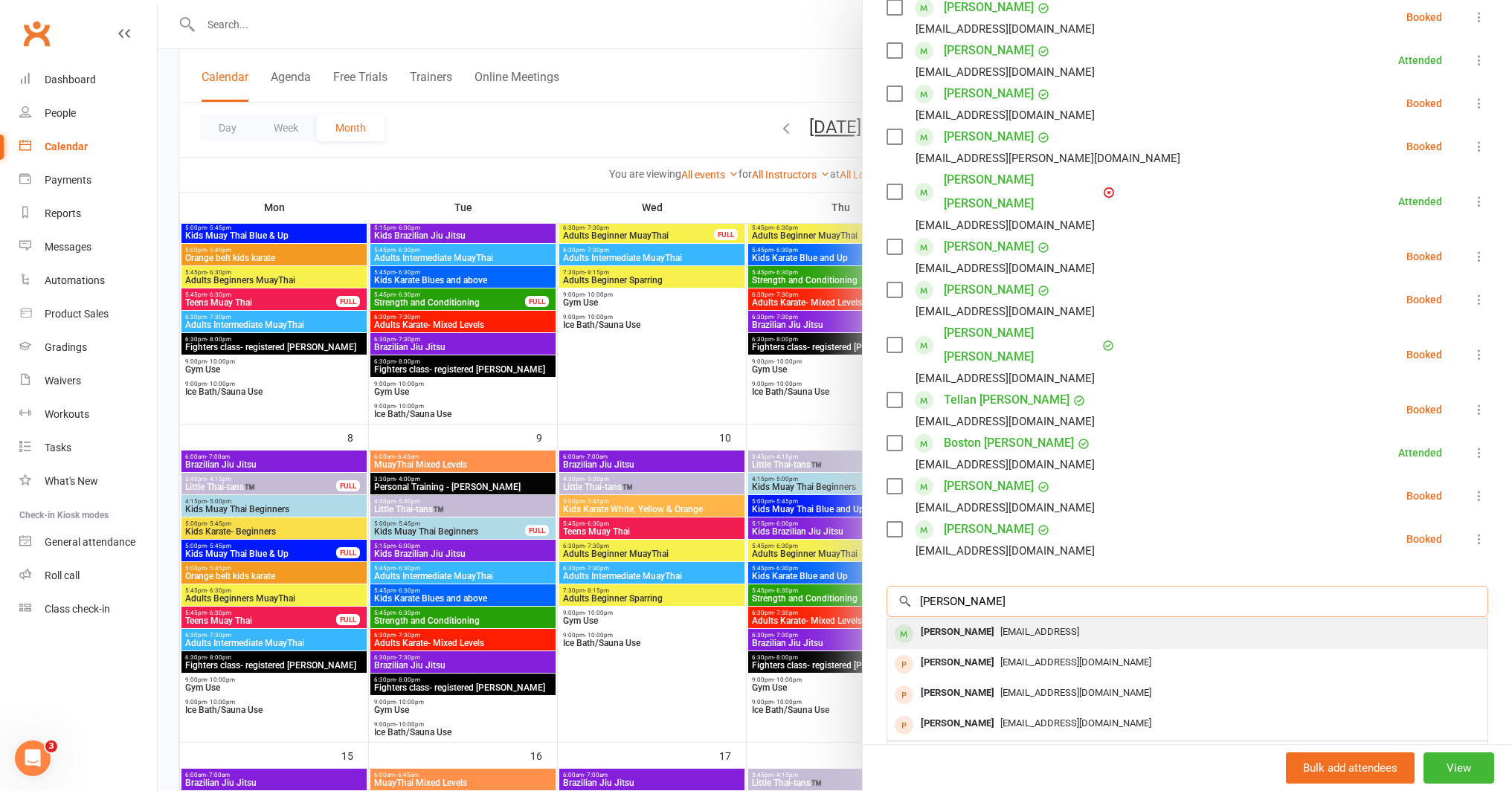
type input "reece"
click at [1024, 626] on span "ellefsen1@bigpond.con" at bounding box center [1039, 632] width 79 height 11
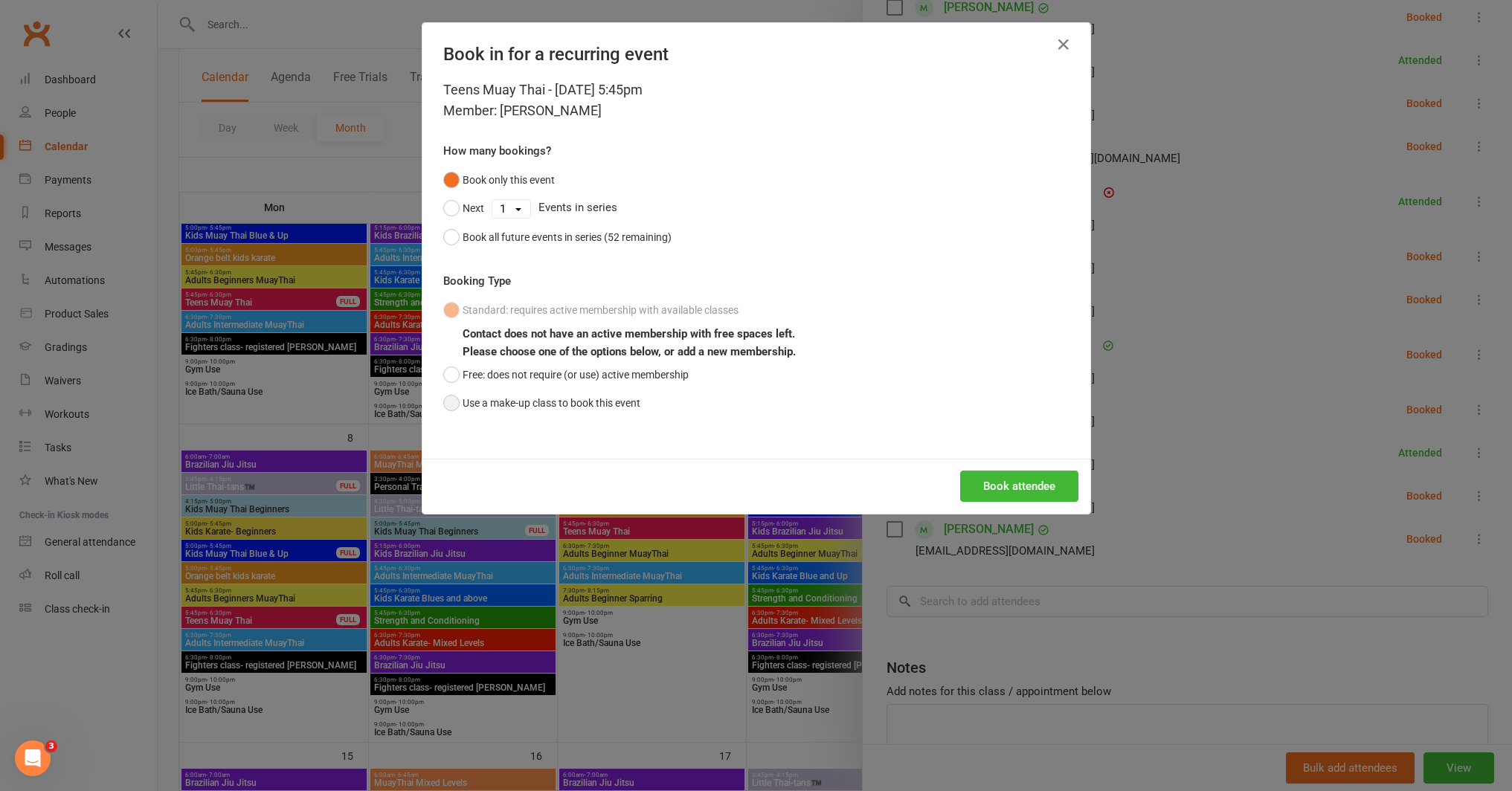
click at [595, 398] on button "Use a make-up class to book this event" at bounding box center [541, 402] width 197 height 28
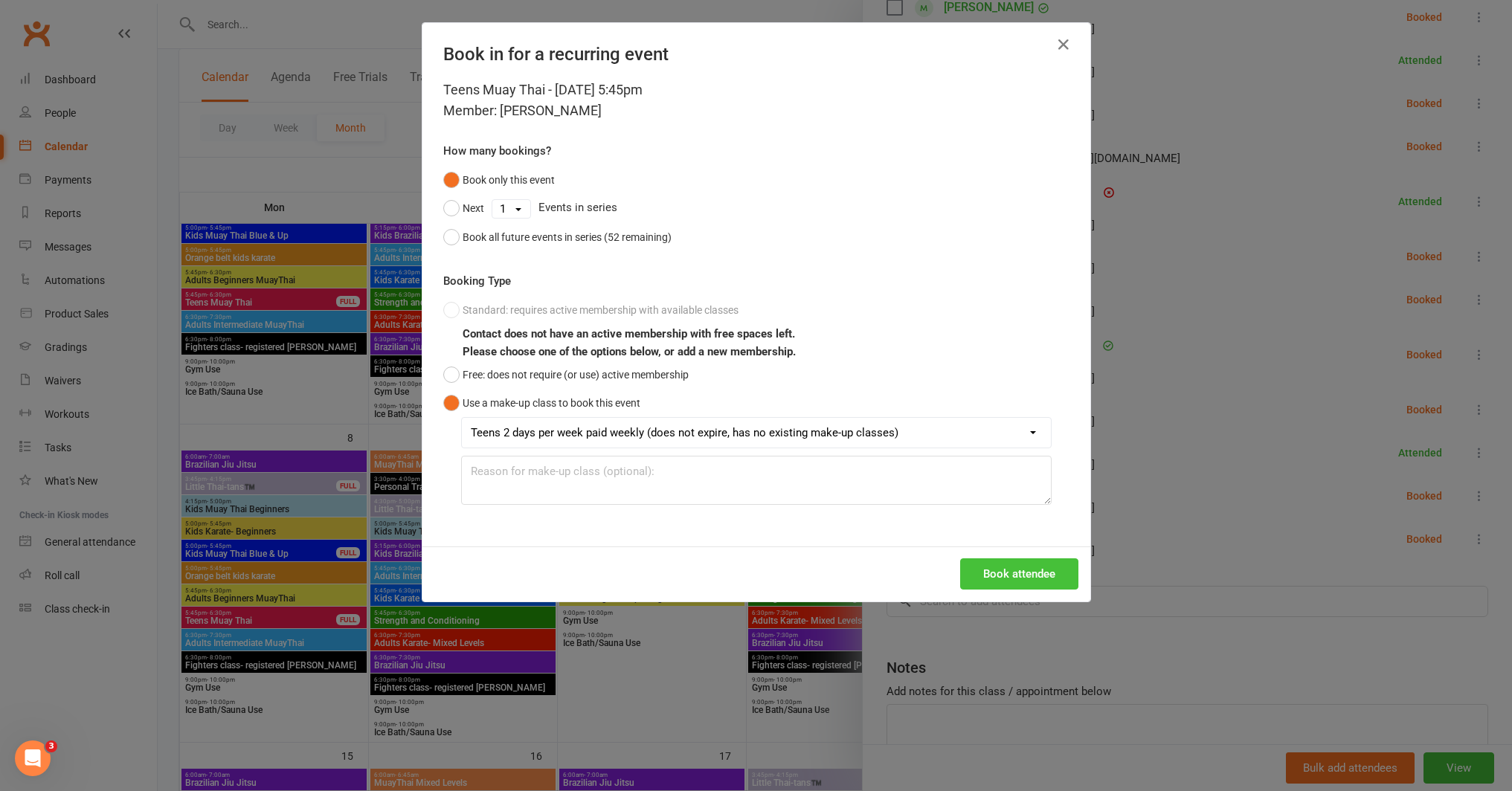
click at [987, 575] on button "Book attendee" at bounding box center [1020, 574] width 118 height 32
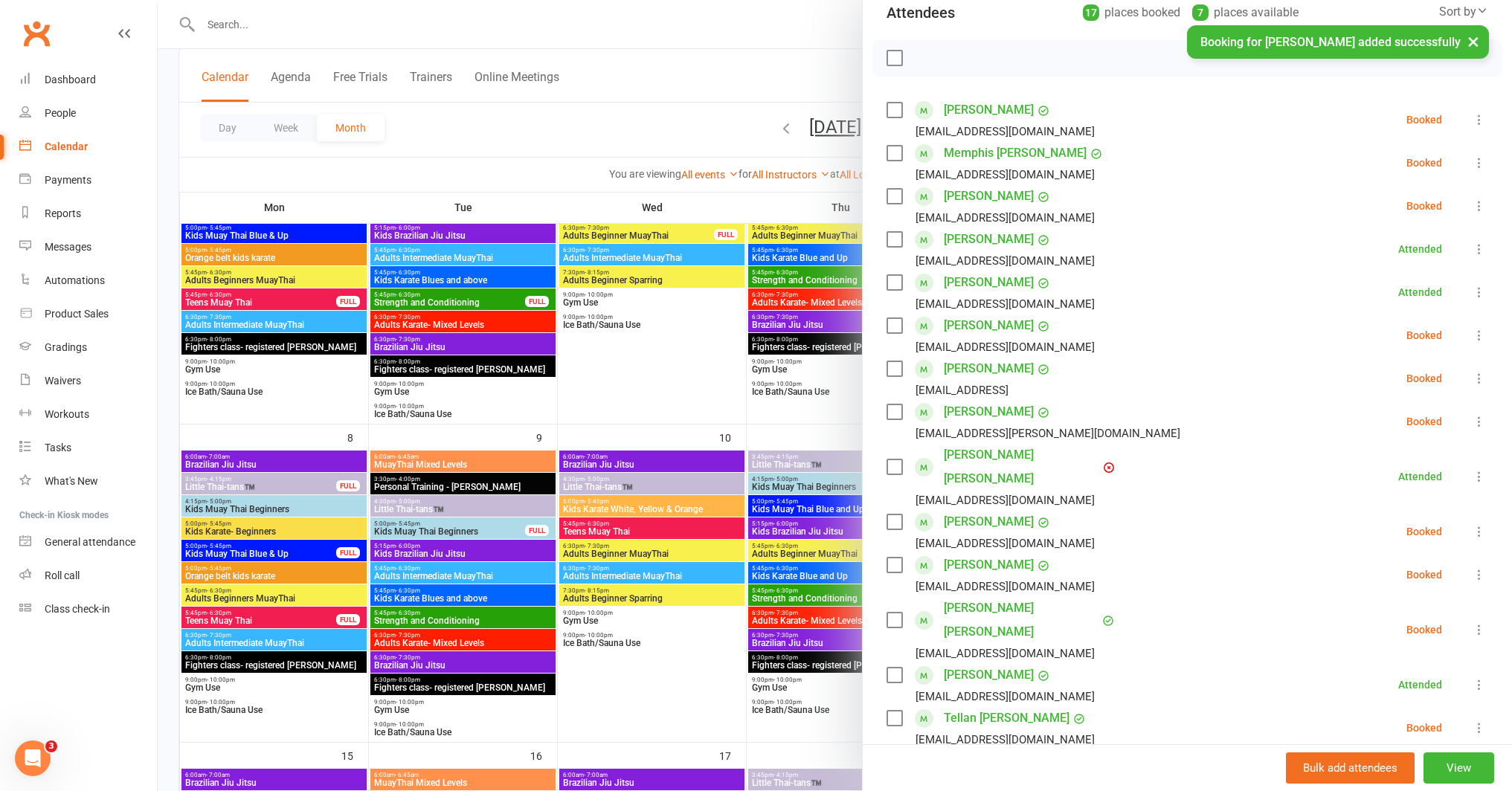
scroll to position [171, 0]
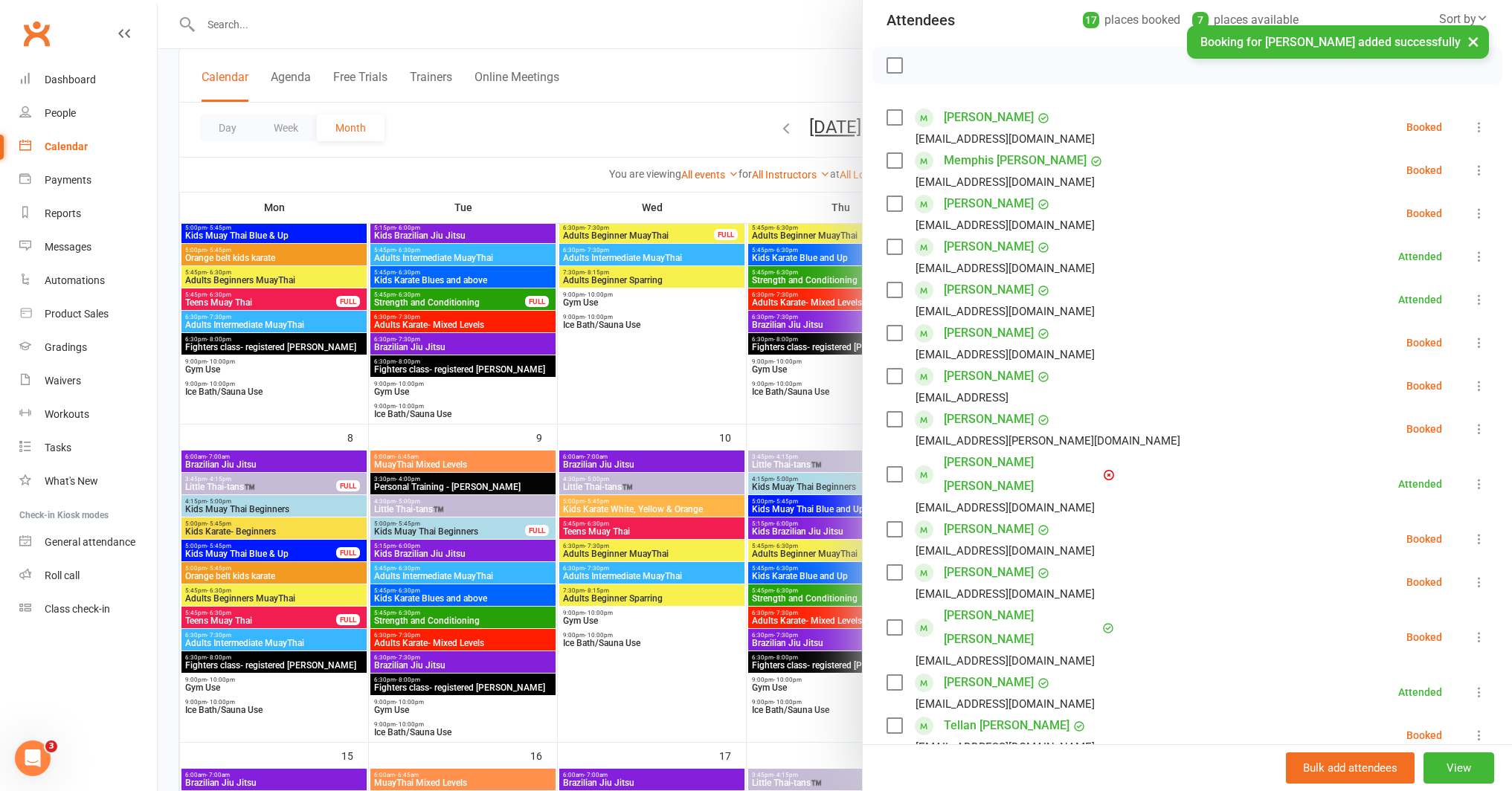
click at [1471, 386] on icon at bounding box center [1479, 386] width 15 height 15
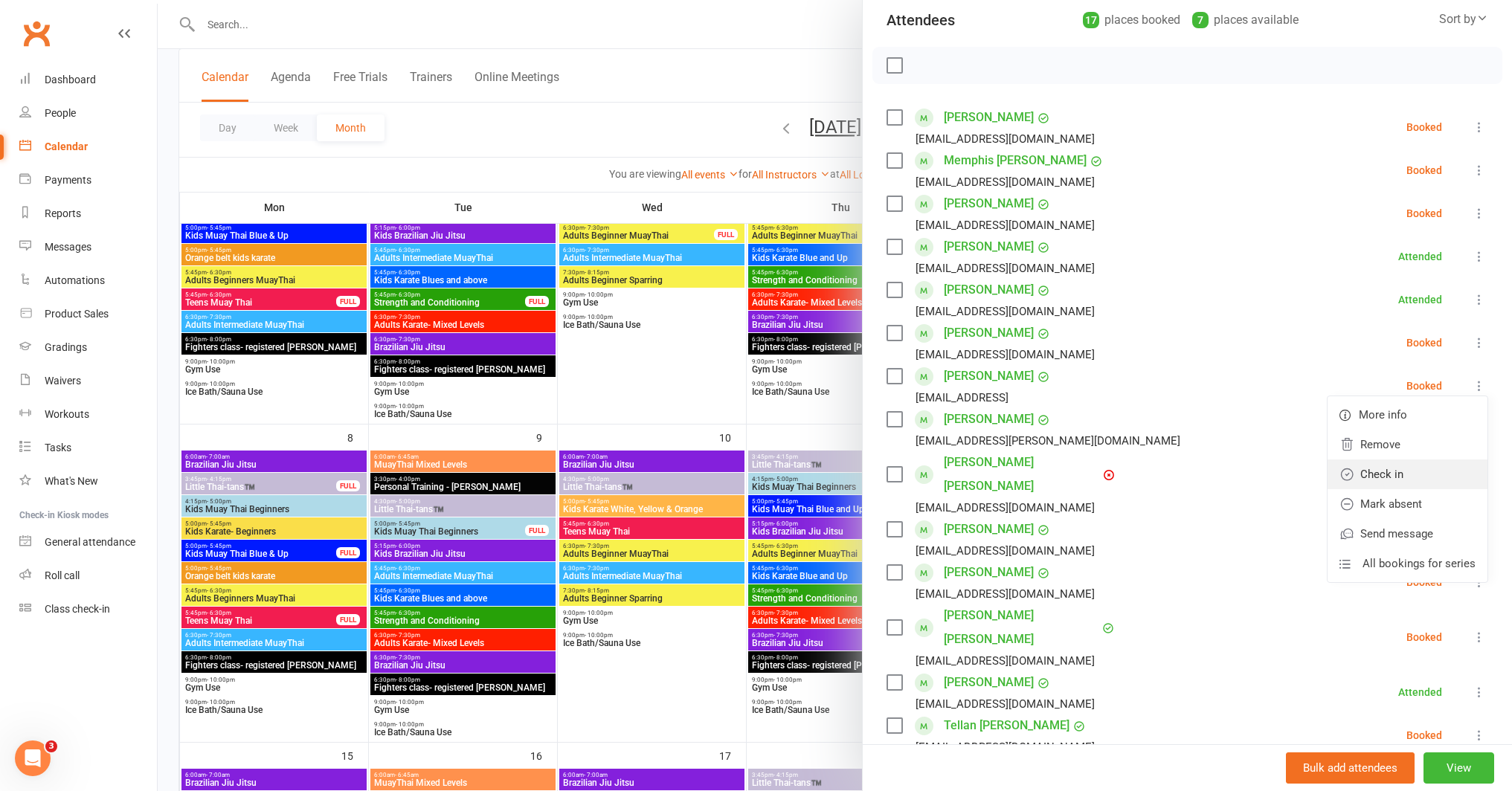
click at [1372, 467] on link "Check in" at bounding box center [1407, 475] width 160 height 30
click at [672, 411] on div at bounding box center [834, 395] width 1354 height 791
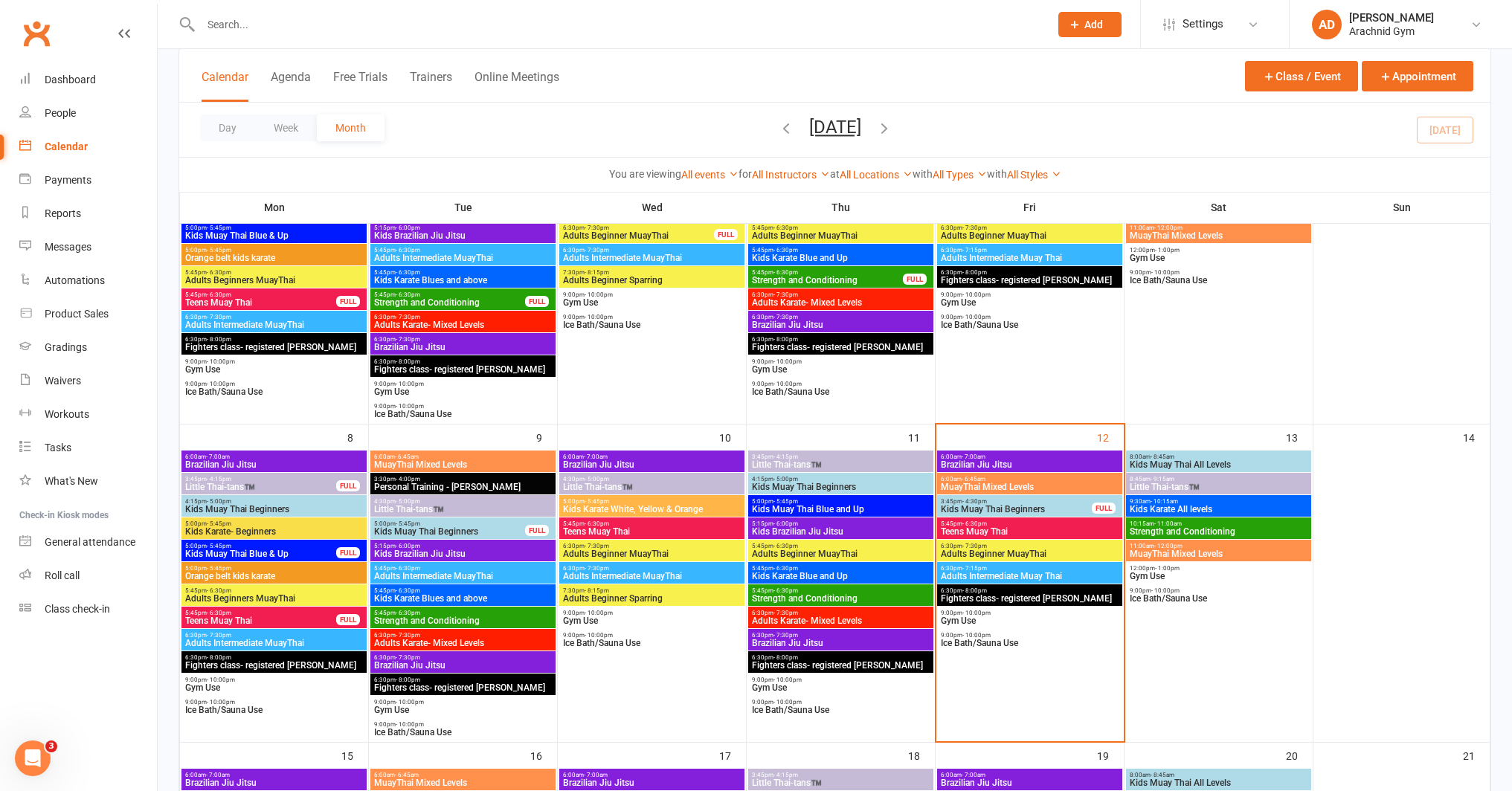
click at [1067, 529] on span "Teens Muay Thai" at bounding box center [1029, 531] width 179 height 9
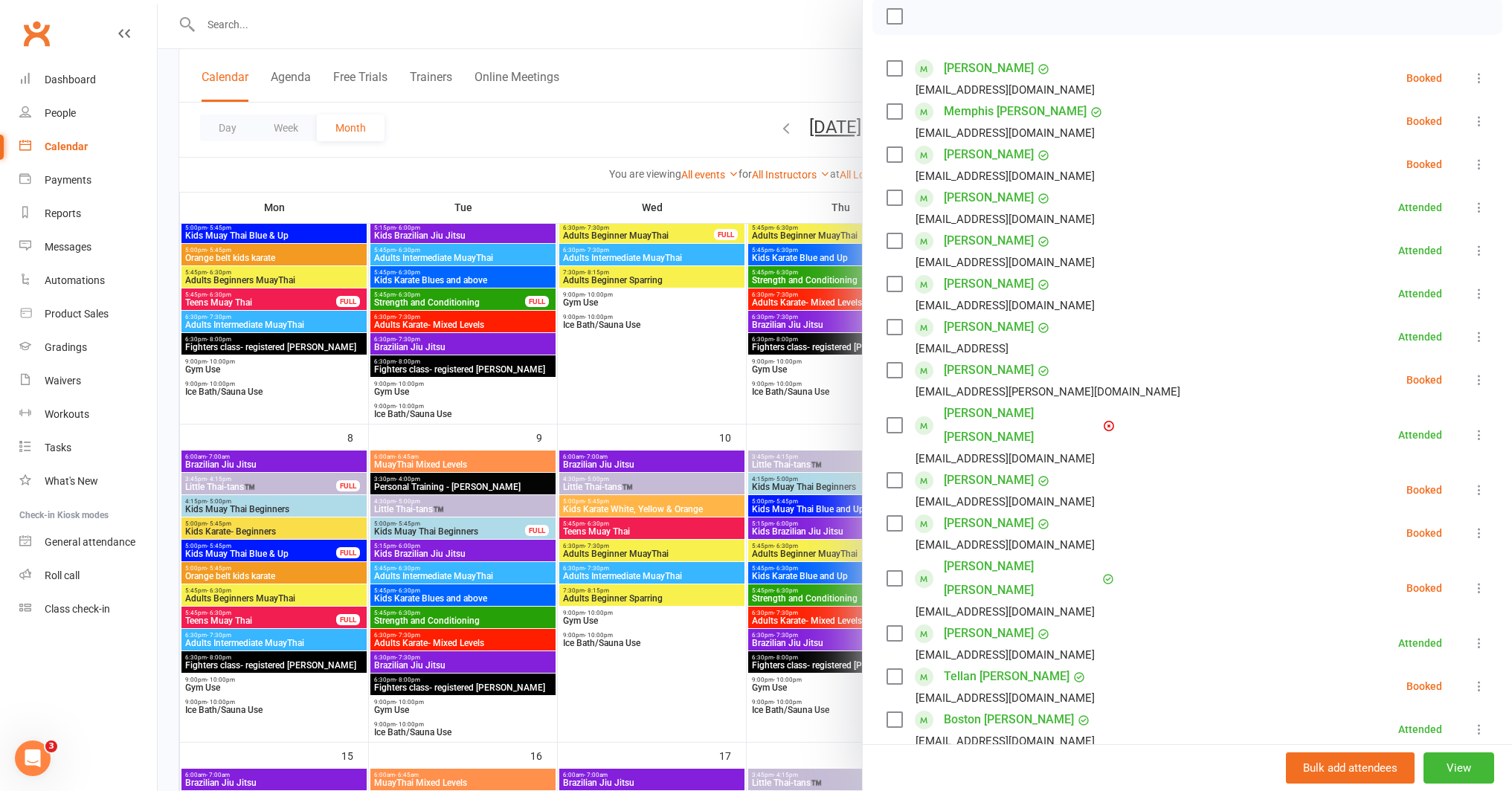
scroll to position [532, 0]
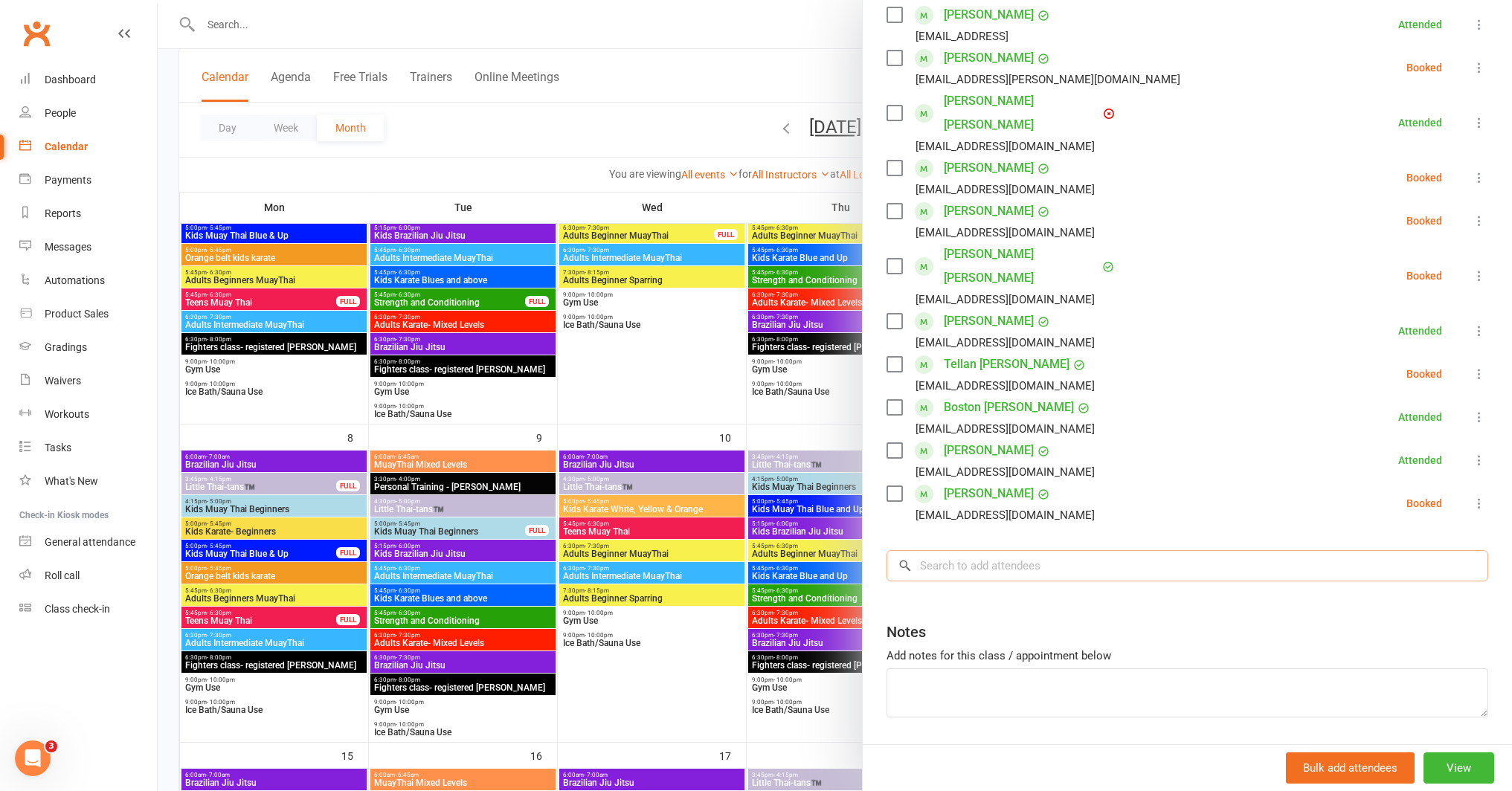
click at [979, 550] on input "search" at bounding box center [1188, 565] width 602 height 32
click at [862, 567] on div "Class kiosk mode Roll call 5:45 PM - 6:30 PM, Friday, September, 12, 2025 with …" at bounding box center [1187, 164] width 649 height 1262
click at [616, 582] on div at bounding box center [834, 395] width 1354 height 791
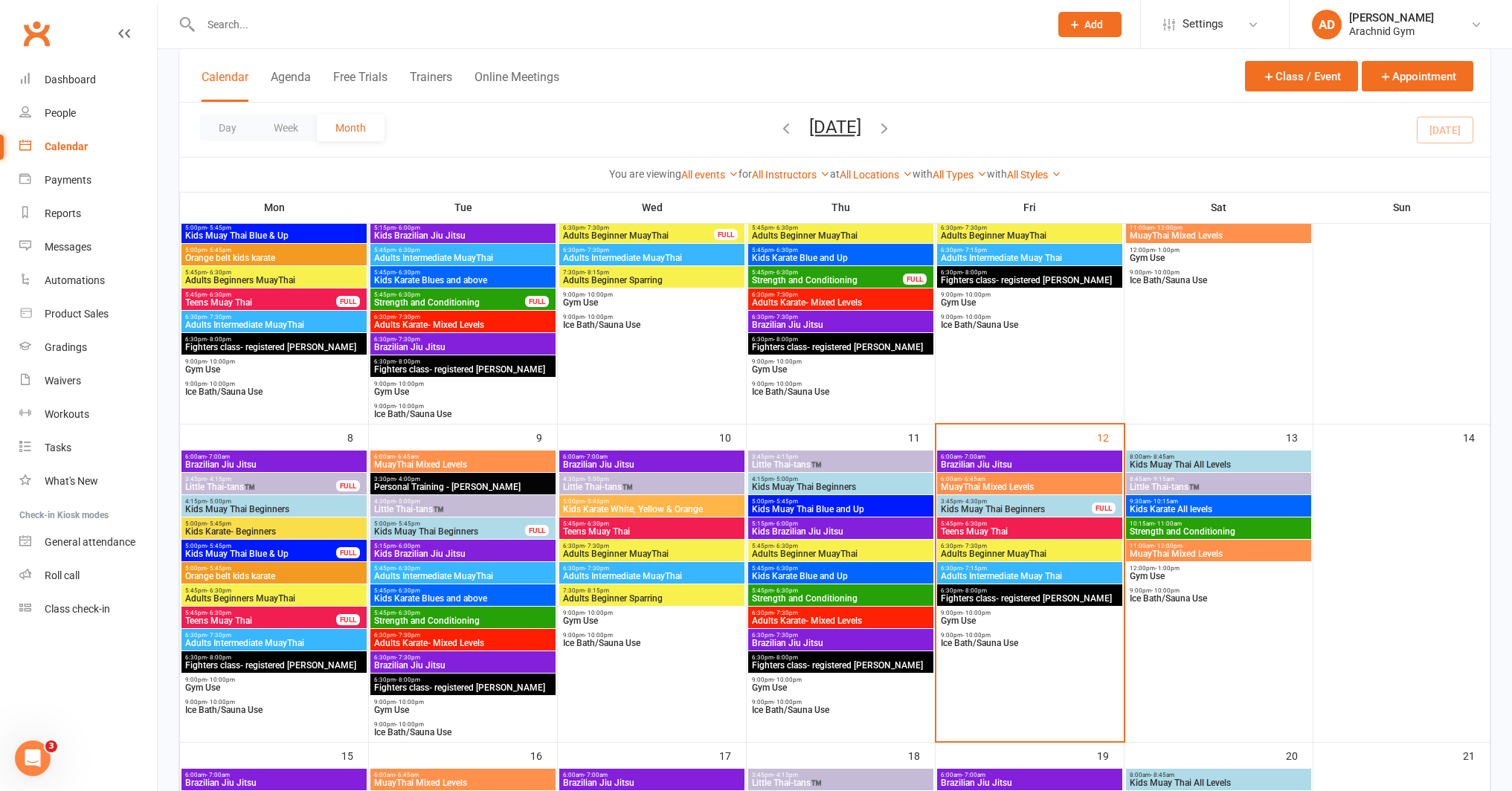
click at [1034, 521] on span "5:45pm - 6:30pm" at bounding box center [1029, 524] width 179 height 6
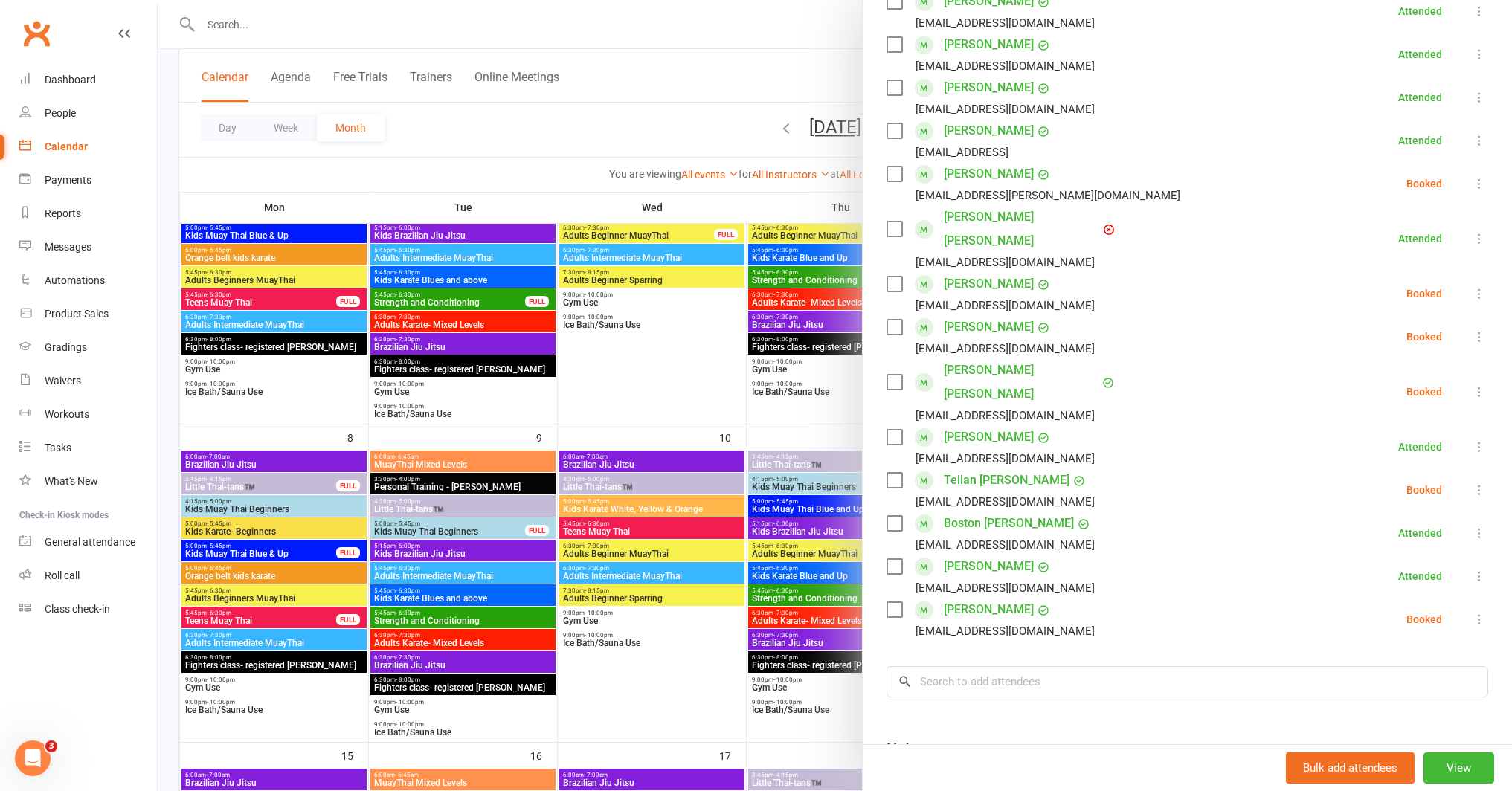
scroll to position [431, 0]
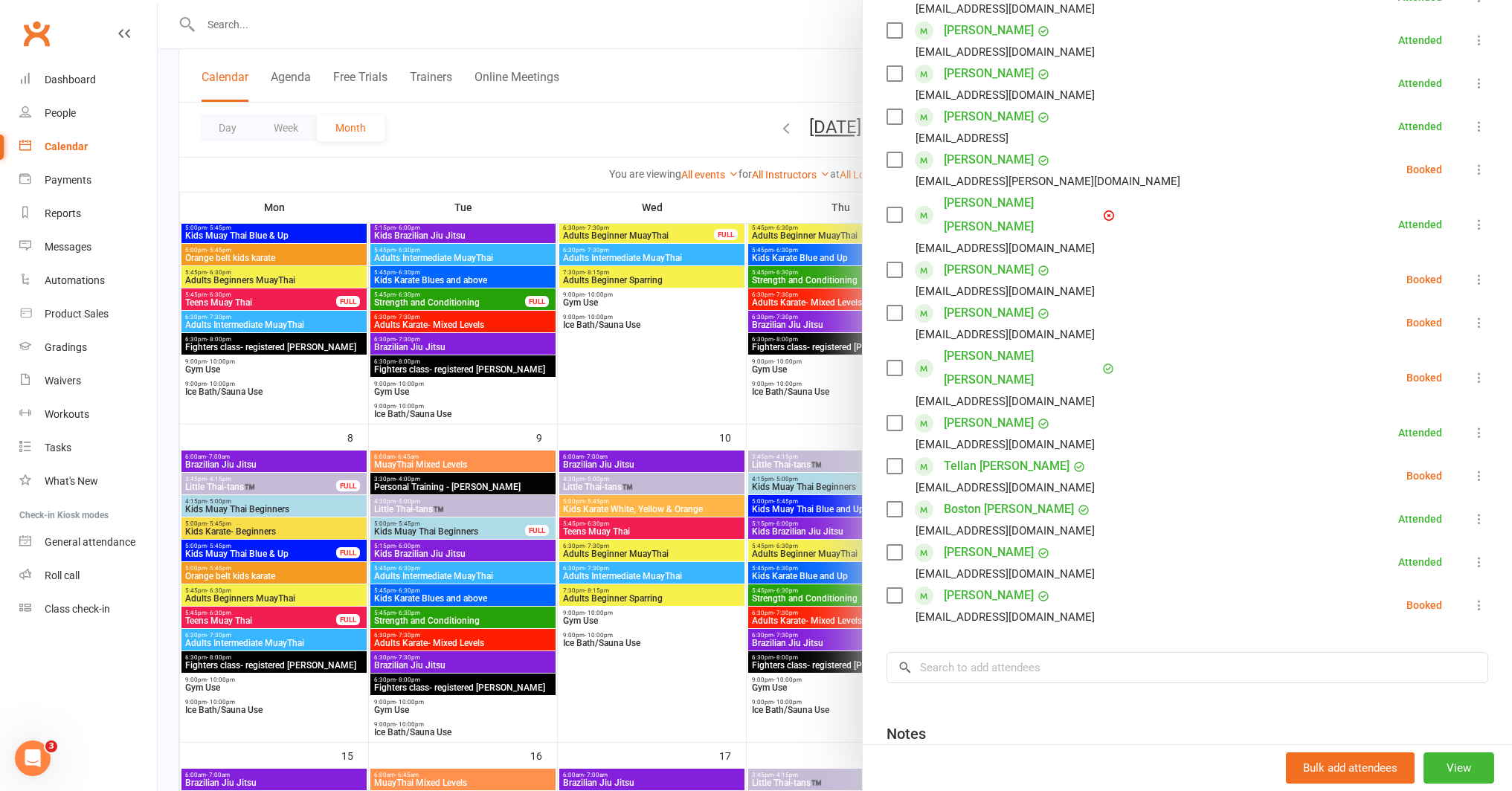
click at [1471, 598] on icon at bounding box center [1479, 605] width 15 height 15
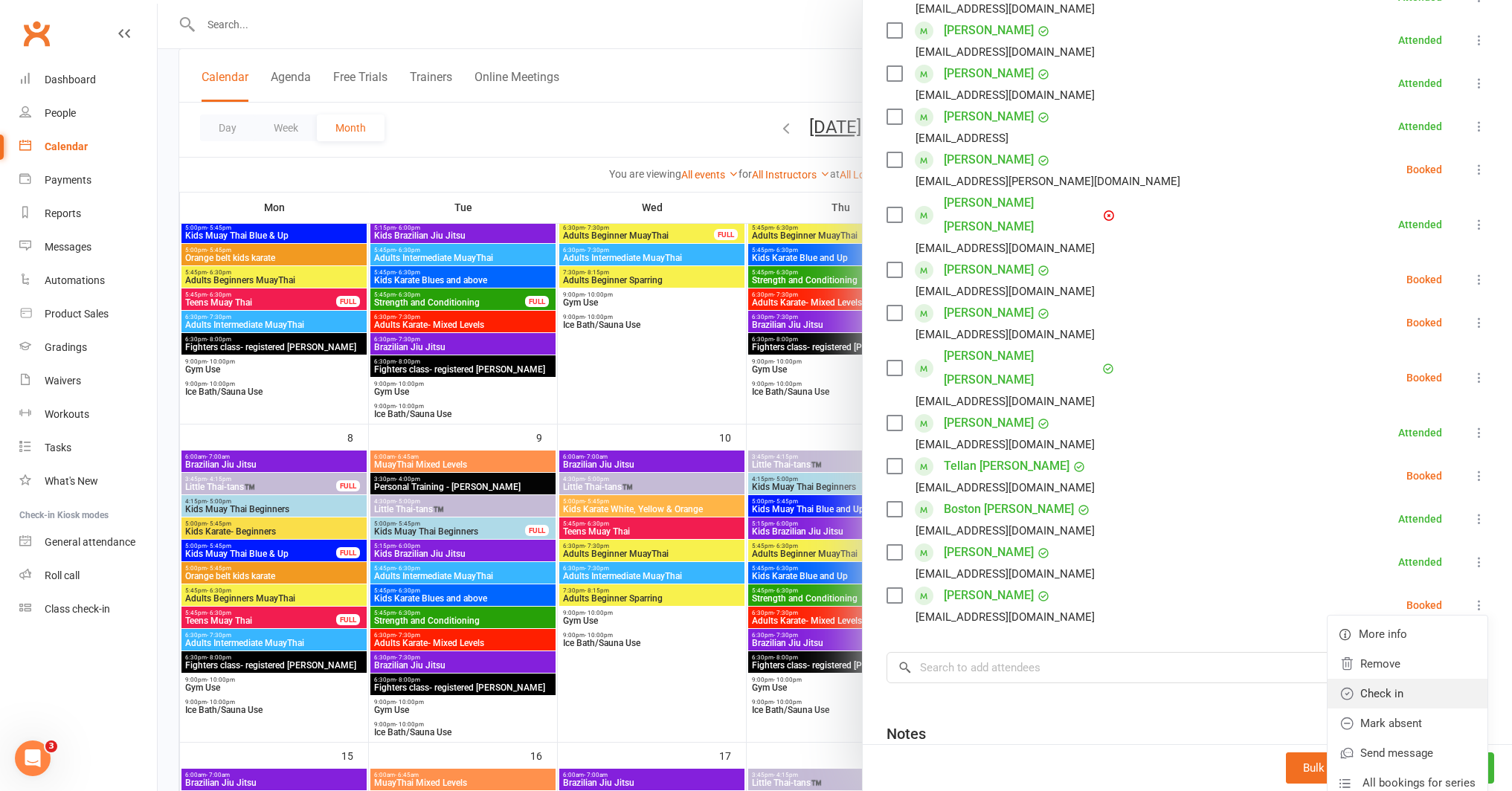
click at [1342, 679] on link "Check in" at bounding box center [1407, 694] width 160 height 30
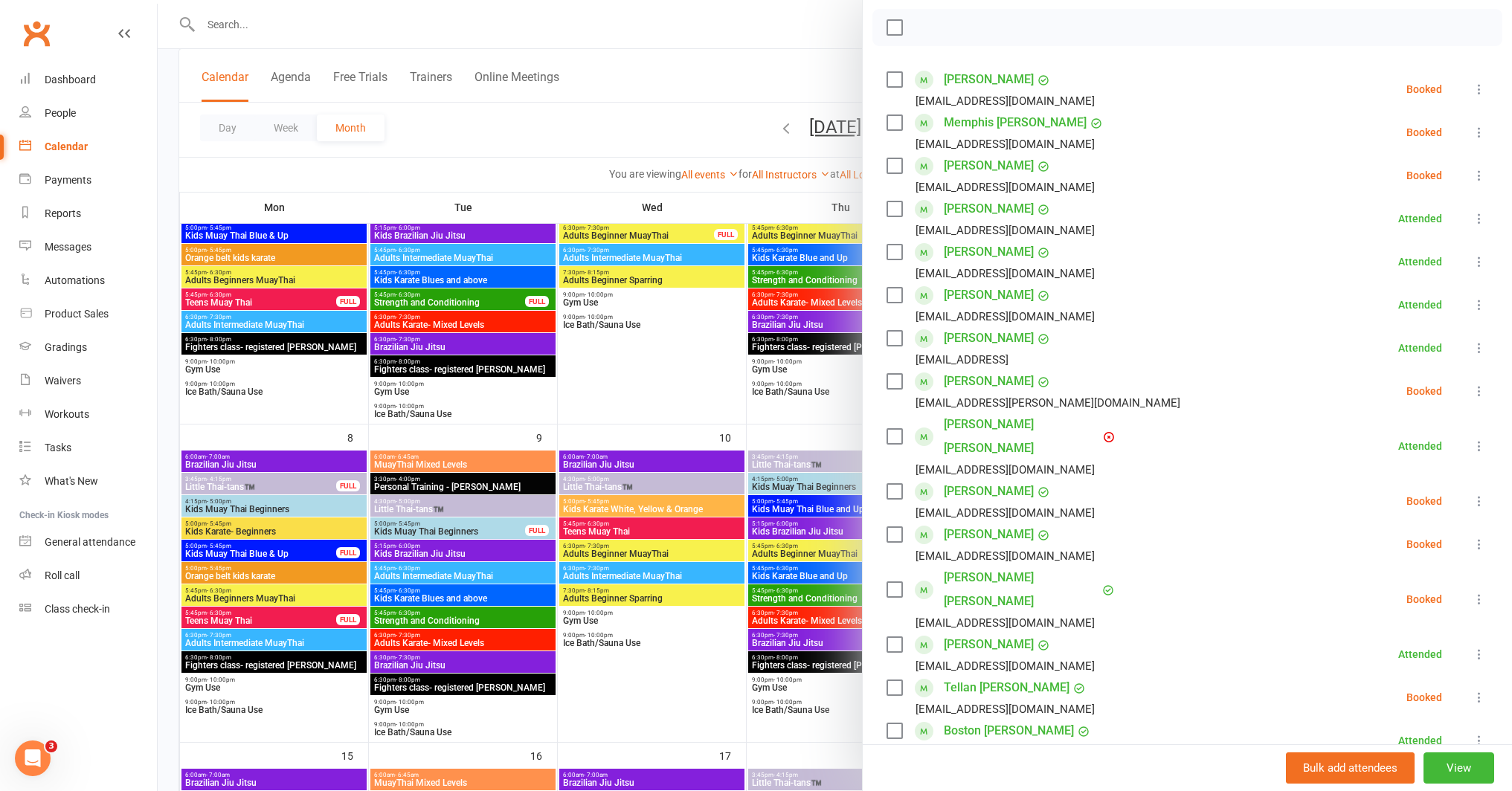
scroll to position [208, 0]
click at [1471, 90] on icon at bounding box center [1479, 90] width 15 height 15
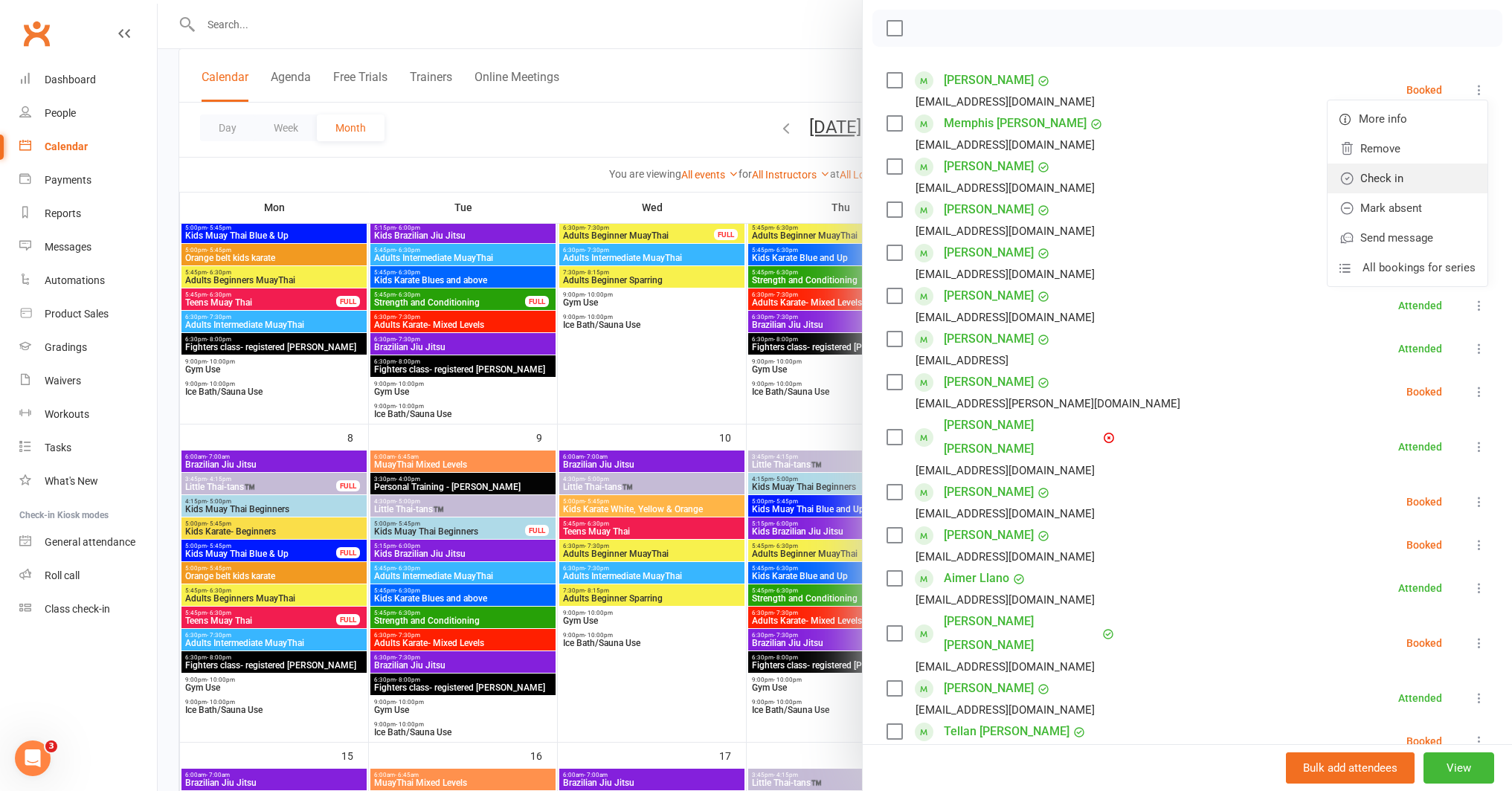
click at [1400, 178] on link "Check in" at bounding box center [1407, 178] width 160 height 30
click at [710, 376] on div at bounding box center [834, 395] width 1354 height 791
